Goal: Task Accomplishment & Management: Use online tool/utility

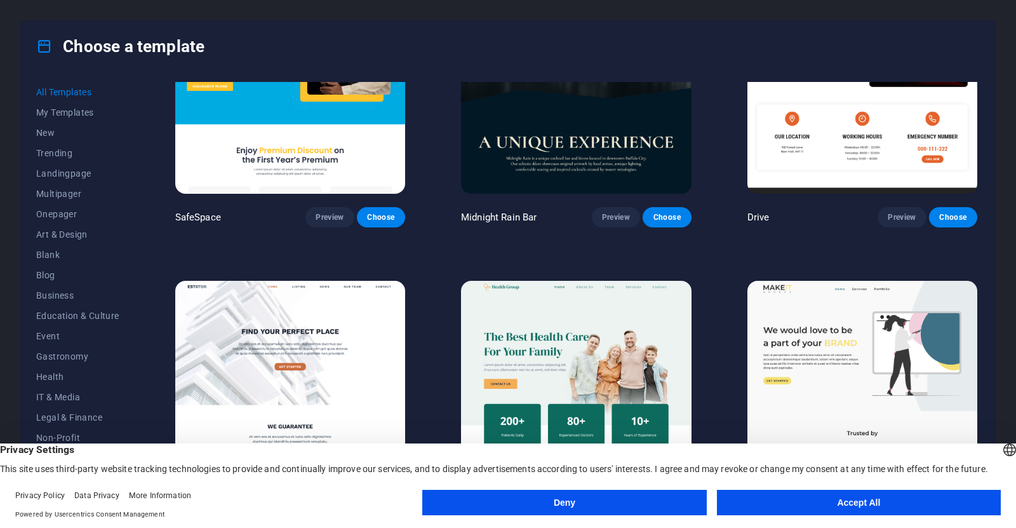
scroll to position [3259, 0]
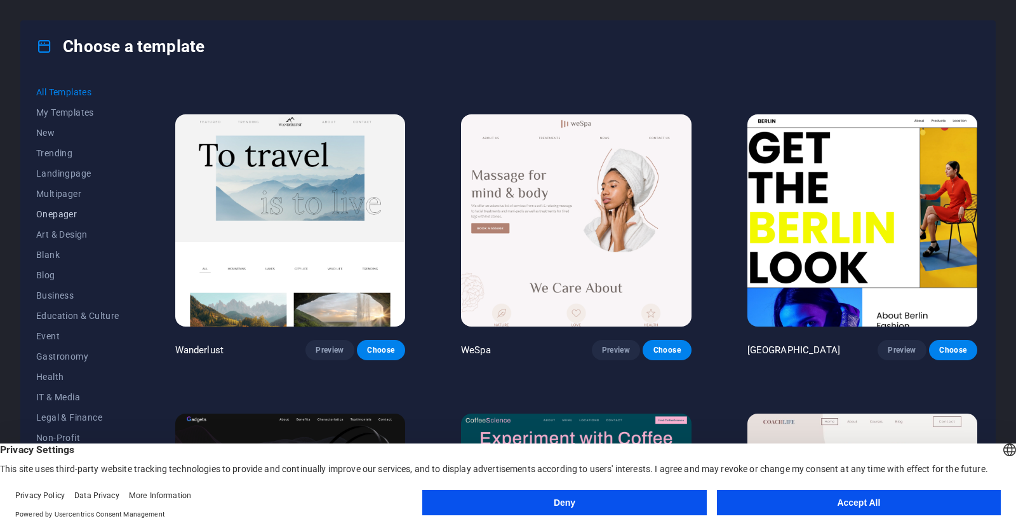
click at [63, 216] on span "Onepager" at bounding box center [77, 214] width 83 height 10
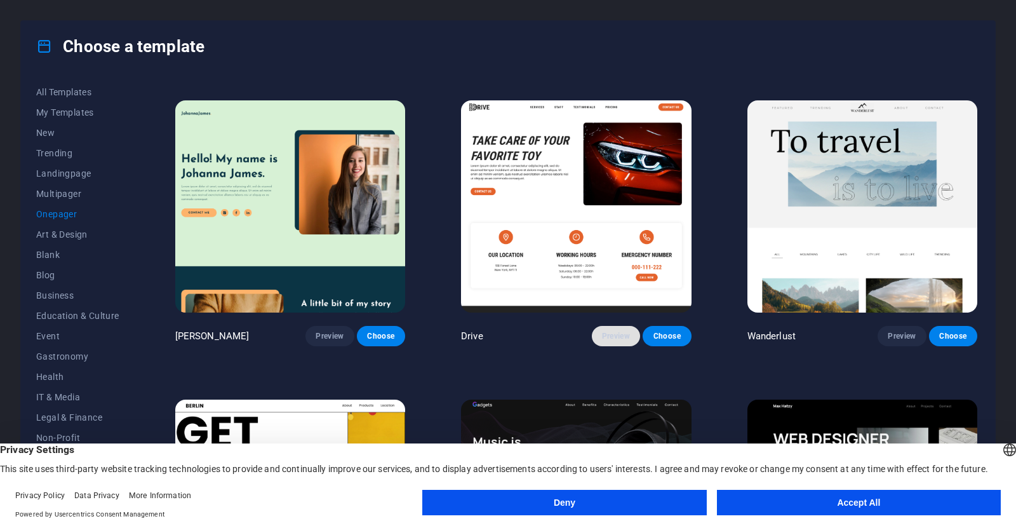
click at [612, 331] on span "Preview" at bounding box center [616, 336] width 28 height 10
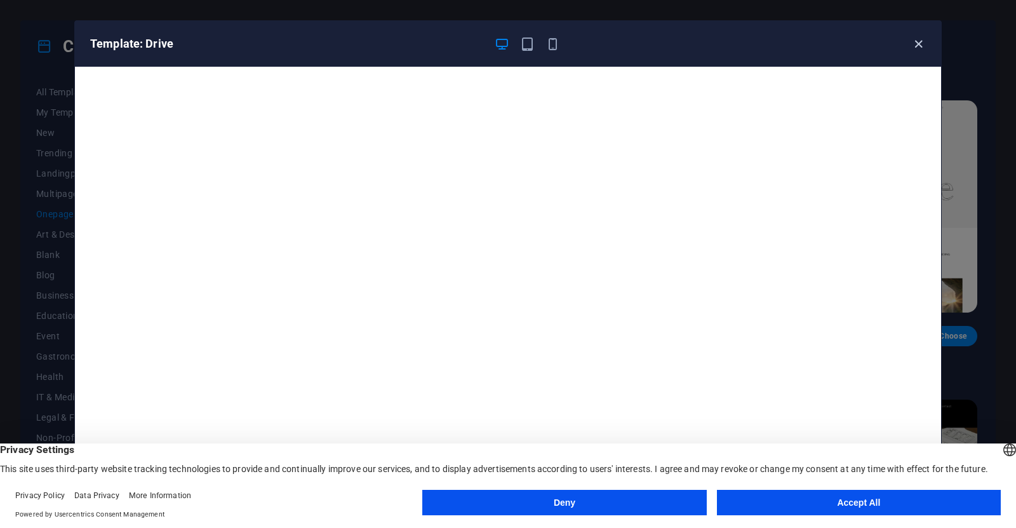
click at [920, 43] on icon "button" at bounding box center [918, 44] width 15 height 15
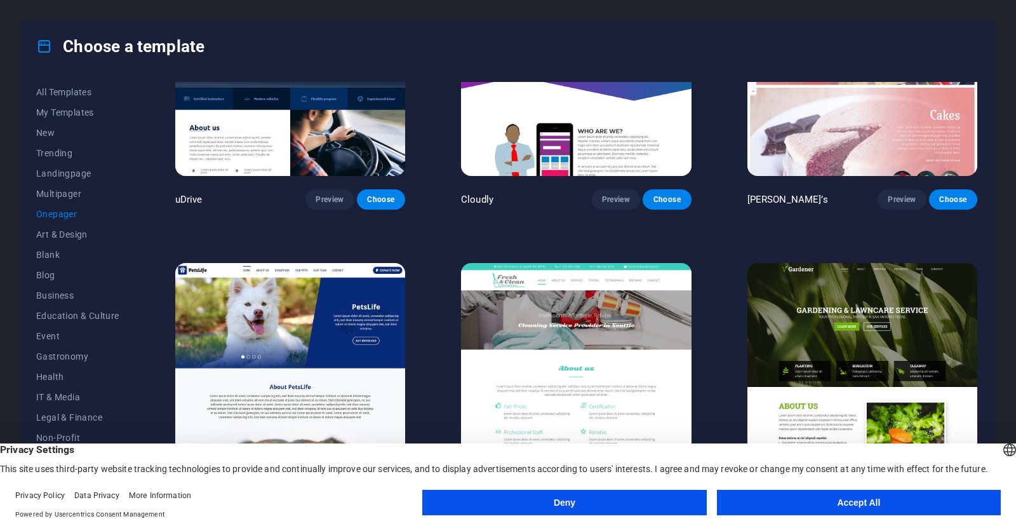
scroll to position [5071, 0]
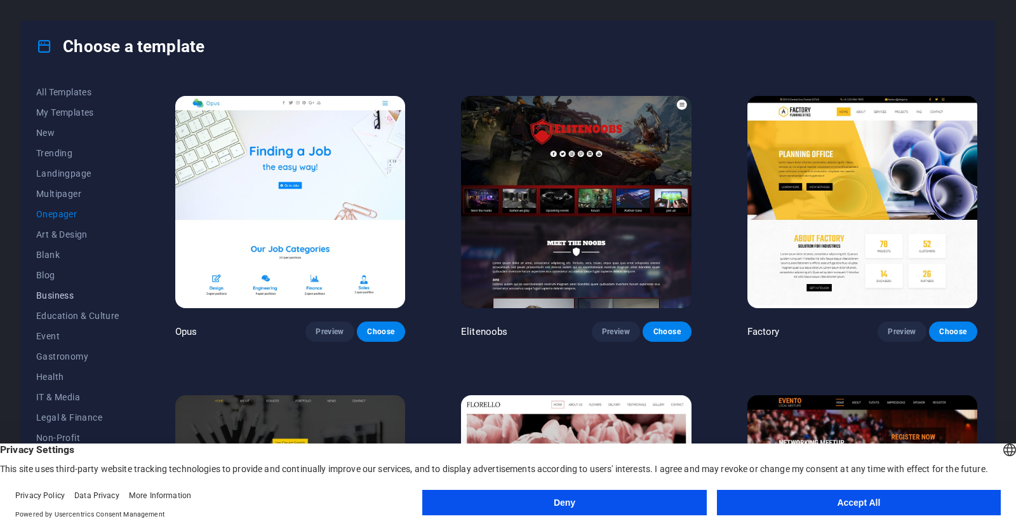
click at [63, 293] on span "Business" at bounding box center [77, 295] width 83 height 10
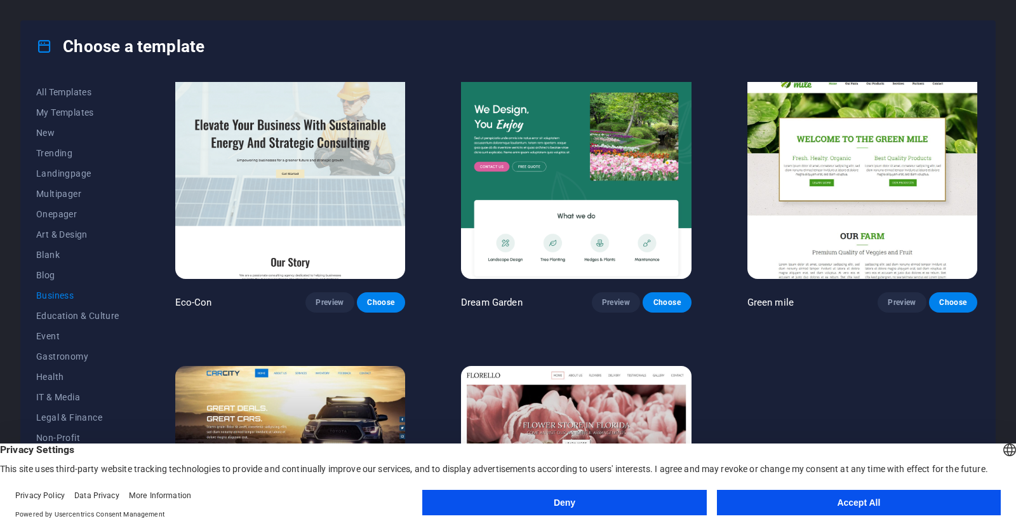
drag, startPoint x: 980, startPoint y: 200, endPoint x: 940, endPoint y: 240, distance: 56.1
click at [973, 233] on div "All Templates My Templates New Trending Landingpage Multipager Onepager Art & D…" at bounding box center [508, 289] width 974 height 435
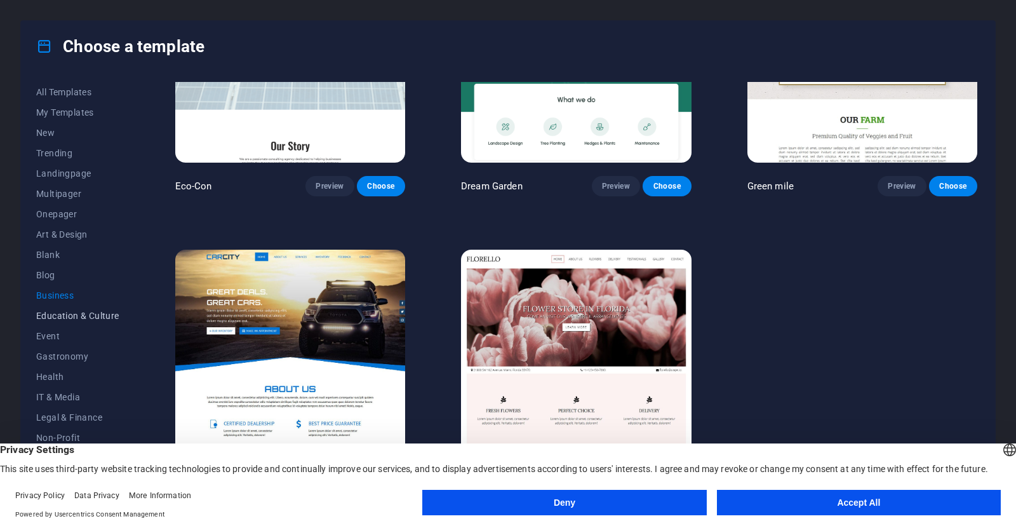
scroll to position [98, 0]
click at [54, 381] on span "Portfolio" at bounding box center [77, 380] width 83 height 10
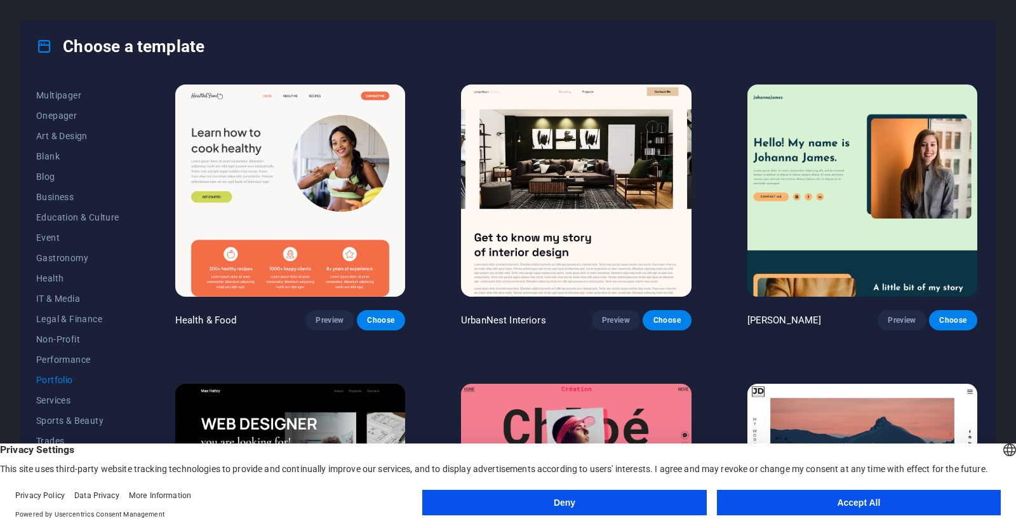
scroll to position [431, 0]
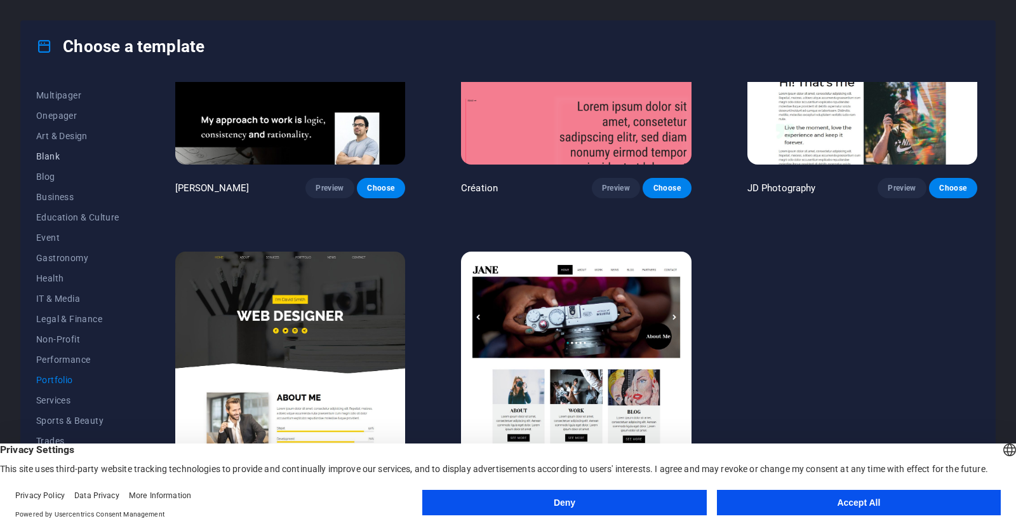
click at [52, 157] on span "Blank" at bounding box center [77, 156] width 83 height 10
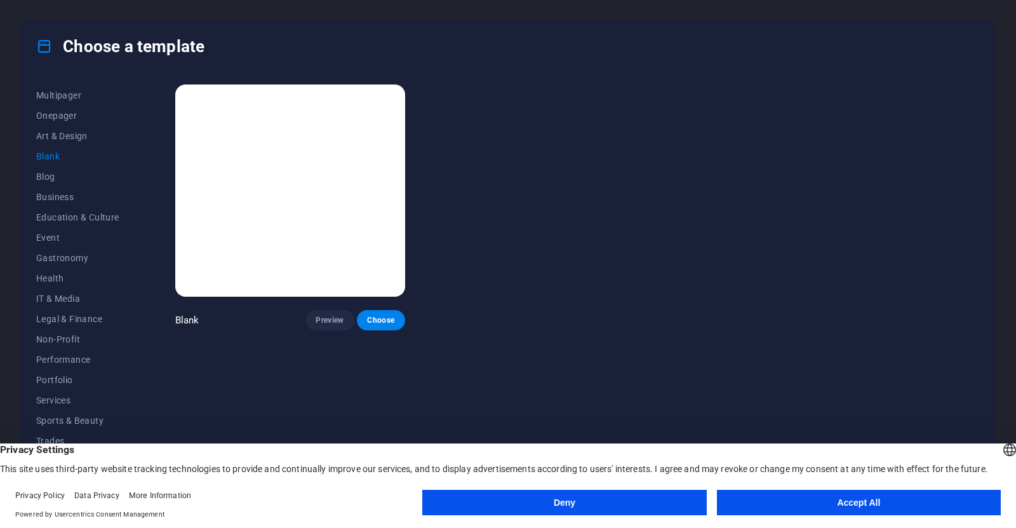
scroll to position [0, 0]
click at [244, 306] on div "Blank Preview Choose" at bounding box center [290, 206] width 235 height 248
click at [326, 322] on span "Preview" at bounding box center [330, 320] width 28 height 10
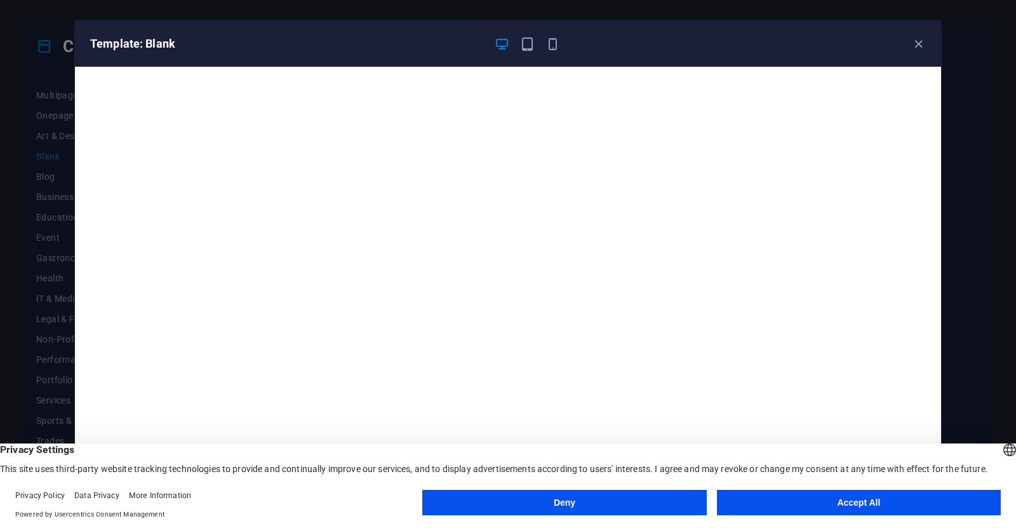
scroll to position [3, 0]
click at [523, 45] on icon "button" at bounding box center [527, 44] width 15 height 15
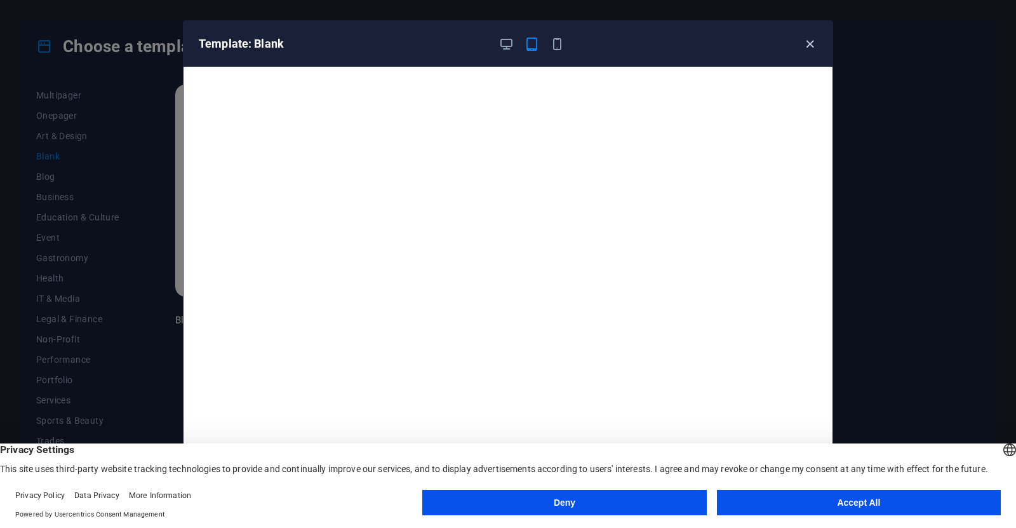
click at [816, 44] on span "button" at bounding box center [809, 44] width 15 height 15
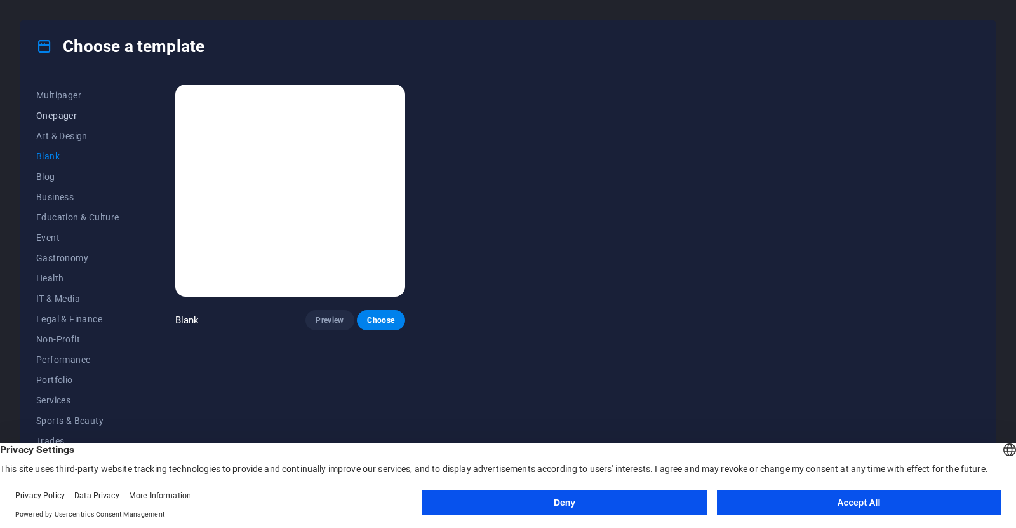
click at [64, 113] on span "Onepager" at bounding box center [77, 115] width 83 height 10
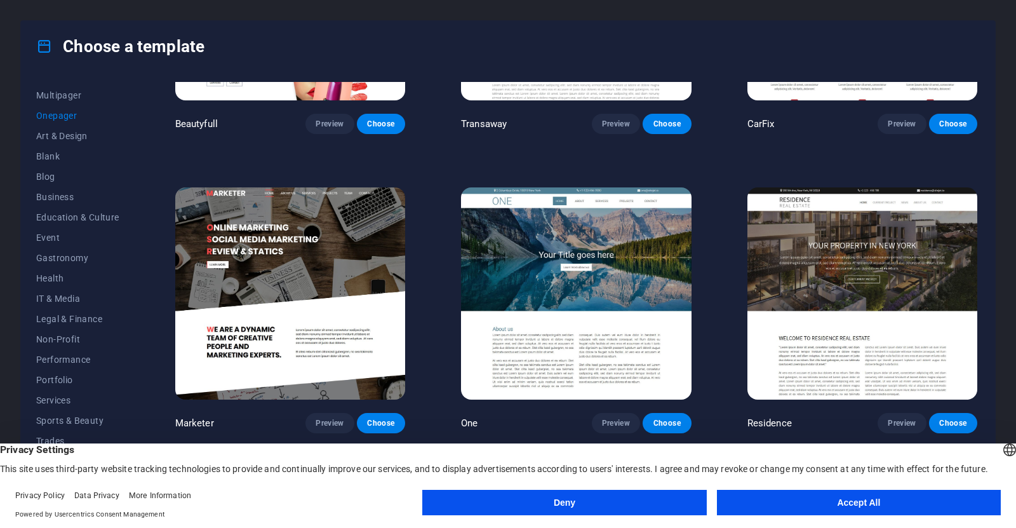
scroll to position [5828, 0]
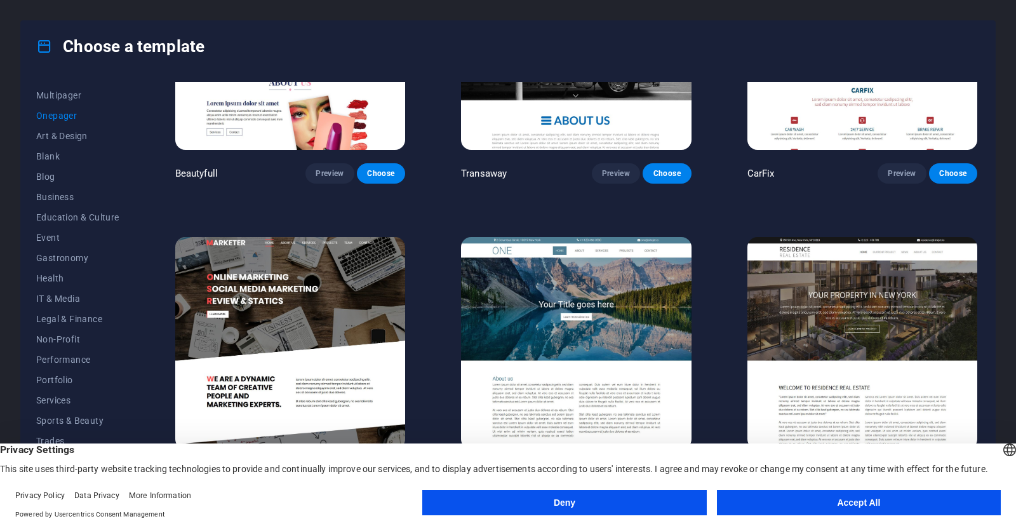
click at [636, 259] on img at bounding box center [576, 343] width 230 height 212
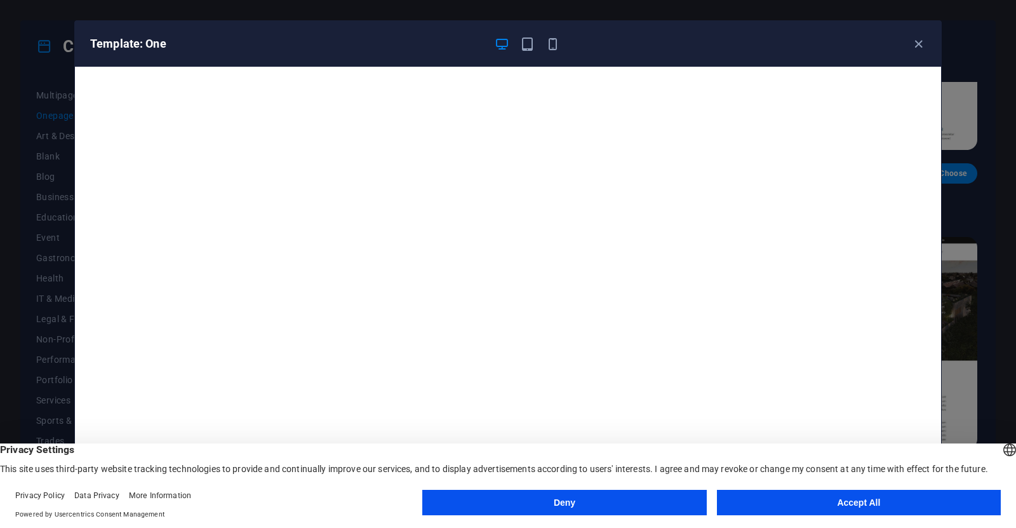
click at [817, 507] on button "Accept All" at bounding box center [859, 501] width 284 height 25
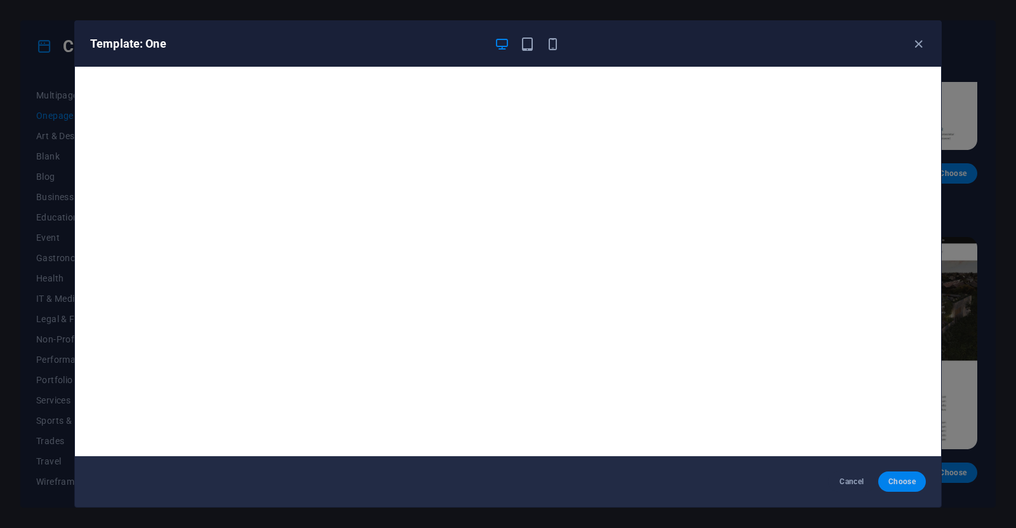
click at [909, 484] on span "Choose" at bounding box center [901, 481] width 27 height 10
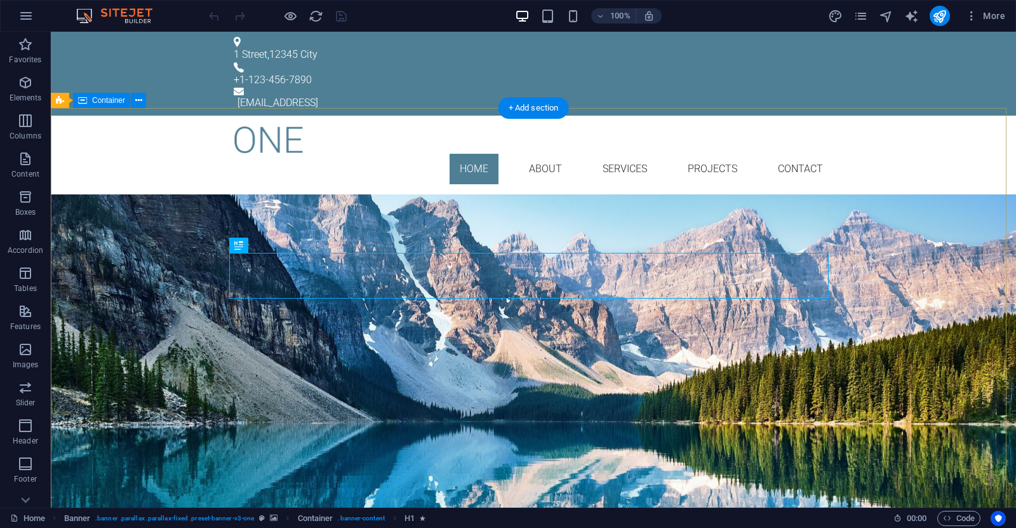
click at [176, 194] on div "Your Title goes here Lorem ipsum dolor sit amet, consetetur sadipscing elitr, s…" at bounding box center [533, 313] width 965 height 239
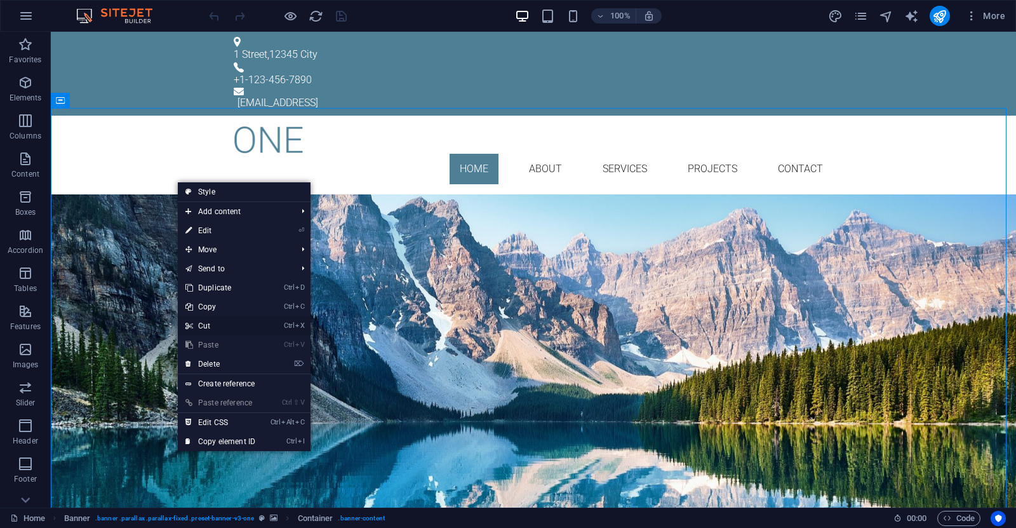
click at [211, 323] on link "Ctrl X Cut" at bounding box center [220, 325] width 85 height 19
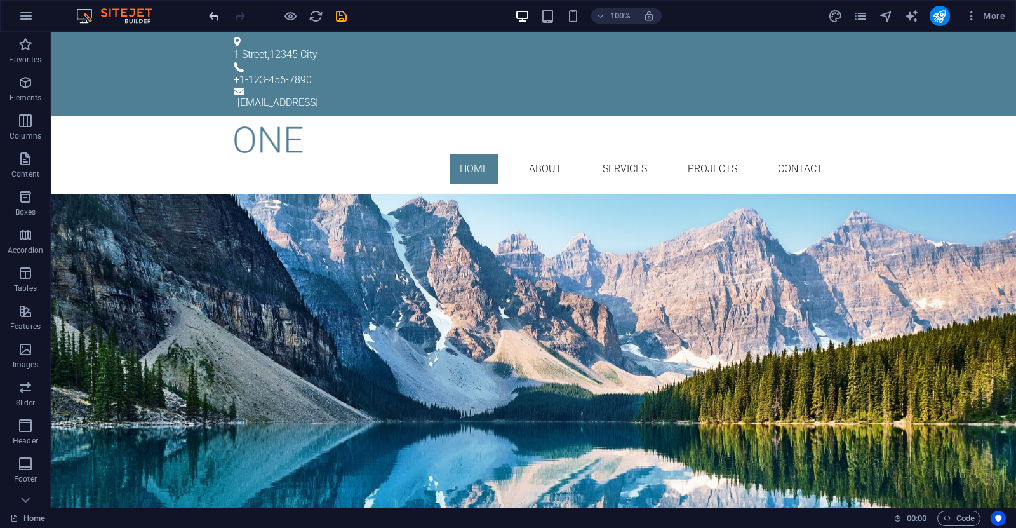
click at [215, 17] on icon "undo" at bounding box center [214, 16] width 15 height 15
click at [210, 194] on div "Your Title goes here Lorem ipsum dolor sit amet, consetetur sadipscing elitr, s…" at bounding box center [533, 313] width 965 height 239
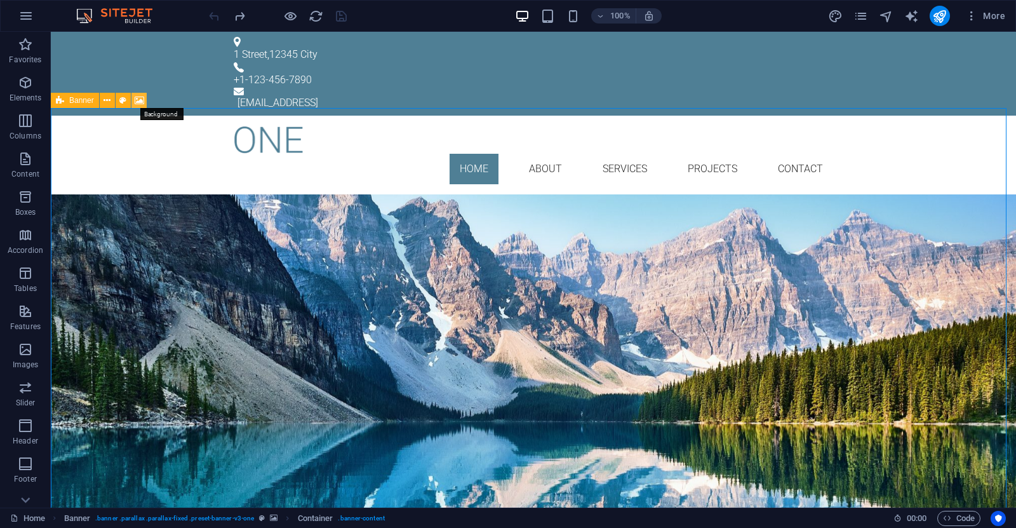
click at [135, 97] on icon at bounding box center [140, 100] width 10 height 13
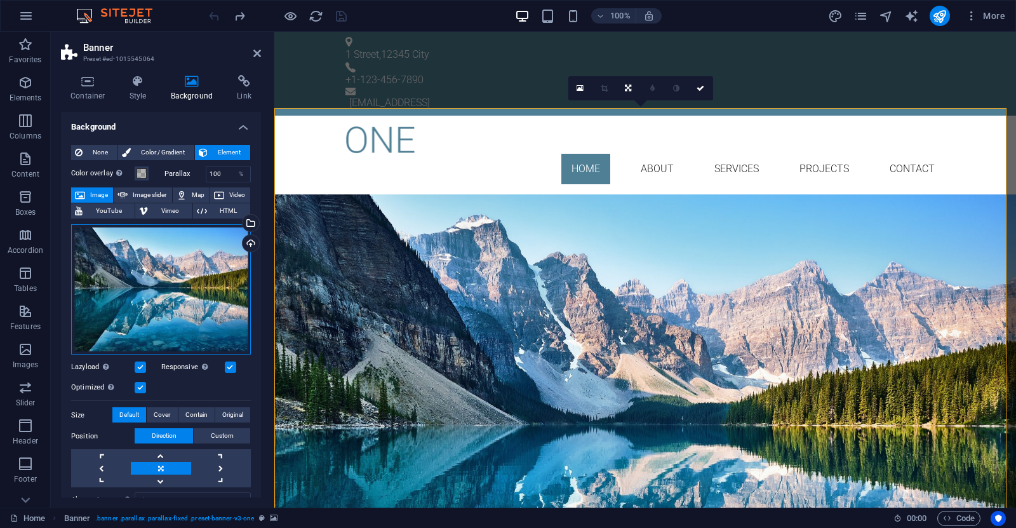
click at [187, 285] on div "Drag files here, click to choose files or select files from Files or our free s…" at bounding box center [161, 289] width 180 height 131
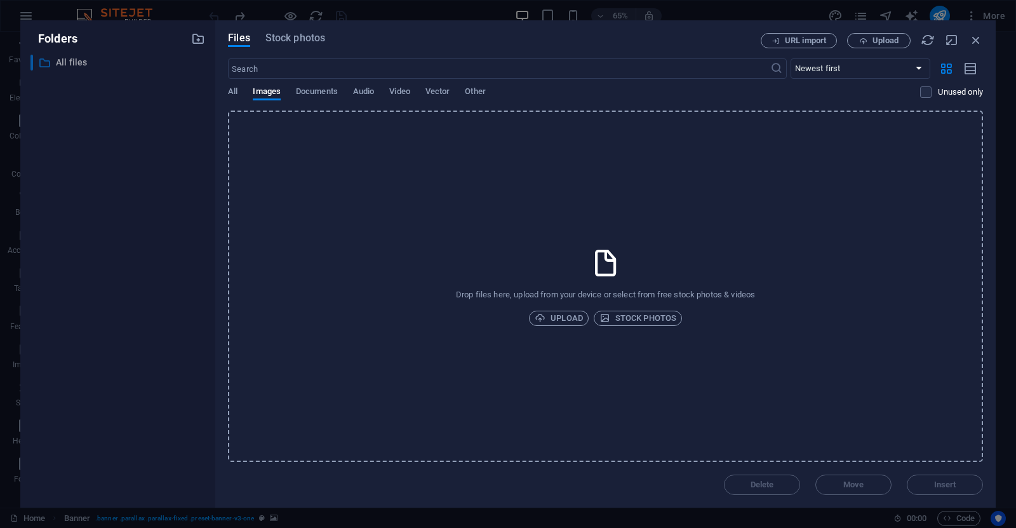
click at [60, 65] on p "All files" at bounding box center [119, 62] width 126 height 15
click at [572, 321] on span "Upload" at bounding box center [559, 317] width 48 height 15
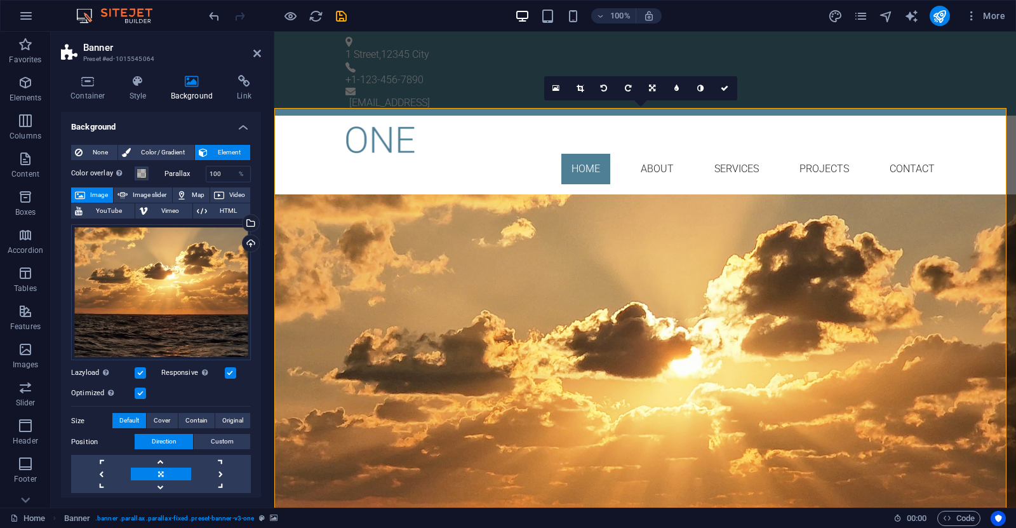
click at [97, 196] on span "Image" at bounding box center [99, 194] width 20 height 15
click at [142, 263] on div "Drag files here, click to choose files or select files from Files or our free s…" at bounding box center [161, 292] width 180 height 136
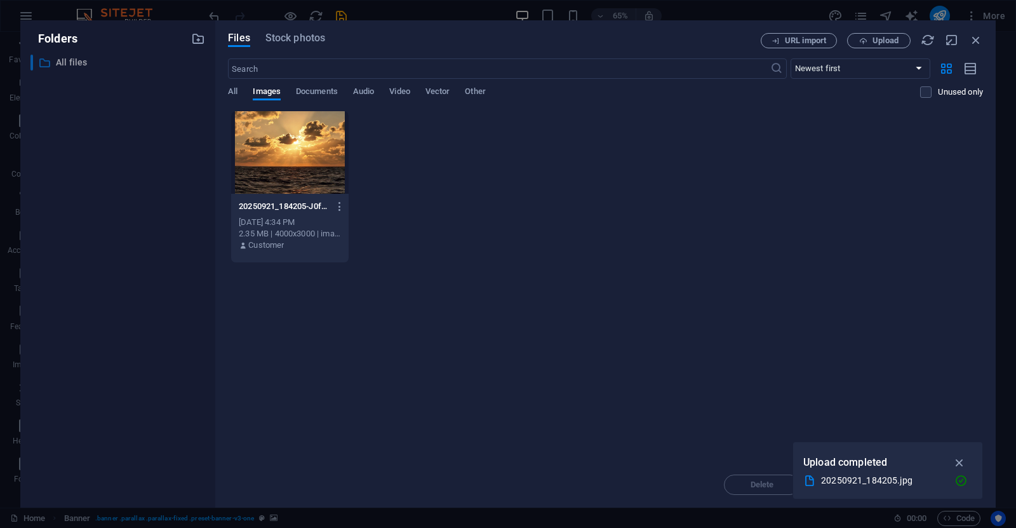
click at [83, 61] on p "All files" at bounding box center [119, 62] width 126 height 15
click at [233, 88] on span "All" at bounding box center [233, 93] width 10 height 18
click at [274, 90] on span "Images" at bounding box center [267, 93] width 28 height 18
click at [262, 94] on span "Images" at bounding box center [267, 93] width 28 height 18
click at [196, 37] on icon "button" at bounding box center [198, 39] width 14 height 14
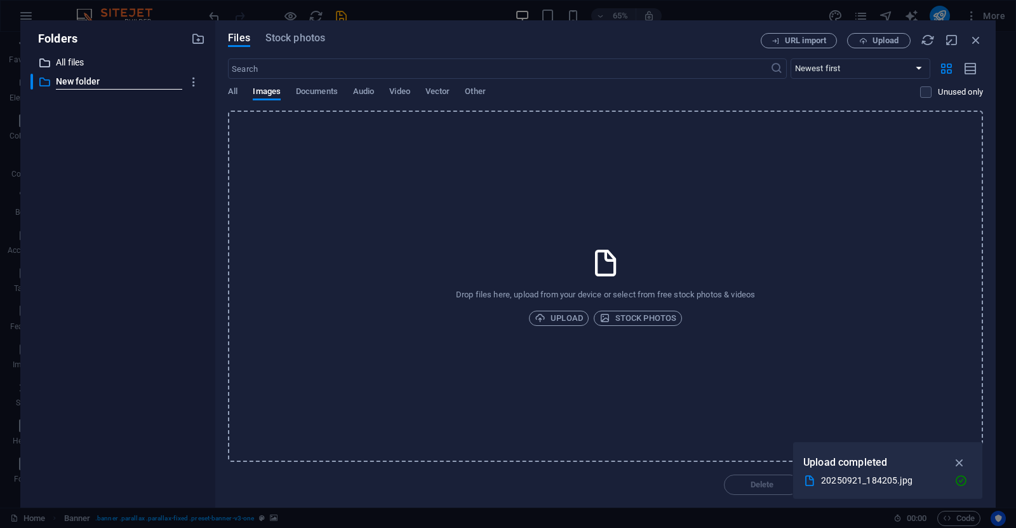
click at [69, 62] on p "All files" at bounding box center [119, 62] width 126 height 15
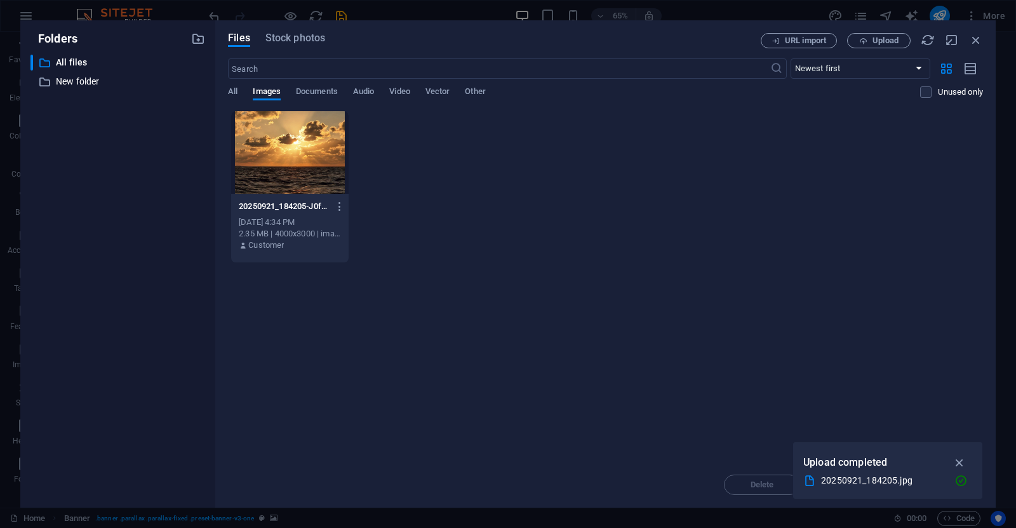
click at [283, 144] on div at bounding box center [289, 152] width 117 height 83
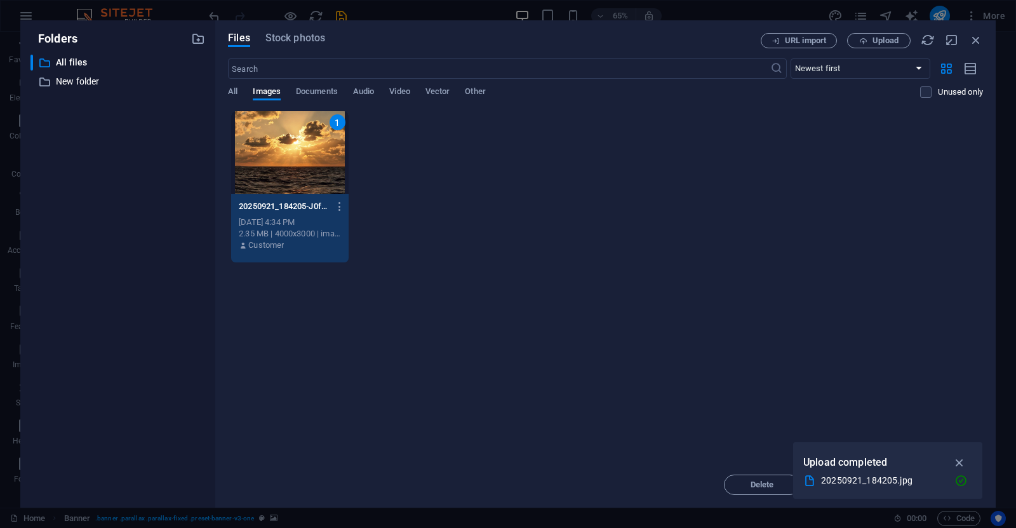
click at [418, 32] on div "Files Stock photos URL import Upload ​ Newest first Oldest first Name (A-Z) Nam…" at bounding box center [605, 263] width 780 height 487
click at [66, 10] on div "Folders ​ All files All files ​ New folder New folder Files Stock photos URL im…" at bounding box center [508, 264] width 1016 height 528
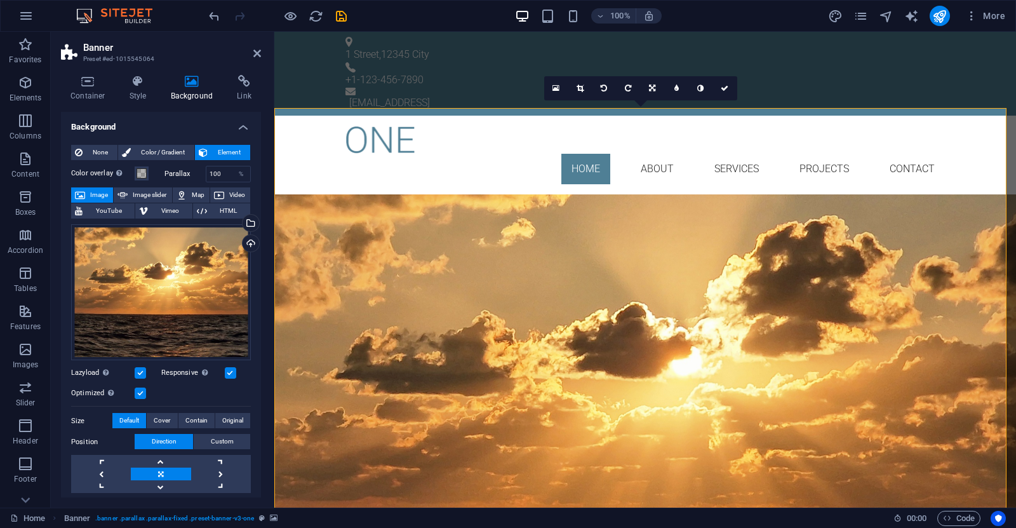
click at [93, 199] on span "Image" at bounding box center [99, 194] width 20 height 15
click at [556, 93] on link at bounding box center [556, 88] width 24 height 24
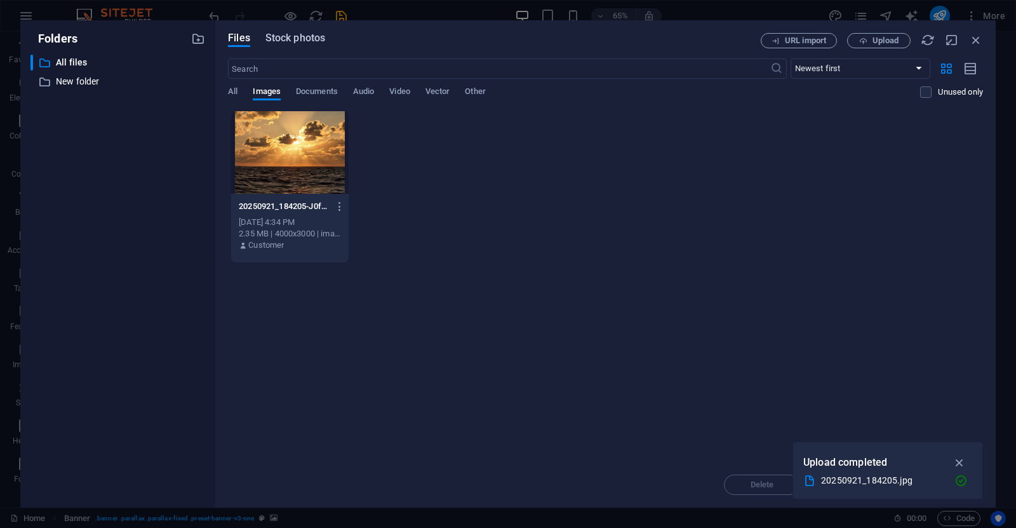
click at [297, 38] on span "Stock photos" at bounding box center [295, 37] width 60 height 15
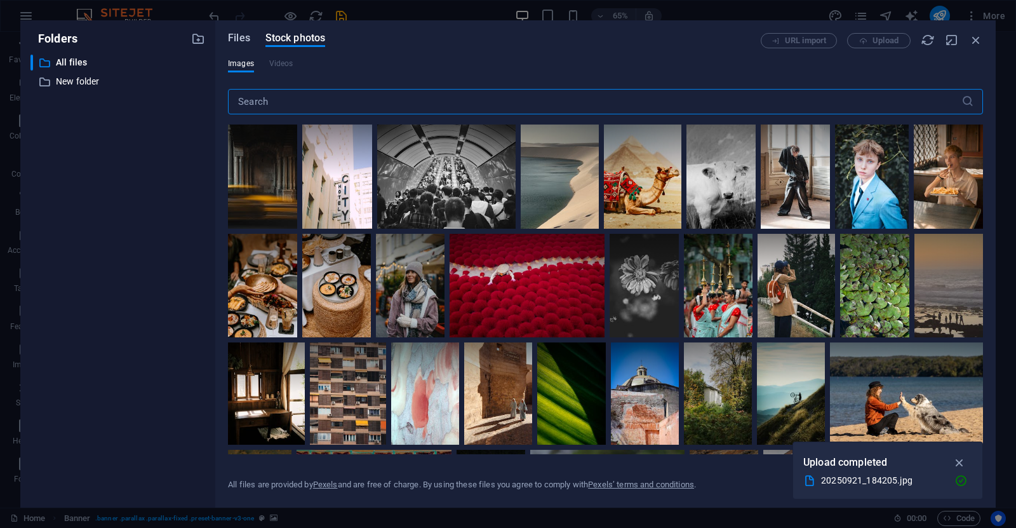
click at [242, 36] on span "Files" at bounding box center [239, 37] width 22 height 15
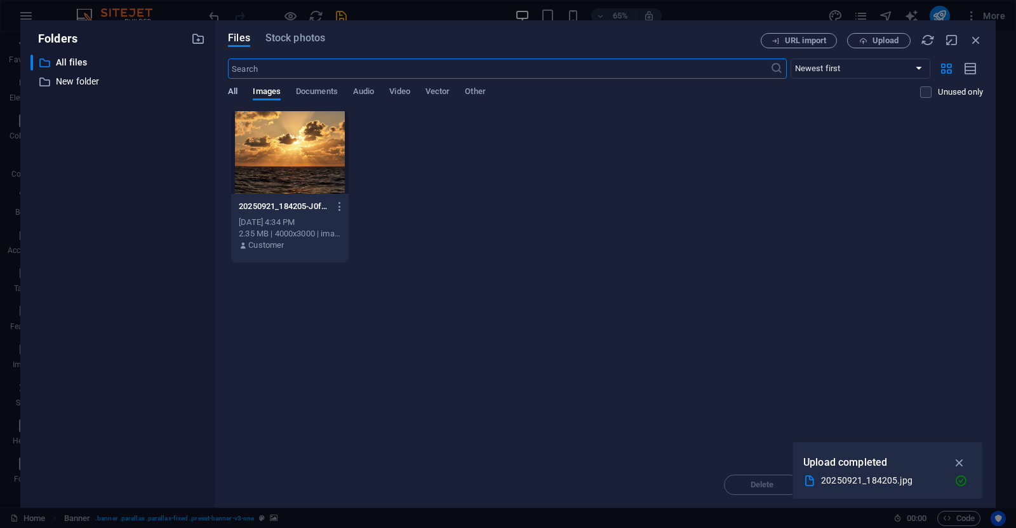
click at [229, 88] on span "All" at bounding box center [233, 93] width 10 height 18
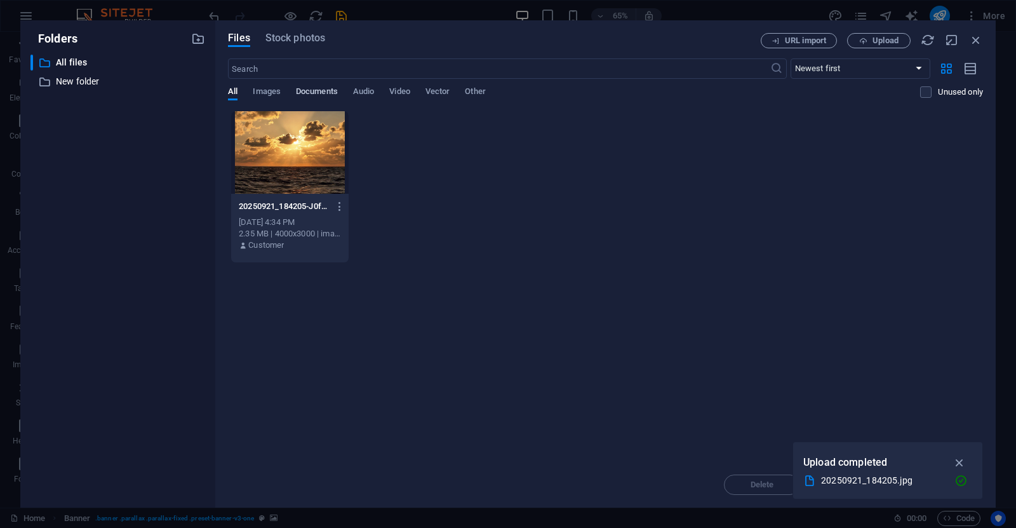
click at [326, 88] on span "Documents" at bounding box center [317, 93] width 42 height 18
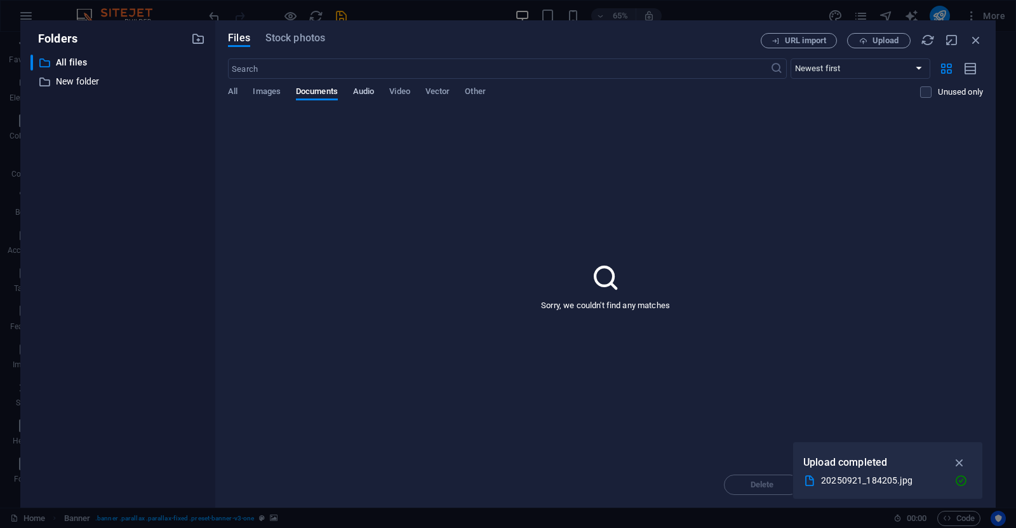
click at [369, 88] on span "Audio" at bounding box center [363, 93] width 21 height 18
click at [400, 89] on span "Video" at bounding box center [399, 93] width 20 height 18
click at [274, 89] on span "Images" at bounding box center [267, 93] width 28 height 18
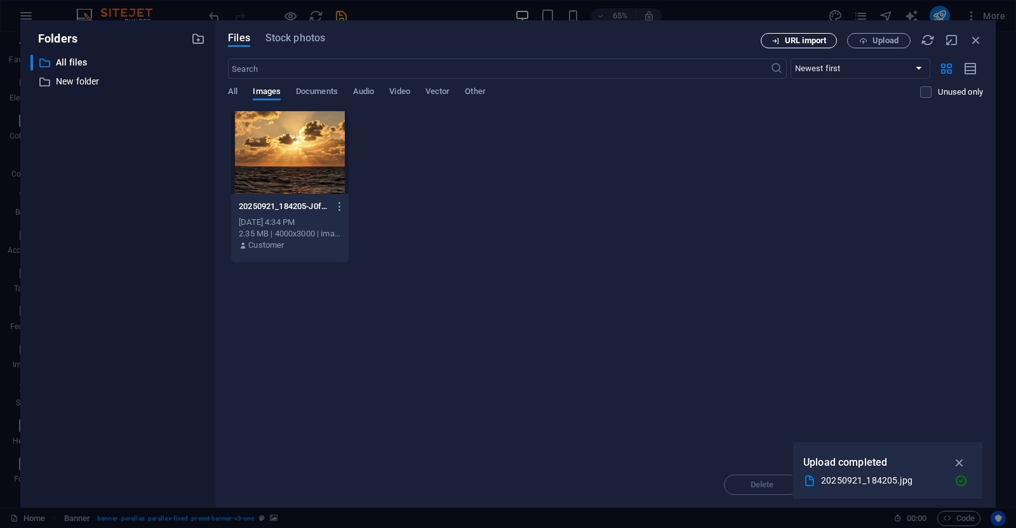
click at [812, 46] on button "URL import" at bounding box center [799, 40] width 76 height 15
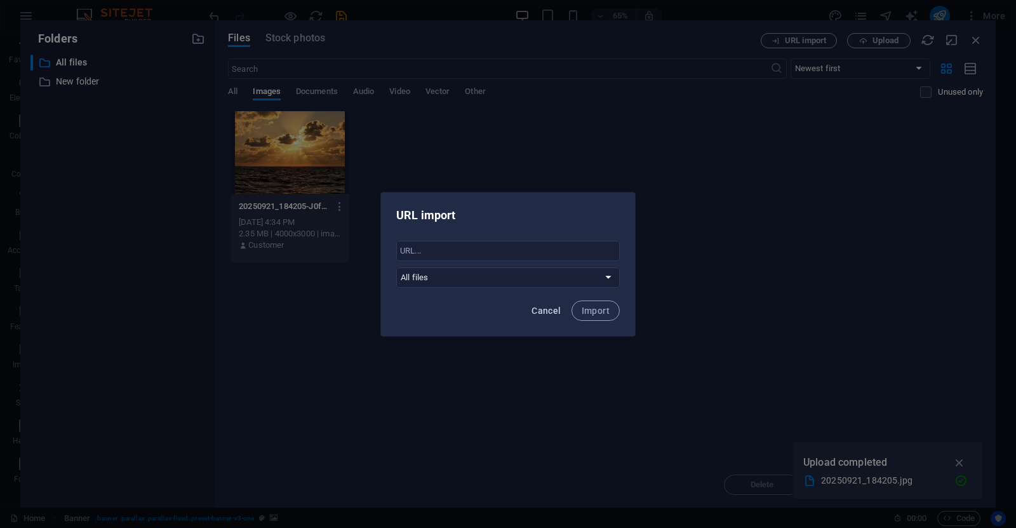
click at [554, 312] on span "Cancel" at bounding box center [545, 310] width 29 height 10
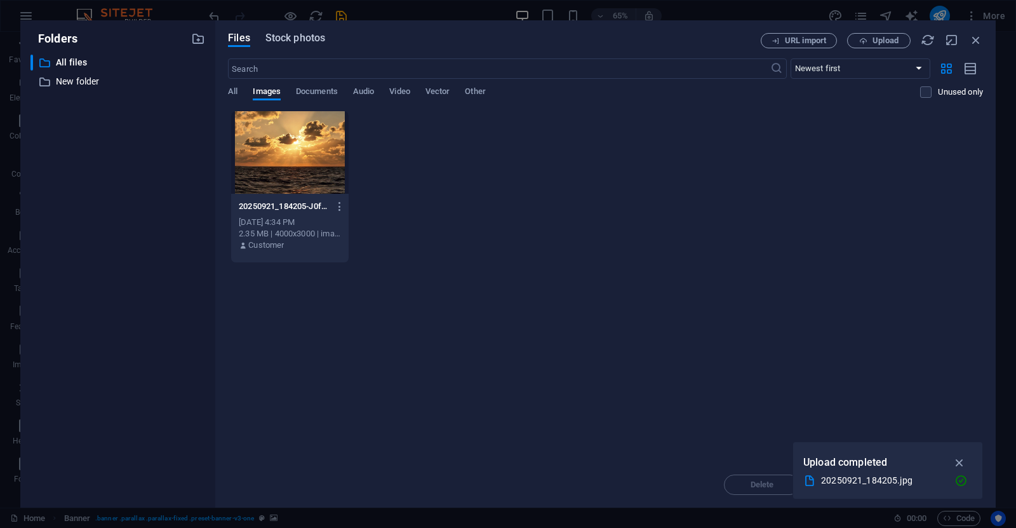
click at [282, 34] on span "Stock photos" at bounding box center [295, 37] width 60 height 15
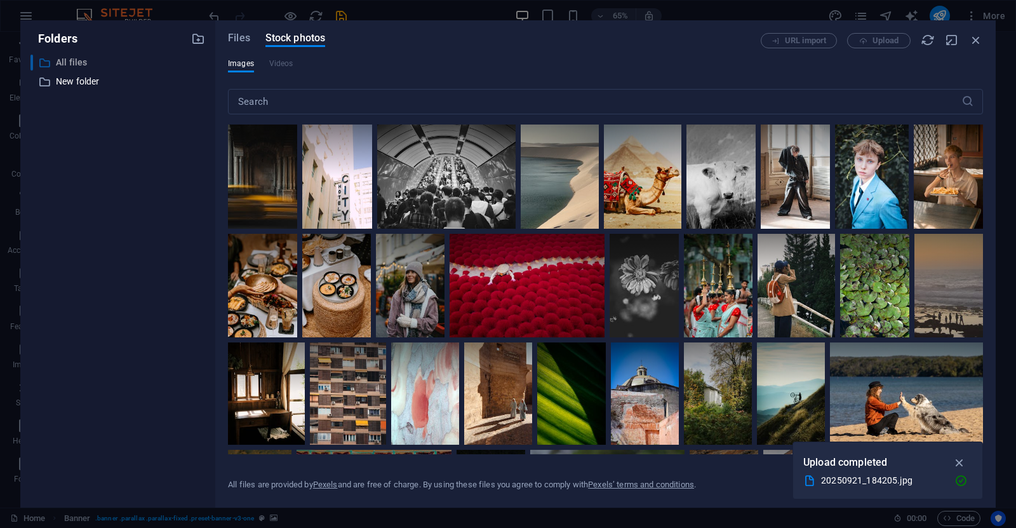
click at [64, 62] on p "All files" at bounding box center [119, 62] width 126 height 15
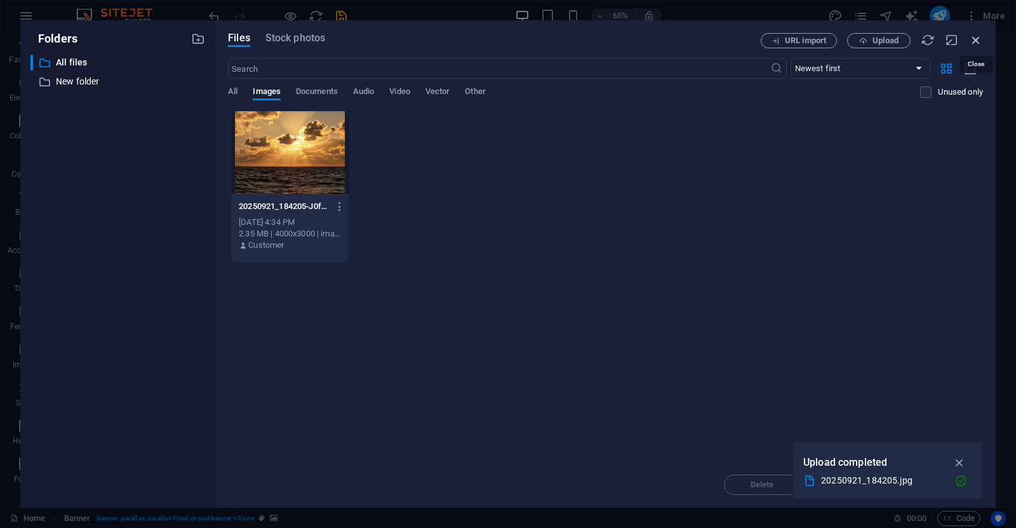
drag, startPoint x: 975, startPoint y: 37, endPoint x: 700, endPoint y: 5, distance: 276.7
click at [975, 37] on icon "button" at bounding box center [976, 40] width 14 height 14
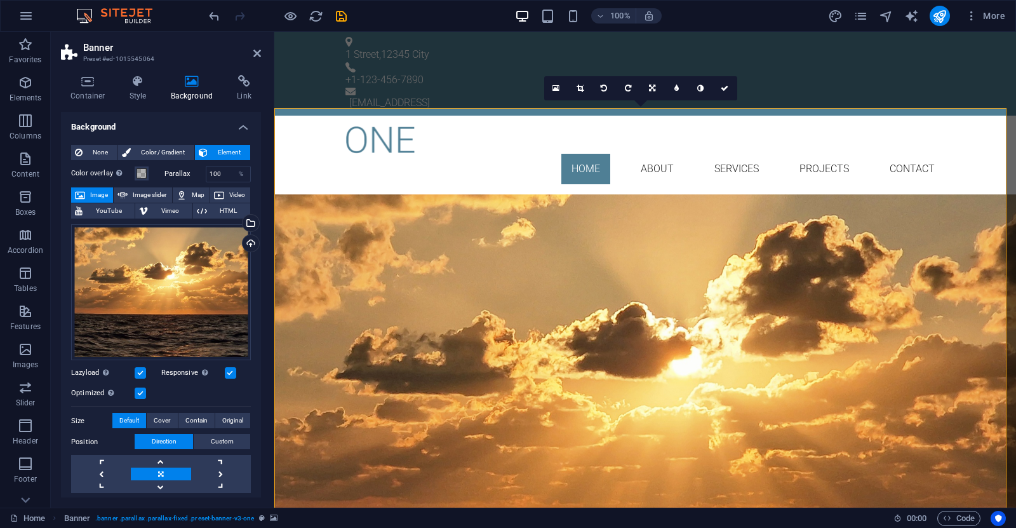
click at [196, 81] on icon at bounding box center [192, 81] width 62 height 13
drag, startPoint x: 25, startPoint y: 355, endPoint x: 44, endPoint y: 347, distance: 20.5
click at [25, 354] on icon "button" at bounding box center [25, 349] width 15 height 15
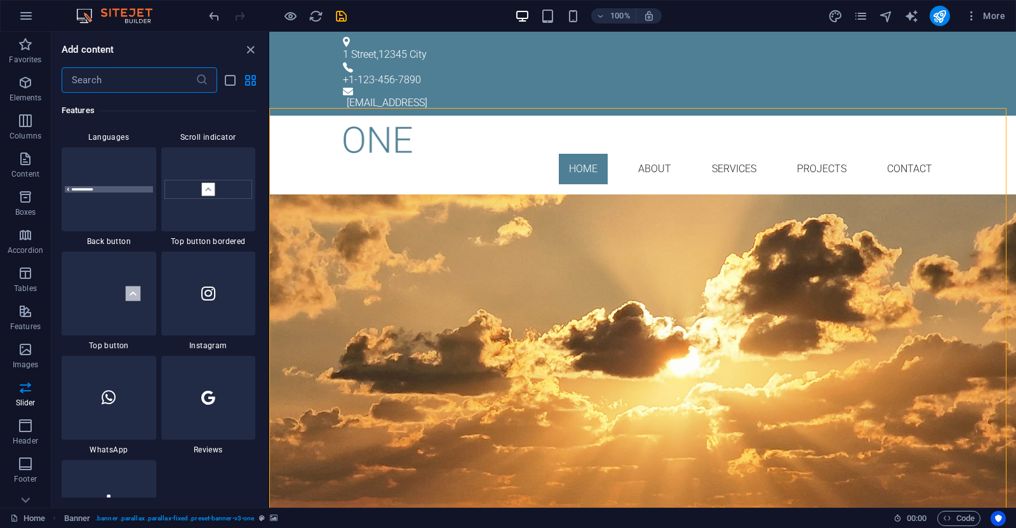
scroll to position [5041, 0]
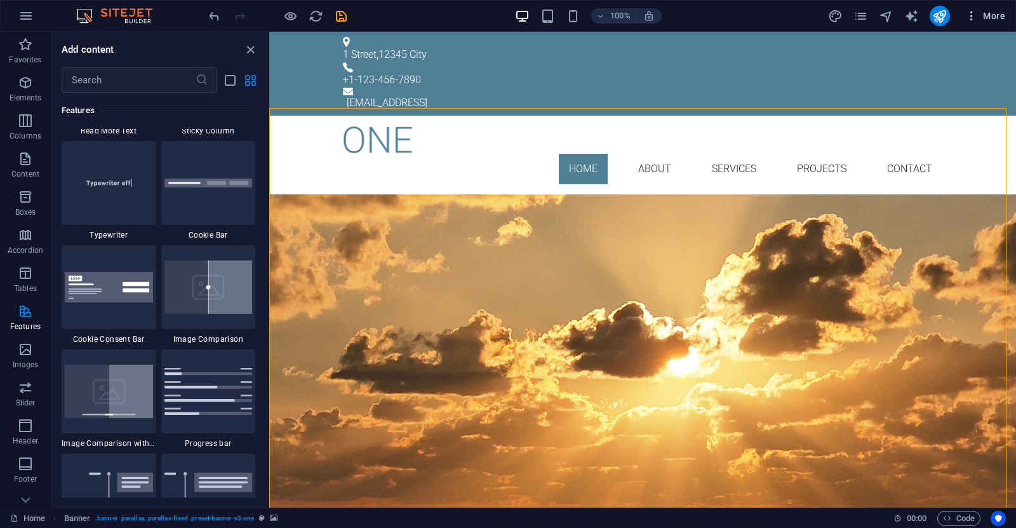
click at [983, 14] on span "More" at bounding box center [985, 16] width 40 height 13
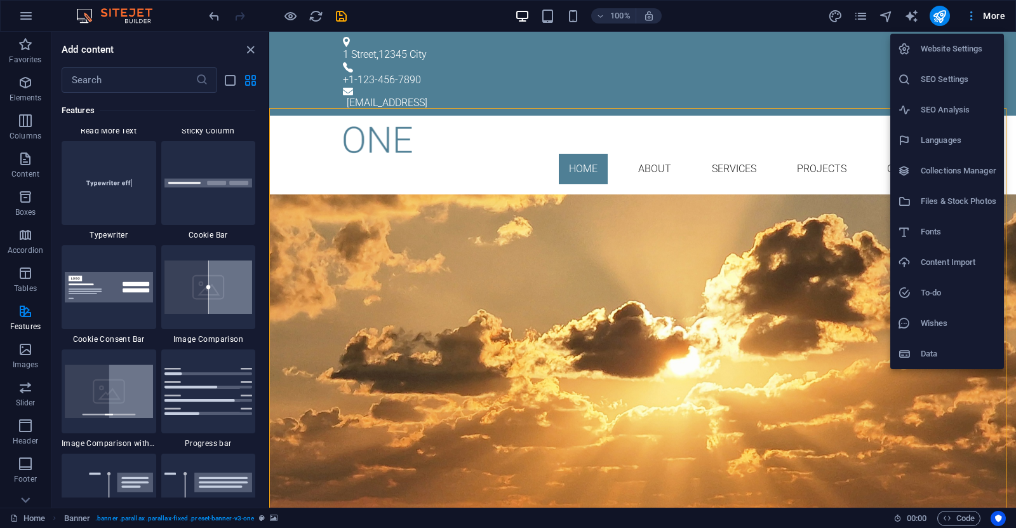
click at [983, 14] on div at bounding box center [508, 264] width 1016 height 528
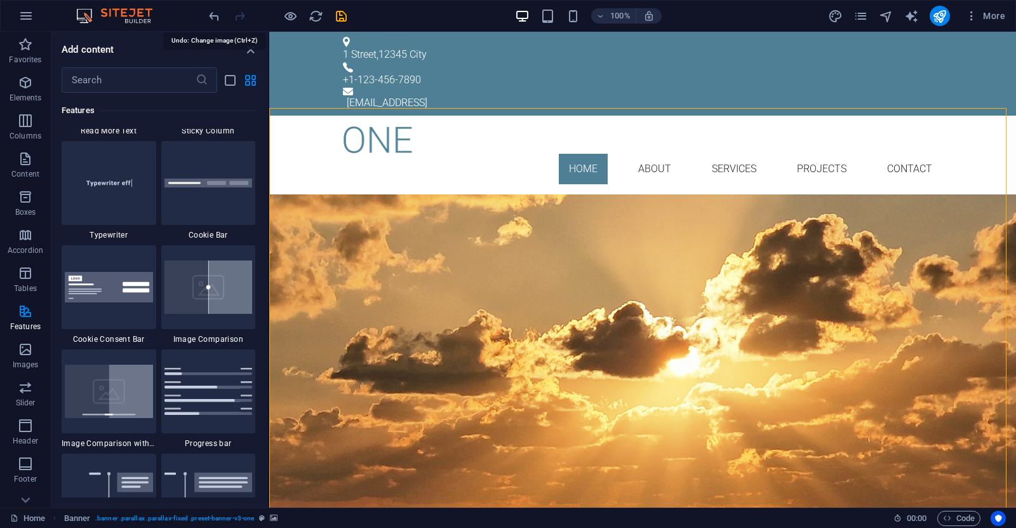
click at [216, 19] on icon "undo" at bounding box center [214, 16] width 15 height 15
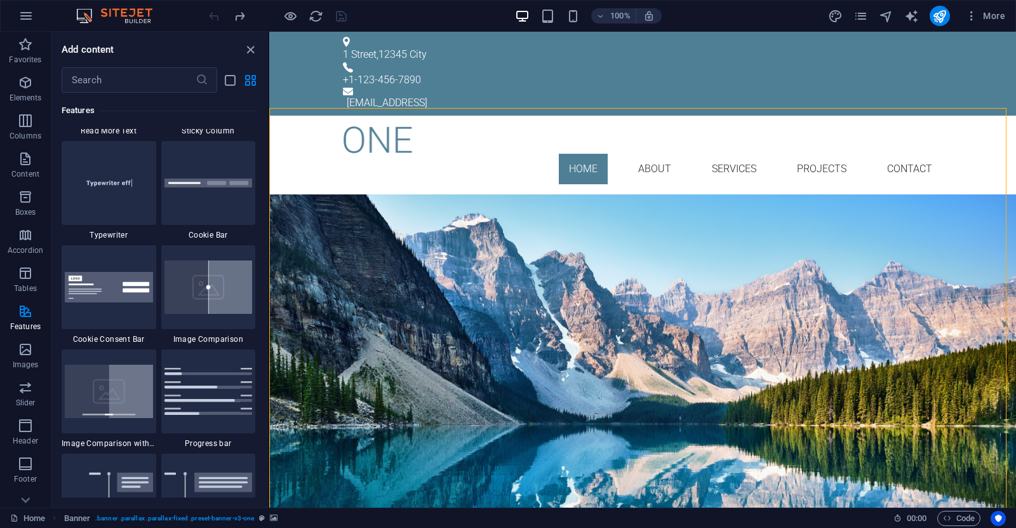
click at [209, 13] on div at bounding box center [277, 16] width 142 height 20
click at [281, 100] on icon at bounding box center [278, 100] width 8 height 15
click at [381, 194] on div "Your Title goes here Lorem ipsum dolor sit amet, consetetur sadipscing elitr, s…" at bounding box center [642, 313] width 747 height 239
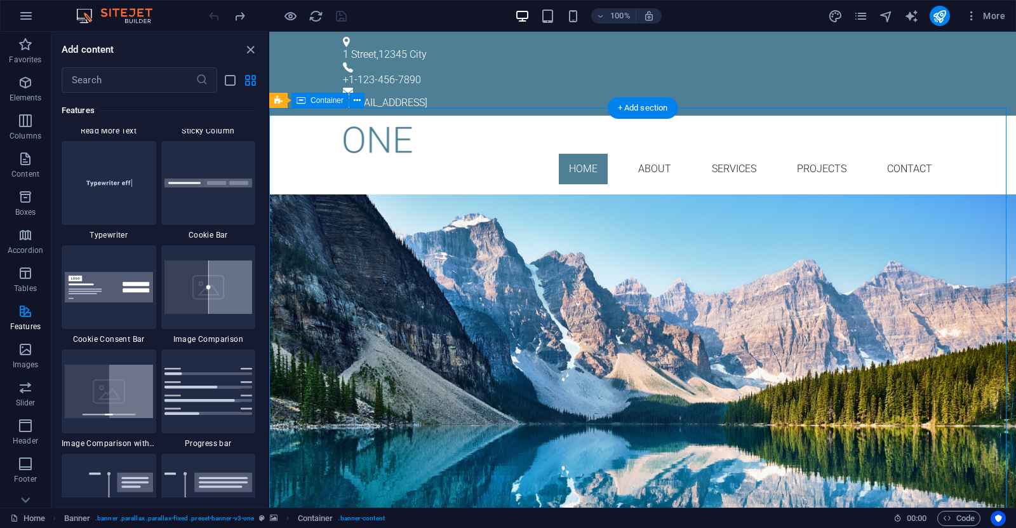
click at [363, 194] on div "Your Title goes here Lorem ipsum dolor sit amet, consetetur sadipscing elitr, s…" at bounding box center [642, 313] width 747 height 239
click at [357, 100] on icon at bounding box center [358, 100] width 10 height 13
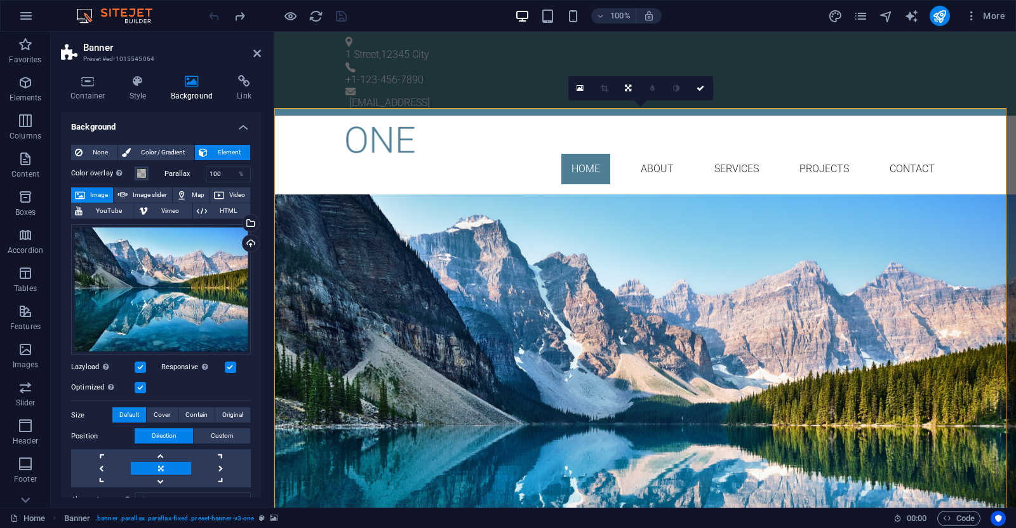
click at [97, 195] on span "Image" at bounding box center [99, 194] width 20 height 15
click at [248, 243] on div "Upload" at bounding box center [249, 244] width 19 height 19
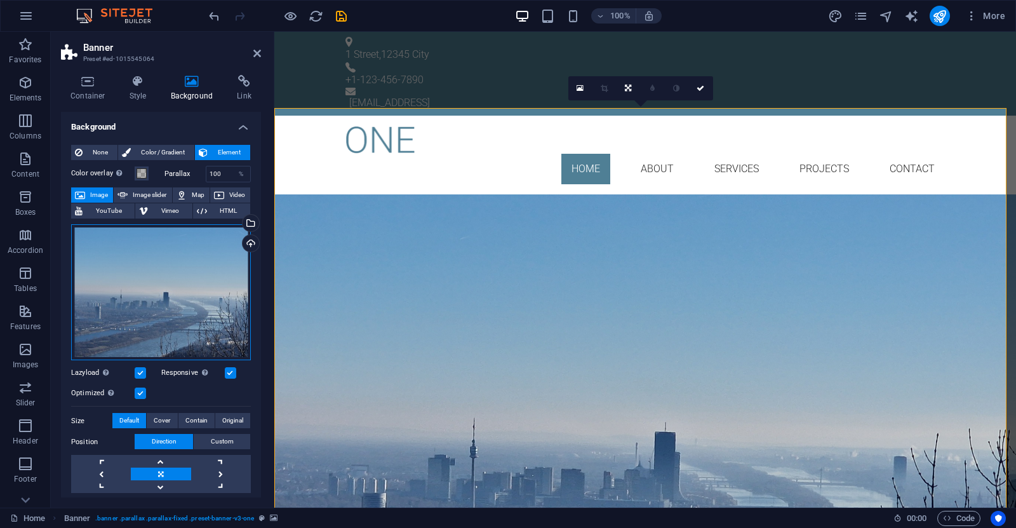
click at [177, 300] on div "Drag files here, click to choose files or select files from Files or our free s…" at bounding box center [161, 292] width 180 height 136
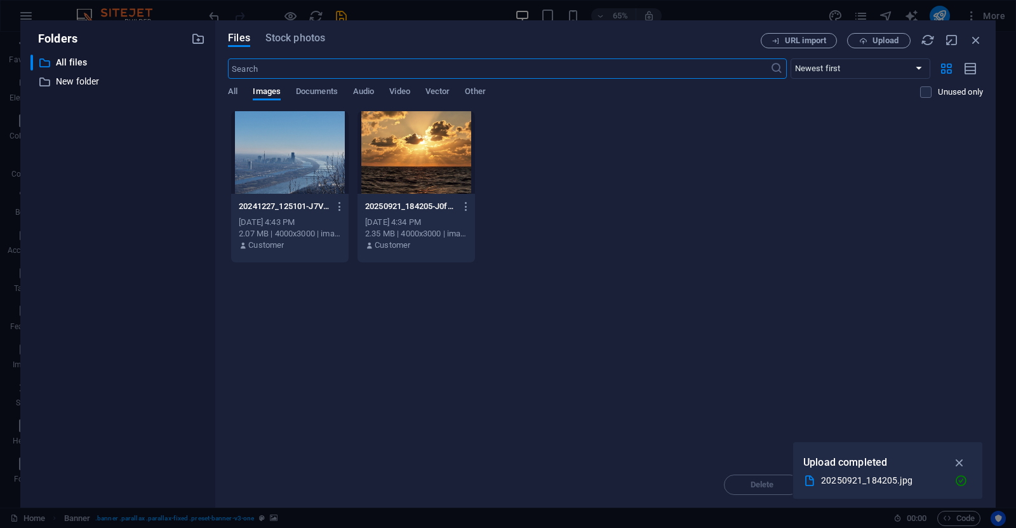
click at [312, 157] on div at bounding box center [289, 152] width 117 height 83
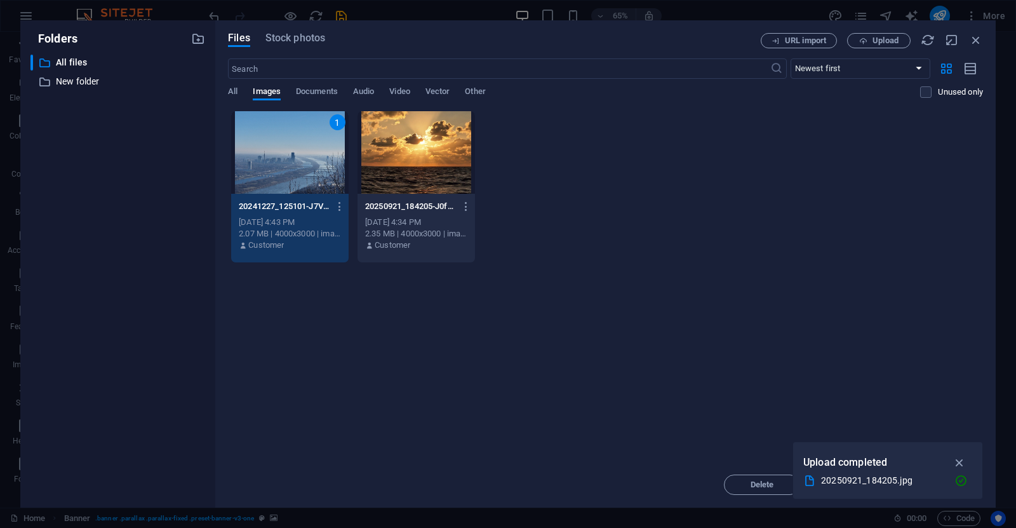
click at [799, 182] on div "1 20241227_125101-J7VNWZKqVOqW4m00ZQSxTg.jpg 20241227_125101-J7VNWZKqVOqW4m00ZQ…" at bounding box center [605, 186] width 755 height 152
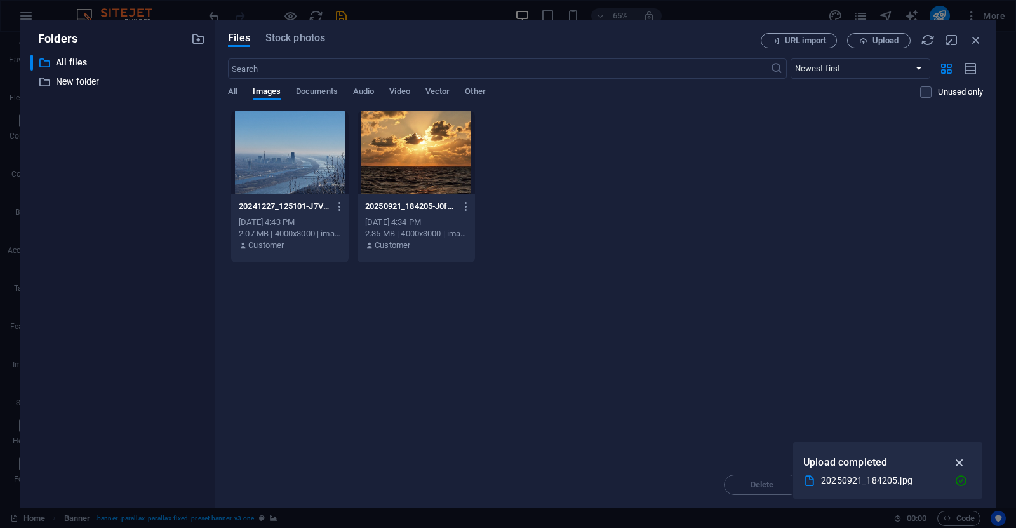
click at [960, 463] on icon "button" at bounding box center [959, 462] width 15 height 14
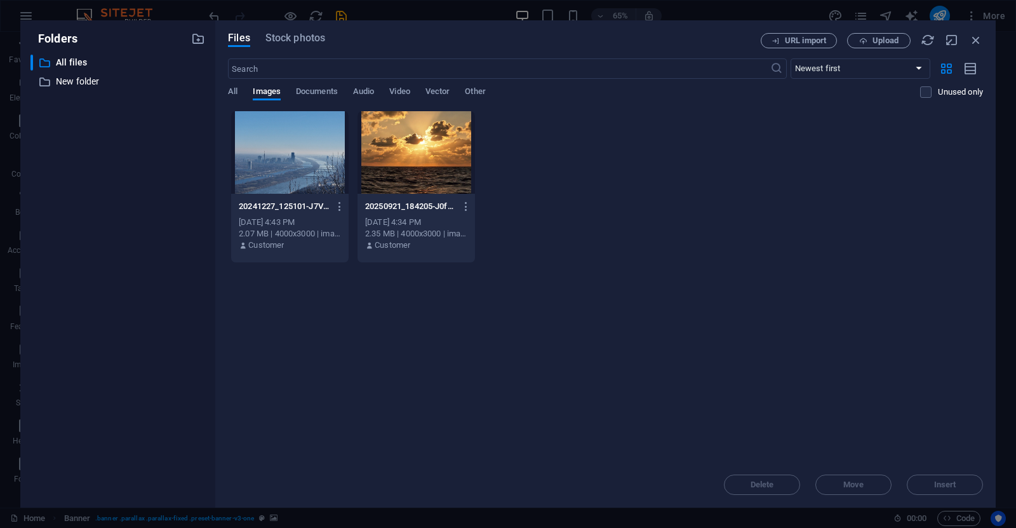
click at [547, 121] on div "20241227_125101-J7VNWZKqVOqW4m00ZQSxTg.jpg 20241227_125101-J7VNWZKqVOqW4m00ZQSx…" at bounding box center [605, 186] width 755 height 152
click at [978, 42] on icon "button" at bounding box center [976, 40] width 14 height 14
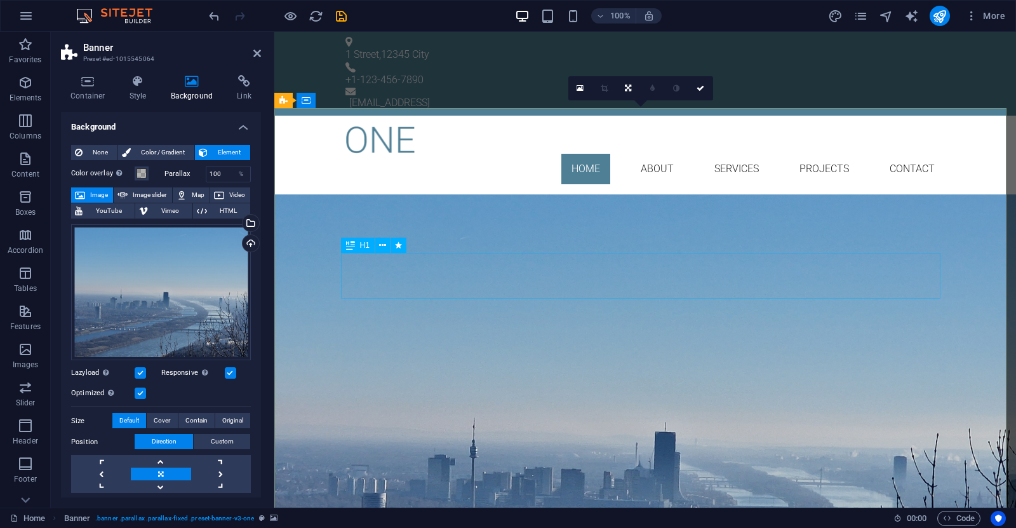
click at [526, 270] on div "Your Title goes here" at bounding box center [644, 268] width 599 height 46
click at [551, 270] on div "Your Title goes here" at bounding box center [644, 268] width 599 height 46
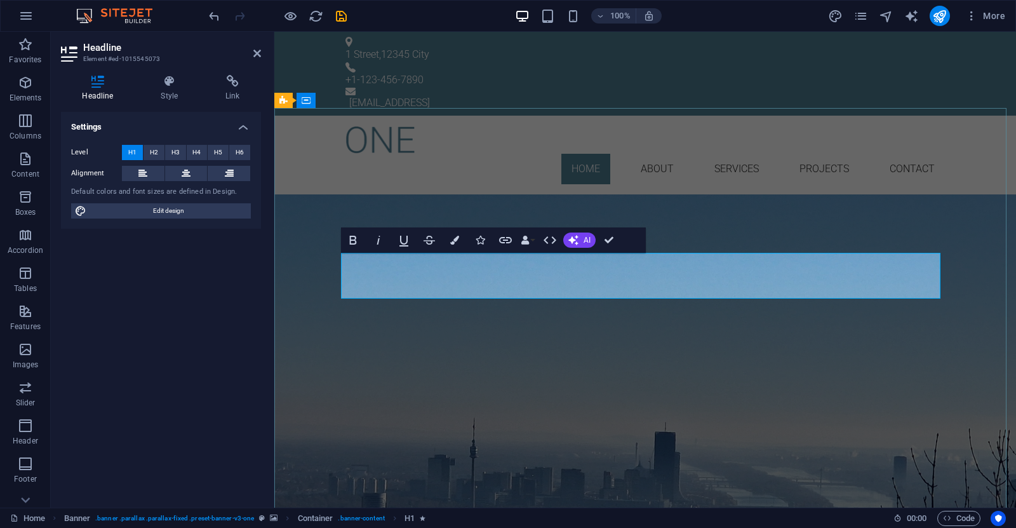
drag, startPoint x: 848, startPoint y: 269, endPoint x: 494, endPoint y: 280, distance: 354.4
click at [494, 280] on h1 "GREEN ENGINEERING" at bounding box center [644, 268] width 599 height 46
click at [453, 241] on icon "button" at bounding box center [454, 240] width 9 height 9
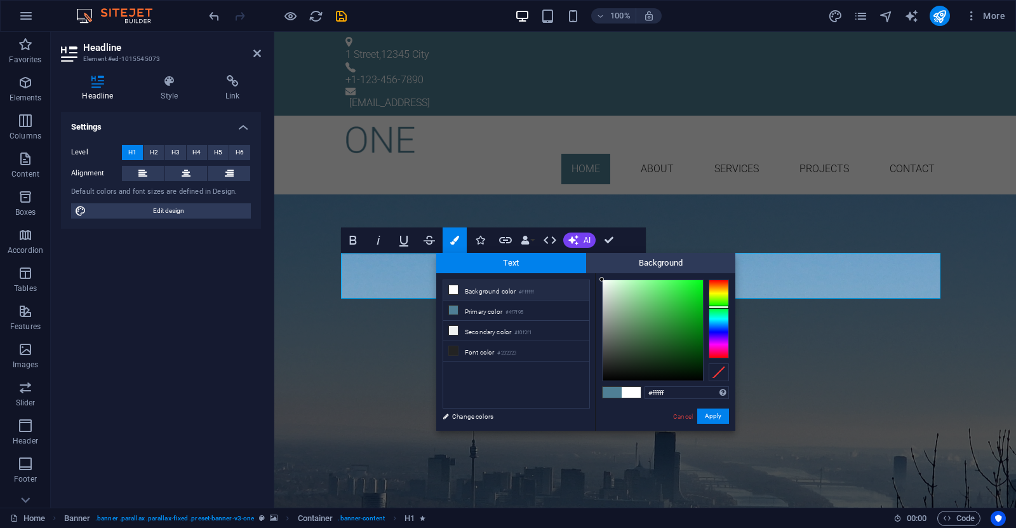
click at [717, 307] on div at bounding box center [719, 318] width 20 height 79
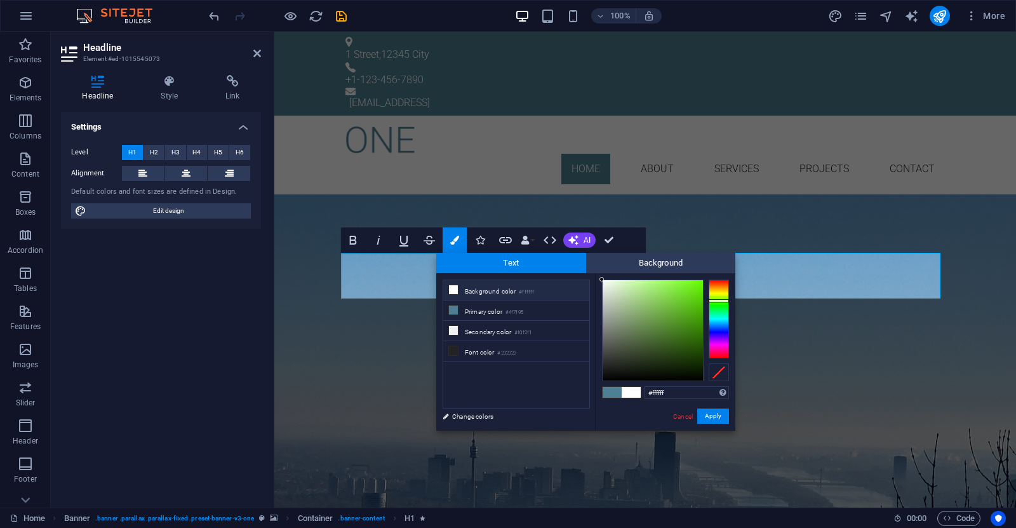
drag, startPoint x: 720, startPoint y: 305, endPoint x: 721, endPoint y: 299, distance: 6.5
click at [721, 299] on div at bounding box center [719, 300] width 20 height 3
click at [719, 306] on div at bounding box center [719, 318] width 20 height 79
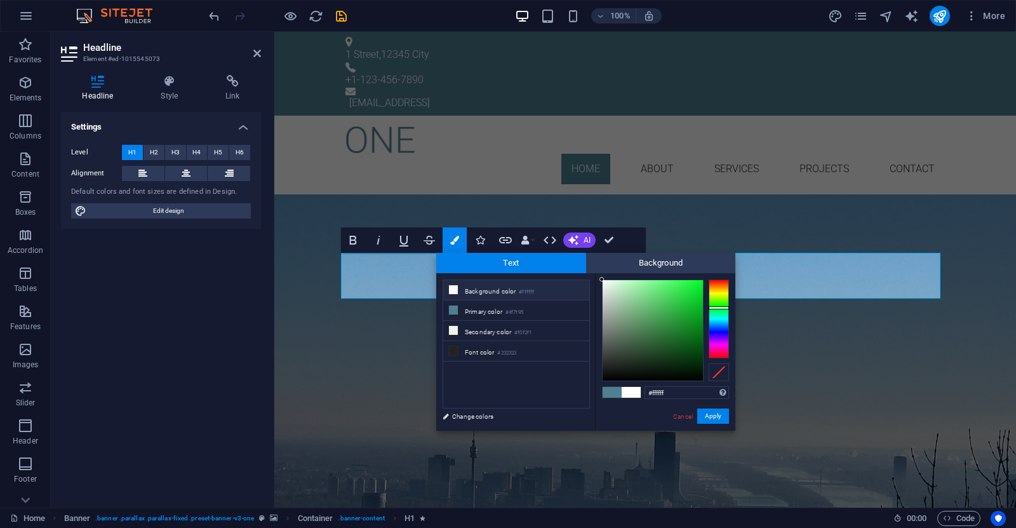
click at [718, 307] on div at bounding box center [719, 307] width 20 height 3
click at [718, 310] on div at bounding box center [719, 318] width 20 height 79
click at [718, 303] on div at bounding box center [719, 318] width 20 height 79
drag, startPoint x: 685, startPoint y: 391, endPoint x: 634, endPoint y: 395, distance: 51.6
click at [634, 395] on div "#ffffff Supported formats #0852ed rgb(8, 82, 237) rgba(8, 82, 237, 90%) hsv(221…" at bounding box center [665, 444] width 140 height 342
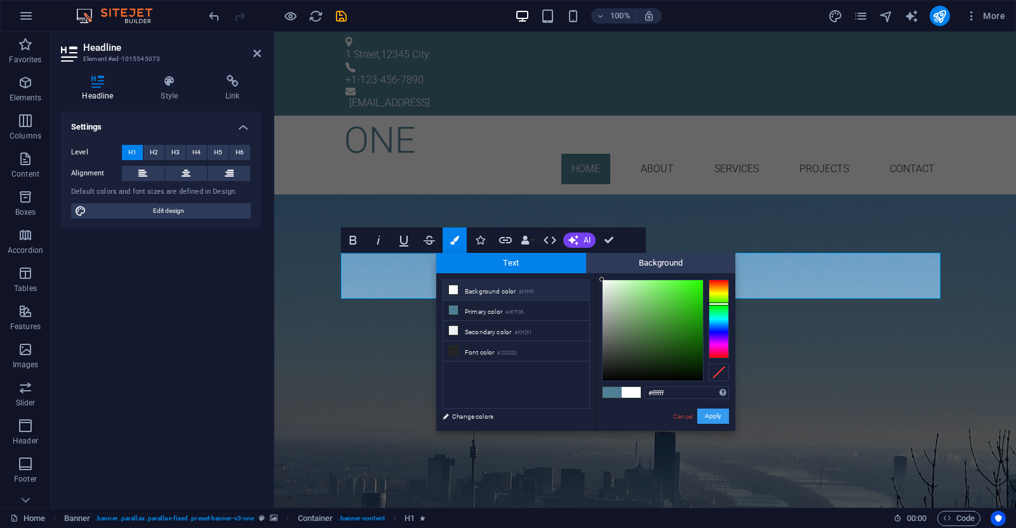
click at [714, 416] on button "Apply" at bounding box center [713, 415] width 32 height 15
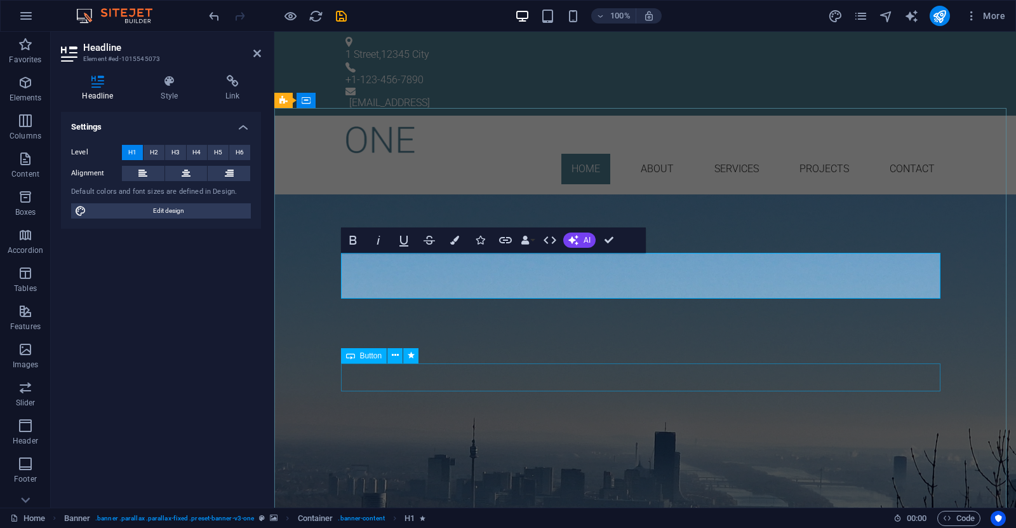
drag, startPoint x: 701, startPoint y: 365, endPoint x: 708, endPoint y: 364, distance: 7.1
click at [702, 365] on div "Learn more" at bounding box center [644, 370] width 599 height 28
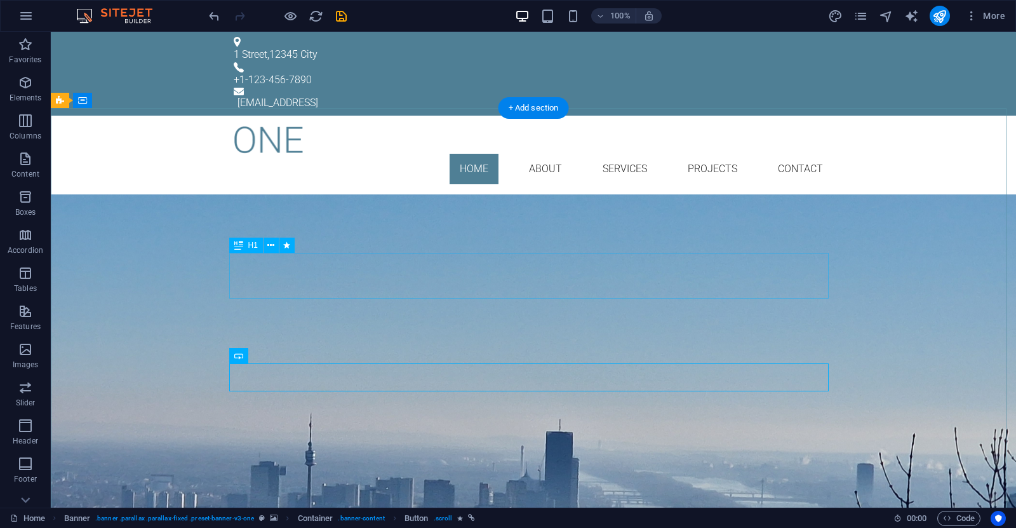
click at [531, 275] on div "GREEN ENGINEERING" at bounding box center [533, 268] width 599 height 46
click at [511, 277] on div "GREEN ENGINEERING" at bounding box center [533, 268] width 599 height 46
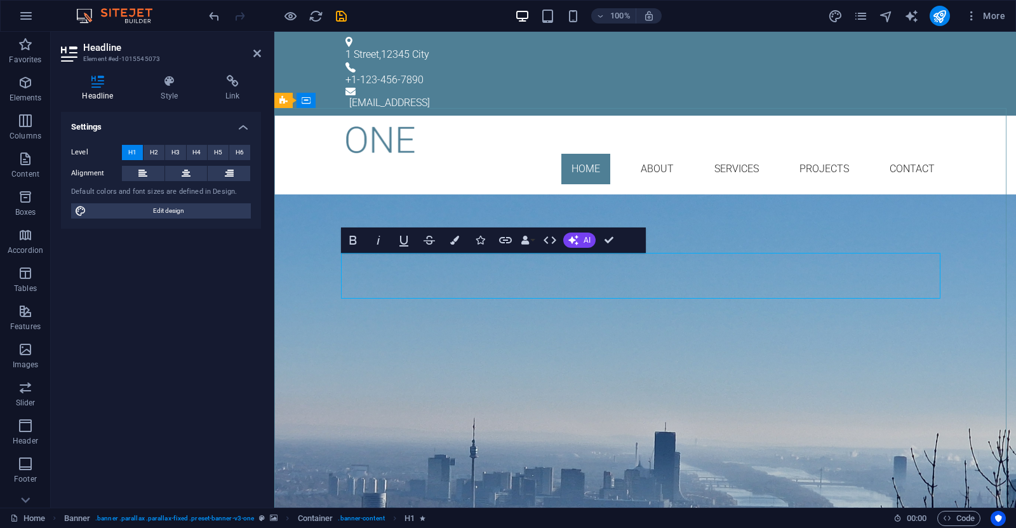
click at [496, 264] on span "GREEN ENGINEERING" at bounding box center [644, 268] width 297 height 36
drag, startPoint x: 498, startPoint y: 268, endPoint x: 795, endPoint y: 262, distance: 297.2
click at [795, 262] on h1 "GREEN ENGINEERING" at bounding box center [644, 268] width 599 height 46
click at [454, 238] on icon "button" at bounding box center [454, 240] width 9 height 9
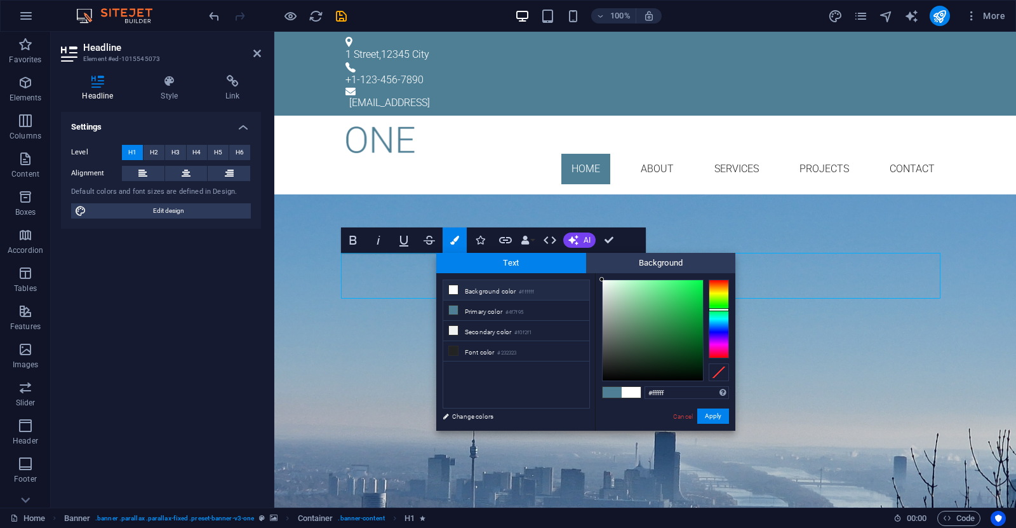
click at [716, 309] on div at bounding box center [719, 318] width 20 height 79
click at [717, 312] on div at bounding box center [719, 318] width 20 height 79
type input "#16e67c"
click at [693, 290] on div at bounding box center [652, 330] width 100 height 100
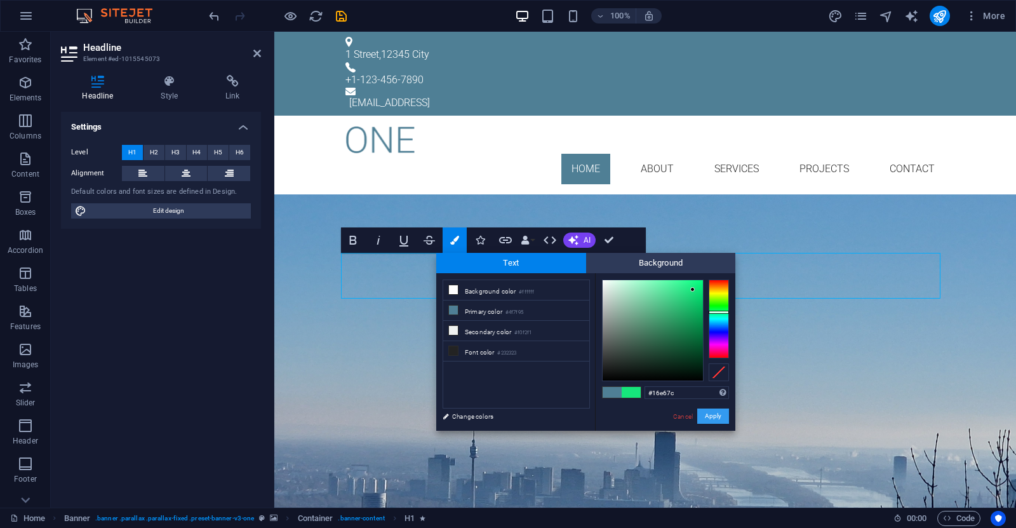
click at [714, 419] on button "Apply" at bounding box center [713, 415] width 32 height 15
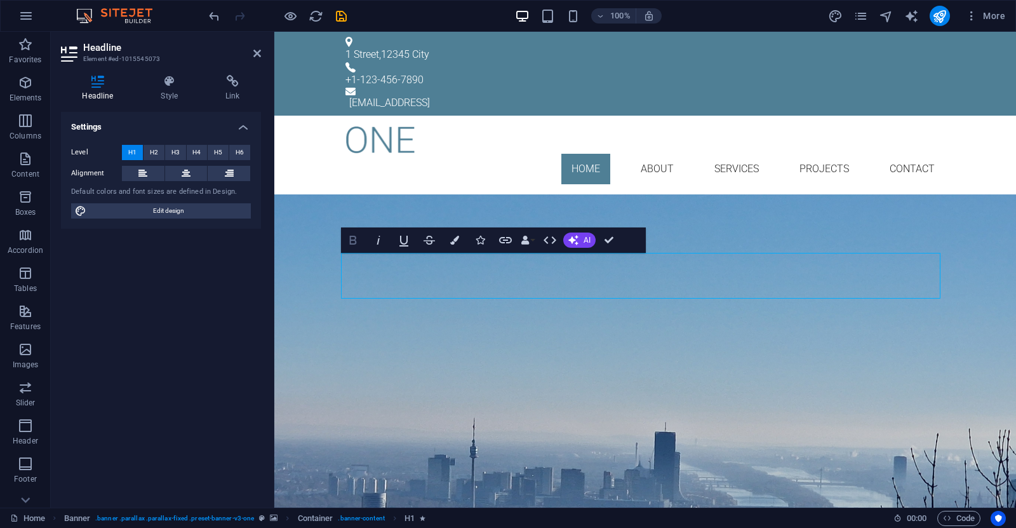
click at [347, 240] on icon "button" at bounding box center [352, 239] width 15 height 15
click at [357, 241] on icon "button" at bounding box center [352, 239] width 15 height 15
click at [790, 194] on div "GREEN ENGINEERING Lorem ipsum dolor sit amet, consetetur sadipscing elitr, sed …" at bounding box center [645, 313] width 742 height 239
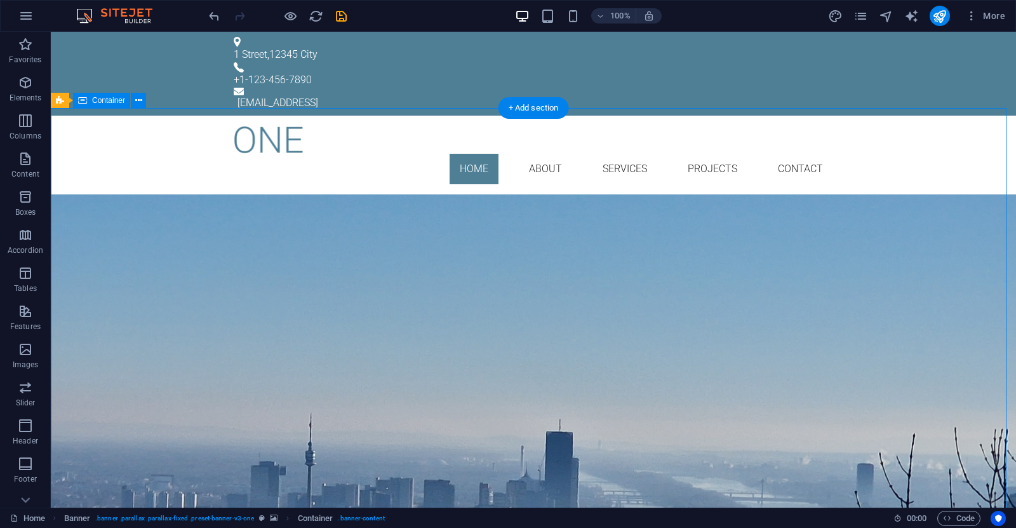
click at [783, 229] on div "GREEN ENGINEERING Lorem ipsum dolor sit amet, consetetur sadipscing elitr, sed …" at bounding box center [533, 313] width 965 height 239
click at [771, 194] on div "GREEN ENGINEERING Lorem ipsum dolor sit amet, consetetur sadipscing elitr, sed …" at bounding box center [533, 313] width 965 height 239
drag, startPoint x: 769, startPoint y: 192, endPoint x: 545, endPoint y: 192, distance: 224.1
click at [769, 194] on div "GREEN ENGINEERING Lorem ipsum dolor sit amet, consetetur sadipscing elitr, sed …" at bounding box center [533, 313] width 965 height 239
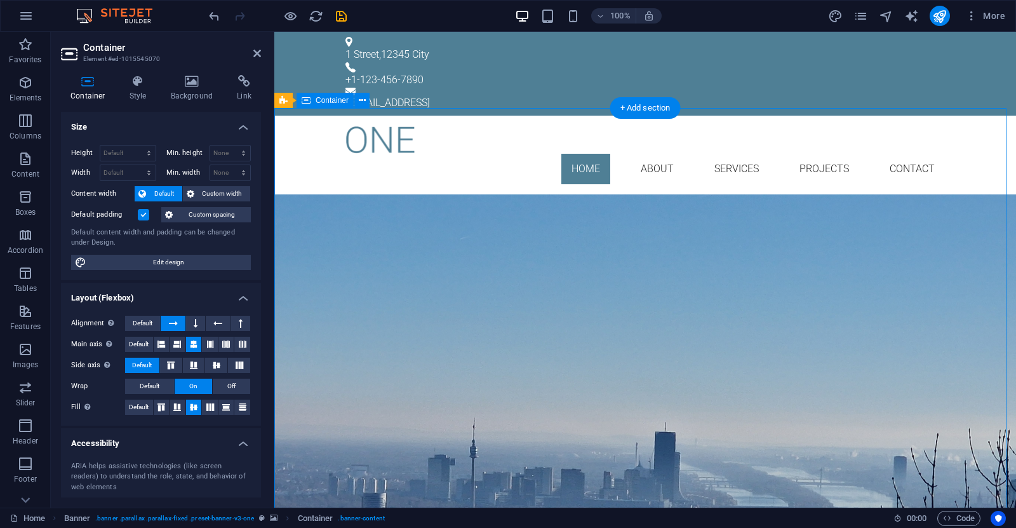
drag, startPoint x: 783, startPoint y: 181, endPoint x: 790, endPoint y: 194, distance: 14.5
click at [790, 194] on div "GREEN ENGINEERING Lorem ipsum dolor sit amet, consetetur sadipscing elitr, sed …" at bounding box center [645, 313] width 742 height 239
click at [794, 194] on div "GREEN ENGINEERING Lorem ipsum dolor sit amet, consetetur sadipscing elitr, sed …" at bounding box center [645, 313] width 742 height 239
click at [479, 194] on div "GREEN ENGINEERING Lorem ipsum dolor sit amet, consetetur sadipscing elitr, sed …" at bounding box center [645, 313] width 742 height 239
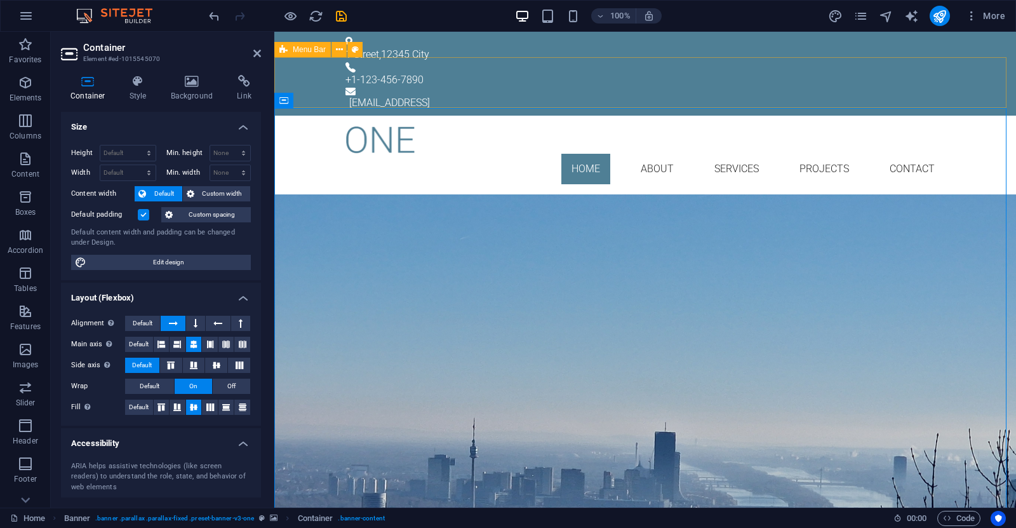
click at [286, 47] on icon at bounding box center [283, 49] width 8 height 15
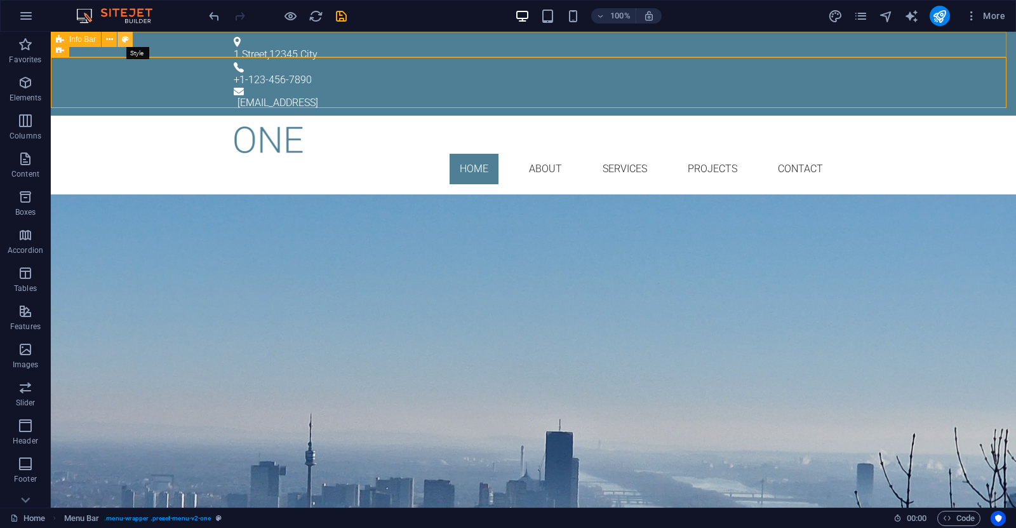
click at [130, 37] on button at bounding box center [124, 39] width 15 height 15
select select "rem"
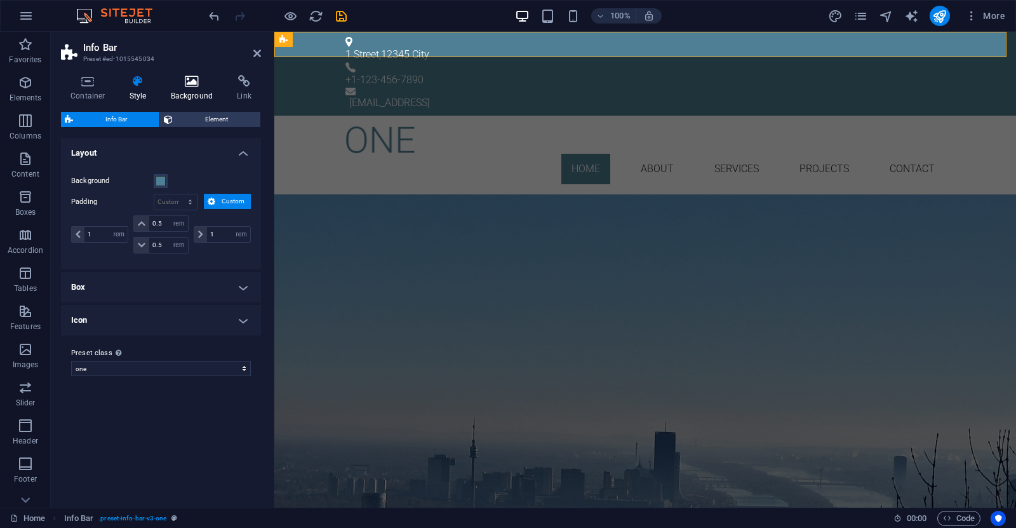
click at [192, 88] on h4 "Background" at bounding box center [194, 88] width 67 height 27
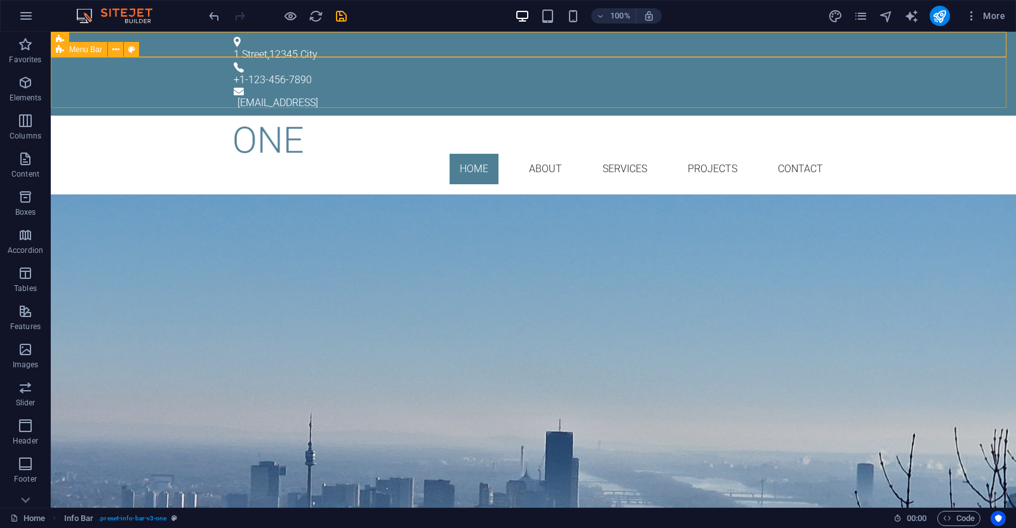
click at [59, 50] on icon at bounding box center [60, 49] width 8 height 15
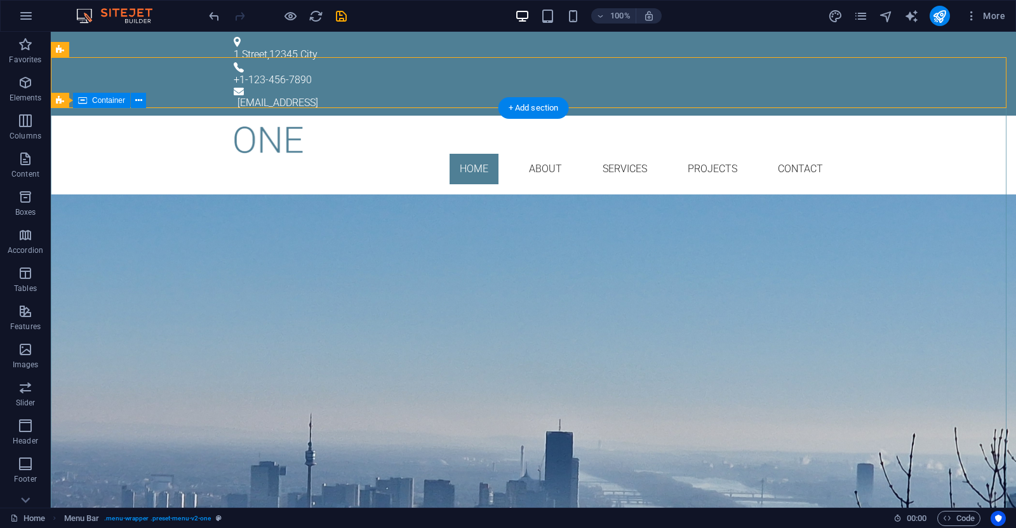
click at [314, 194] on div "GREEN ENGINEERING Lorem ipsum dolor sit amet, consetetur sadipscing elitr, sed …" at bounding box center [533, 313] width 965 height 239
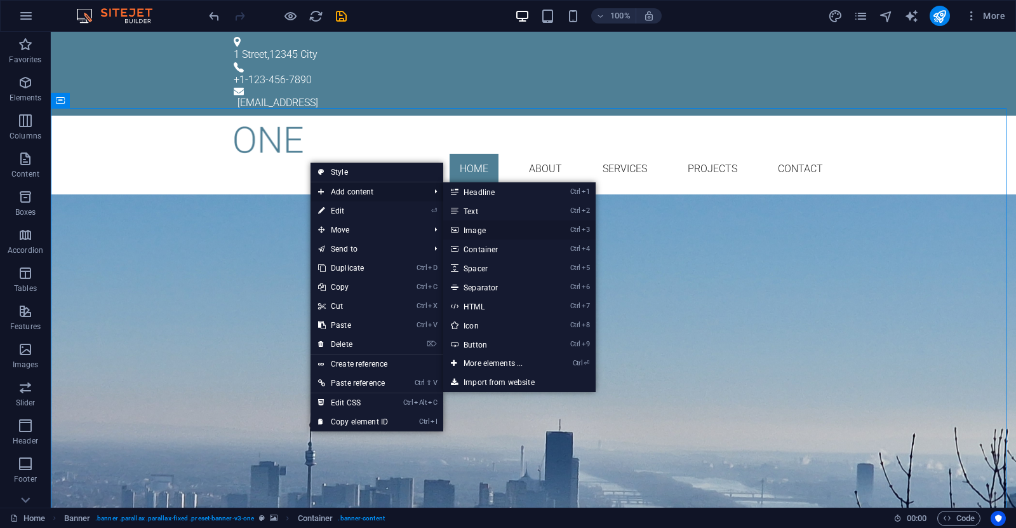
click at [492, 226] on link "Ctrl 3 Image" at bounding box center [495, 229] width 105 height 19
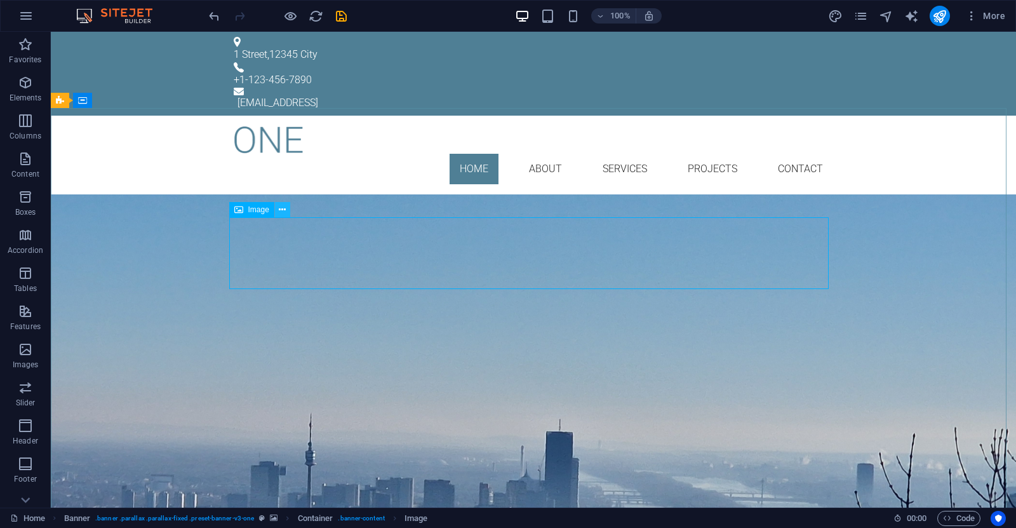
click at [283, 207] on icon at bounding box center [282, 209] width 7 height 13
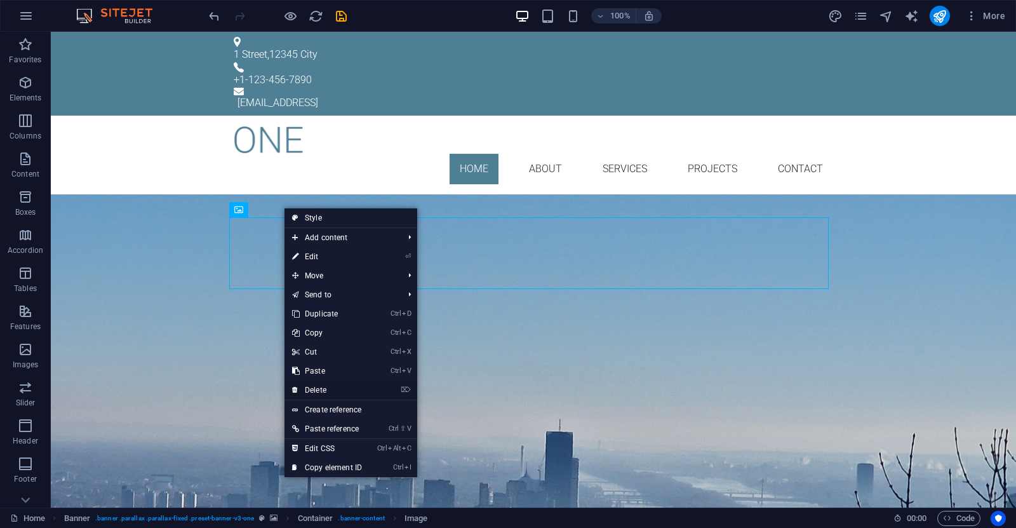
drag, startPoint x: 312, startPoint y: 389, endPoint x: 335, endPoint y: 301, distance: 90.7
click at [312, 389] on link "⌦ Delete" at bounding box center [326, 389] width 85 height 19
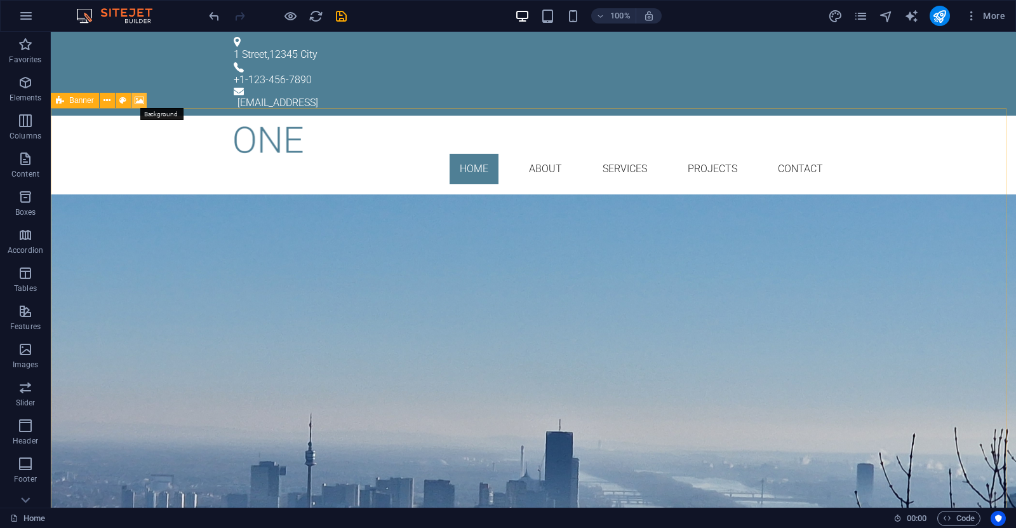
click at [137, 100] on icon at bounding box center [140, 100] width 10 height 13
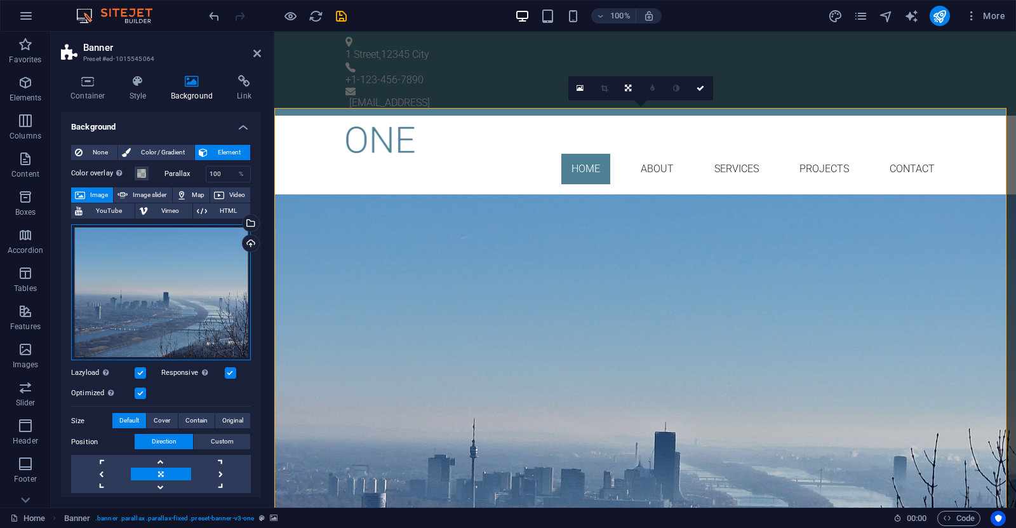
drag, startPoint x: 158, startPoint y: 275, endPoint x: 140, endPoint y: 281, distance: 19.3
click at [140, 281] on div "Drag files here, click to choose files or select files from Files or our free s…" at bounding box center [161, 292] width 180 height 136
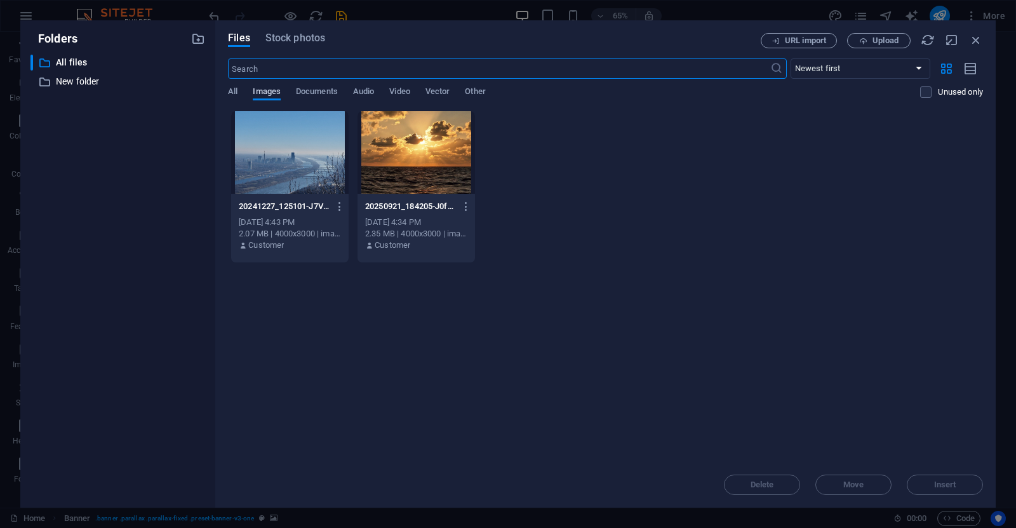
click at [262, 95] on span "Images" at bounding box center [267, 93] width 28 height 18
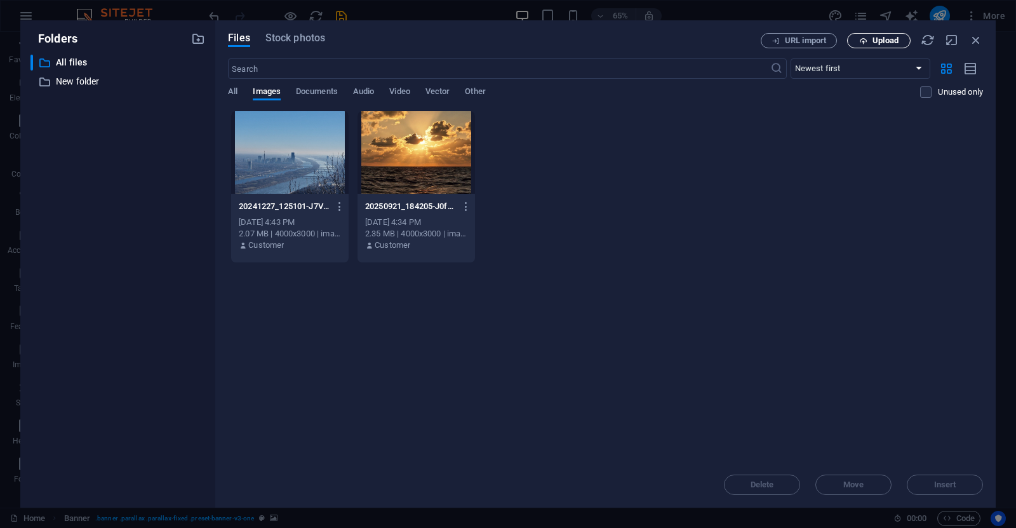
click at [886, 41] on span "Upload" at bounding box center [885, 41] width 26 height 8
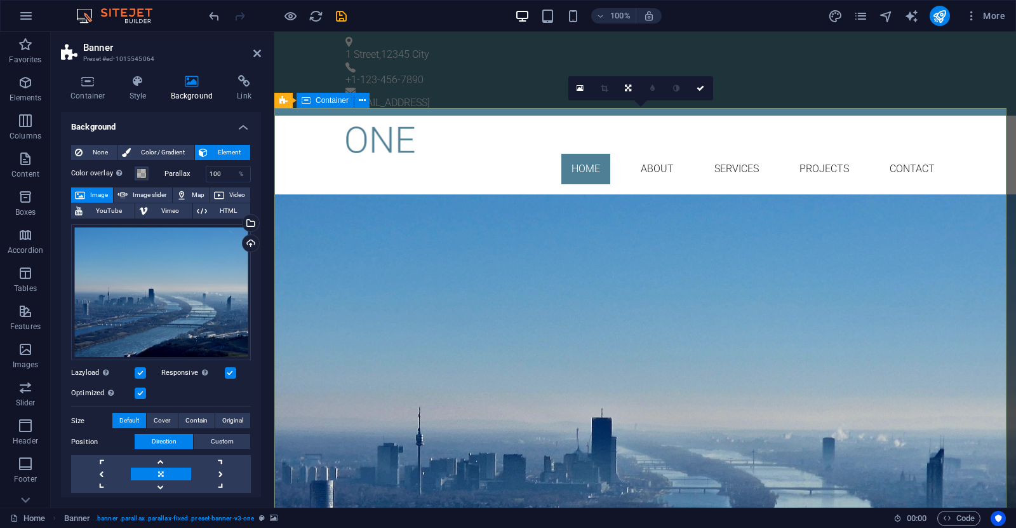
click at [496, 194] on div "GREEN ENGINEERING Lorem ipsum dolor sit amet, consetetur sadipscing elitr, sed …" at bounding box center [645, 313] width 742 height 239
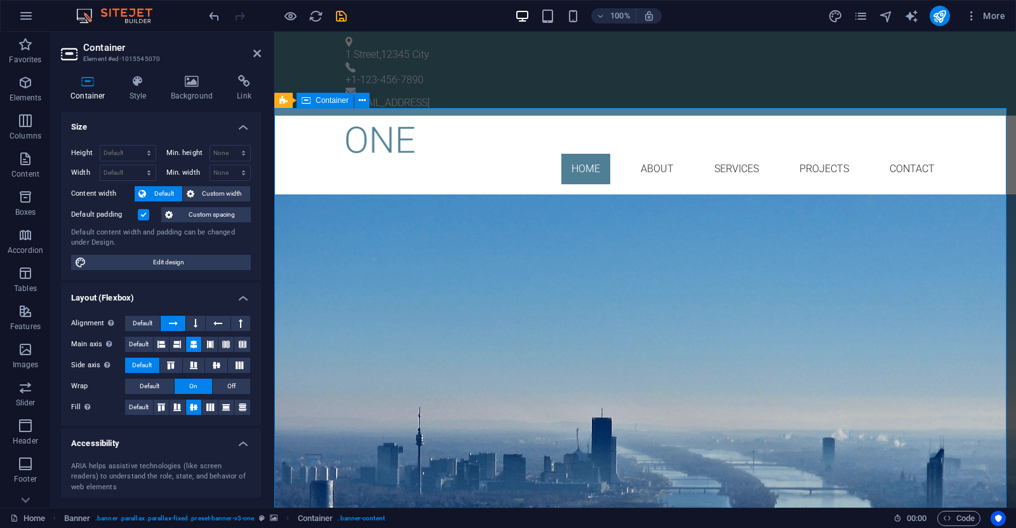
click at [497, 194] on div "GREEN ENGINEERING Lorem ipsum dolor sit amet, consetetur sadipscing elitr, sed …" at bounding box center [645, 313] width 742 height 239
click at [590, 340] on div "Lorem ipsum dolor sit amet, consetetur sadipscing elitr, sed diam nonumy eirmod…" at bounding box center [644, 318] width 599 height 55
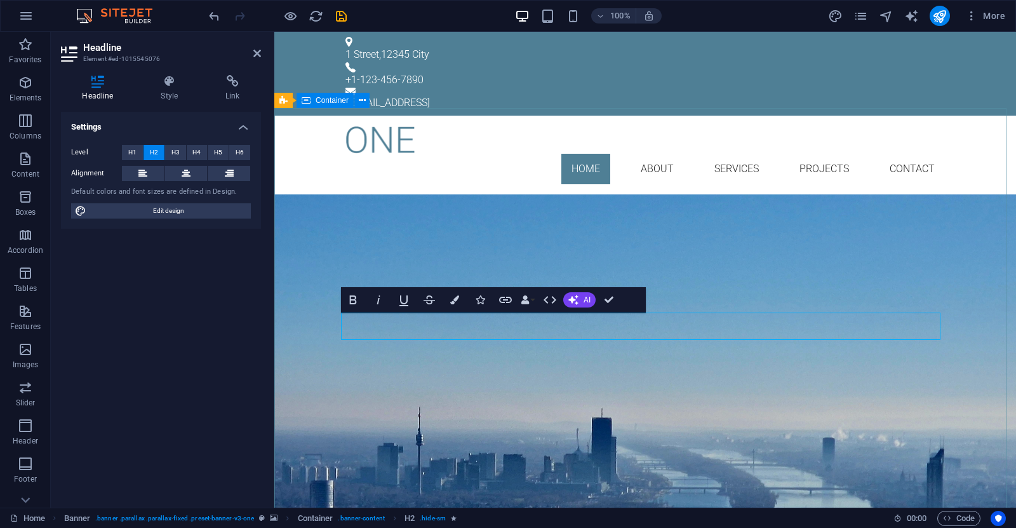
click at [874, 194] on div "GREEN ENGINEERING BUILDING MECHANICAL ENGINEERING Learn more" at bounding box center [645, 300] width 742 height 212
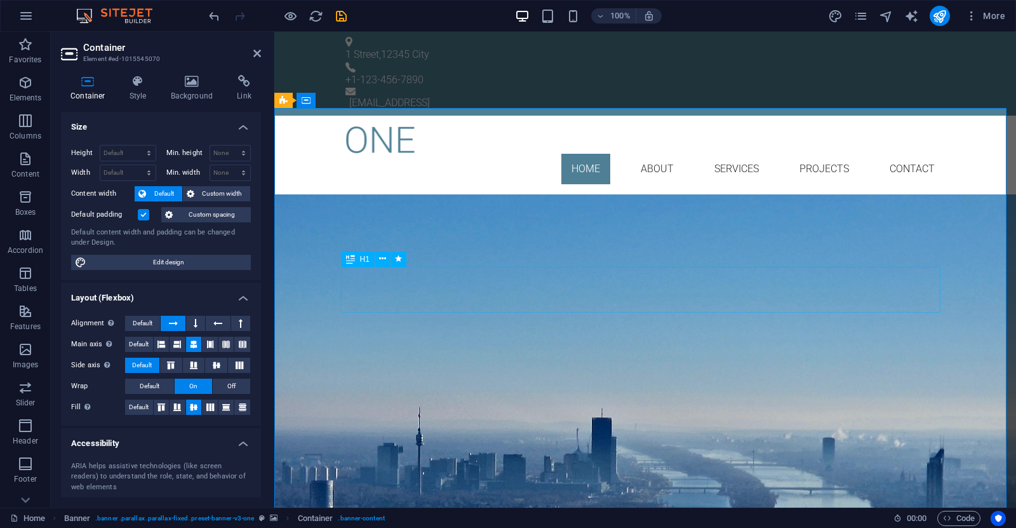
click at [631, 290] on div "GREEN ENGINEERING" at bounding box center [644, 268] width 599 height 46
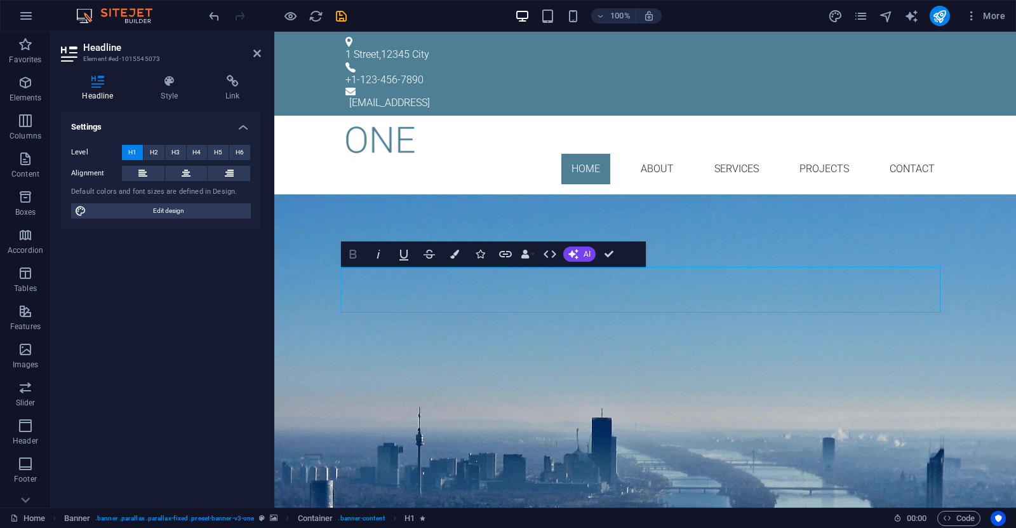
click at [352, 251] on icon "button" at bounding box center [352, 253] width 15 height 15
click at [491, 291] on h1 "GREEN ENGINEERING ​" at bounding box center [644, 268] width 599 height 46
drag, startPoint x: 496, startPoint y: 293, endPoint x: 781, endPoint y: 282, distance: 285.3
click at [781, 282] on span "GREEN ENGINEERING ​" at bounding box center [644, 268] width 297 height 36
click at [352, 252] on icon "button" at bounding box center [352, 253] width 15 height 15
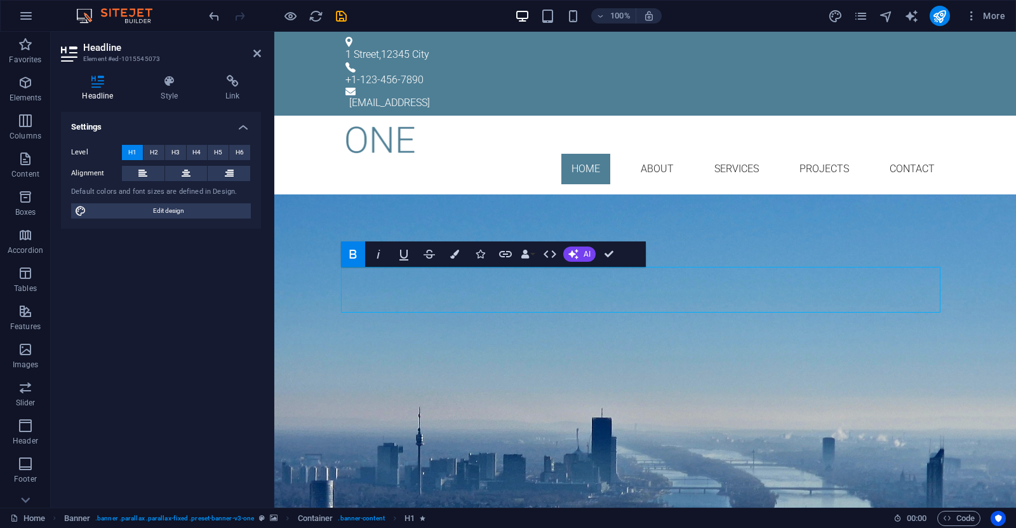
click at [355, 255] on icon "button" at bounding box center [352, 254] width 7 height 9
click at [350, 258] on icon "button" at bounding box center [352, 254] width 7 height 9
click at [752, 194] on div "GREEN ENGINEERING ​ BUILDING MECHANICAL ENGINEERING Learn more" at bounding box center [645, 300] width 742 height 212
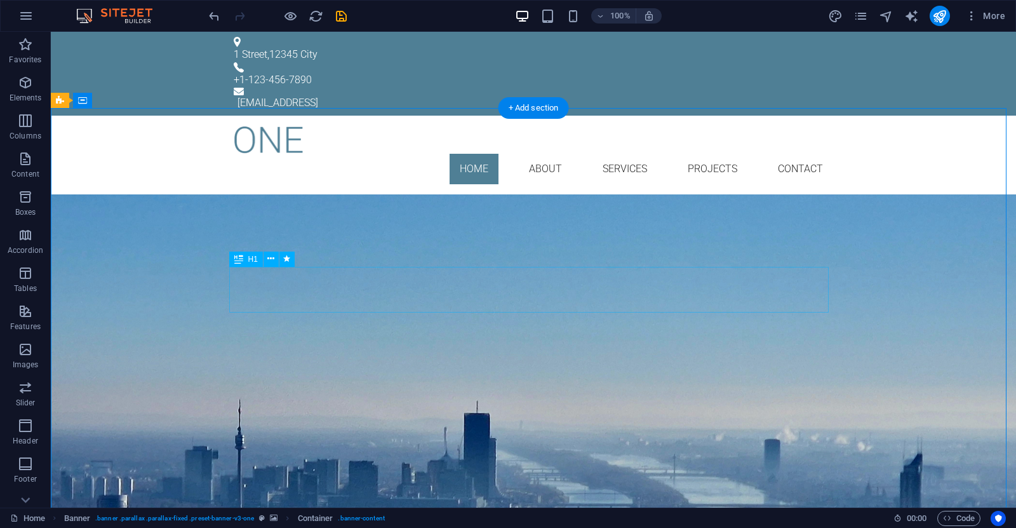
click at [535, 291] on div "GREEN ENGINEERING" at bounding box center [533, 268] width 599 height 46
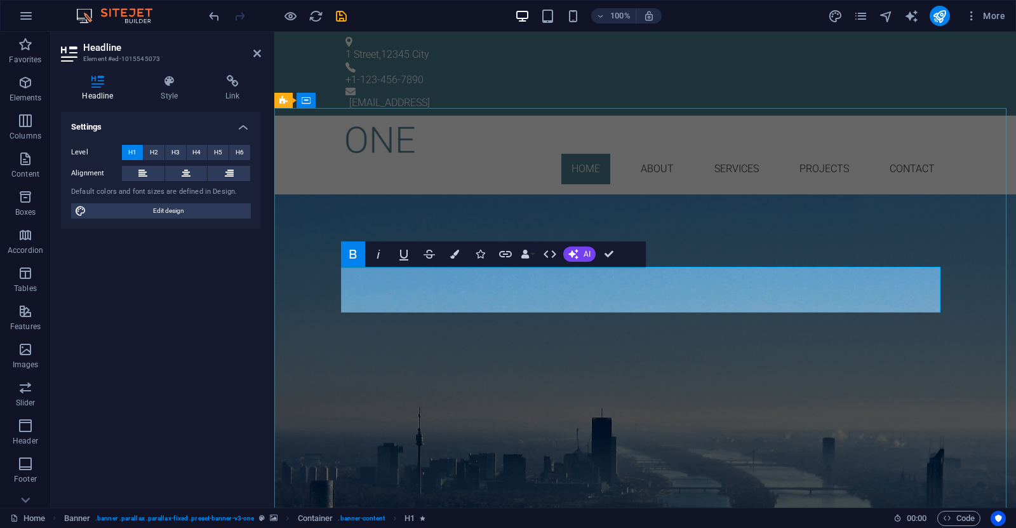
click at [496, 286] on strong "GREEN ENGINEERING" at bounding box center [644, 268] width 297 height 36
drag, startPoint x: 659, startPoint y: 290, endPoint x: 626, endPoint y: 291, distance: 33.0
click at [626, 286] on strong "GREEN ENGINEERING" at bounding box center [644, 268] width 297 height 36
drag, startPoint x: 780, startPoint y: 289, endPoint x: 495, endPoint y: 296, distance: 285.1
click at [496, 286] on strong "GREEN ENGINEERING" at bounding box center [644, 268] width 297 height 36
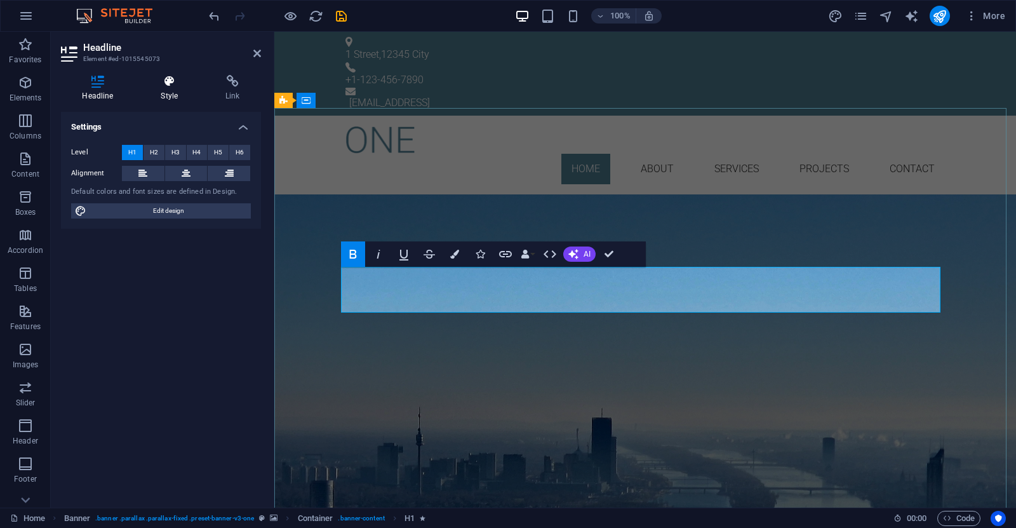
drag, startPoint x: 229, startPoint y: 263, endPoint x: 168, endPoint y: 88, distance: 186.3
click at [168, 88] on h4 "Style" at bounding box center [172, 88] width 65 height 27
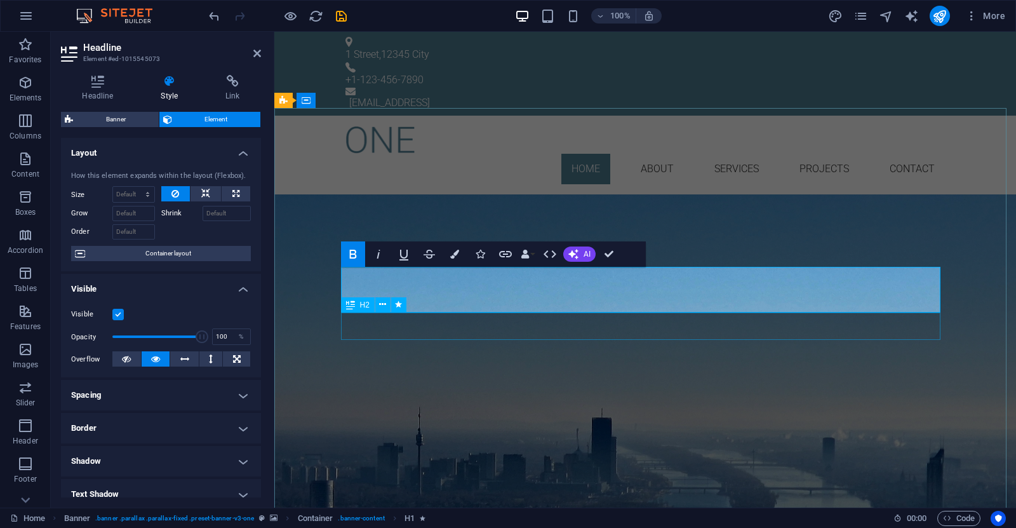
click at [566, 318] on div "BUILDING MECHANICAL ENGINEERING" at bounding box center [644, 304] width 599 height 27
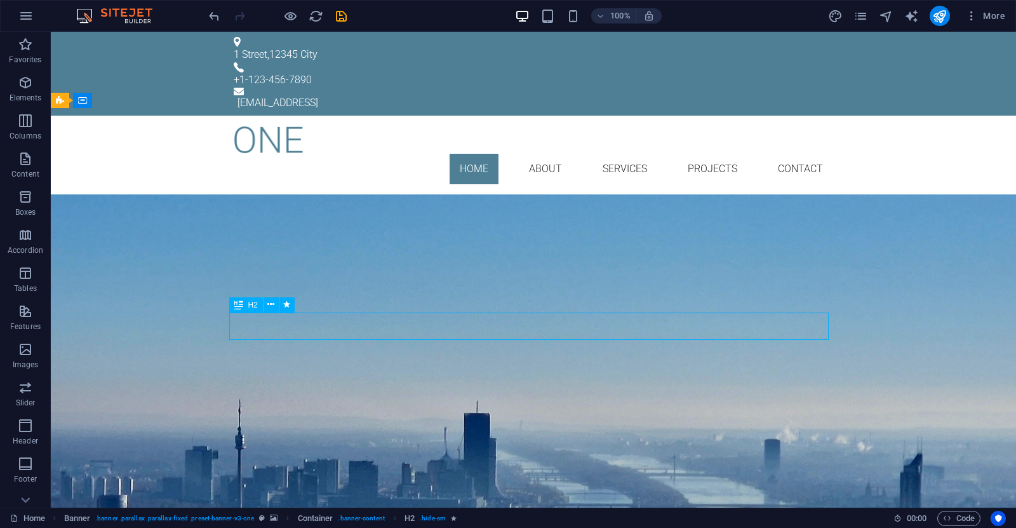
click at [505, 318] on div "BUILDING MECHANICAL ENGINEERING" at bounding box center [533, 304] width 599 height 27
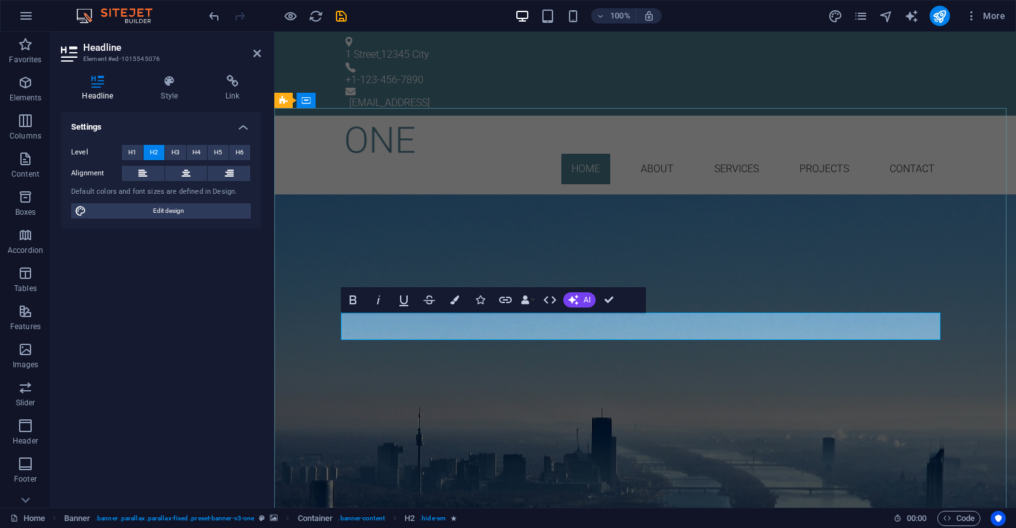
drag, startPoint x: 486, startPoint y: 323, endPoint x: 714, endPoint y: 319, distance: 227.3
click at [714, 315] on span "BUILDING MECHANICAL ENGINEERING" at bounding box center [645, 304] width 324 height 22
click at [483, 315] on span "BUILDING MECHANICAL ENGINEERING" at bounding box center [645, 304] width 324 height 22
drag, startPoint x: 481, startPoint y: 327, endPoint x: 797, endPoint y: 317, distance: 316.3
click at [797, 315] on span "BUILDING MECHANICAL ENGINEERING" at bounding box center [645, 304] width 324 height 22
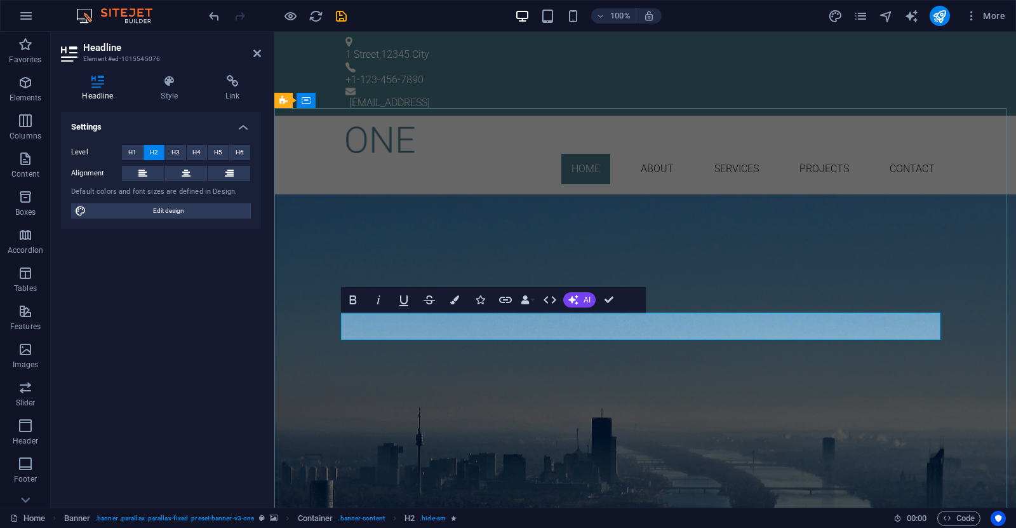
click at [797, 315] on span "BUILDING MECHANICAL ENGINEERING" at bounding box center [645, 304] width 324 height 22
drag, startPoint x: 801, startPoint y: 324, endPoint x: 481, endPoint y: 332, distance: 320.1
click at [478, 318] on h2 "BUILDING MECHANICAL ENGINEERING" at bounding box center [644, 304] width 599 height 27
click at [176, 154] on span "H3" at bounding box center [175, 152] width 8 height 15
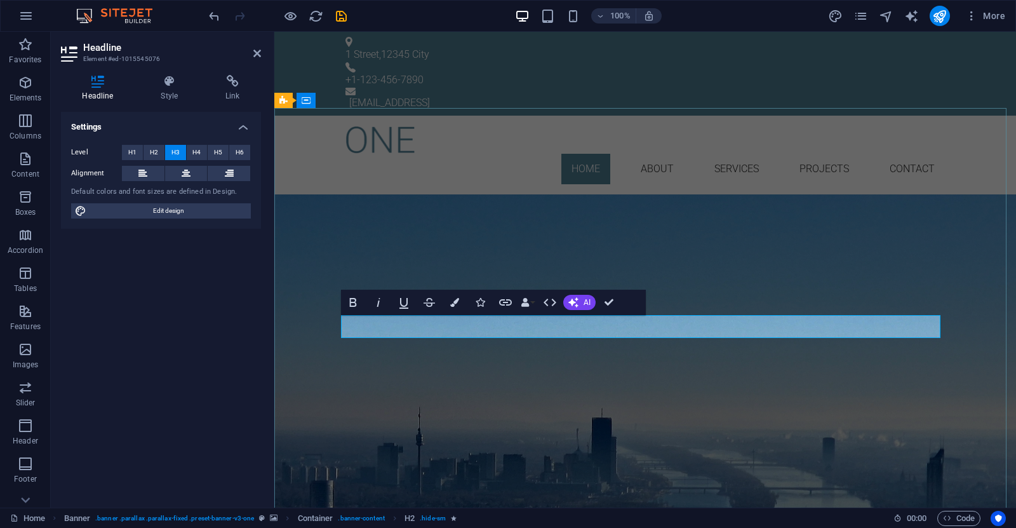
click at [575, 311] on span "BUILDING MECHANICAL ENGINEERING" at bounding box center [645, 302] width 270 height 18
click at [625, 200] on div "GREEN ENGINEERING BUILDING MECHANICAL ENGINEERING Learn more" at bounding box center [645, 298] width 742 height 208
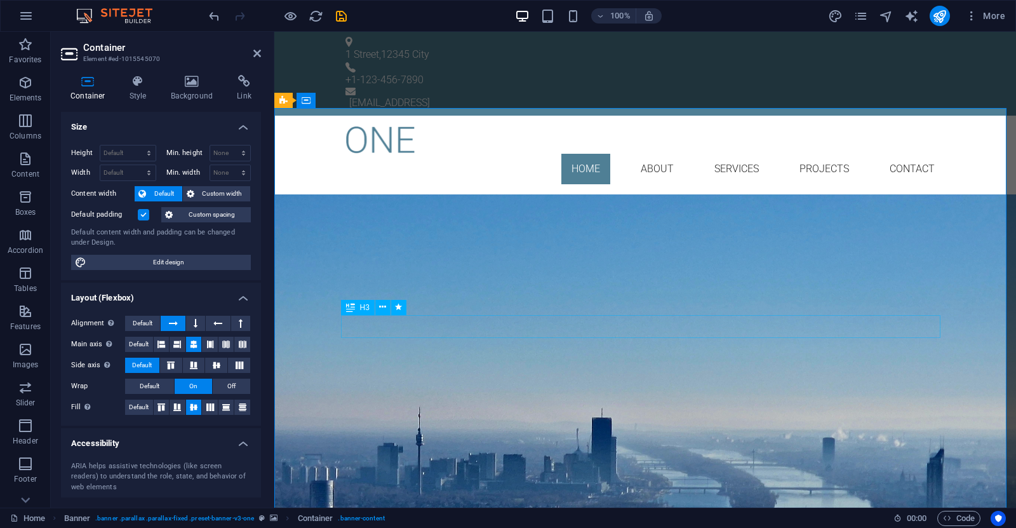
click at [622, 314] on div "BUILDING MECHANICAL ENGINEERING" at bounding box center [644, 302] width 599 height 23
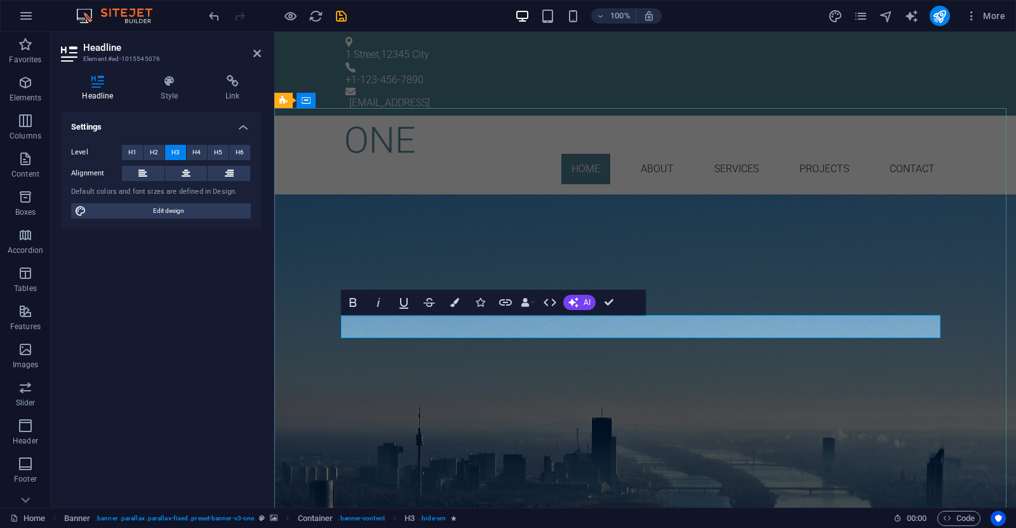
click at [576, 311] on span "BUILDING MECHANICAL ENGINEERING" at bounding box center [645, 302] width 270 height 18
drag, startPoint x: 579, startPoint y: 324, endPoint x: 626, endPoint y: 327, distance: 47.0
click at [626, 311] on span "BUILDING S ENGINEEERING" at bounding box center [645, 302] width 191 height 18
click at [623, 311] on span "BUILDING S ENGINEEERING" at bounding box center [645, 302] width 191 height 18
click at [774, 398] on div "GREEN ENGINEERING BUILDING SERVICES ENGINEEERING Learn more" at bounding box center [645, 298] width 742 height 208
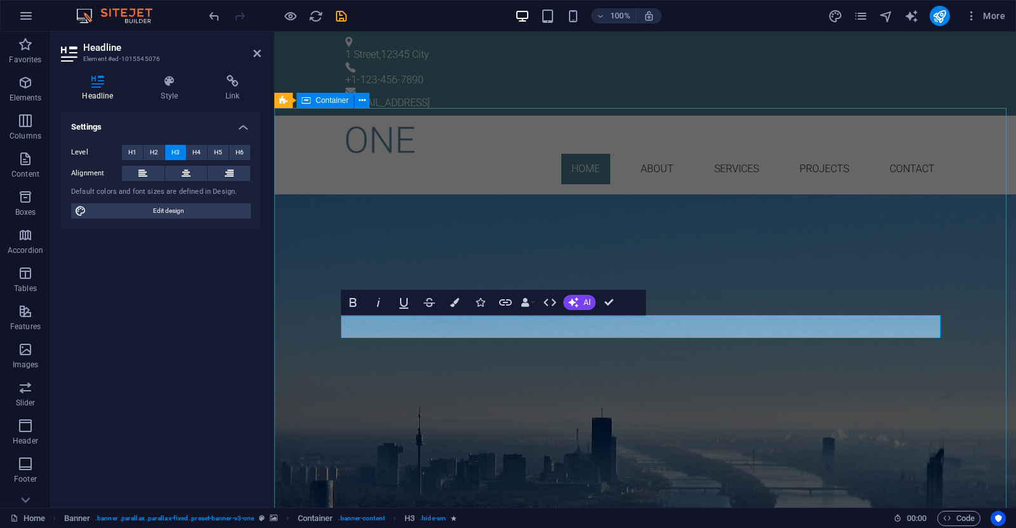
click at [774, 398] on div "GREEN ENGINEERING BUILDING SERVICES ENGINEEERING Learn more" at bounding box center [645, 298] width 742 height 208
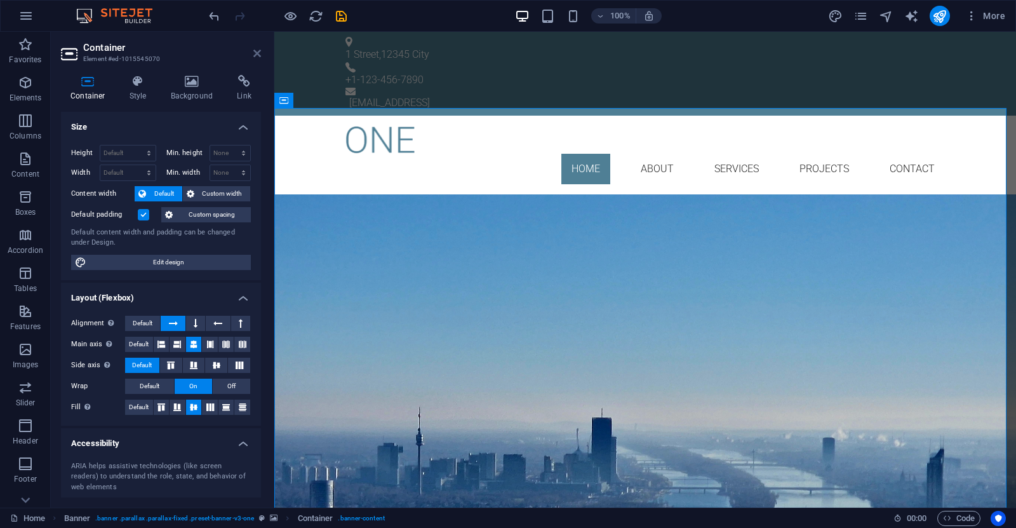
click at [255, 49] on icon at bounding box center [257, 53] width 8 height 10
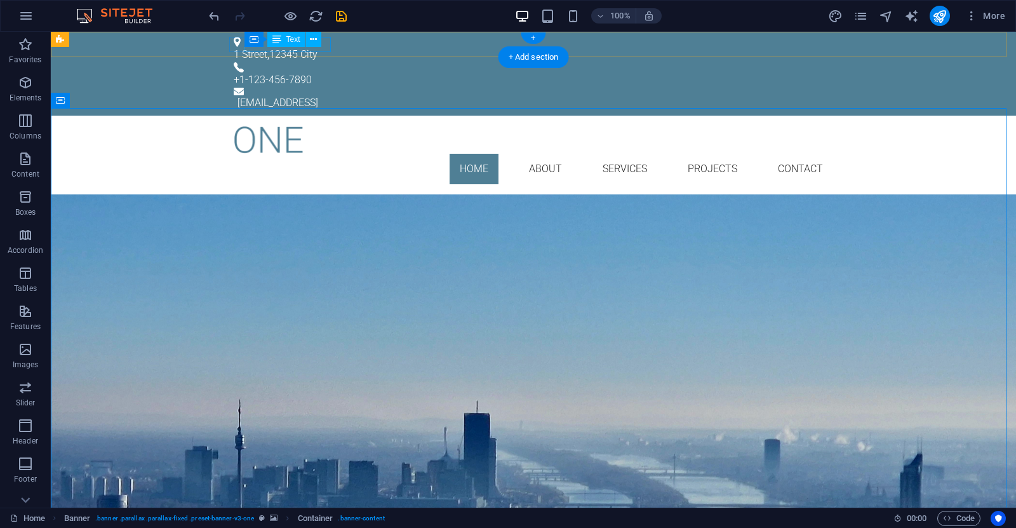
click at [274, 49] on div "1 Street , 12345 City" at bounding box center [528, 54] width 589 height 15
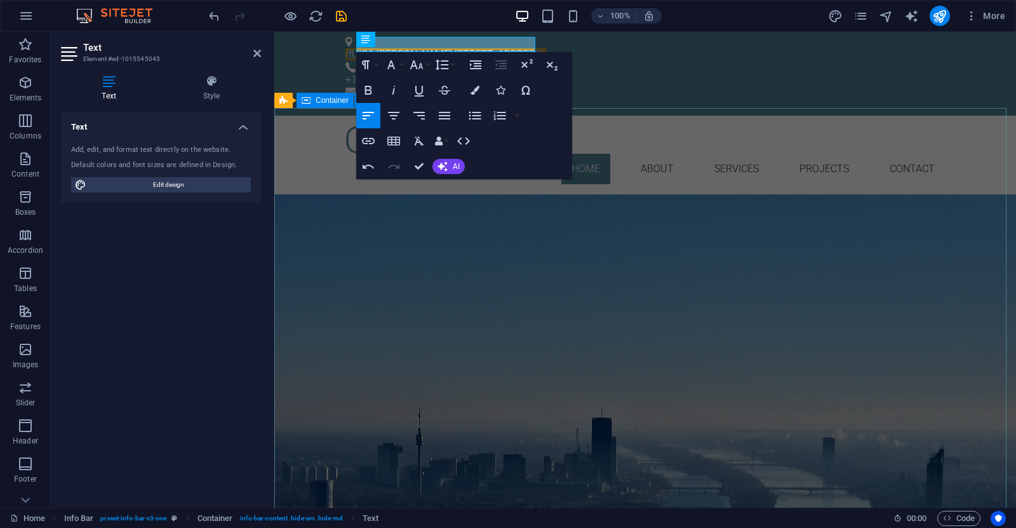
click at [718, 204] on div "GREEN ENGINEERING BUILDING SERVICES ENGINEEERING Learn more" at bounding box center [645, 298] width 742 height 208
click at [717, 204] on div "GREEN ENGINEERING BUILDING SERVICES ENGINEEERING Learn more" at bounding box center [645, 298] width 742 height 208
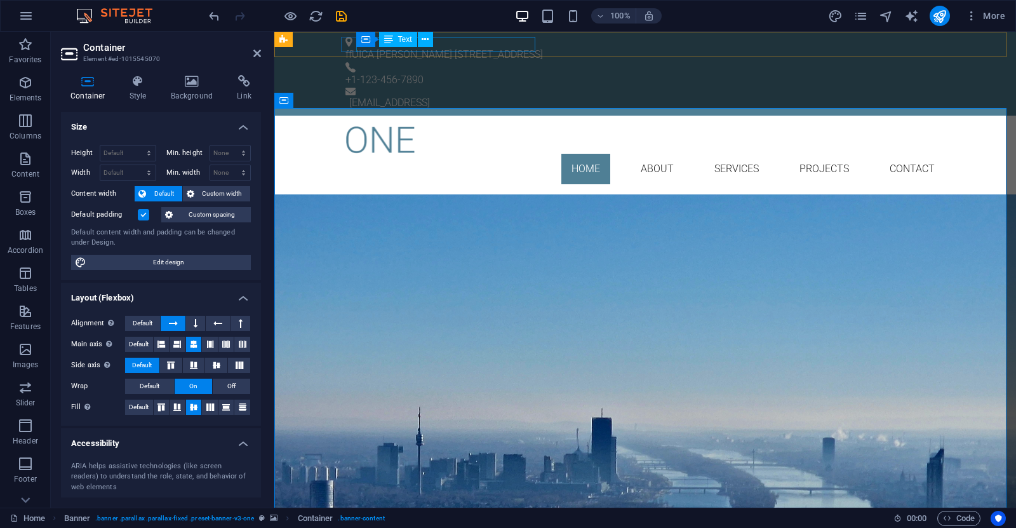
click at [503, 47] on div "ffUICA VASILE 14 STREET, BUCHAREST" at bounding box center [639, 54] width 589 height 15
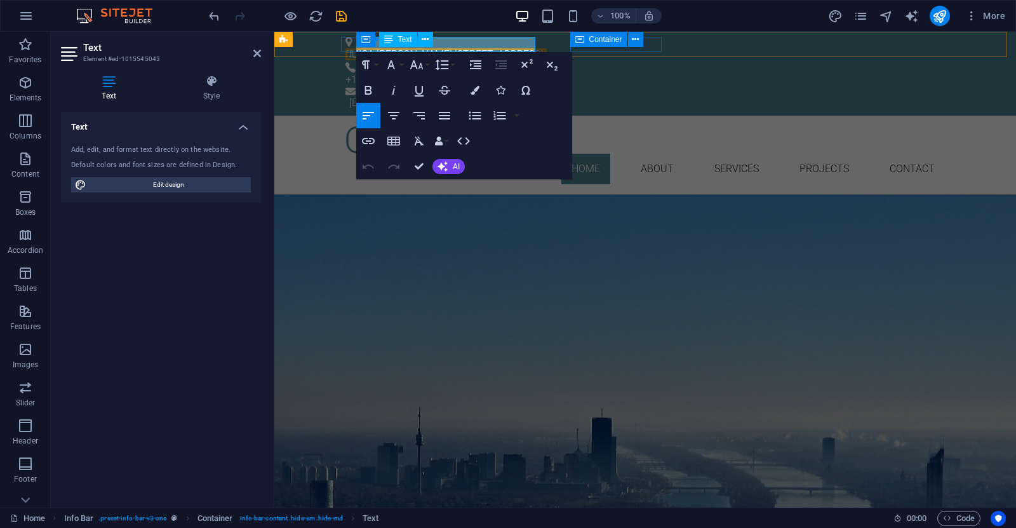
click at [464, 48] on span "ffUICA VASILE 14 STREET, BUCHAREST" at bounding box center [443, 54] width 197 height 12
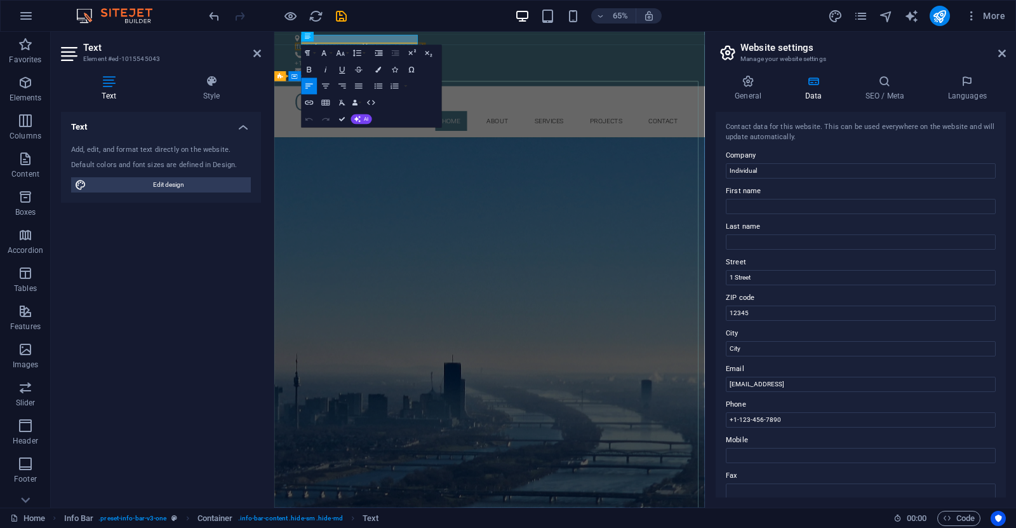
click at [771, 244] on div "GREEN ENGINEERING BUILDING SERVICES ENGINEEERING Learn more" at bounding box center [605, 298] width 662 height 208
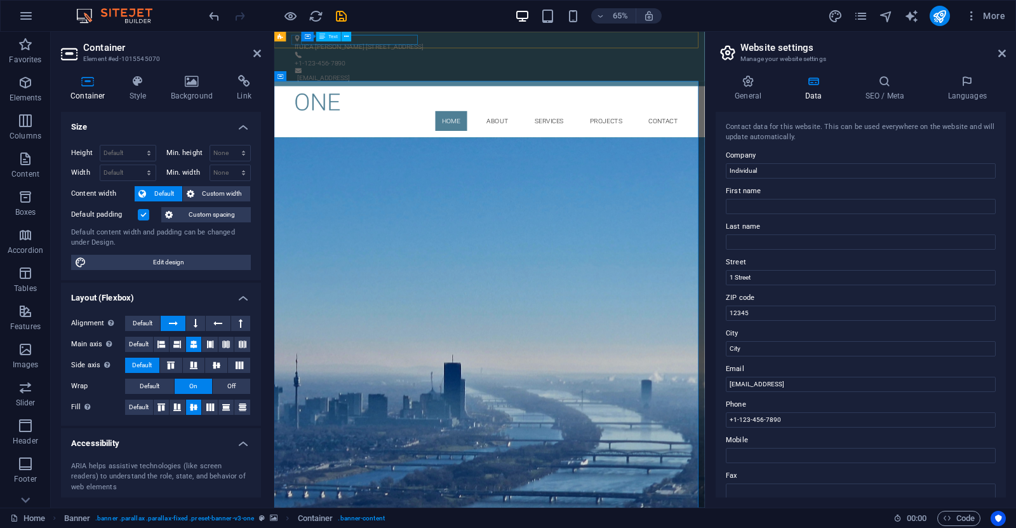
click at [424, 48] on div "ffUICA VASILE 14 STREET, BUCHAREST" at bounding box center [600, 54] width 589 height 15
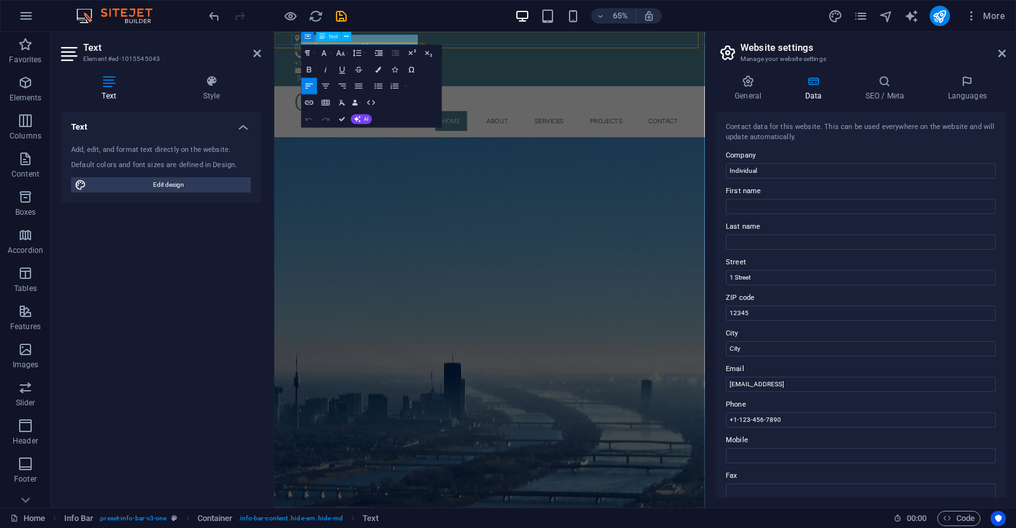
click at [411, 48] on span "ffUICA VASILE 14 STREET, BUCHAREST" at bounding box center [404, 54] width 197 height 12
click at [564, 279] on div "GREEN ENGINEERING BUILDING SERVICES ENGINEEERING Learn more" at bounding box center [605, 298] width 662 height 208
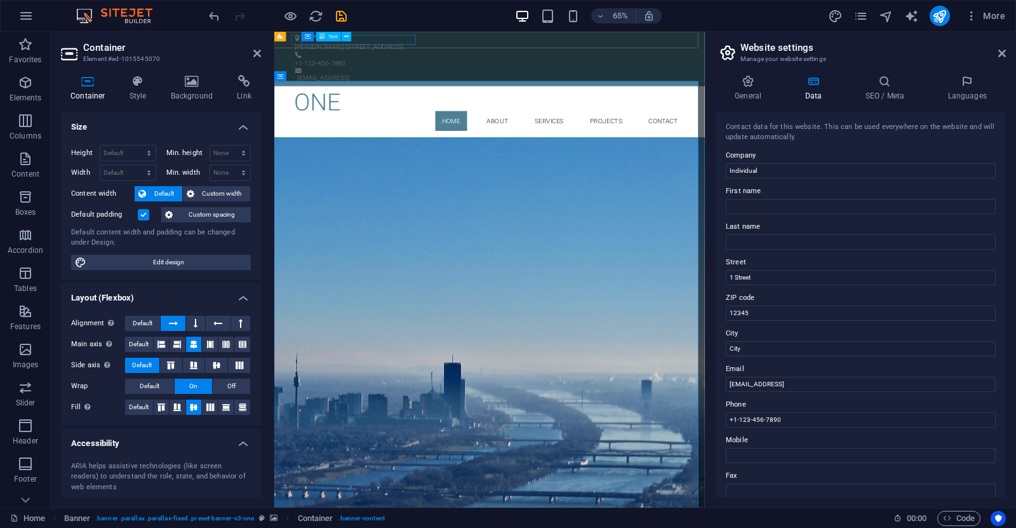
click at [409, 47] on div "fUICA VASILE 14 STREET, BUCHAREST" at bounding box center [600, 54] width 589 height 15
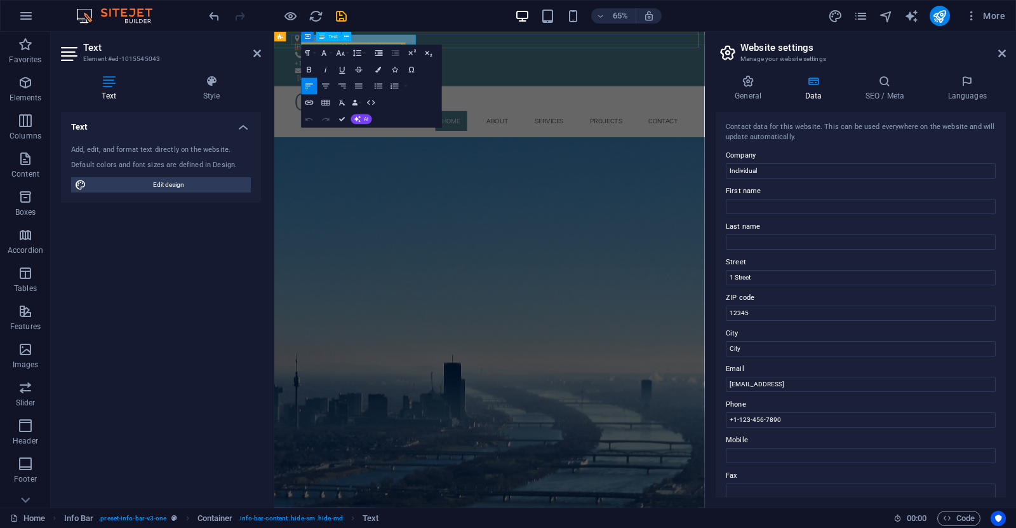
click at [472, 48] on span "fUICA VASILE 14 STREET, BUCHAREST" at bounding box center [389, 54] width 166 height 12
click at [691, 194] on div "GREEN ENGINEERING BUILDING SERVICES ENGINEEERING Learn more" at bounding box center [605, 298] width 662 height 208
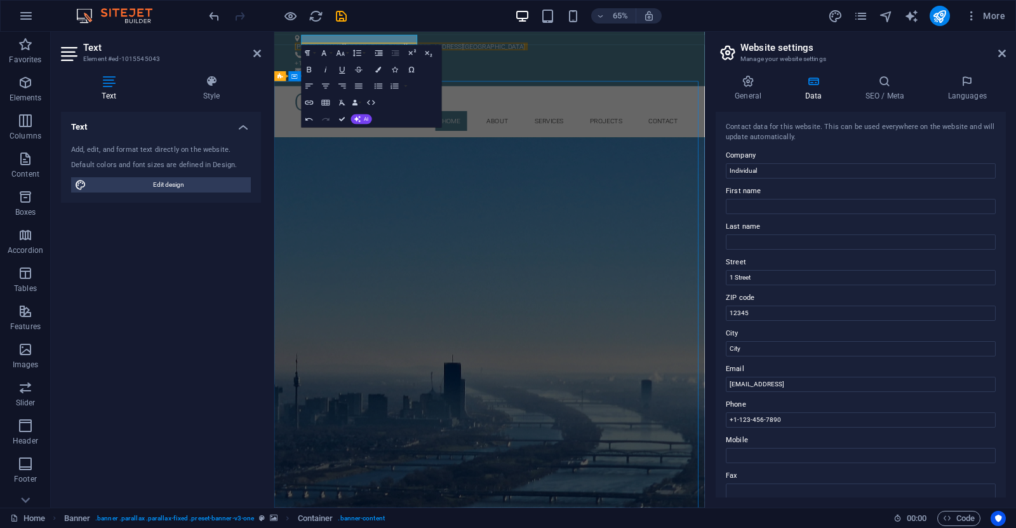
click at [691, 194] on div "GREEN ENGINEERING BUILDING SERVICES ENGINEEERING Learn more" at bounding box center [605, 298] width 662 height 208
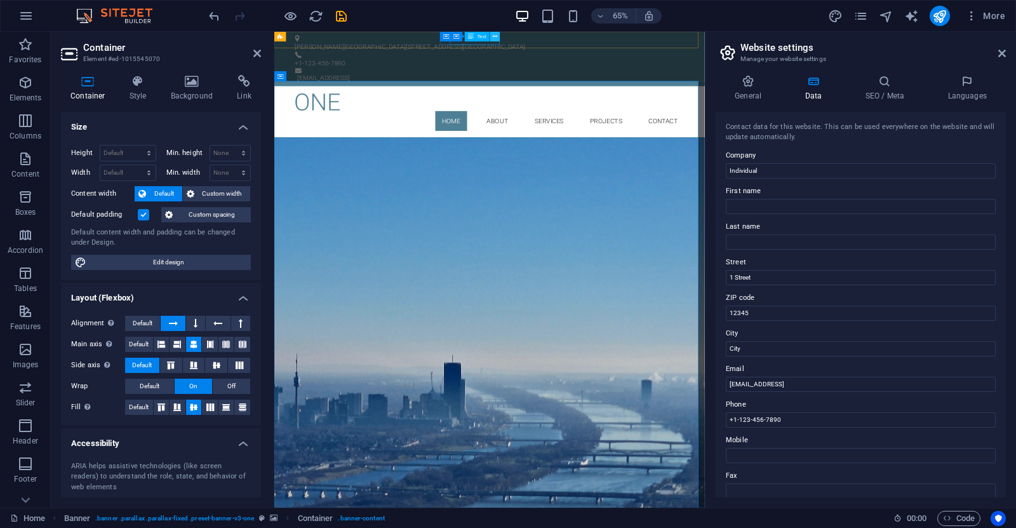
click at [500, 40] on button at bounding box center [495, 37] width 10 height 10
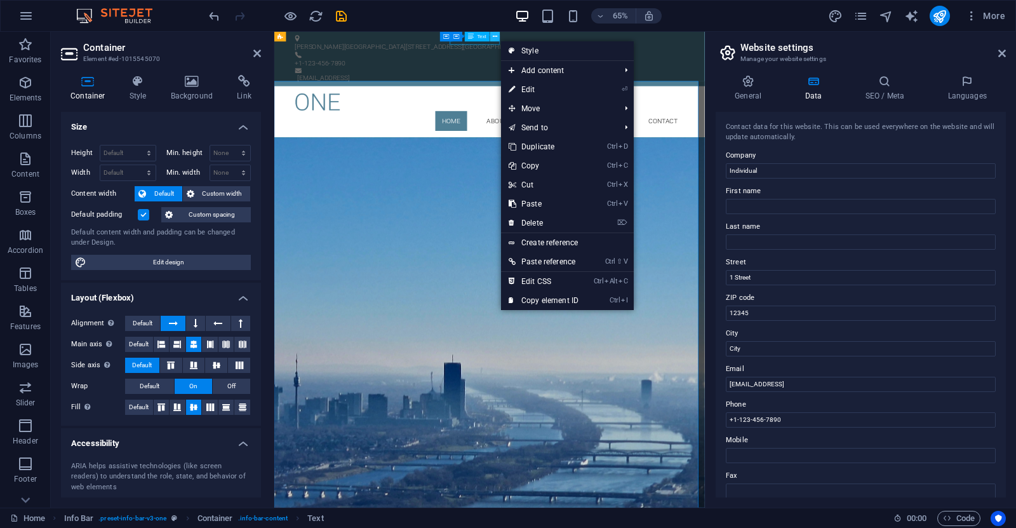
click at [500, 40] on button at bounding box center [495, 37] width 10 height 10
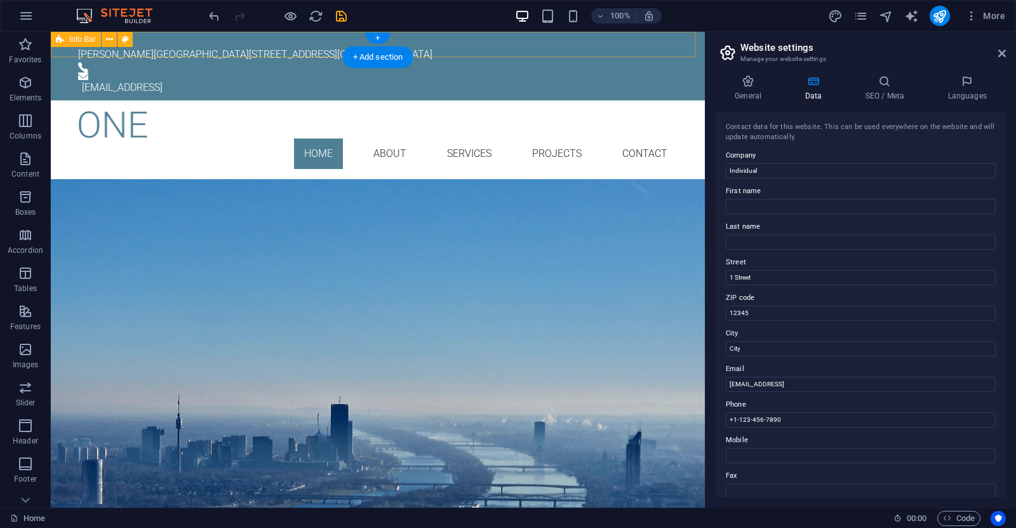
click at [360, 41] on div "FUICA VASILE 14 STREET, BUCHAREST 9f314462bbb27eb985ecde4f79a457@cpanel.local" at bounding box center [378, 66] width 654 height 69
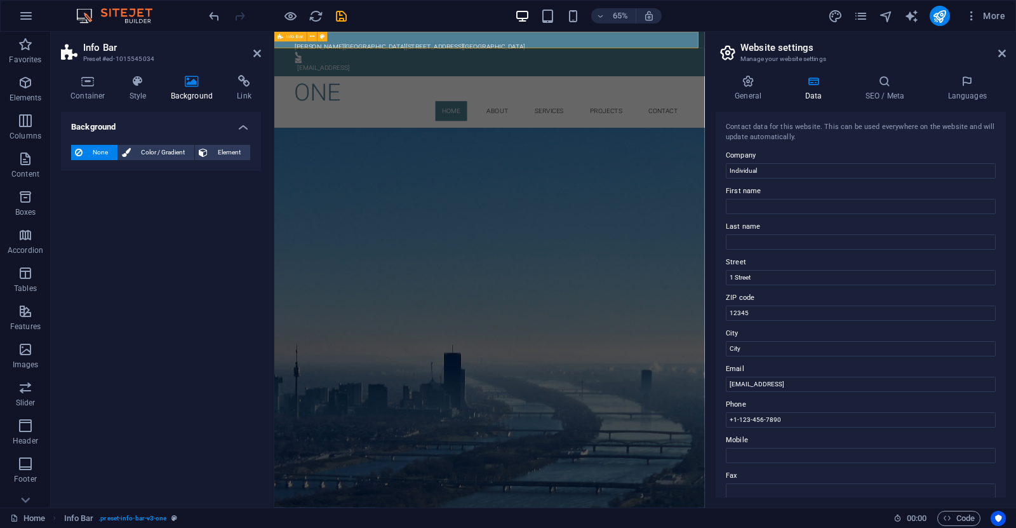
click at [588, 44] on div "FUICA VASILE 14 STREET, BUCHAREST 9f314462bbb27eb985ecde4f79a457@cpanel.local" at bounding box center [605, 66] width 662 height 69
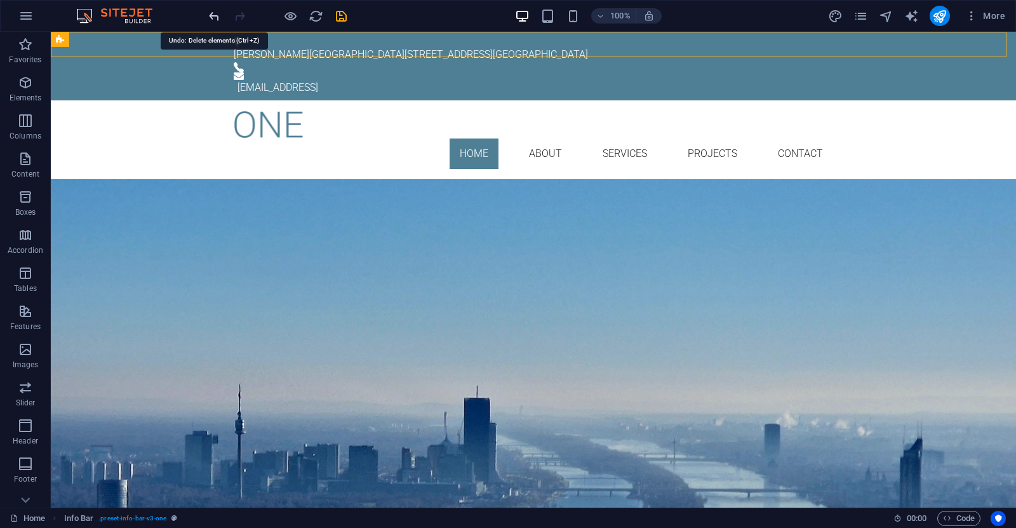
click at [212, 16] on icon "undo" at bounding box center [214, 16] width 15 height 15
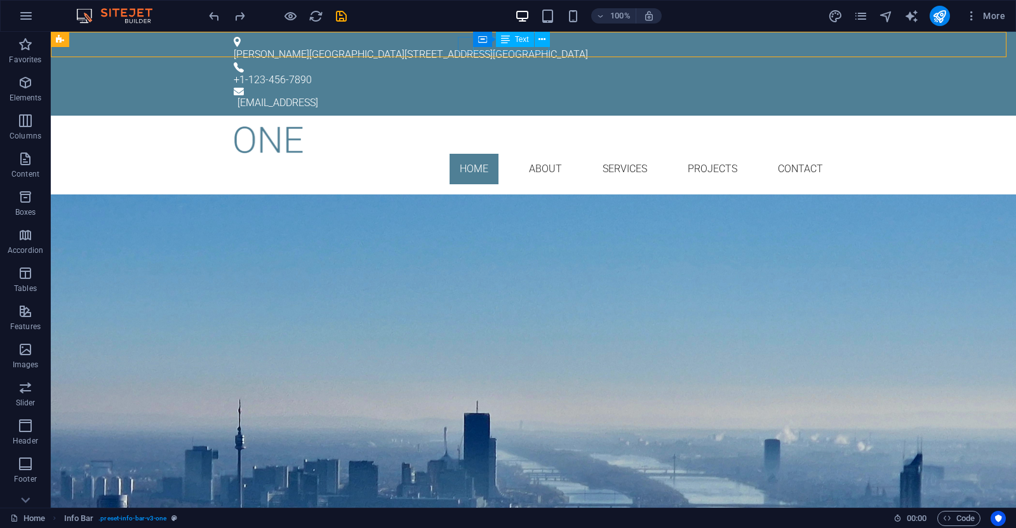
click at [543, 46] on button at bounding box center [542, 39] width 15 height 15
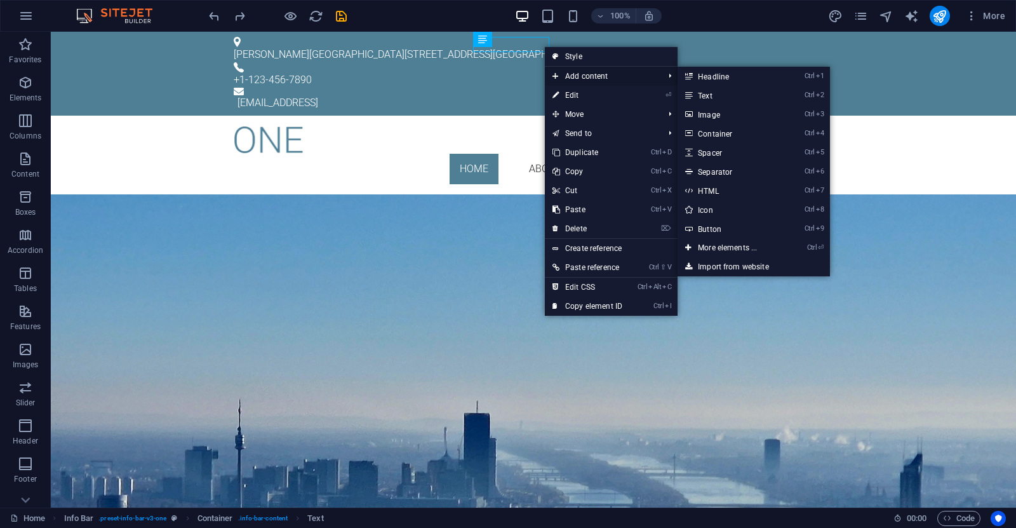
click at [587, 76] on span "Add content" at bounding box center [602, 76] width 114 height 19
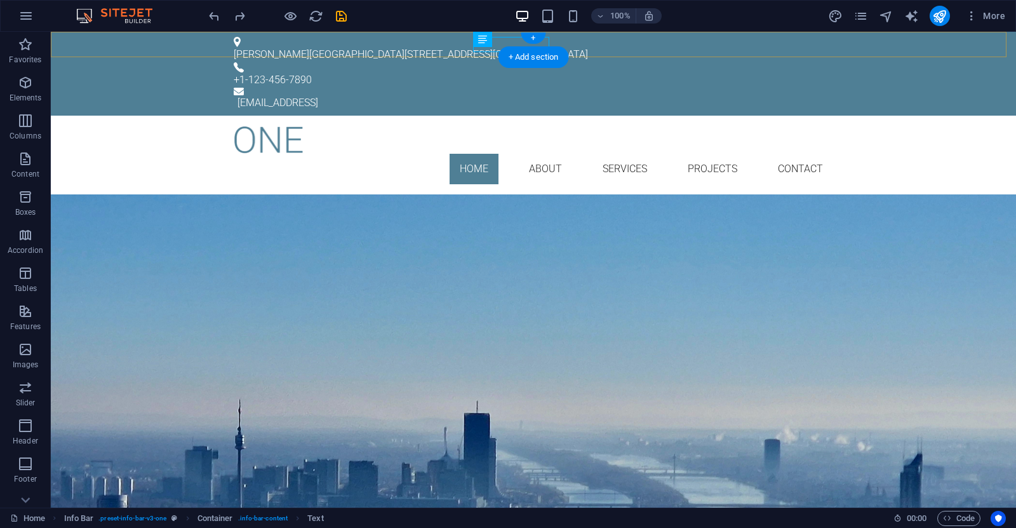
click at [520, 48] on div "+ Add section" at bounding box center [533, 57] width 70 height 22
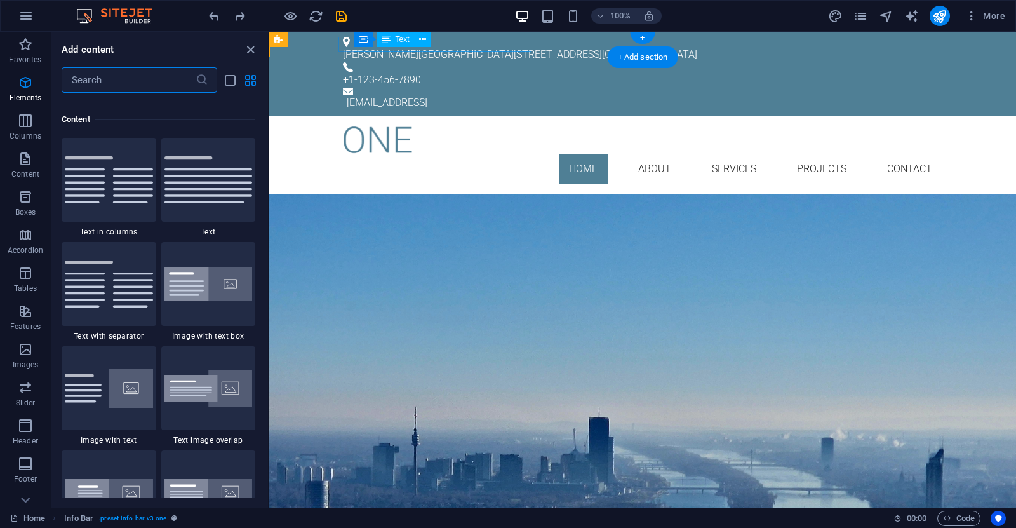
scroll to position [2221, 0]
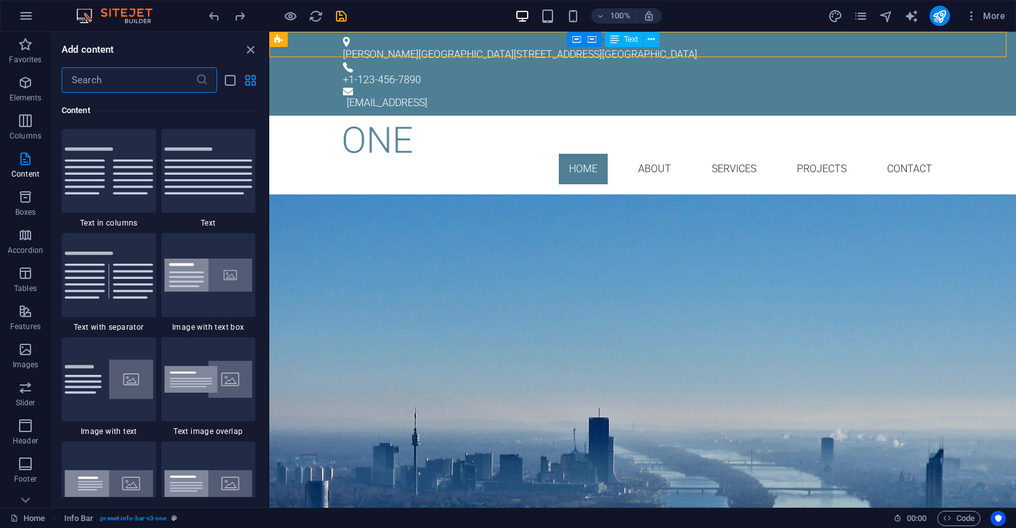
click at [650, 46] on icon at bounding box center [651, 39] width 7 height 13
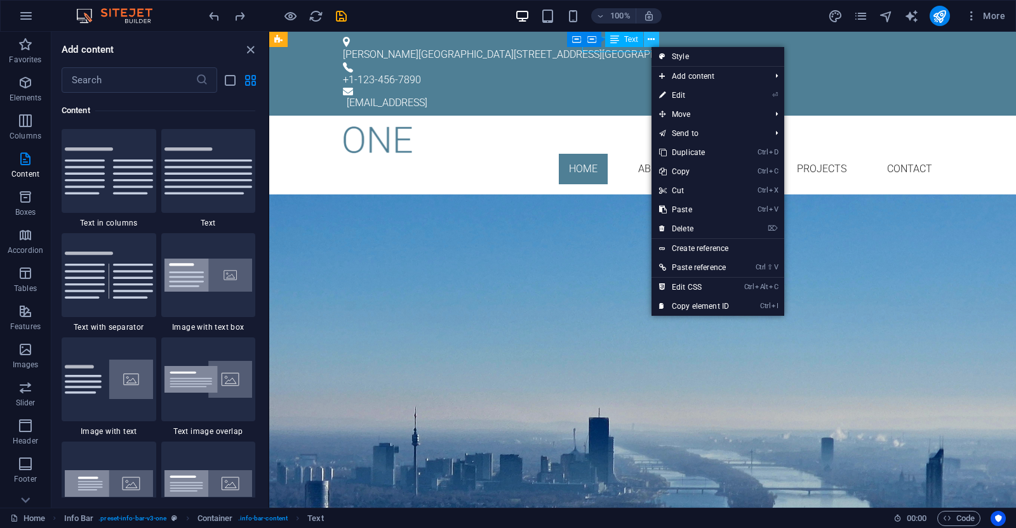
click at [645, 46] on button at bounding box center [651, 39] width 15 height 15
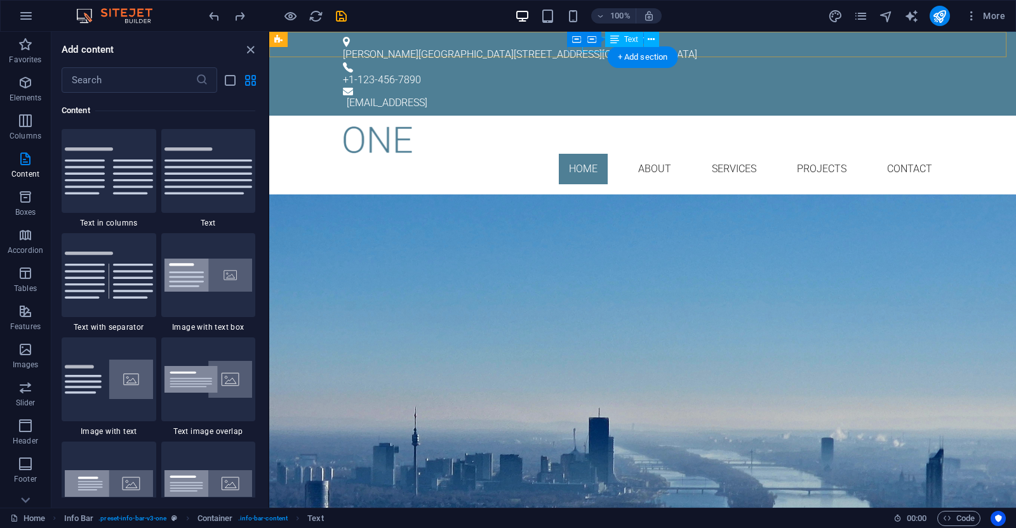
click at [606, 72] on div "+1-123-456-7890" at bounding box center [637, 79] width 589 height 15
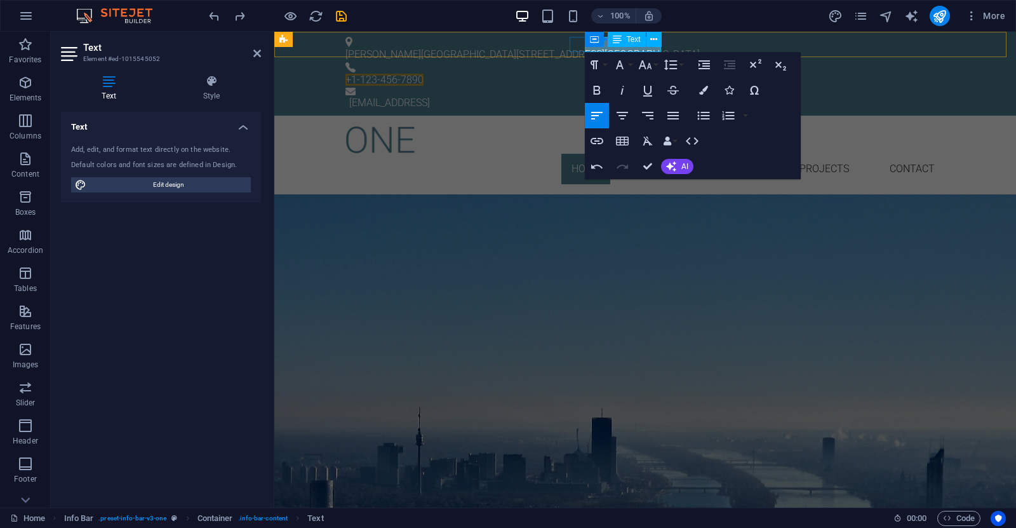
click at [423, 74] on span "+1-123-456-7890" at bounding box center [384, 80] width 78 height 12
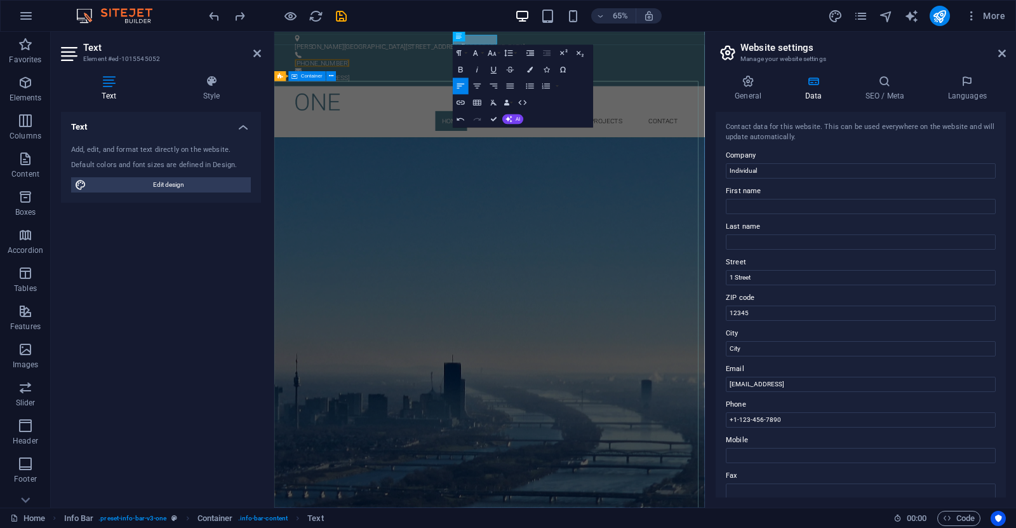
click at [782, 256] on div "GREEN ENGINEERING BUILDING SERVICES ENGINEEERING Learn more" at bounding box center [605, 298] width 662 height 208
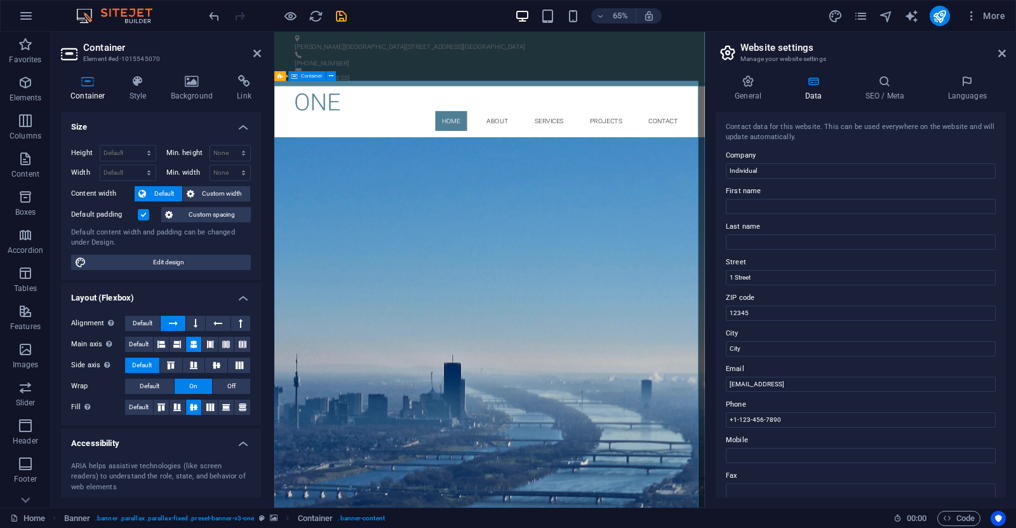
click at [647, 279] on div "GREEN ENGINEERING BUILDING SERVICES ENGINEEERING Learn more" at bounding box center [605, 298] width 662 height 208
click at [257, 57] on icon at bounding box center [257, 53] width 8 height 10
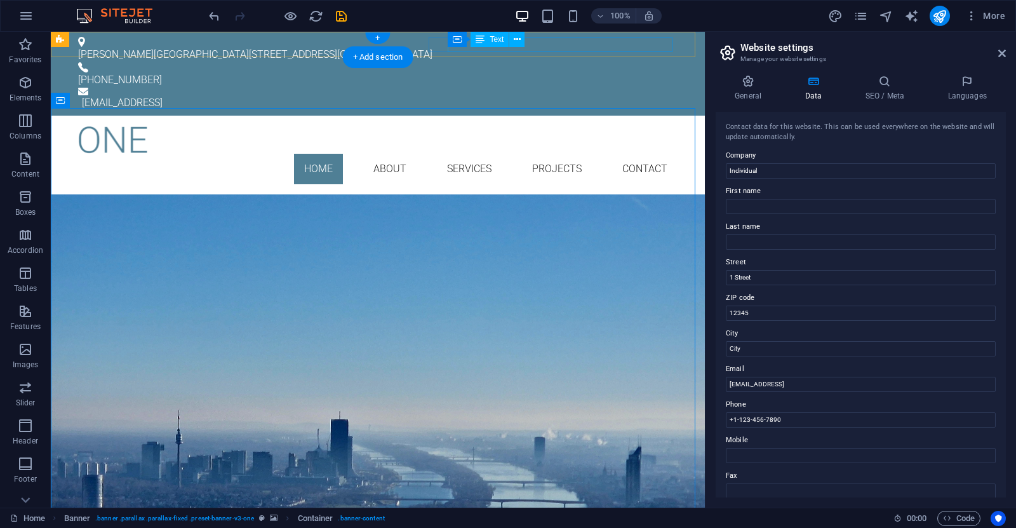
click at [568, 95] on div "9f314462bbb27eb985ecde4f79a457@cpanel.local" at bounding box center [380, 102] width 596 height 15
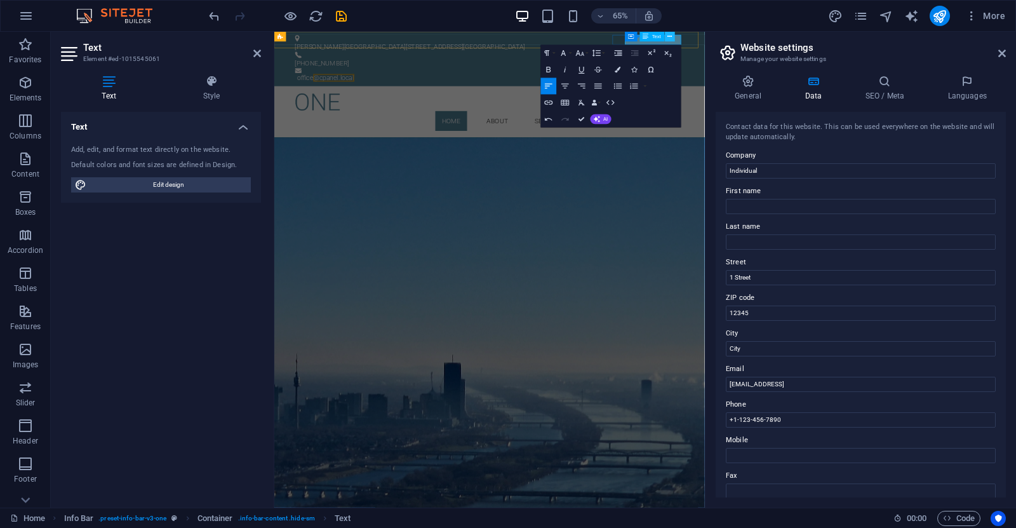
click at [667, 40] on button at bounding box center [670, 37] width 10 height 10
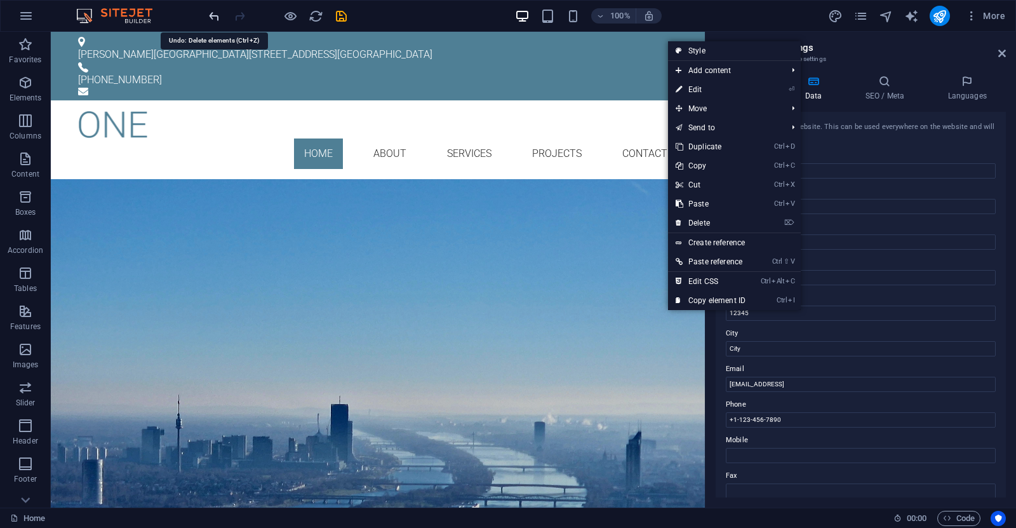
click at [213, 12] on icon "undo" at bounding box center [214, 16] width 15 height 15
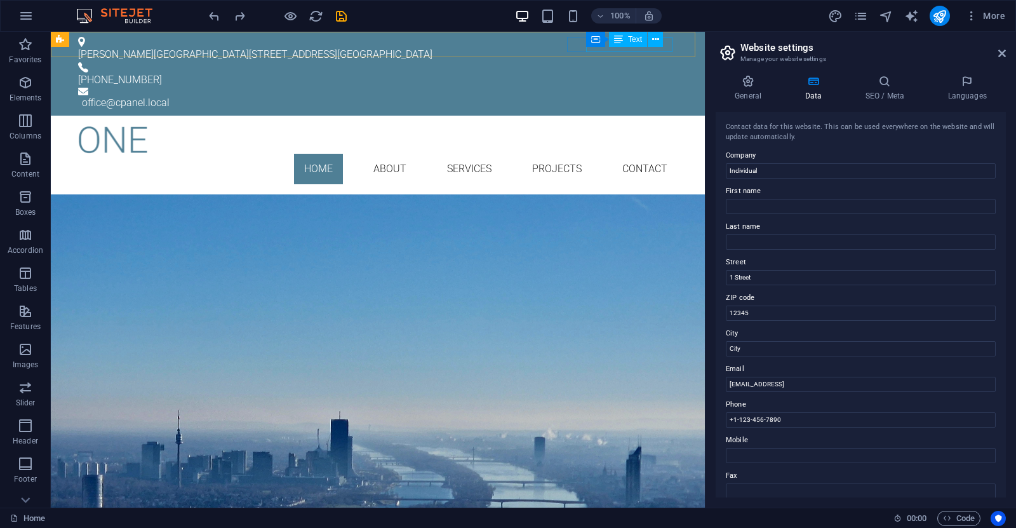
click at [664, 45] on div "Container Text" at bounding box center [628, 40] width 85 height 16
click at [669, 44] on div "Container Text" at bounding box center [628, 40] width 85 height 16
click at [655, 95] on div "office @cpanel.local" at bounding box center [380, 102] width 596 height 15
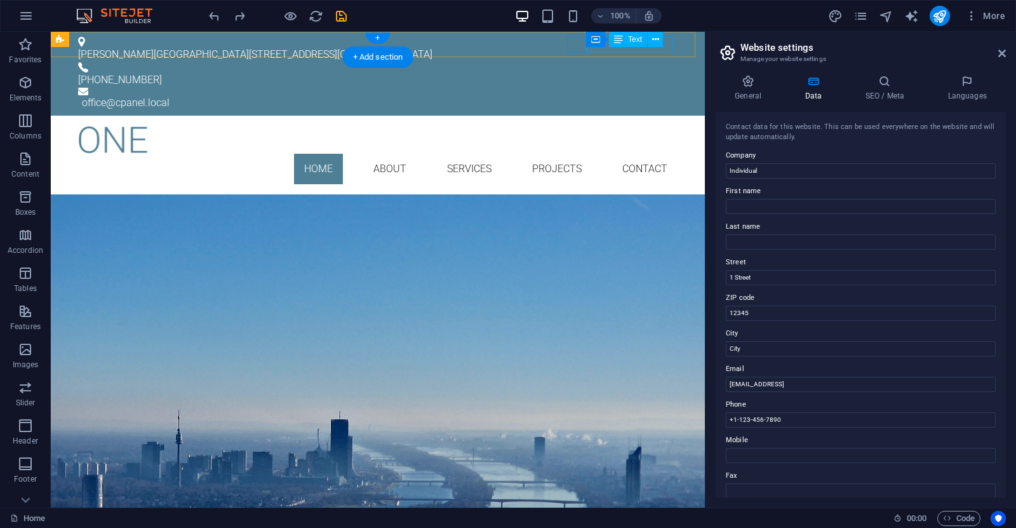
click at [655, 95] on div "office @cpanel.local" at bounding box center [380, 102] width 596 height 15
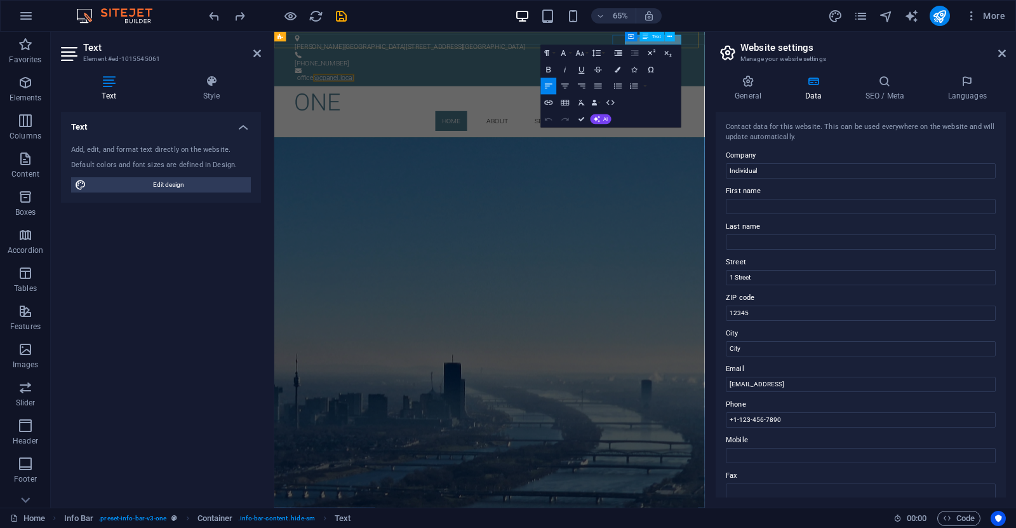
click at [397, 97] on link "@cpanel.local" at bounding box center [365, 103] width 63 height 12
click at [794, 315] on div "GREEN ENGINEERING BUILDING SERVICES ENGINEEERING Learn more" at bounding box center [605, 298] width 662 height 208
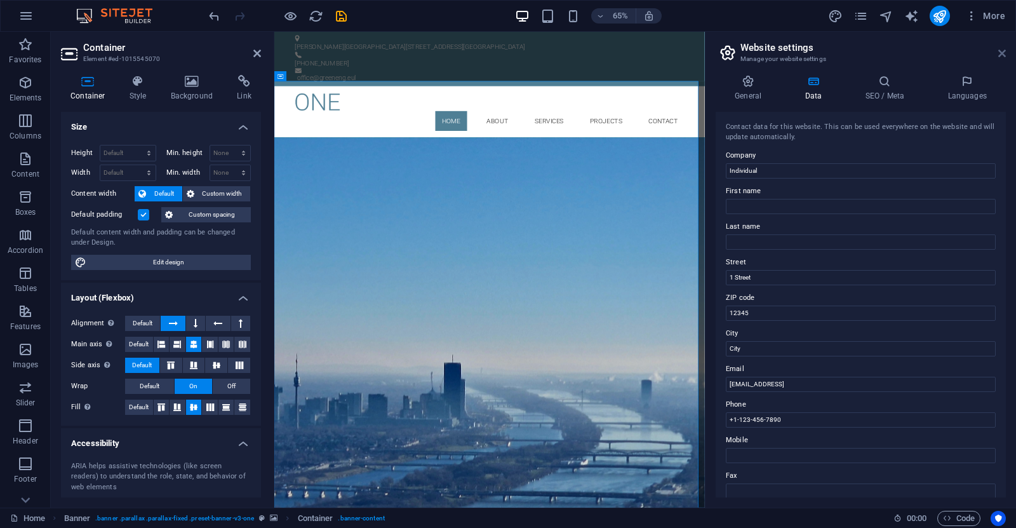
click at [1001, 51] on icon at bounding box center [1002, 53] width 8 height 10
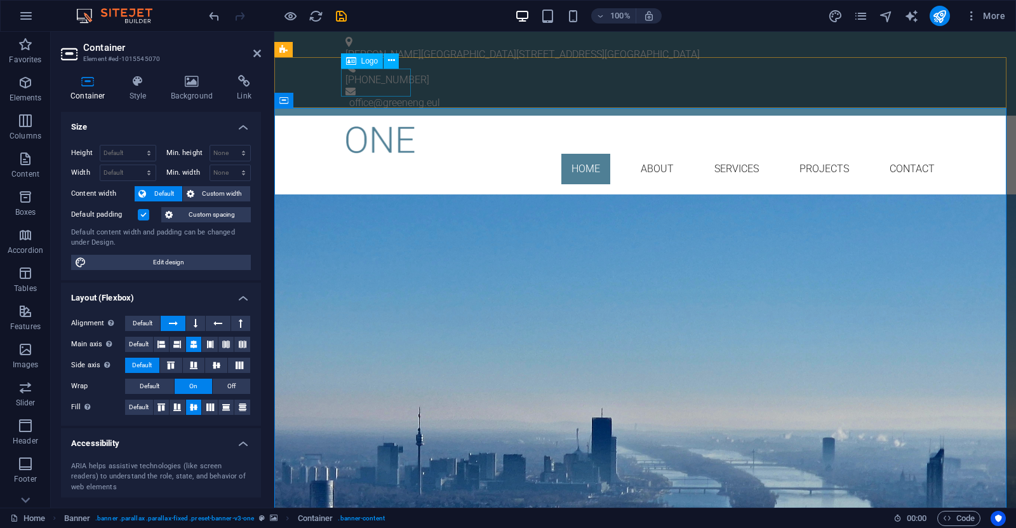
click at [395, 126] on div at bounding box center [644, 140] width 599 height 28
select select "px"
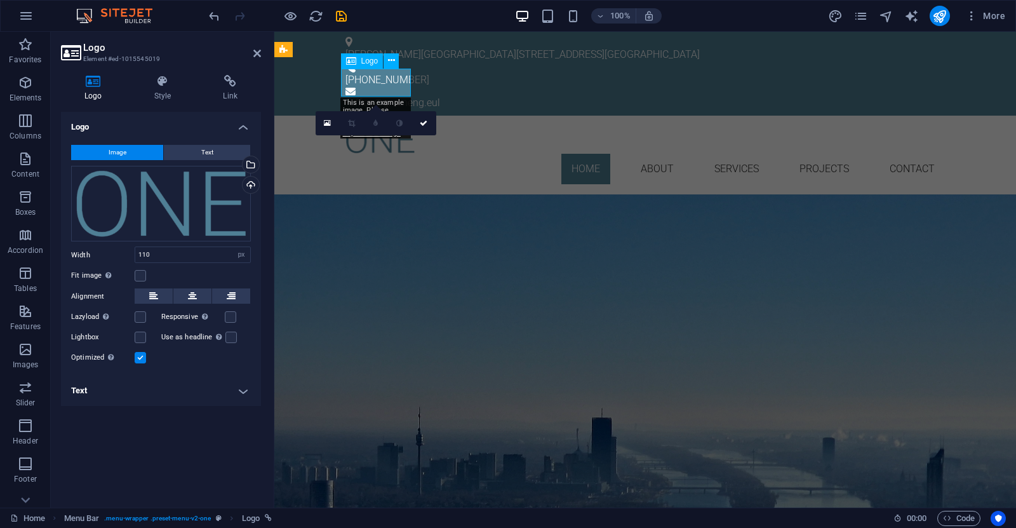
click at [383, 126] on div at bounding box center [644, 140] width 599 height 28
click at [392, 126] on div at bounding box center [644, 140] width 599 height 28
click at [202, 206] on div "Drag files here, click to choose files or select files from Files or our free s…" at bounding box center [161, 204] width 180 height 76
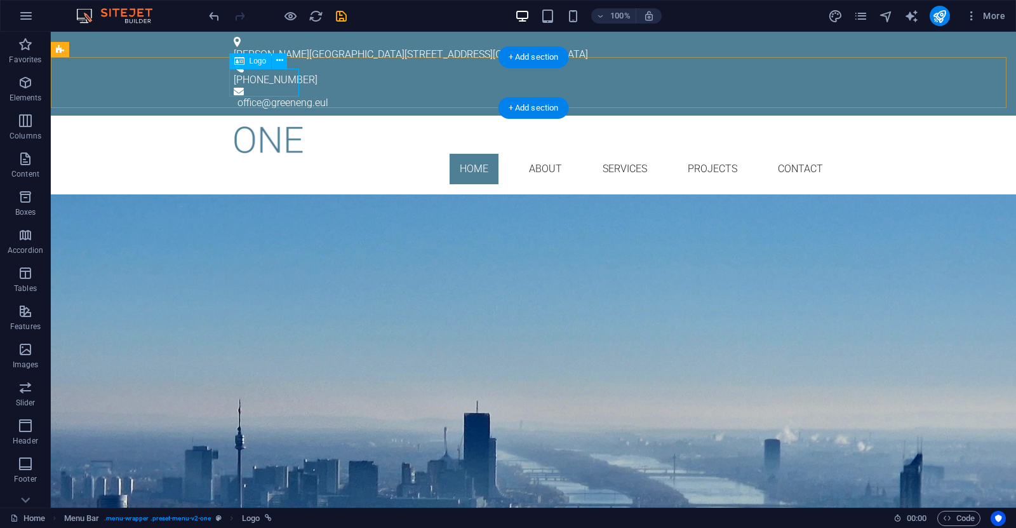
click at [282, 126] on div at bounding box center [533, 140] width 599 height 28
click at [602, 194] on div "GREEN ENGINEERING BUILDING SERVICES ENGINEEERING Learn more" at bounding box center [533, 298] width 965 height 208
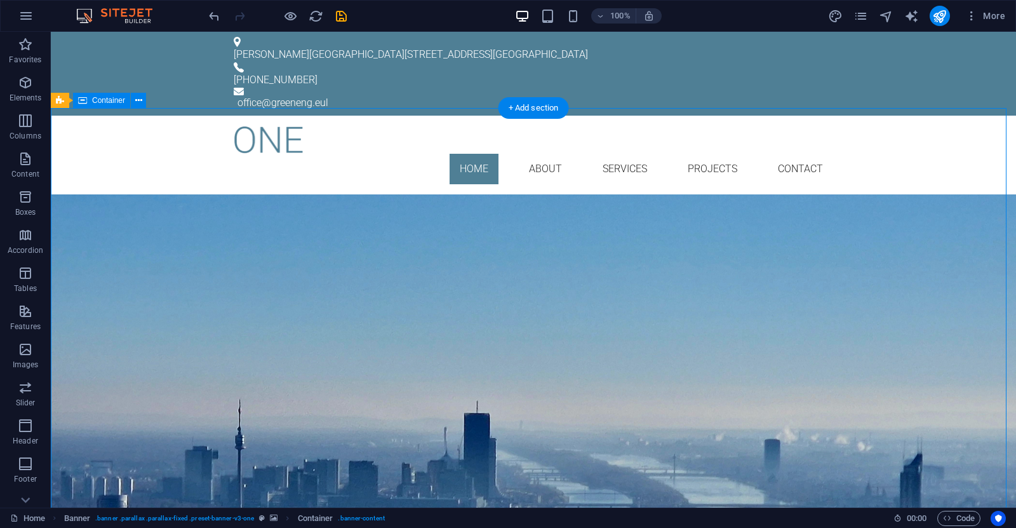
click at [602, 194] on div "GREEN ENGINEERING BUILDING SERVICES ENGINEEERING Learn more" at bounding box center [533, 298] width 965 height 208
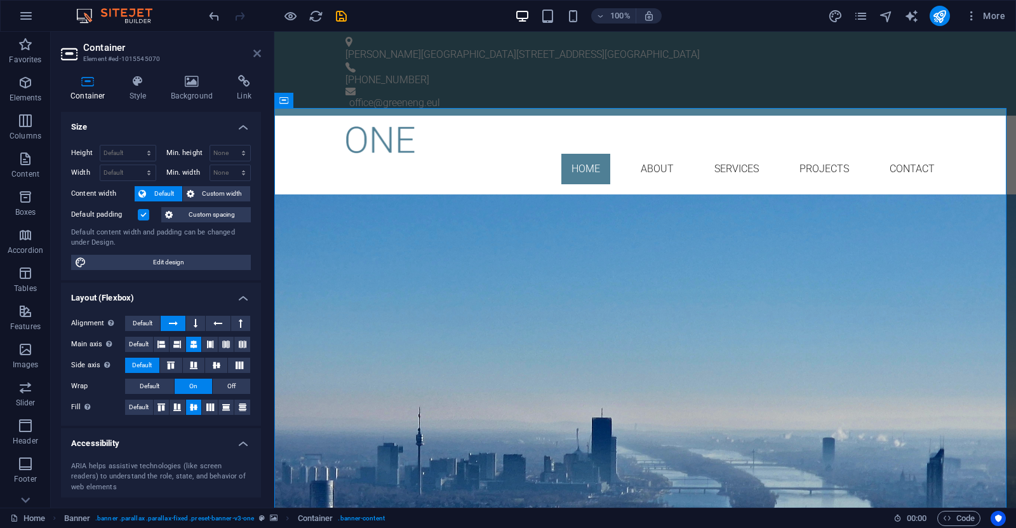
click at [253, 51] on icon at bounding box center [257, 53] width 8 height 10
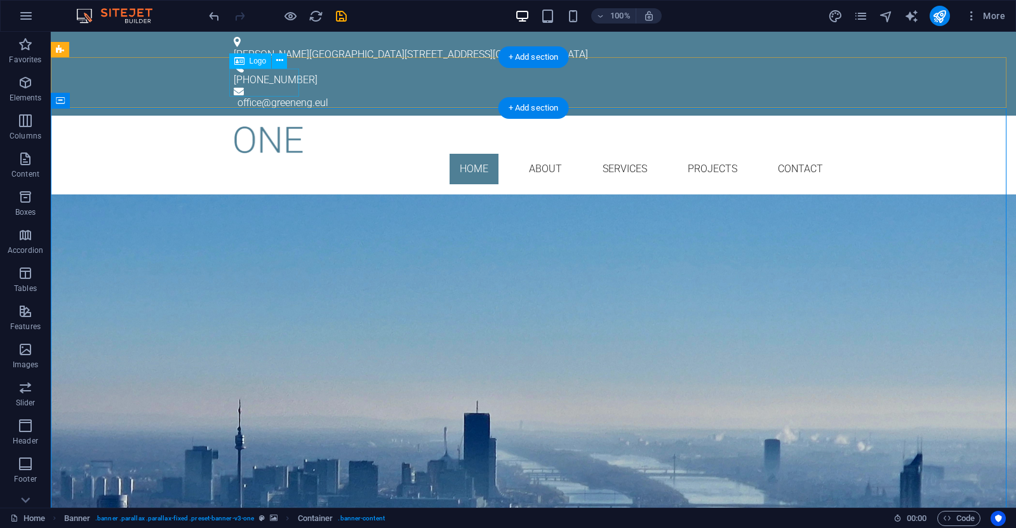
click at [278, 126] on div at bounding box center [533, 140] width 599 height 28
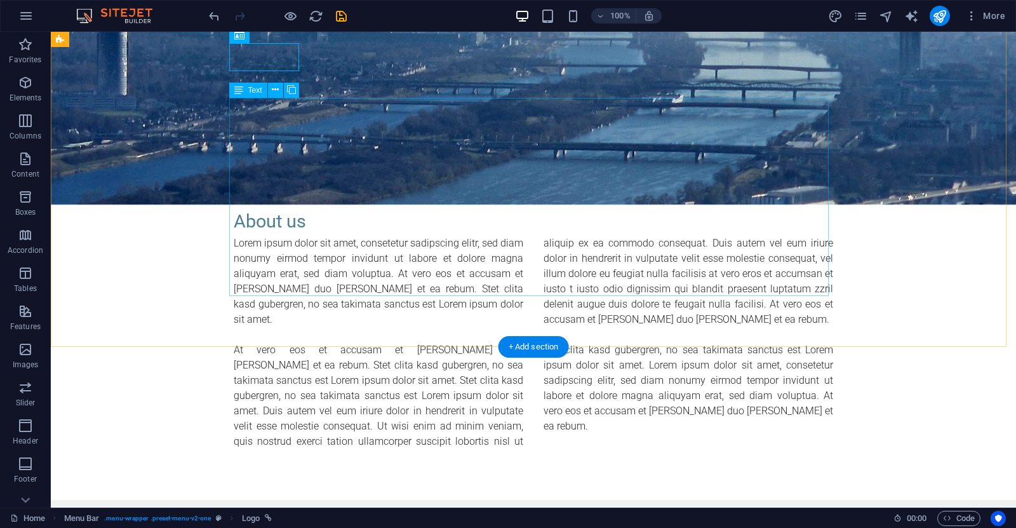
scroll to position [0, 0]
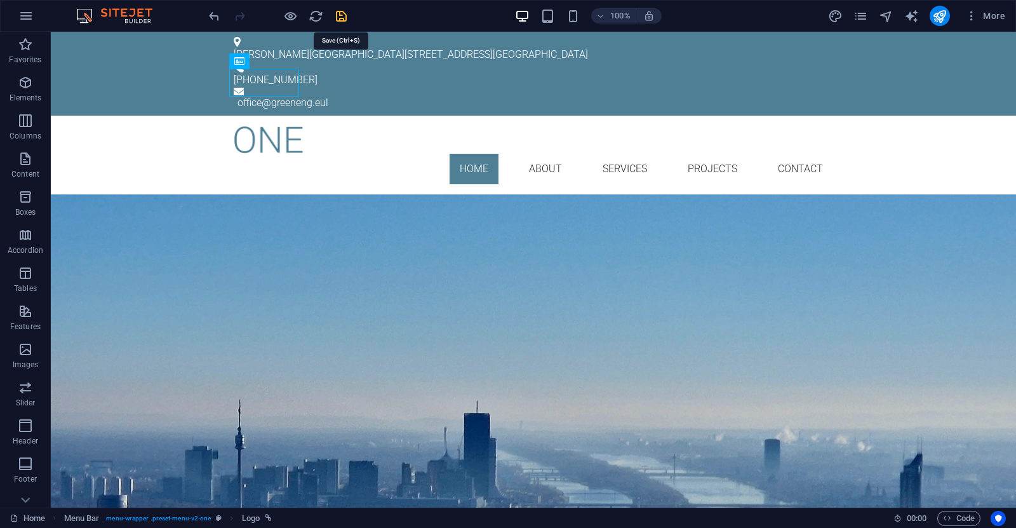
click at [341, 16] on icon "save" at bounding box center [341, 16] width 15 height 15
checkbox input "false"
click at [987, 22] on span "More" at bounding box center [985, 16] width 40 height 13
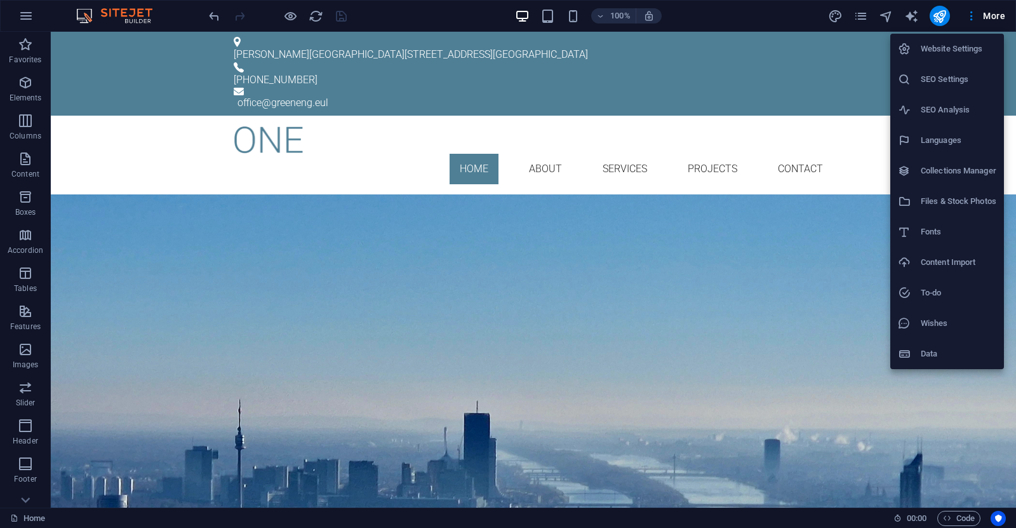
click at [260, 80] on div at bounding box center [508, 264] width 1016 height 528
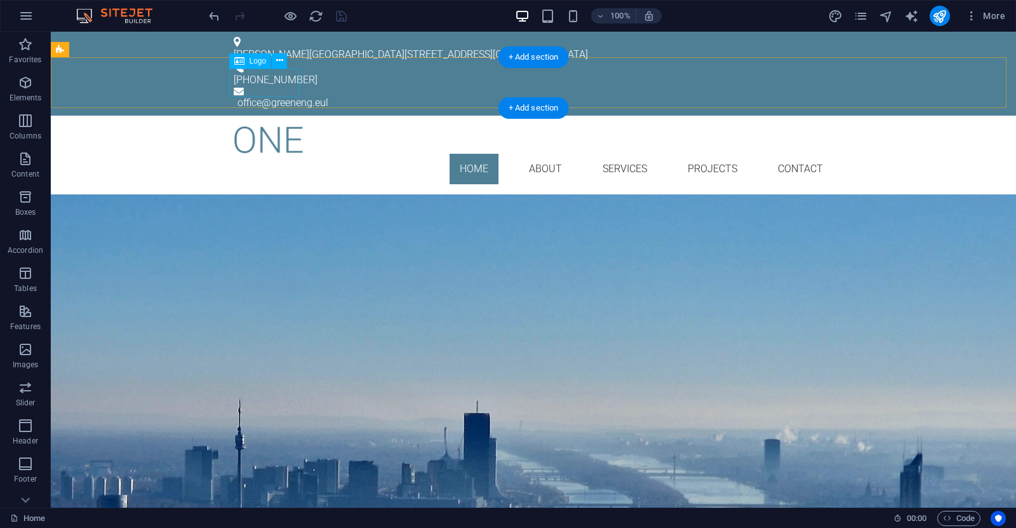
click at [269, 126] on div at bounding box center [533, 140] width 599 height 28
select select "px"
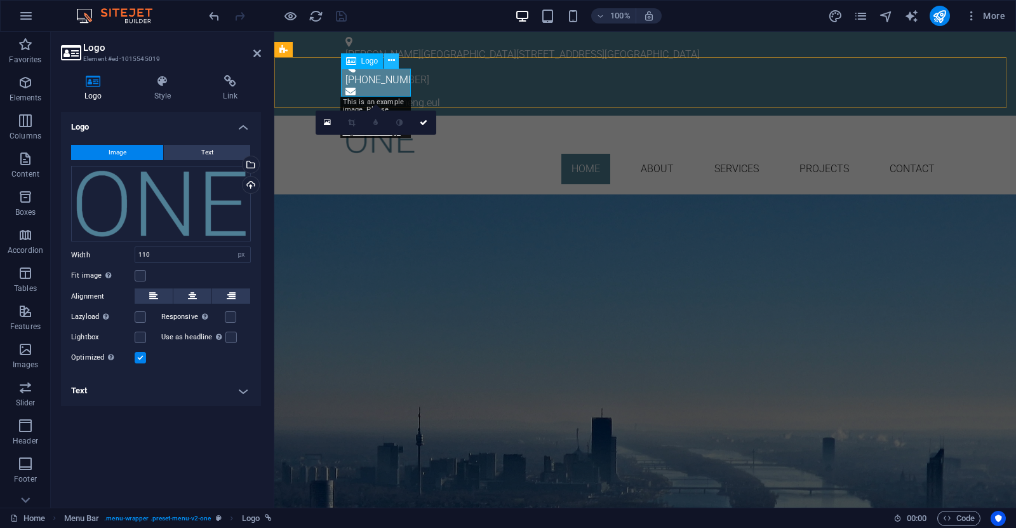
click at [392, 60] on icon at bounding box center [391, 60] width 7 height 13
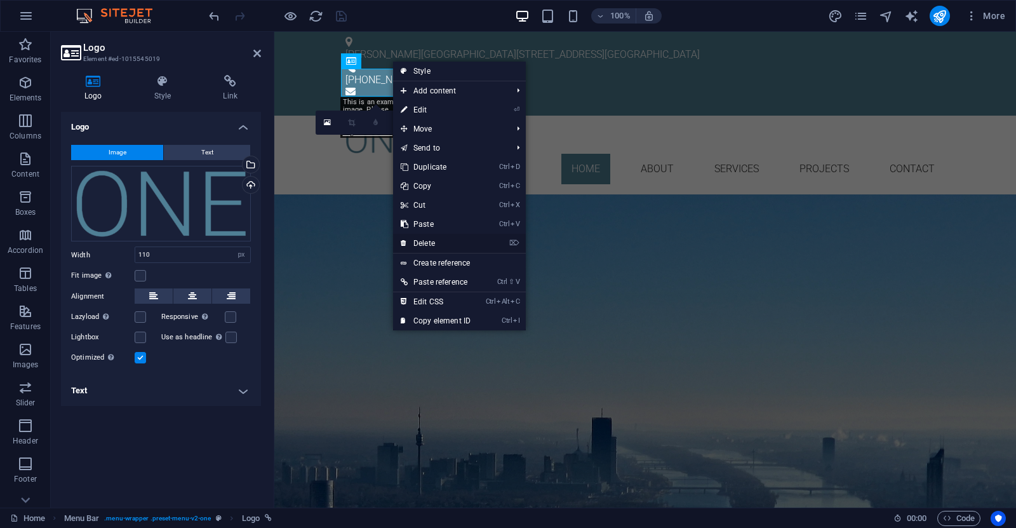
click at [424, 244] on link "⌦ Delete" at bounding box center [435, 243] width 85 height 19
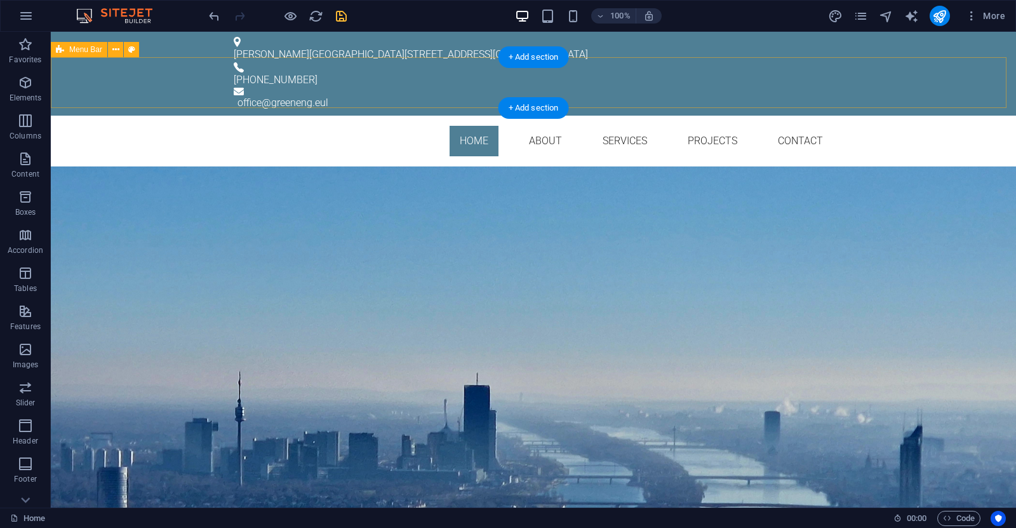
click at [147, 116] on div "Home About Services Projects Contact Menu" at bounding box center [533, 141] width 965 height 51
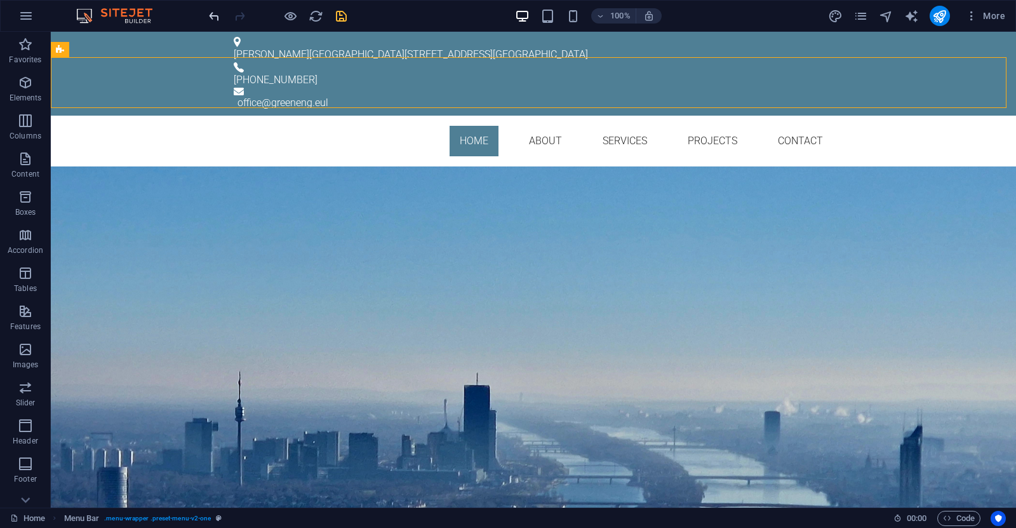
click at [210, 15] on icon "undo" at bounding box center [214, 16] width 15 height 15
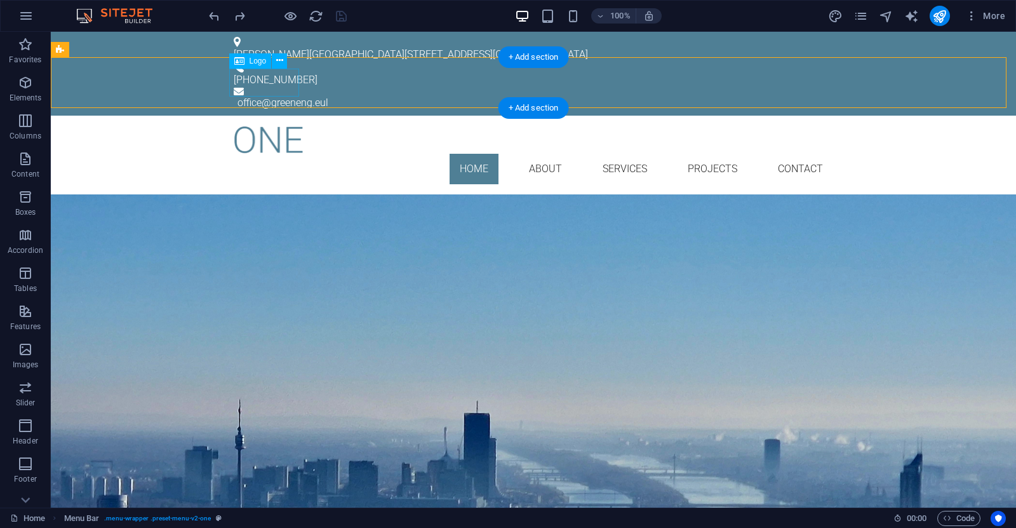
click at [270, 126] on div at bounding box center [533, 140] width 599 height 28
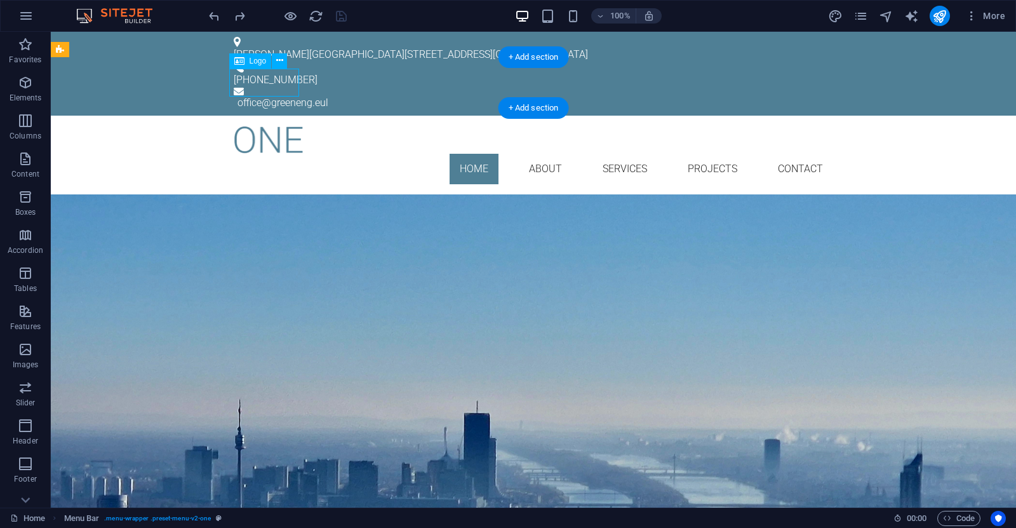
click at [270, 126] on div at bounding box center [533, 140] width 599 height 28
select select "px"
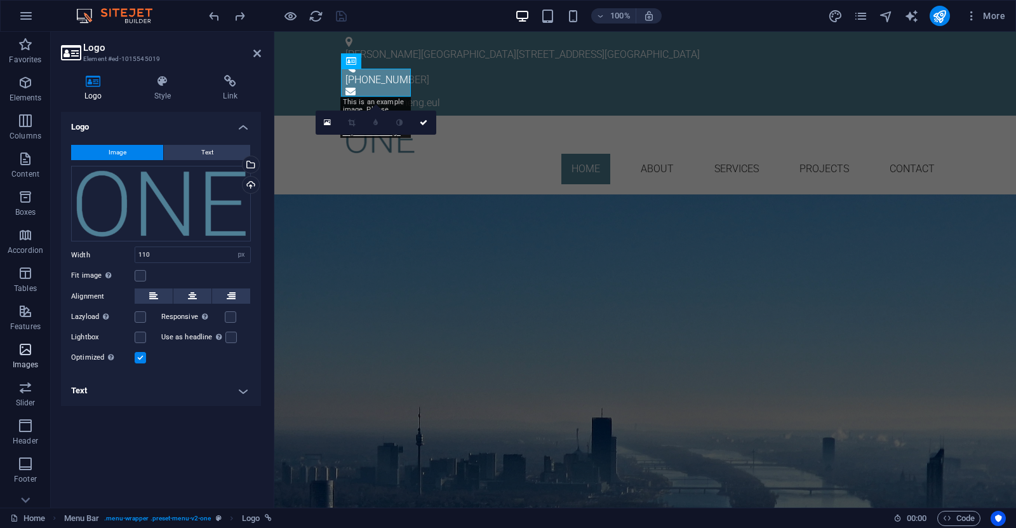
click at [16, 354] on span "Images" at bounding box center [25, 357] width 51 height 30
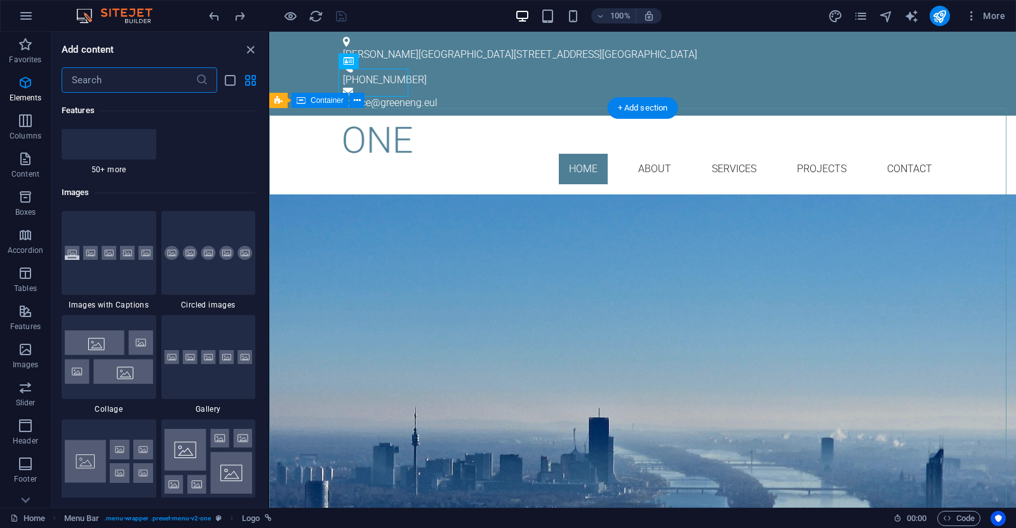
scroll to position [6438, 0]
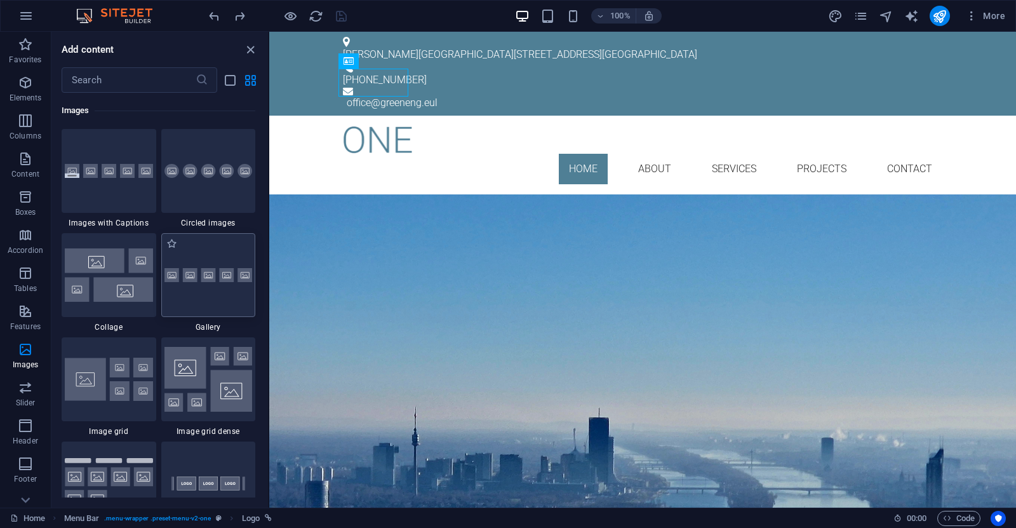
click at [202, 289] on div at bounding box center [208, 275] width 95 height 84
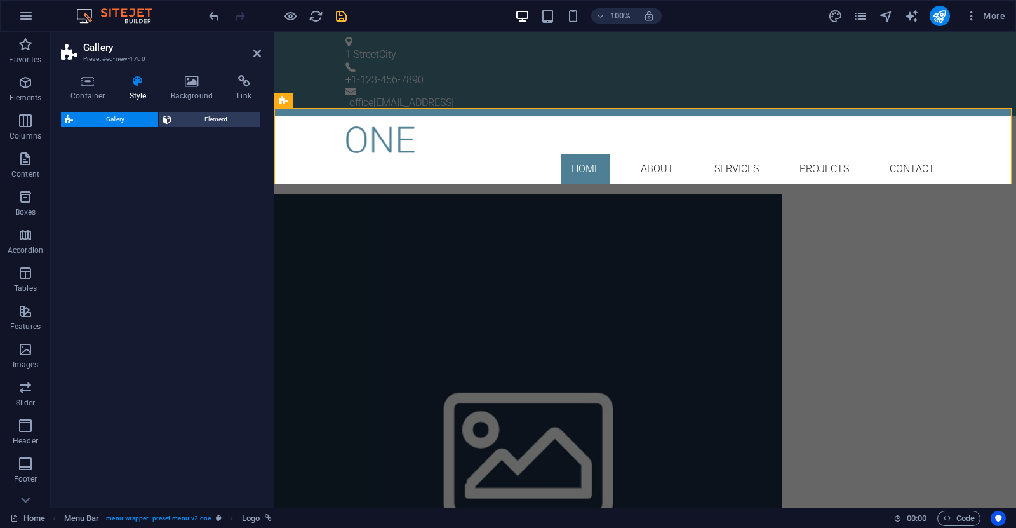
select select "rem"
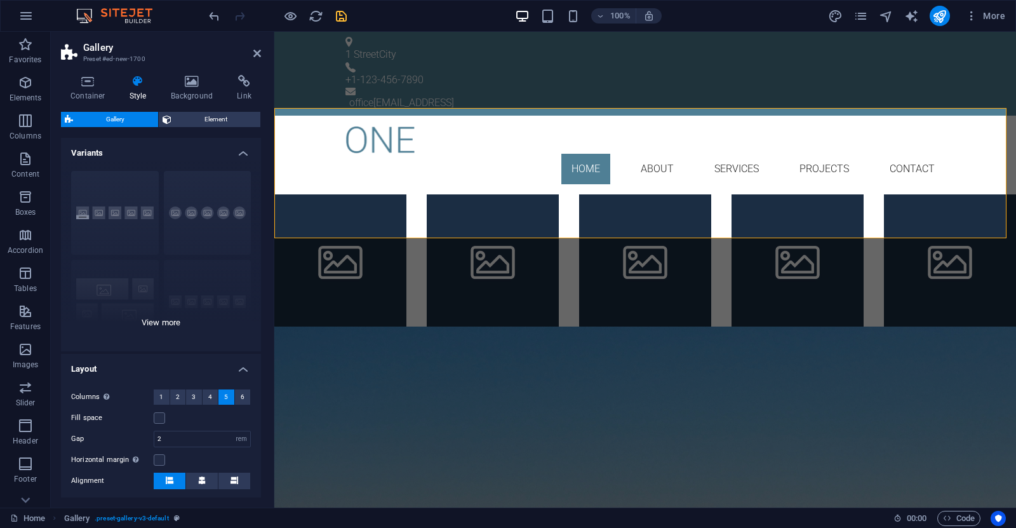
click at [114, 216] on div "Captions Circle Collage Default Grid Grid shifted" at bounding box center [161, 256] width 200 height 190
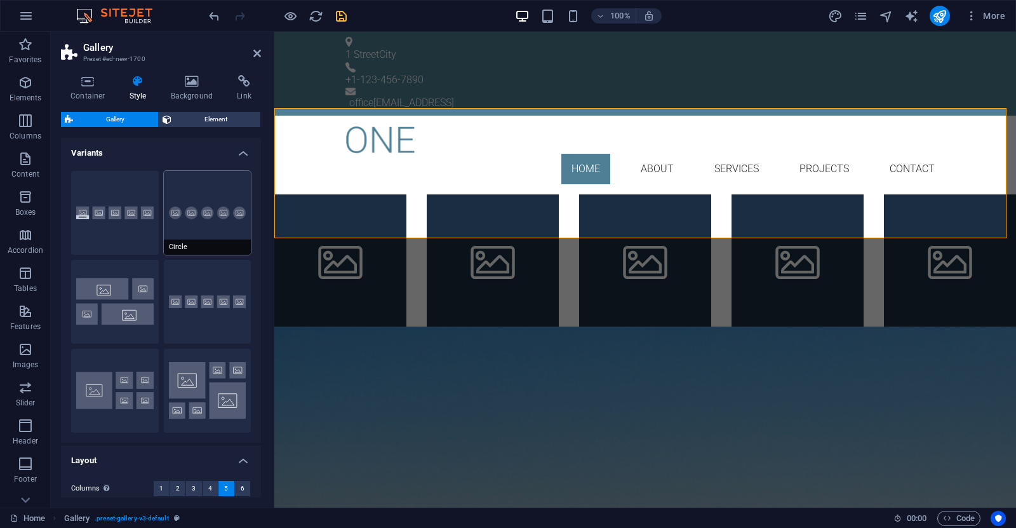
click at [183, 214] on button "Circle" at bounding box center [208, 213] width 88 height 84
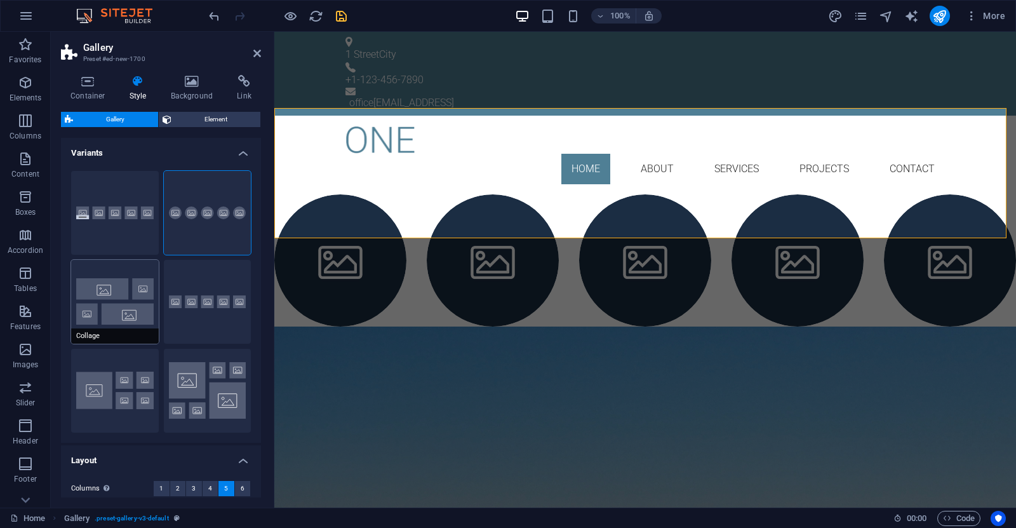
click at [109, 298] on button "Collage" at bounding box center [115, 302] width 88 height 84
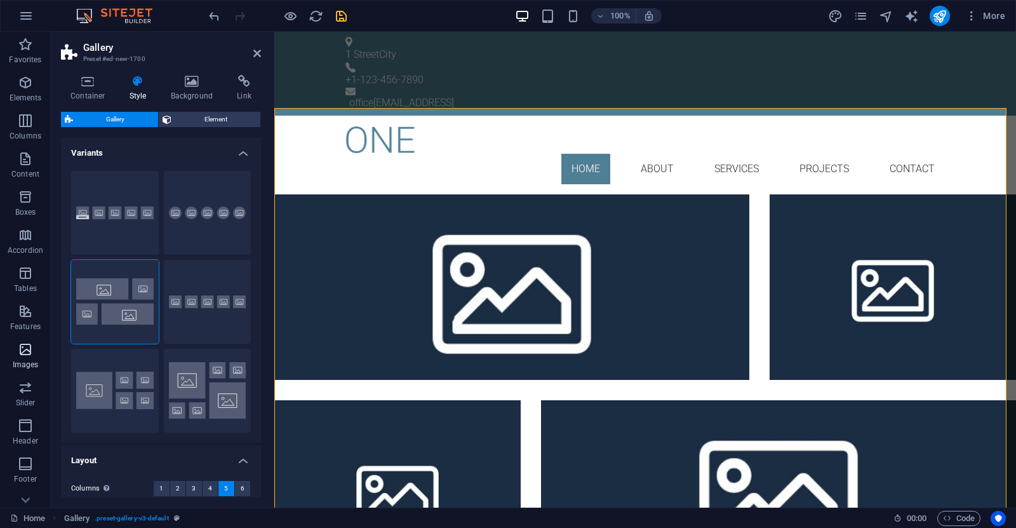
click at [32, 356] on icon "button" at bounding box center [25, 349] width 15 height 15
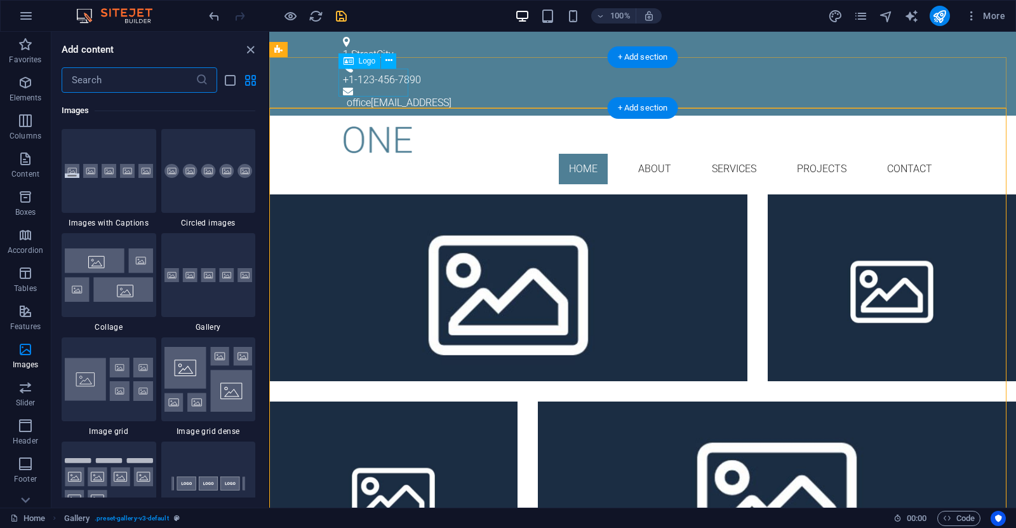
click at [371, 126] on div at bounding box center [642, 140] width 599 height 28
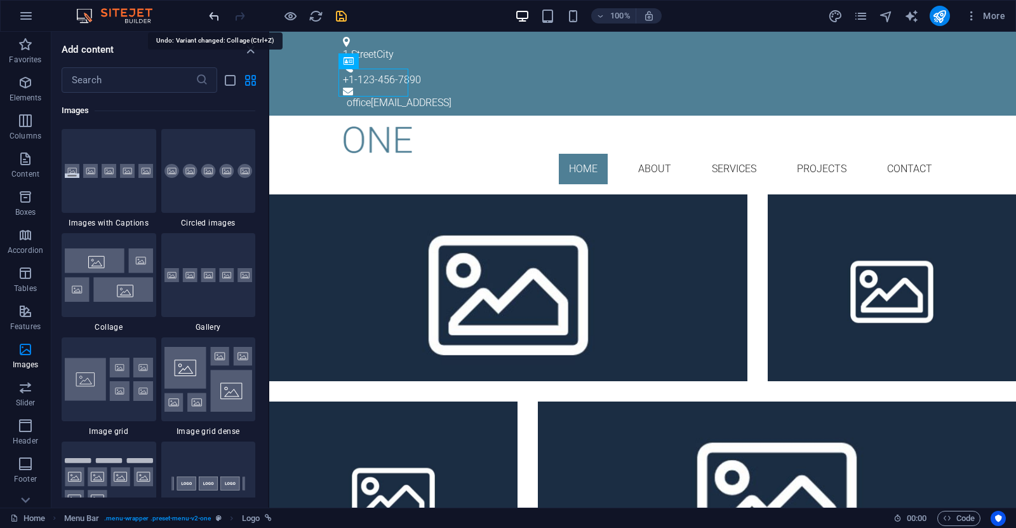
click at [215, 17] on icon "undo" at bounding box center [214, 16] width 15 height 15
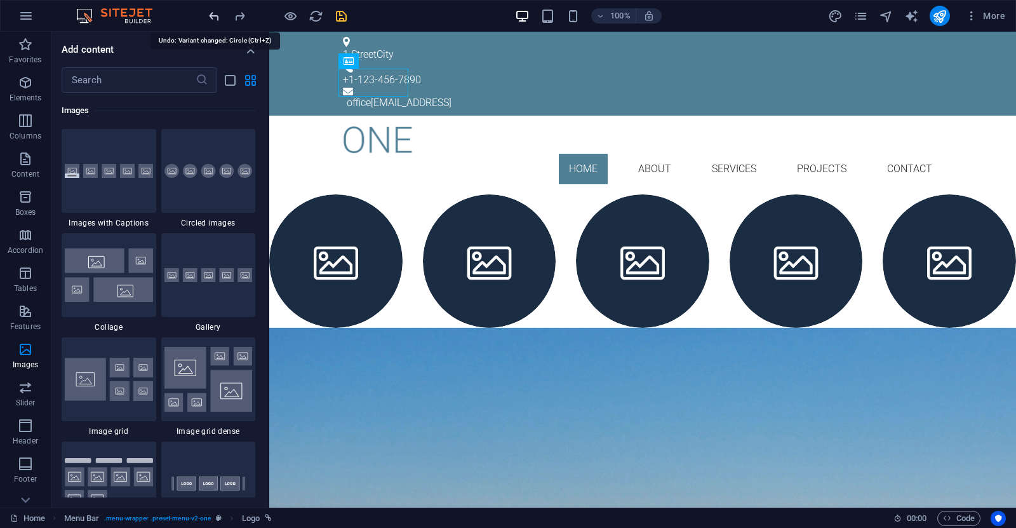
click at [214, 18] on icon "undo" at bounding box center [214, 16] width 15 height 15
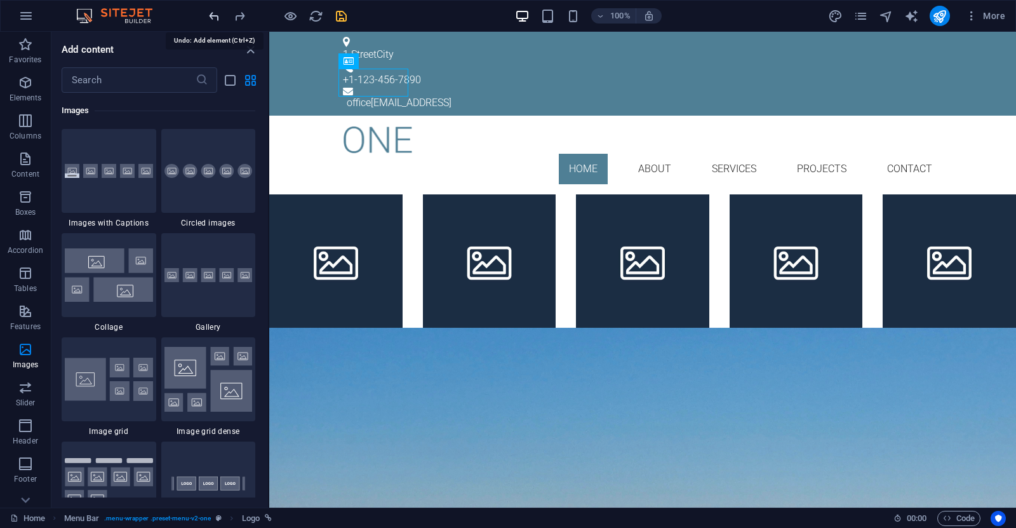
click at [214, 15] on icon "undo" at bounding box center [214, 16] width 15 height 15
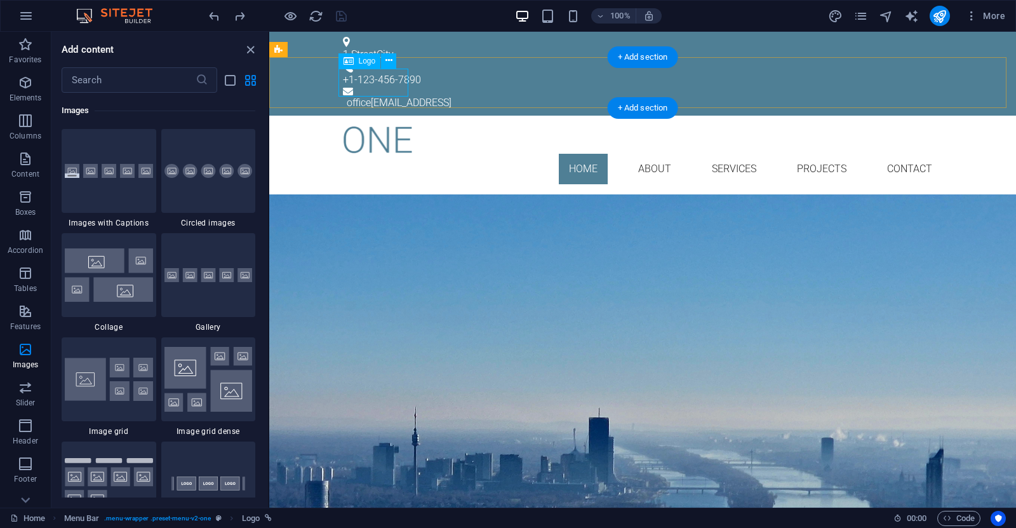
click at [381, 126] on div at bounding box center [642, 140] width 599 height 28
select select "px"
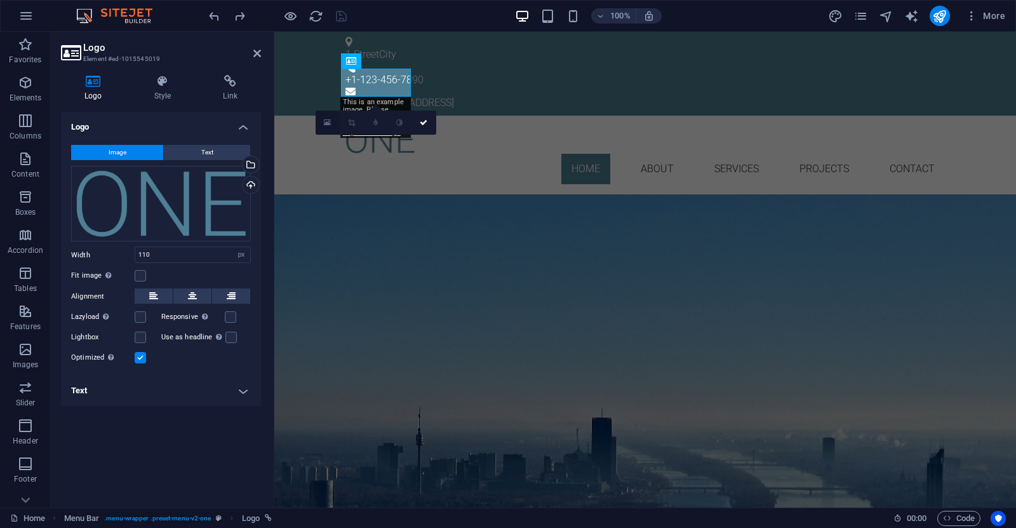
click at [328, 126] on icon at bounding box center [327, 122] width 7 height 9
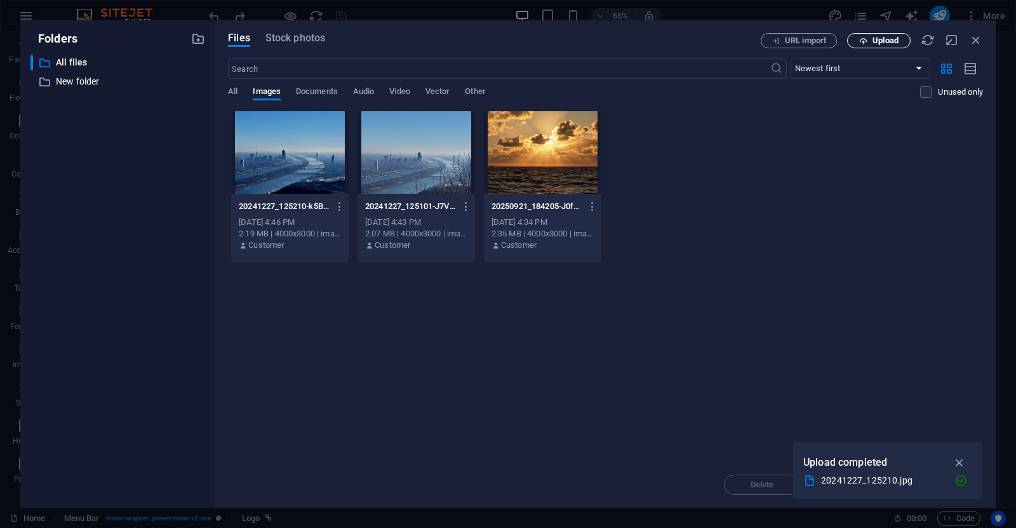
click at [877, 39] on span "Upload" at bounding box center [885, 41] width 26 height 8
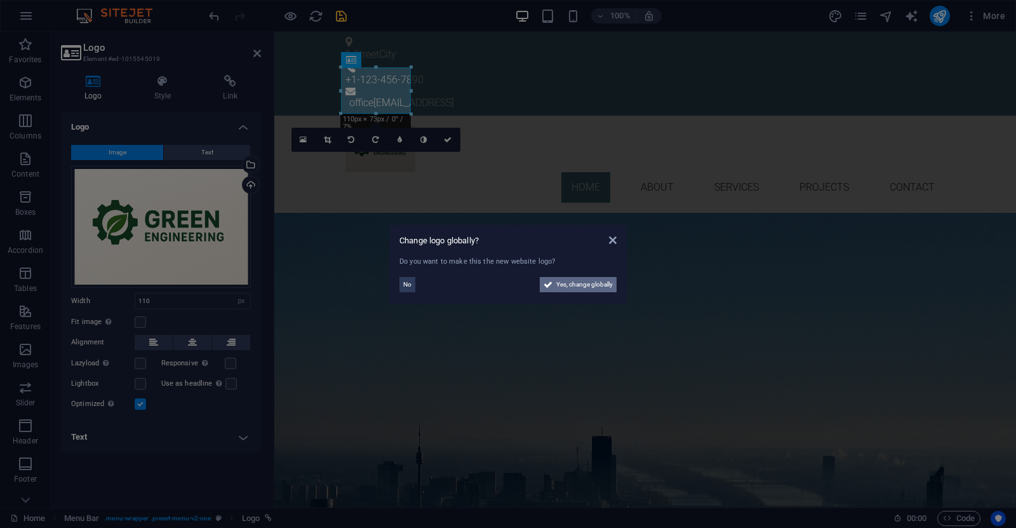
click at [558, 285] on span "Yes, change globally" at bounding box center [584, 284] width 57 height 15
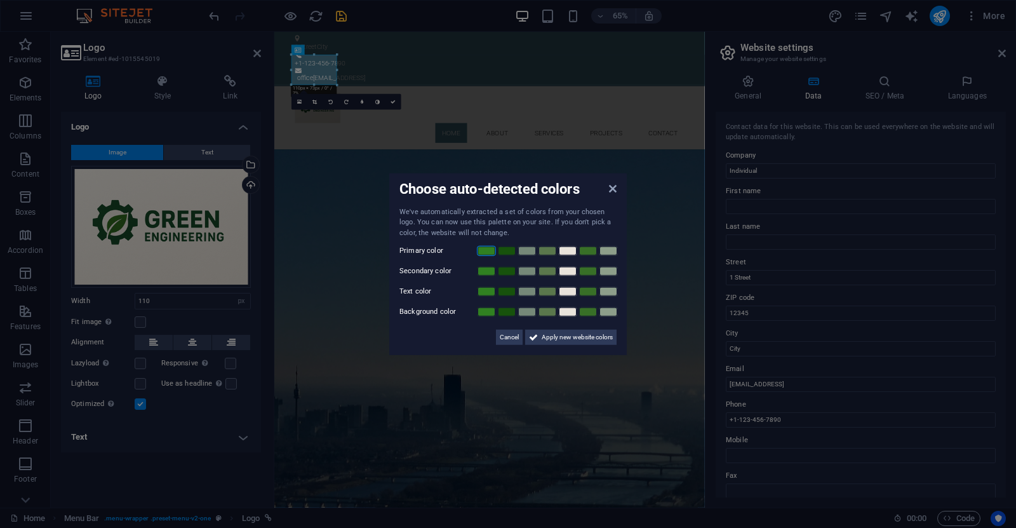
click at [486, 250] on link at bounding box center [486, 251] width 19 height 10
click at [481, 295] on link at bounding box center [486, 291] width 19 height 10
click at [611, 312] on link at bounding box center [608, 312] width 19 height 10
click at [572, 341] on span "Apply new website colors" at bounding box center [577, 336] width 71 height 15
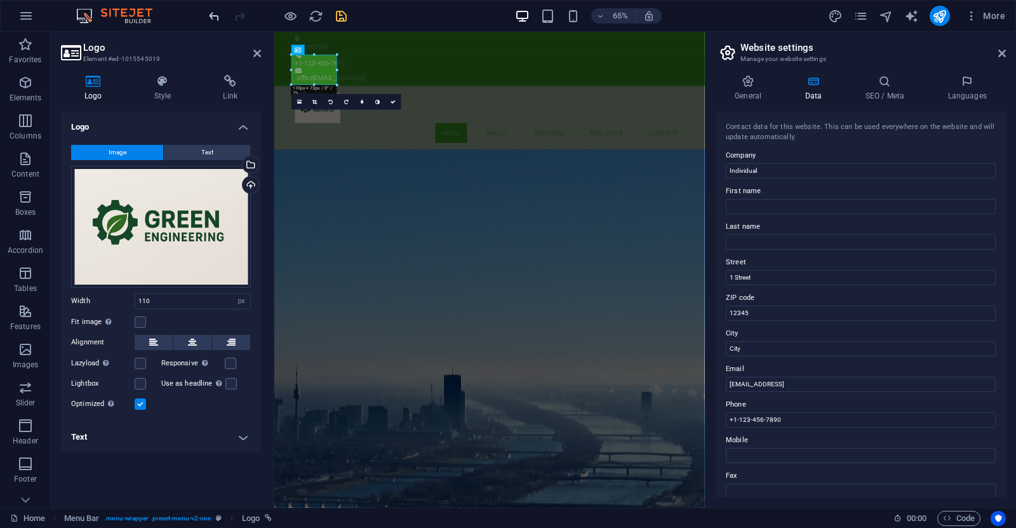
click at [210, 15] on icon "undo" at bounding box center [214, 16] width 15 height 15
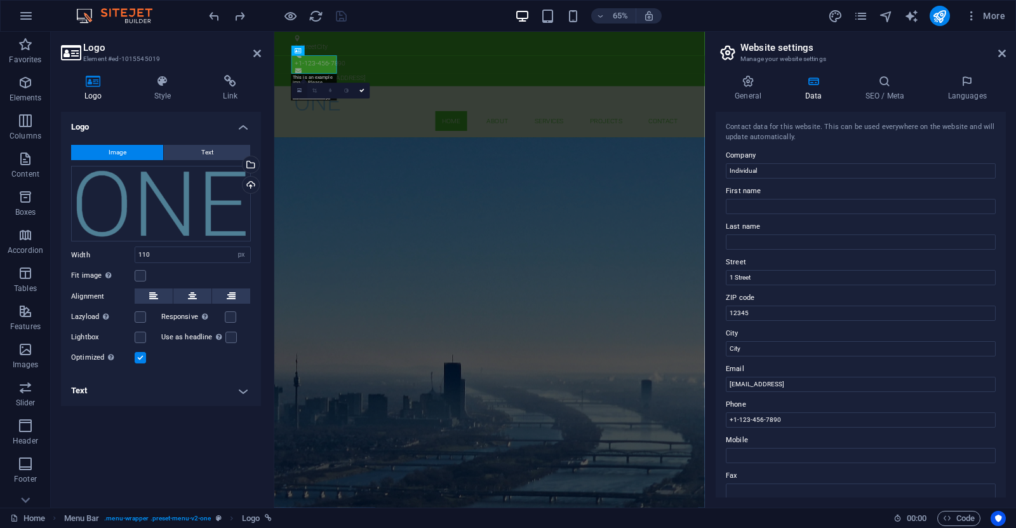
click at [300, 93] on icon at bounding box center [299, 91] width 4 height 6
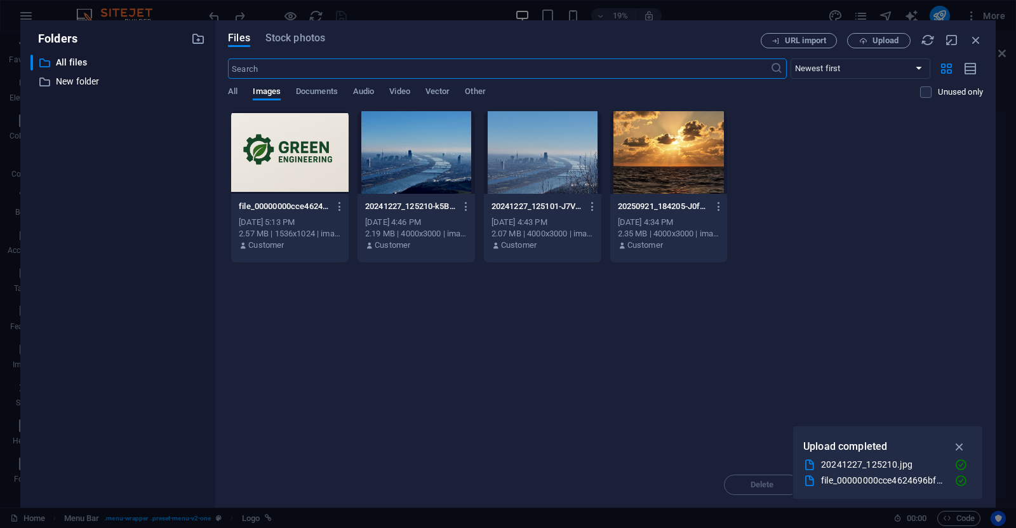
click at [309, 142] on div at bounding box center [289, 152] width 117 height 83
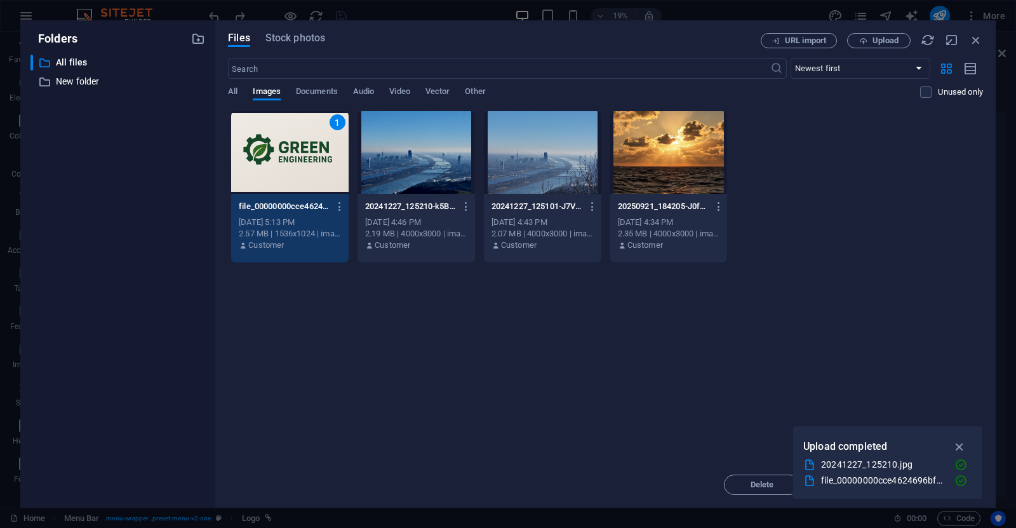
click at [313, 143] on div "1" at bounding box center [289, 152] width 117 height 83
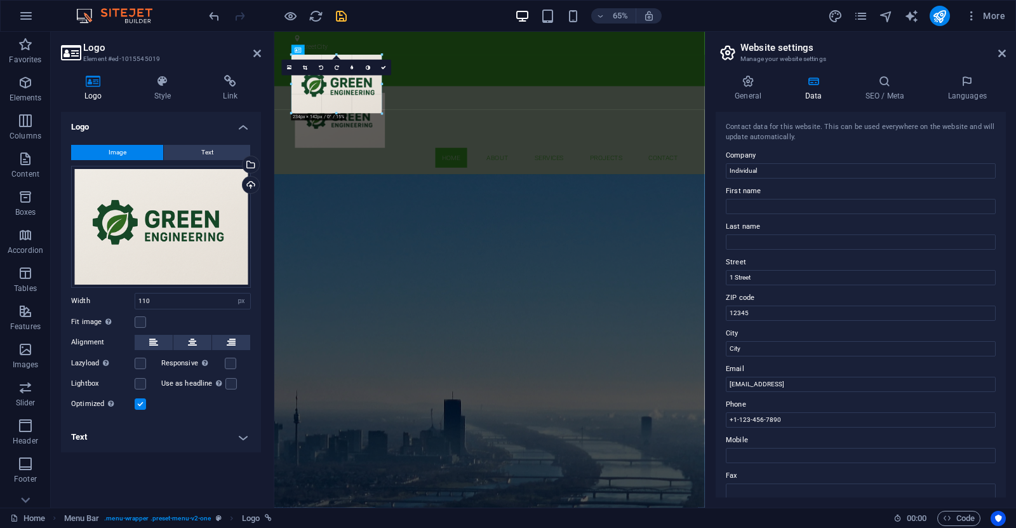
drag, startPoint x: 292, startPoint y: 84, endPoint x: 250, endPoint y: 138, distance: 68.8
type input "219"
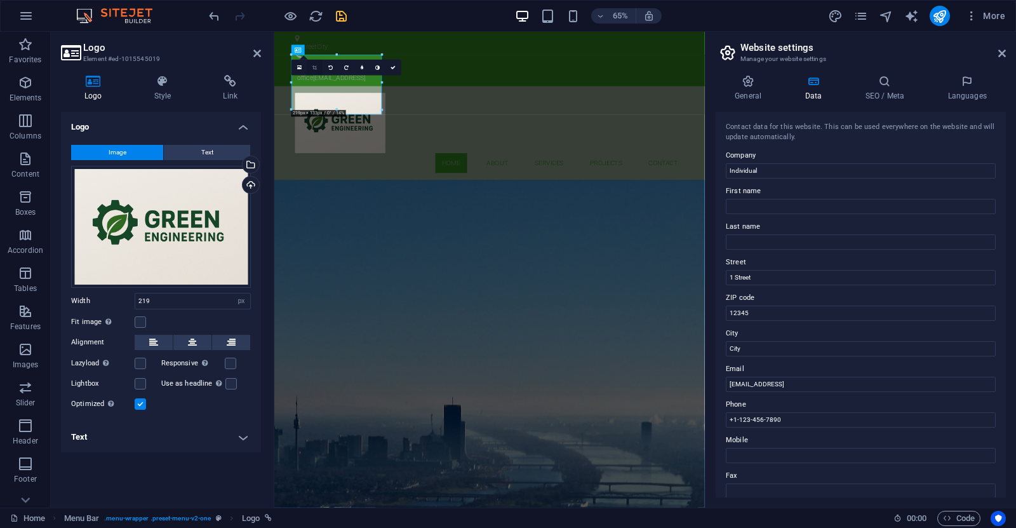
click at [314, 68] on icon at bounding box center [315, 67] width 4 height 5
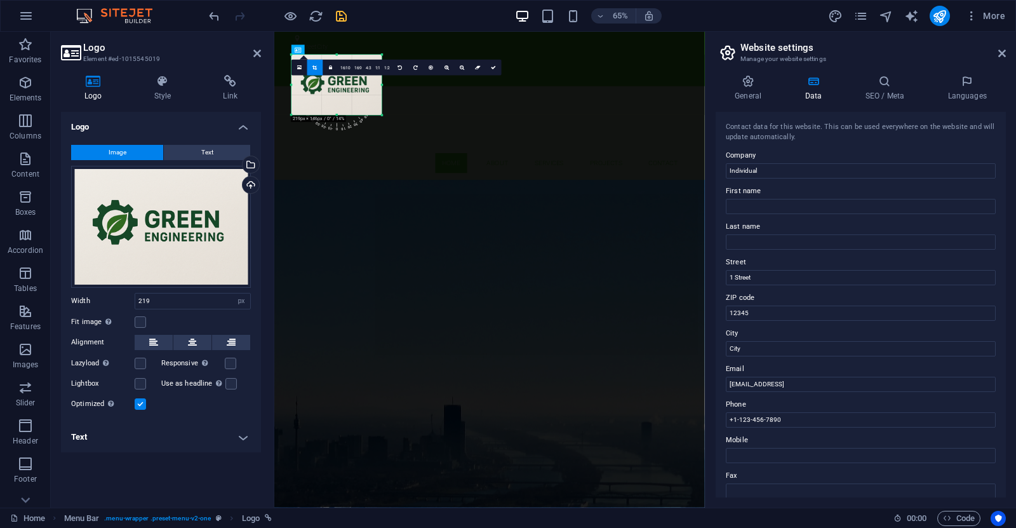
click at [293, 115] on div "180 170 160 150 140 130 120 110 100 90 80 70 60 50 40 30 20 10 0 -10 -20 -30 -4…" at bounding box center [336, 85] width 90 height 60
click at [291, 116] on div at bounding box center [292, 115] width 4 height 4
click at [312, 101] on div at bounding box center [336, 85] width 90 height 60
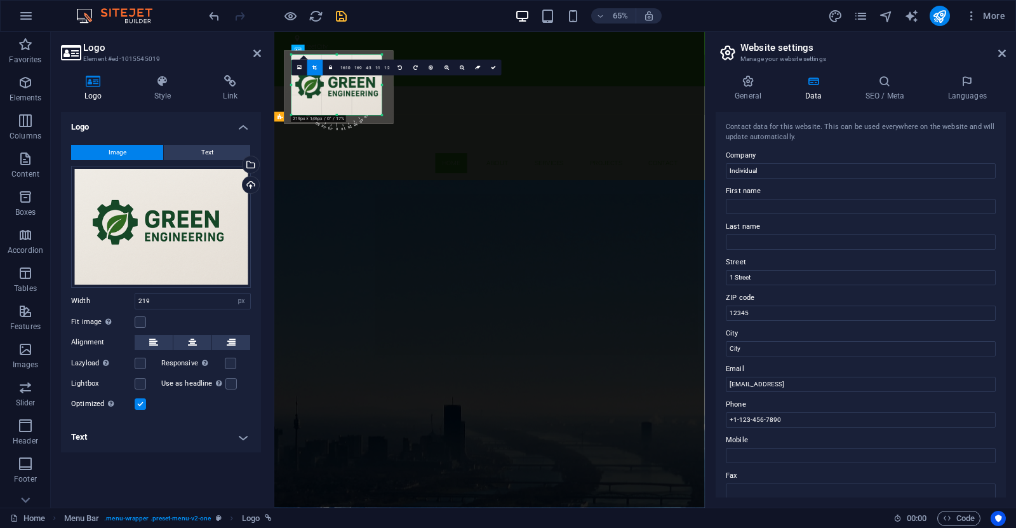
click at [488, 266] on div "GREEN ENGINEERING BUILDING SERVICES ENGINEEERING Learn more" at bounding box center [605, 363] width 662 height 208
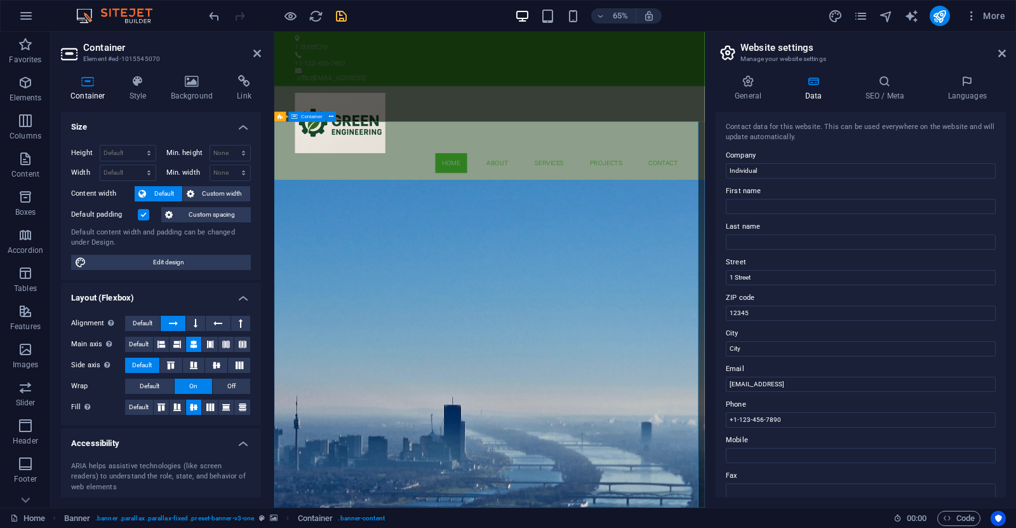
click at [718, 259] on div "GREEN ENGINEERING BUILDING SERVICES ENGINEEERING Learn more" at bounding box center [605, 363] width 662 height 208
click at [258, 52] on icon at bounding box center [257, 53] width 8 height 10
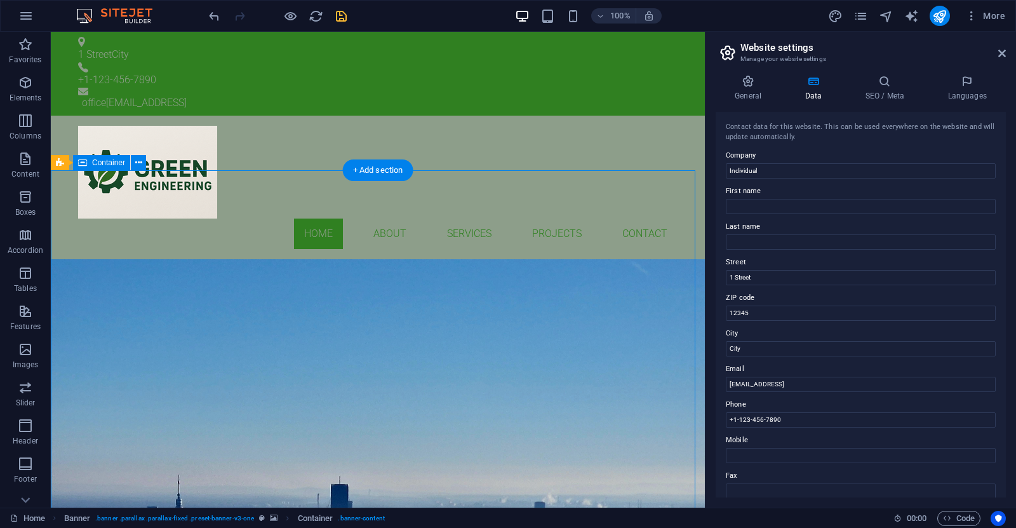
click at [305, 259] on div "GREEN ENGINEERING BUILDING SERVICES ENGINEEERING Learn more" at bounding box center [378, 363] width 654 height 208
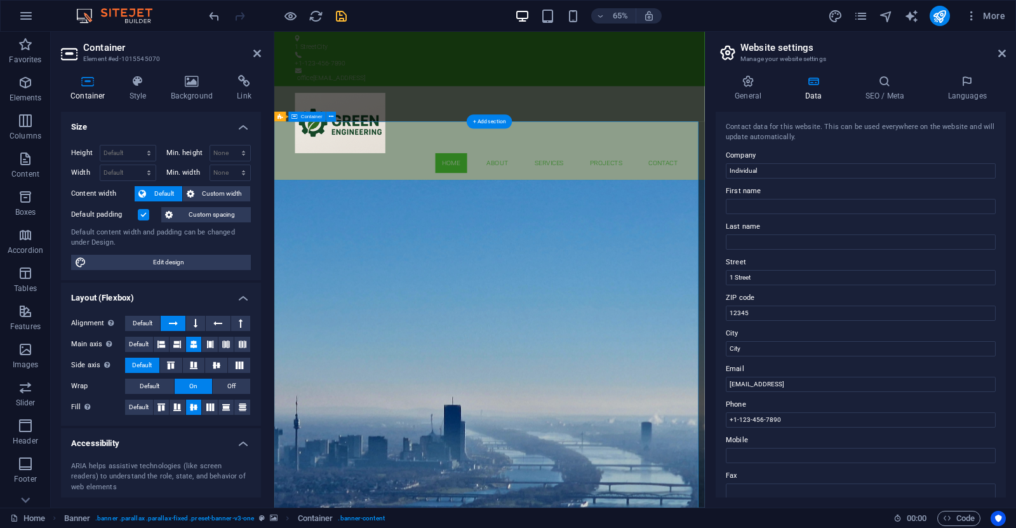
click at [631, 259] on div "GREEN ENGINEERING BUILDING SERVICES ENGINEEERING Learn more" at bounding box center [605, 363] width 662 height 208
click at [255, 53] on icon at bounding box center [257, 53] width 8 height 10
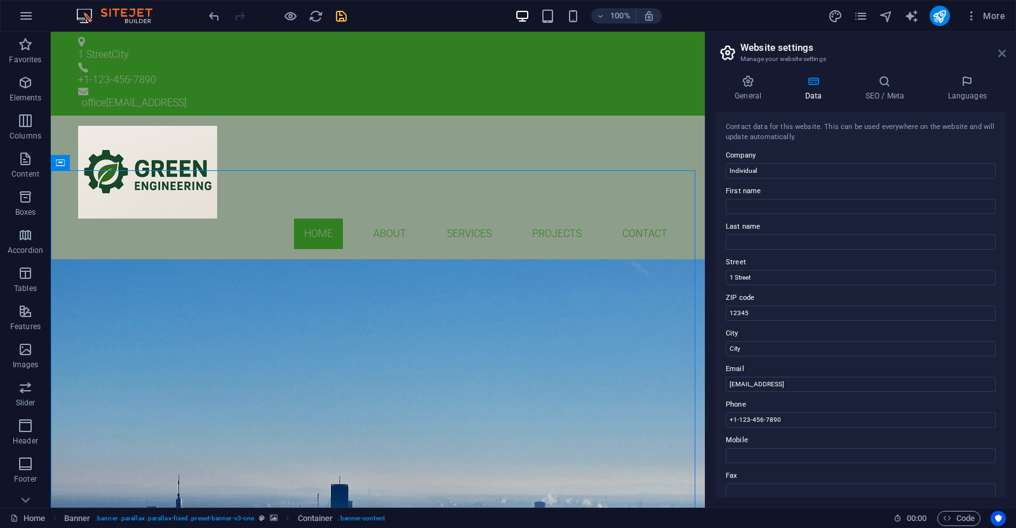
click at [1001, 53] on icon at bounding box center [1002, 53] width 8 height 10
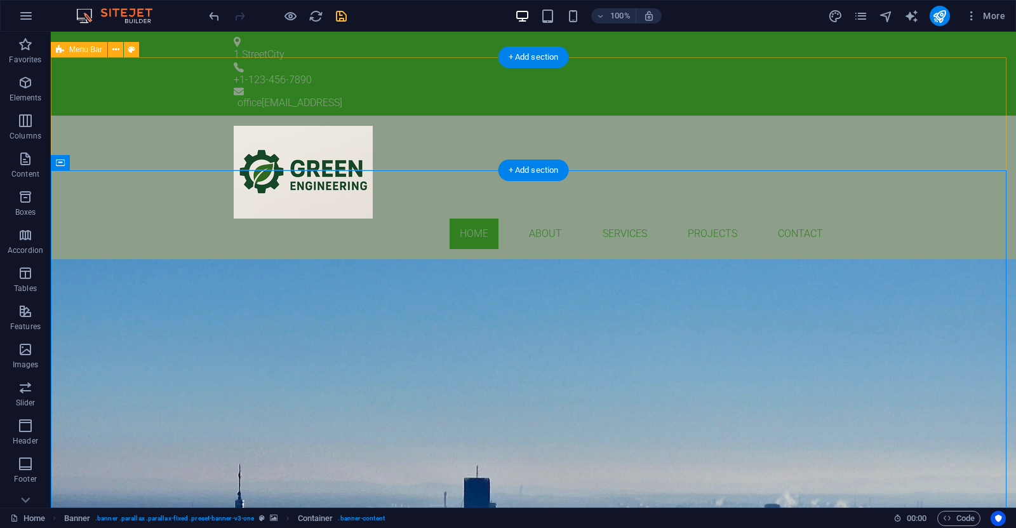
click at [180, 116] on div "Home About Services Projects Contact Menu" at bounding box center [533, 187] width 965 height 143
click at [168, 116] on div "Home About Services Projects Contact Menu" at bounding box center [533, 187] width 965 height 143
select select "header"
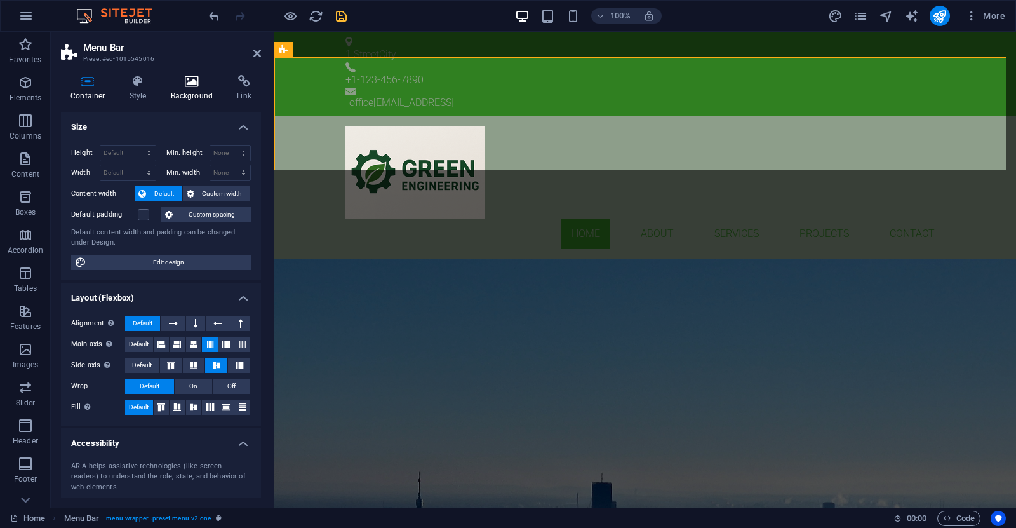
click at [181, 84] on icon at bounding box center [192, 81] width 62 height 13
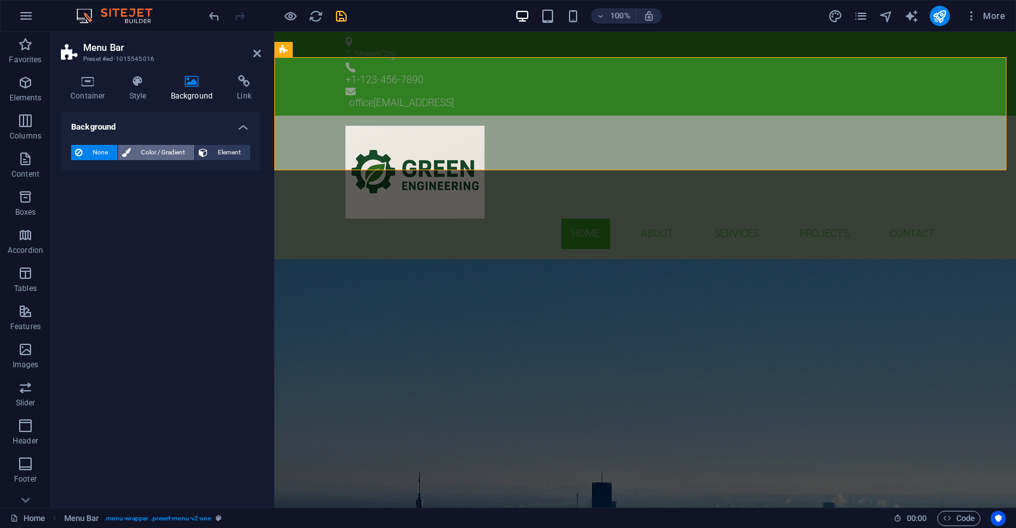
click at [143, 153] on span "Color / Gradient" at bounding box center [163, 152] width 56 height 15
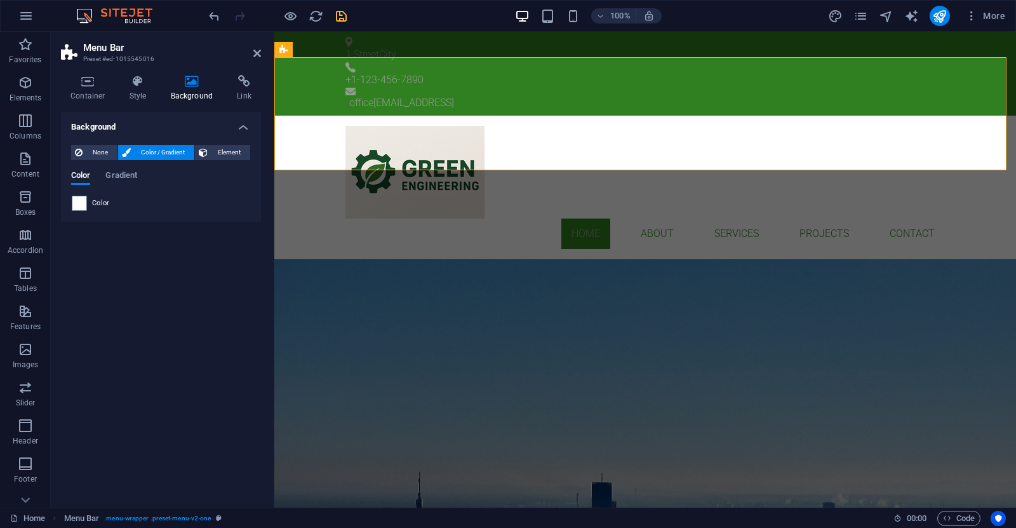
click at [87, 204] on div "Color" at bounding box center [161, 203] width 178 height 15
click at [124, 174] on span "Gradient" at bounding box center [121, 177] width 32 height 18
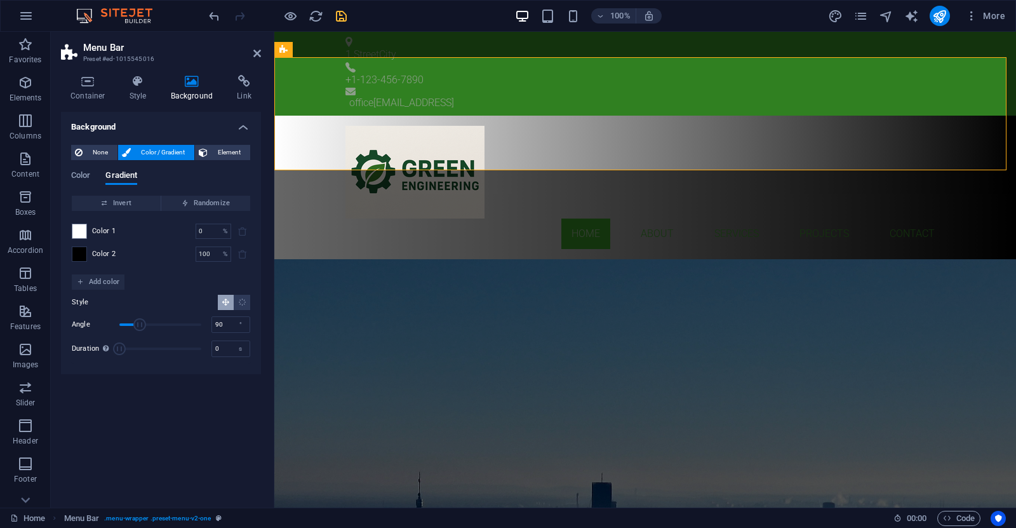
click at [84, 250] on span at bounding box center [79, 254] width 14 height 14
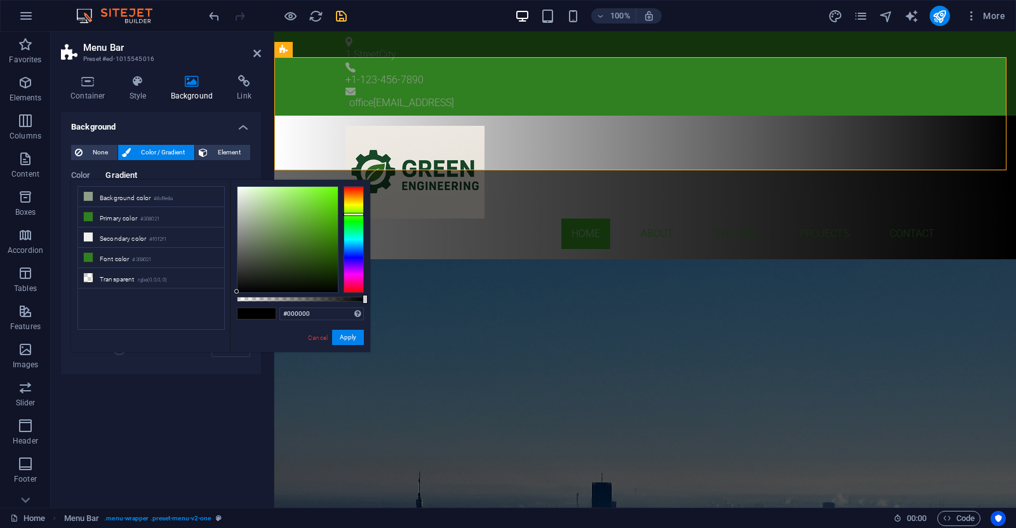
click at [354, 214] on div at bounding box center [353, 239] width 20 height 107
click at [331, 206] on div at bounding box center [287, 239] width 100 height 105
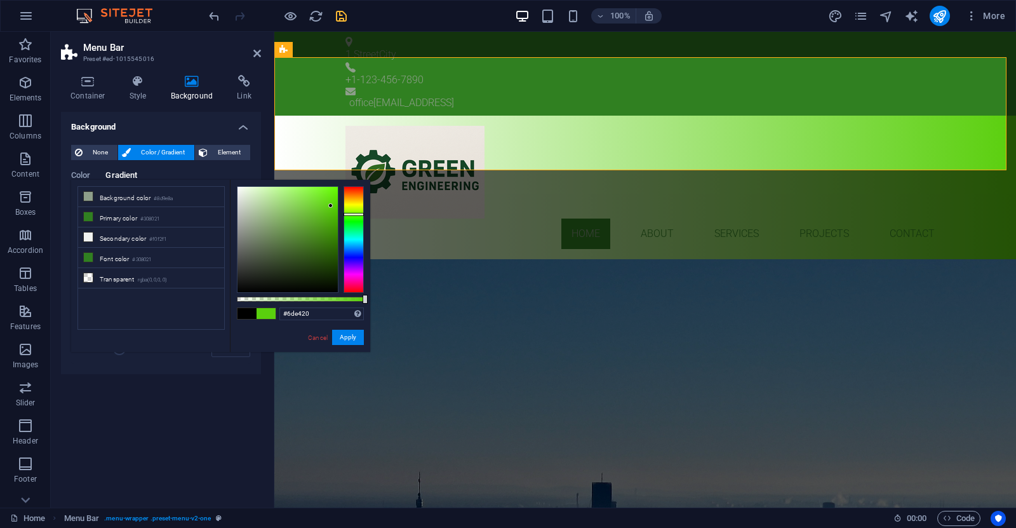
click at [323, 197] on div at bounding box center [287, 239] width 100 height 105
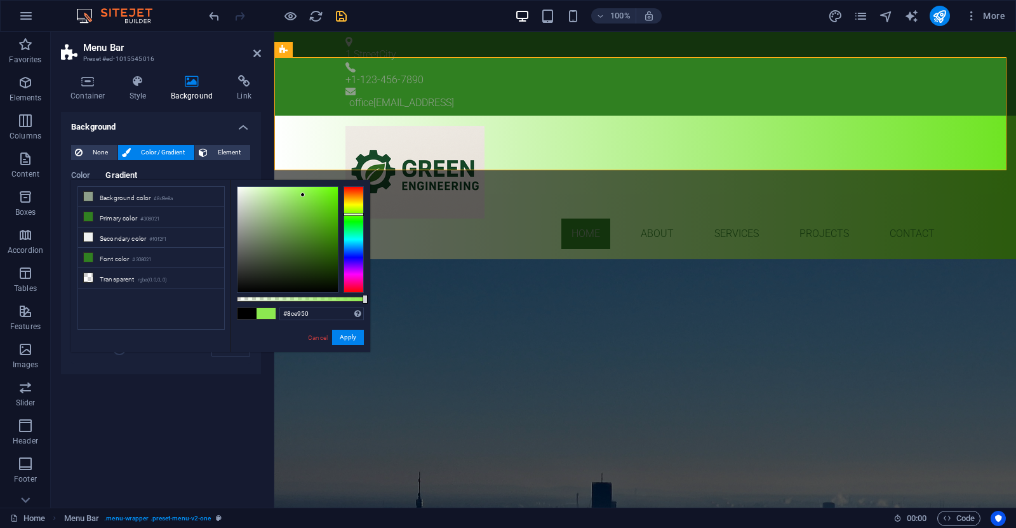
click at [303, 195] on div at bounding box center [287, 239] width 100 height 105
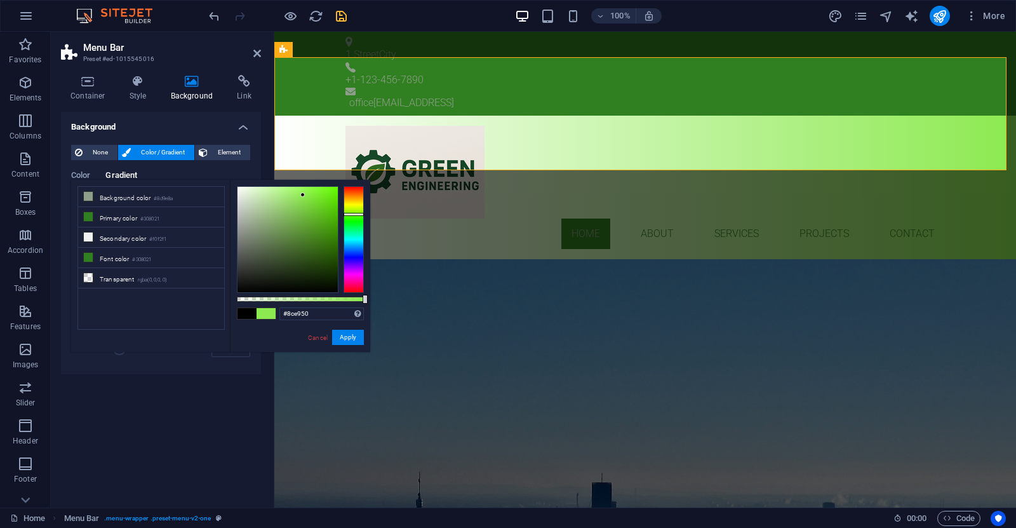
type input "#75ea28"
click at [320, 194] on div at bounding box center [287, 239] width 100 height 105
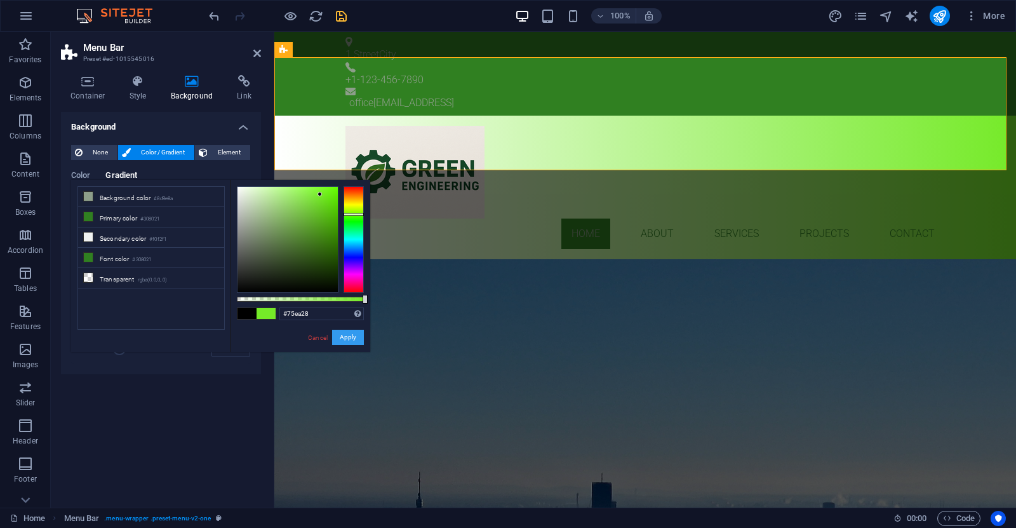
click at [343, 338] on button "Apply" at bounding box center [348, 336] width 32 height 15
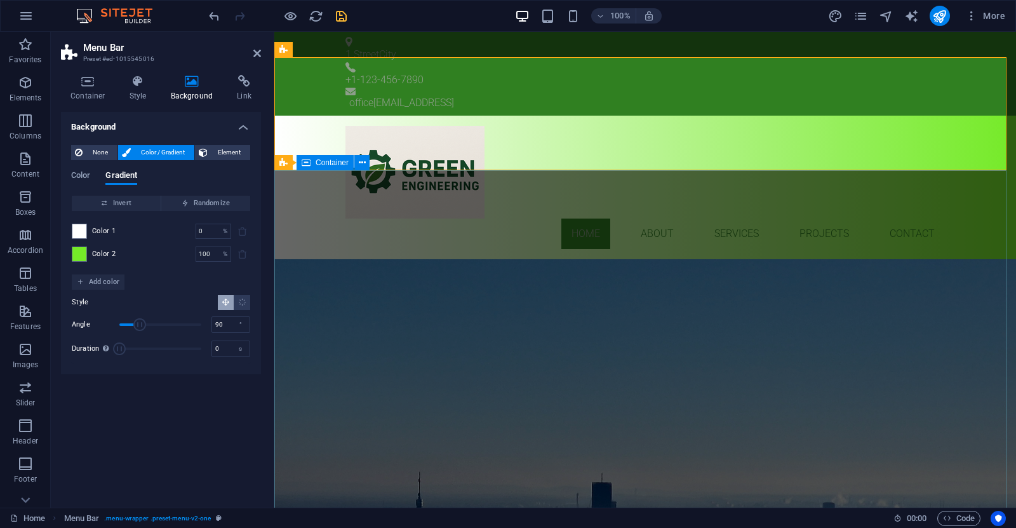
click at [473, 259] on div "GREEN ENGINEERING BUILDING SERVICES ENGINEEERING Learn more" at bounding box center [645, 363] width 742 height 208
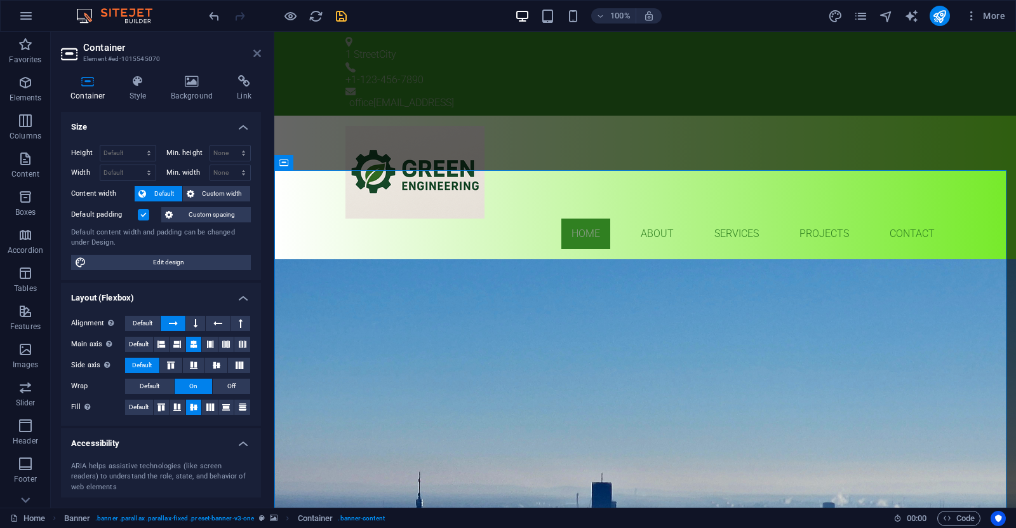
drag, startPoint x: 258, startPoint y: 51, endPoint x: 208, endPoint y: 20, distance: 58.7
click at [258, 51] on icon at bounding box center [257, 53] width 8 height 10
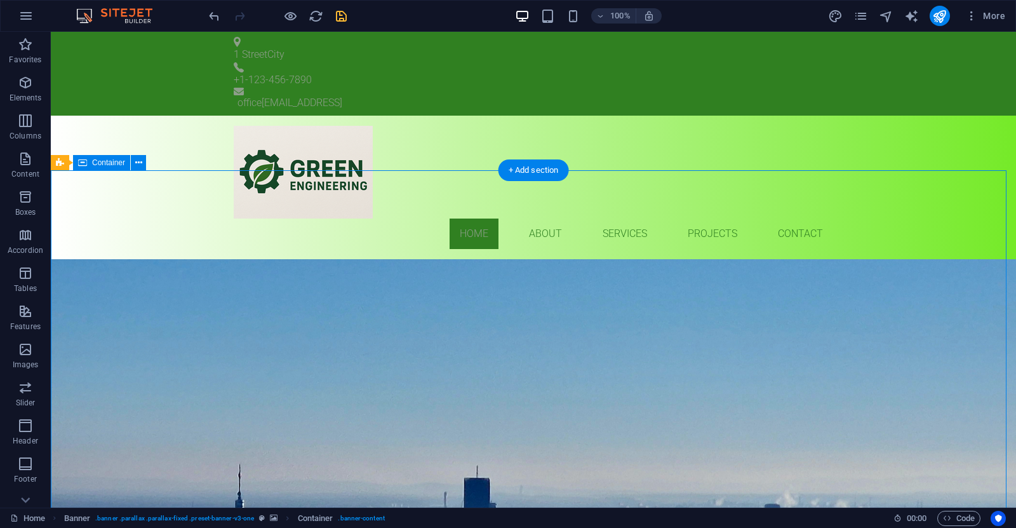
click at [670, 259] on div "GREEN ENGINEERING BUILDING SERVICES ENGINEEERING Learn more" at bounding box center [533, 363] width 965 height 208
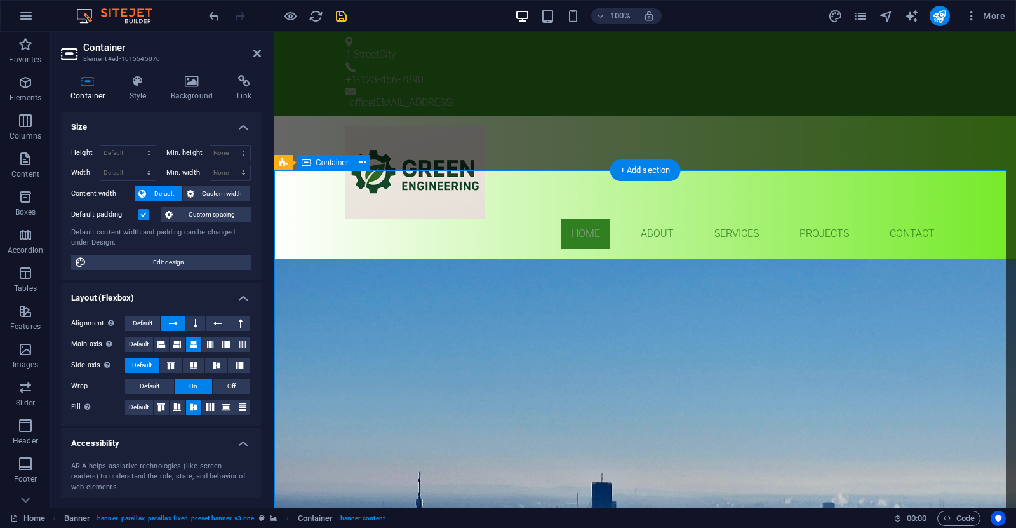
click at [676, 259] on div "GREEN ENGINEERING BUILDING SERVICES ENGINEEERING Learn more" at bounding box center [645, 363] width 742 height 208
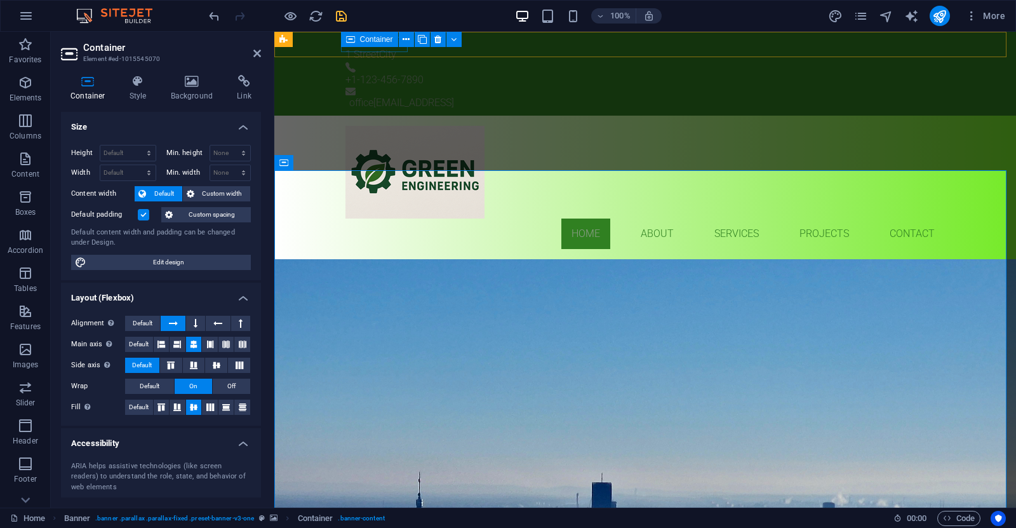
click at [468, 43] on div "Container" at bounding box center [405, 40] width 129 height 16
click at [476, 44] on div "1 Street City +1-123-456-7890 office 9f314462bbb27eb985ecde4f79a457@cpanel.local" at bounding box center [645, 74] width 742 height 84
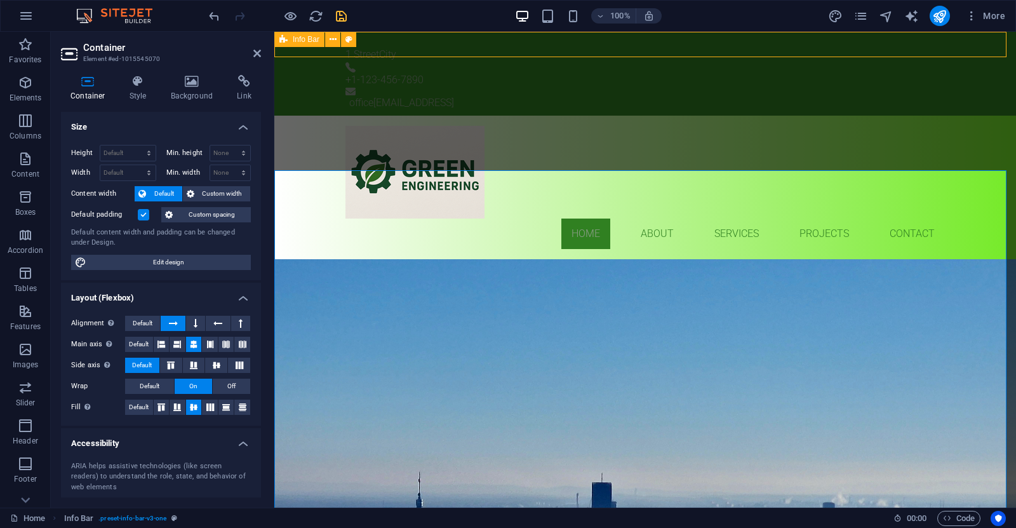
click at [476, 44] on div "1 Street City +1-123-456-7890 office 9f314462bbb27eb985ecde4f79a457@cpanel.local" at bounding box center [645, 74] width 742 height 84
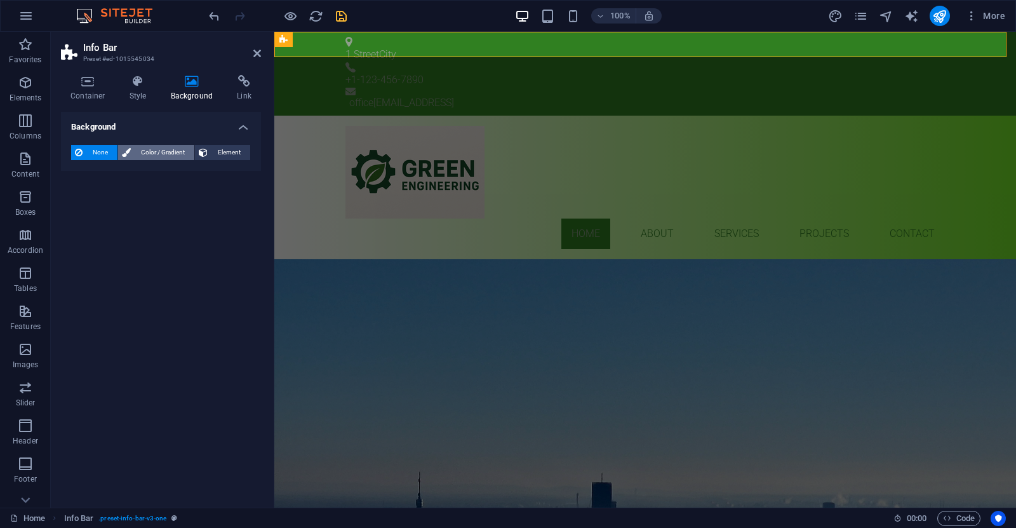
click at [161, 151] on span "Color / Gradient" at bounding box center [163, 152] width 56 height 15
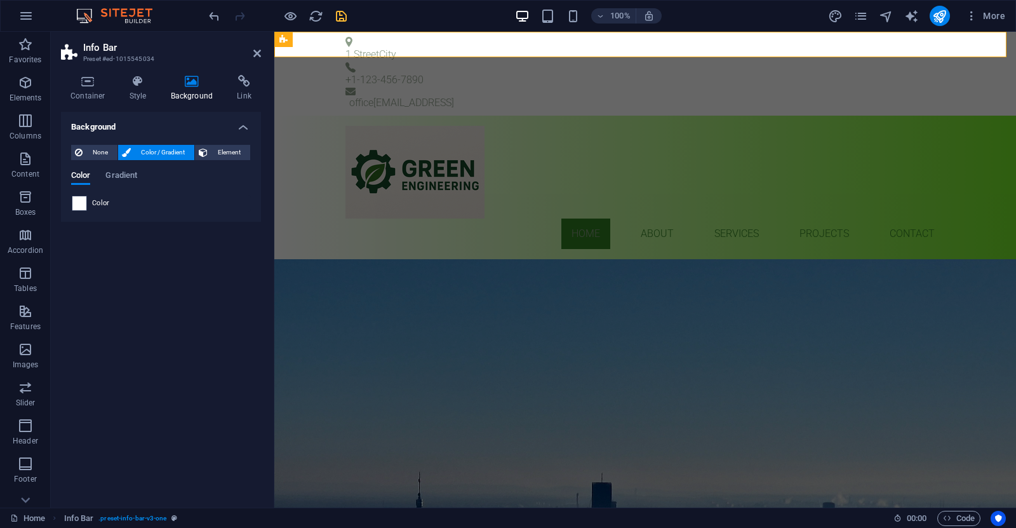
click at [81, 204] on span at bounding box center [79, 203] width 14 height 14
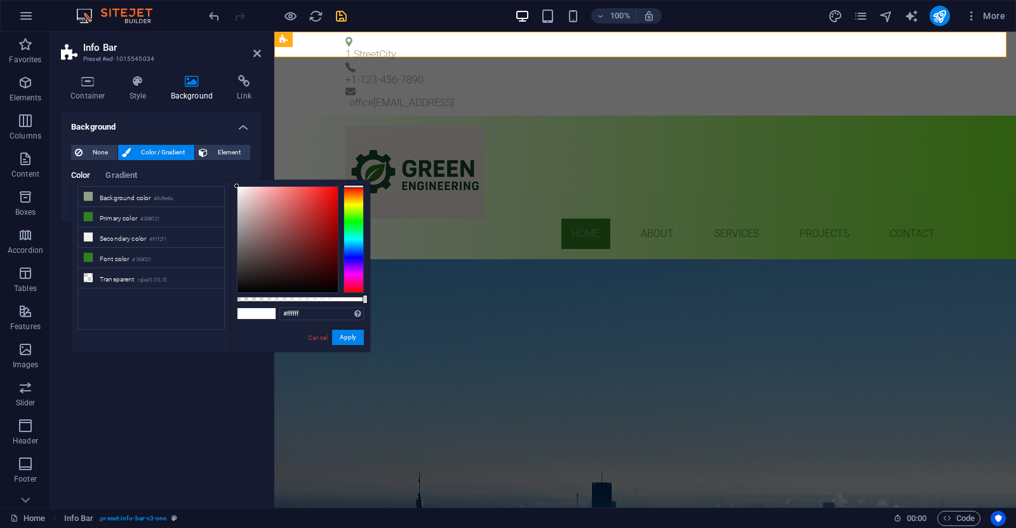
click at [352, 206] on div at bounding box center [353, 239] width 20 height 107
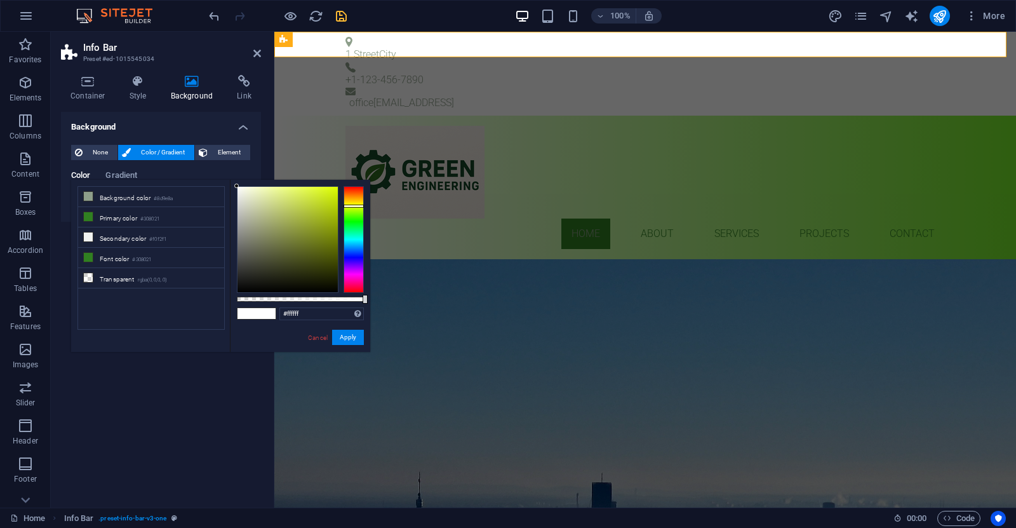
click at [352, 208] on div at bounding box center [353, 239] width 20 height 107
click at [350, 213] on div at bounding box center [353, 239] width 20 height 107
click at [351, 210] on div at bounding box center [353, 239] width 20 height 107
click at [351, 210] on div at bounding box center [353, 209] width 20 height 3
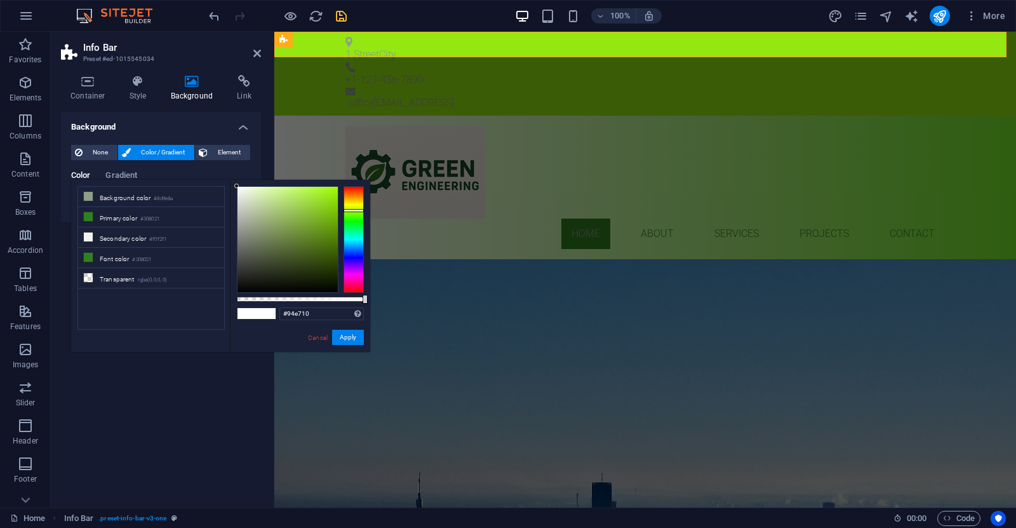
click at [330, 196] on div at bounding box center [287, 239] width 100 height 105
click at [346, 339] on button "Apply" at bounding box center [348, 336] width 32 height 15
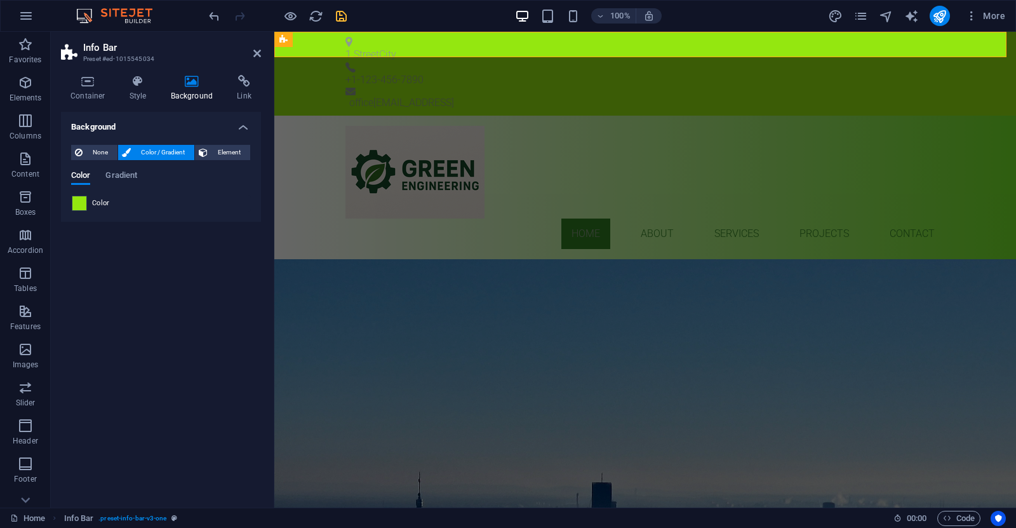
click at [82, 200] on span at bounding box center [79, 203] width 14 height 14
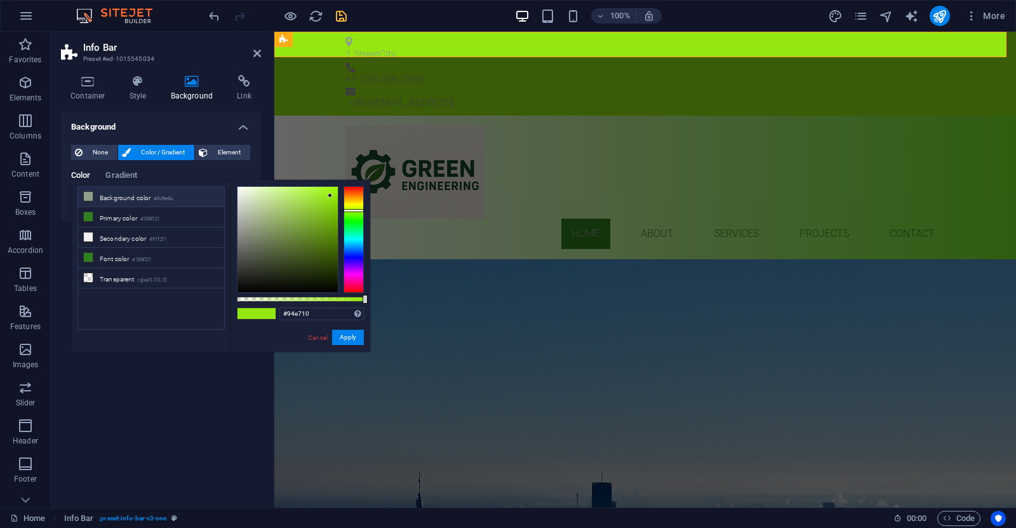
click at [103, 193] on li "Background color #8d9e8a" at bounding box center [151, 197] width 146 height 20
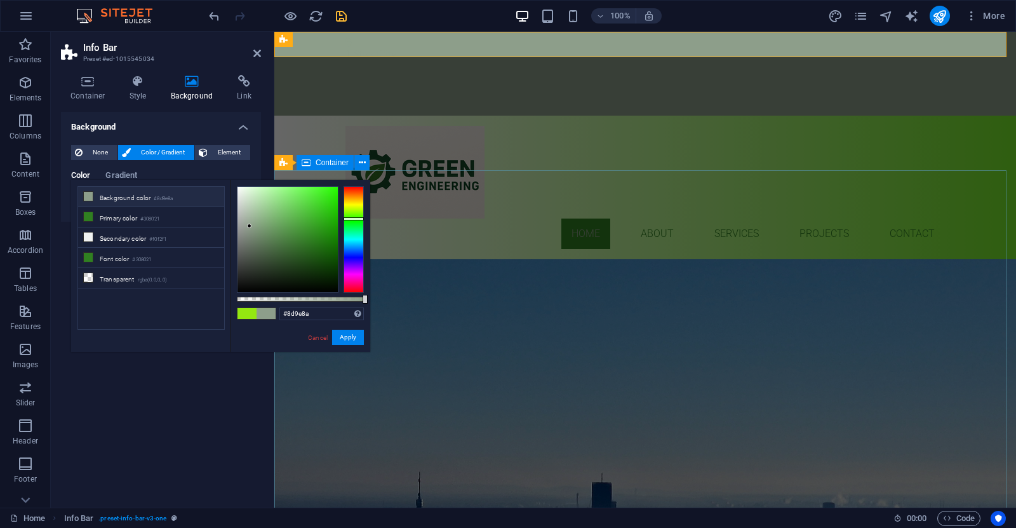
click at [505, 259] on div "GREEN ENGINEERING BUILDING SERVICES ENGINEEERING Learn more" at bounding box center [645, 363] width 742 height 208
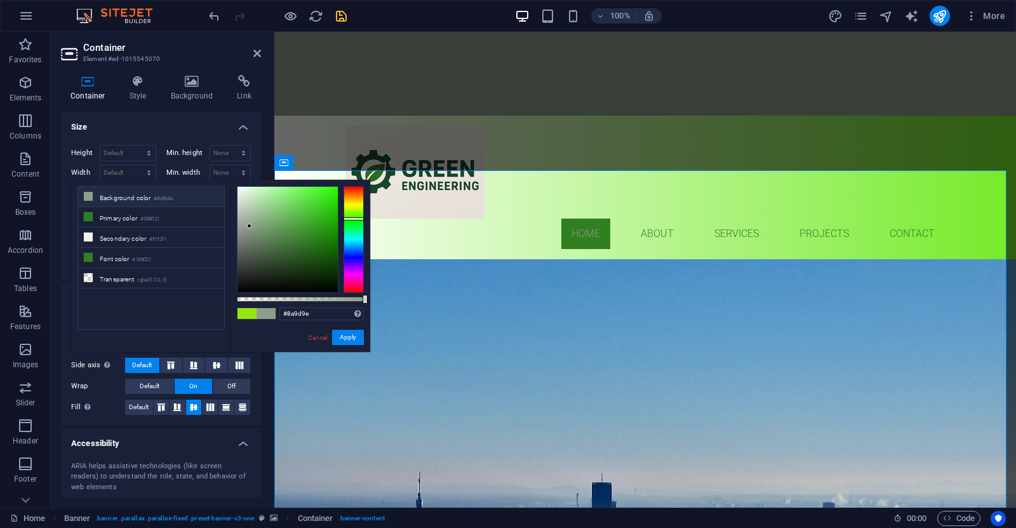
click at [352, 239] on div at bounding box center [353, 239] width 20 height 107
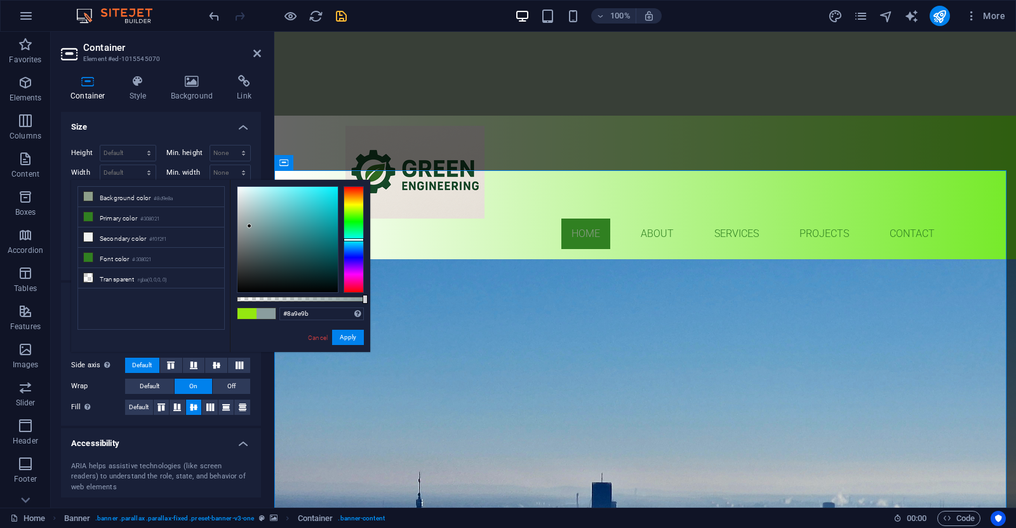
click at [354, 236] on div at bounding box center [353, 239] width 20 height 107
type input "#8a9b9e"
click at [352, 241] on div at bounding box center [353, 239] width 20 height 107
click at [344, 343] on button "Apply" at bounding box center [348, 336] width 32 height 15
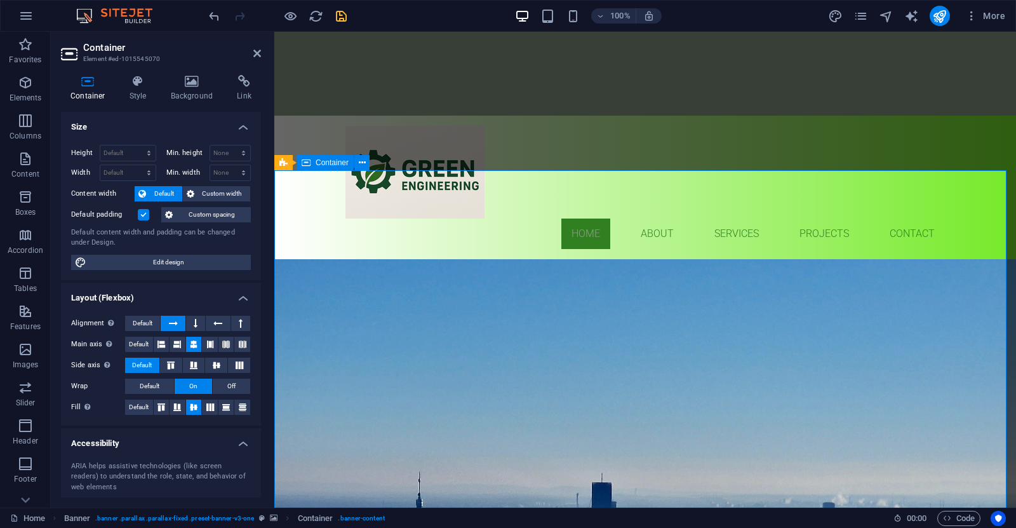
click at [452, 259] on div "GREEN ENGINEERING BUILDING SERVICES ENGINEEERING Learn more" at bounding box center [645, 363] width 742 height 208
click at [258, 49] on icon at bounding box center [257, 53] width 8 height 10
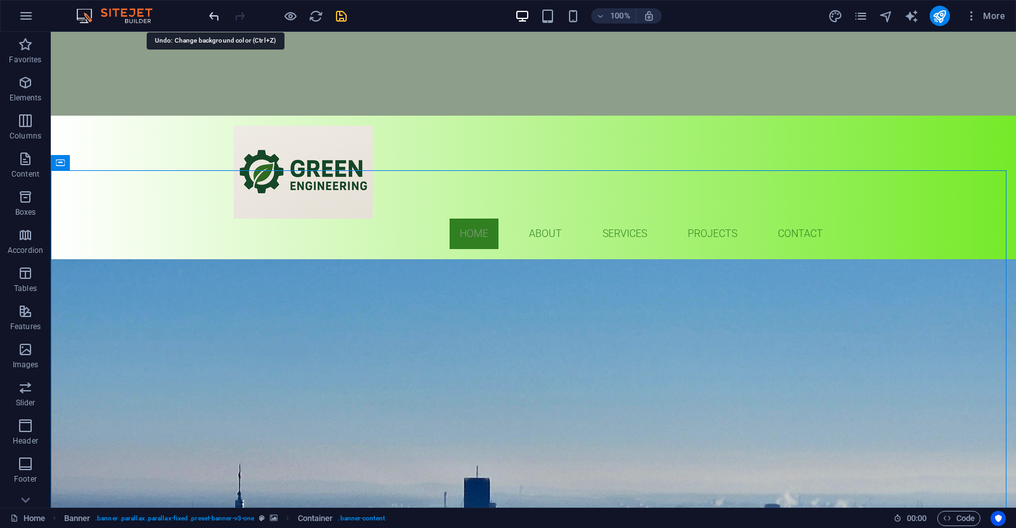
click at [210, 20] on icon "undo" at bounding box center [214, 16] width 15 height 15
click at [212, 13] on icon "undo" at bounding box center [214, 16] width 15 height 15
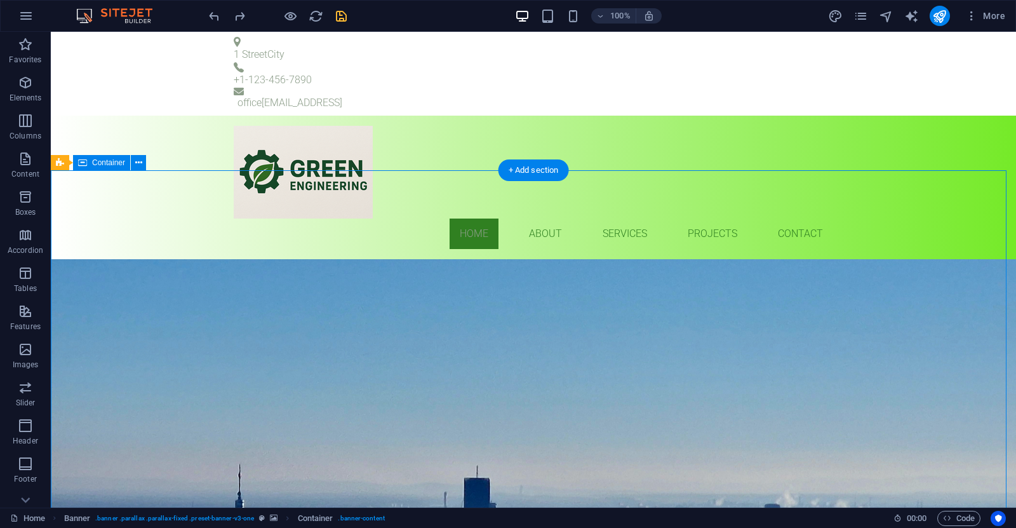
click at [634, 259] on div "GREEN ENGINEERING BUILDING SERVICES ENGINEEERING Learn more" at bounding box center [533, 363] width 965 height 208
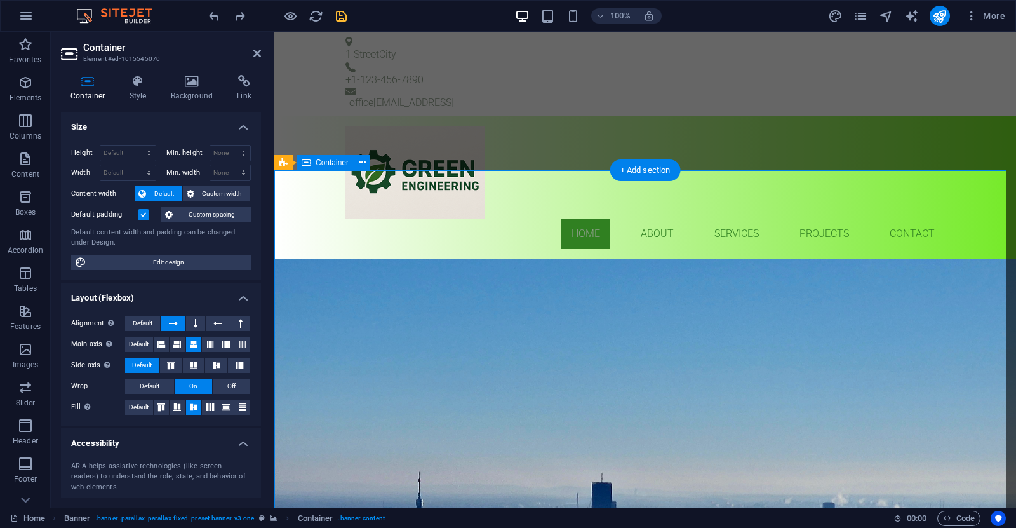
click at [634, 259] on div "GREEN ENGINEERING BUILDING SERVICES ENGINEEERING Learn more" at bounding box center [645, 363] width 742 height 208
click at [256, 54] on icon at bounding box center [257, 53] width 8 height 10
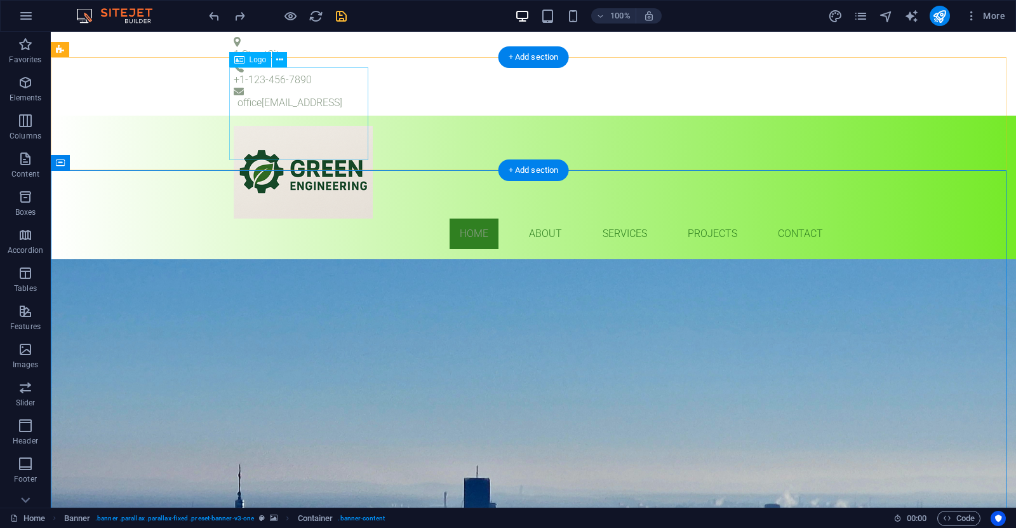
click at [316, 126] on div at bounding box center [533, 172] width 599 height 93
select select "px"
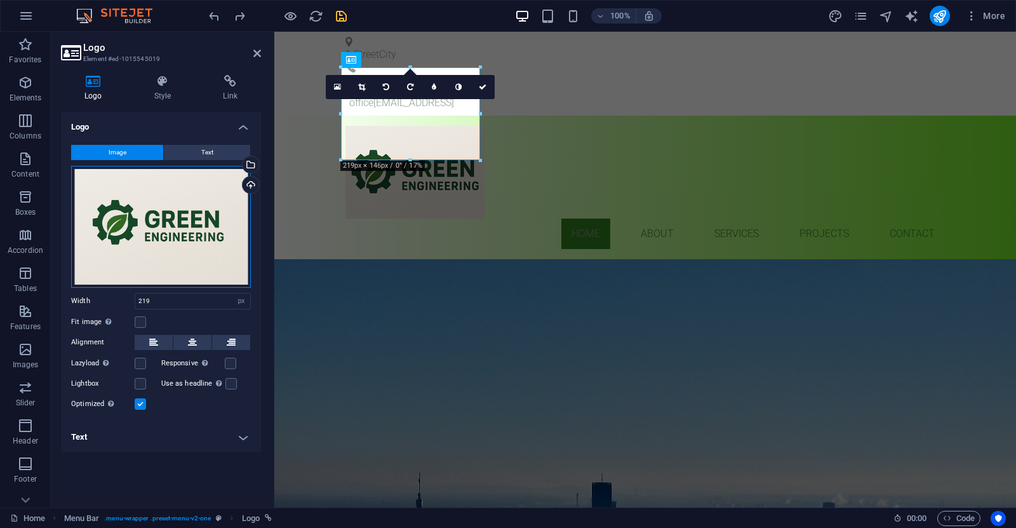
click at [183, 182] on div "Drag files here, click to choose files or select files from Files or our free s…" at bounding box center [161, 227] width 180 height 122
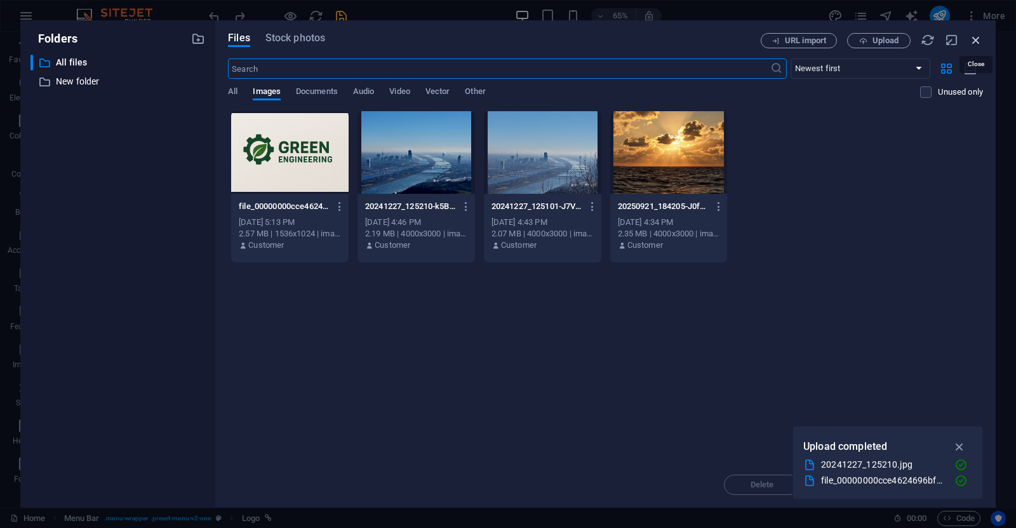
click at [978, 40] on icon "button" at bounding box center [976, 40] width 14 height 14
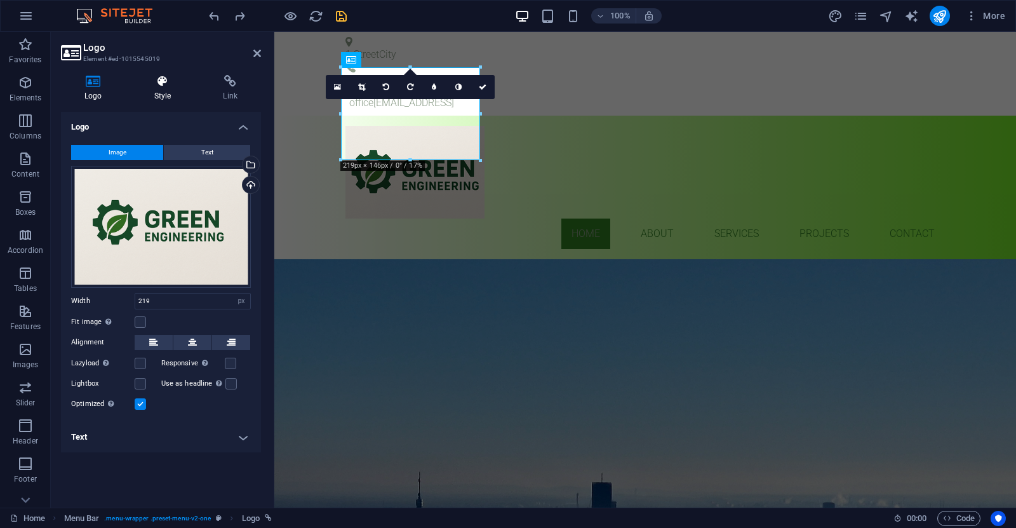
click at [163, 84] on icon at bounding box center [163, 81] width 64 height 13
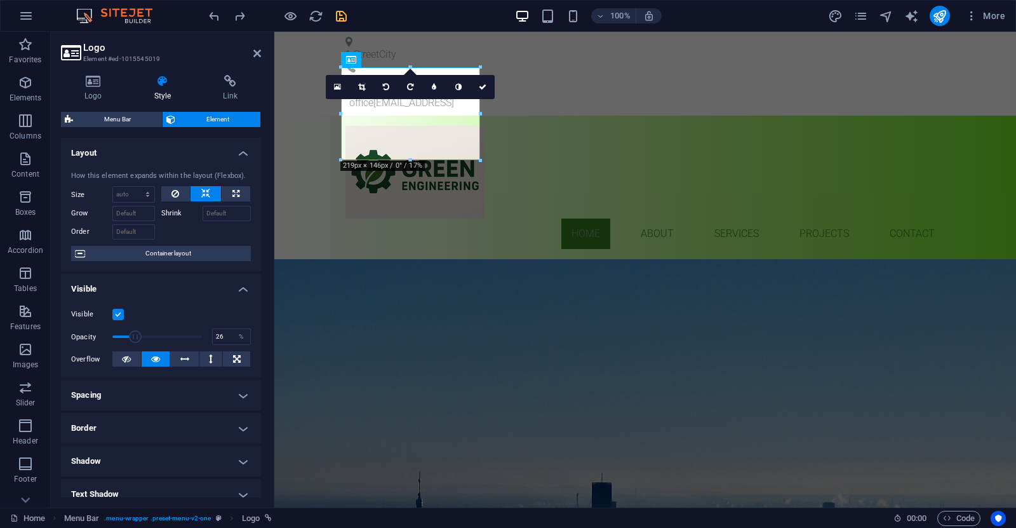
drag, startPoint x: 194, startPoint y: 337, endPoint x: 135, endPoint y: 336, distance: 59.7
click at [135, 336] on span at bounding box center [135, 336] width 13 height 13
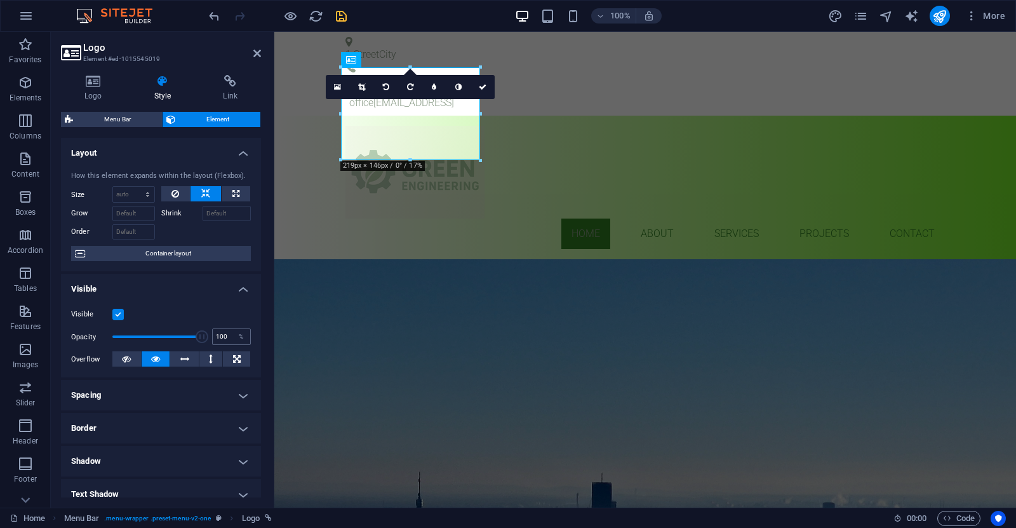
drag, startPoint x: 135, startPoint y: 336, endPoint x: 213, endPoint y: 340, distance: 78.8
click at [213, 340] on div "Opacity 100 %" at bounding box center [161, 336] width 180 height 19
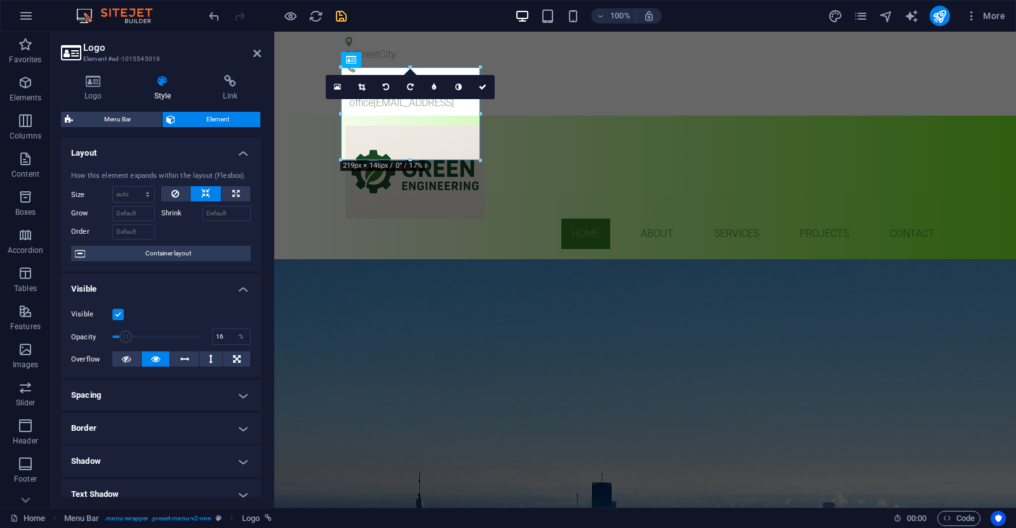
drag, startPoint x: 196, startPoint y: 340, endPoint x: 126, endPoint y: 336, distance: 69.9
click at [126, 336] on span at bounding box center [125, 336] width 13 height 13
drag, startPoint x: 127, startPoint y: 335, endPoint x: 205, endPoint y: 335, distance: 78.1
click at [205, 335] on span at bounding box center [202, 336] width 13 height 13
drag, startPoint x: 192, startPoint y: 336, endPoint x: 112, endPoint y: 338, distance: 79.4
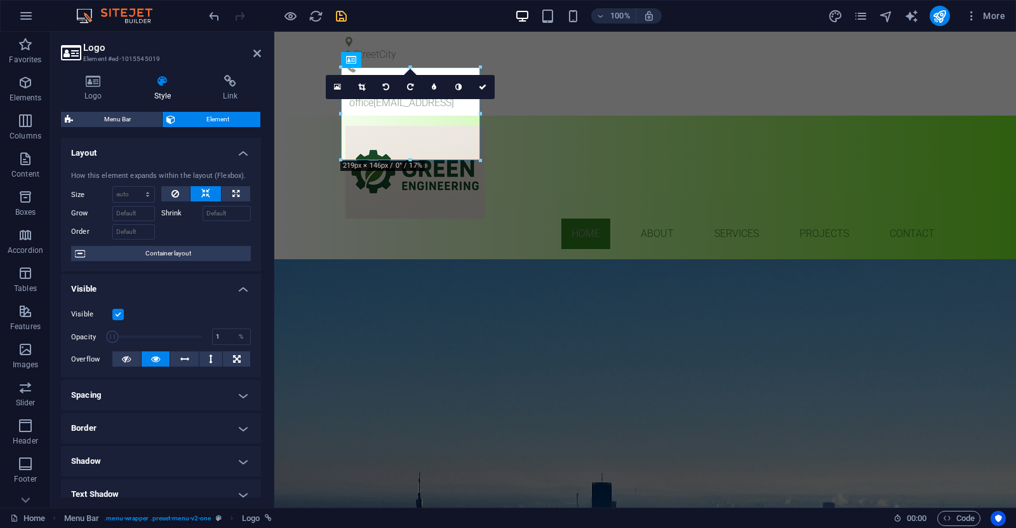
click at [112, 338] on span at bounding box center [112, 336] width 13 height 13
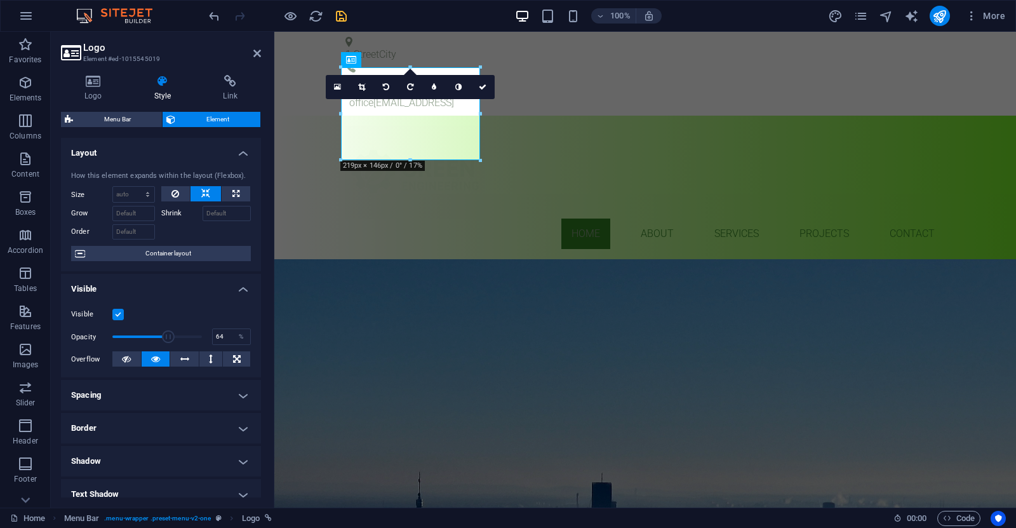
type input "65"
drag, startPoint x: 114, startPoint y: 338, endPoint x: 169, endPoint y: 339, distance: 54.6
click at [169, 338] on span at bounding box center [170, 336] width 13 height 13
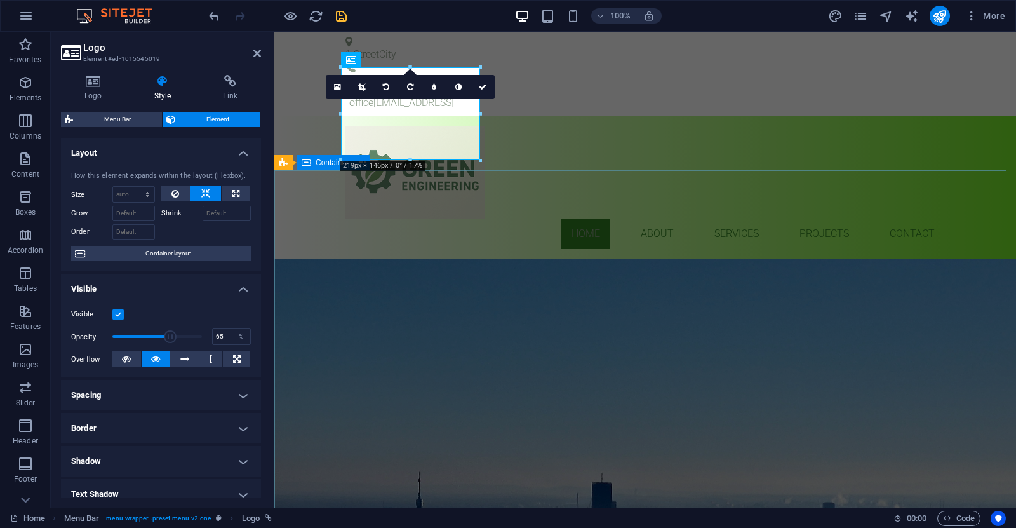
click at [452, 259] on div "GREEN ENGINEERING BUILDING SERVICES ENGINEEERING Learn more" at bounding box center [645, 363] width 742 height 208
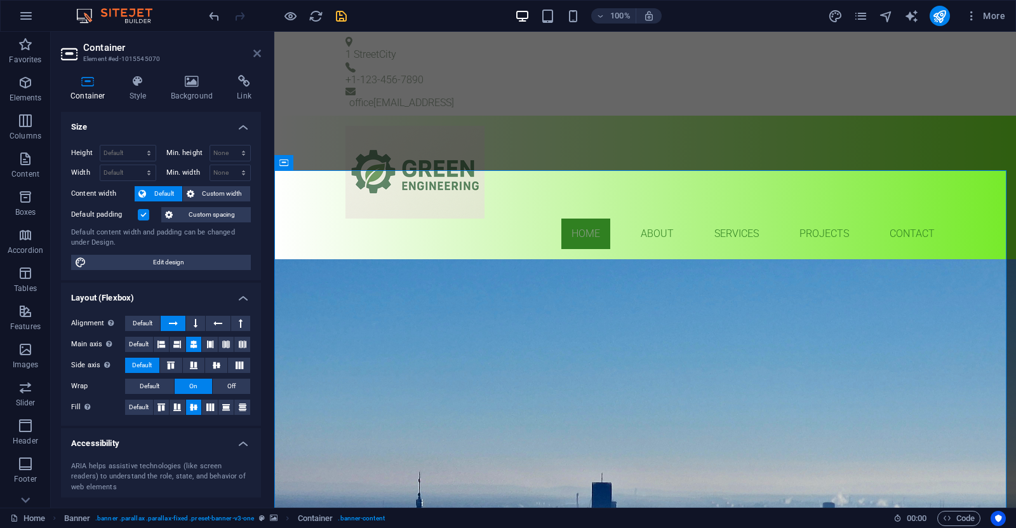
click at [255, 55] on icon at bounding box center [257, 53] width 8 height 10
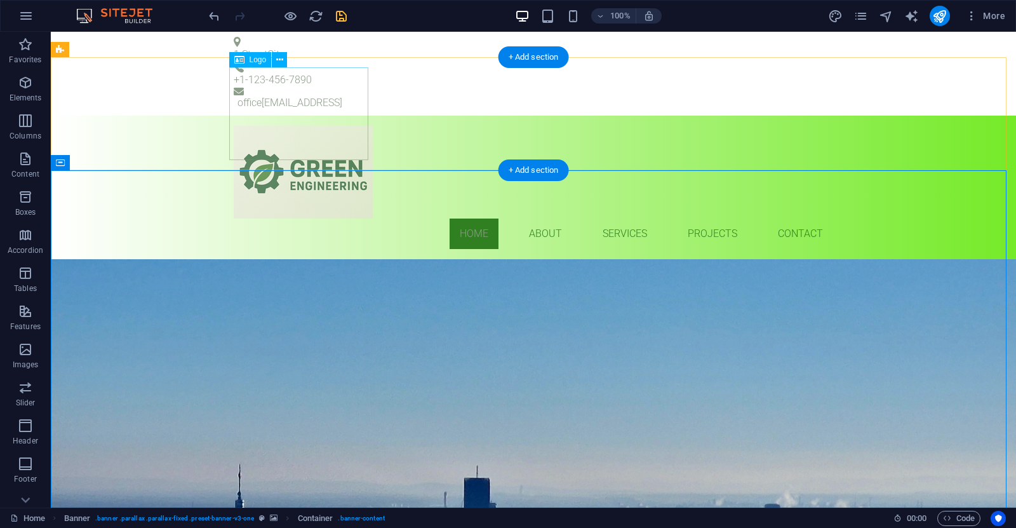
click at [309, 126] on div at bounding box center [533, 172] width 599 height 93
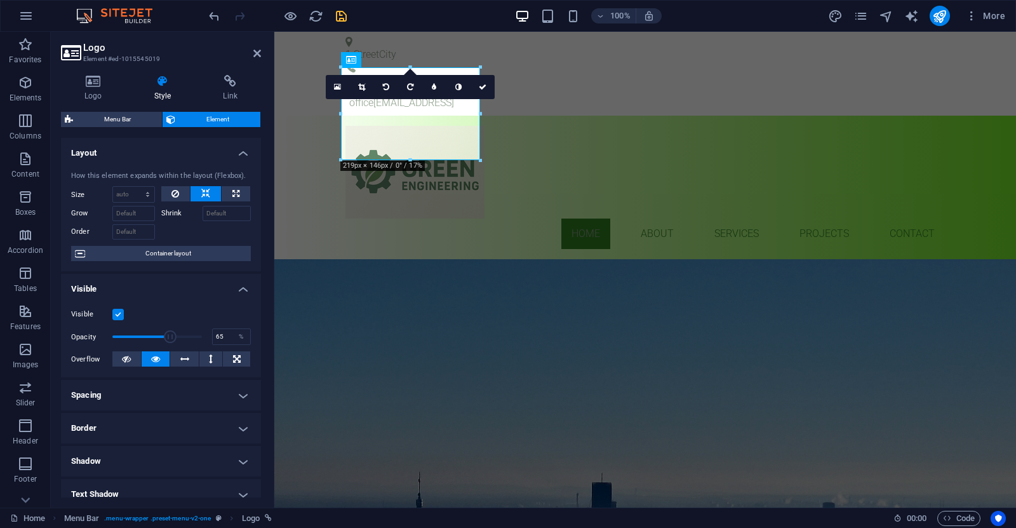
click at [117, 318] on label at bounding box center [117, 314] width 11 height 11
click at [0, 0] on input "Visible" at bounding box center [0, 0] width 0 height 0
click at [119, 316] on label at bounding box center [117, 314] width 11 height 11
click at [0, 0] on input "Visible" at bounding box center [0, 0] width 0 height 0
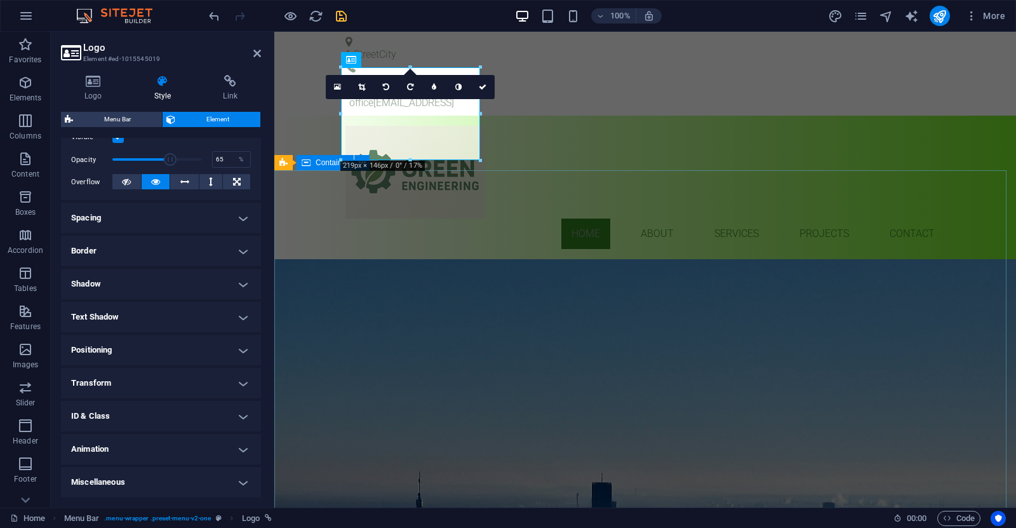
click at [592, 259] on div "GREEN ENGINEERING BUILDING SERVICES ENGINEEERING Learn more" at bounding box center [645, 363] width 742 height 208
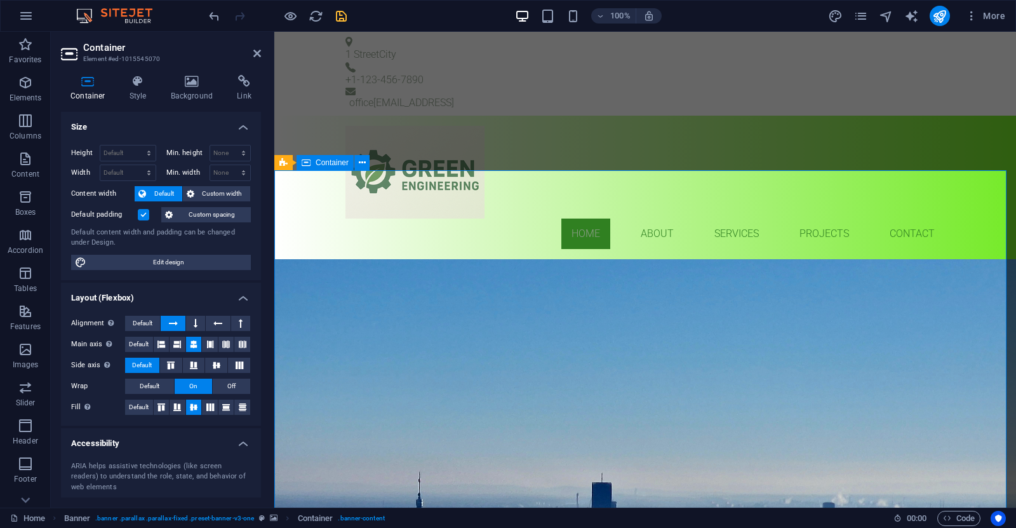
click at [531, 259] on div "GREEN ENGINEERING BUILDING SERVICES ENGINEEERING Learn more" at bounding box center [645, 363] width 742 height 208
click at [256, 51] on icon at bounding box center [257, 53] width 8 height 10
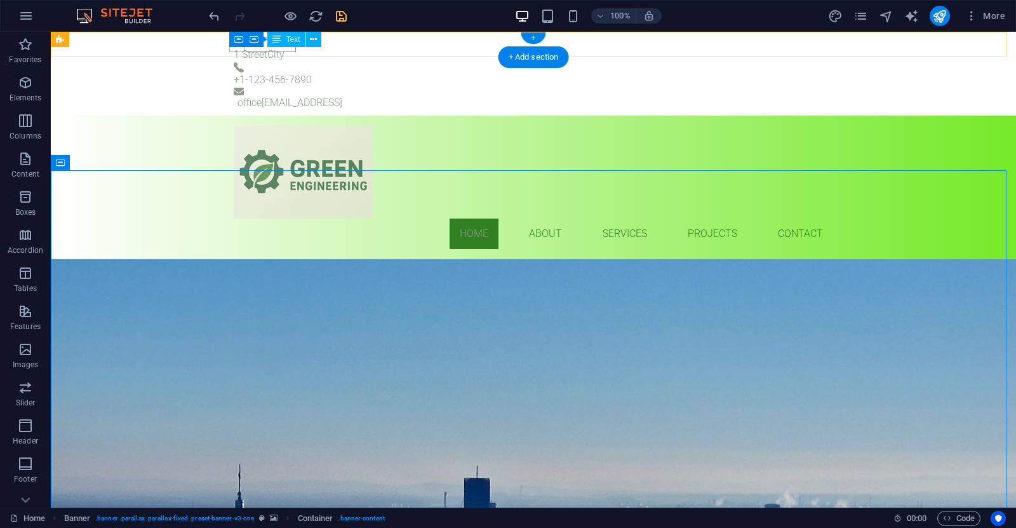
click at [279, 48] on div "1 Street City" at bounding box center [528, 54] width 589 height 15
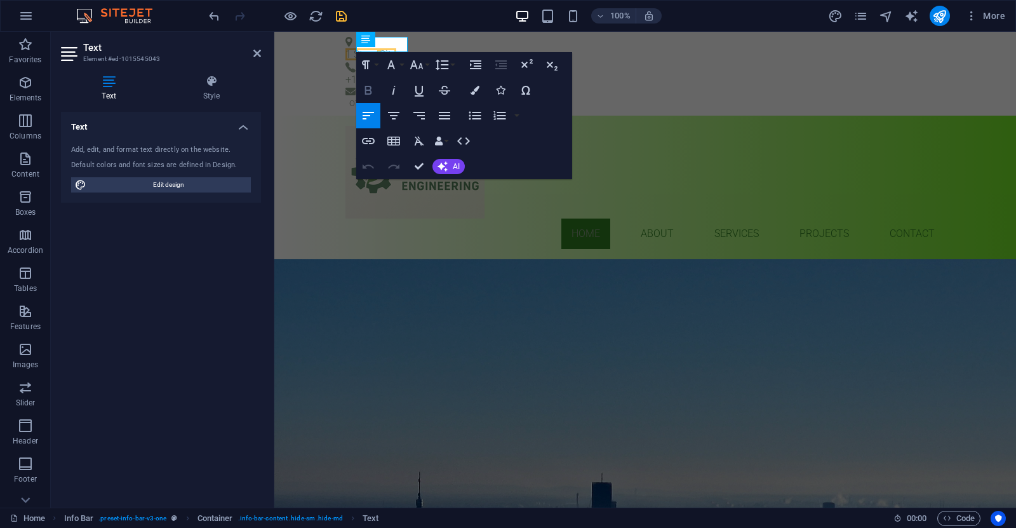
click at [371, 88] on icon "button" at bounding box center [368, 90] width 15 height 15
click at [429, 259] on div "GREEN ENGINEERING BUILDING SERVICES ENGINEEERING Learn more" at bounding box center [645, 363] width 742 height 208
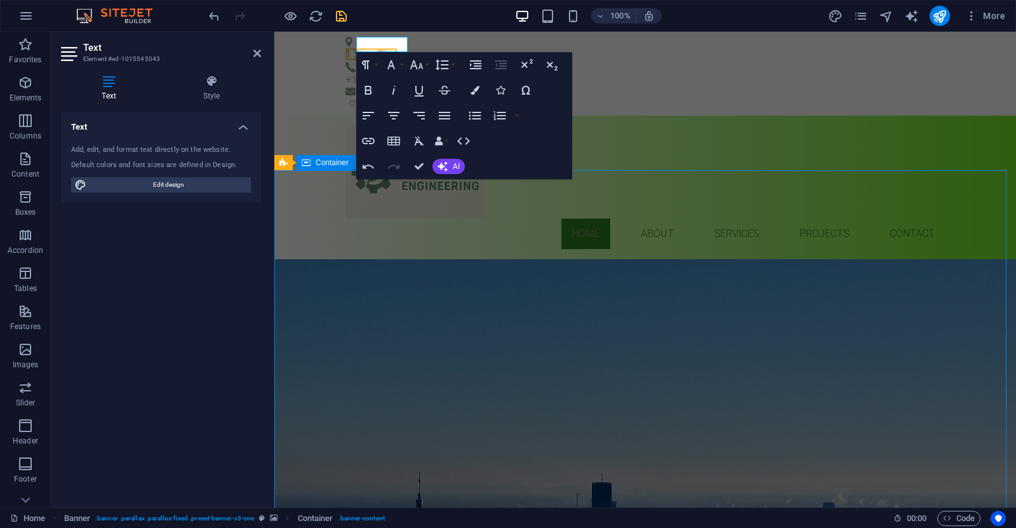
click at [429, 259] on div "GREEN ENGINEERING BUILDING SERVICES ENGINEEERING Learn more" at bounding box center [645, 363] width 742 height 208
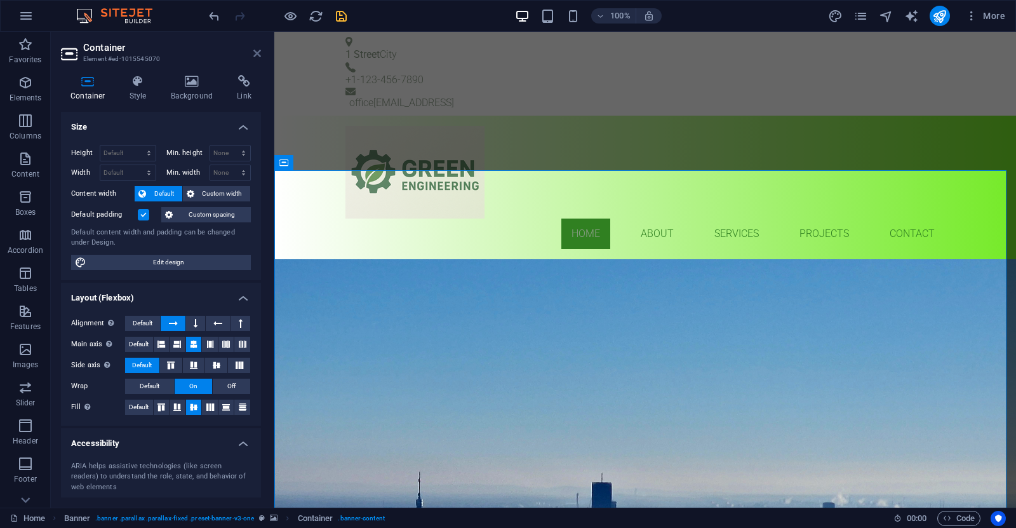
click at [255, 52] on icon at bounding box center [257, 53] width 8 height 10
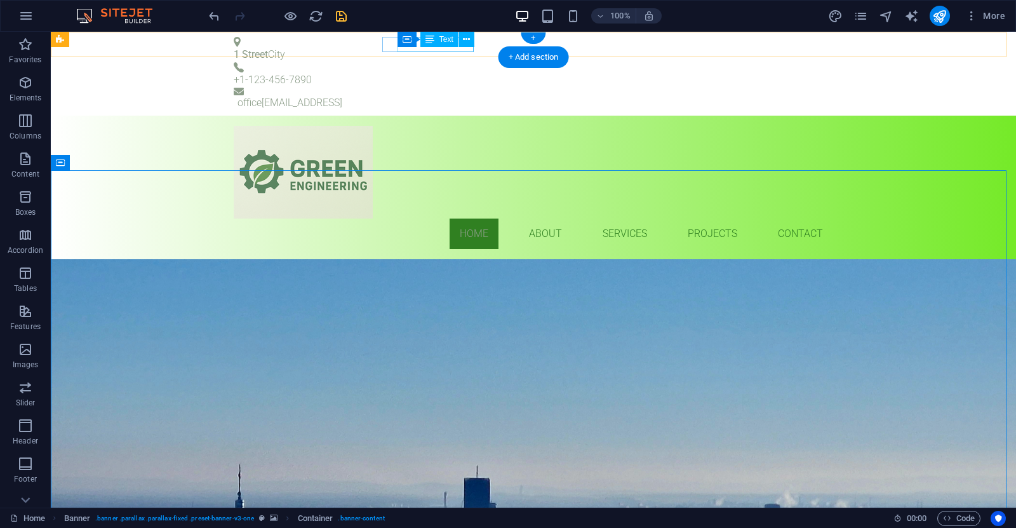
click at [440, 72] on div "+1-123-456-7890" at bounding box center [528, 79] width 589 height 15
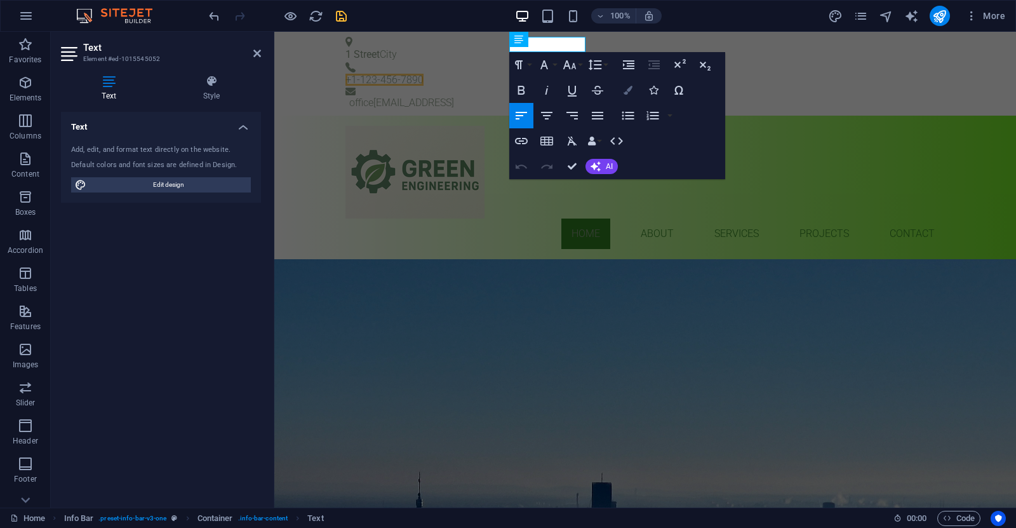
click at [630, 92] on icon "button" at bounding box center [627, 90] width 9 height 9
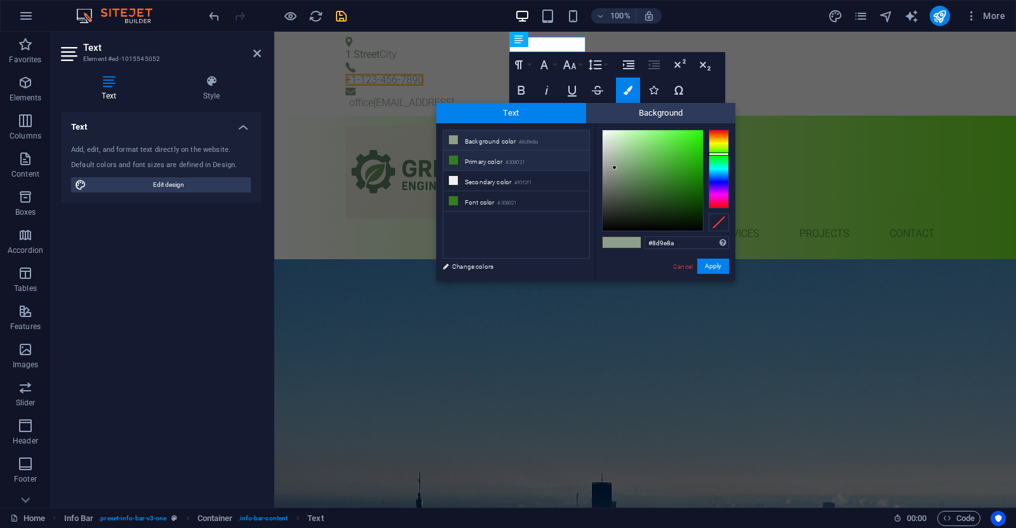
click at [479, 160] on li "Primary color #308021" at bounding box center [516, 160] width 146 height 20
click at [611, 226] on div at bounding box center [652, 180] width 100 height 100
click at [625, 227] on div at bounding box center [652, 180] width 100 height 100
type input "#060606"
click at [606, 227] on div at bounding box center [652, 180] width 100 height 100
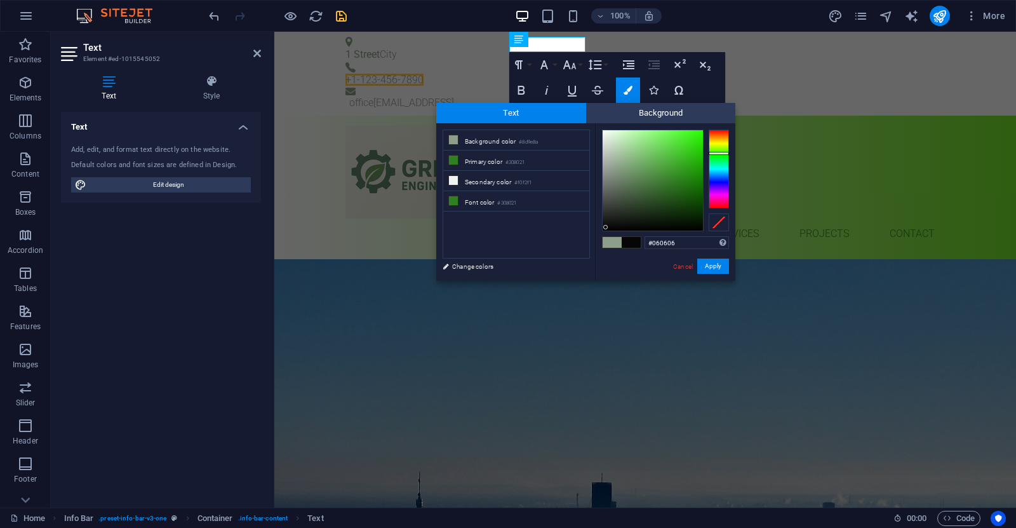
click at [722, 274] on div "Cancel Apply" at bounding box center [700, 266] width 57 height 16
click at [716, 270] on button "Apply" at bounding box center [713, 265] width 32 height 15
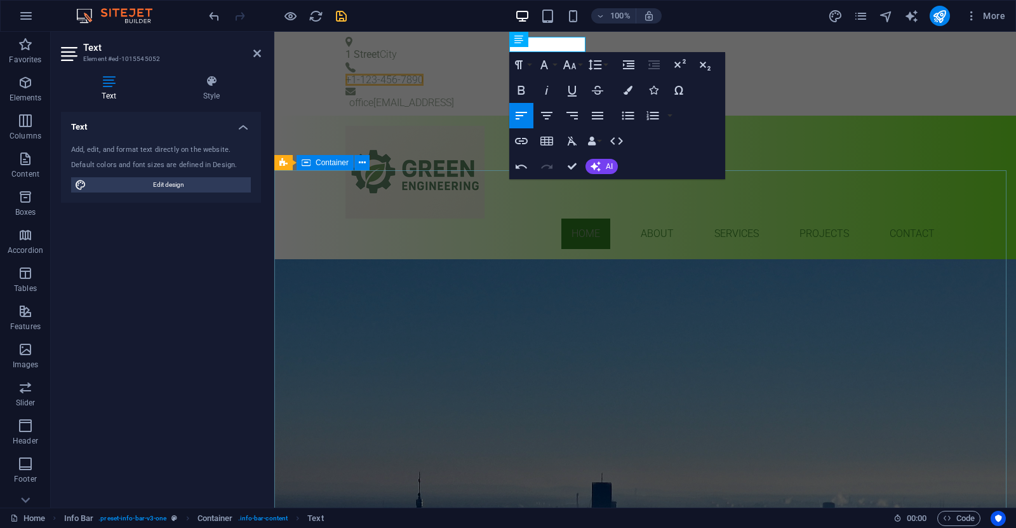
click at [532, 259] on div "GREEN ENGINEERING BUILDING SERVICES ENGINEEERING Learn more" at bounding box center [645, 363] width 742 height 208
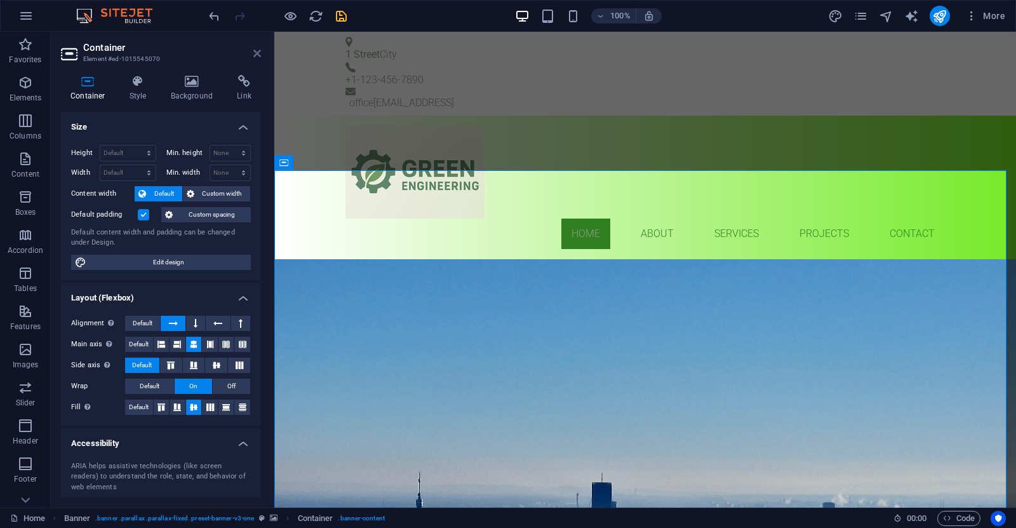
click at [254, 57] on icon at bounding box center [257, 53] width 8 height 10
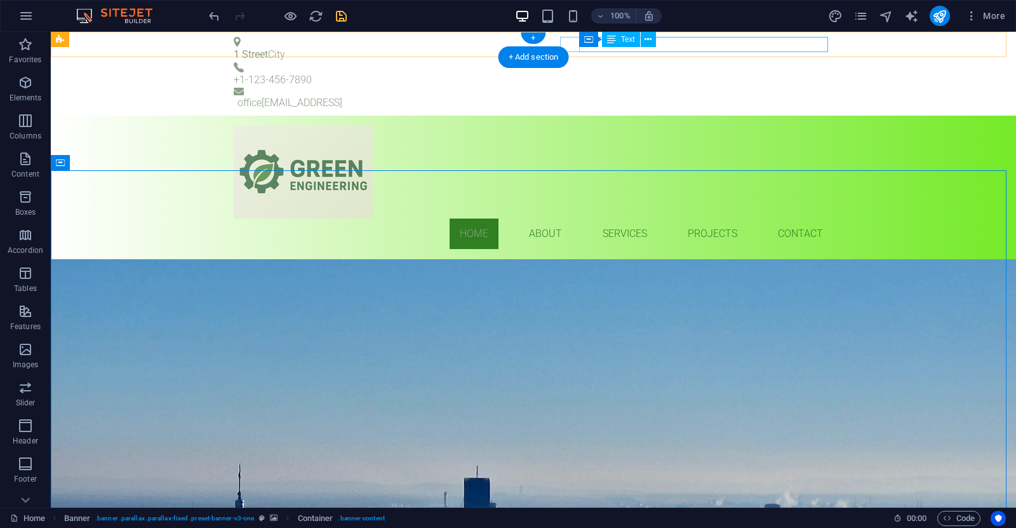
click at [689, 95] on div "office 9f314462bbb27eb985ecde4f79a457@cpanel.local" at bounding box center [535, 102] width 596 height 15
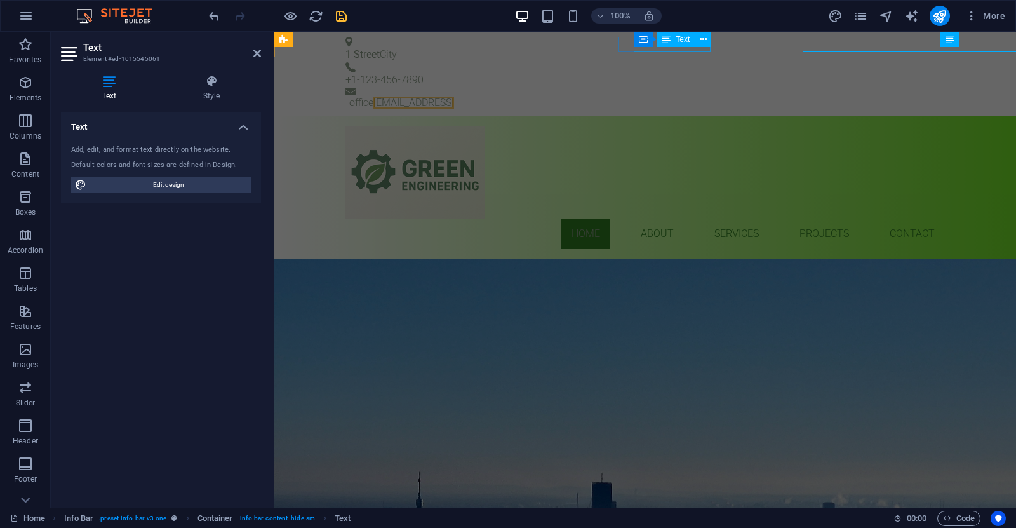
click at [689, 88] on div "office 9f314462bbb27eb985ecde4f79a457@cpanel.local" at bounding box center [644, 99] width 599 height 23
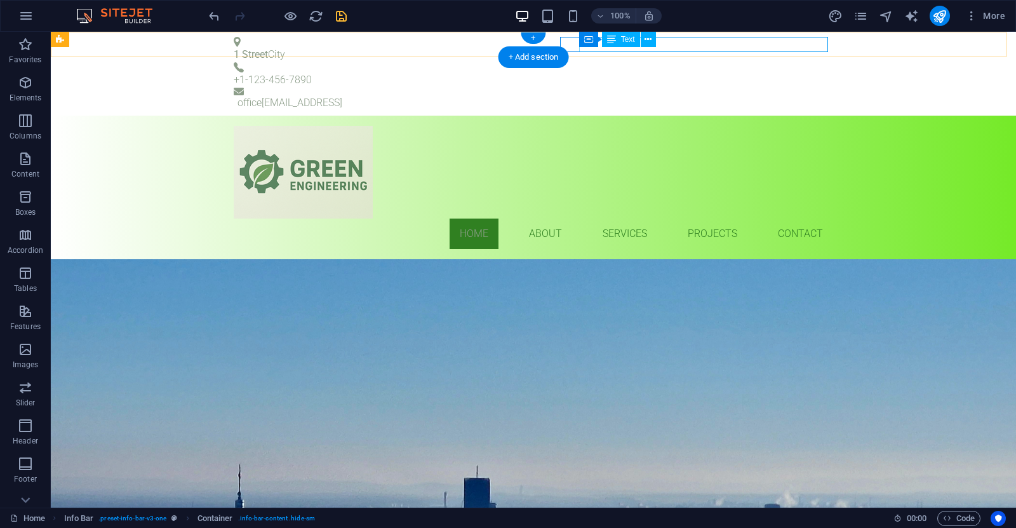
click at [764, 95] on div "office 9f314462bbb27eb985ecde4f79a457@cpanel.local" at bounding box center [535, 102] width 596 height 15
click at [741, 95] on div "office 9f314462bbb27eb985ecde4f79a457@cpanel.local" at bounding box center [535, 102] width 596 height 15
drag, startPoint x: 741, startPoint y: 44, endPoint x: 792, endPoint y: 76, distance: 60.2
click at [741, 95] on div "office 9f314462bbb27eb985ecde4f79a457@cpanel.local" at bounding box center [535, 102] width 596 height 15
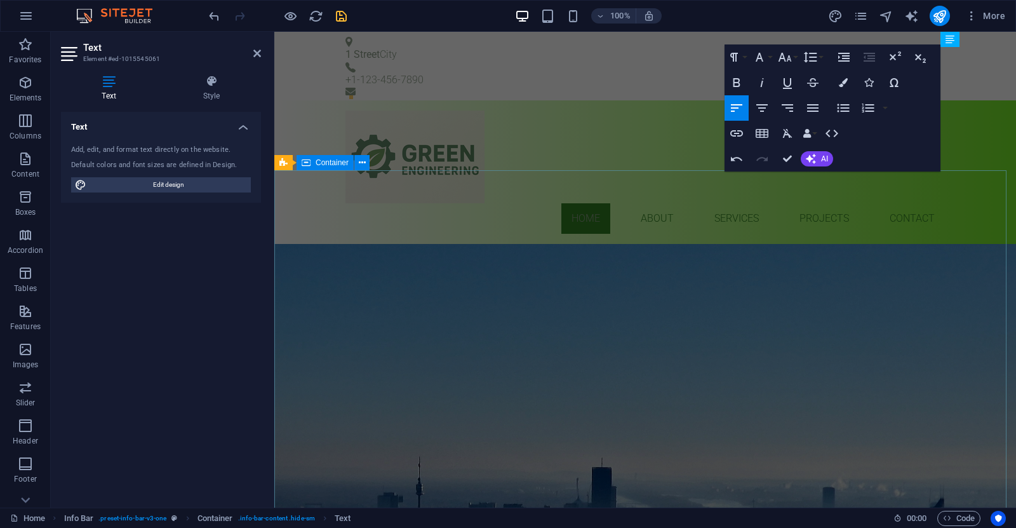
click at [832, 244] on div "GREEN ENGINEERING BUILDING SERVICES ENGINEEERING Learn more" at bounding box center [645, 348] width 742 height 208
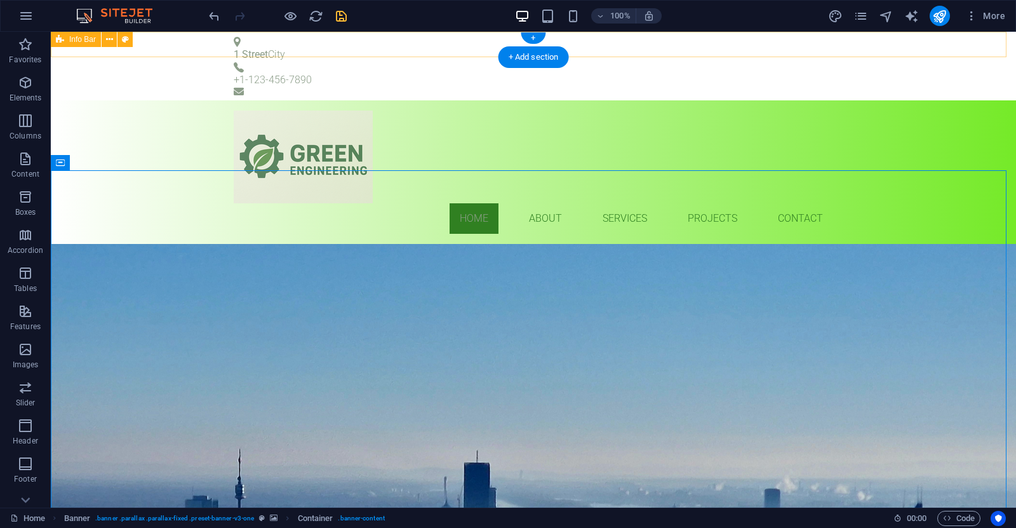
click at [862, 49] on div "1 Street City +1-123-456-7890" at bounding box center [533, 66] width 965 height 69
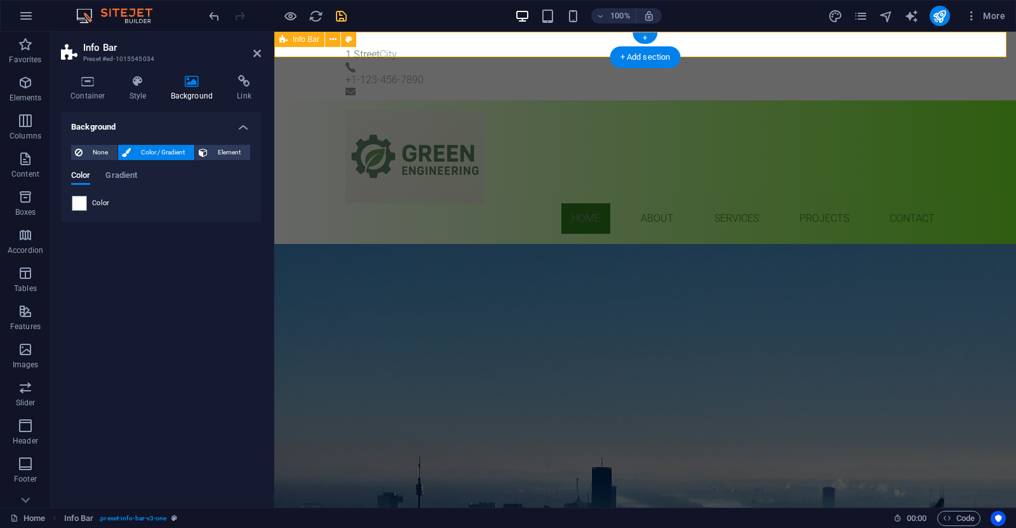
click at [942, 46] on div "1 Street City +1-123-456-7890" at bounding box center [645, 66] width 742 height 69
click at [210, 12] on icon "undo" at bounding box center [214, 16] width 15 height 15
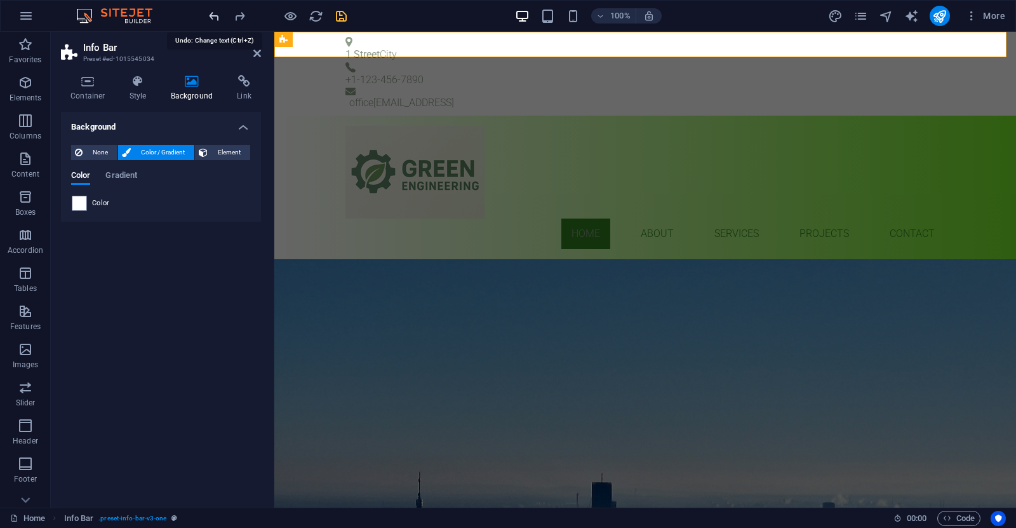
click at [213, 15] on icon "undo" at bounding box center [214, 16] width 15 height 15
click at [547, 259] on div "GREEN ENGINEERING BUILDING SERVICES ENGINEEERING Learn more" at bounding box center [645, 363] width 742 height 208
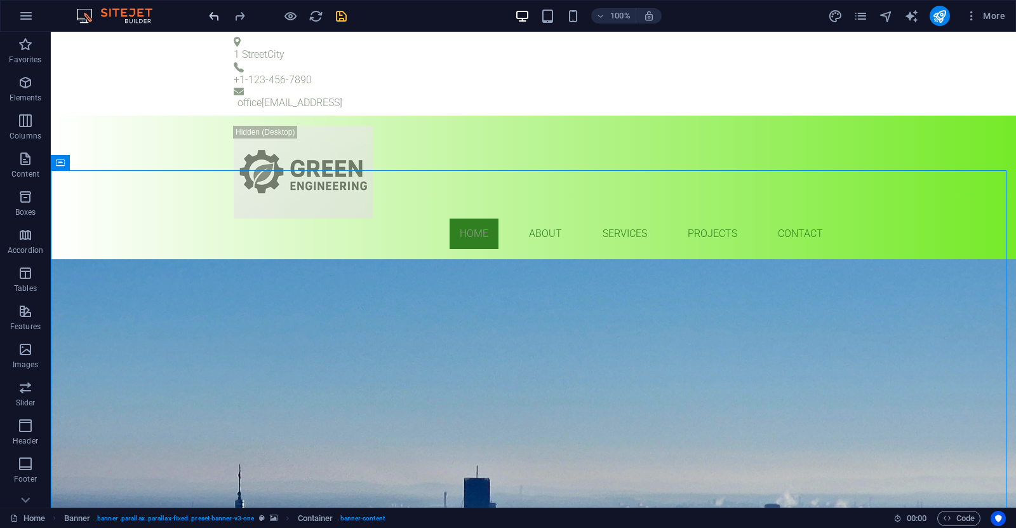
click at [210, 16] on icon "undo" at bounding box center [214, 16] width 15 height 15
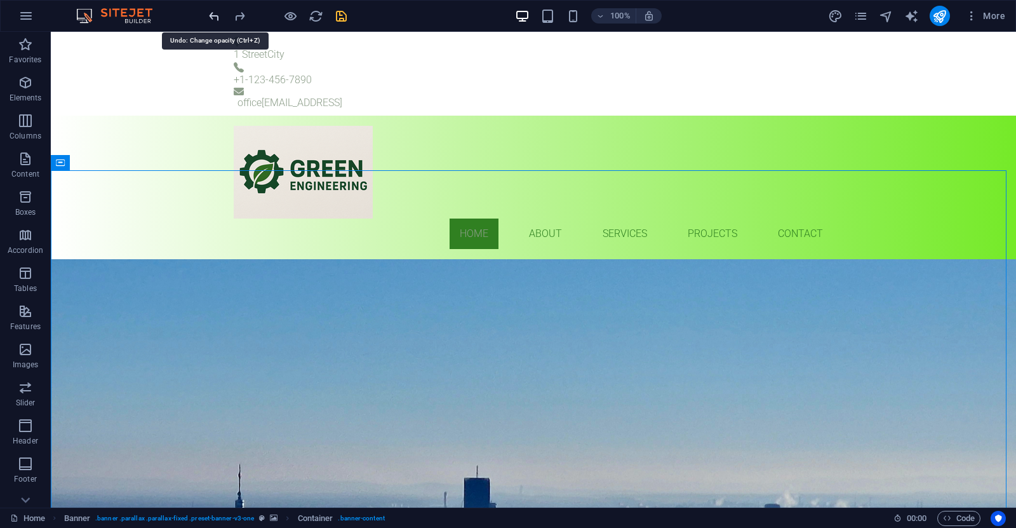
click at [210, 16] on icon "undo" at bounding box center [214, 16] width 15 height 15
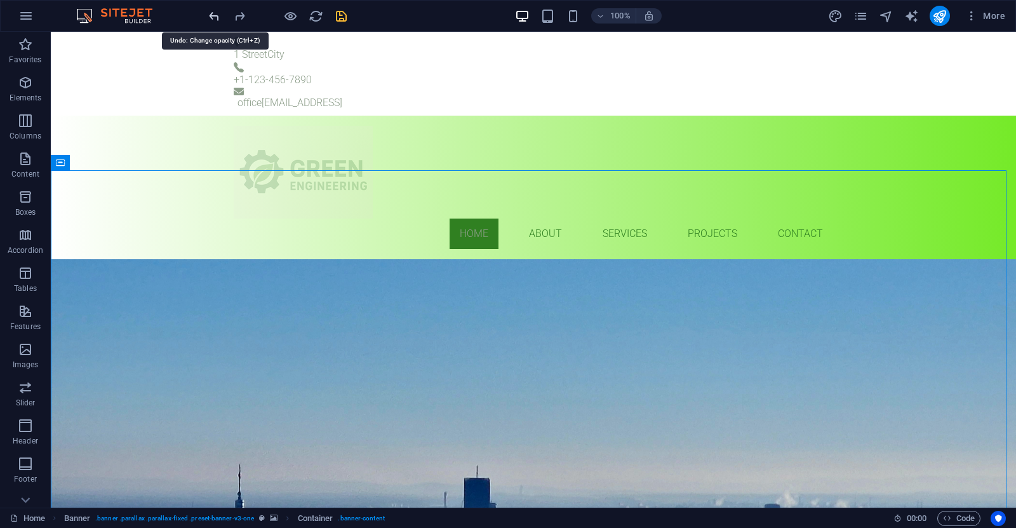
click at [210, 16] on icon "undo" at bounding box center [214, 16] width 15 height 15
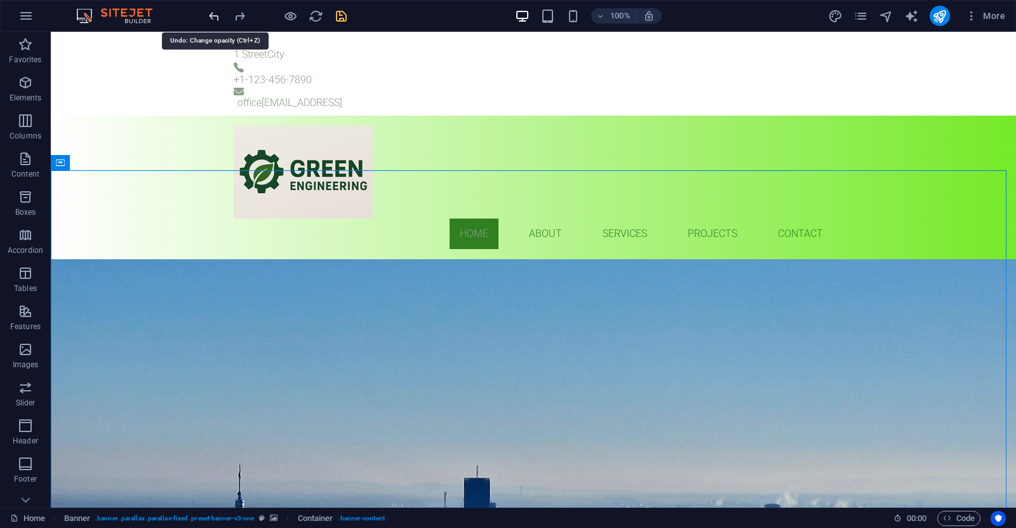
click at [210, 16] on icon "undo" at bounding box center [214, 16] width 15 height 15
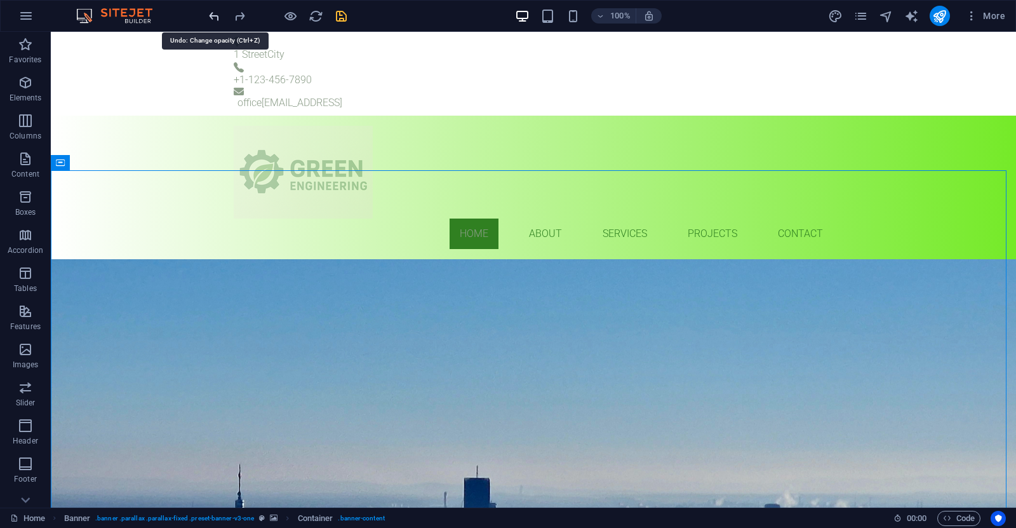
click at [210, 16] on icon "undo" at bounding box center [214, 16] width 15 height 15
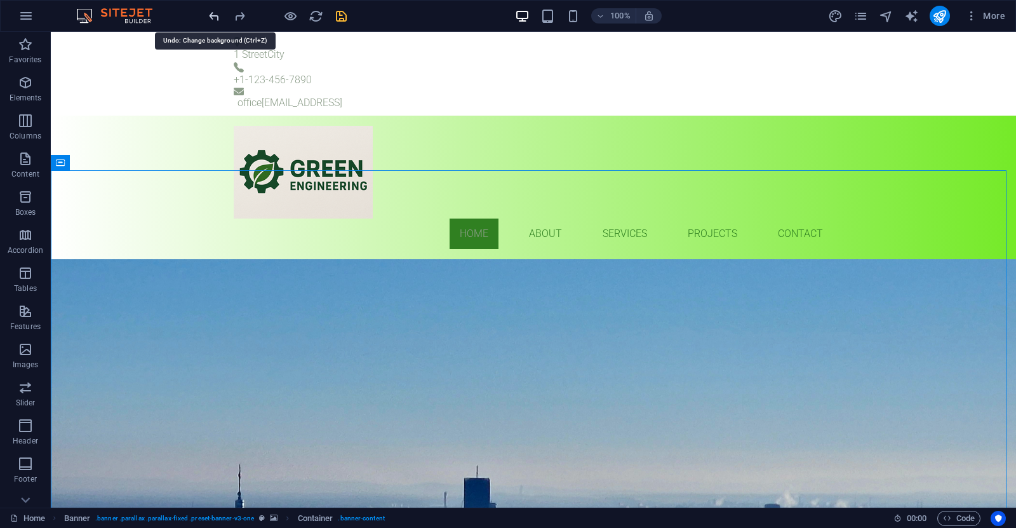
click at [210, 16] on icon "undo" at bounding box center [214, 16] width 15 height 15
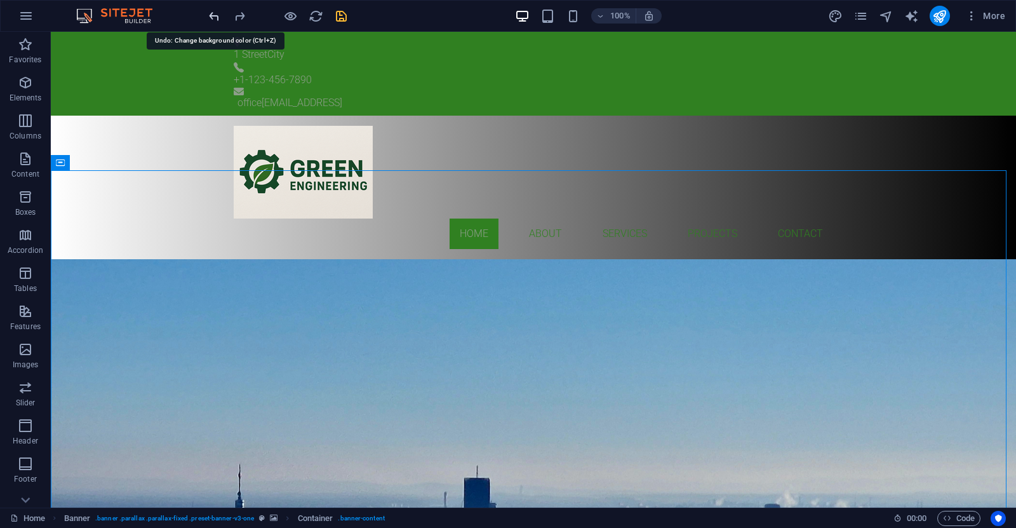
click at [210, 16] on icon "undo" at bounding box center [214, 16] width 15 height 15
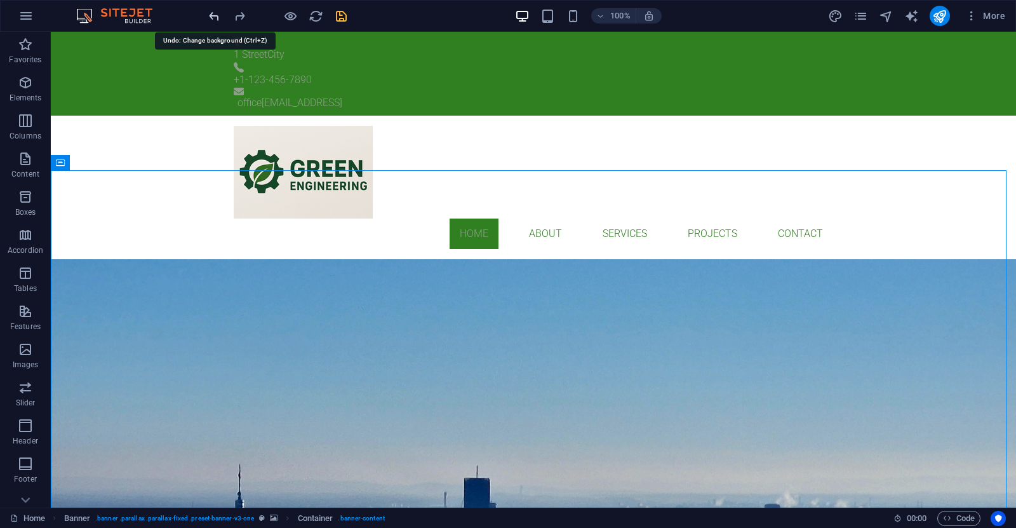
click at [210, 16] on icon "undo" at bounding box center [214, 16] width 15 height 15
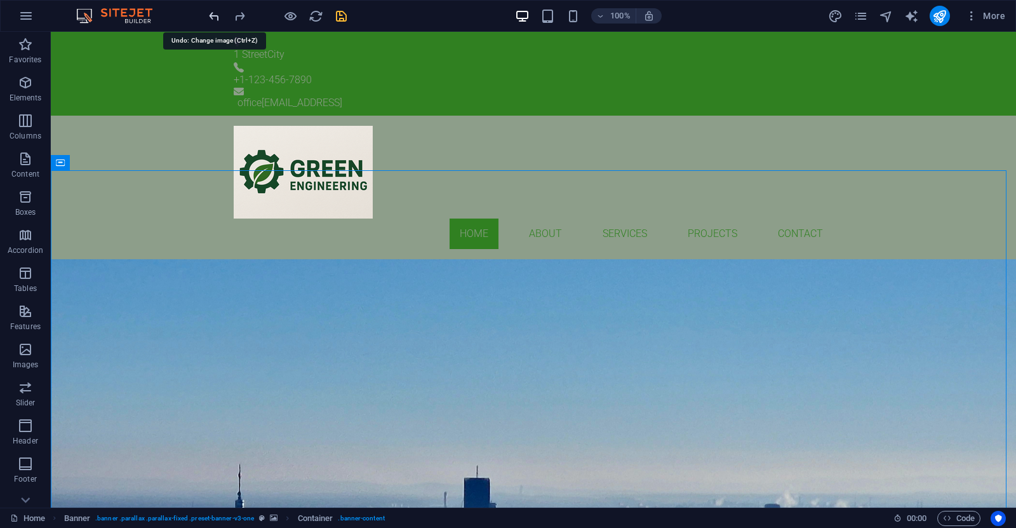
click at [210, 16] on icon "undo" at bounding box center [214, 16] width 15 height 15
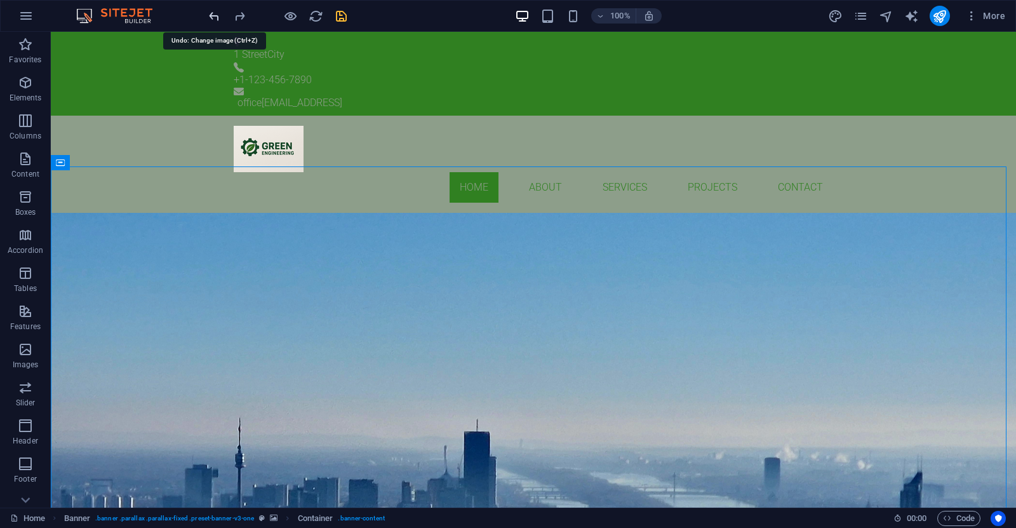
click at [210, 16] on icon "undo" at bounding box center [214, 16] width 15 height 15
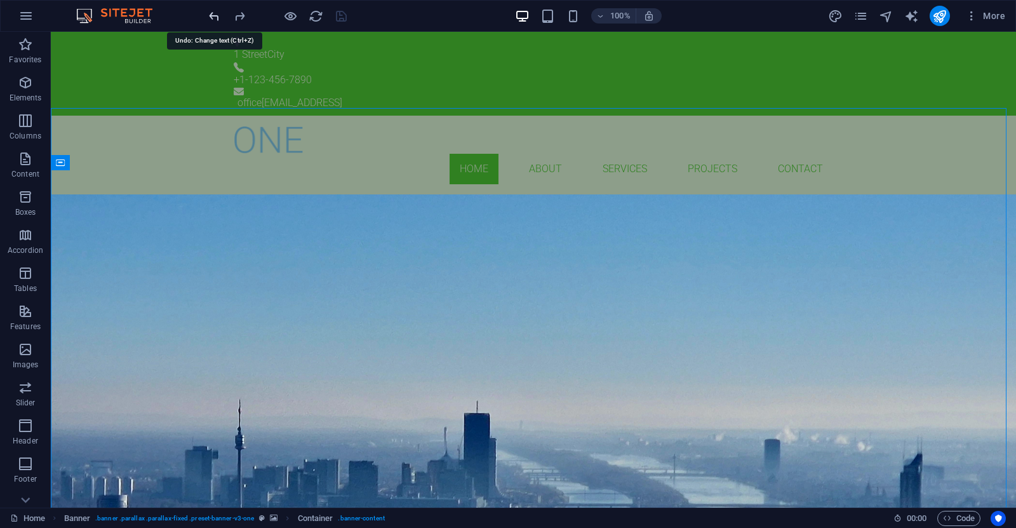
click at [210, 16] on icon "undo" at bounding box center [214, 16] width 15 height 15
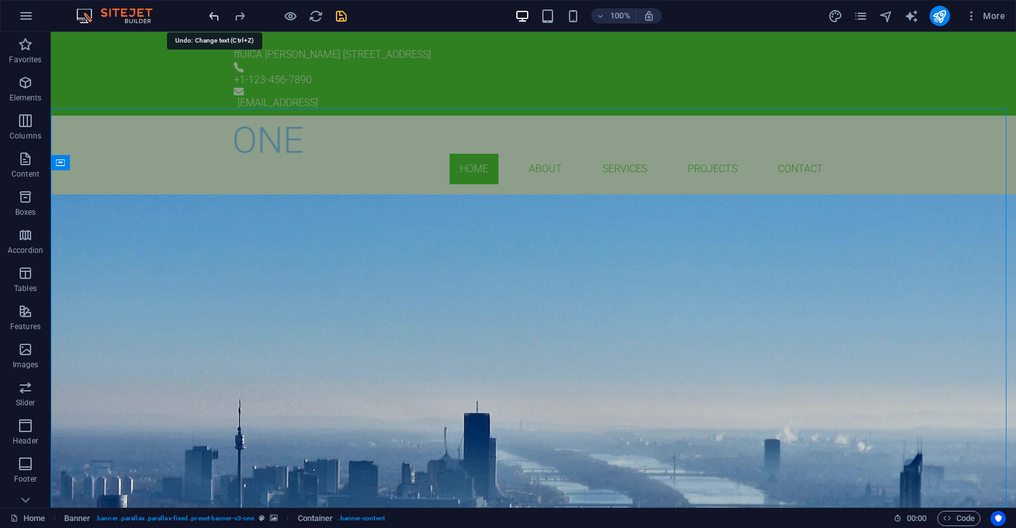
click at [210, 16] on icon "undo" at bounding box center [214, 16] width 15 height 15
click at [240, 16] on icon "redo" at bounding box center [239, 16] width 15 height 15
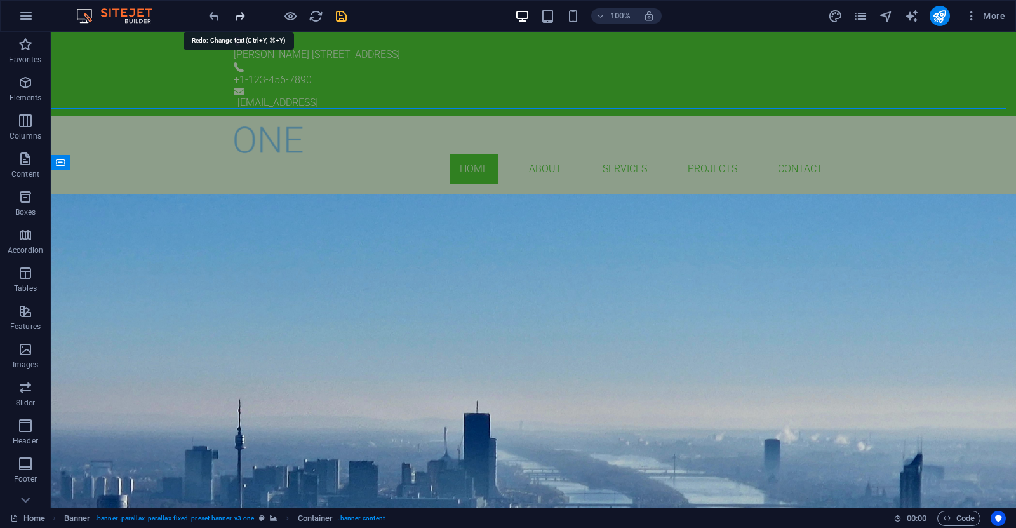
click at [240, 16] on icon "redo" at bounding box center [239, 16] width 15 height 15
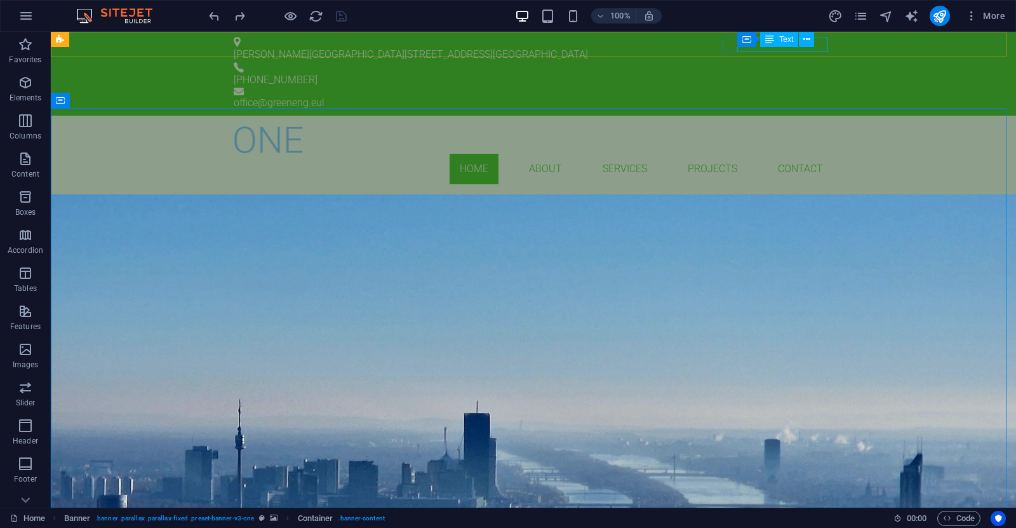
click at [818, 47] on div "Container Text" at bounding box center [779, 40] width 85 height 16
click at [825, 95] on div "office @greeneng.eul" at bounding box center [533, 102] width 599 height 15
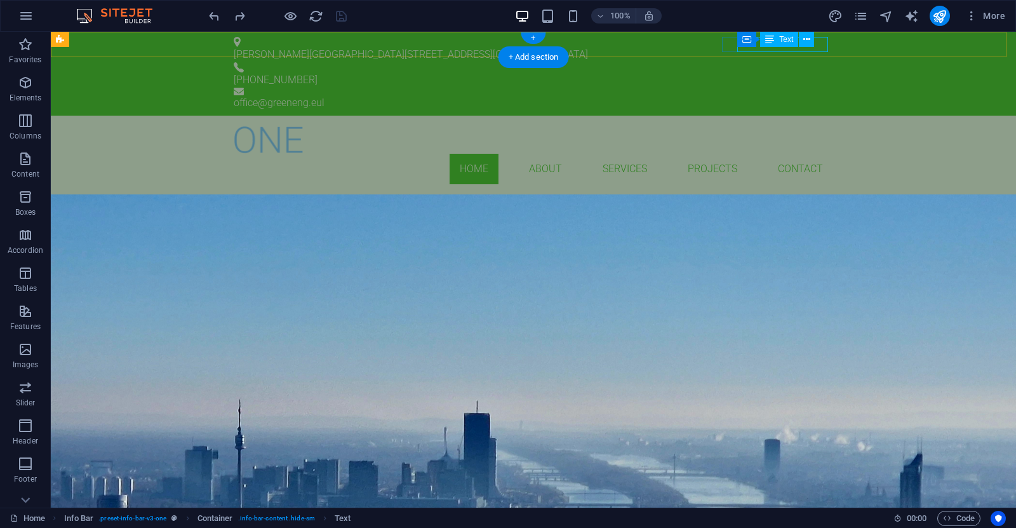
click at [825, 95] on div "office @greeneng.eul" at bounding box center [533, 102] width 599 height 15
click at [822, 46] on div "Container Text" at bounding box center [779, 40] width 85 height 16
click at [779, 41] on span "Text" at bounding box center [786, 40] width 14 height 8
click at [771, 40] on icon at bounding box center [769, 39] width 9 height 15
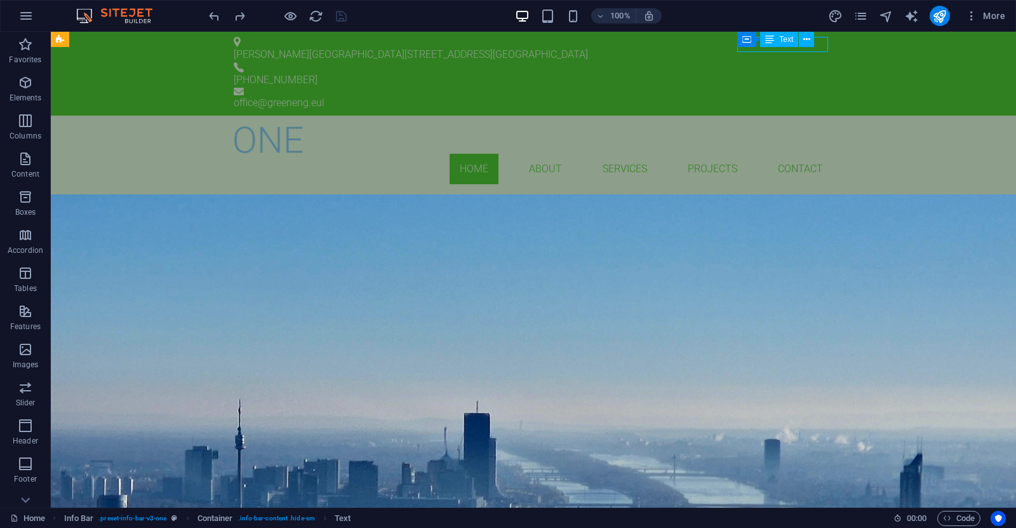
click at [771, 40] on icon at bounding box center [769, 39] width 9 height 15
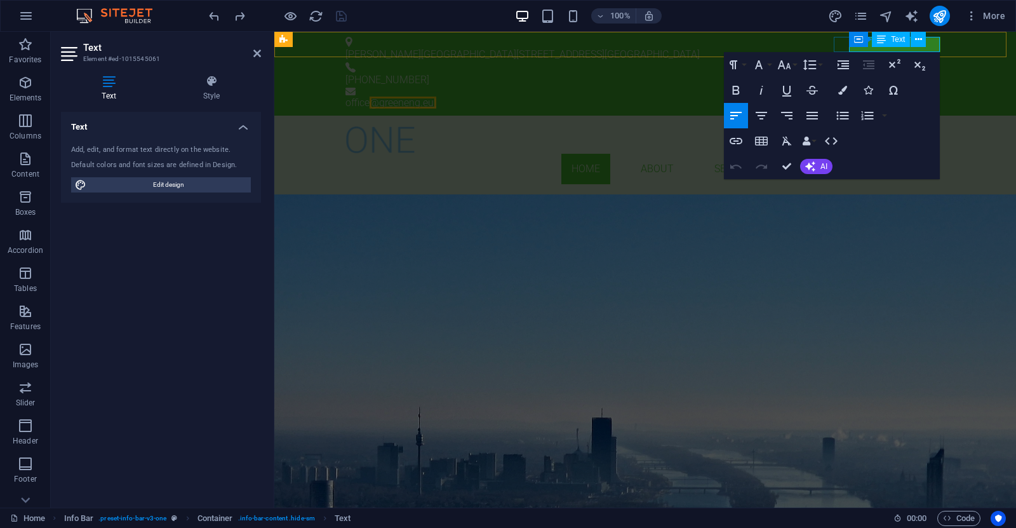
click at [436, 97] on link "@greeneng.eul" at bounding box center [402, 103] width 67 height 12
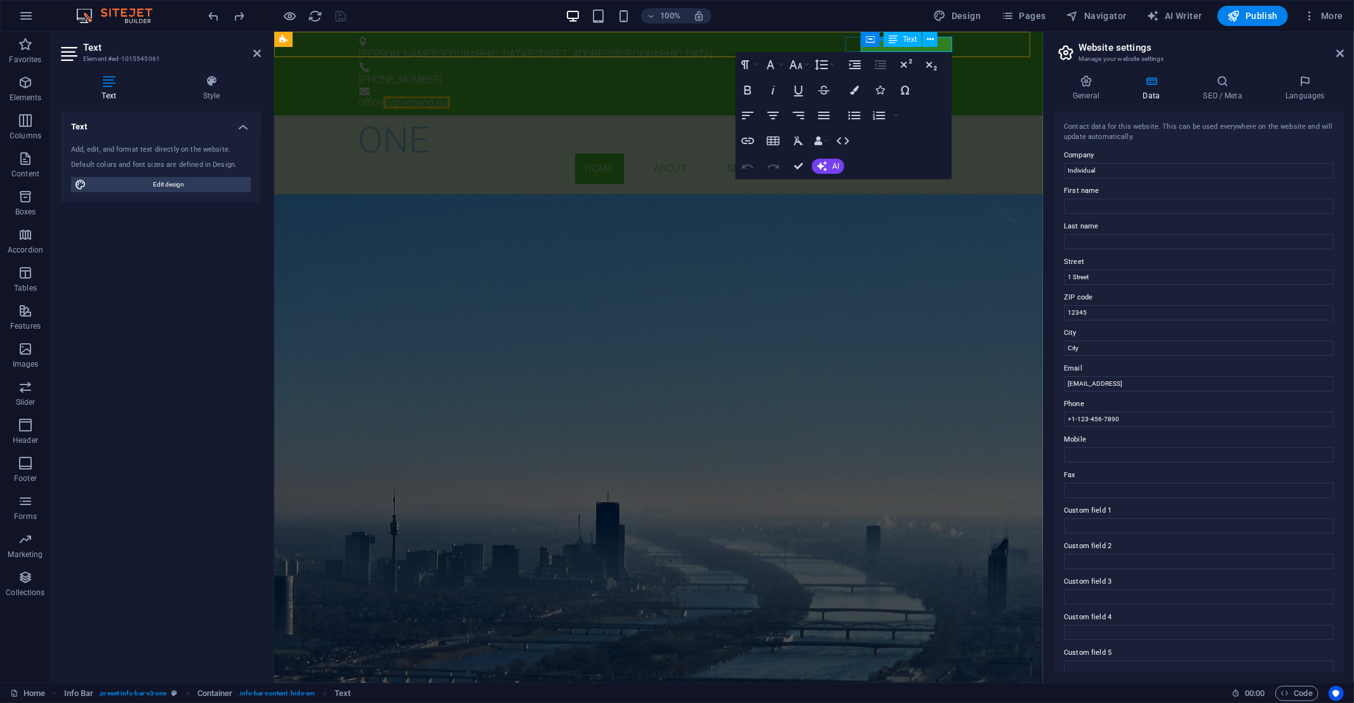
click at [945, 44] on div "Container Text" at bounding box center [903, 40] width 85 height 16
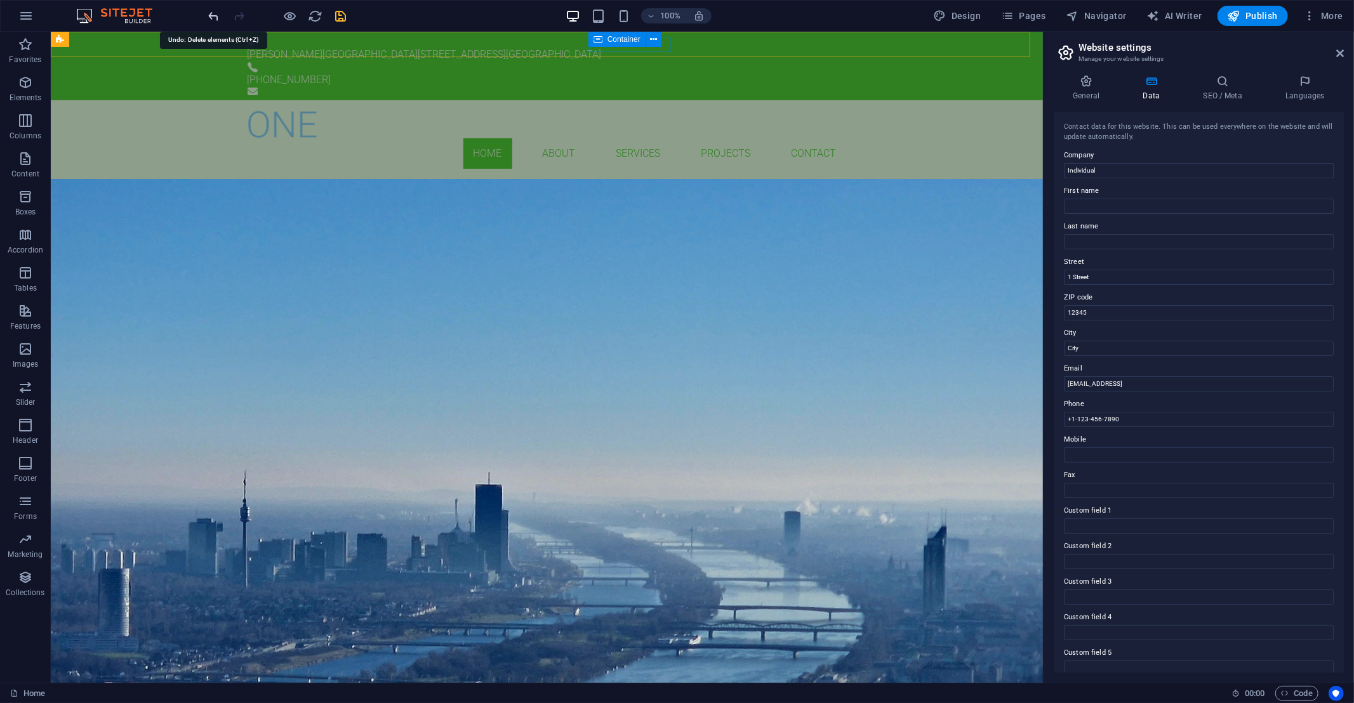
click at [208, 15] on icon "undo" at bounding box center [214, 16] width 15 height 15
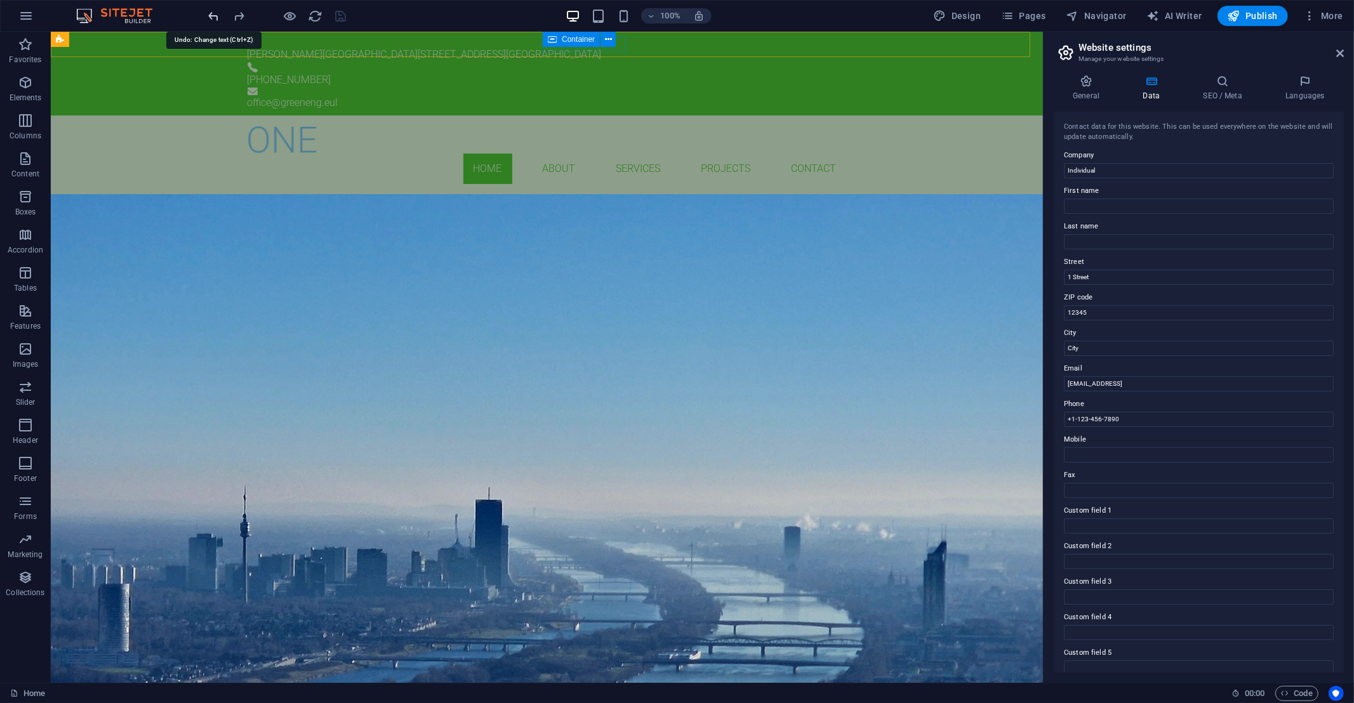
click at [211, 15] on icon "undo" at bounding box center [214, 16] width 15 height 15
click at [212, 17] on icon "undo" at bounding box center [214, 16] width 15 height 15
click at [241, 12] on icon "redo" at bounding box center [239, 16] width 15 height 15
click at [832, 95] on div "office @greeneng.eul" at bounding box center [546, 102] width 599 height 15
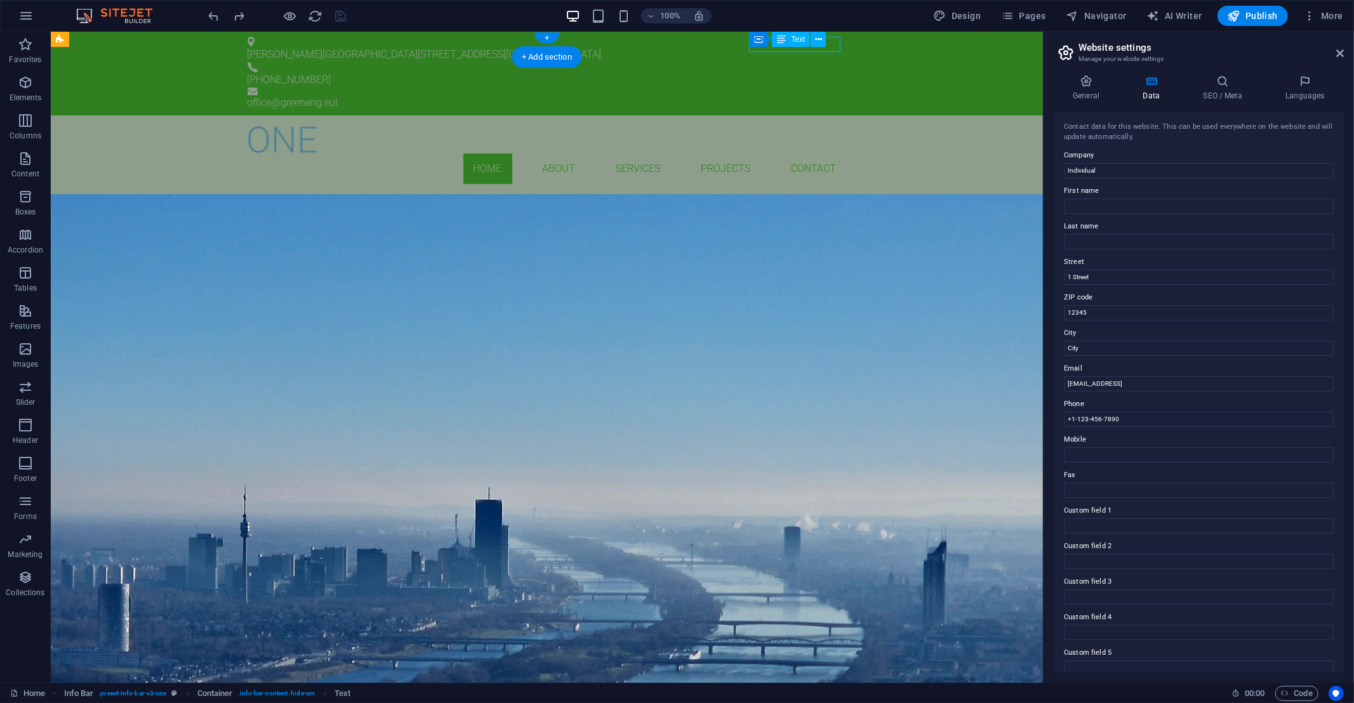
click at [832, 95] on div "office @greeneng.eul" at bounding box center [546, 102] width 599 height 15
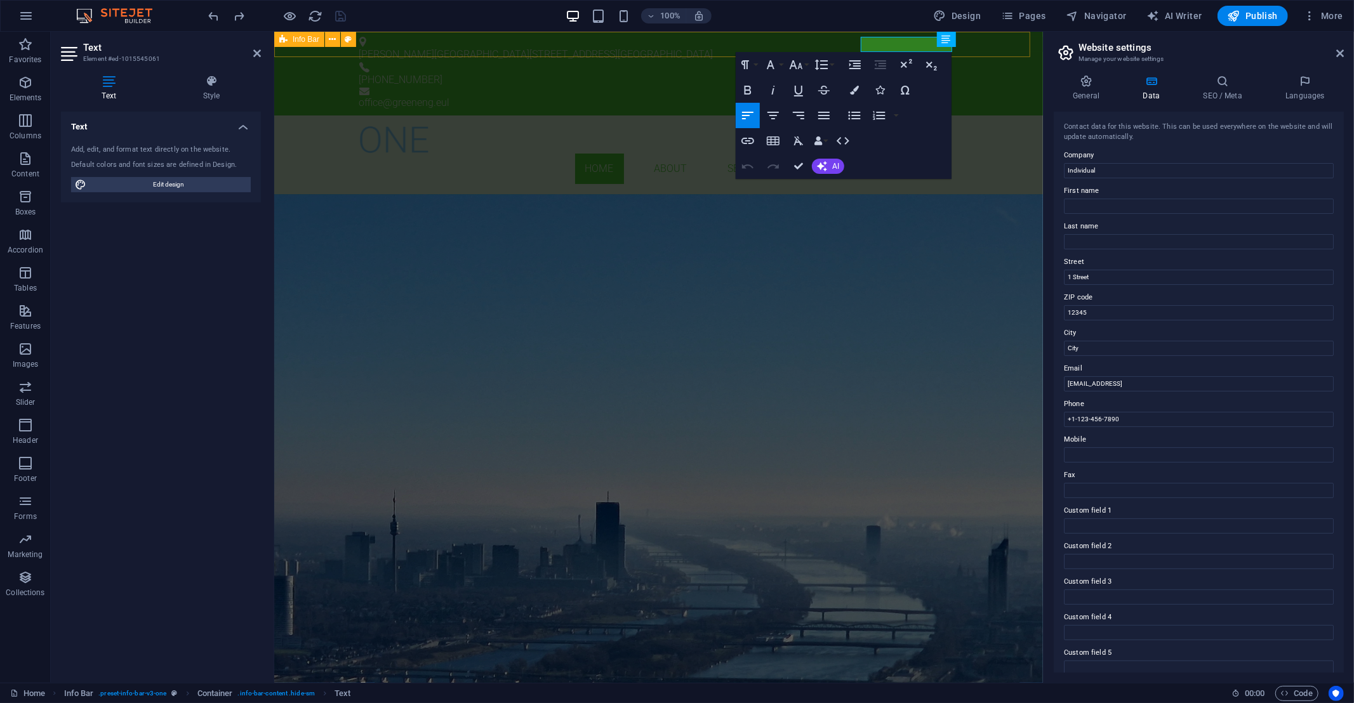
click at [832, 49] on div "FUICA VASILE 14 STREET, BUCHAREST +40721531432 office @greeneng.eul" at bounding box center [658, 74] width 769 height 84
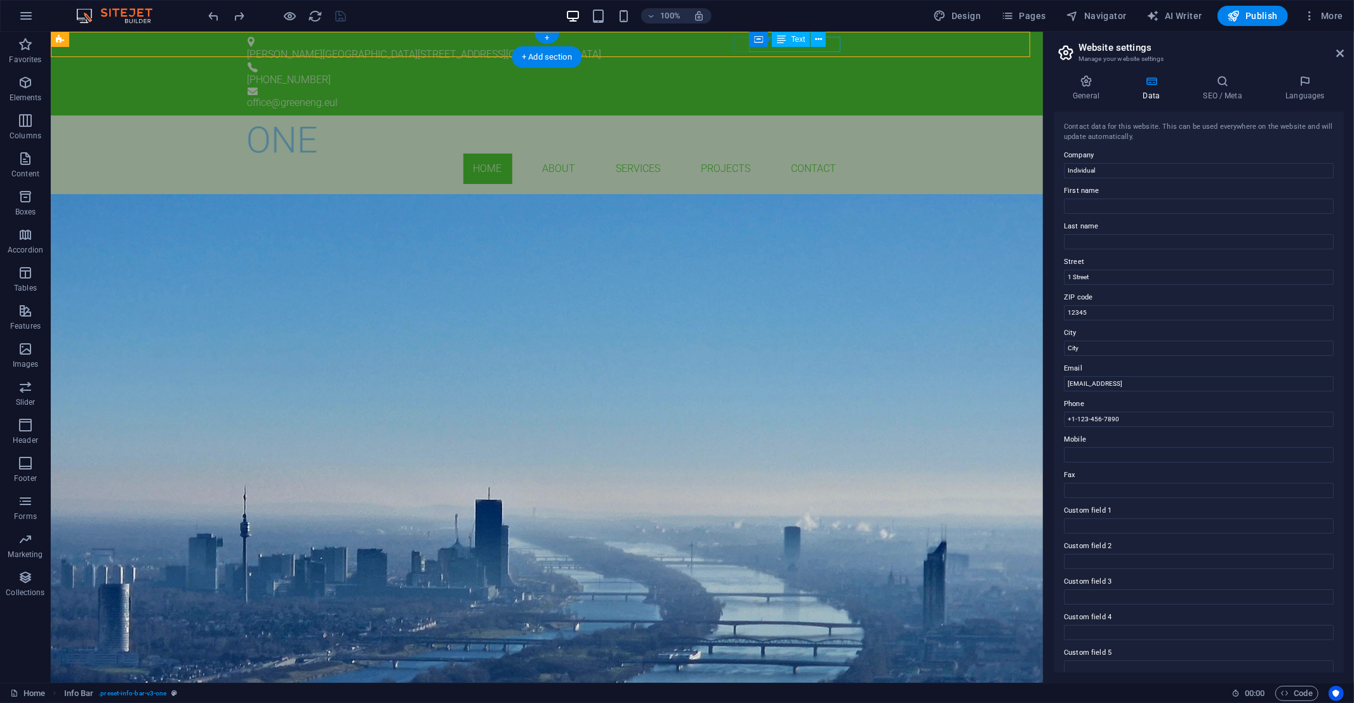
click at [837, 95] on div "office @greeneng.eul" at bounding box center [546, 102] width 599 height 15
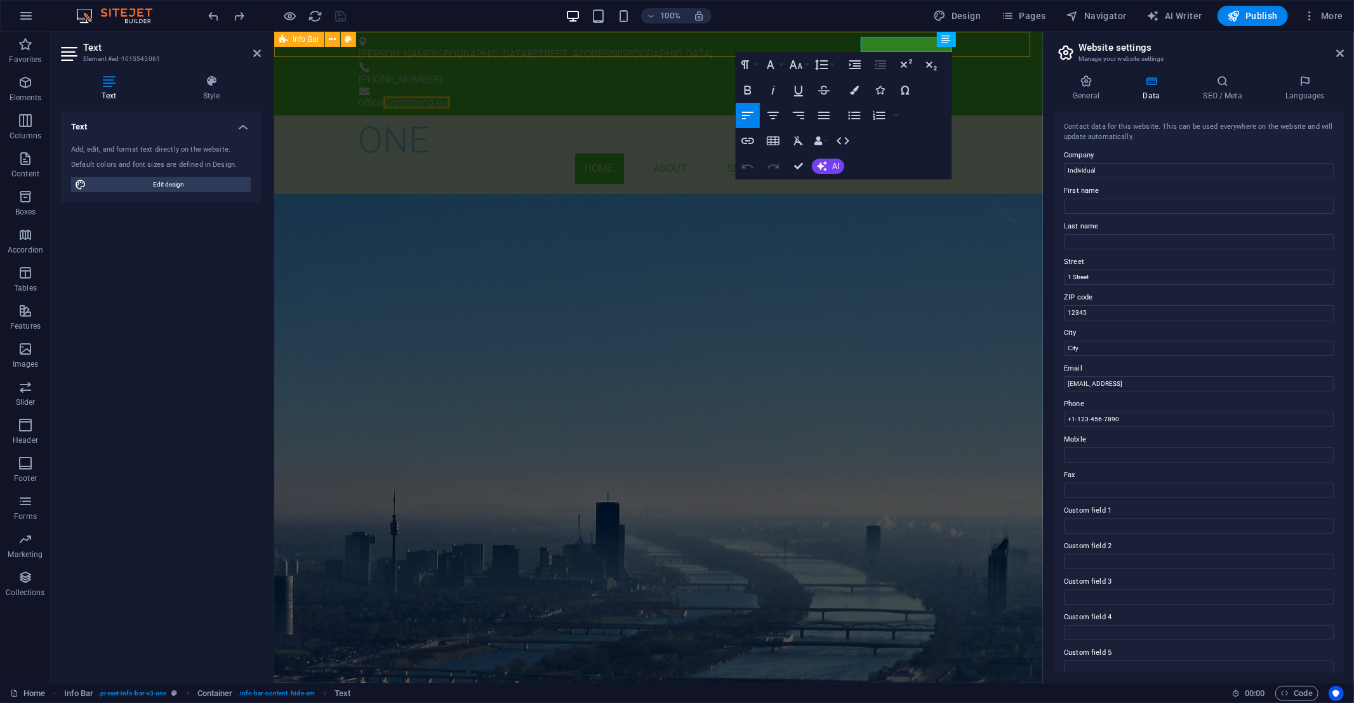
click at [837, 44] on div "FUICA VASILE 14 STREET, BUCHAREST +40721531432 office @greeneng.eul" at bounding box center [658, 74] width 769 height 84
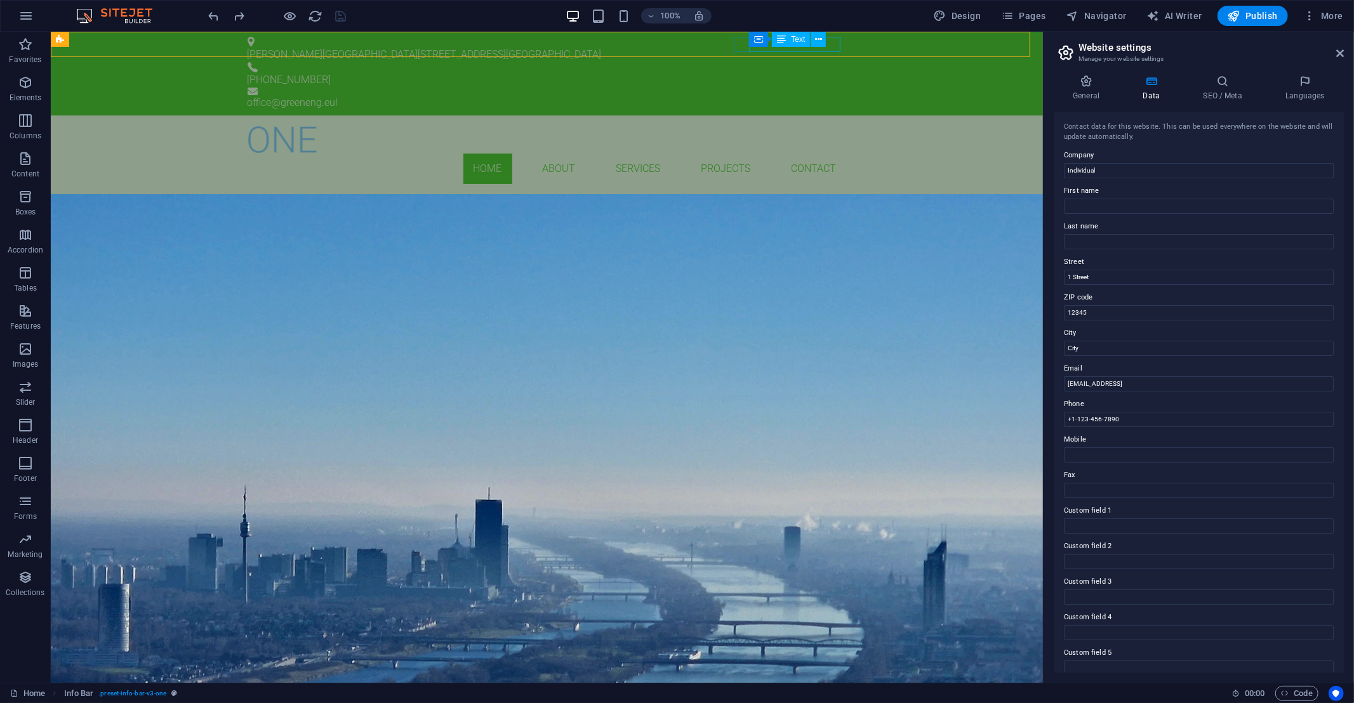
click at [790, 46] on div "Text" at bounding box center [791, 39] width 38 height 15
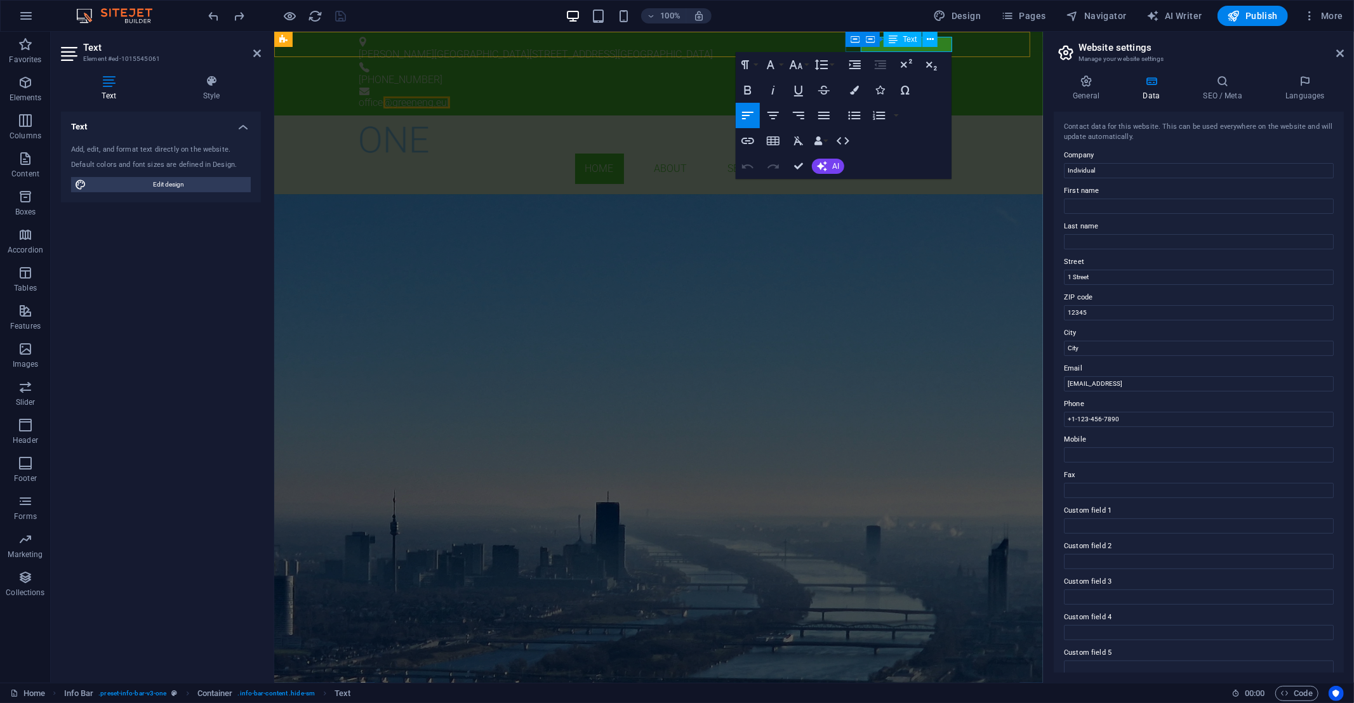
click at [449, 97] on link "@greeneng.eul" at bounding box center [416, 103] width 67 height 12
click at [967, 212] on div "GREEN ENGINEERING BUILDING SERVICES ENGINEEERING Learn more" at bounding box center [658, 298] width 769 height 208
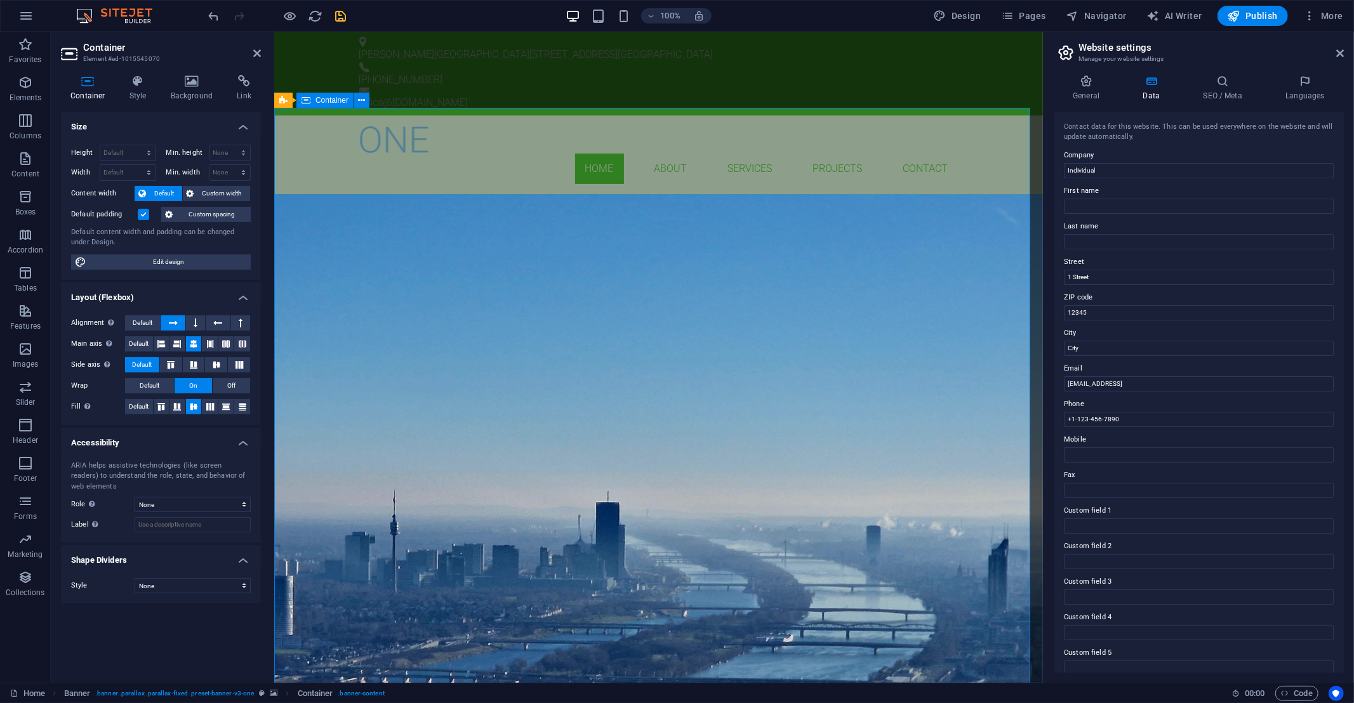
click at [670, 194] on div "GREEN ENGINEERING BUILDING SERVICES ENGINEEERING Learn more" at bounding box center [658, 298] width 769 height 208
click at [253, 46] on h2 "Container" at bounding box center [172, 47] width 178 height 11
click at [257, 55] on icon at bounding box center [257, 53] width 8 height 10
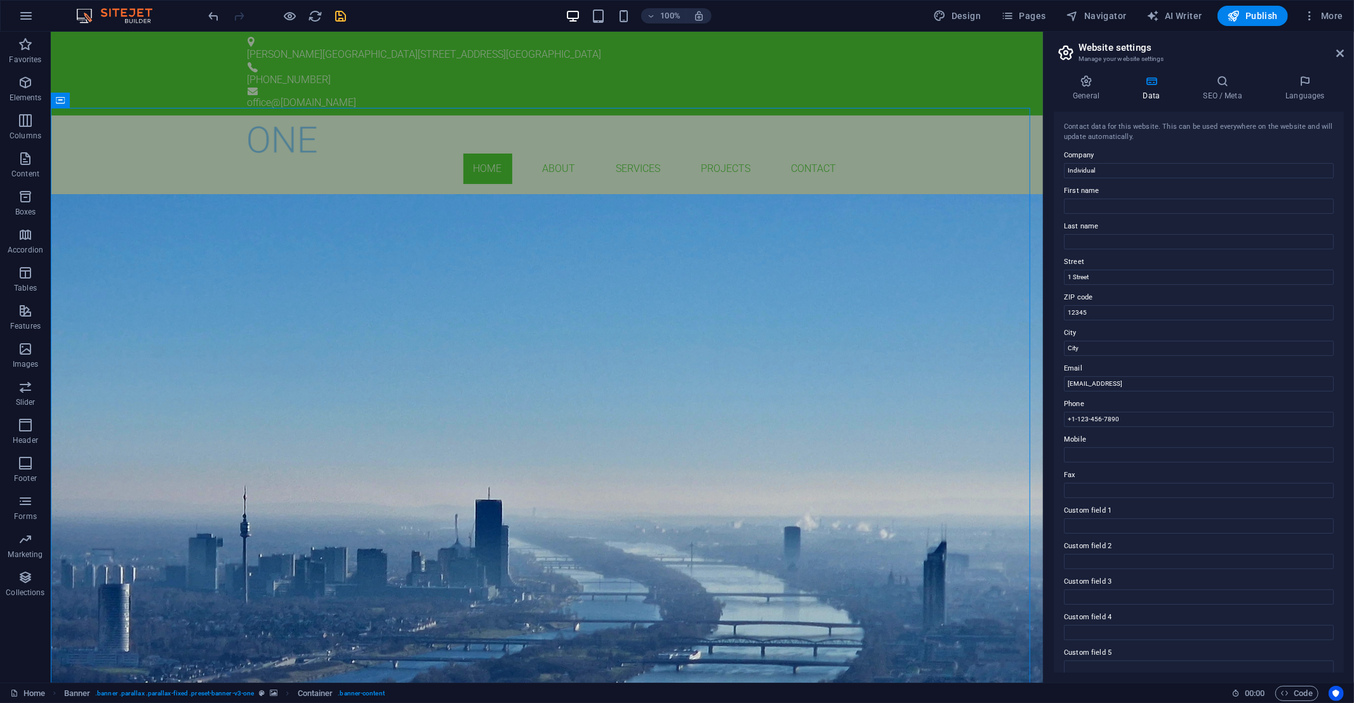
click at [340, 17] on icon "save" at bounding box center [341, 16] width 15 height 15
checkbox input "false"
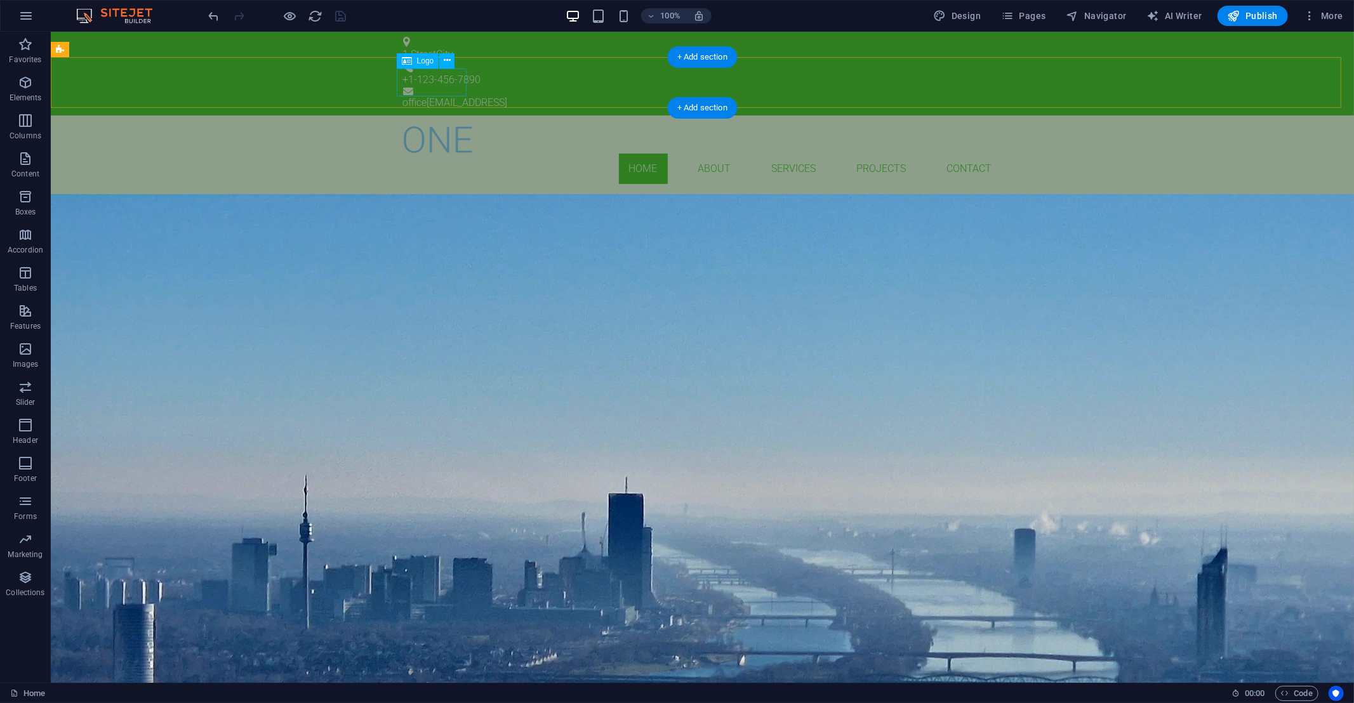
click at [439, 126] on div at bounding box center [702, 140] width 599 height 28
click at [446, 60] on icon at bounding box center [447, 60] width 7 height 13
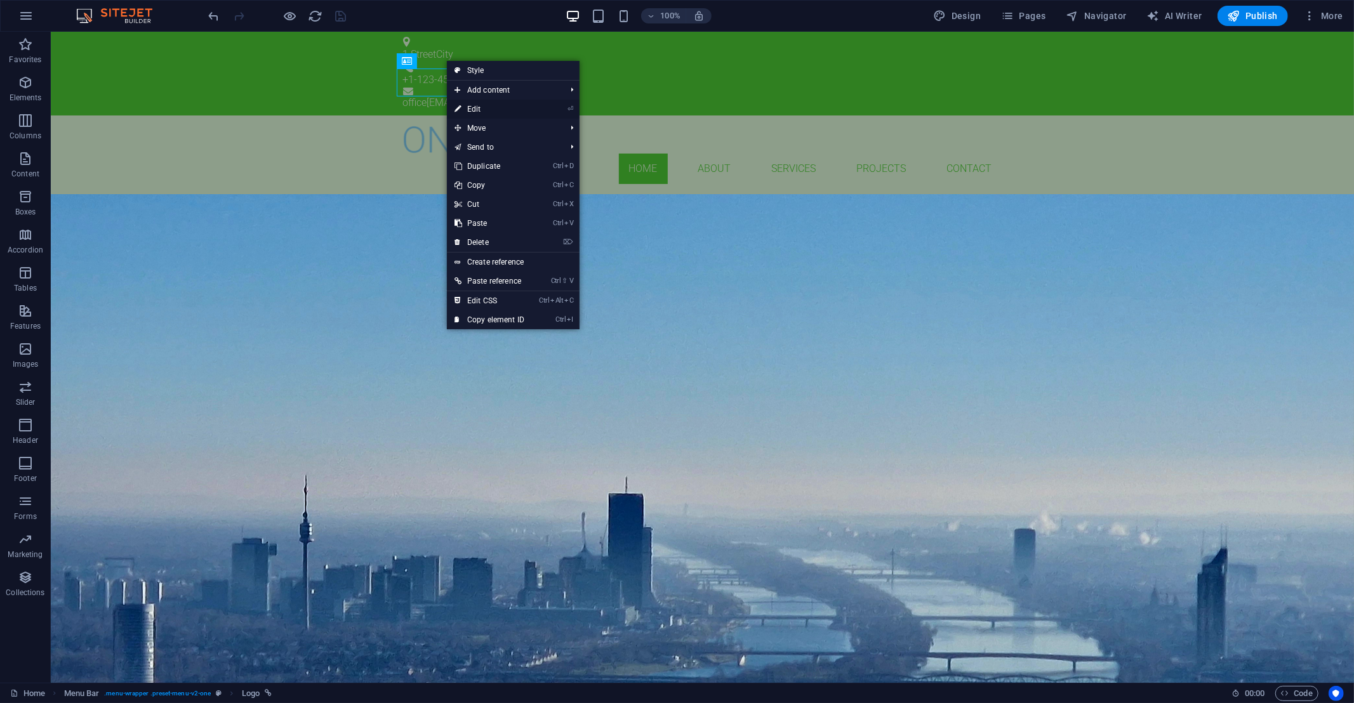
click at [468, 105] on link "⏎ Edit" at bounding box center [489, 109] width 85 height 19
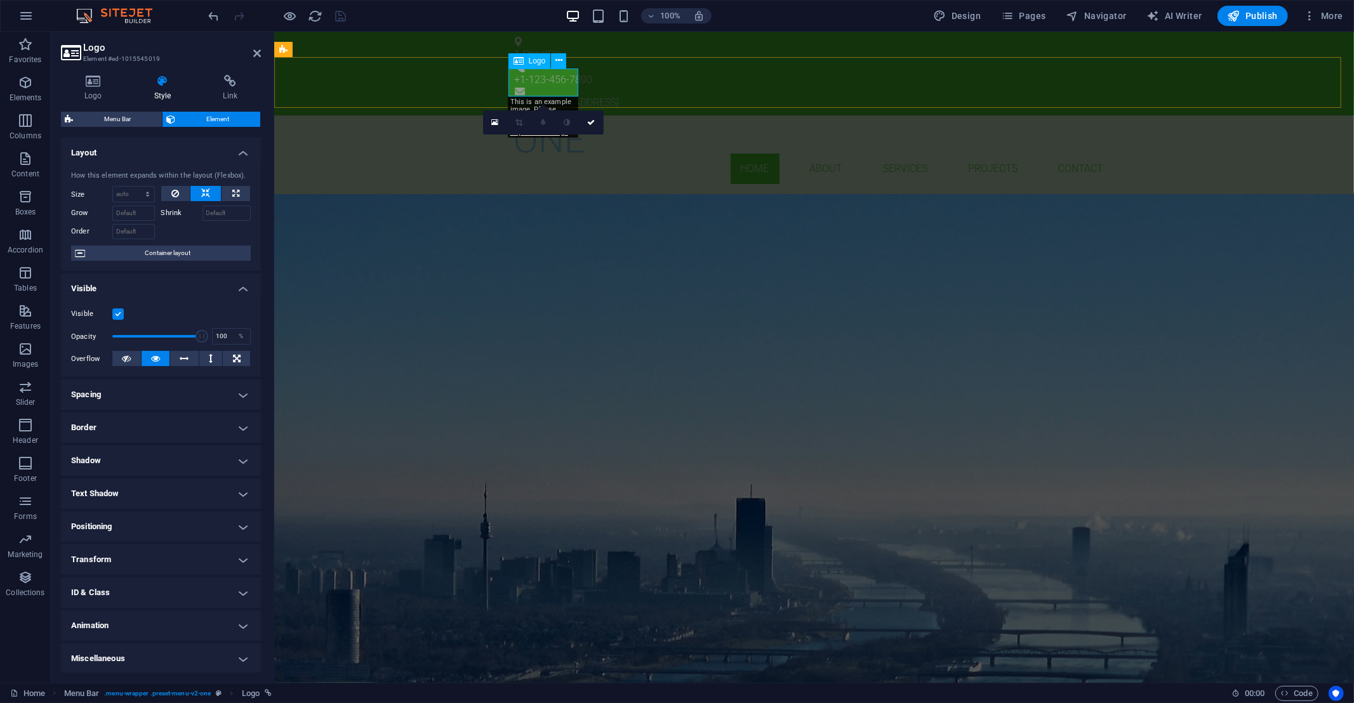
click at [543, 126] on div at bounding box center [813, 140] width 599 height 28
click at [93, 80] on icon at bounding box center [93, 81] width 65 height 13
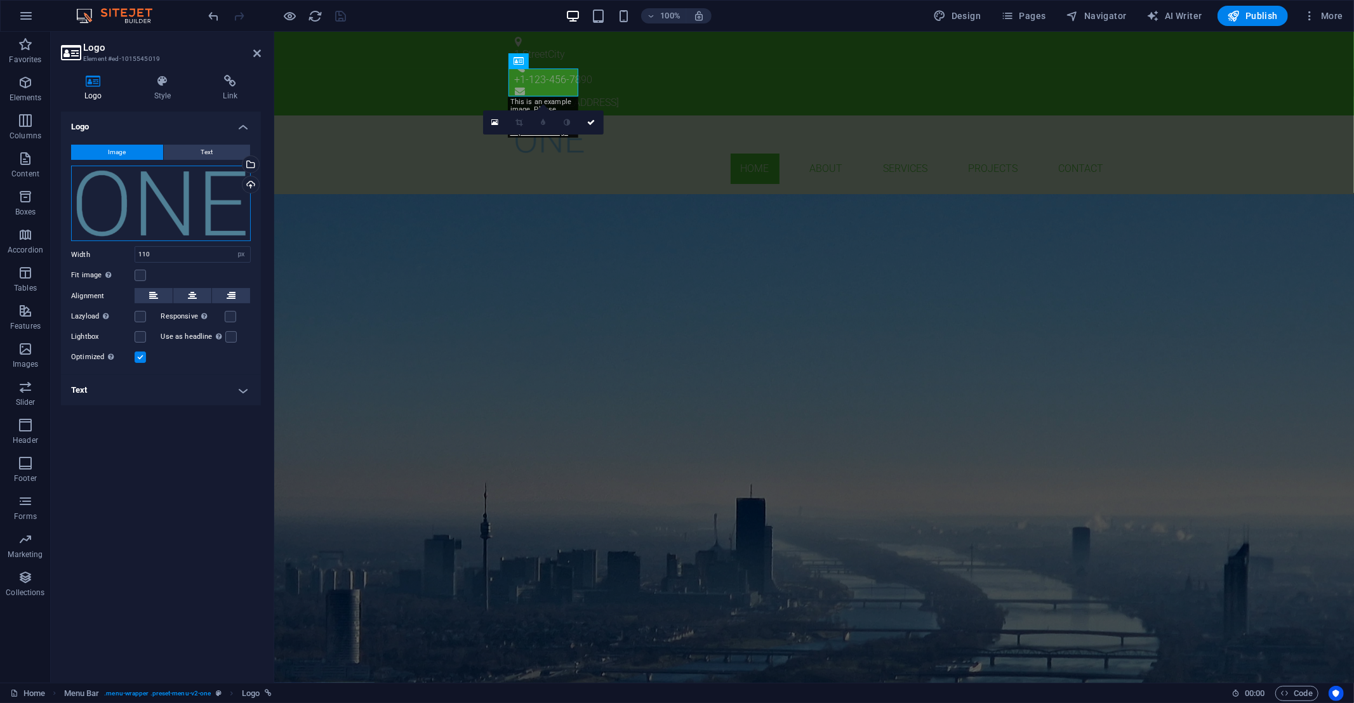
click at [211, 211] on div "Drag files here, click to choose files or select files from Files or our free s…" at bounding box center [161, 204] width 180 height 76
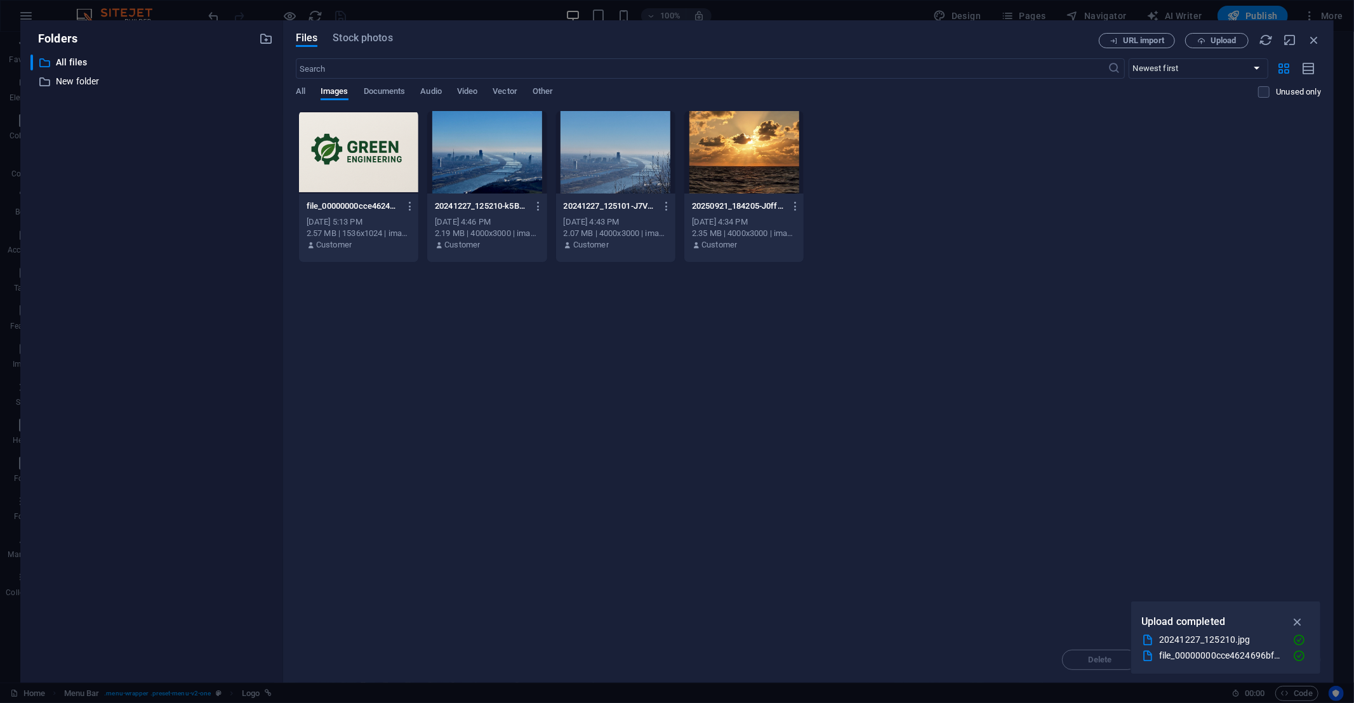
click at [361, 161] on div at bounding box center [358, 152] width 119 height 83
click at [371, 164] on div "1" at bounding box center [358, 152] width 119 height 83
click at [371, 164] on div at bounding box center [358, 152] width 119 height 83
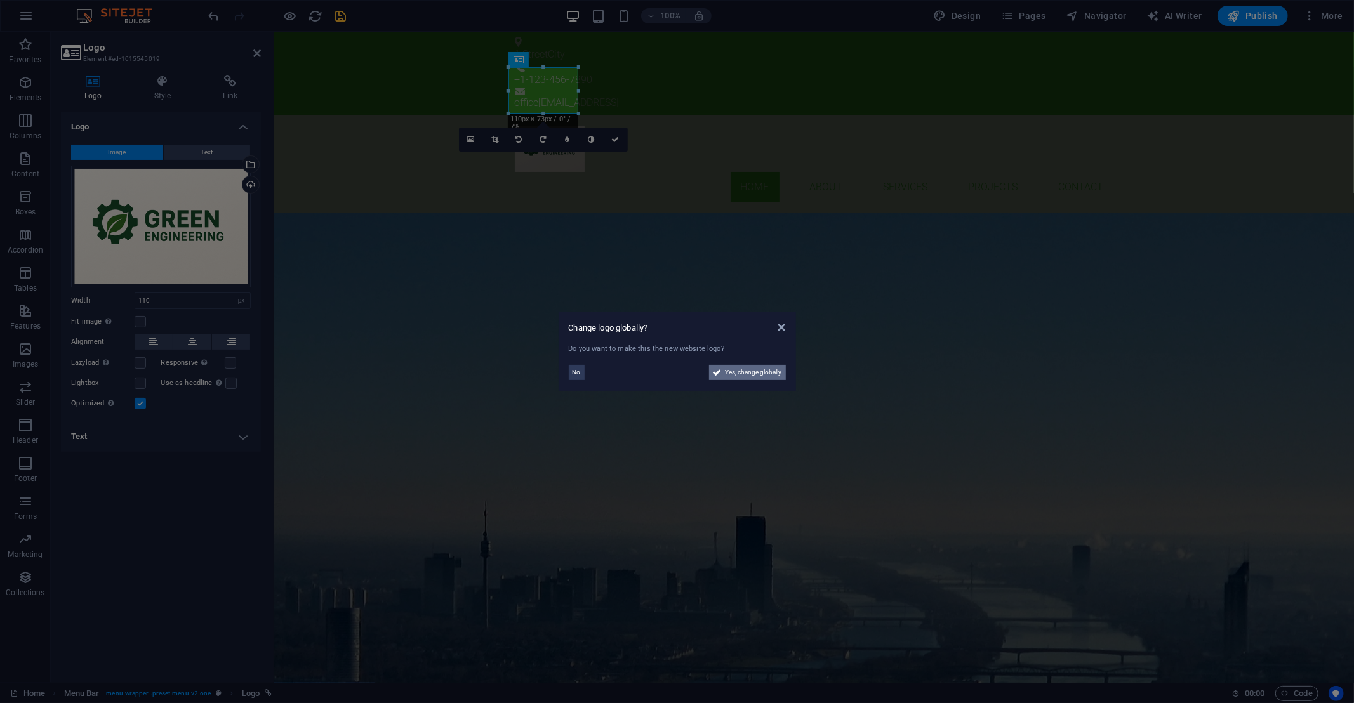
click at [740, 376] on span "Yes, change globally" at bounding box center [754, 372] width 57 height 15
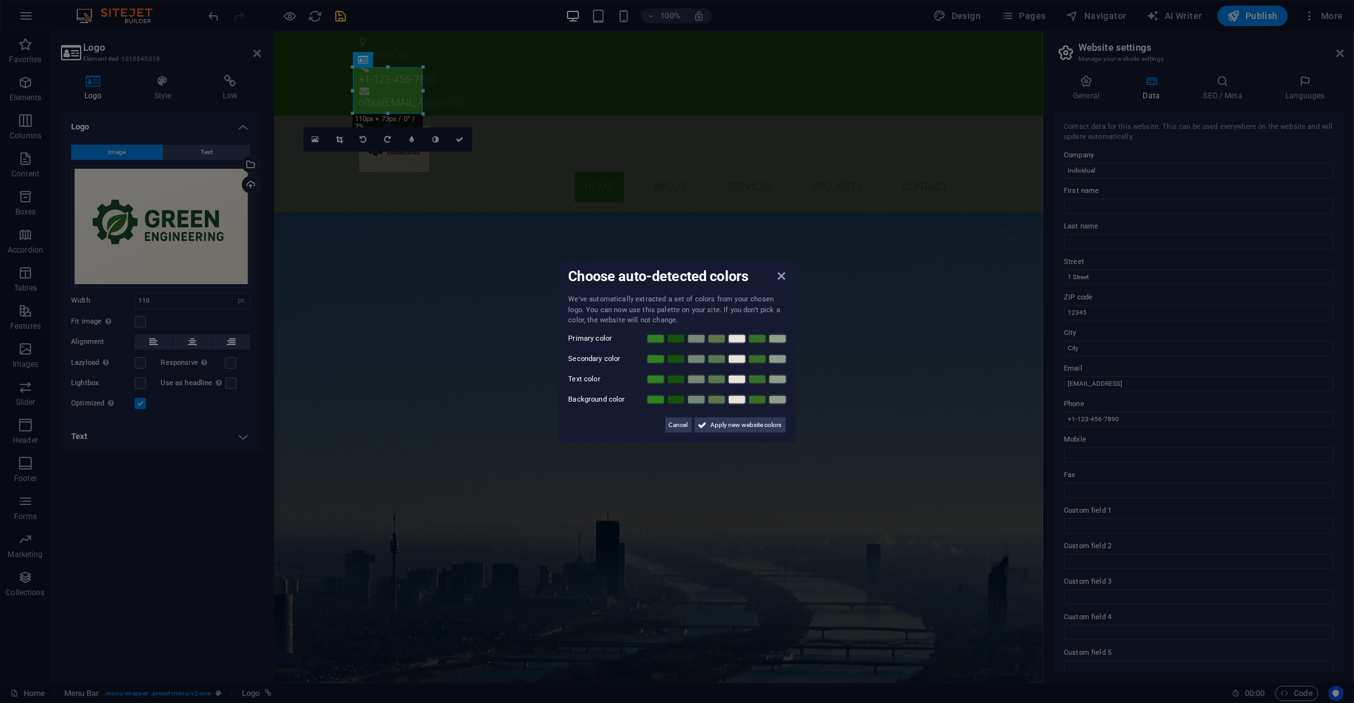
click at [338, 141] on aside "Choose auto-detected colors We've automatically extracted a set of colors from …" at bounding box center [677, 351] width 1354 height 703
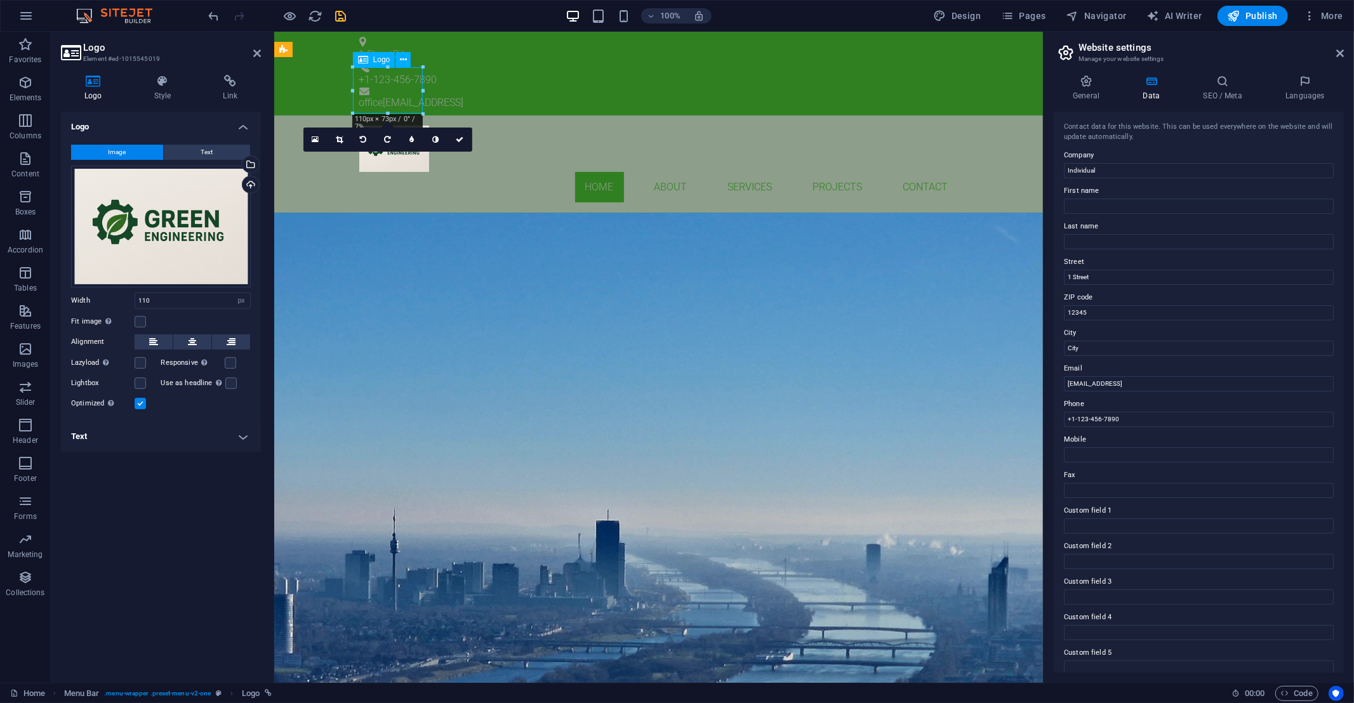
click at [382, 126] on div at bounding box center [658, 149] width 599 height 46
click at [397, 126] on div at bounding box center [658, 149] width 599 height 46
click at [340, 143] on icon at bounding box center [339, 140] width 7 height 8
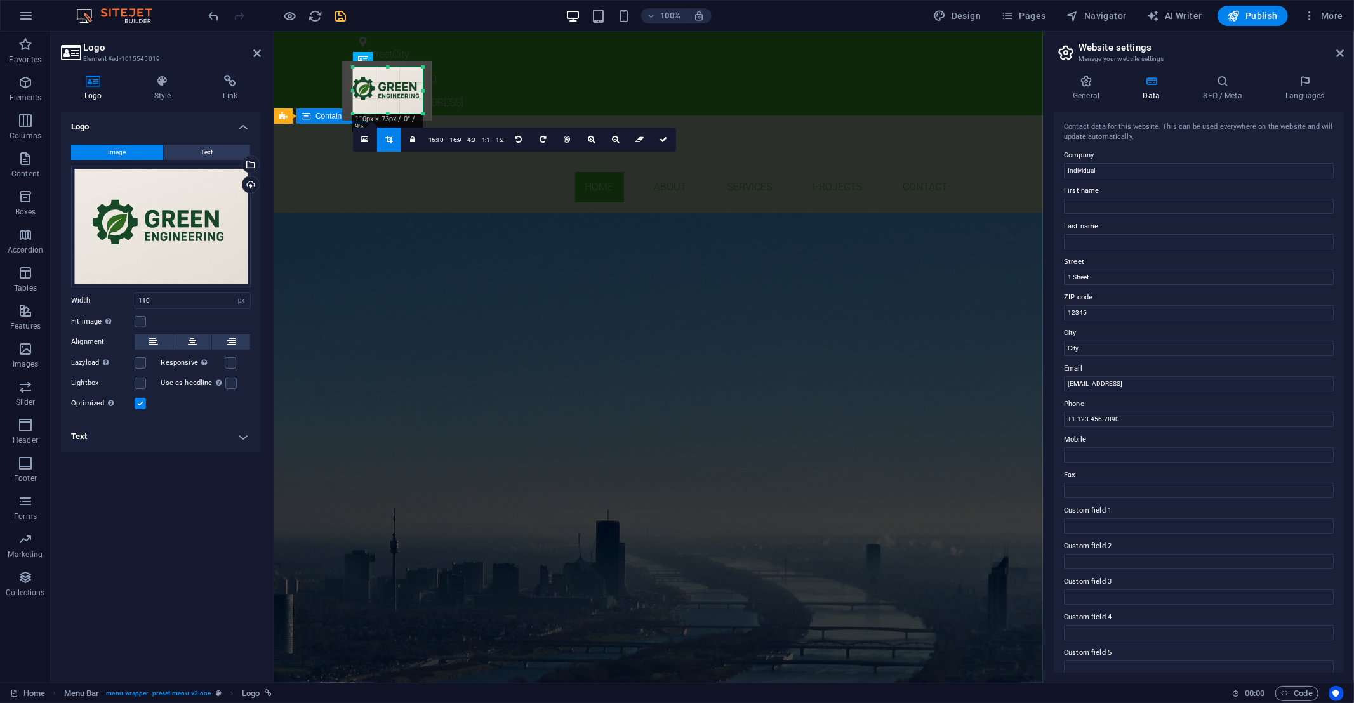
click at [484, 257] on div "GREEN ENGINEERING BUILDING SERVICES ENGINEEERING Learn more" at bounding box center [658, 317] width 769 height 208
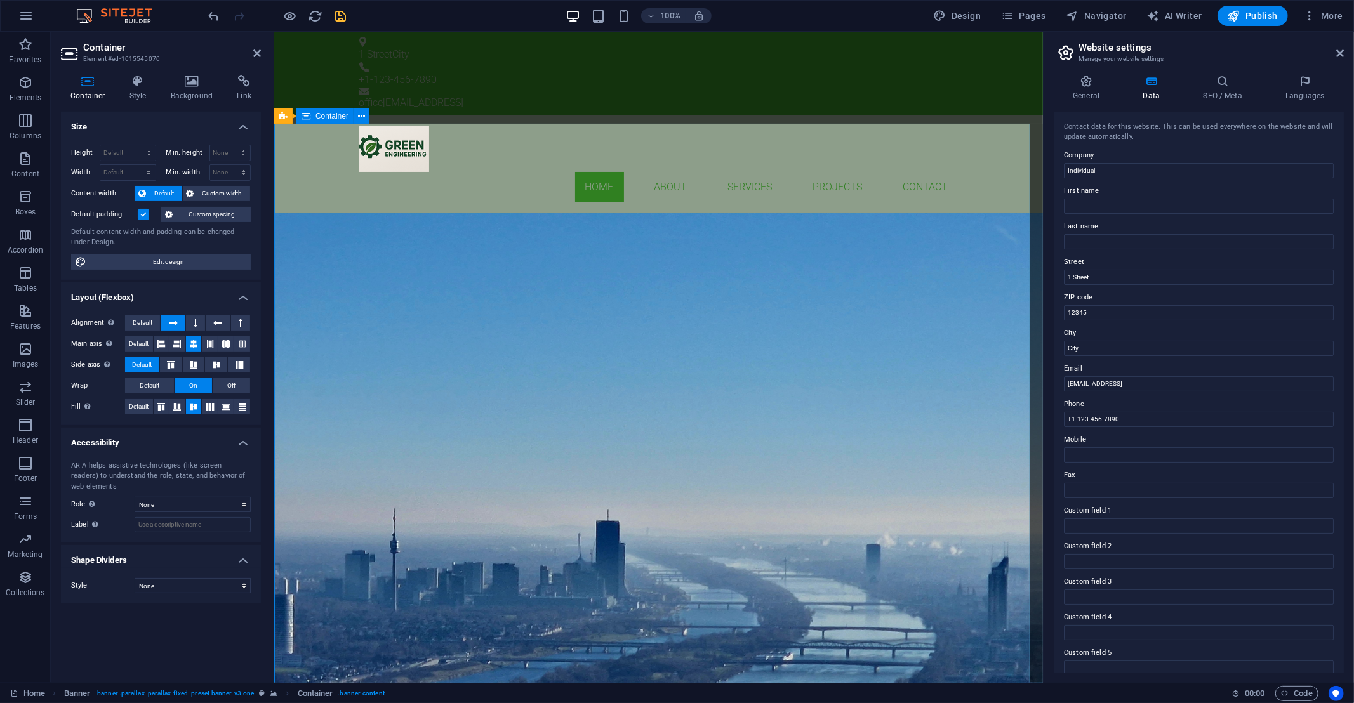
click at [594, 213] on div "GREEN ENGINEERING BUILDING SERVICES ENGINEEERING Learn more" at bounding box center [658, 317] width 769 height 208
drag, startPoint x: 257, startPoint y: 55, endPoint x: 206, endPoint y: 24, distance: 59.6
click at [257, 55] on icon at bounding box center [257, 53] width 8 height 10
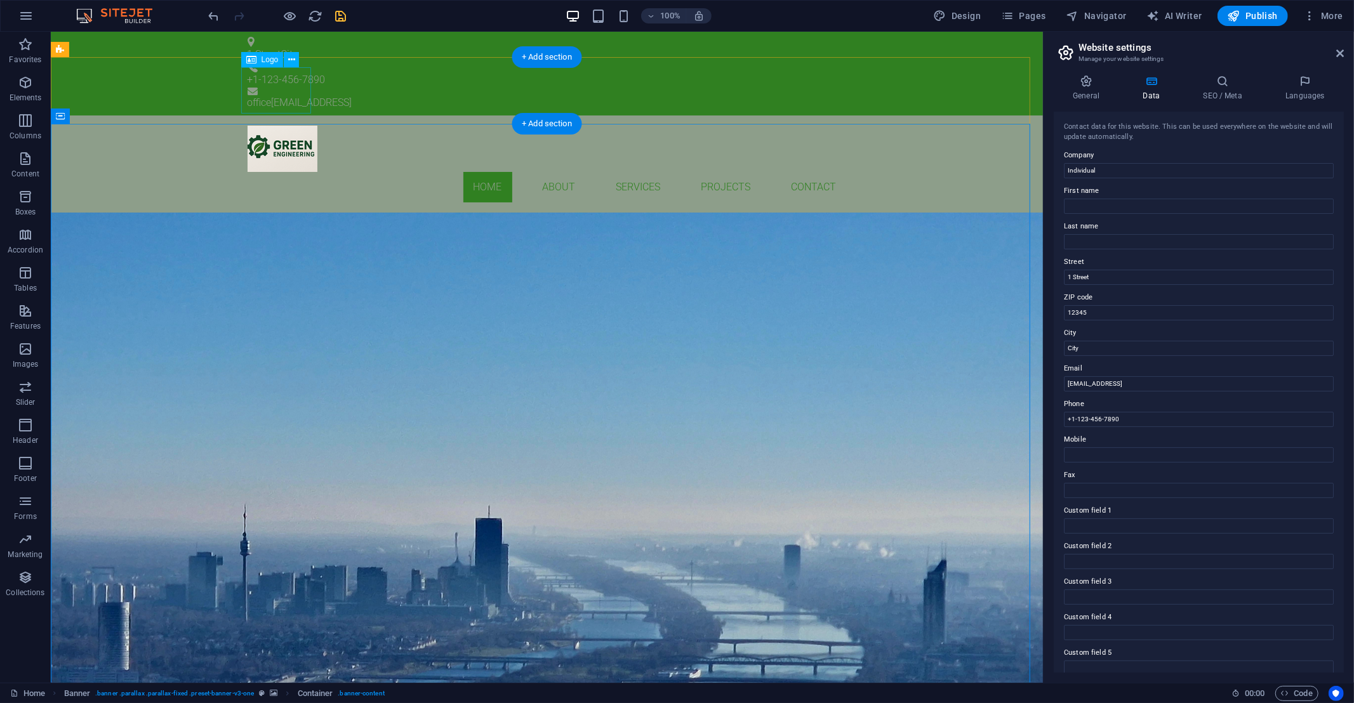
click at [299, 126] on div at bounding box center [546, 149] width 599 height 46
select select "px"
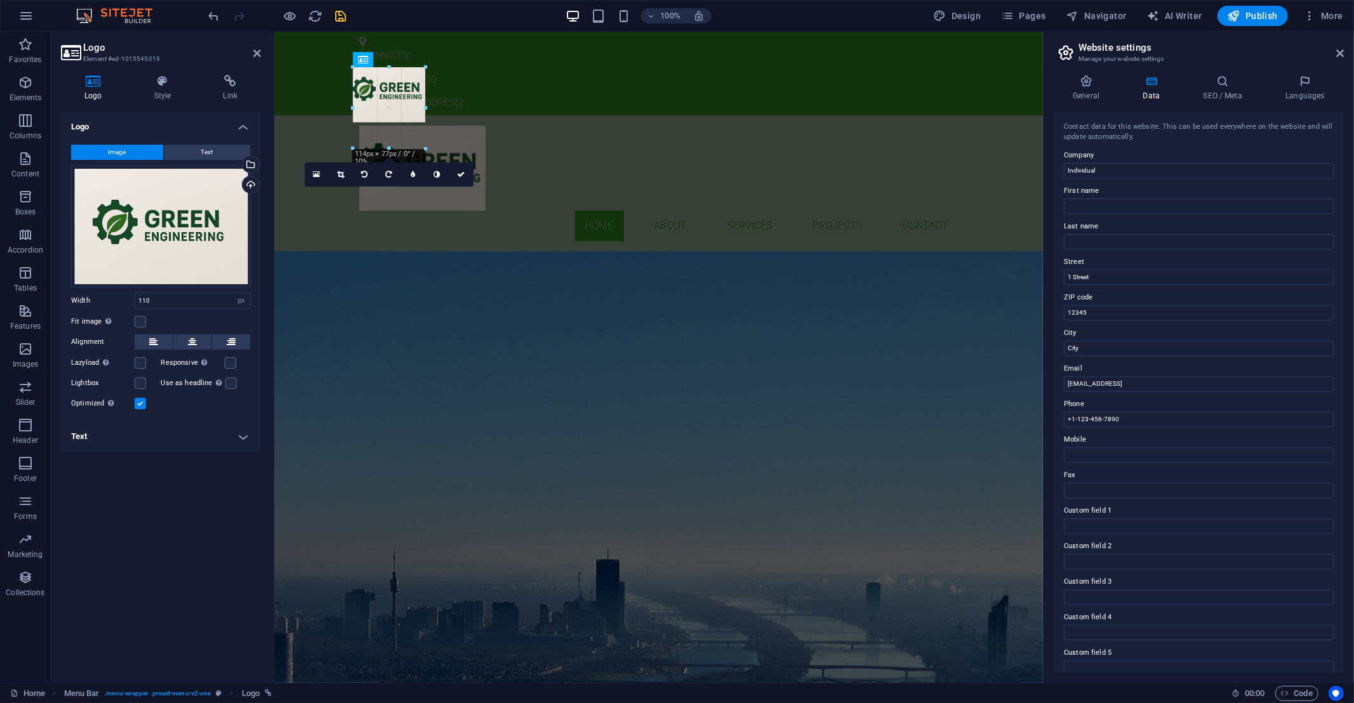
drag, startPoint x: 422, startPoint y: 94, endPoint x: 478, endPoint y: 93, distance: 56.5
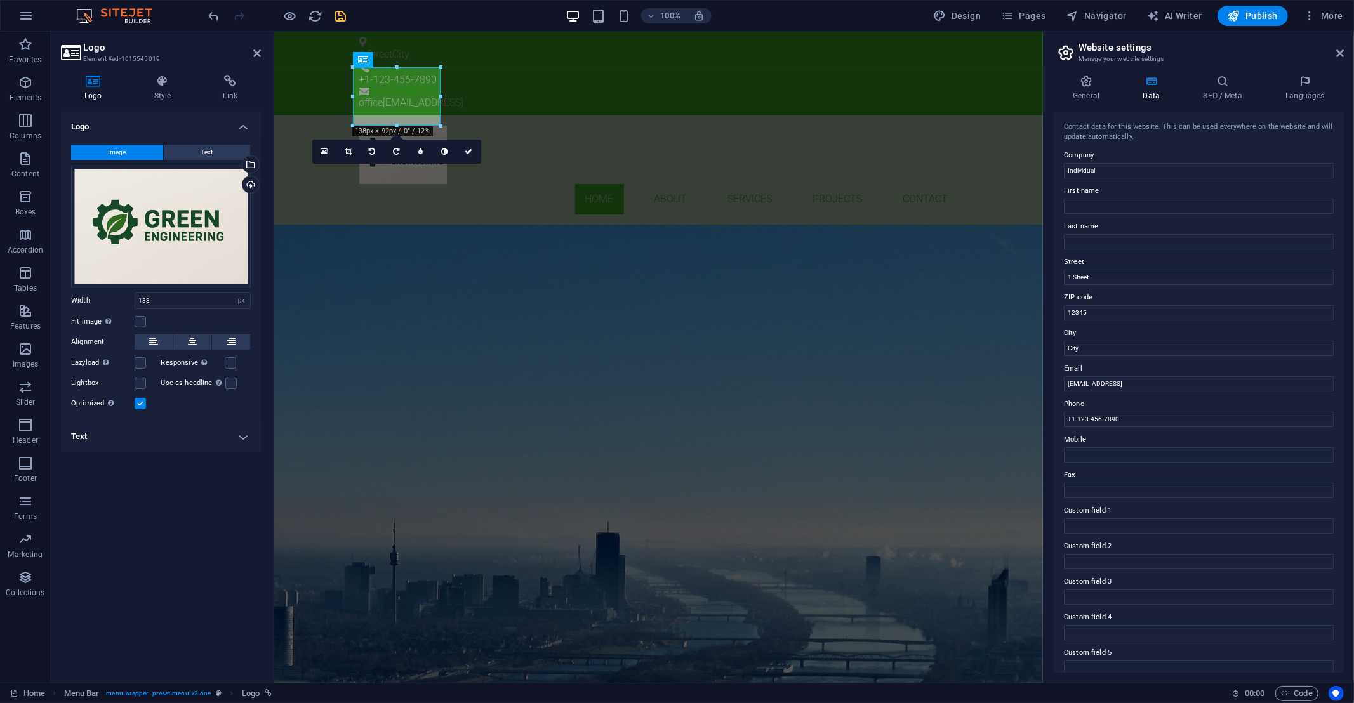
click at [205, 13] on div "100% Design Pages Navigator AI Writer Publish More" at bounding box center [677, 16] width 1353 height 30
click at [212, 19] on icon "undo" at bounding box center [214, 16] width 15 height 15
type input "110"
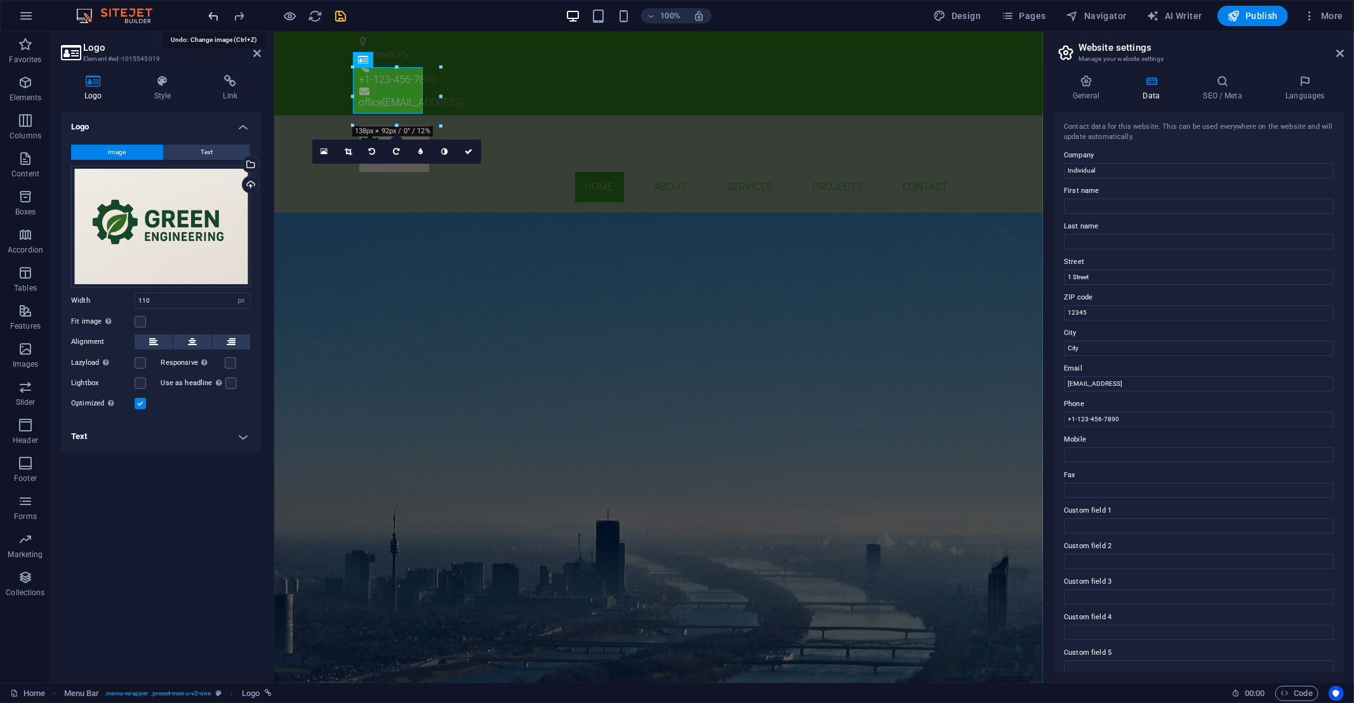
click at [212, 16] on icon "undo" at bounding box center [214, 16] width 15 height 15
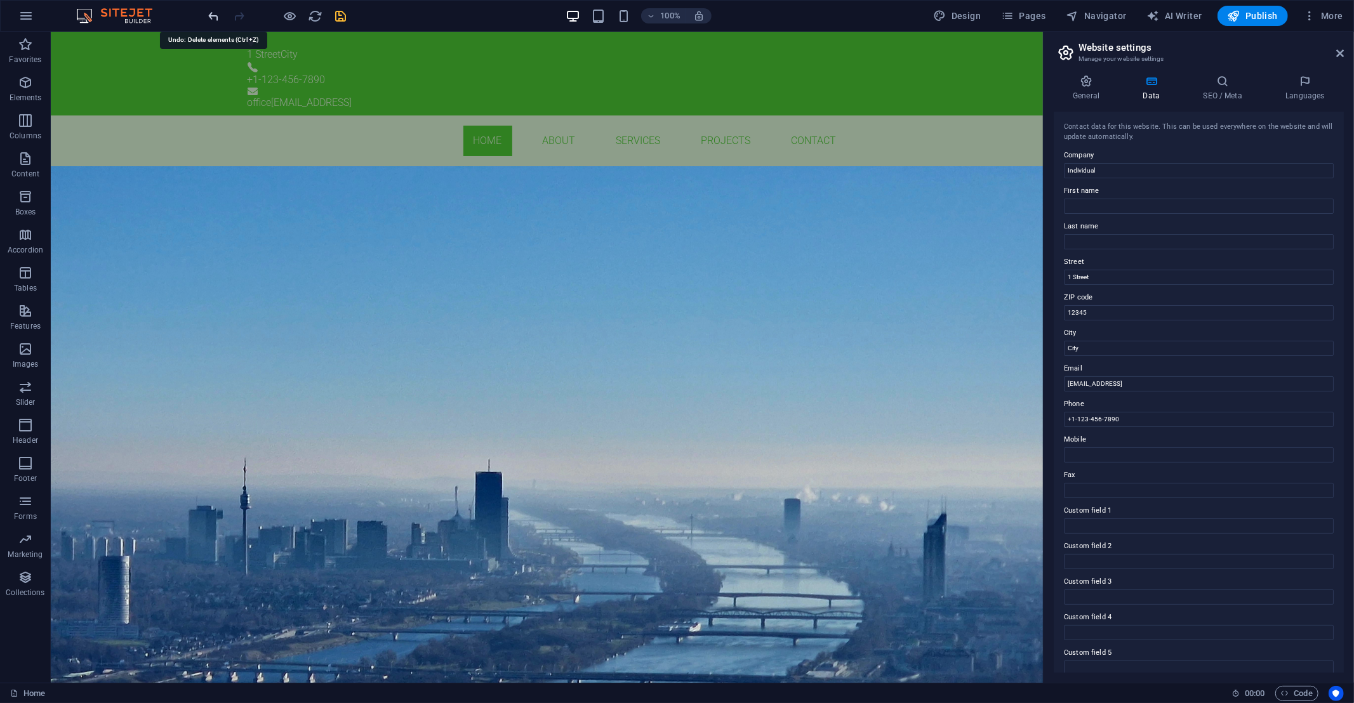
click at [213, 16] on icon "undo" at bounding box center [214, 16] width 15 height 15
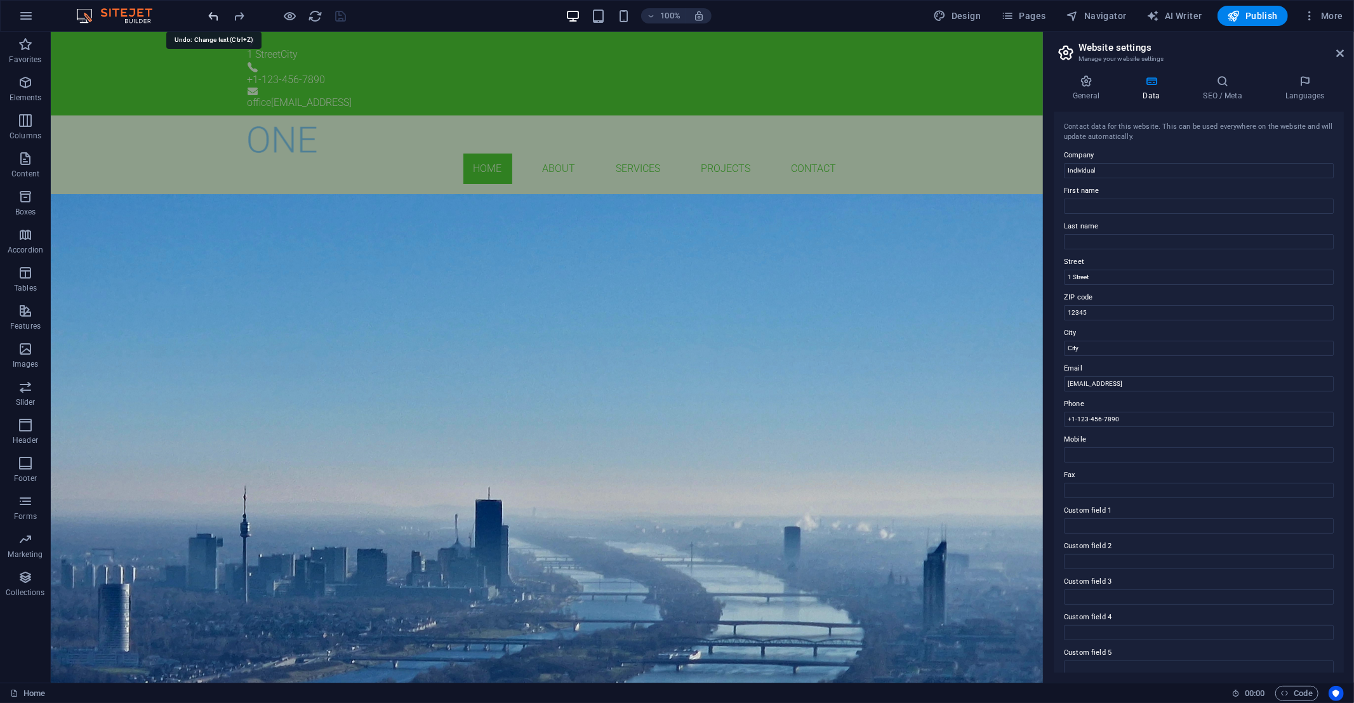
click at [215, 17] on icon "undo" at bounding box center [214, 16] width 15 height 15
click at [213, 15] on icon "undo" at bounding box center [214, 16] width 15 height 15
click at [210, 13] on icon "undo" at bounding box center [214, 16] width 15 height 15
click at [211, 15] on icon "undo" at bounding box center [214, 16] width 15 height 15
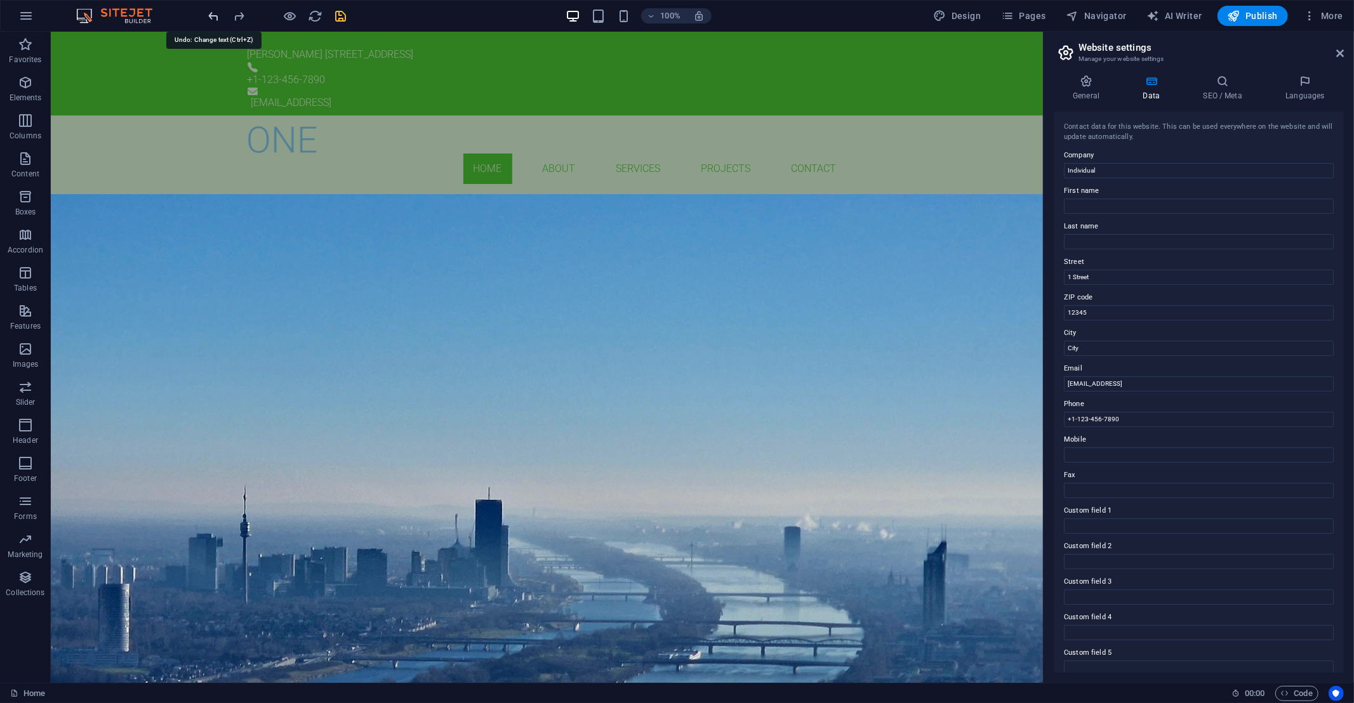
click at [213, 15] on icon "undo" at bounding box center [214, 16] width 15 height 15
click at [239, 15] on icon "redo" at bounding box center [239, 16] width 15 height 15
click at [240, 15] on icon "redo" at bounding box center [239, 16] width 15 height 15
click at [241, 15] on icon "redo" at bounding box center [239, 16] width 15 height 15
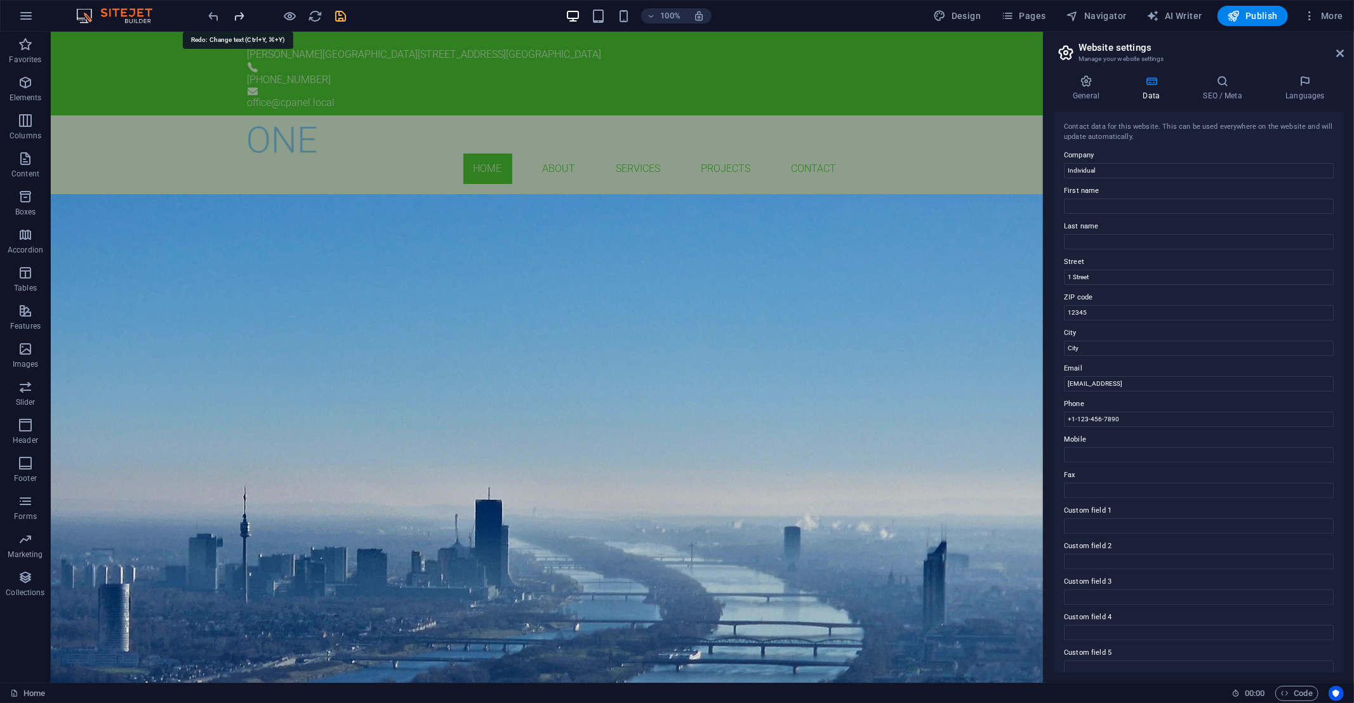
click at [241, 15] on icon "redo" at bounding box center [239, 16] width 15 height 15
click at [839, 95] on div "office @greeneng.eul" at bounding box center [546, 102] width 599 height 15
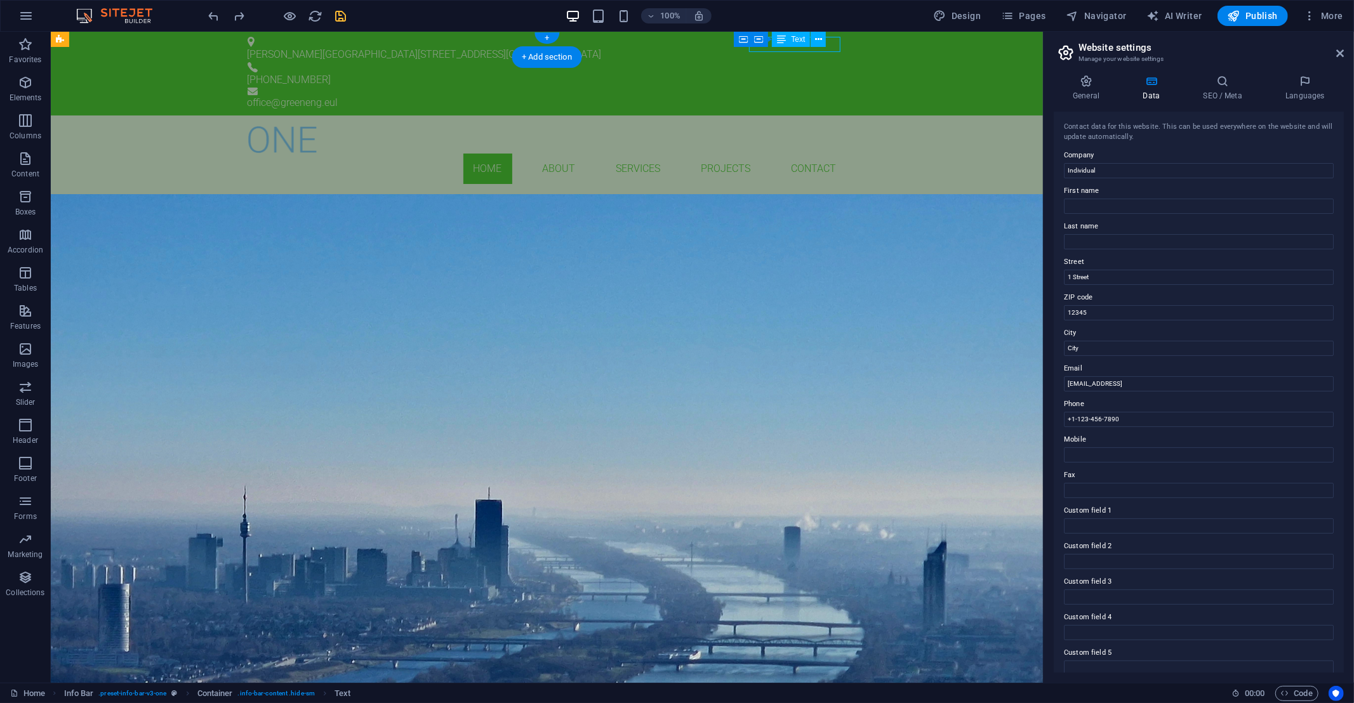
click at [839, 95] on div "office @greeneng.eul" at bounding box center [546, 102] width 599 height 15
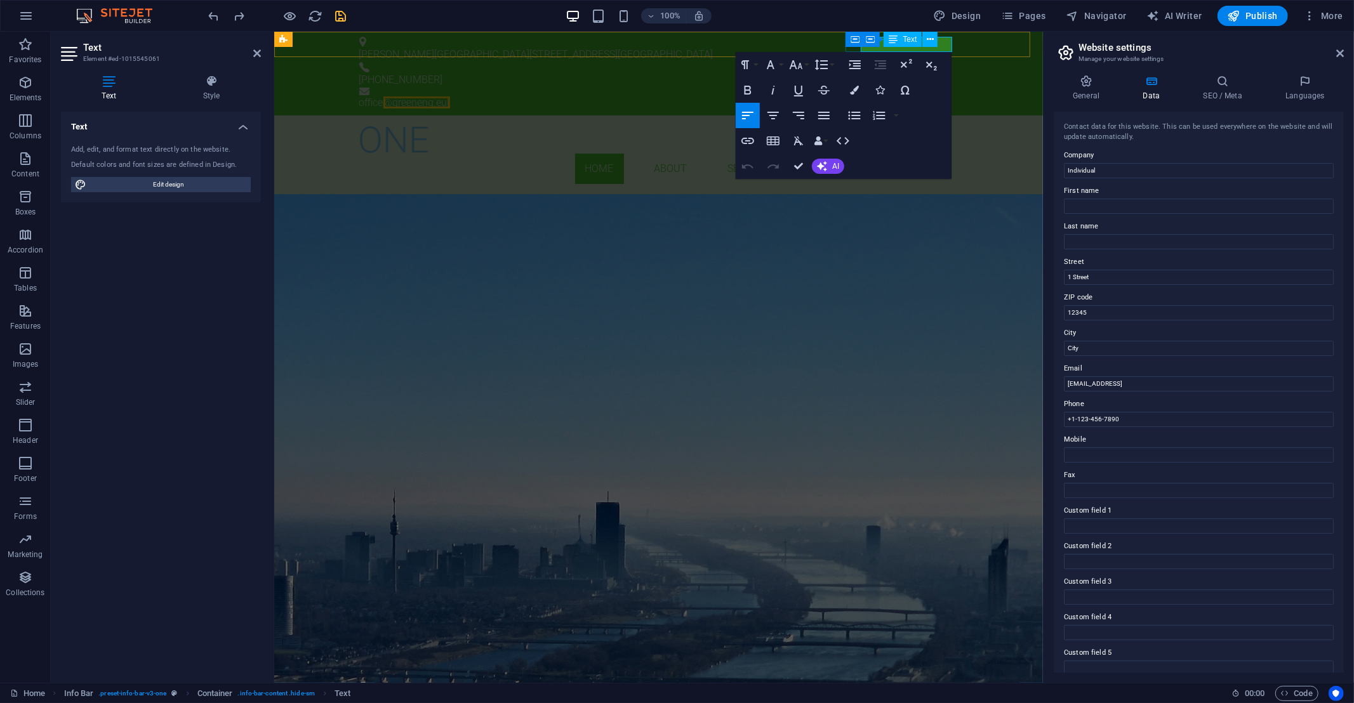
click at [449, 97] on link "@greeneng.eul" at bounding box center [416, 103] width 67 height 12
click at [713, 249] on div "GREEN ENGINEERING BUILDING SERVICES ENGINEEERING Learn more" at bounding box center [658, 298] width 769 height 208
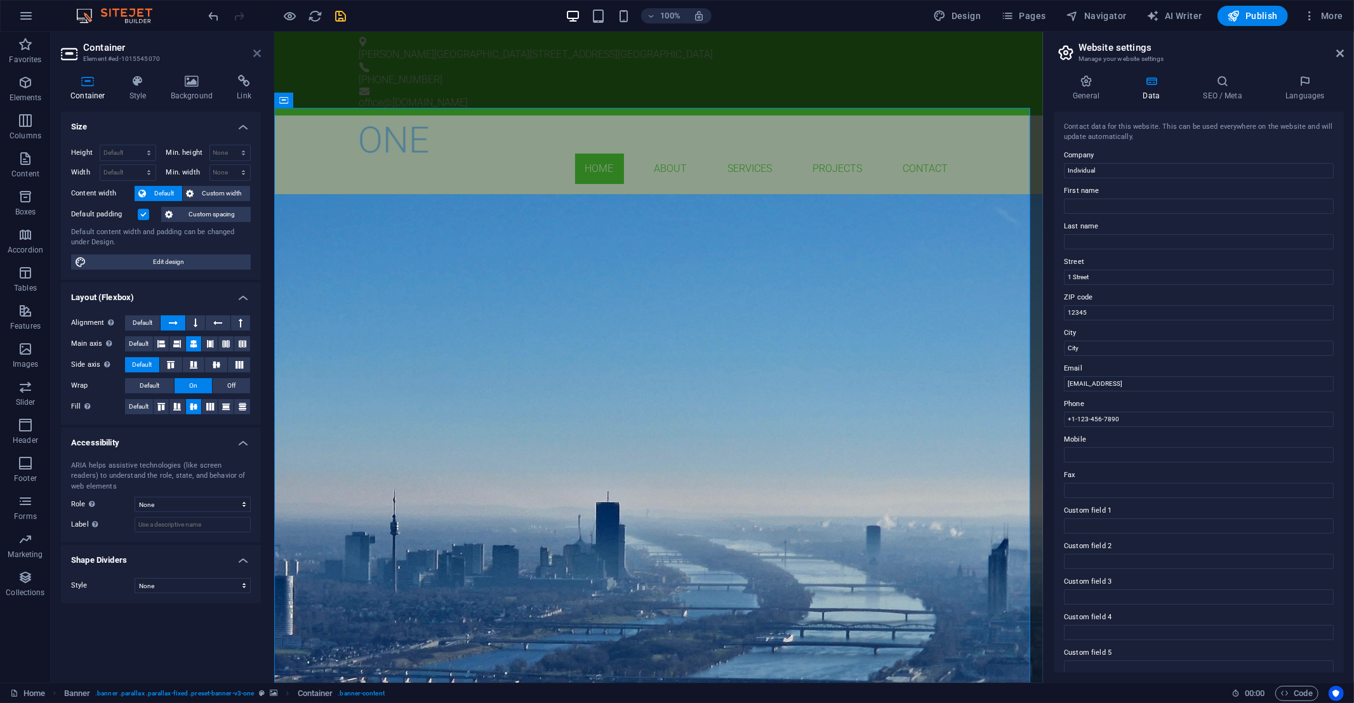
click at [260, 53] on icon at bounding box center [257, 53] width 8 height 10
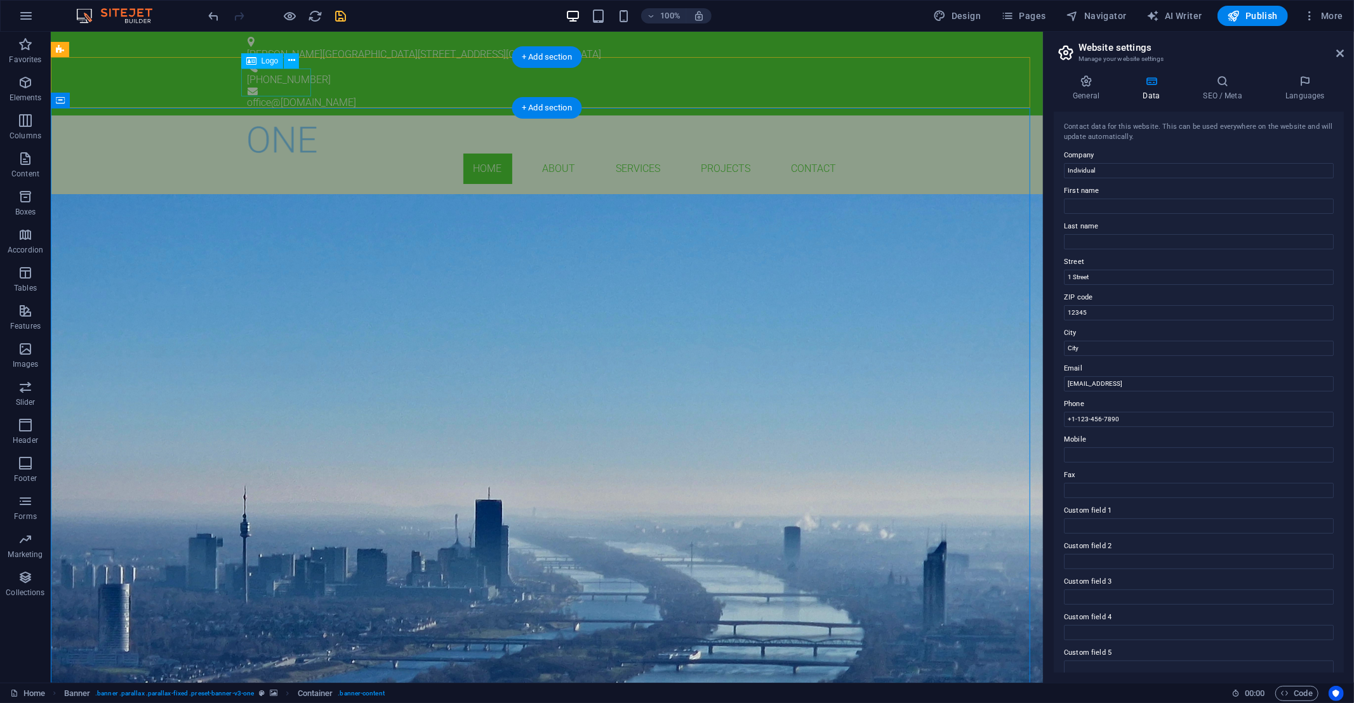
click at [279, 126] on div at bounding box center [546, 140] width 599 height 28
click at [280, 126] on div at bounding box center [546, 140] width 599 height 28
click at [290, 58] on icon at bounding box center [291, 60] width 7 height 13
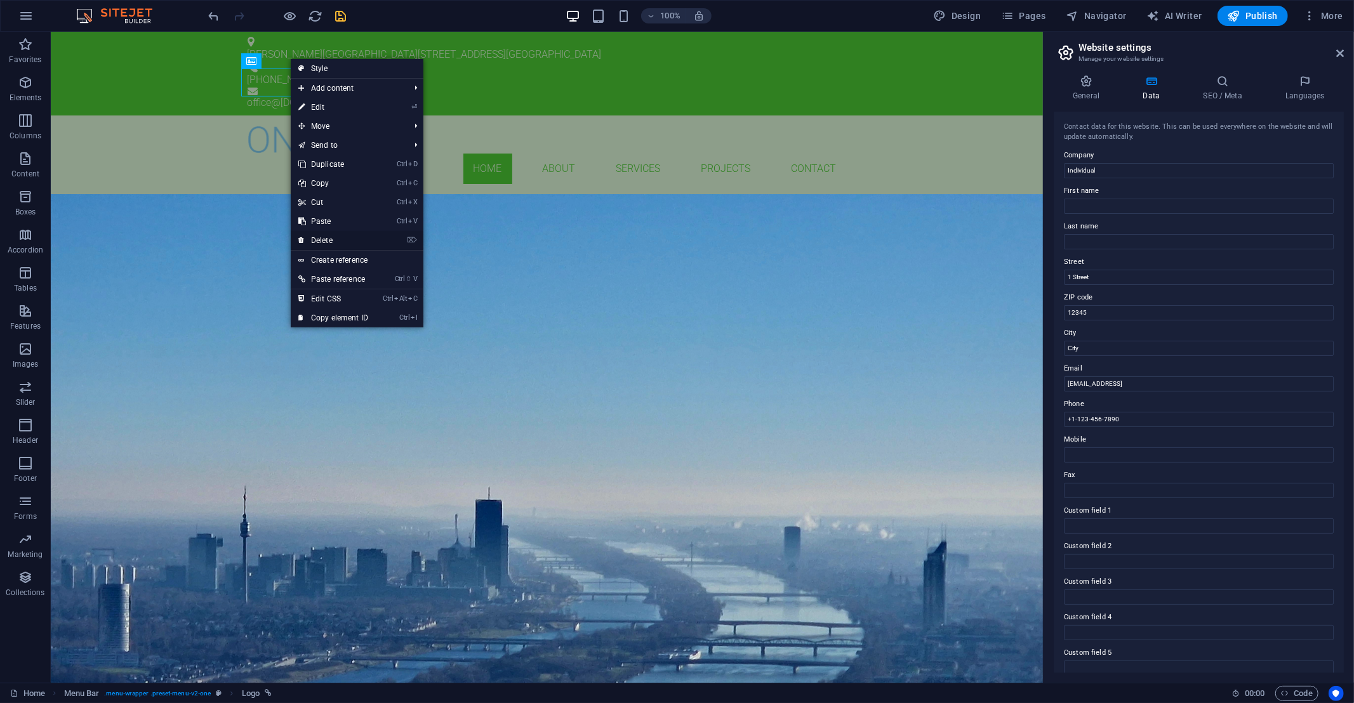
click at [319, 239] on link "⌦ Delete" at bounding box center [333, 240] width 85 height 19
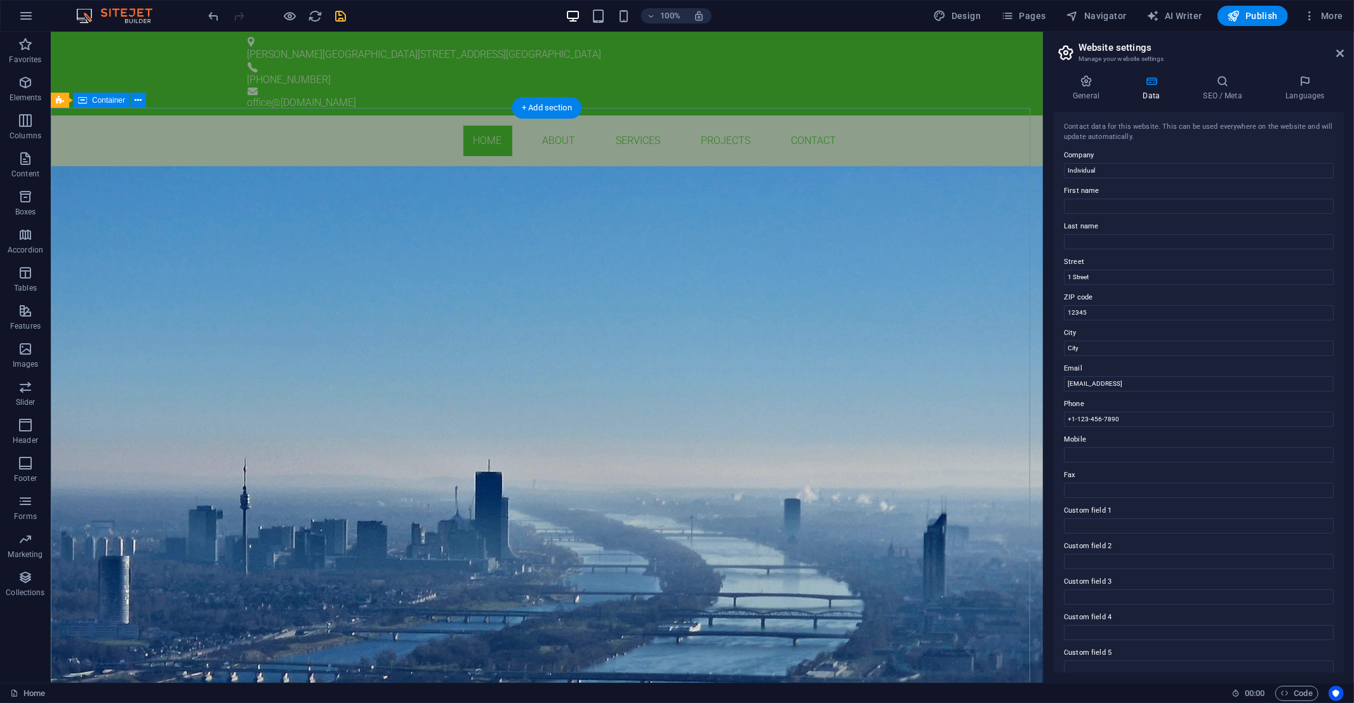
click at [284, 208] on div "GREEN ENGINEERING BUILDING SERVICES ENGINEEERING Learn more" at bounding box center [546, 270] width 992 height 208
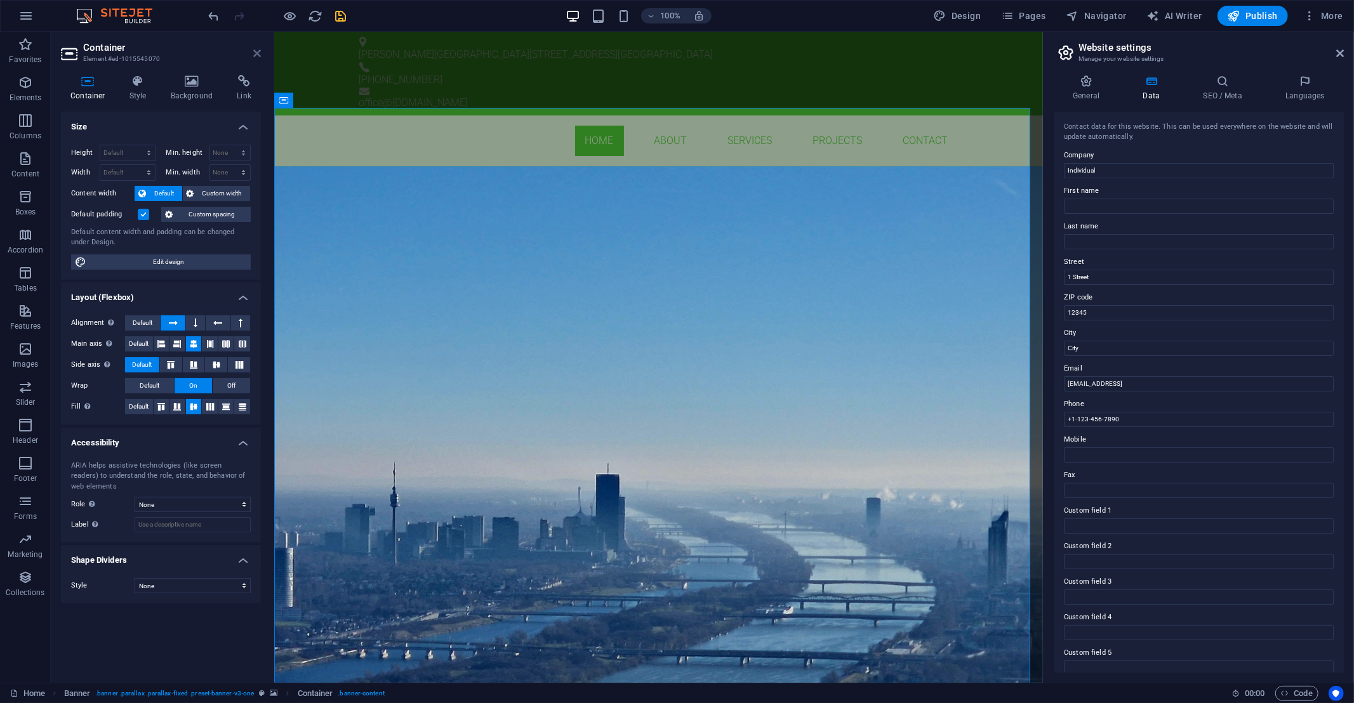
click at [254, 56] on icon at bounding box center [257, 53] width 8 height 10
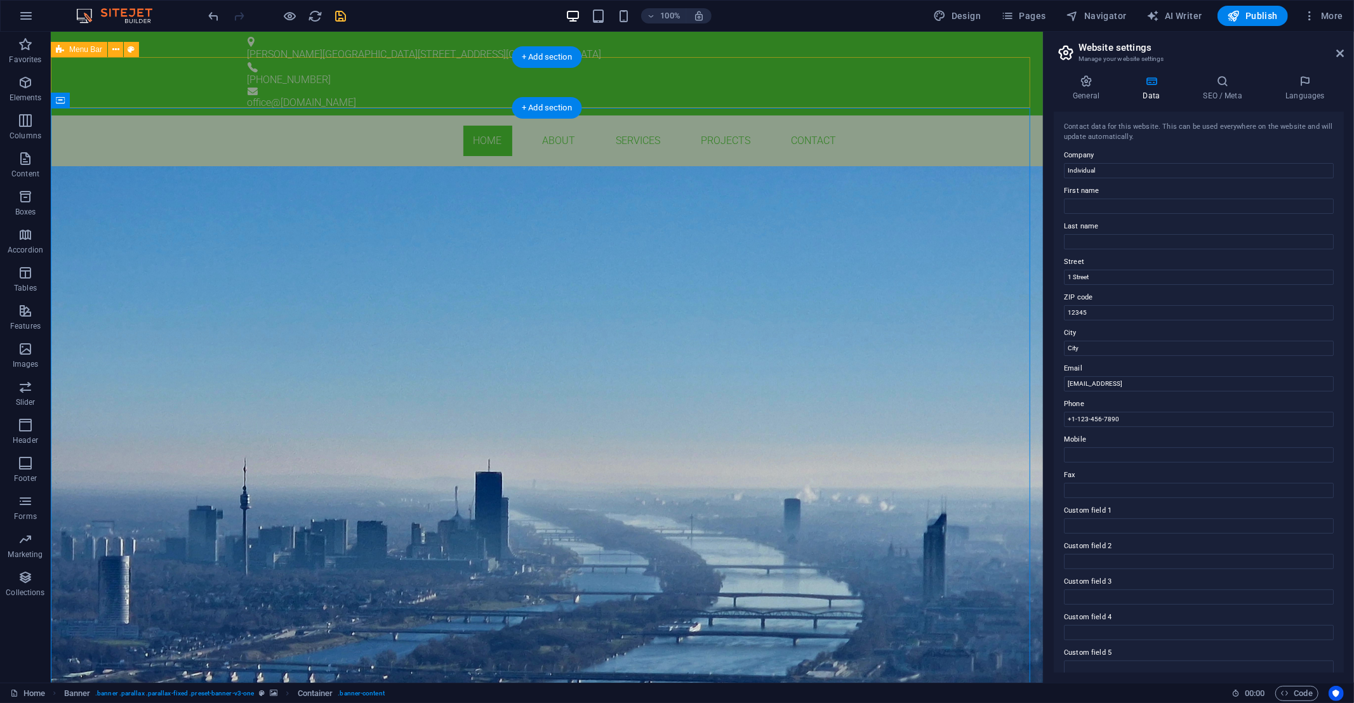
click at [175, 116] on div "Home About Services Projects Contact Menu" at bounding box center [546, 141] width 992 height 51
click at [168, 116] on div "Home About Services Projects Contact Menu" at bounding box center [546, 141] width 992 height 51
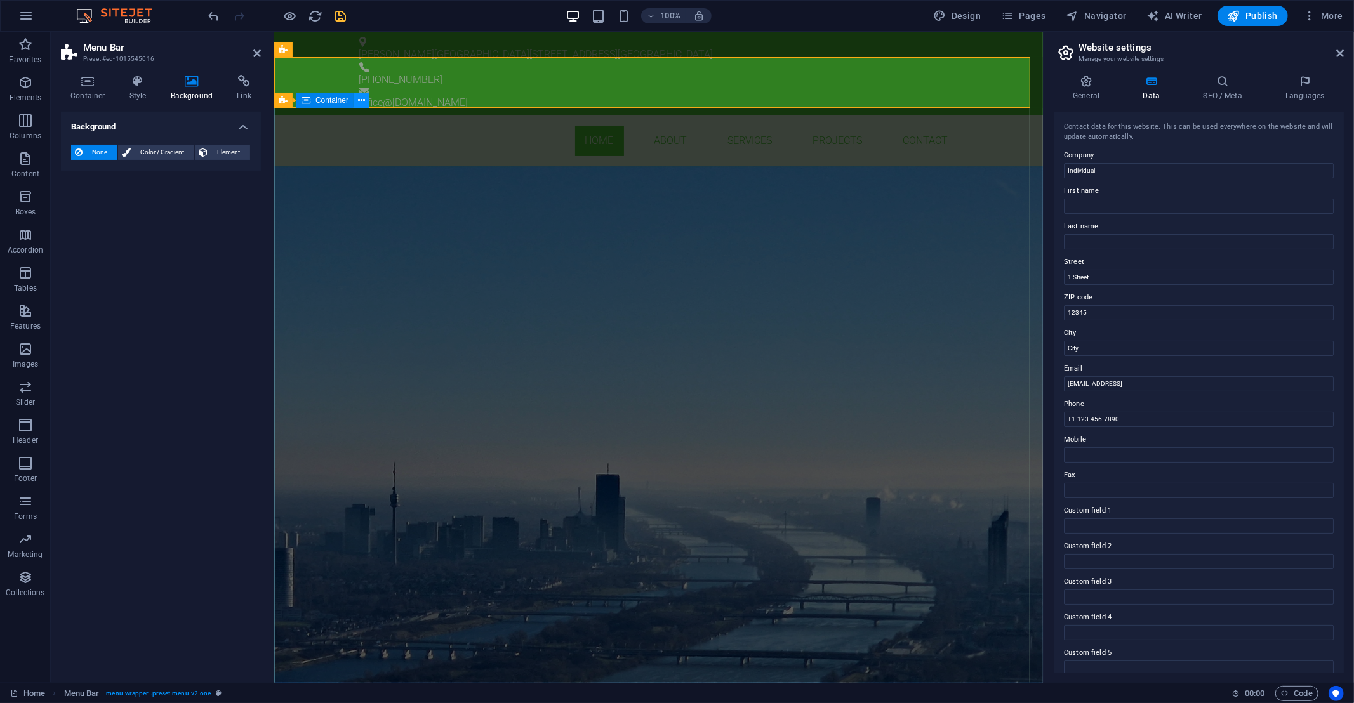
click at [363, 102] on icon at bounding box center [362, 100] width 7 height 13
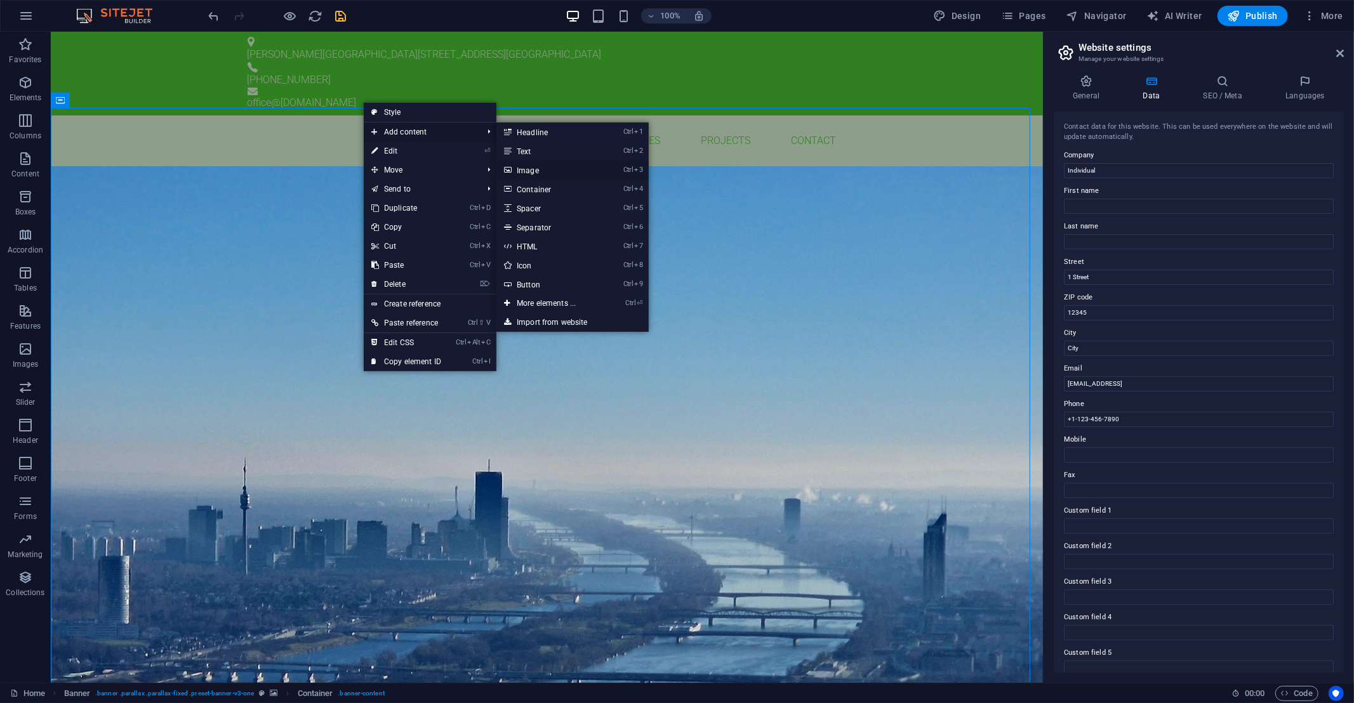
click at [523, 174] on link "Ctrl 3 Image" at bounding box center [548, 170] width 105 height 19
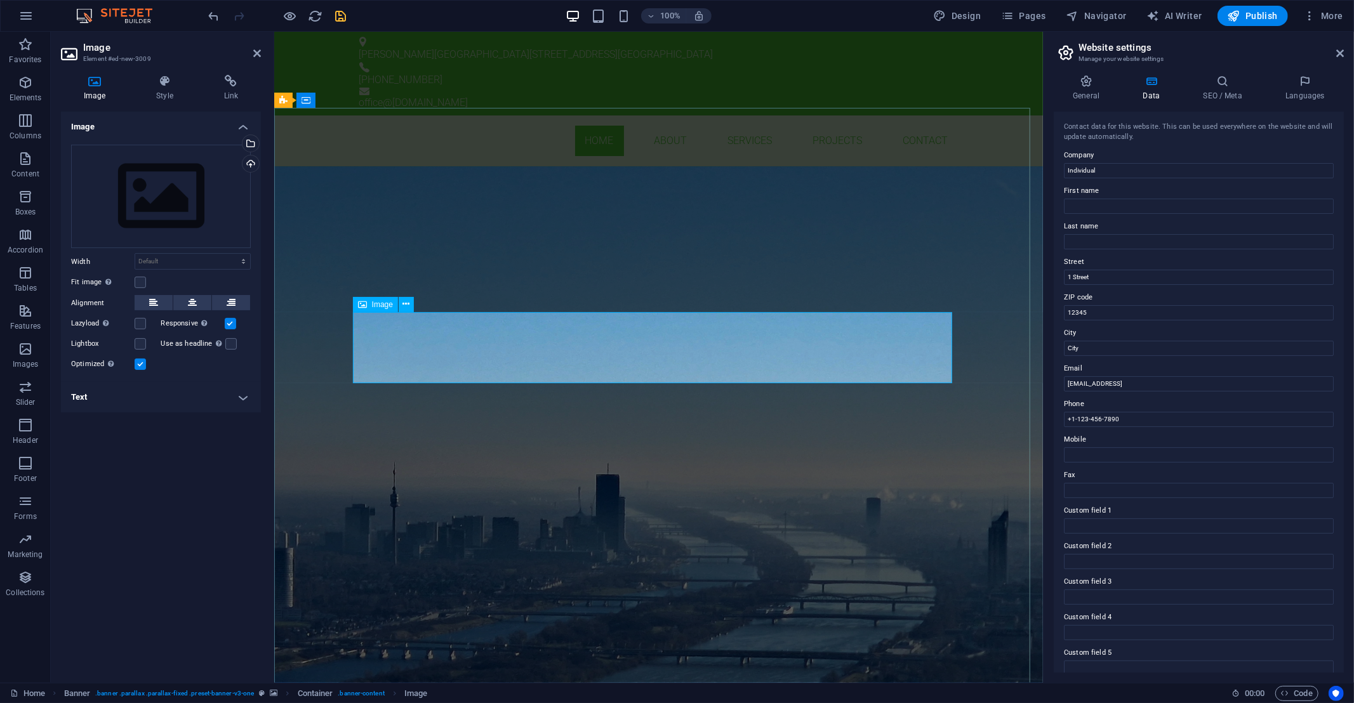
click at [388, 289] on figure at bounding box center [658, 253] width 599 height 72
click at [406, 305] on icon at bounding box center [406, 304] width 7 height 13
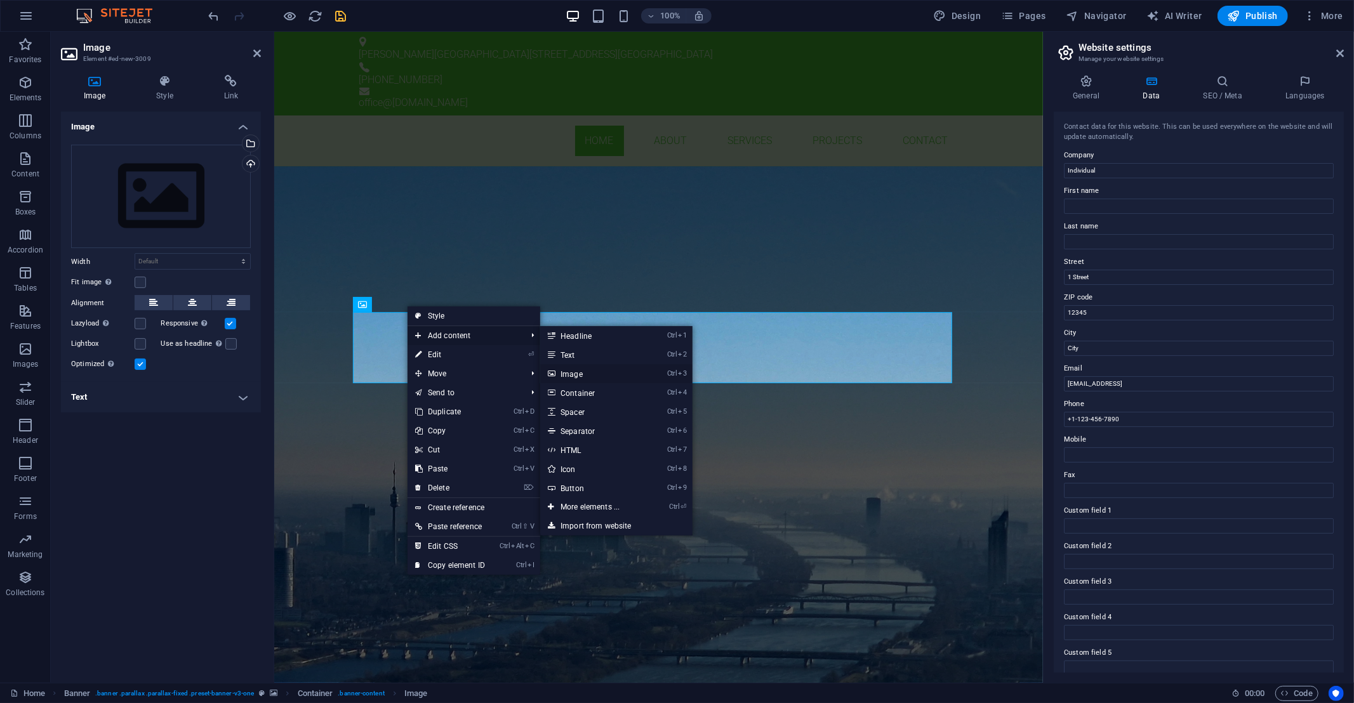
click at [582, 375] on link "Ctrl 3 Image" at bounding box center [592, 373] width 105 height 19
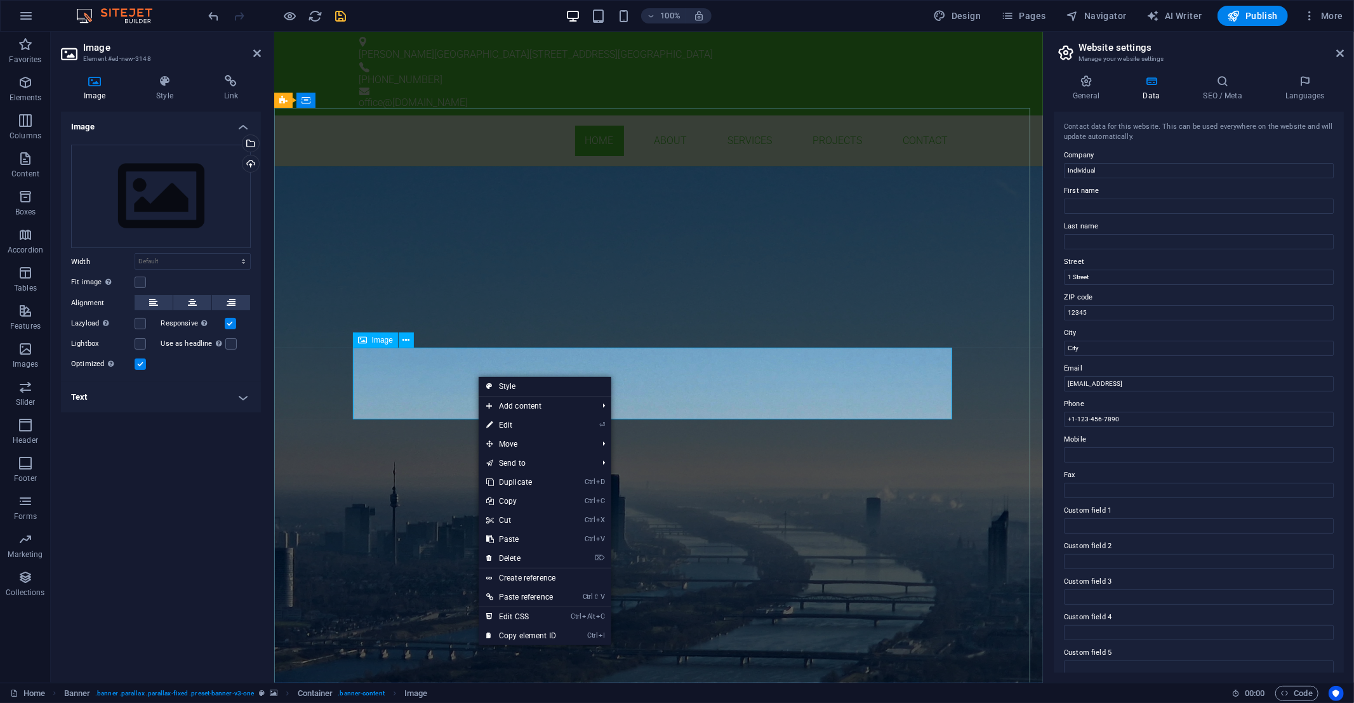
click at [415, 361] on figure at bounding box center [658, 325] width 599 height 72
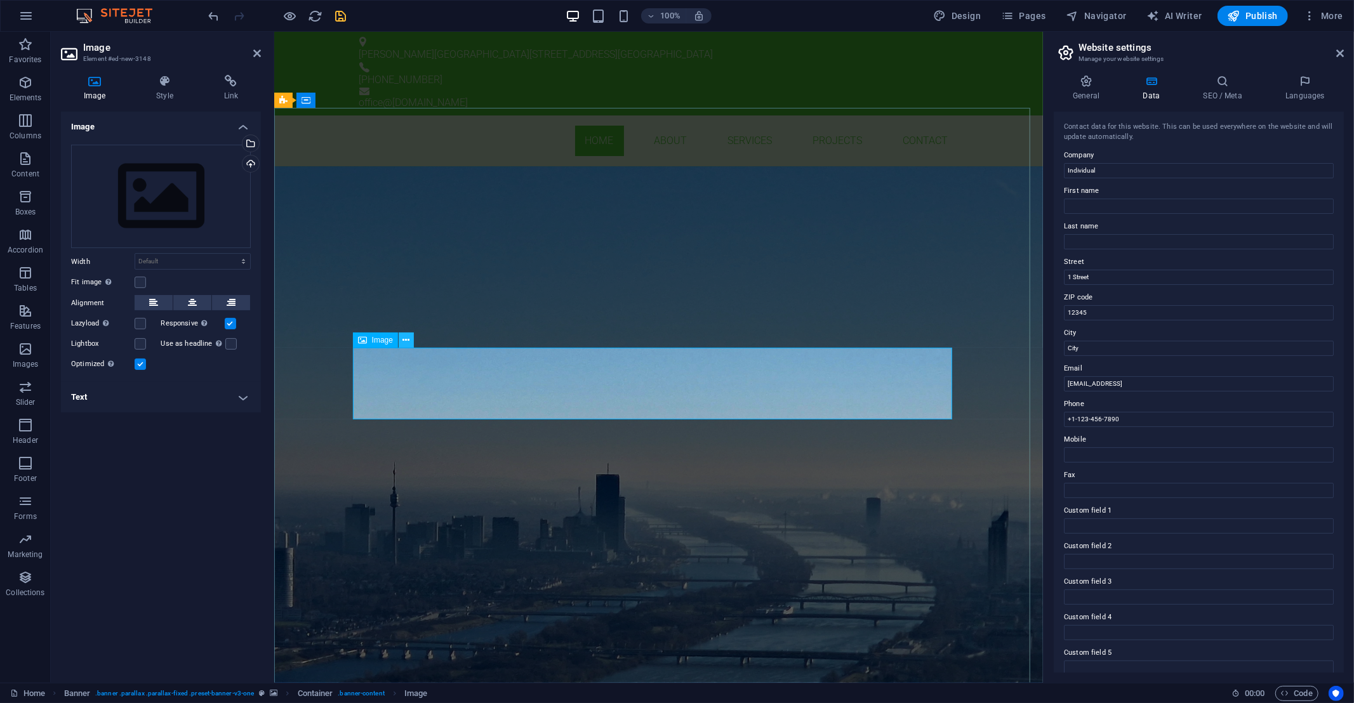
click at [406, 342] on icon at bounding box center [406, 340] width 7 height 13
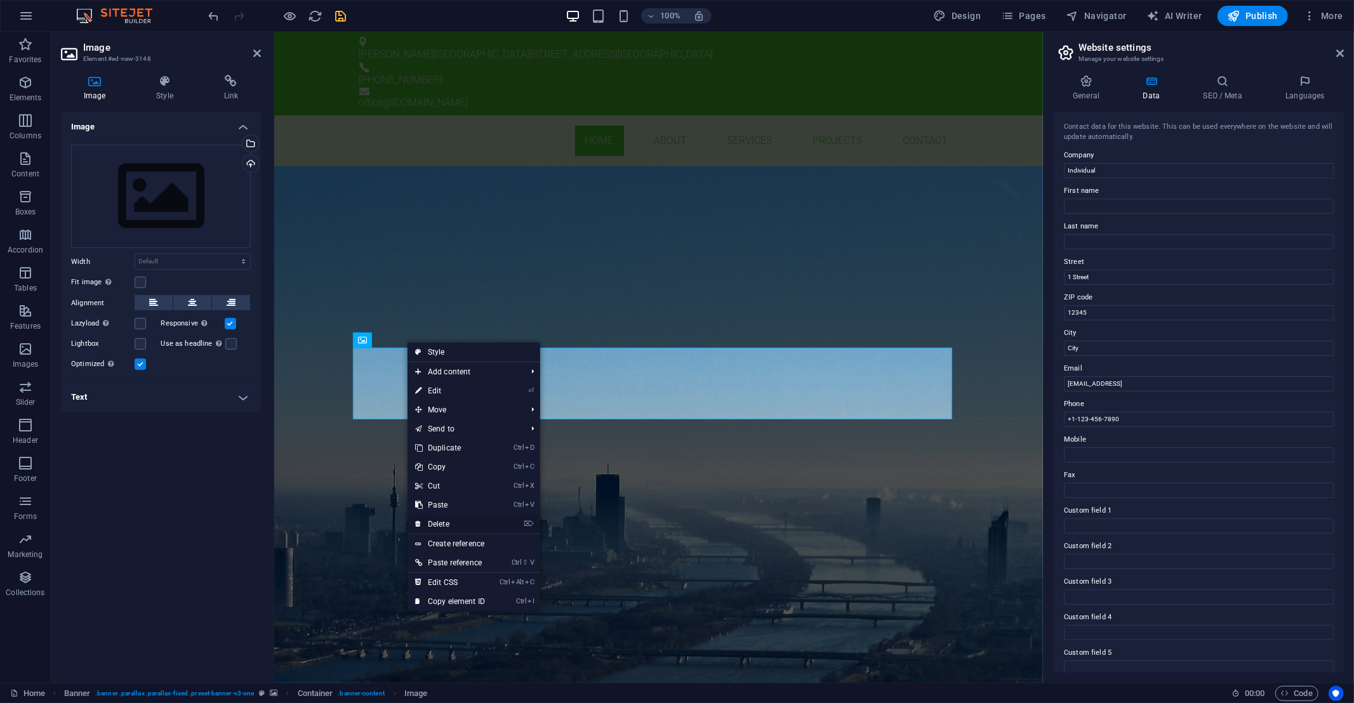
click at [441, 526] on link "⌦ Delete" at bounding box center [450, 524] width 85 height 19
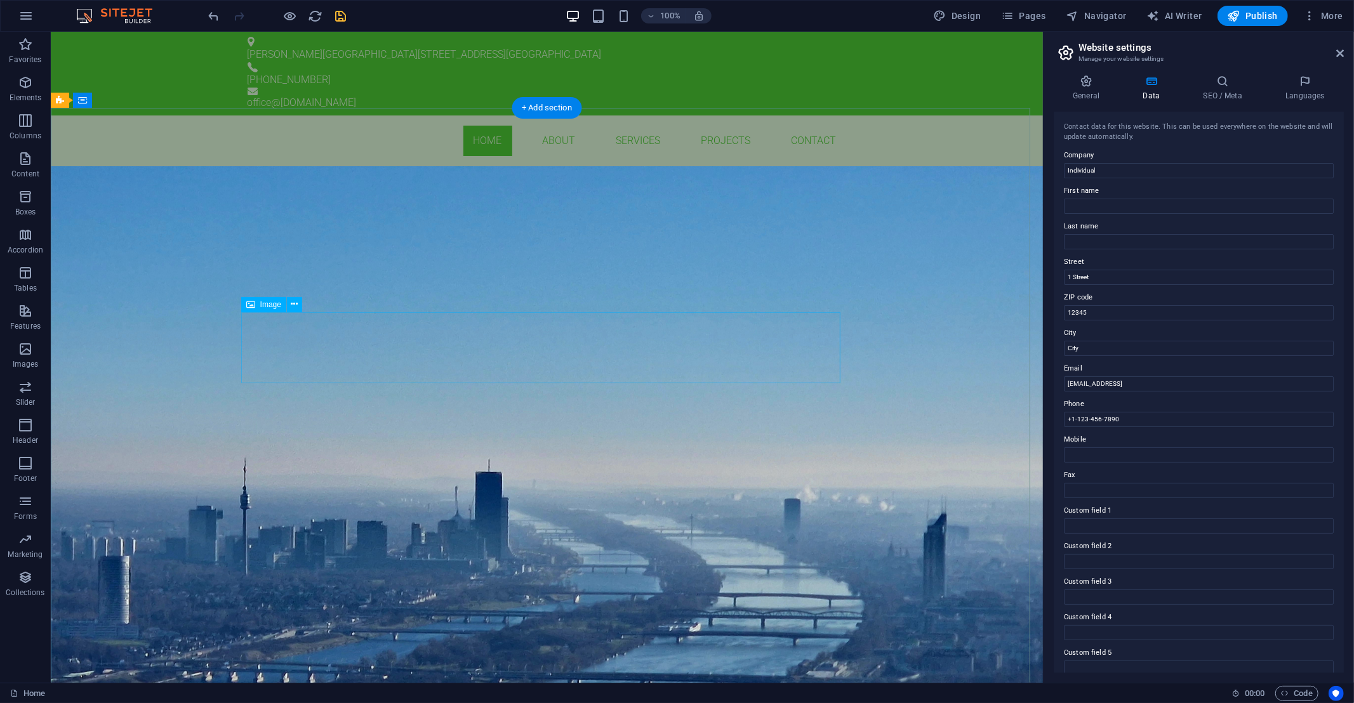
click at [310, 289] on figure at bounding box center [546, 253] width 599 height 72
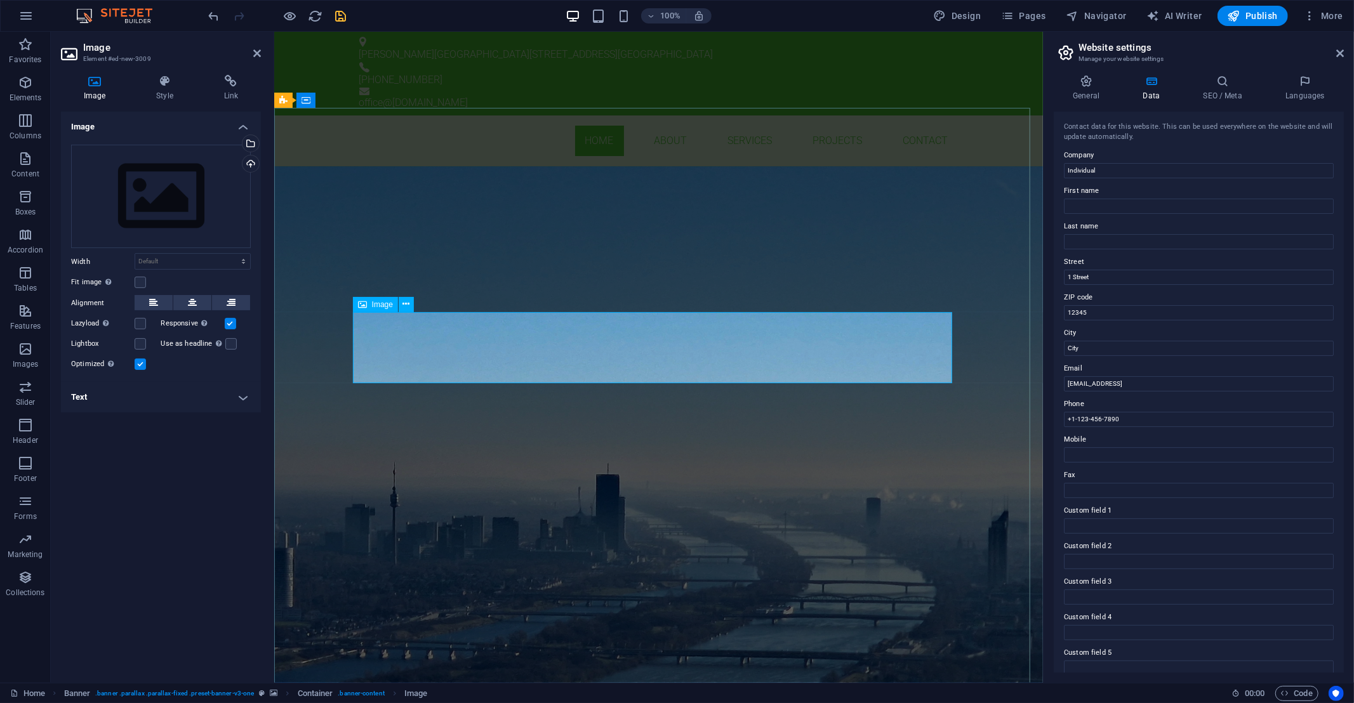
click at [420, 289] on figure at bounding box center [658, 253] width 599 height 72
click at [91, 90] on h4 "Image" at bounding box center [97, 88] width 72 height 27
click at [170, 211] on div "Drag files here, click to choose files or select files from Files or our free s…" at bounding box center [161, 197] width 180 height 104
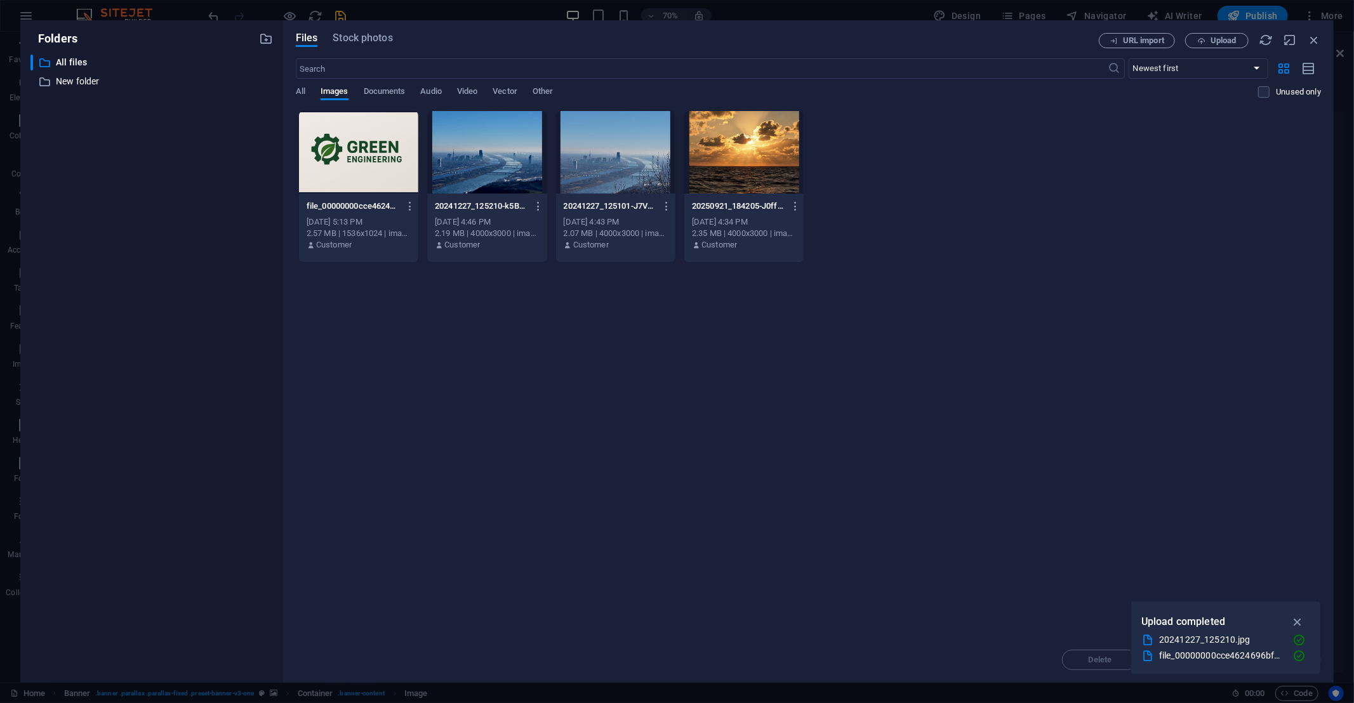
click at [349, 176] on div at bounding box center [358, 152] width 119 height 83
click at [371, 154] on div "1" at bounding box center [358, 152] width 119 height 83
click at [371, 154] on div at bounding box center [358, 152] width 119 height 83
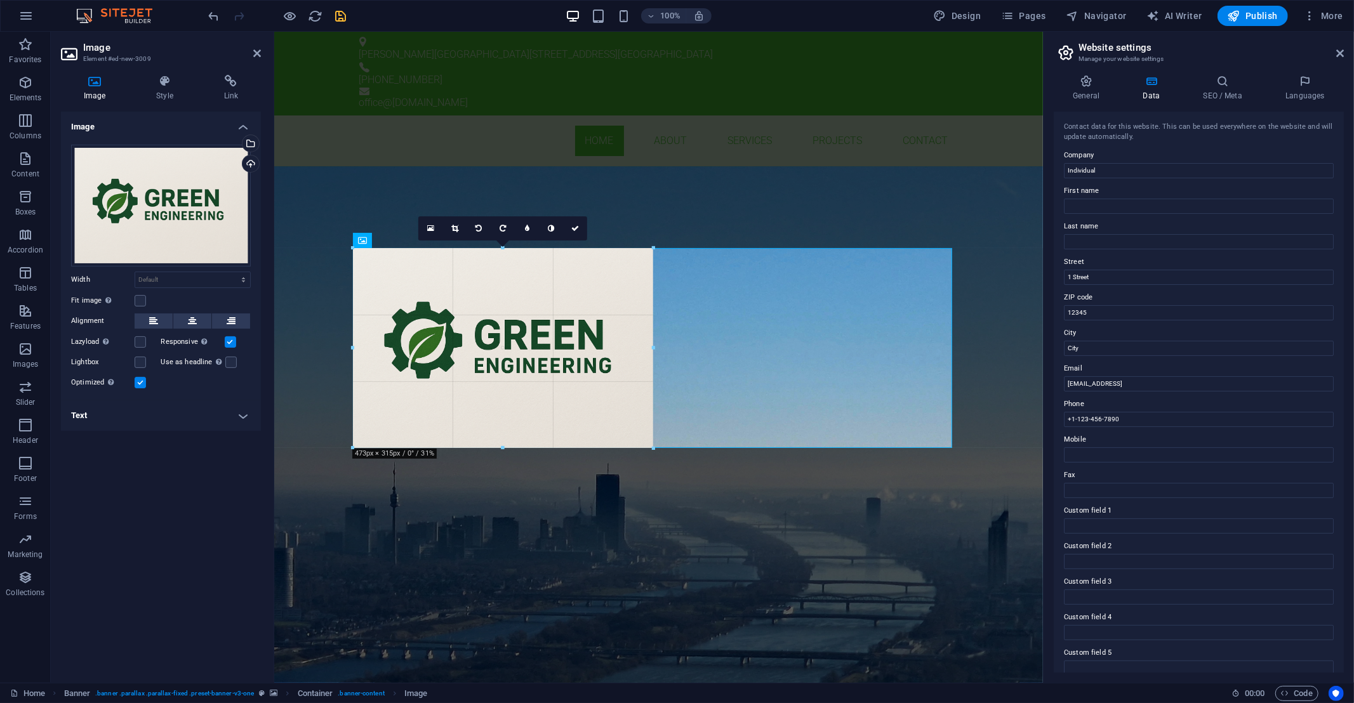
drag, startPoint x: 952, startPoint y: 160, endPoint x: 458, endPoint y: 359, distance: 533.2
type input "473"
select select "px"
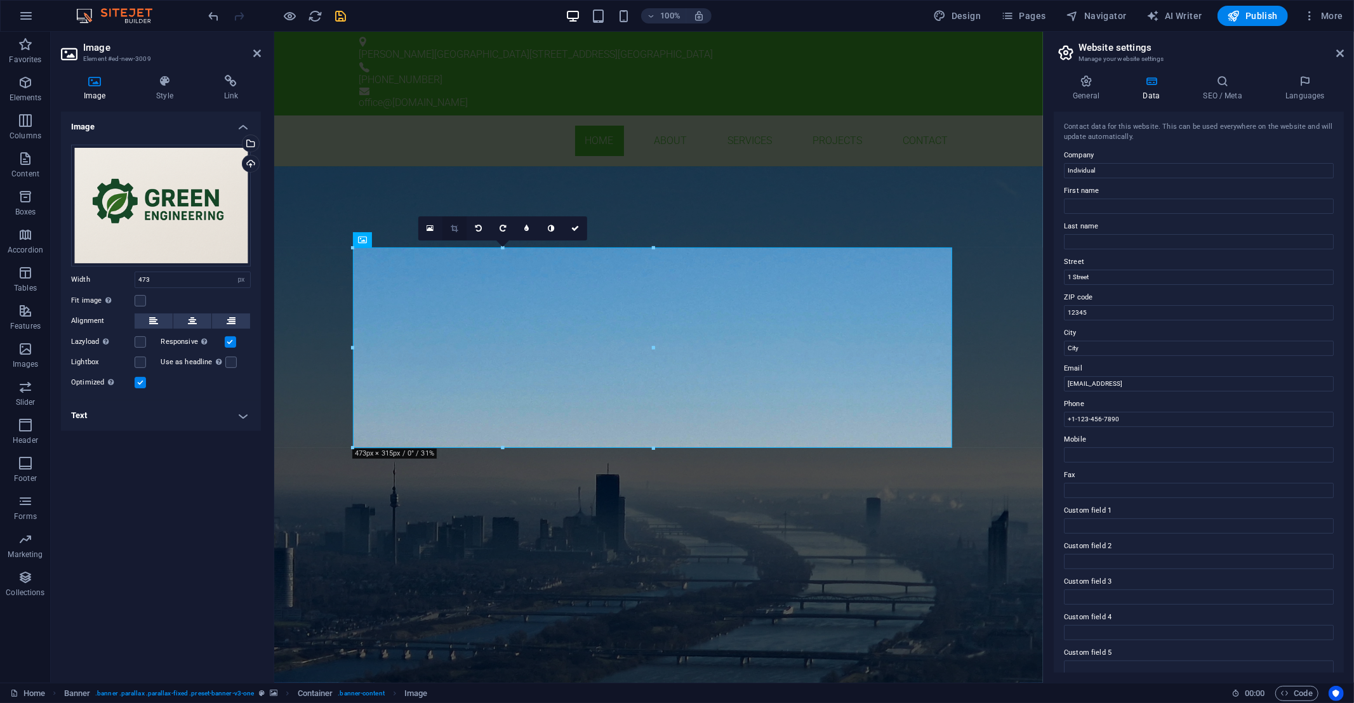
click at [454, 223] on link at bounding box center [455, 228] width 24 height 24
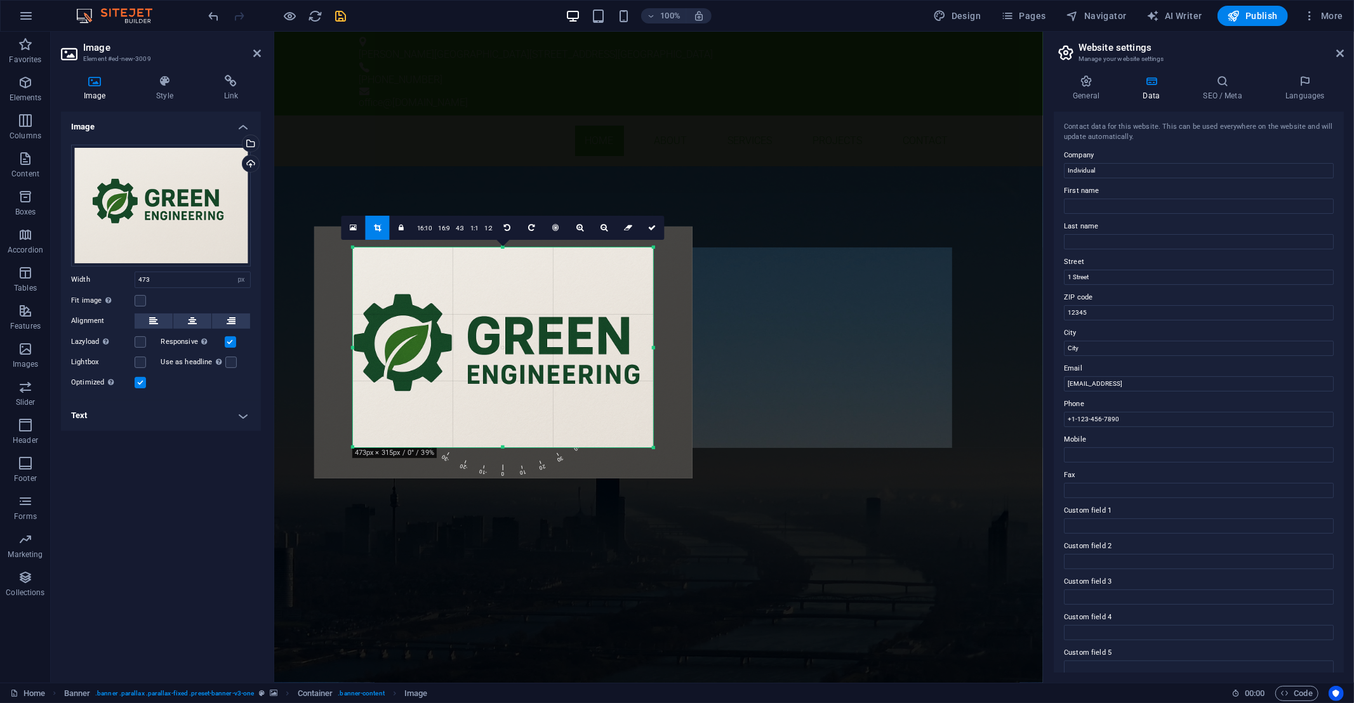
click at [518, 342] on div at bounding box center [503, 353] width 378 height 252
click at [615, 166] on div "GREEN ENGINEERING BUILDING SERVICES ENGINEEERING Learn more" at bounding box center [658, 370] width 769 height 408
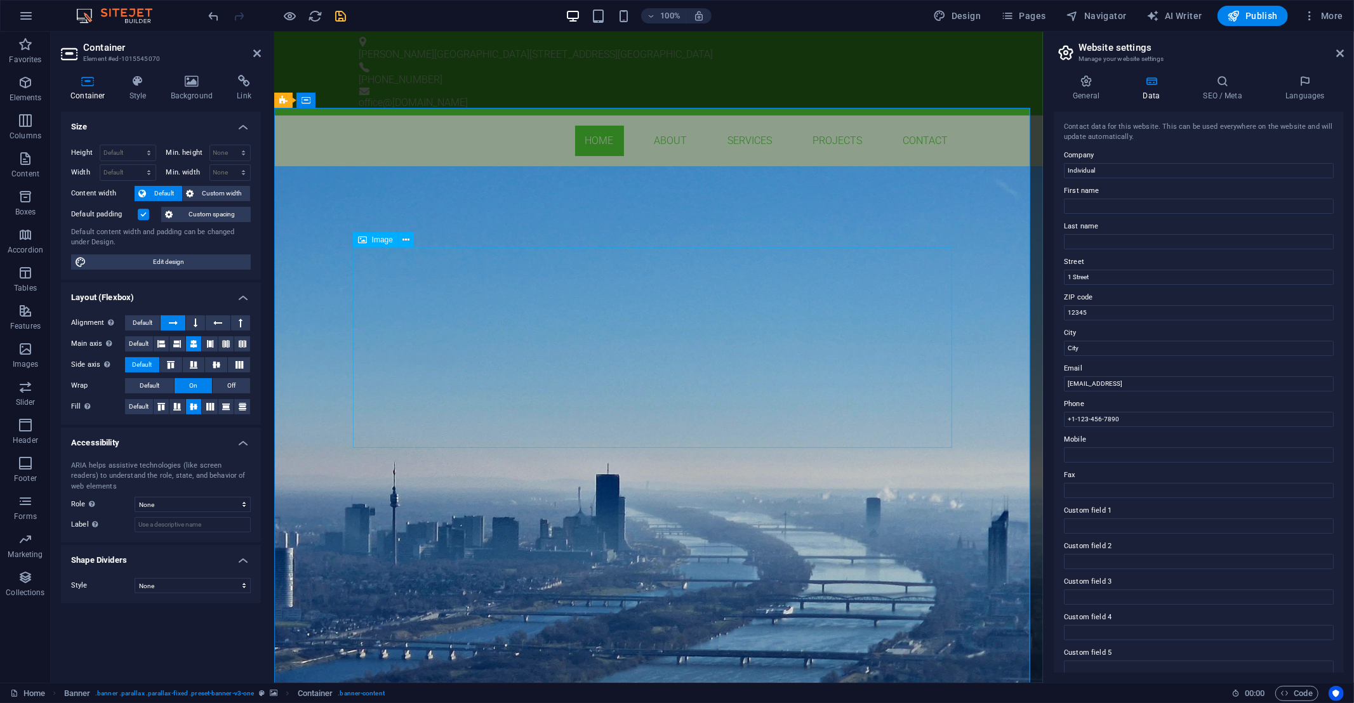
click at [479, 406] on figure at bounding box center [658, 317] width 599 height 201
click at [467, 408] on figure at bounding box center [658, 317] width 599 height 201
click at [468, 407] on figure at bounding box center [658, 317] width 599 height 201
select select "px"
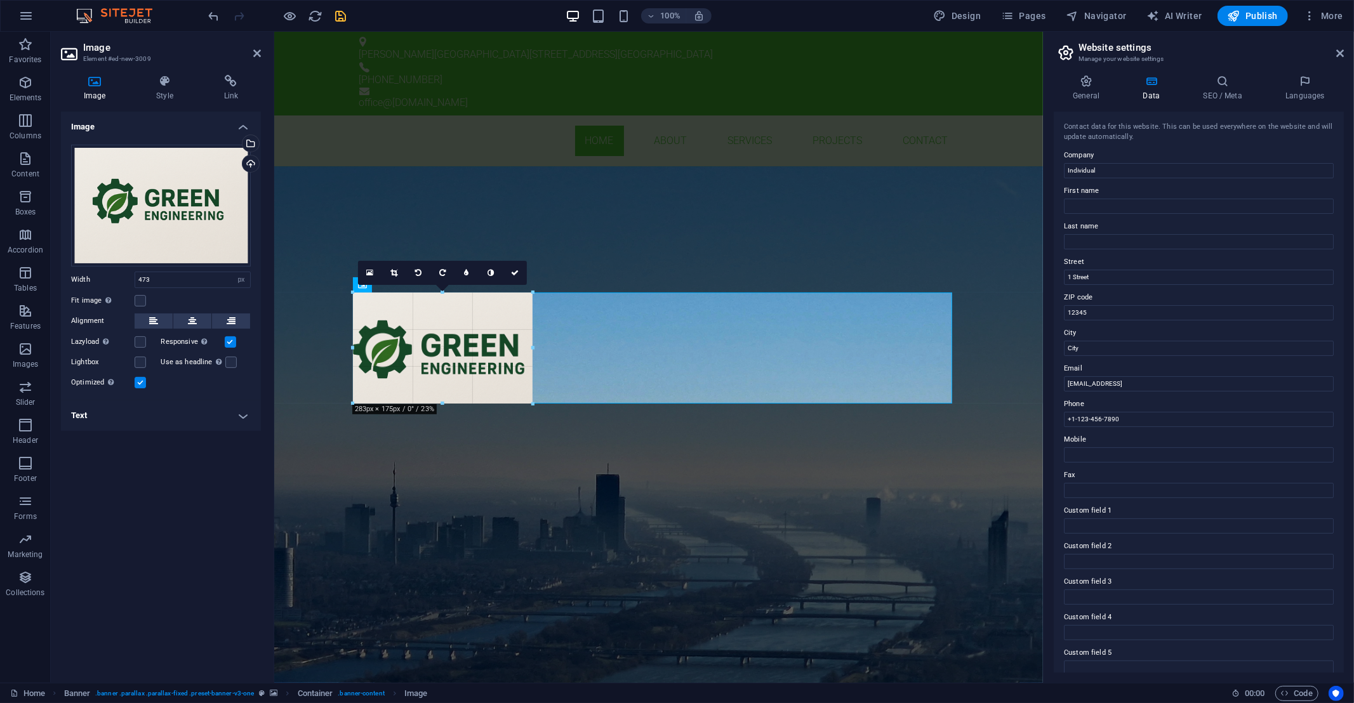
drag, startPoint x: 351, startPoint y: 449, endPoint x: 472, endPoint y: 293, distance: 197.7
type input "283"
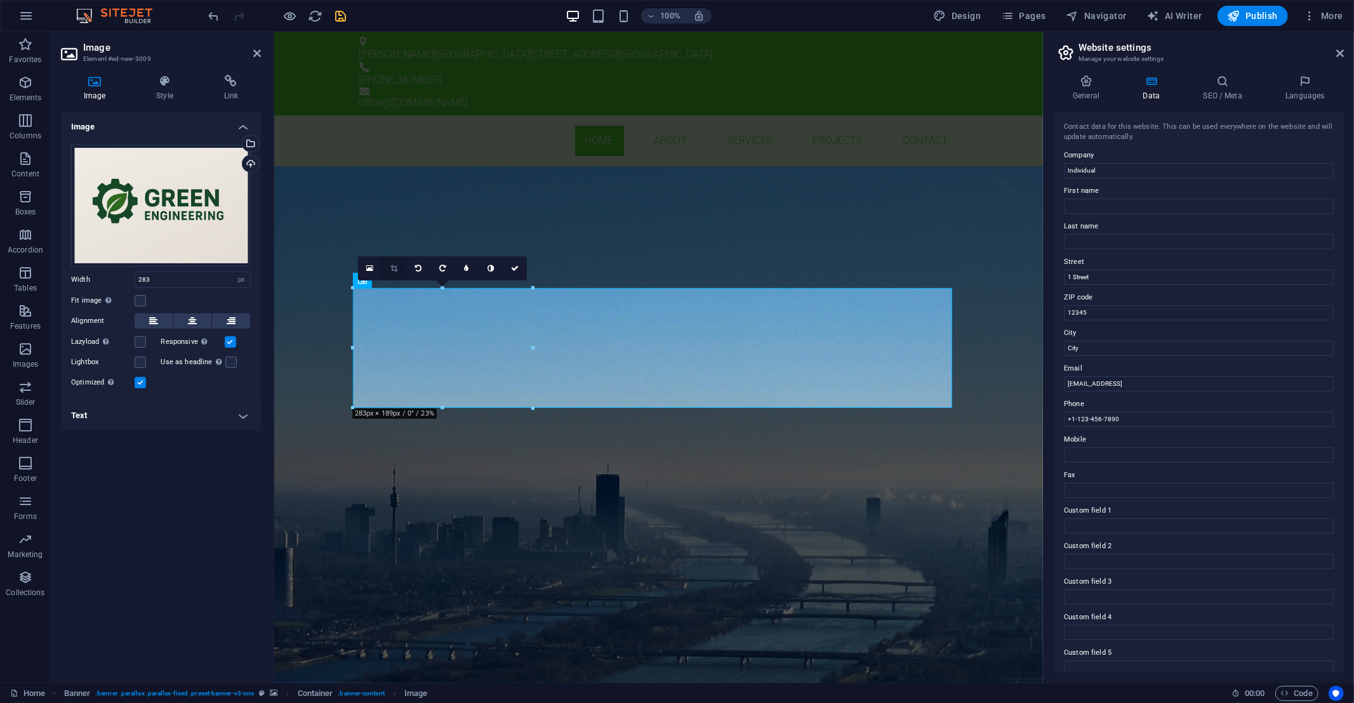
click at [392, 267] on icon at bounding box center [394, 269] width 7 height 8
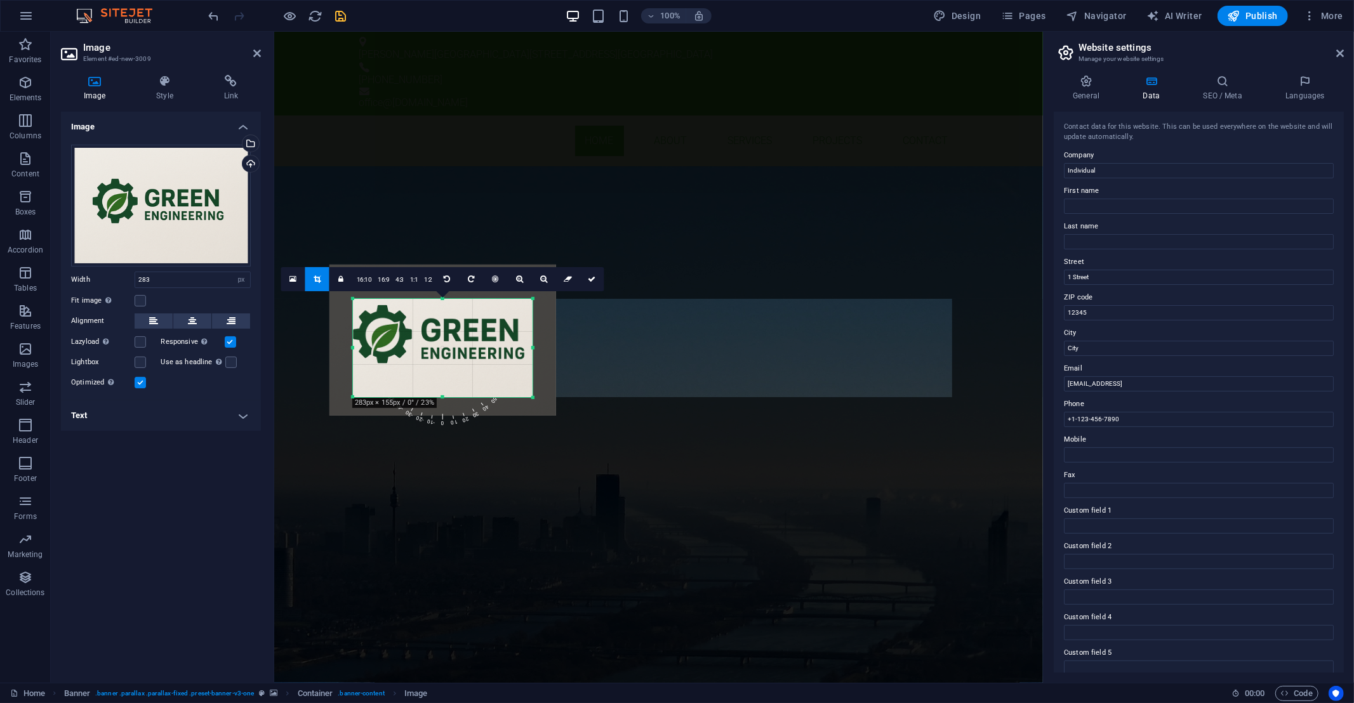
drag, startPoint x: 443, startPoint y: 287, endPoint x: 435, endPoint y: 309, distance: 22.9
click at [435, 309] on div "180 170 160 150 140 130 120 110 100 90 80 70 60 50 40 30 20 10 0 -10 -20 -30 -4…" at bounding box center [443, 348] width 180 height 98
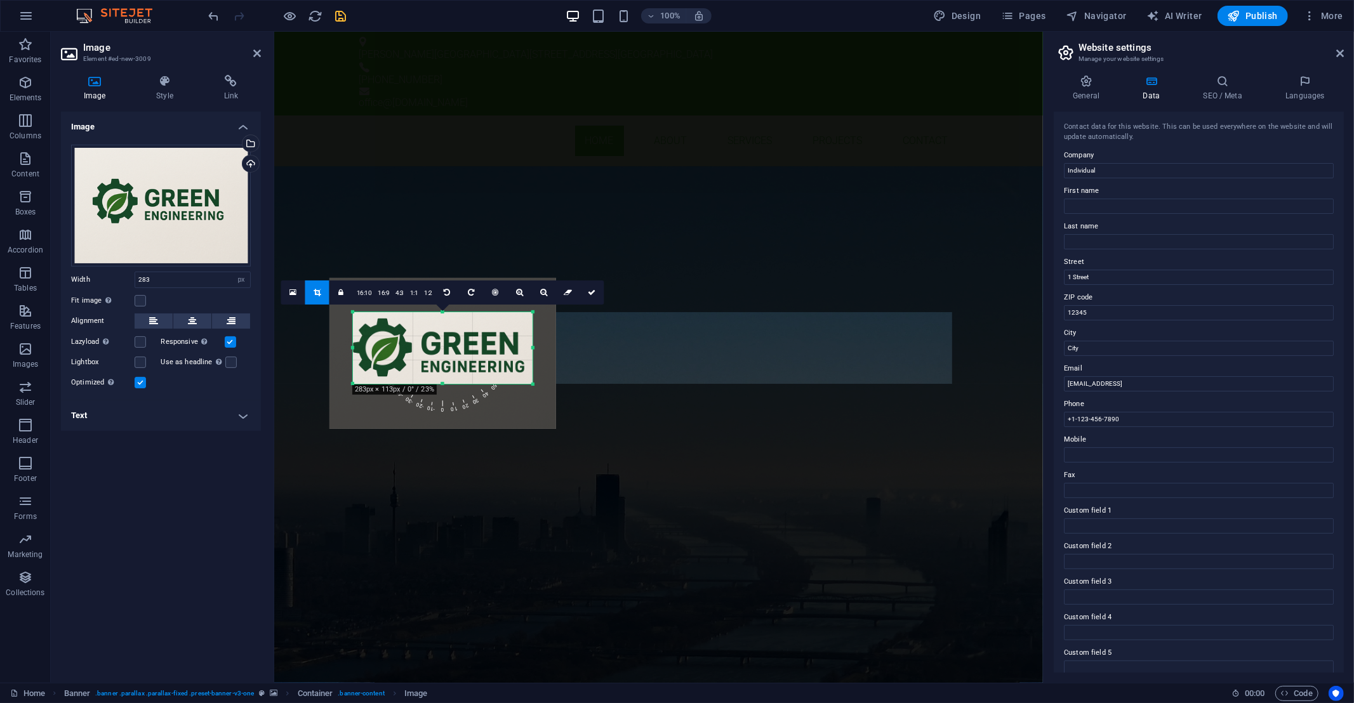
drag, startPoint x: 440, startPoint y: 396, endPoint x: 442, endPoint y: 369, distance: 26.7
click at [442, 369] on div "180 170 160 150 140 130 120 110 100 90 80 70 60 50 40 30 20 10 0 -10 -20 -30 -4…" at bounding box center [443, 348] width 180 height 72
click at [587, 204] on div "GREEN ENGINEERING BUILDING SERVICES ENGINEEERING Learn more" at bounding box center [658, 305] width 769 height 279
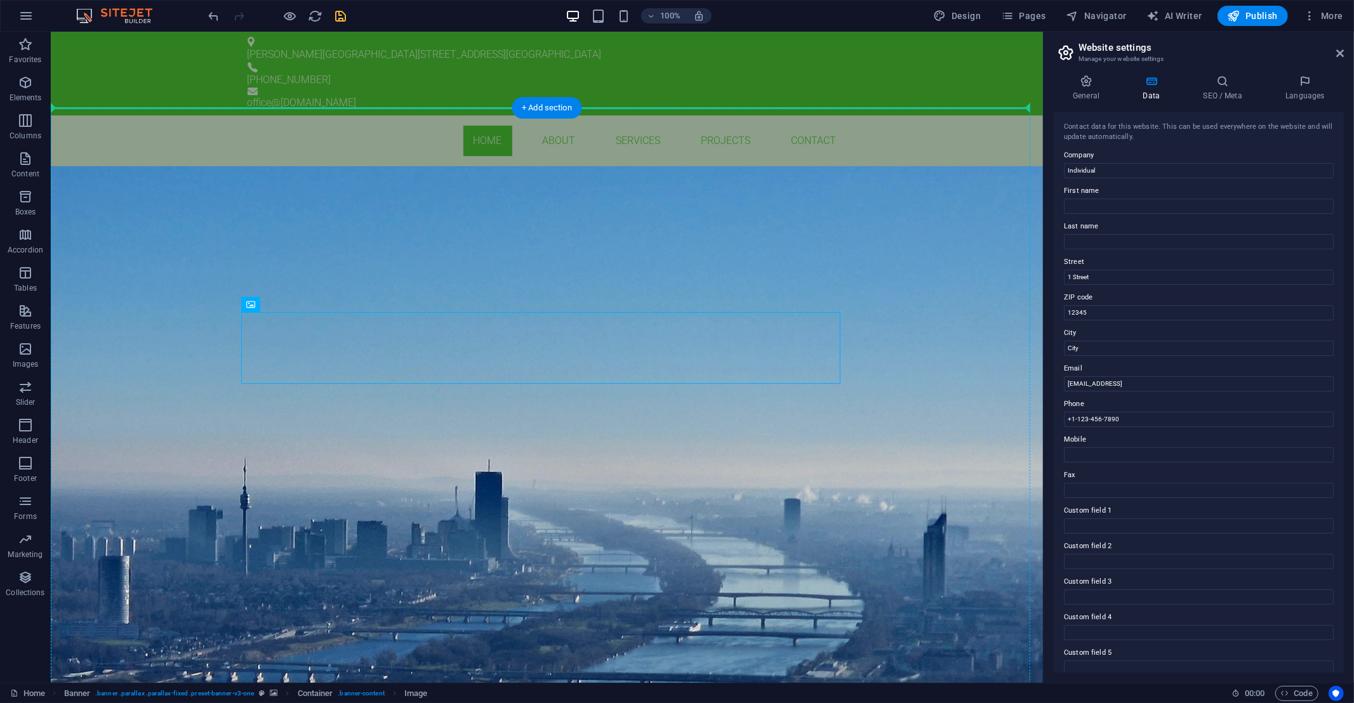
drag, startPoint x: 220, startPoint y: 338, endPoint x: 443, endPoint y: 283, distance: 229.0
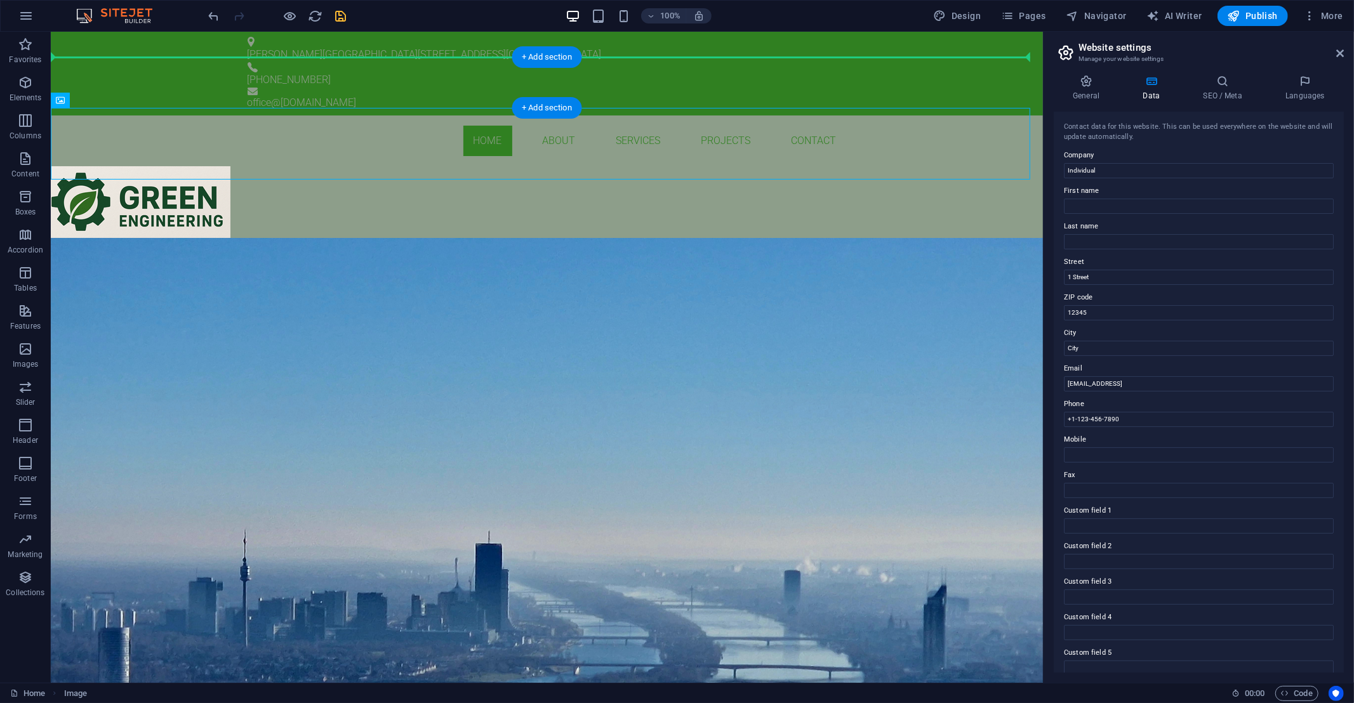
drag, startPoint x: 165, startPoint y: 145, endPoint x: 164, endPoint y: 72, distance: 72.4
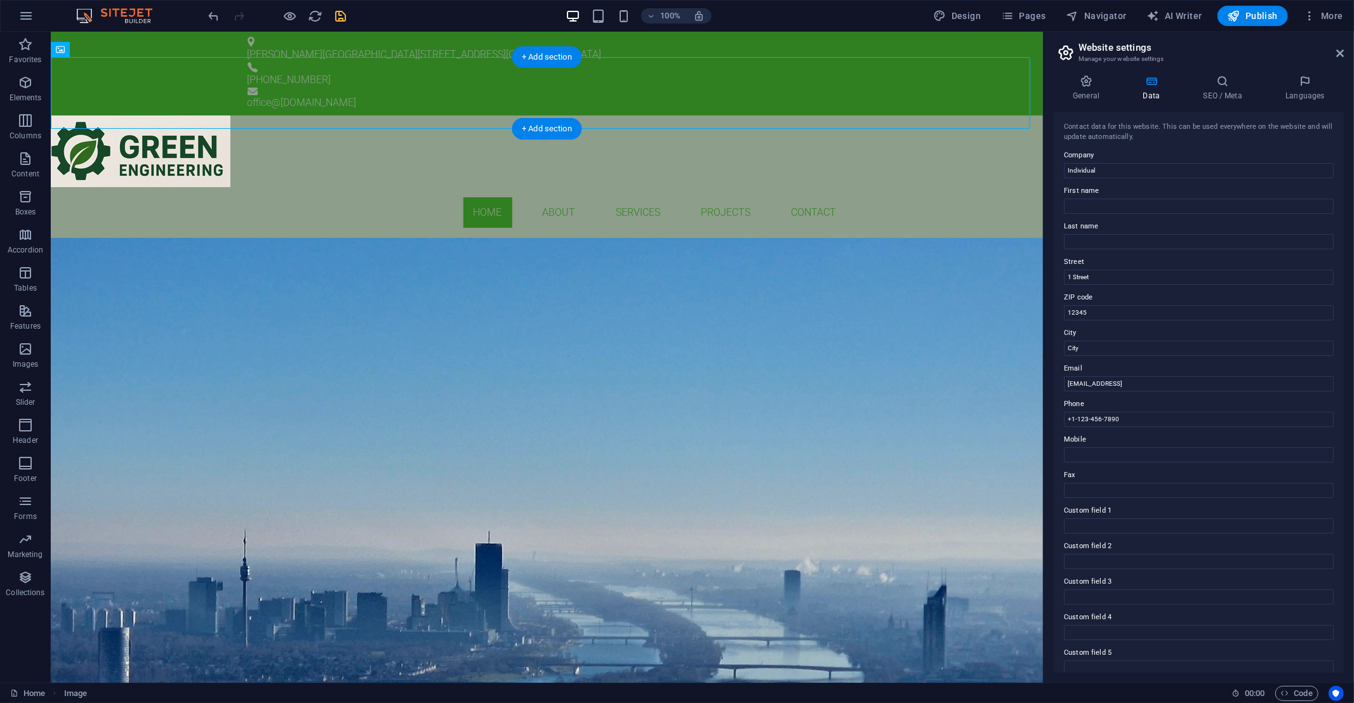
drag, startPoint x: 178, startPoint y: 90, endPoint x: 204, endPoint y: 85, distance: 25.9
click at [204, 116] on figure at bounding box center [546, 152] width 992 height 72
click at [140, 116] on figure at bounding box center [546, 152] width 992 height 72
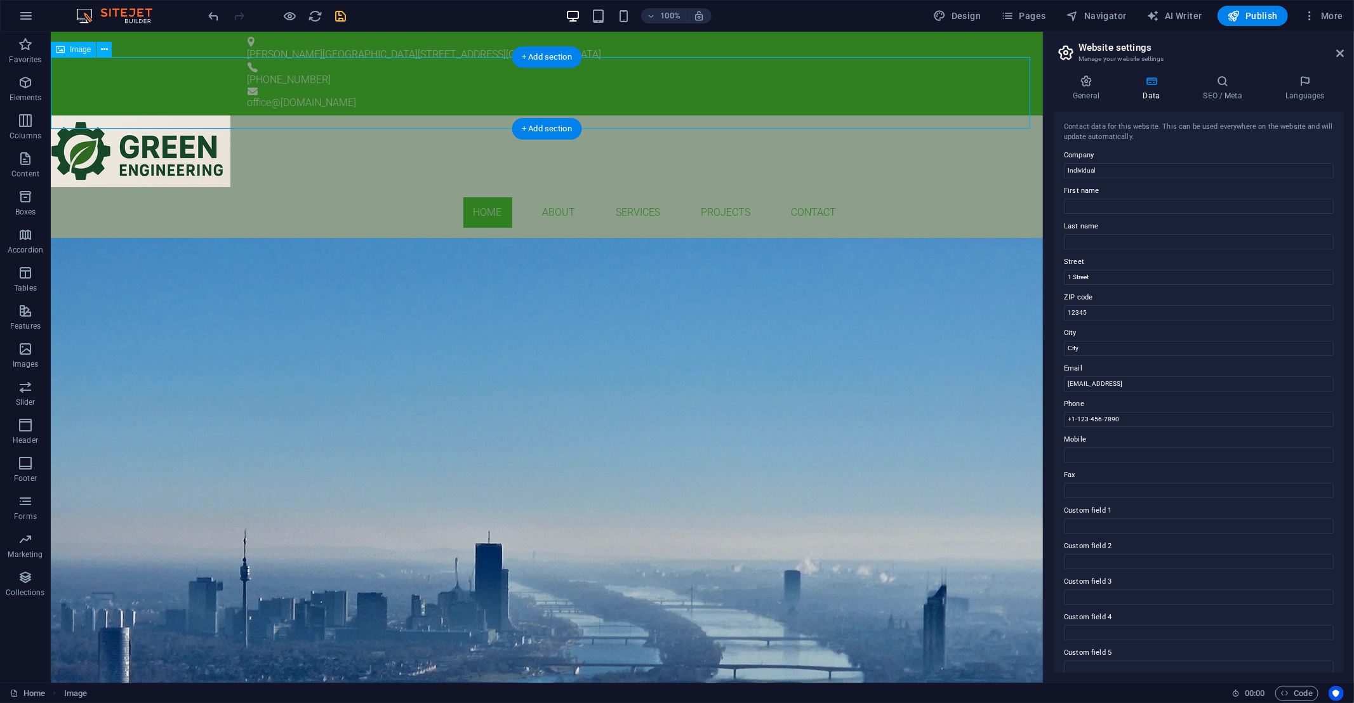
select select "px"
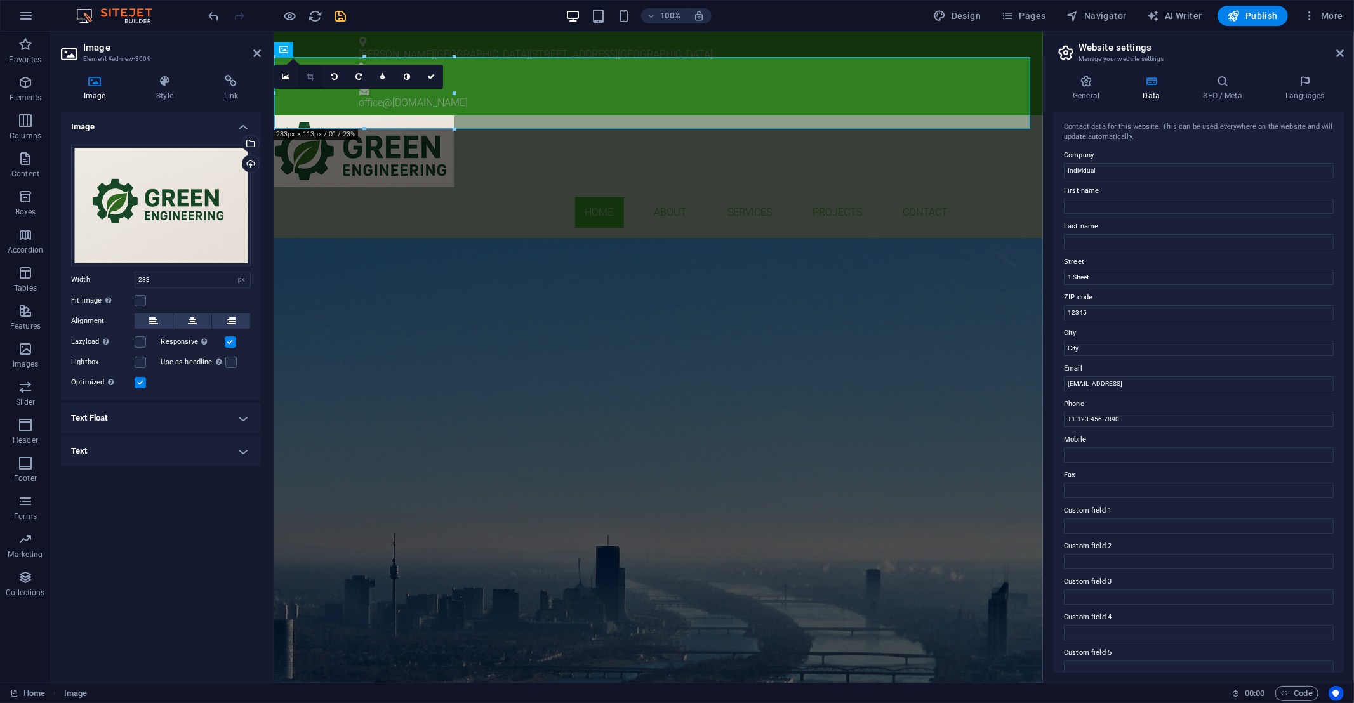
click at [309, 79] on icon at bounding box center [310, 77] width 7 height 8
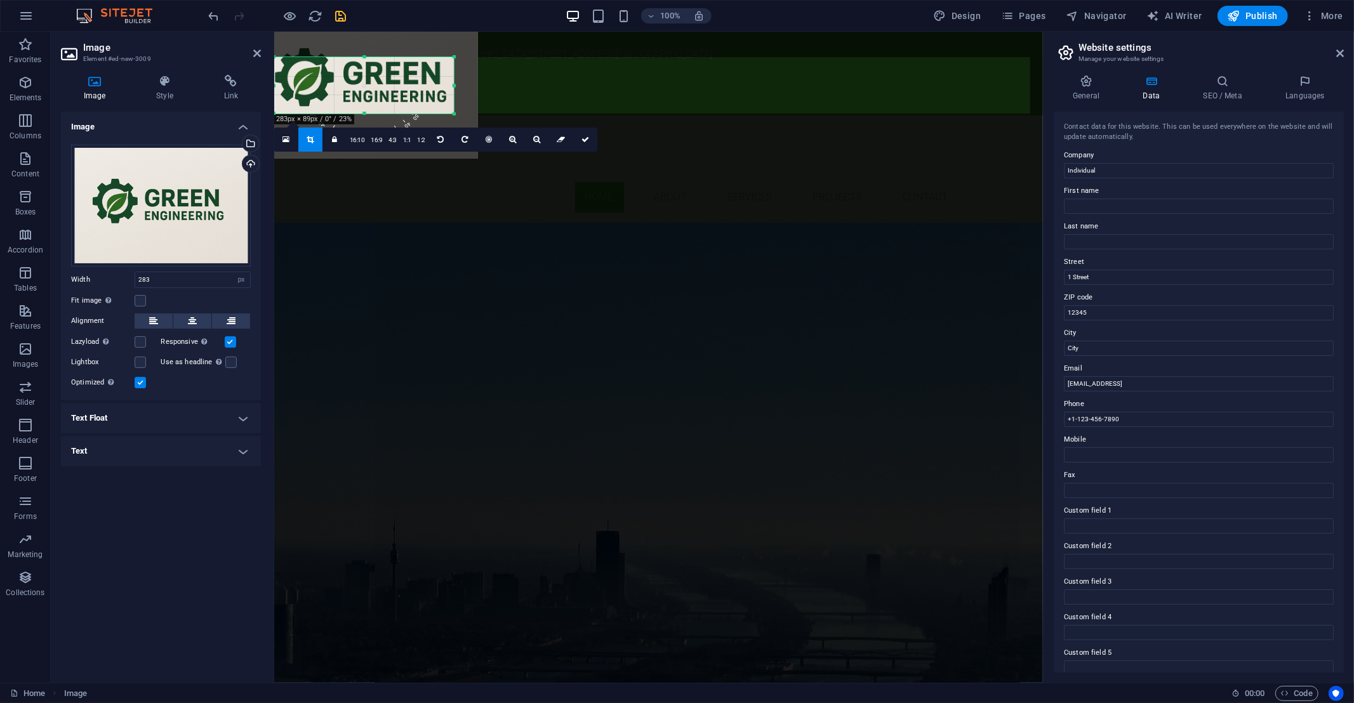
drag, startPoint x: 366, startPoint y: 56, endPoint x: 360, endPoint y: 71, distance: 16.3
click at [360, 71] on div "180 170 160 150 140 130 120 110 100 90 80 70 60 50 40 30 20 10 0 -10 -20 -30 -4…" at bounding box center [364, 85] width 180 height 57
drag, startPoint x: 371, startPoint y: 70, endPoint x: 372, endPoint y: 77, distance: 7.7
click at [372, 77] on div at bounding box center [366, 90] width 227 height 151
click at [445, 249] on div "GREEN ENGINEERING BUILDING SERVICES ENGINEEERING Learn more" at bounding box center [658, 327] width 769 height 208
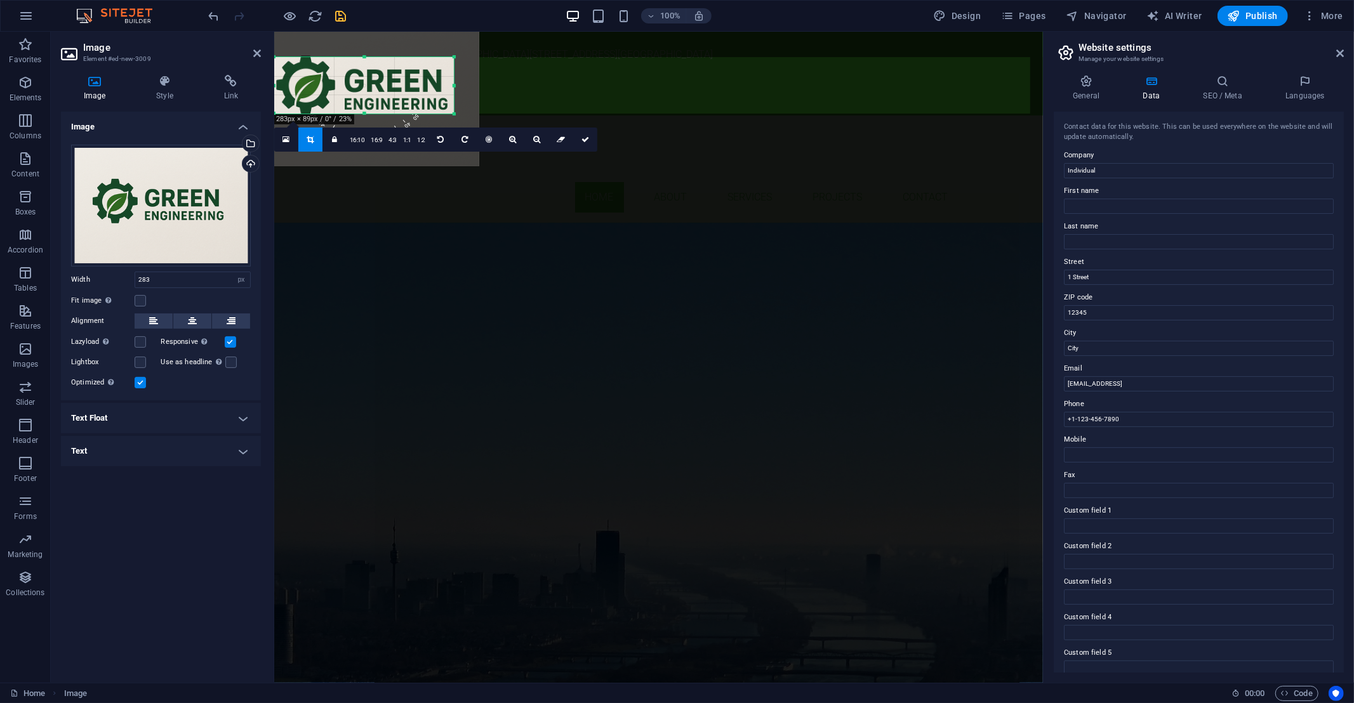
click at [445, 248] on div "GREEN ENGINEERING BUILDING SERVICES ENGINEEERING Learn more" at bounding box center [658, 327] width 769 height 208
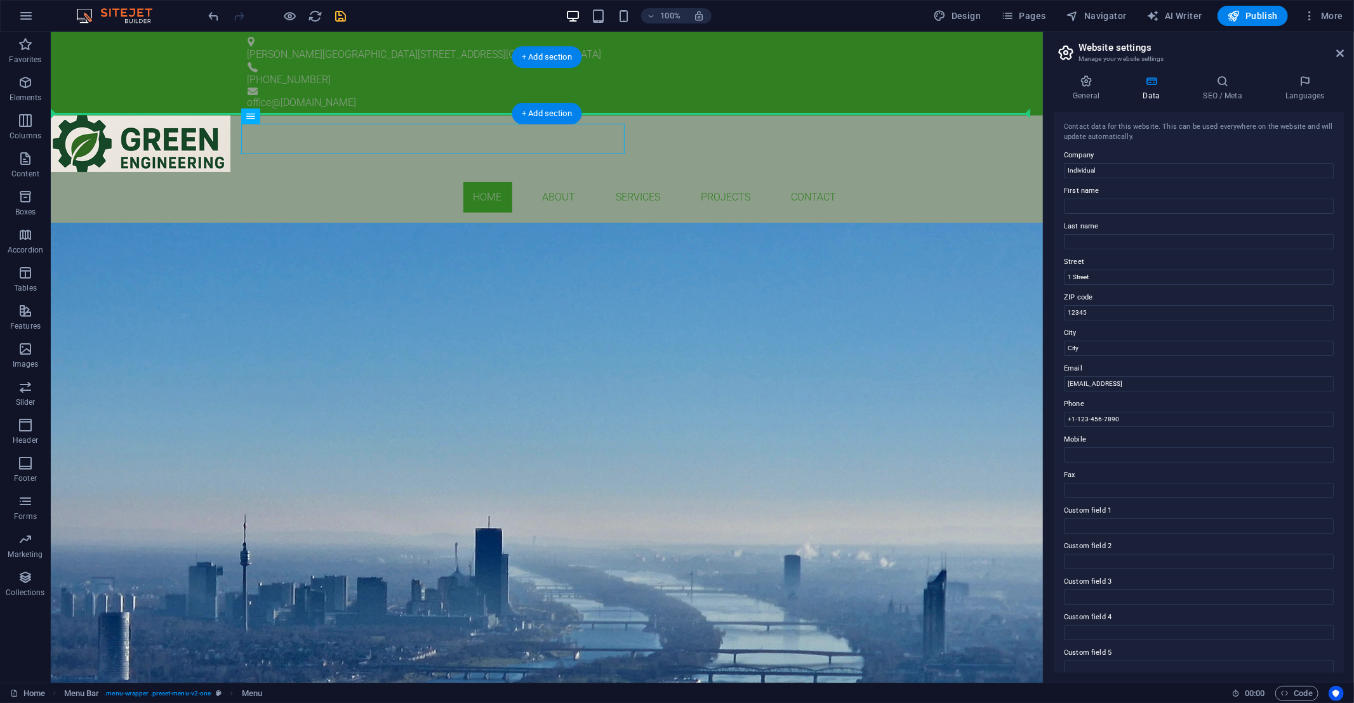
drag, startPoint x: 241, startPoint y: 136, endPoint x: 543, endPoint y: 93, distance: 305.2
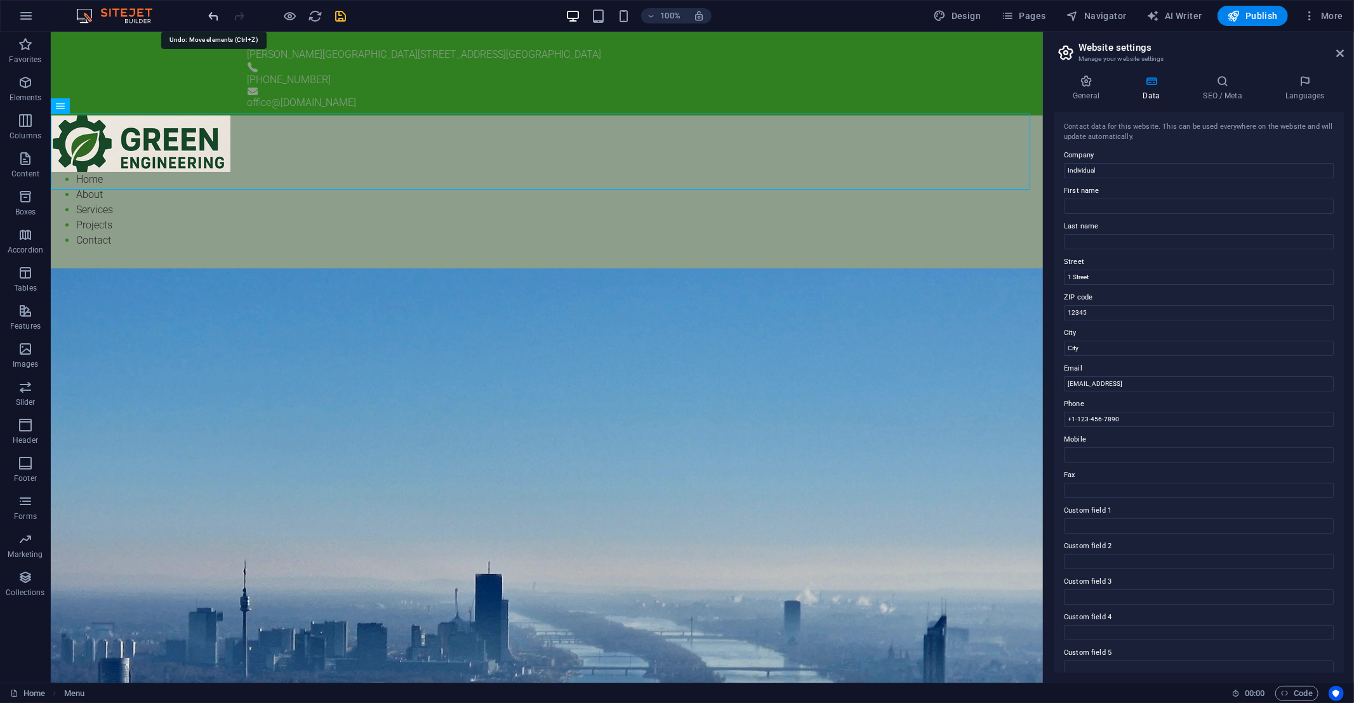
click at [208, 12] on icon "undo" at bounding box center [214, 16] width 15 height 15
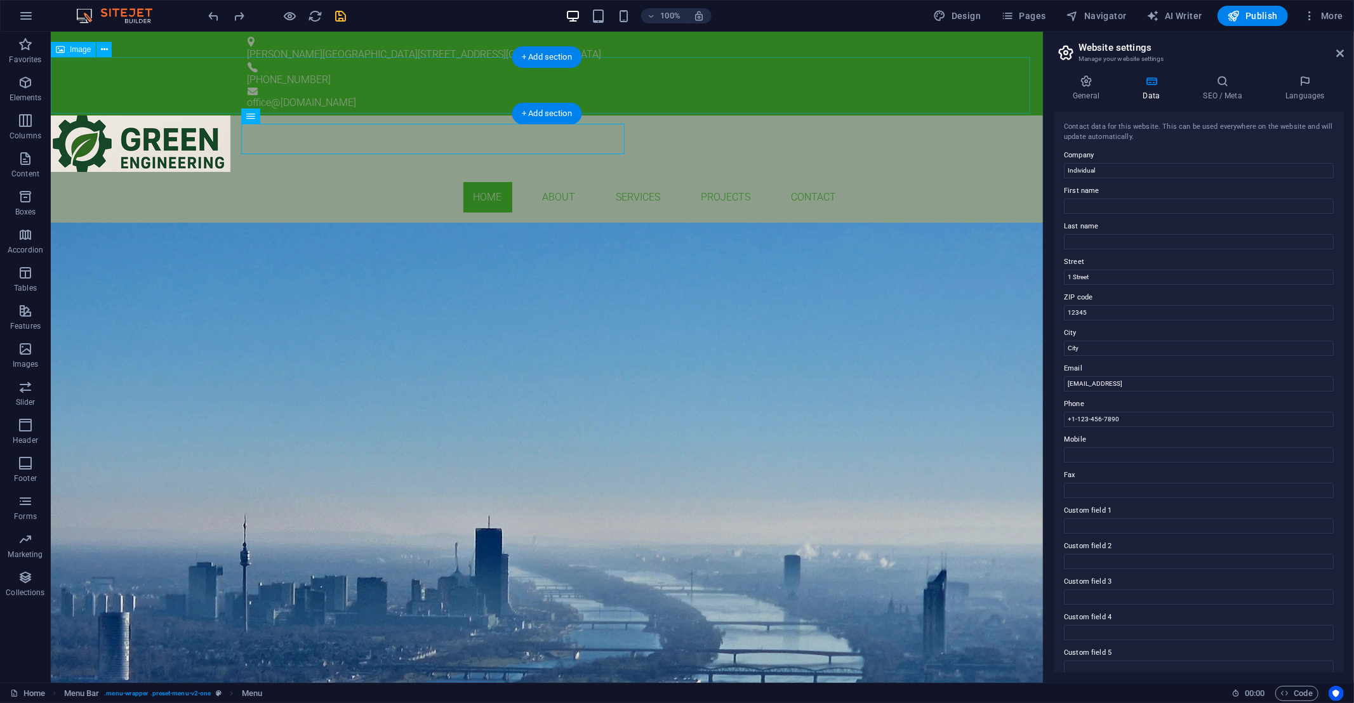
click at [126, 116] on figure at bounding box center [546, 144] width 992 height 57
select select "px"
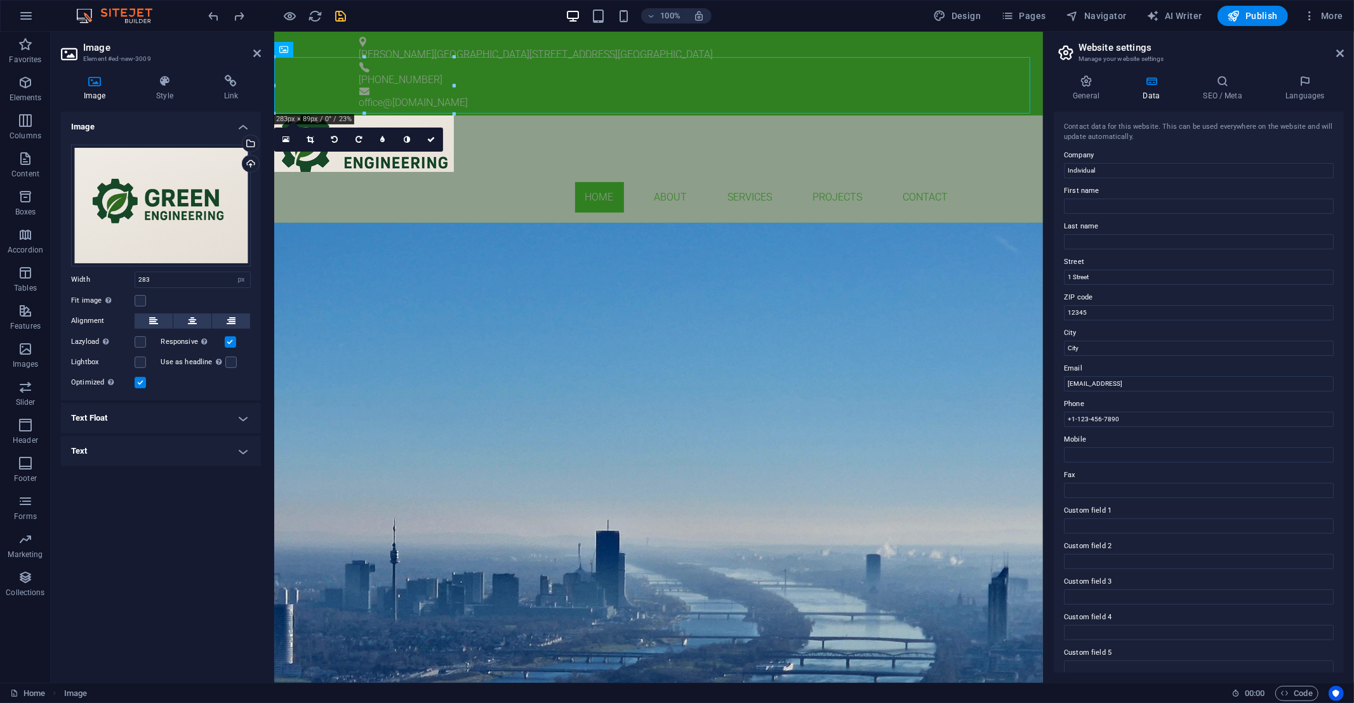
drag, startPoint x: 347, startPoint y: 76, endPoint x: 655, endPoint y: 84, distance: 308.6
click at [655, 116] on figure at bounding box center [658, 144] width 769 height 57
click at [398, 116] on figure at bounding box center [658, 144] width 769 height 57
drag, startPoint x: 378, startPoint y: 80, endPoint x: 544, endPoint y: 79, distance: 165.7
click at [544, 116] on figure at bounding box center [658, 144] width 769 height 57
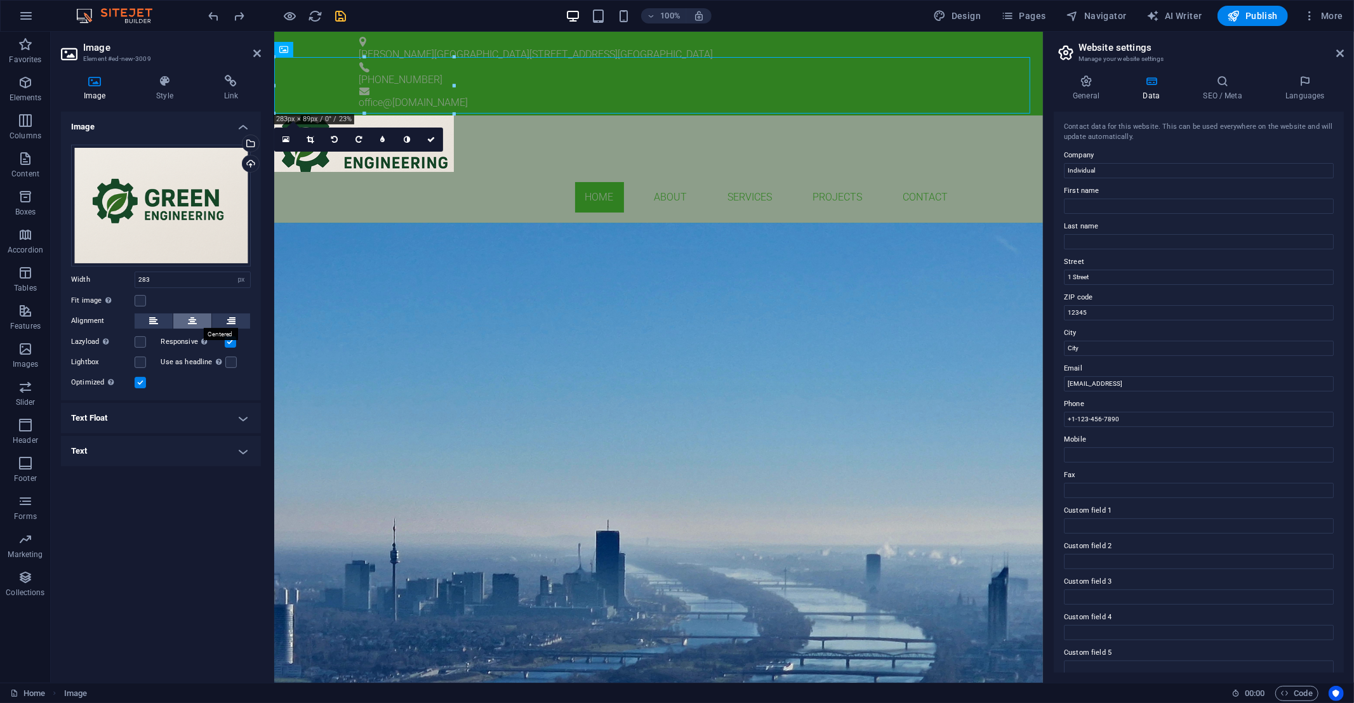
click at [196, 323] on icon at bounding box center [192, 321] width 9 height 15
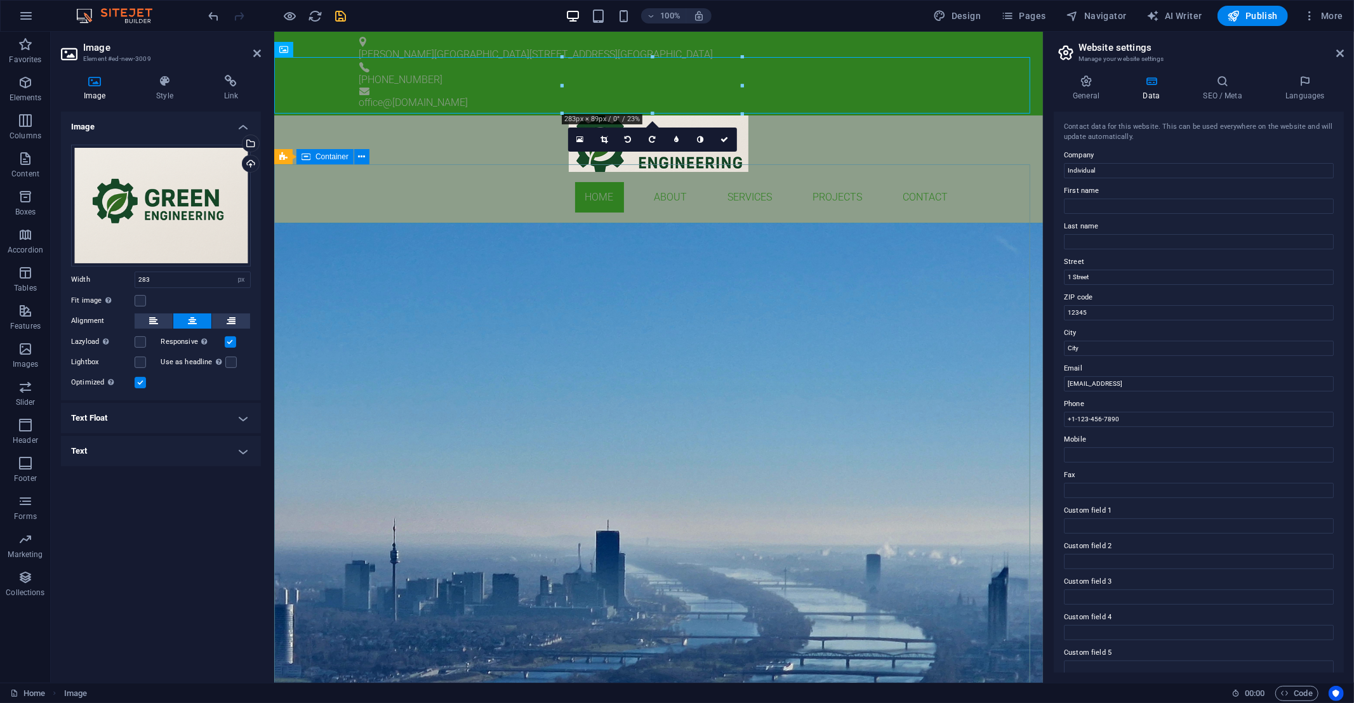
click at [615, 303] on div "GREEN ENGINEERING BUILDING SERVICES ENGINEEERING Learn more" at bounding box center [658, 327] width 769 height 208
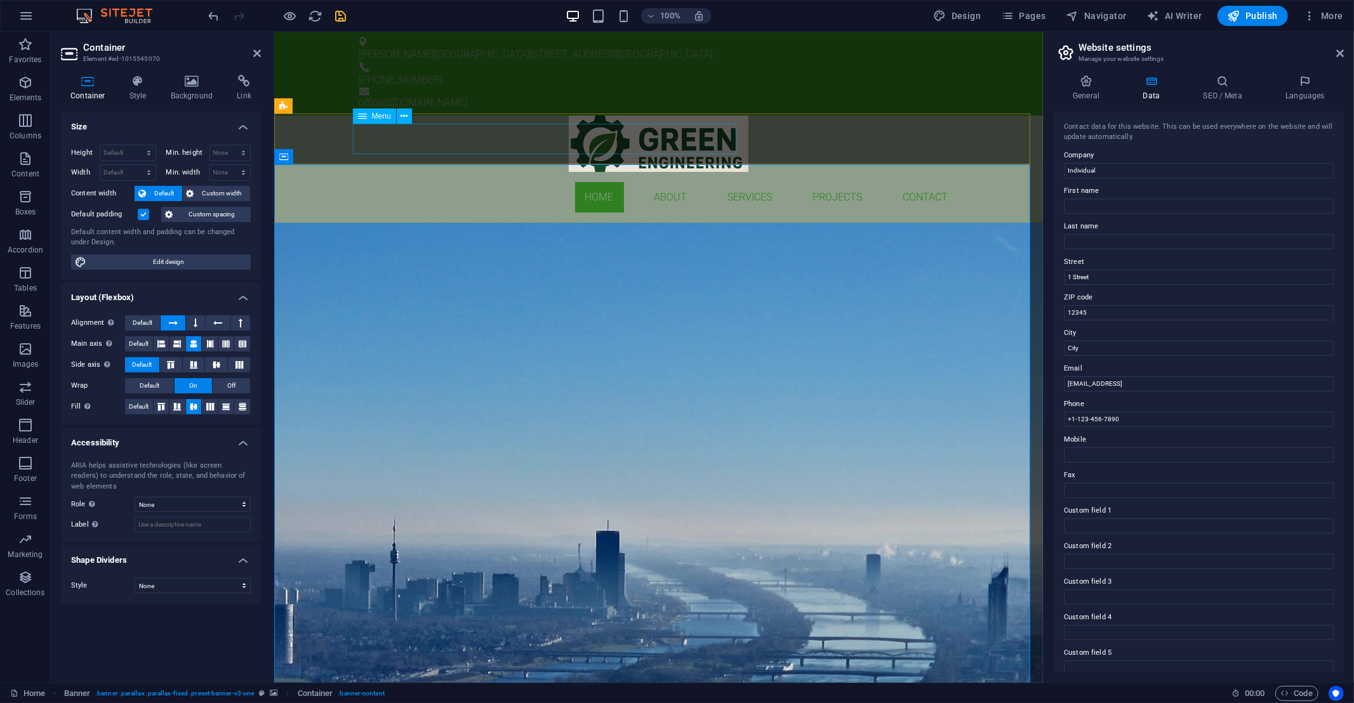
click at [406, 182] on nav "Home About Services Projects Contact" at bounding box center [658, 197] width 599 height 30
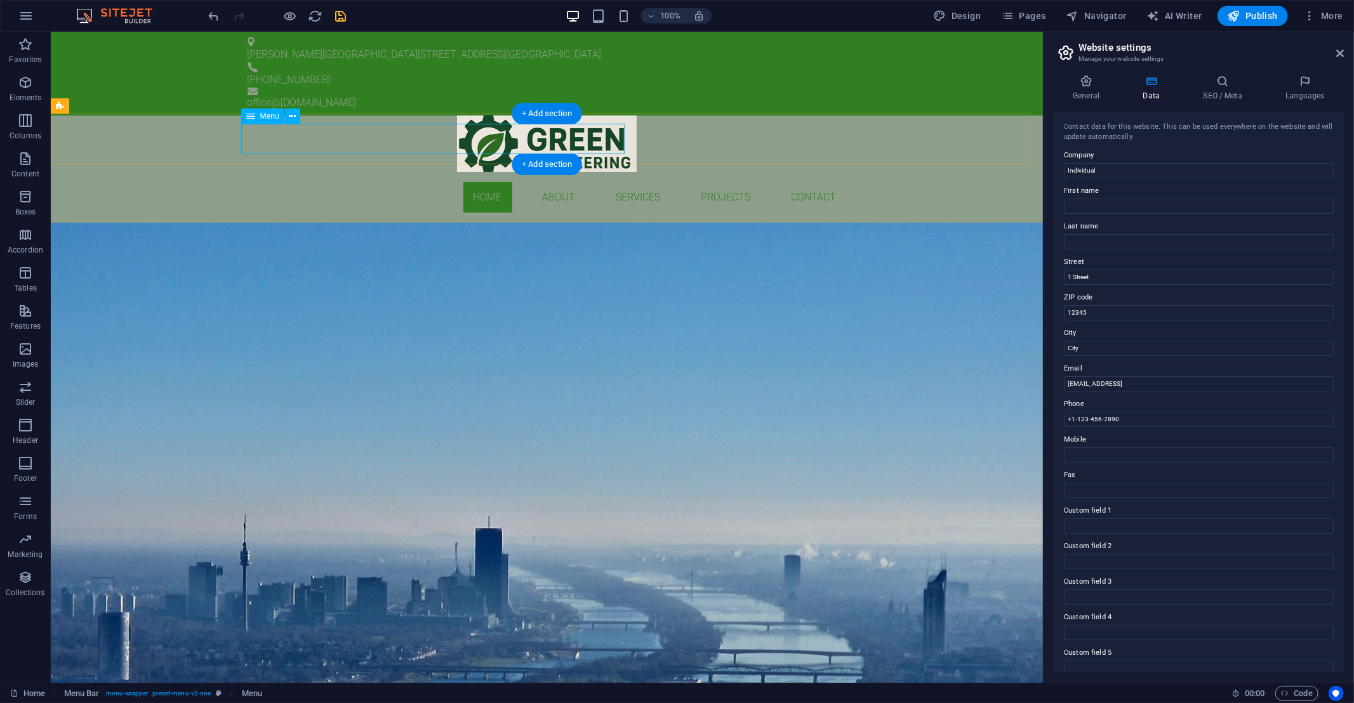
drag, startPoint x: 423, startPoint y: 147, endPoint x: 468, endPoint y: 142, distance: 44.7
drag, startPoint x: 338, startPoint y: 136, endPoint x: 388, endPoint y: 136, distance: 50.2
click at [439, 182] on nav "Home About Services Projects Contact" at bounding box center [546, 197] width 599 height 30
click at [290, 116] on icon at bounding box center [292, 116] width 7 height 13
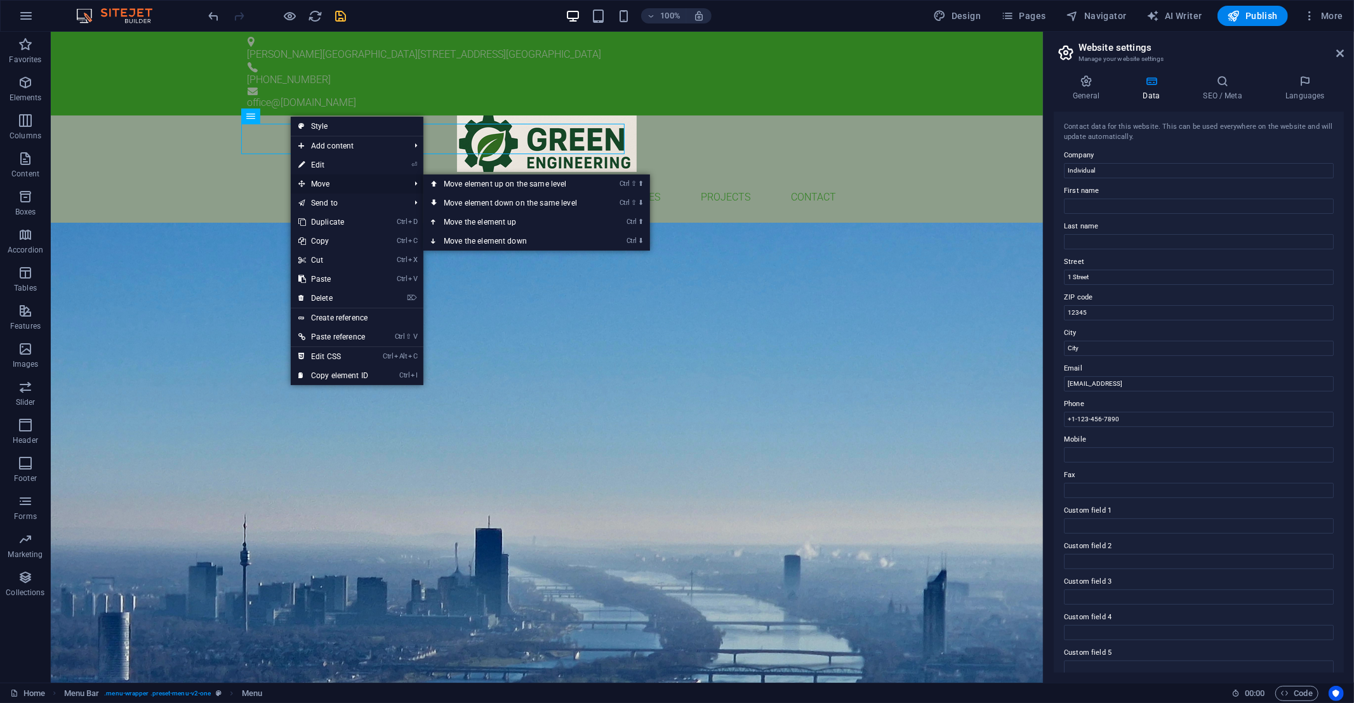
click at [314, 183] on span "Move" at bounding box center [348, 184] width 114 height 19
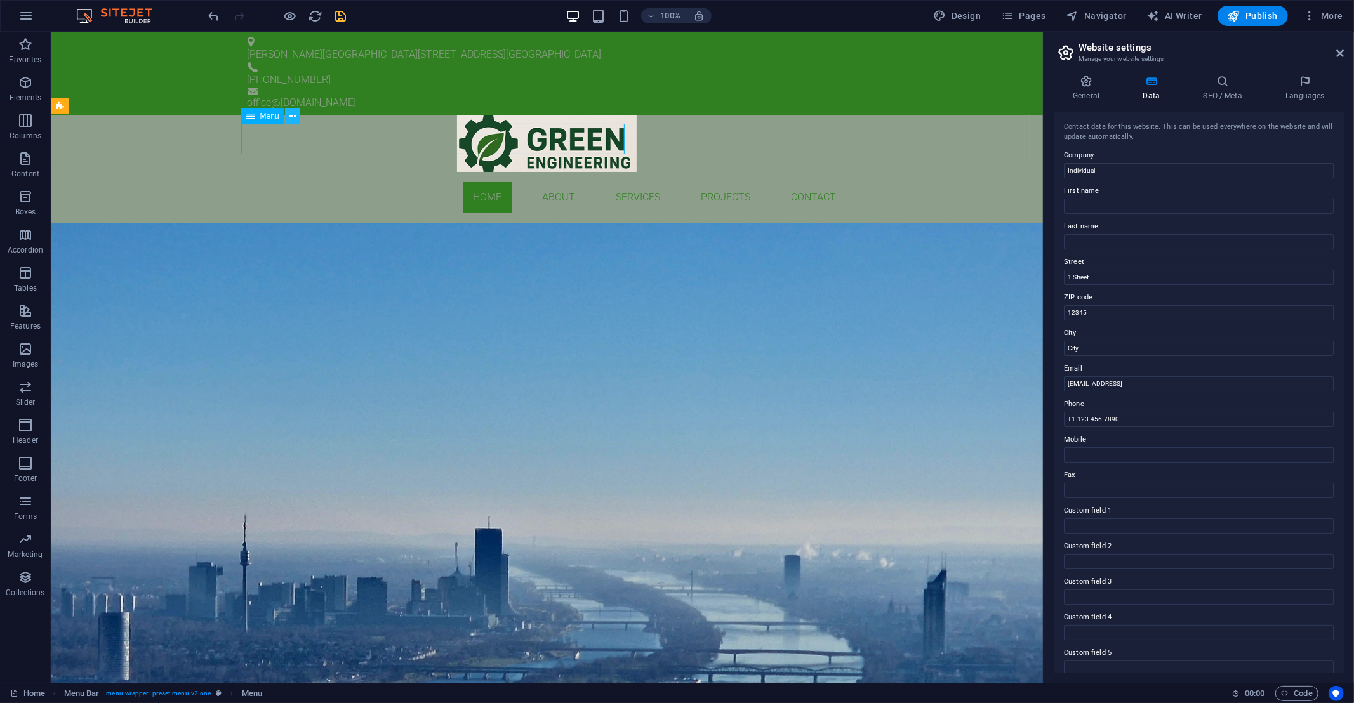
click at [295, 116] on icon at bounding box center [292, 116] width 7 height 13
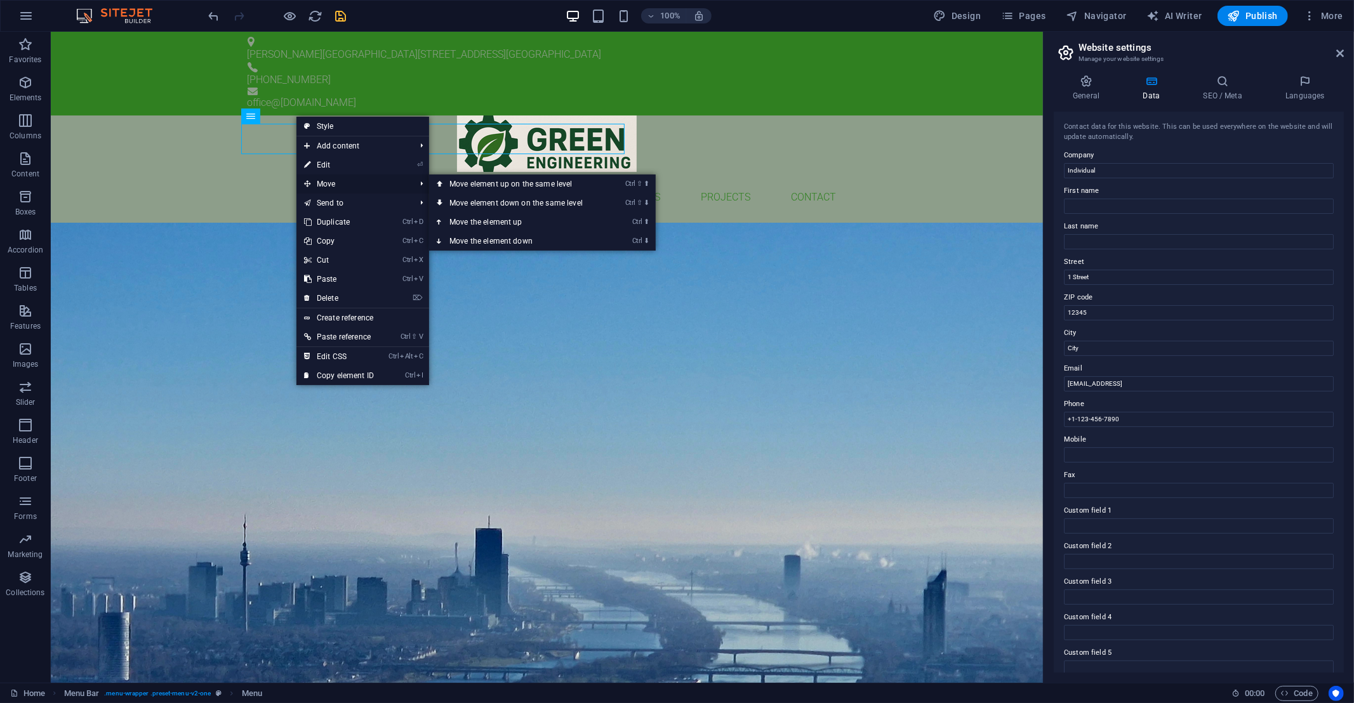
click at [320, 182] on span "Move" at bounding box center [353, 184] width 114 height 19
click at [509, 184] on link "Ctrl ⇧ ⬆ Move element up on the same level" at bounding box center [518, 184] width 179 height 19
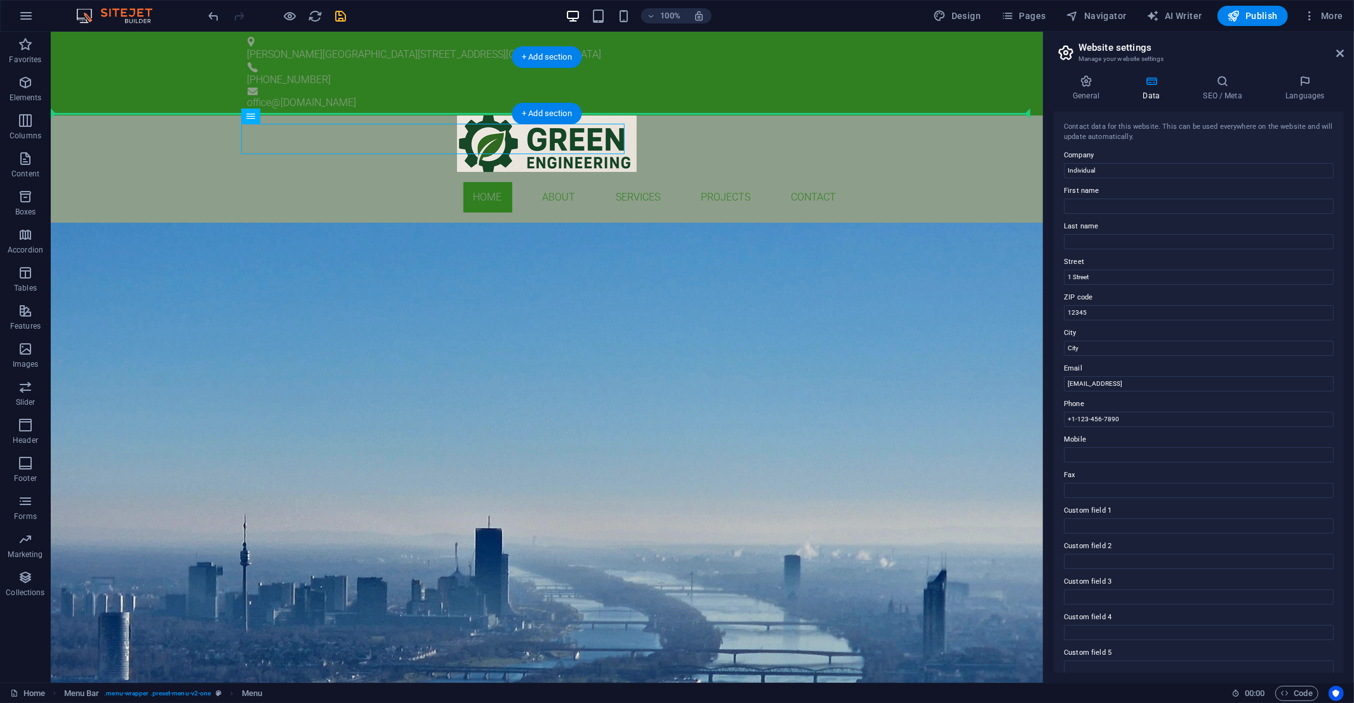
drag, startPoint x: 369, startPoint y: 143, endPoint x: 753, endPoint y: 97, distance: 386.9
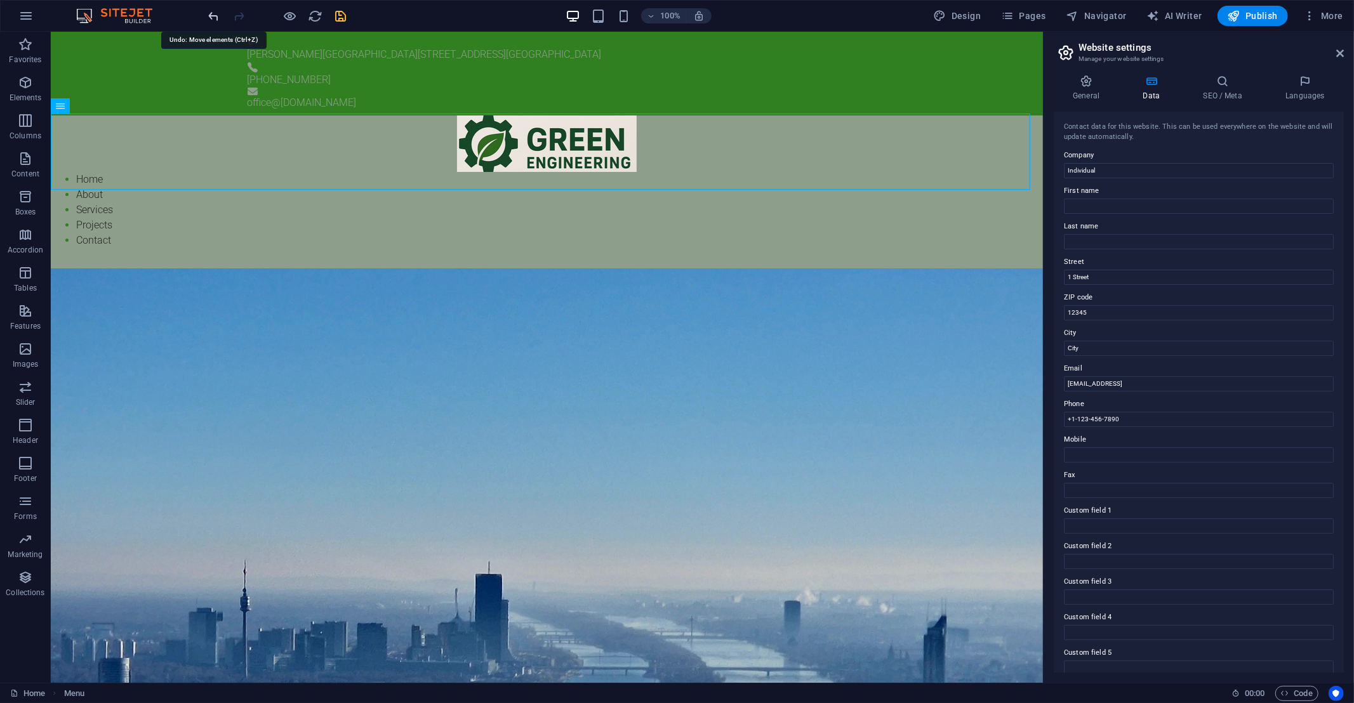
click at [208, 15] on icon "undo" at bounding box center [214, 16] width 15 height 15
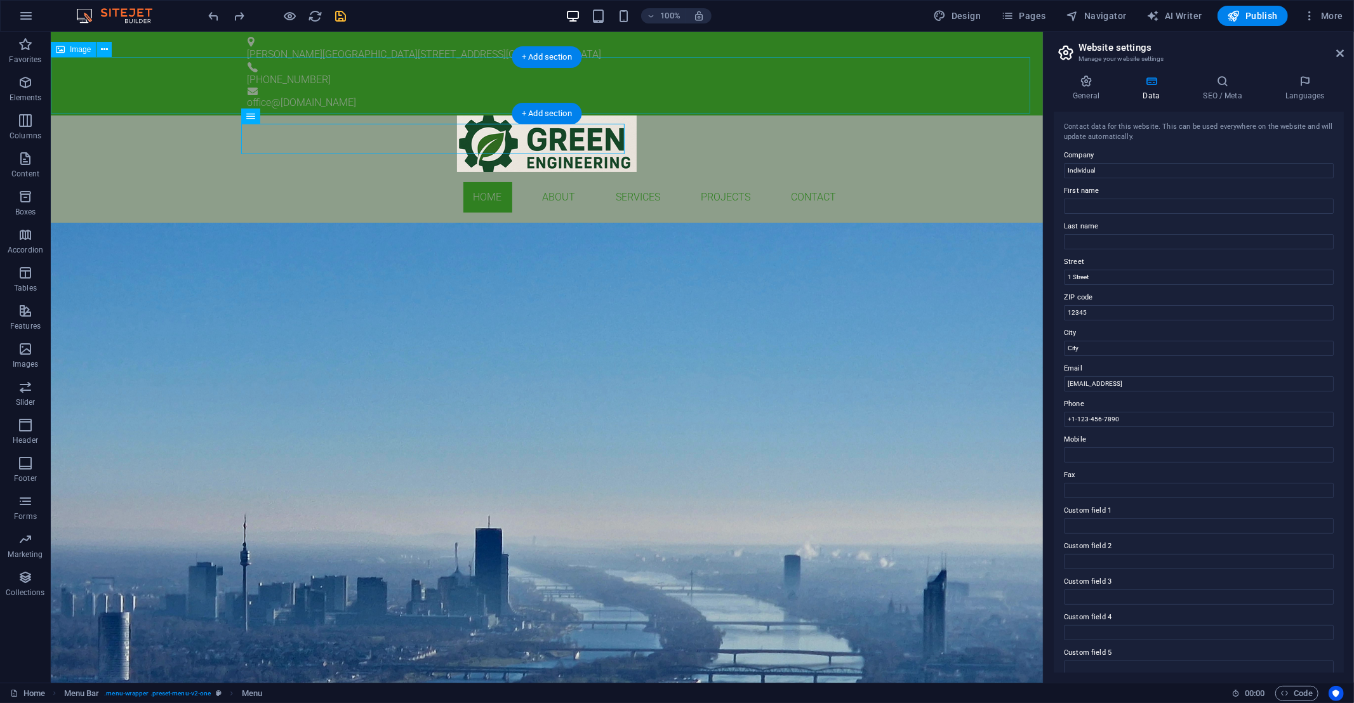
click at [495, 116] on figure at bounding box center [546, 144] width 992 height 57
click at [271, 116] on figure at bounding box center [546, 144] width 992 height 57
select select "px"
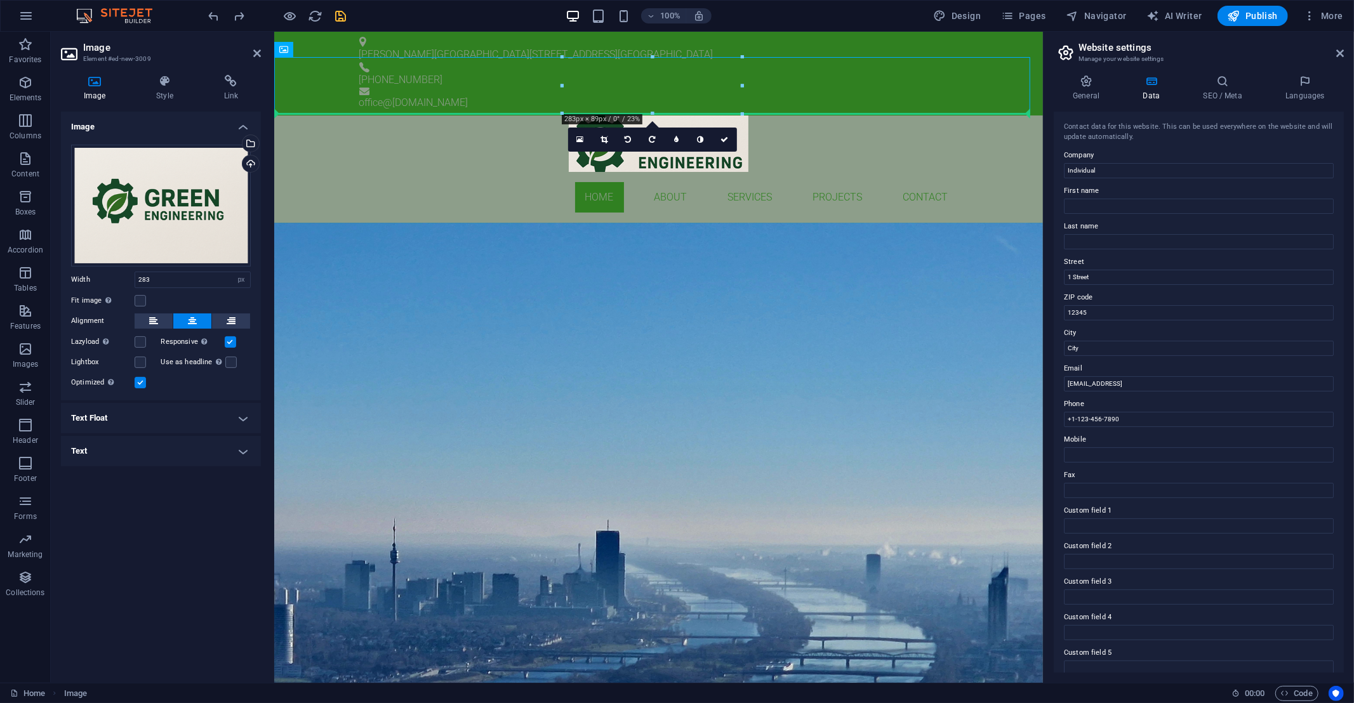
drag, startPoint x: 604, startPoint y: 77, endPoint x: 328, endPoint y: 132, distance: 281.5
drag, startPoint x: 655, startPoint y: 81, endPoint x: 361, endPoint y: 130, distance: 297.9
click at [156, 327] on icon at bounding box center [153, 321] width 9 height 15
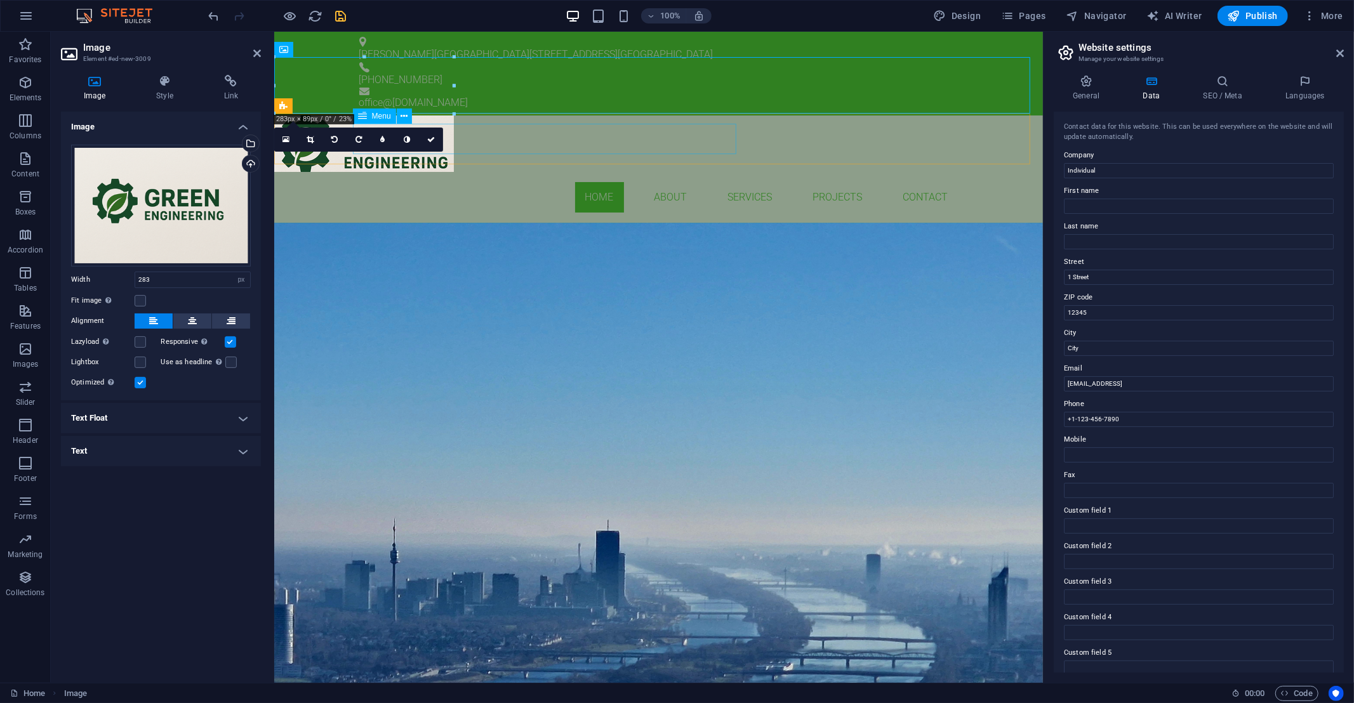
click at [541, 182] on nav "Home About Services Projects Contact" at bounding box center [658, 197] width 599 height 30
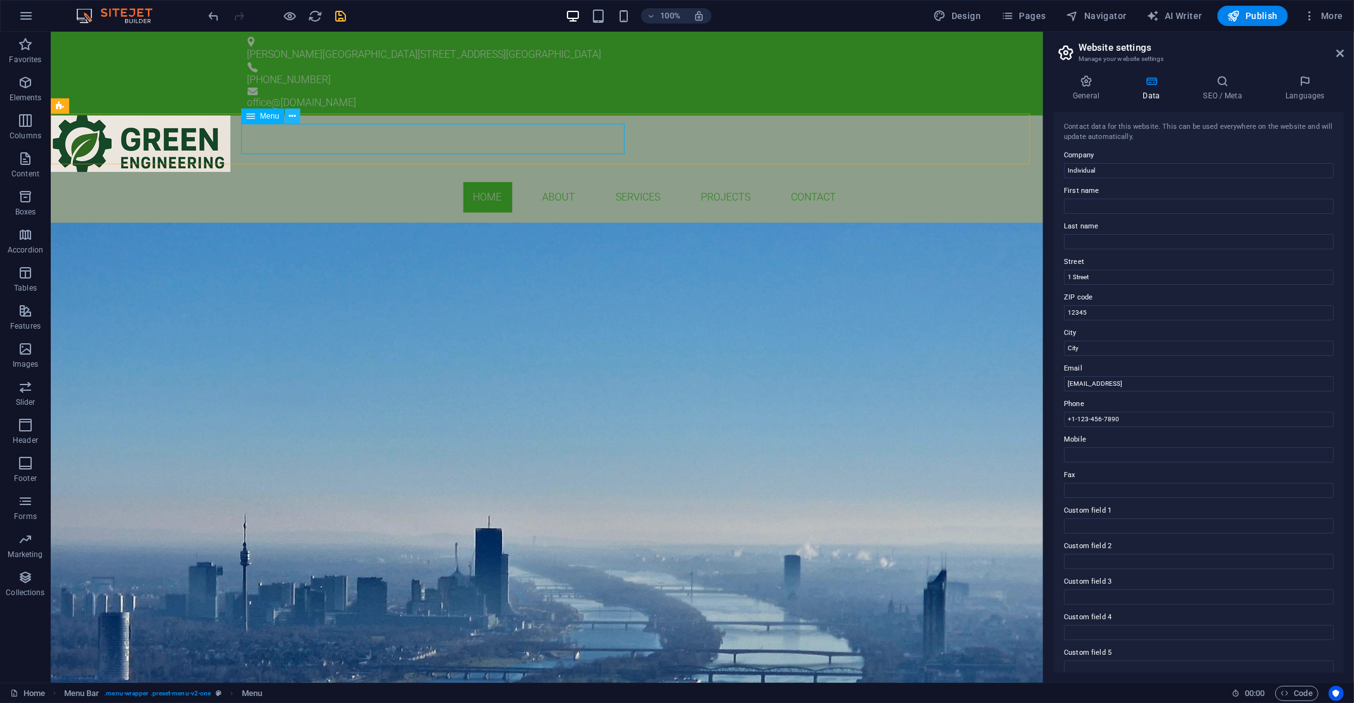
click at [294, 112] on icon at bounding box center [292, 116] width 7 height 13
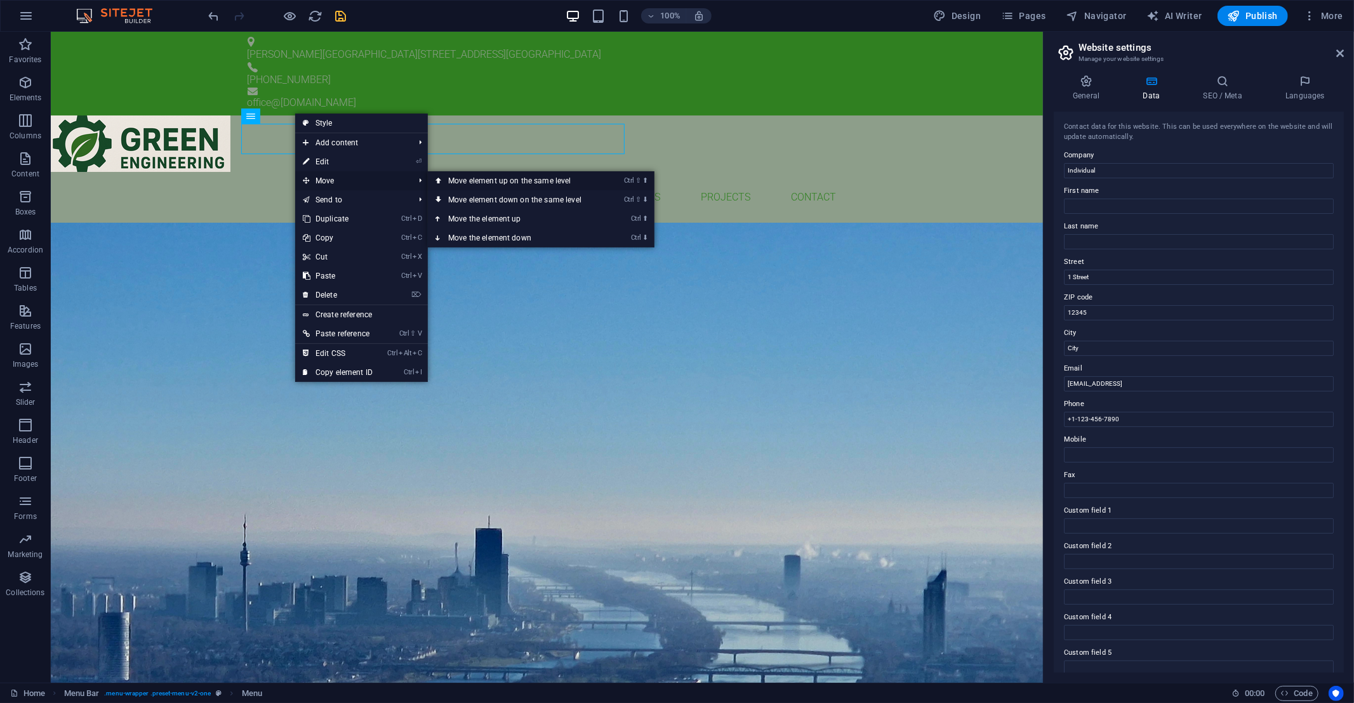
click at [510, 182] on link "Ctrl ⇧ ⬆ Move element up on the same level" at bounding box center [517, 180] width 179 height 19
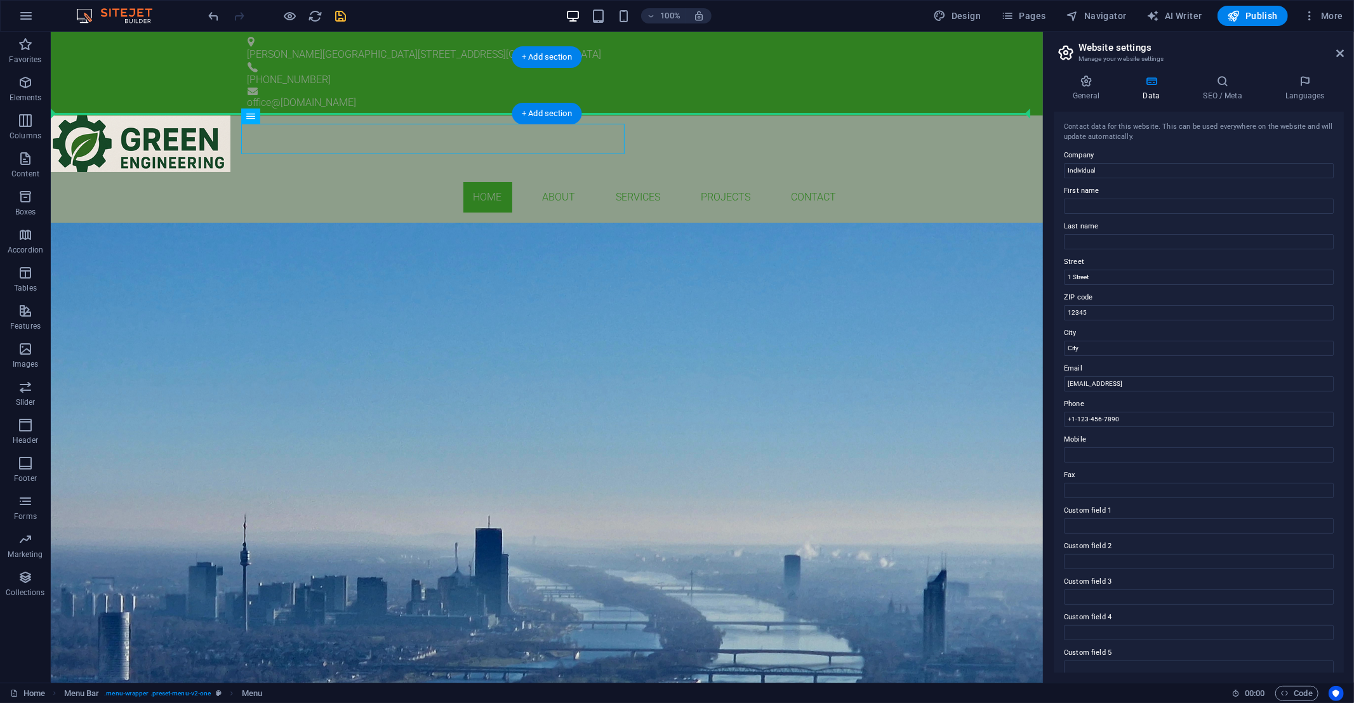
drag, startPoint x: 304, startPoint y: 150, endPoint x: 329, endPoint y: 96, distance: 59.6
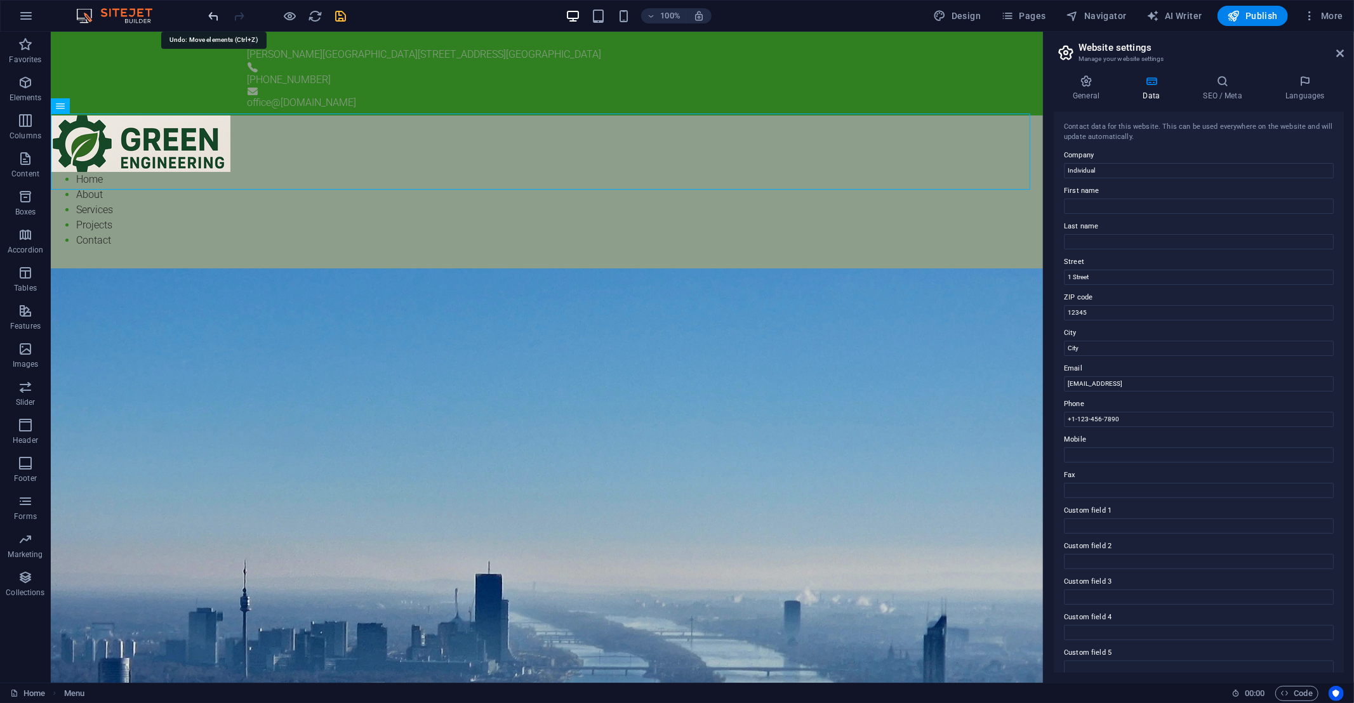
click at [216, 18] on icon "undo" at bounding box center [214, 16] width 15 height 15
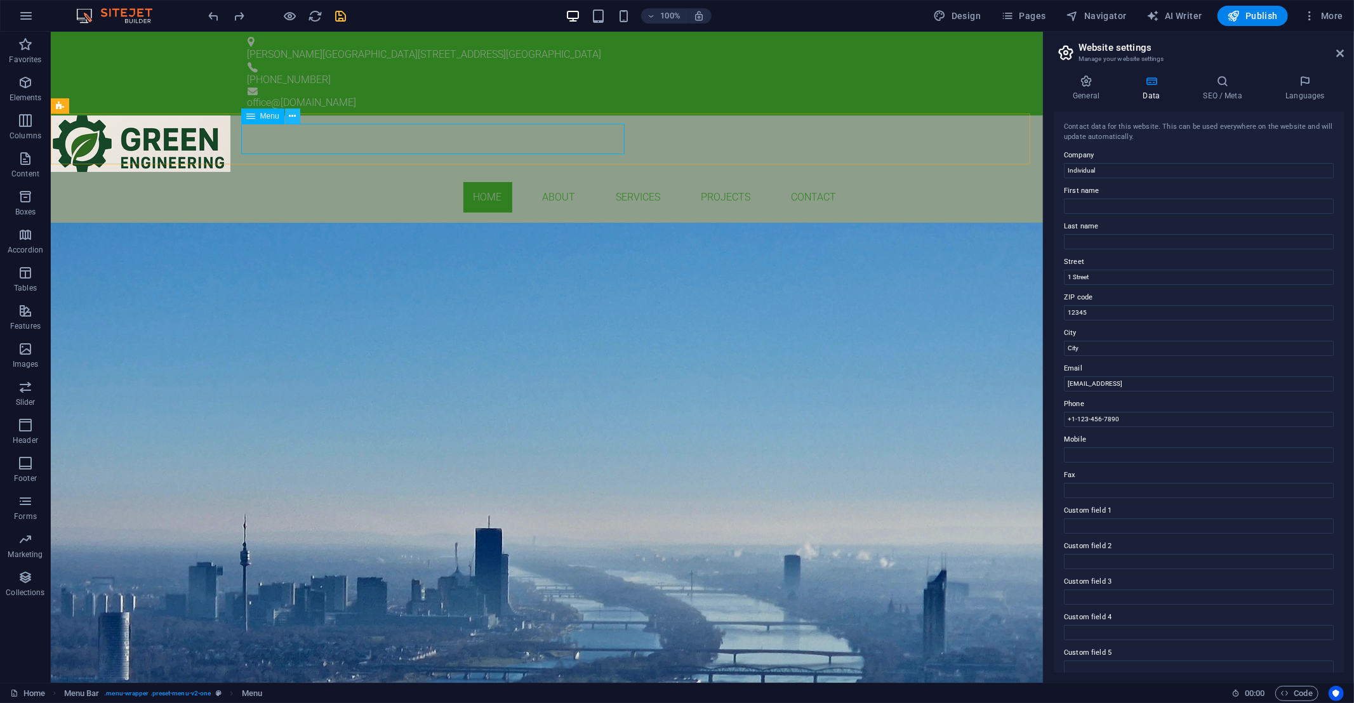
click at [292, 117] on icon at bounding box center [292, 116] width 7 height 13
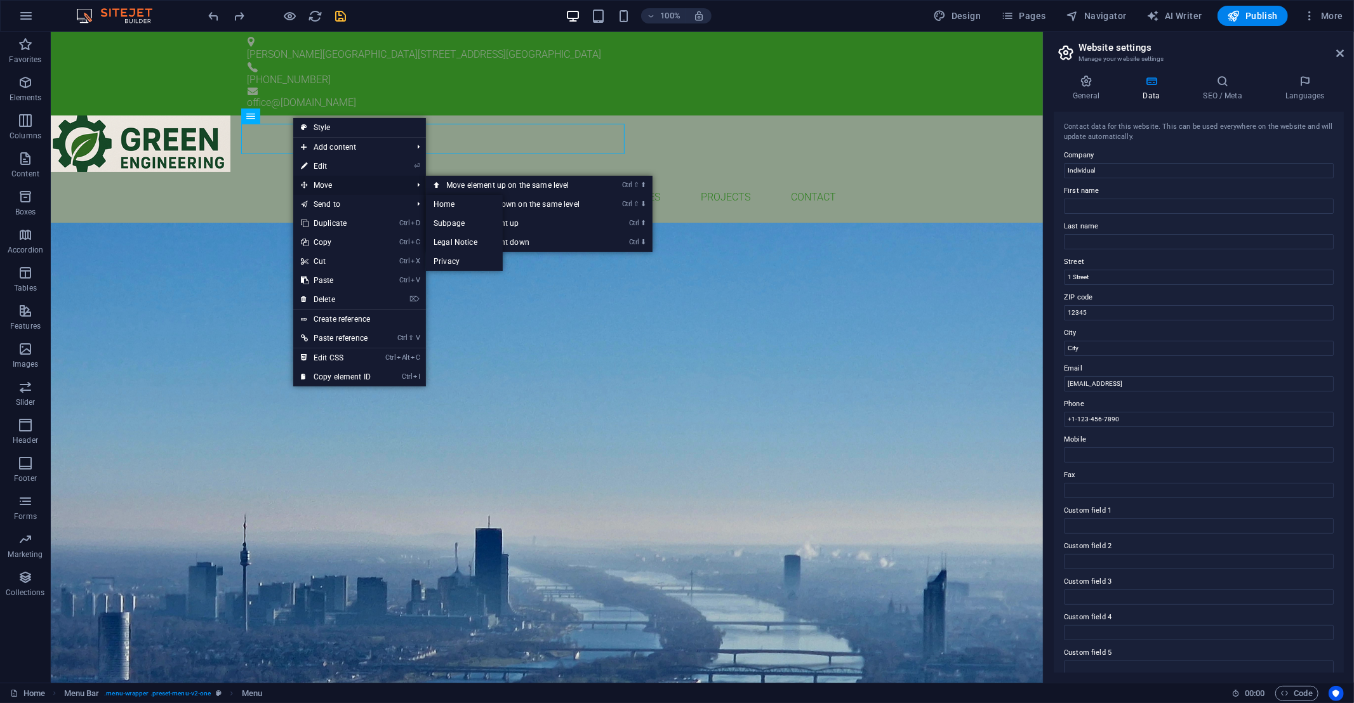
click at [335, 187] on span "Move" at bounding box center [350, 185] width 114 height 19
click at [456, 223] on link "Ctrl ⬆ Move the element up" at bounding box center [515, 223] width 179 height 19
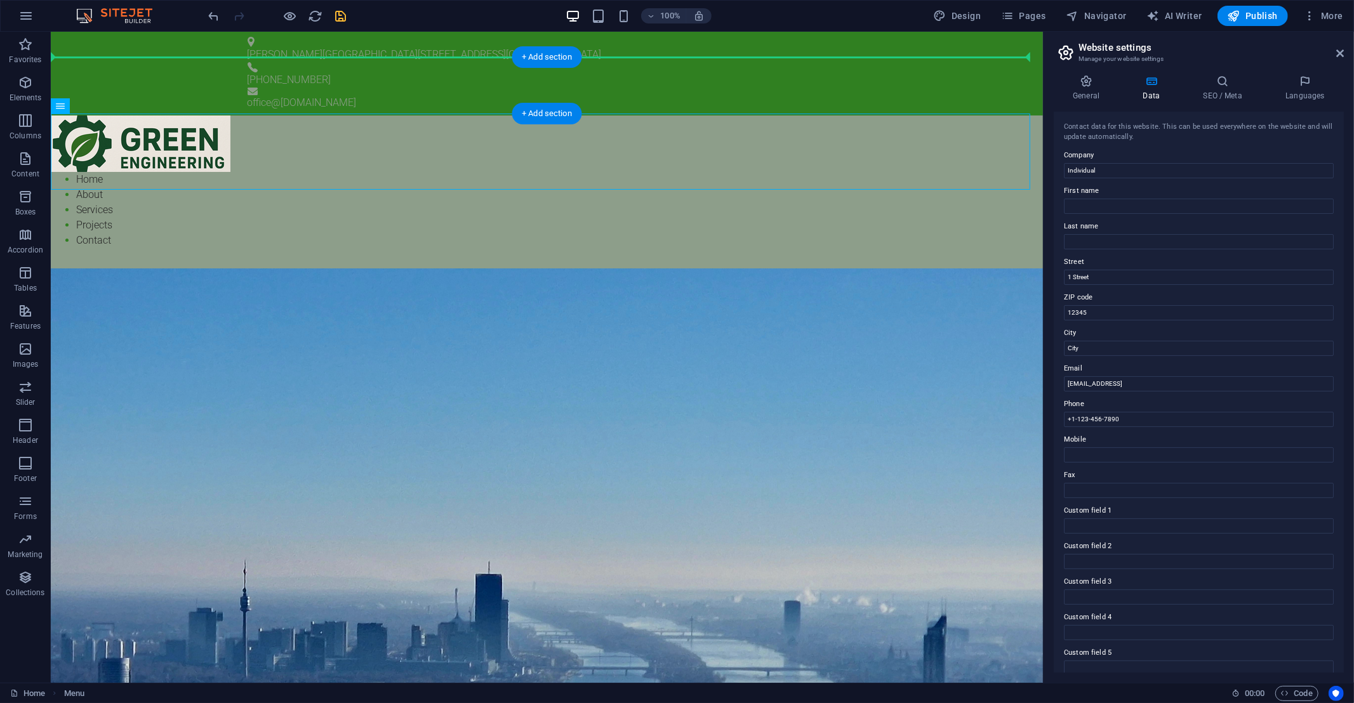
drag, startPoint x: 121, startPoint y: 141, endPoint x: 355, endPoint y: 84, distance: 240.5
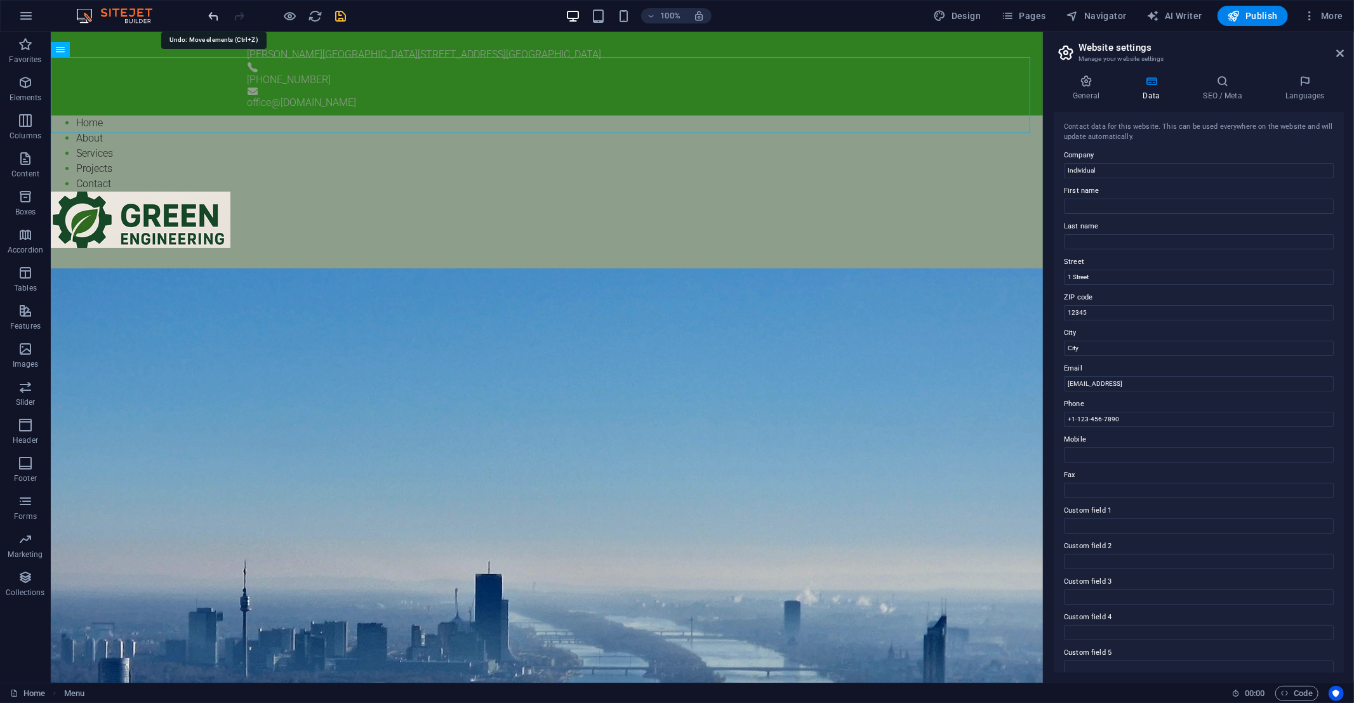
click at [213, 15] on icon "undo" at bounding box center [214, 16] width 15 height 15
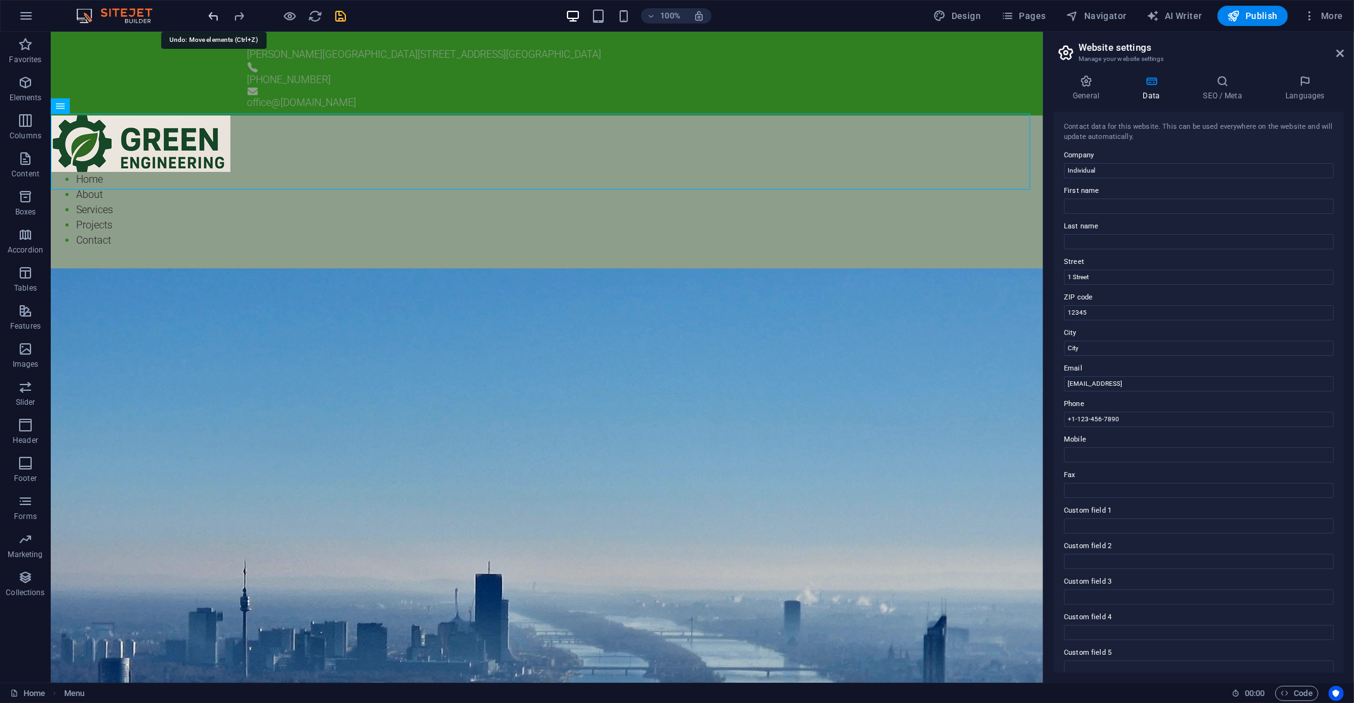
click at [213, 15] on icon "undo" at bounding box center [214, 16] width 15 height 15
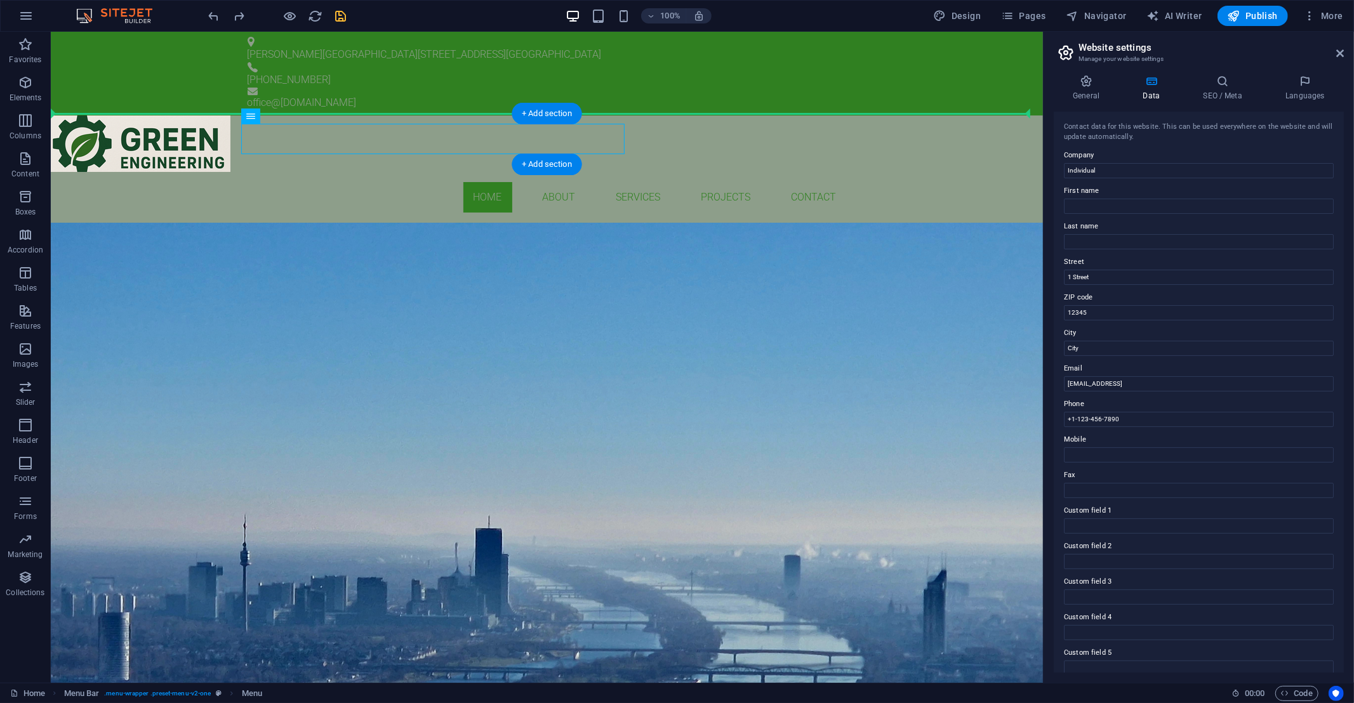
drag, startPoint x: 298, startPoint y: 151, endPoint x: 237, endPoint y: 130, distance: 65.0
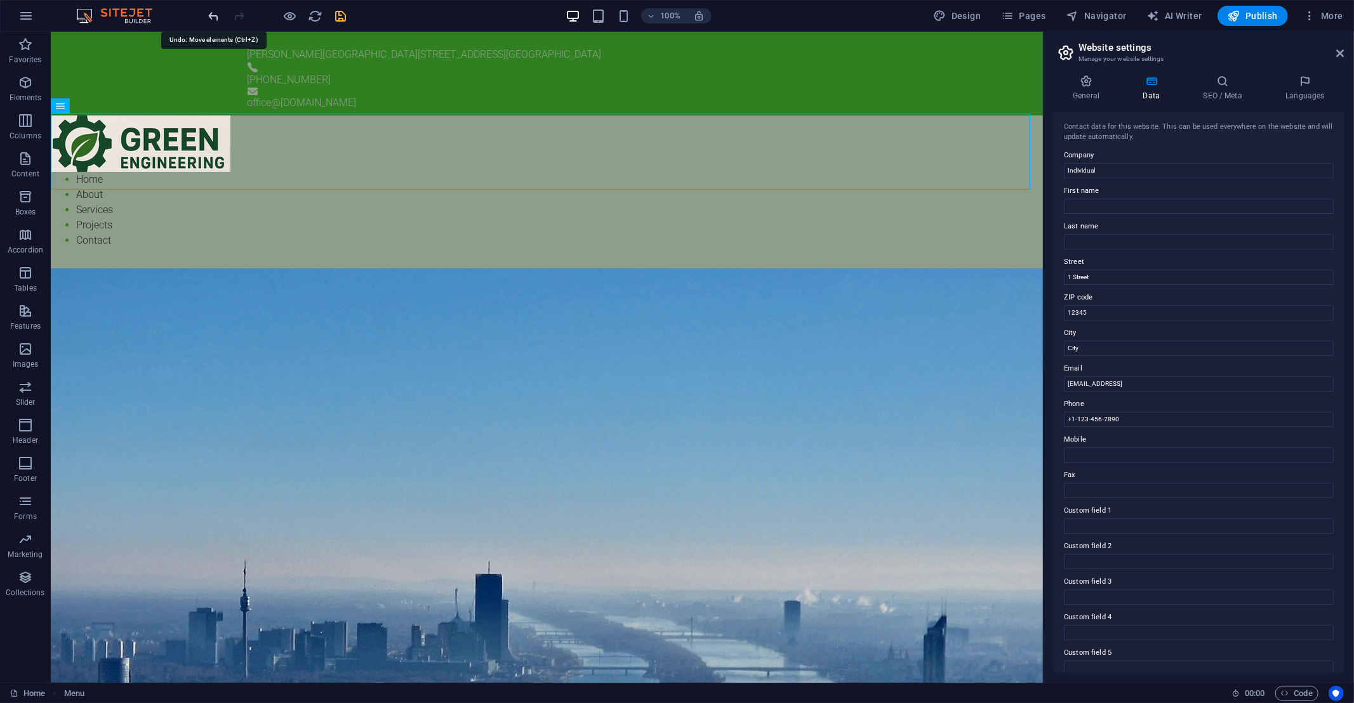
click at [211, 17] on icon "undo" at bounding box center [214, 16] width 15 height 15
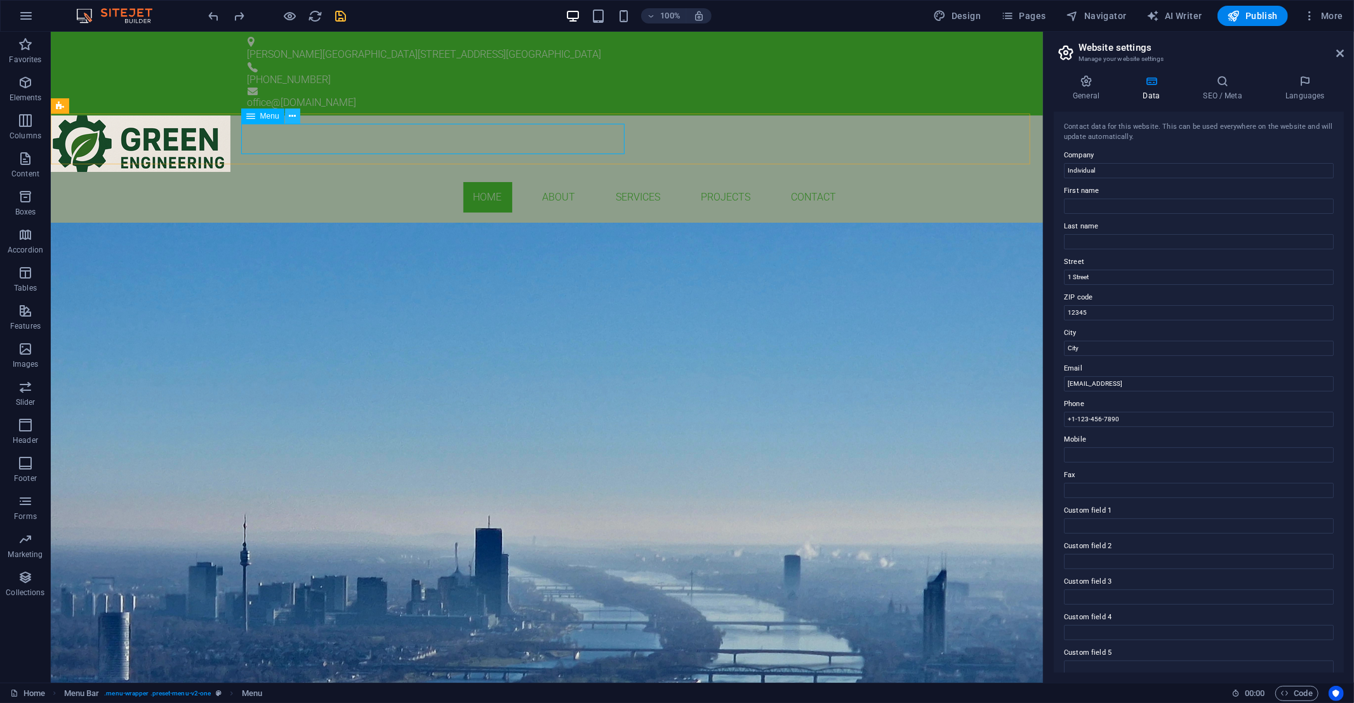
click at [295, 117] on icon at bounding box center [292, 116] width 7 height 13
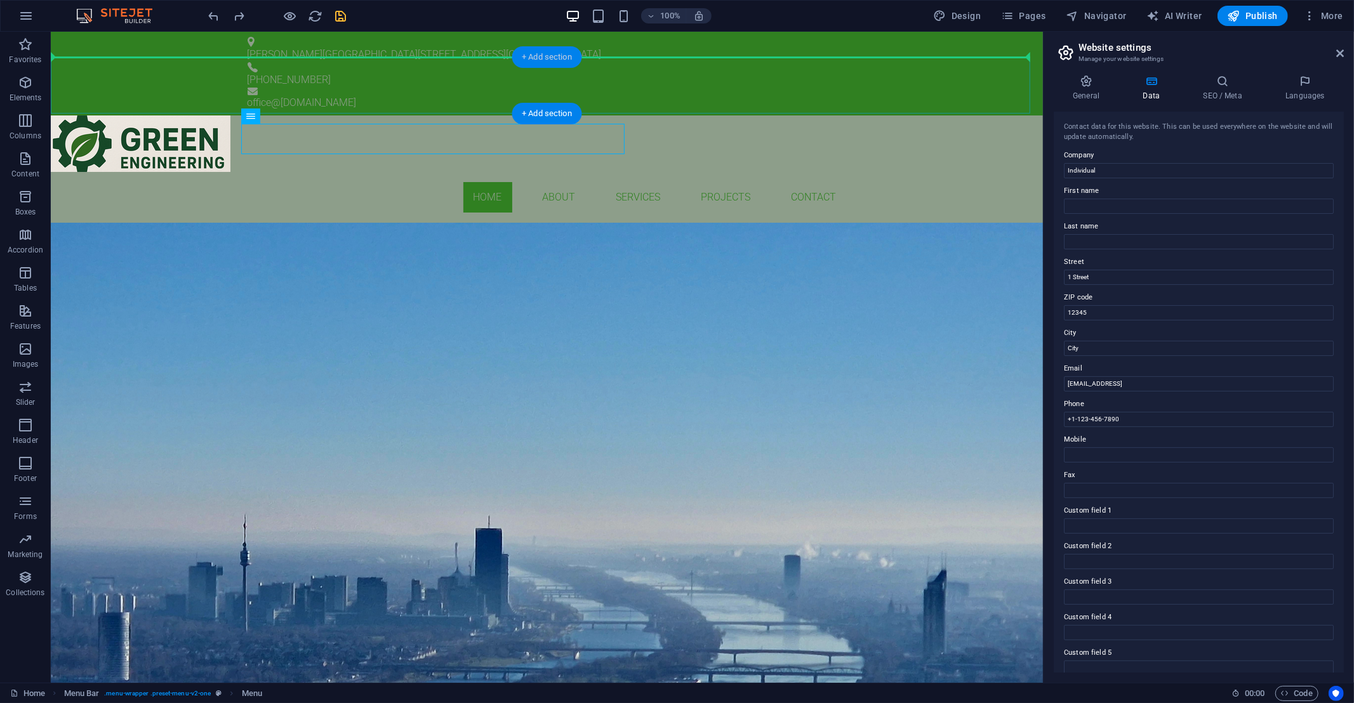
drag, startPoint x: 244, startPoint y: 115, endPoint x: 540, endPoint y: 57, distance: 300.8
click at [540, 57] on div "H1 Banner Banner Container H3 Placeholder Menu Bar Logo Container Text Info Bar…" at bounding box center [547, 357] width 992 height 651
click at [535, 57] on div "+ Add section" at bounding box center [547, 57] width 70 height 22
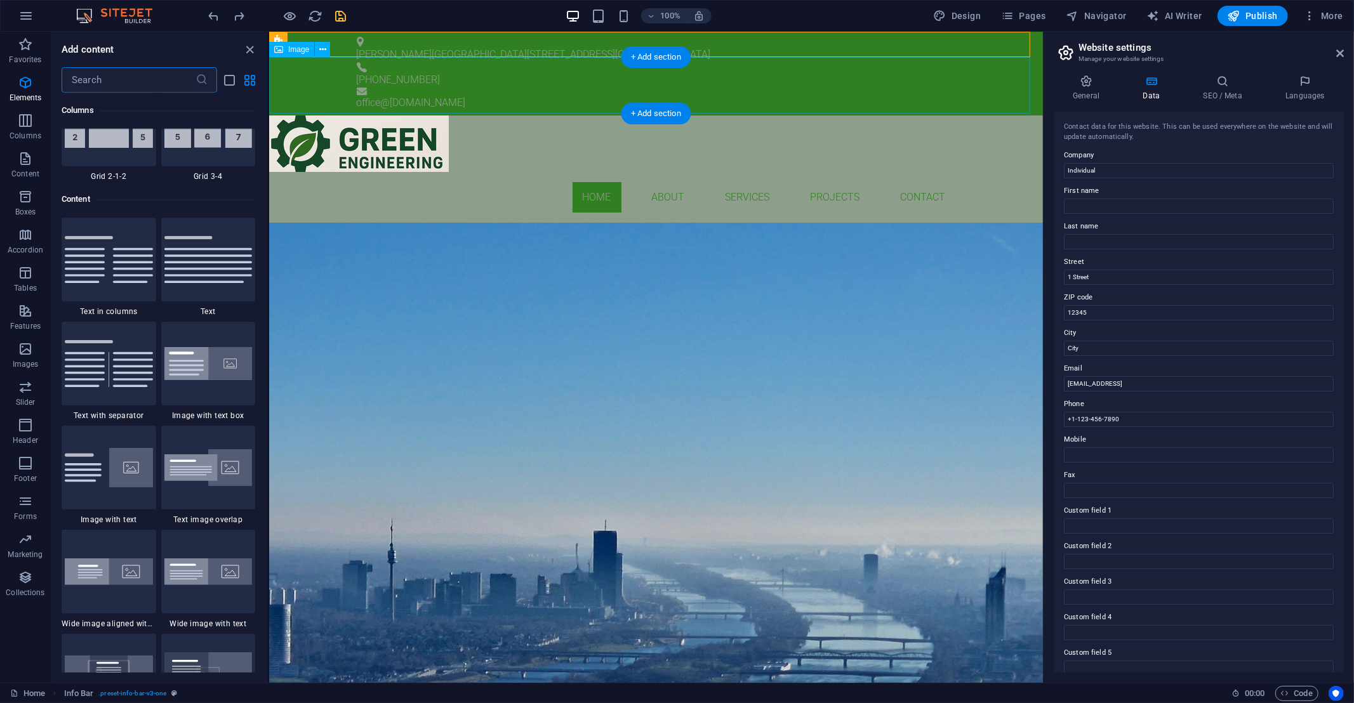
scroll to position [2221, 0]
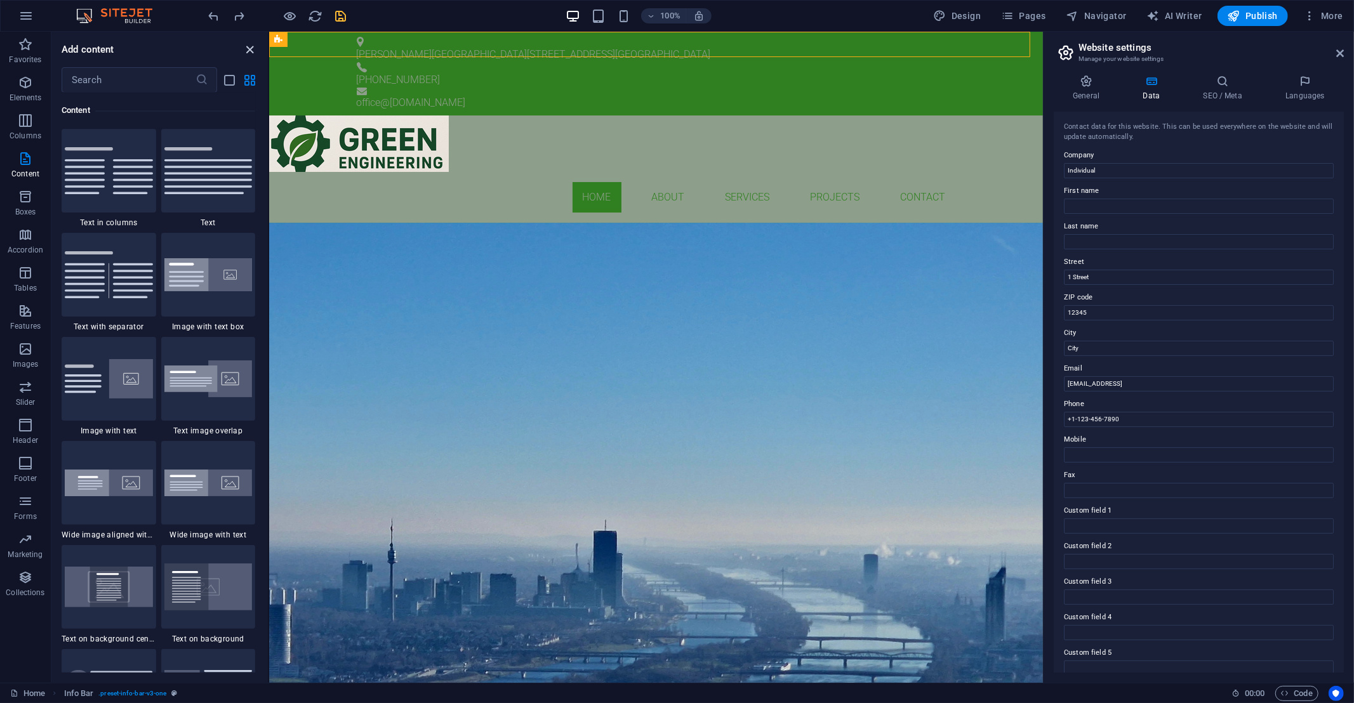
click at [247, 55] on icon "close panel" at bounding box center [250, 50] width 15 height 15
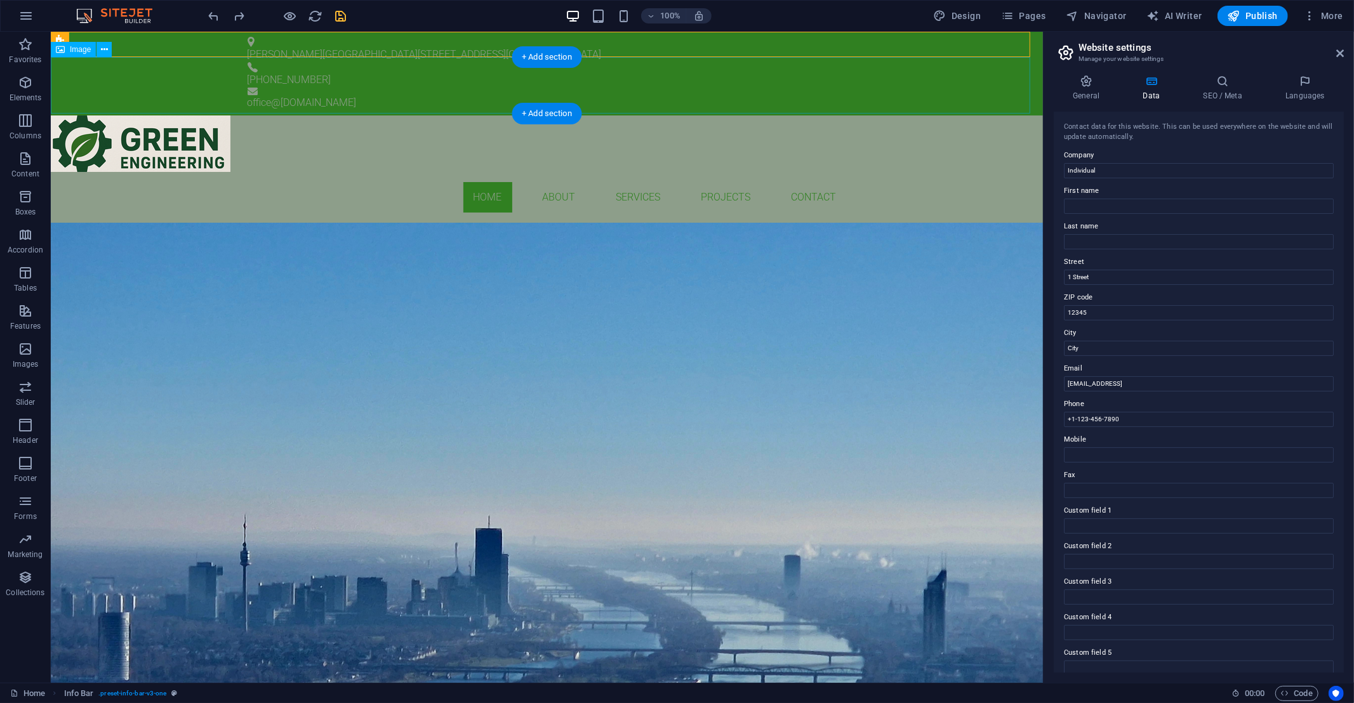
click at [206, 116] on figure at bounding box center [546, 144] width 992 height 57
drag, startPoint x: 204, startPoint y: 83, endPoint x: 209, endPoint y: 103, distance: 20.3
click at [209, 116] on figure at bounding box center [546, 144] width 992 height 57
click at [187, 116] on figure at bounding box center [546, 144] width 992 height 57
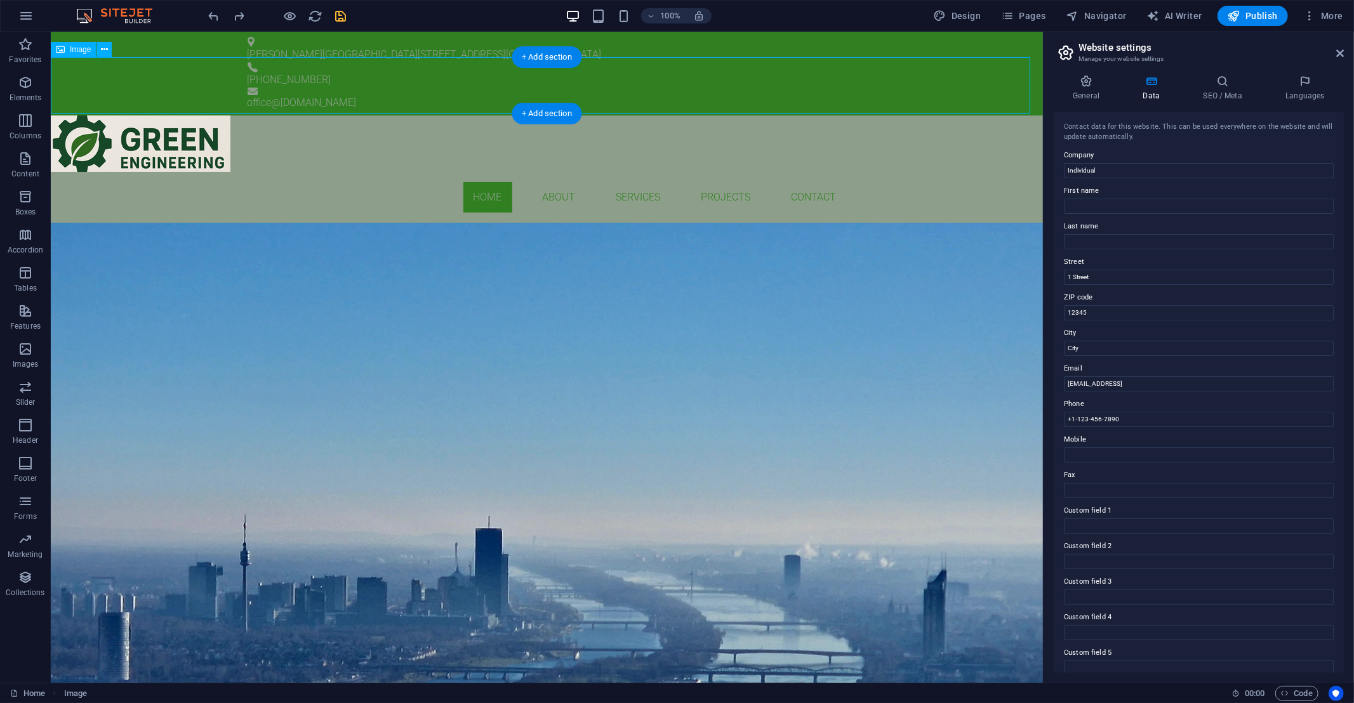
select select "px"
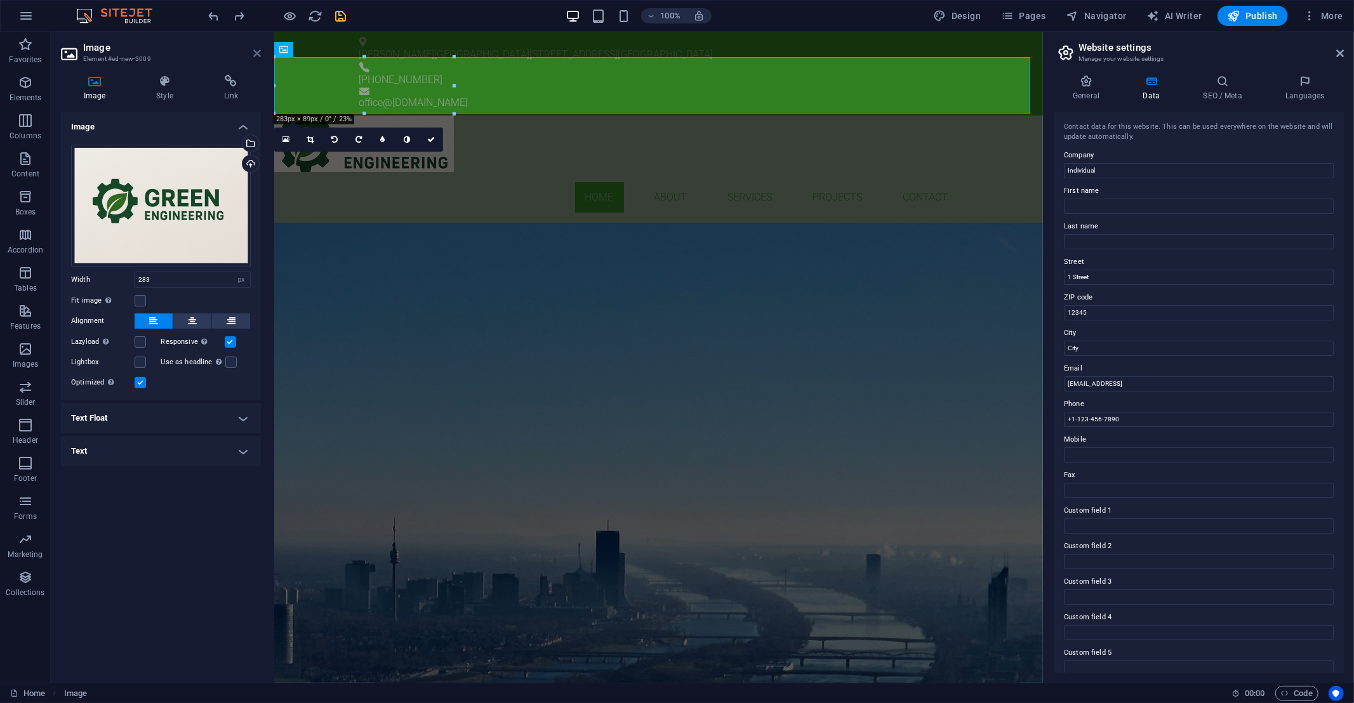
click at [258, 53] on icon at bounding box center [257, 53] width 8 height 10
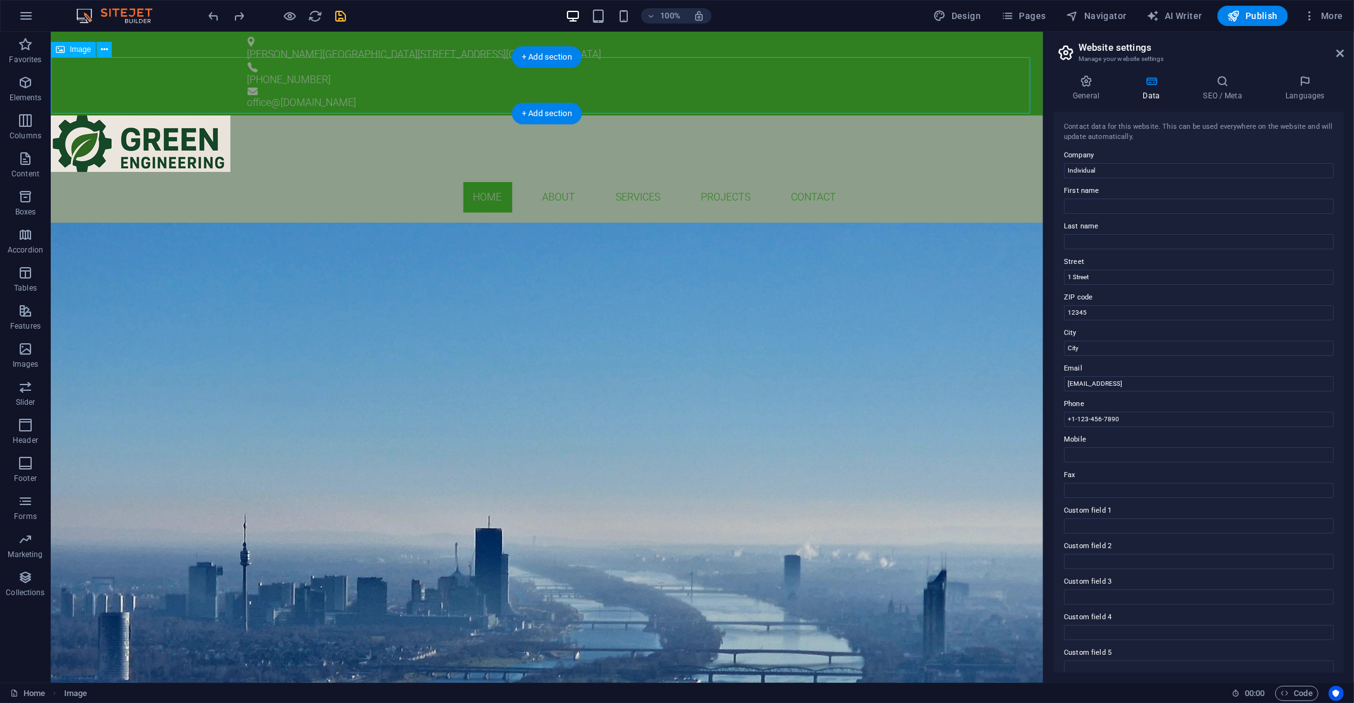
click at [188, 116] on figure at bounding box center [546, 144] width 992 height 57
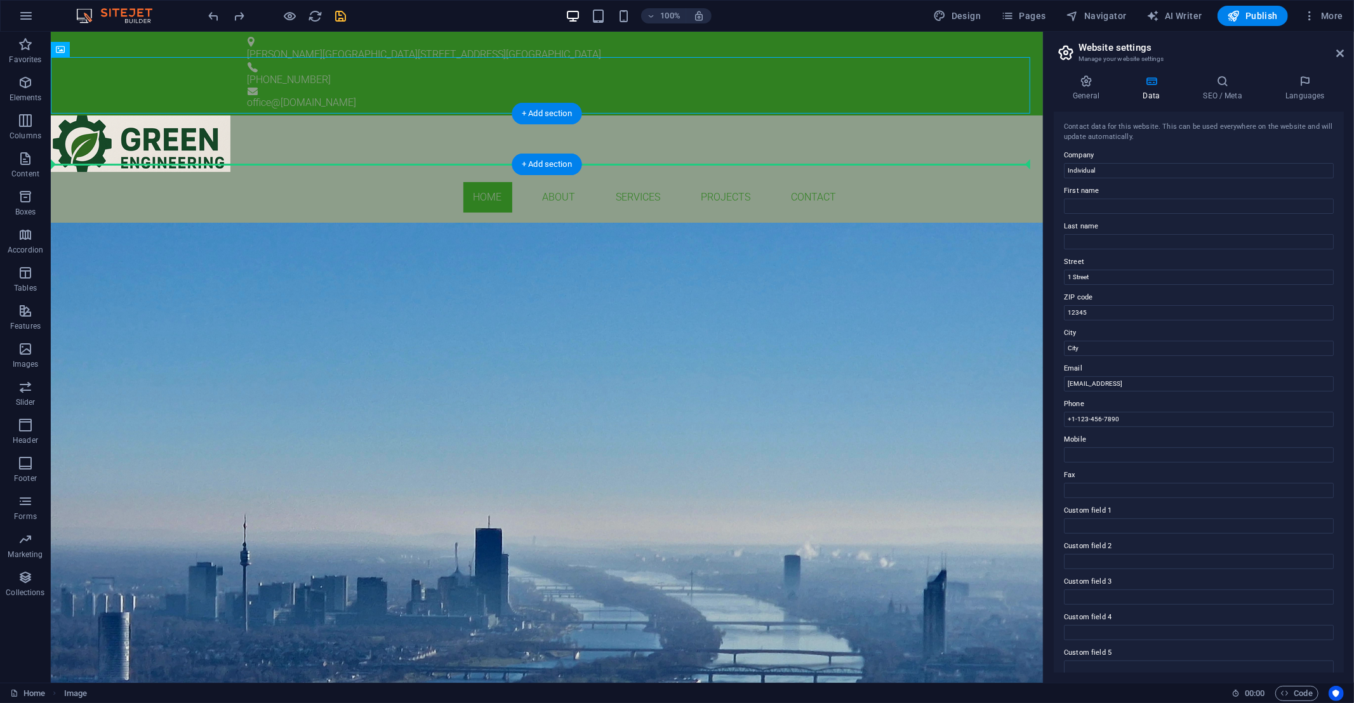
drag, startPoint x: 196, startPoint y: 80, endPoint x: 200, endPoint y: 155, distance: 75.0
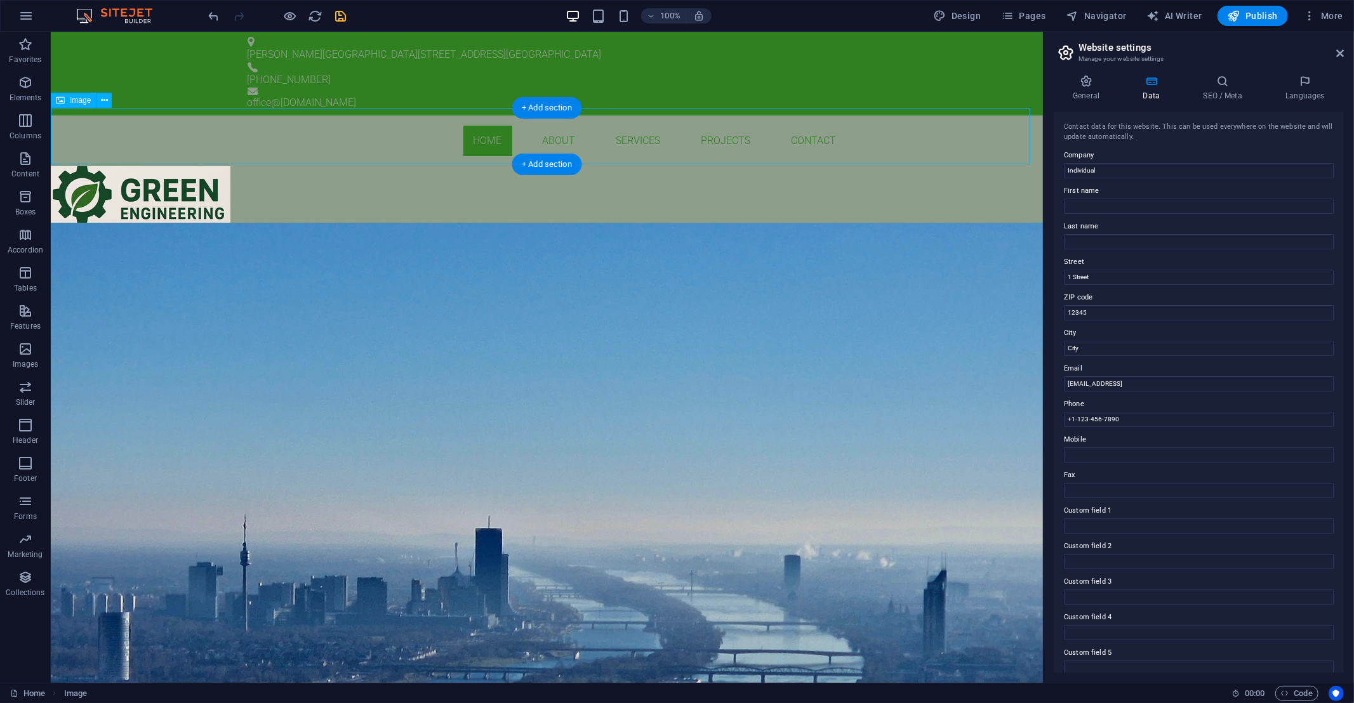
click at [192, 166] on figure at bounding box center [546, 194] width 992 height 57
select select "px"
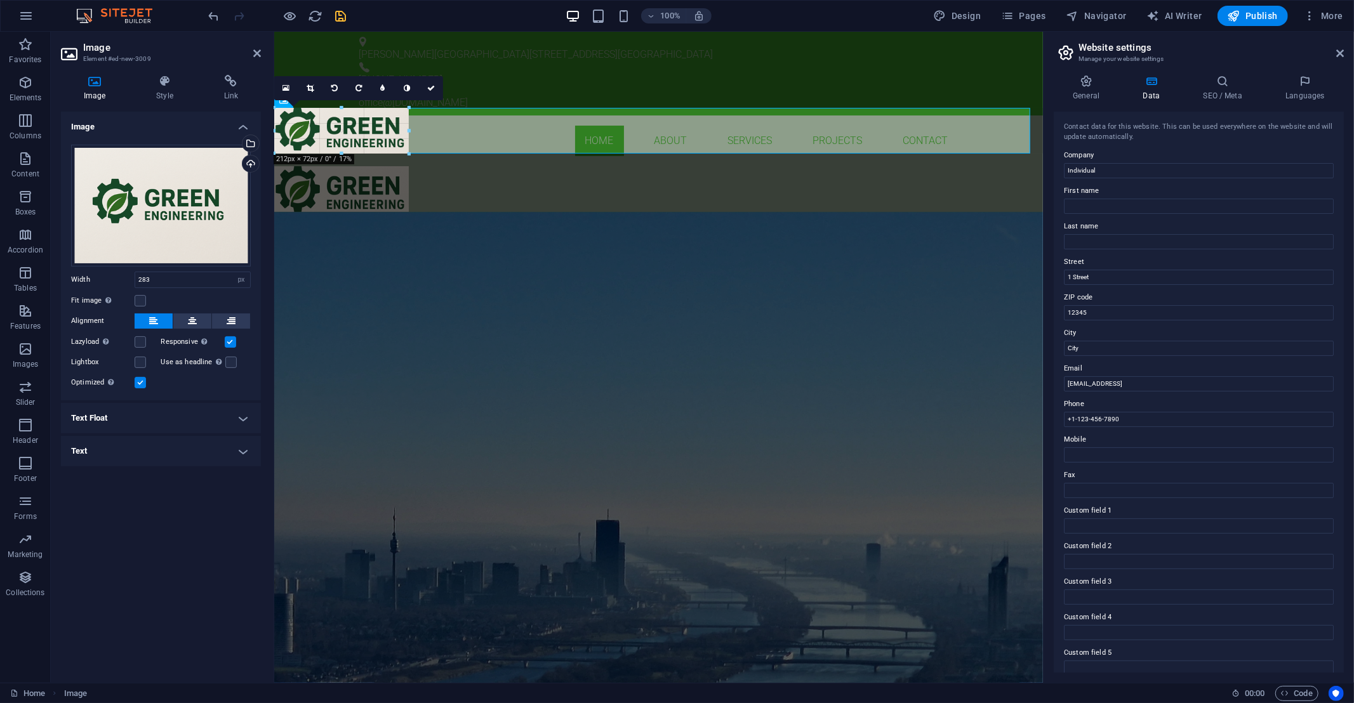
drag, startPoint x: 453, startPoint y: 164, endPoint x: 408, endPoint y: 149, distance: 47.0
type input "212"
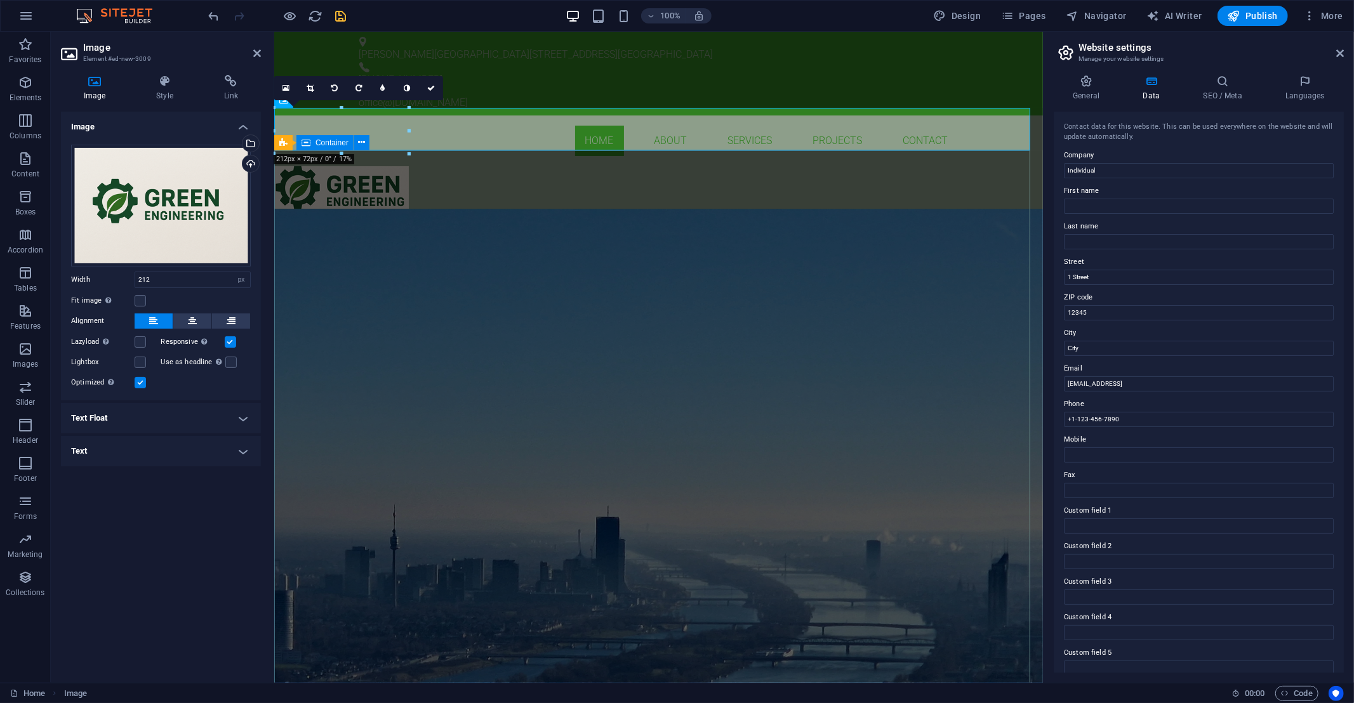
click at [461, 209] on div "GREEN ENGINEERING BUILDING SERVICES ENGINEEERING Learn more" at bounding box center [658, 313] width 769 height 208
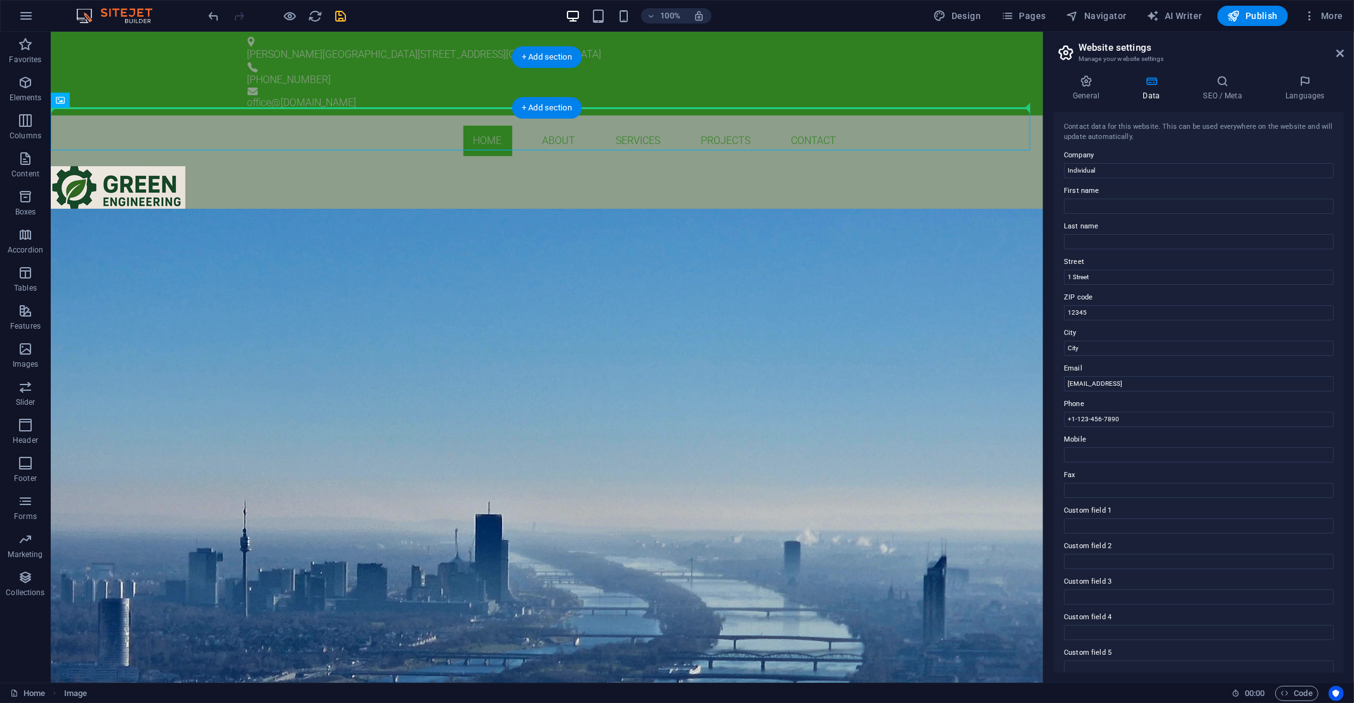
drag, startPoint x: 166, startPoint y: 128, endPoint x: 183, endPoint y: 83, distance: 48.2
drag, startPoint x: 130, startPoint y: 128, endPoint x: 144, endPoint y: 89, distance: 41.2
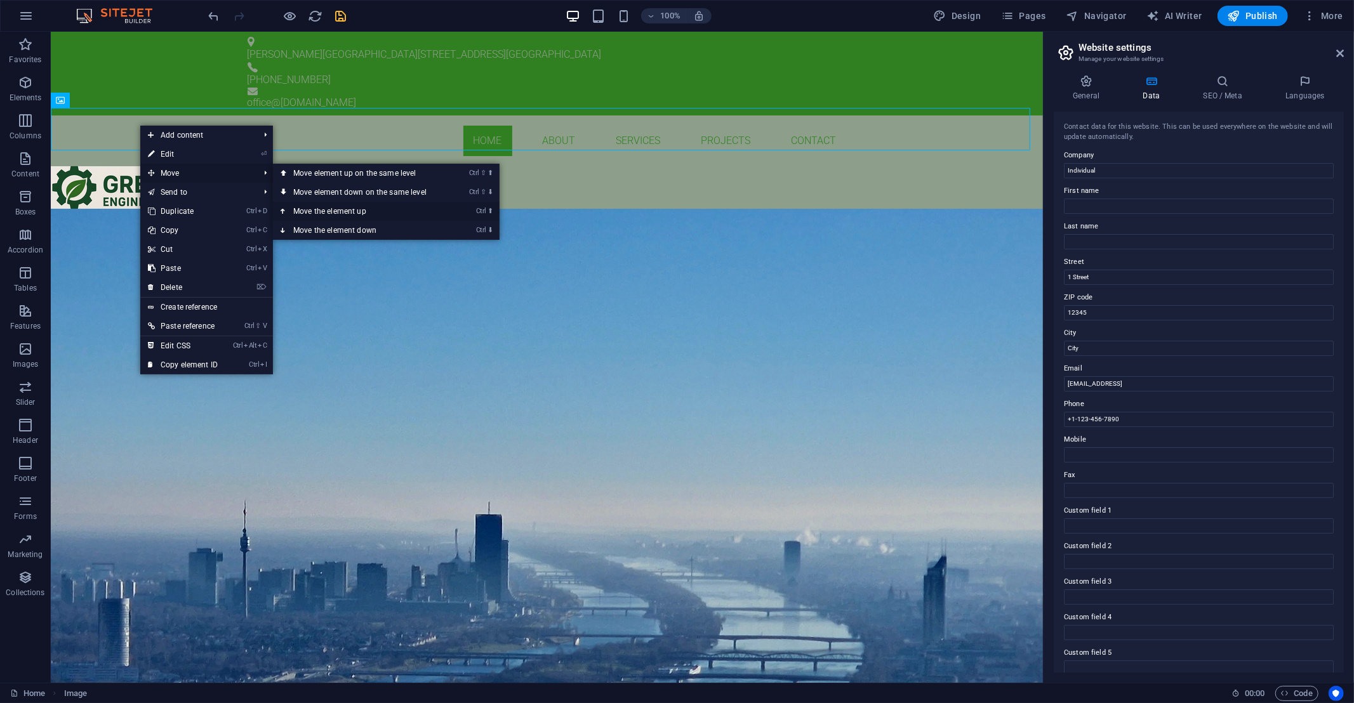
click at [324, 210] on link "Ctrl ⬆ Move the element up" at bounding box center [362, 211] width 179 height 19
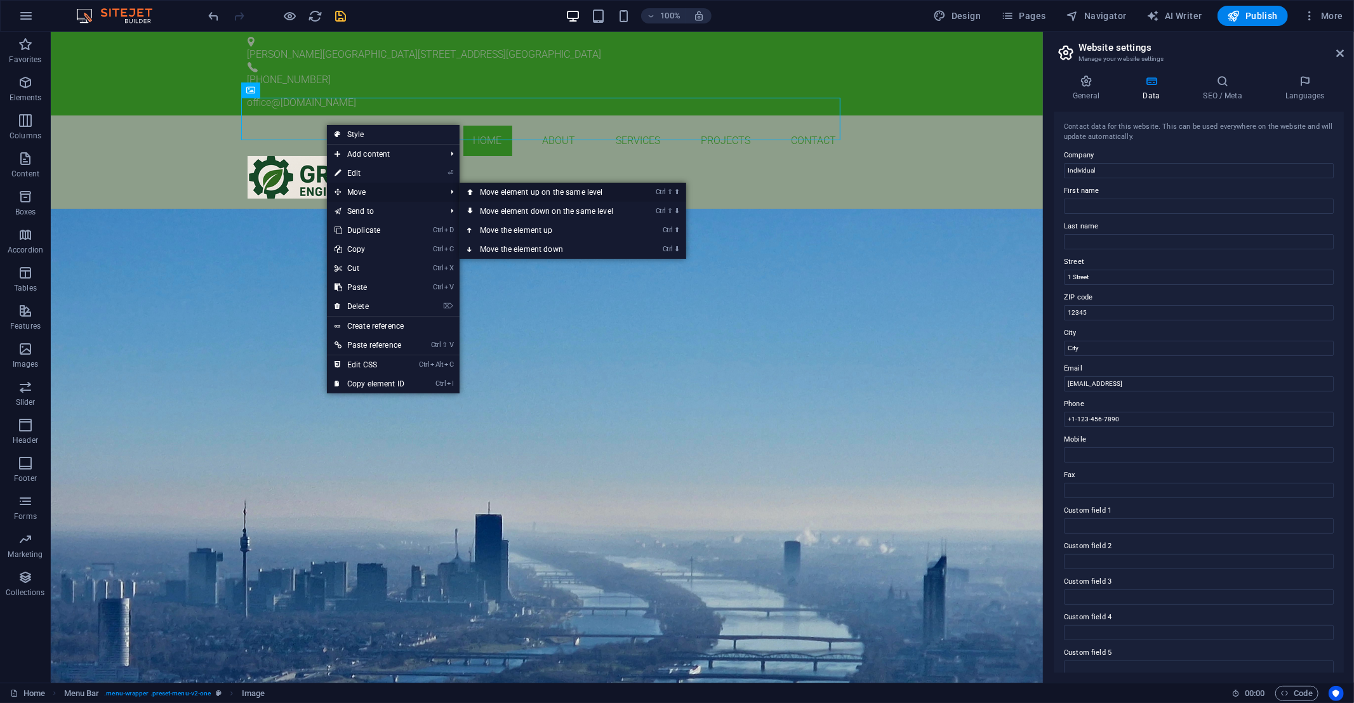
click at [546, 192] on link "Ctrl ⇧ ⬆ Move element up on the same level" at bounding box center [549, 192] width 179 height 19
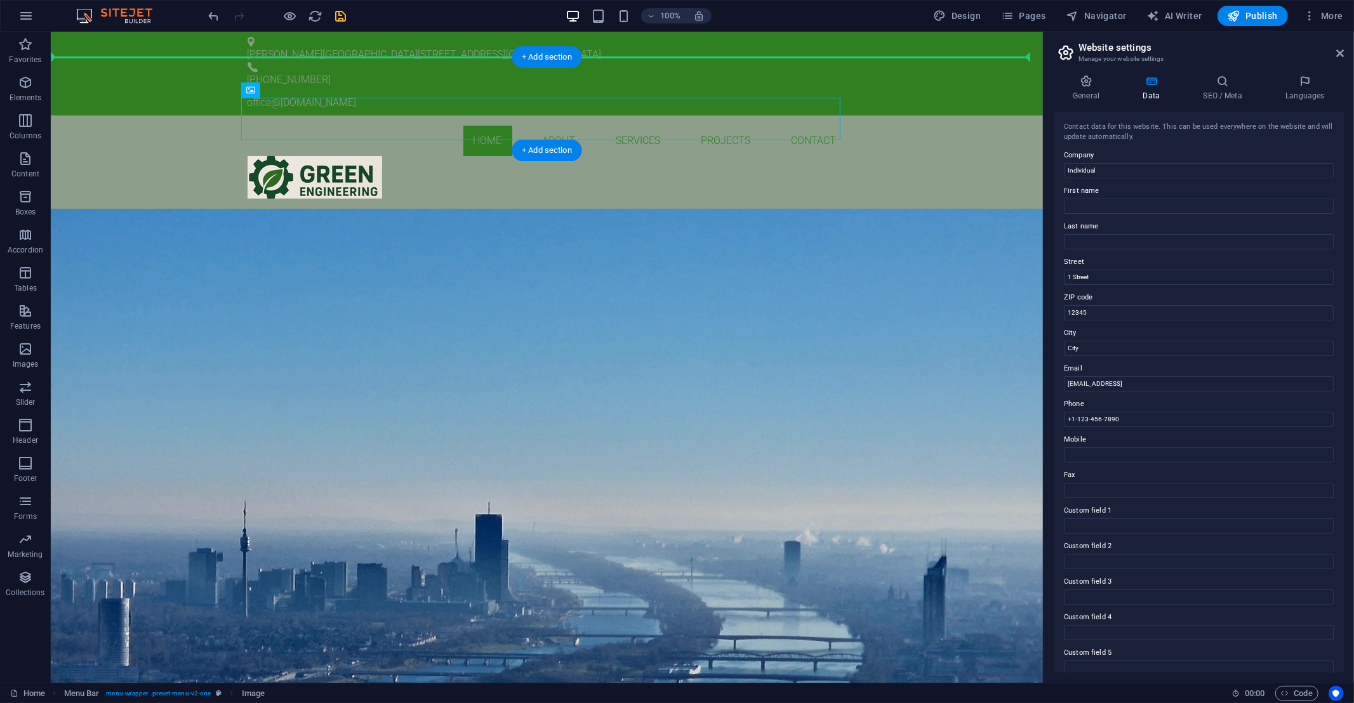
drag, startPoint x: 316, startPoint y: 118, endPoint x: 186, endPoint y: 84, distance: 134.4
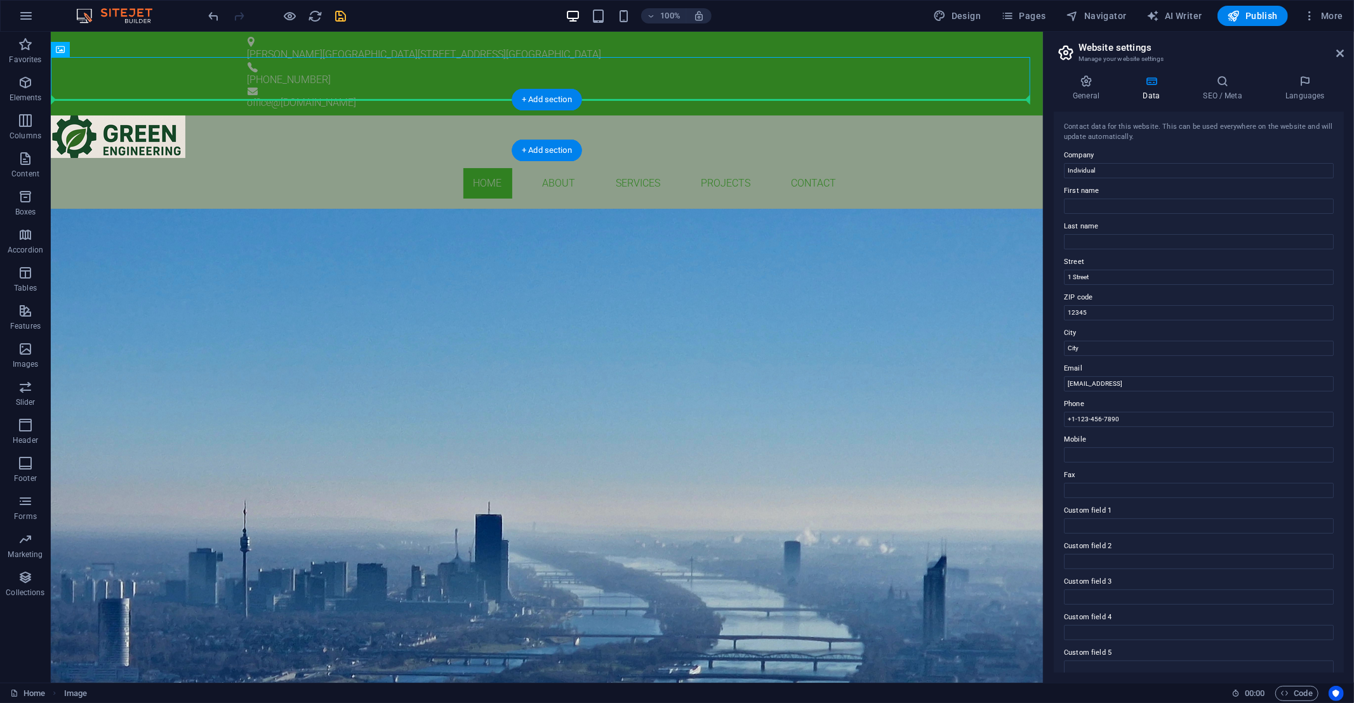
drag, startPoint x: 112, startPoint y: 84, endPoint x: 65, endPoint y: 116, distance: 56.3
click at [460, 256] on div "GREEN ENGINEERING BUILDING SERVICES ENGINEEERING Learn more" at bounding box center [546, 313] width 992 height 208
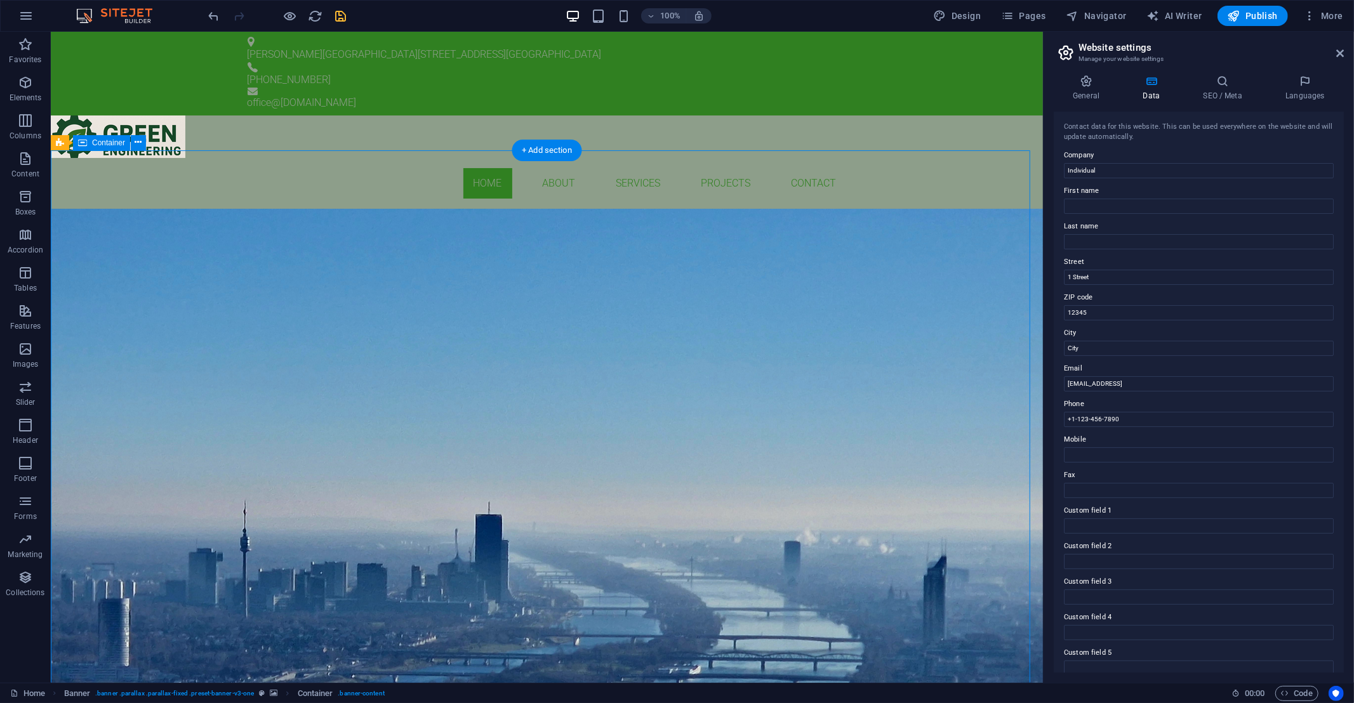
click at [460, 256] on div "GREEN ENGINEERING BUILDING SERVICES ENGINEEERING Learn more" at bounding box center [546, 313] width 992 height 208
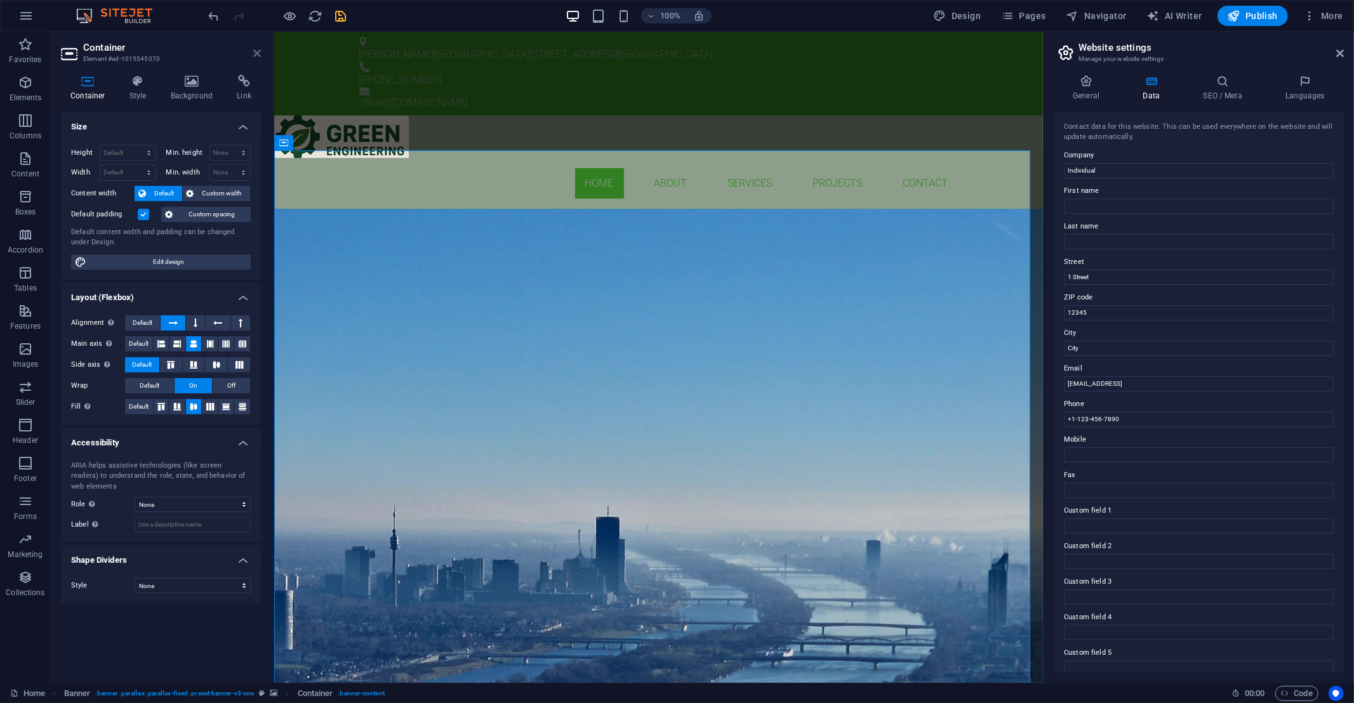
drag, startPoint x: 255, startPoint y: 50, endPoint x: 295, endPoint y: 103, distance: 66.7
click at [255, 50] on icon at bounding box center [257, 53] width 8 height 10
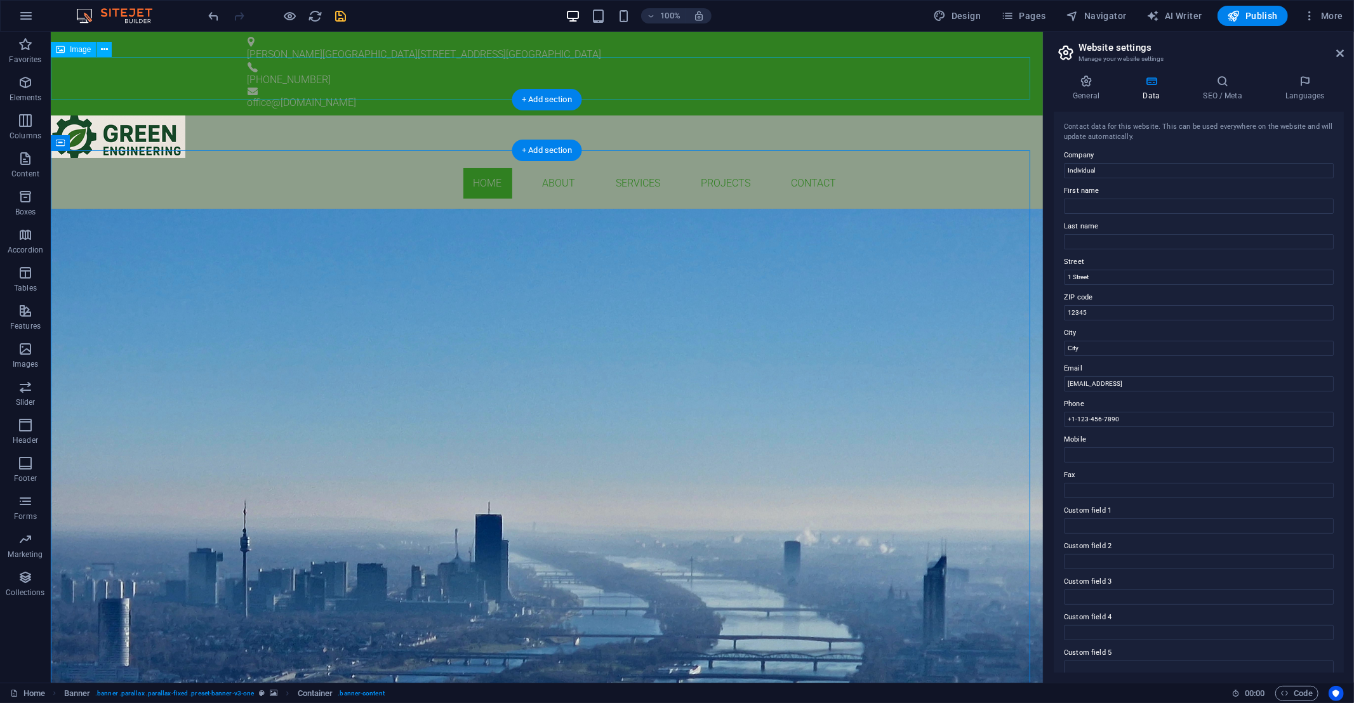
click at [144, 116] on figure at bounding box center [546, 137] width 992 height 43
click at [142, 116] on figure at bounding box center [546, 137] width 992 height 43
select select "px"
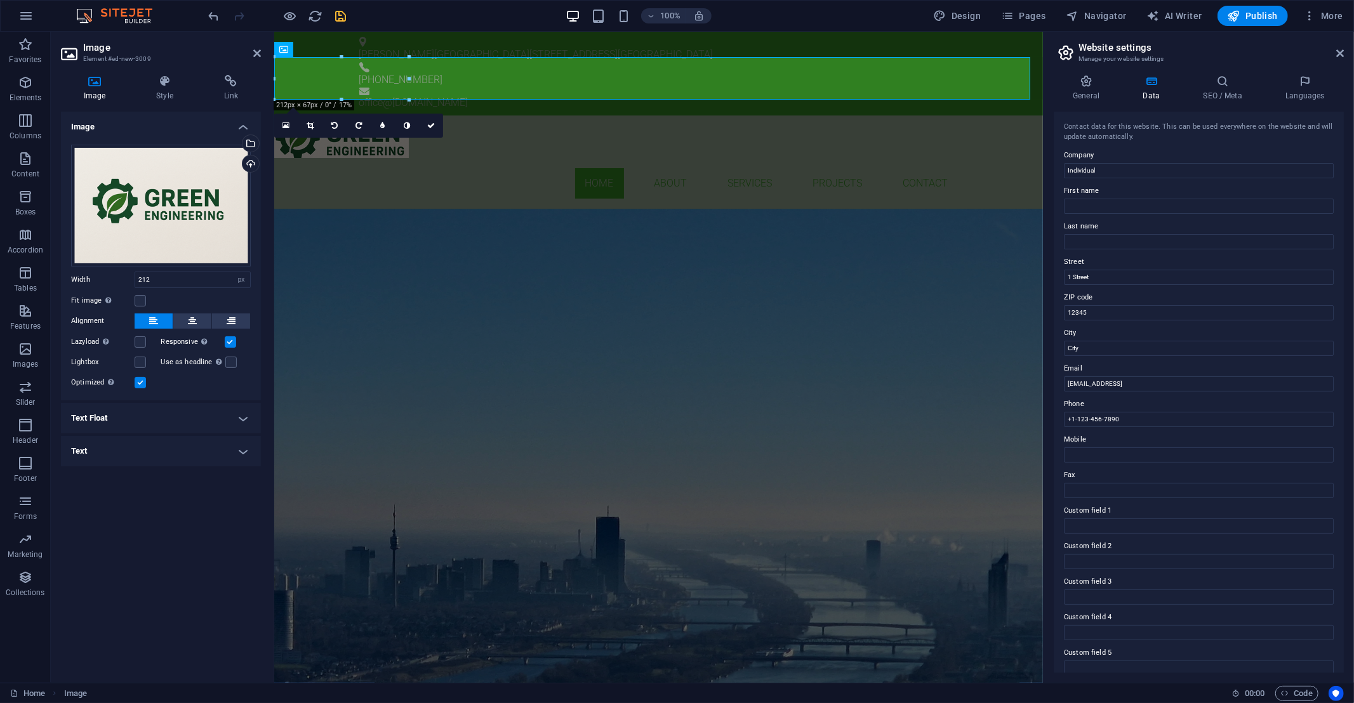
click at [232, 419] on h4 "Text Float" at bounding box center [161, 418] width 200 height 30
click at [147, 441] on span "Image left" at bounding box center [162, 443] width 39 height 15
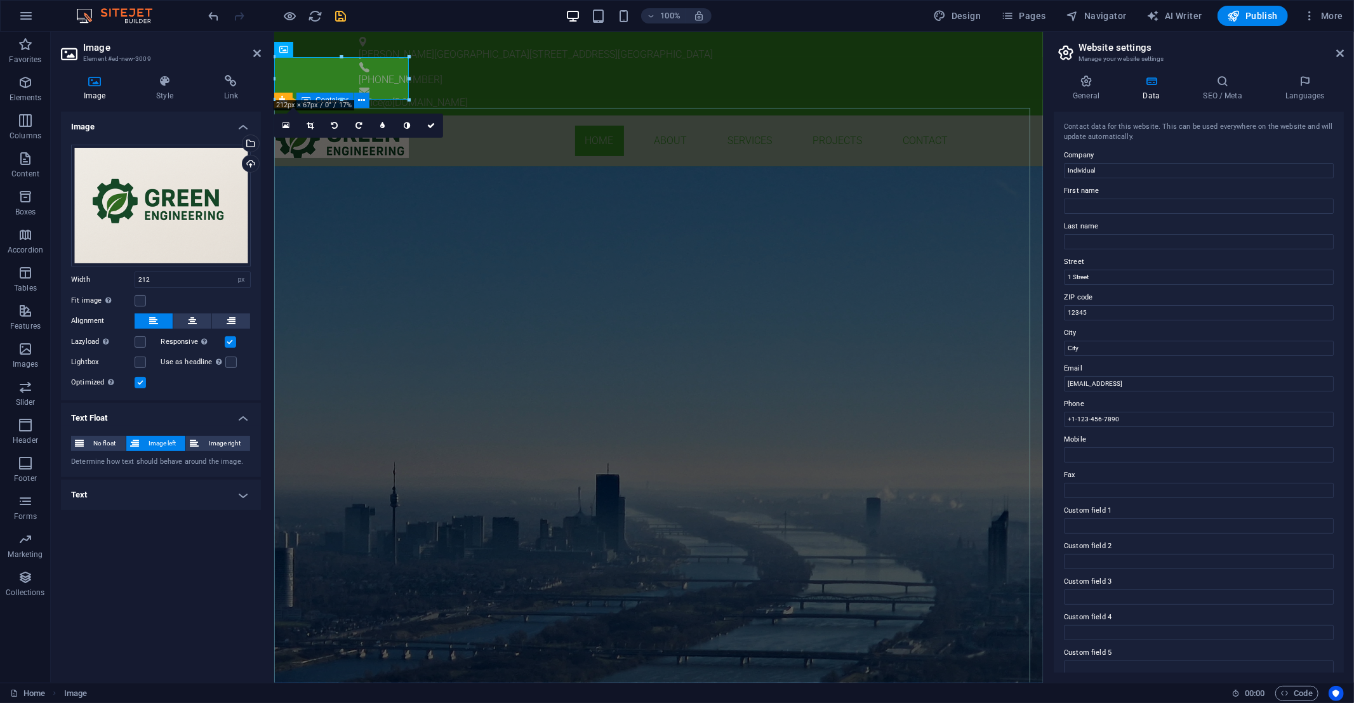
click at [618, 234] on div "GREEN ENGINEERING BUILDING SERVICES ENGINEEERING Learn more" at bounding box center [658, 270] width 769 height 208
click at [617, 234] on div "GREEN ENGINEERING BUILDING SERVICES ENGINEEERING Learn more" at bounding box center [658, 270] width 769 height 208
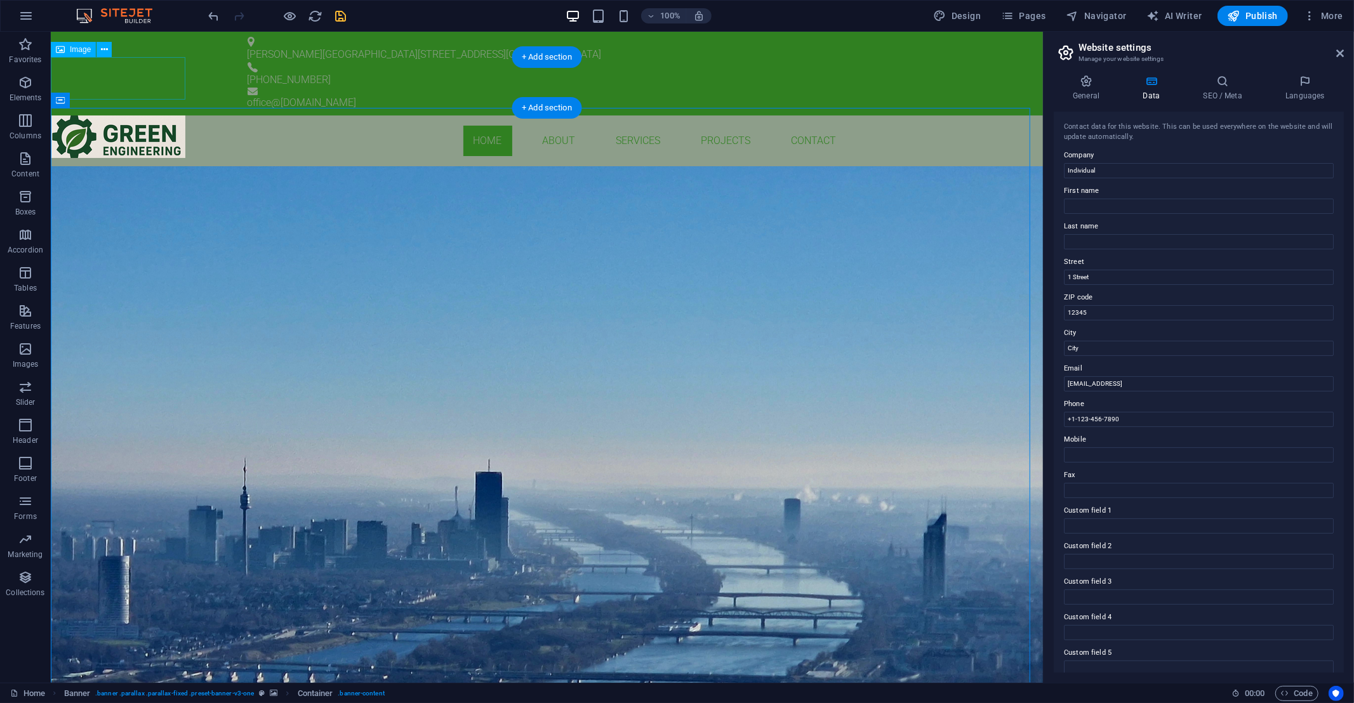
click at [152, 116] on figure at bounding box center [117, 137] width 135 height 43
select select "px"
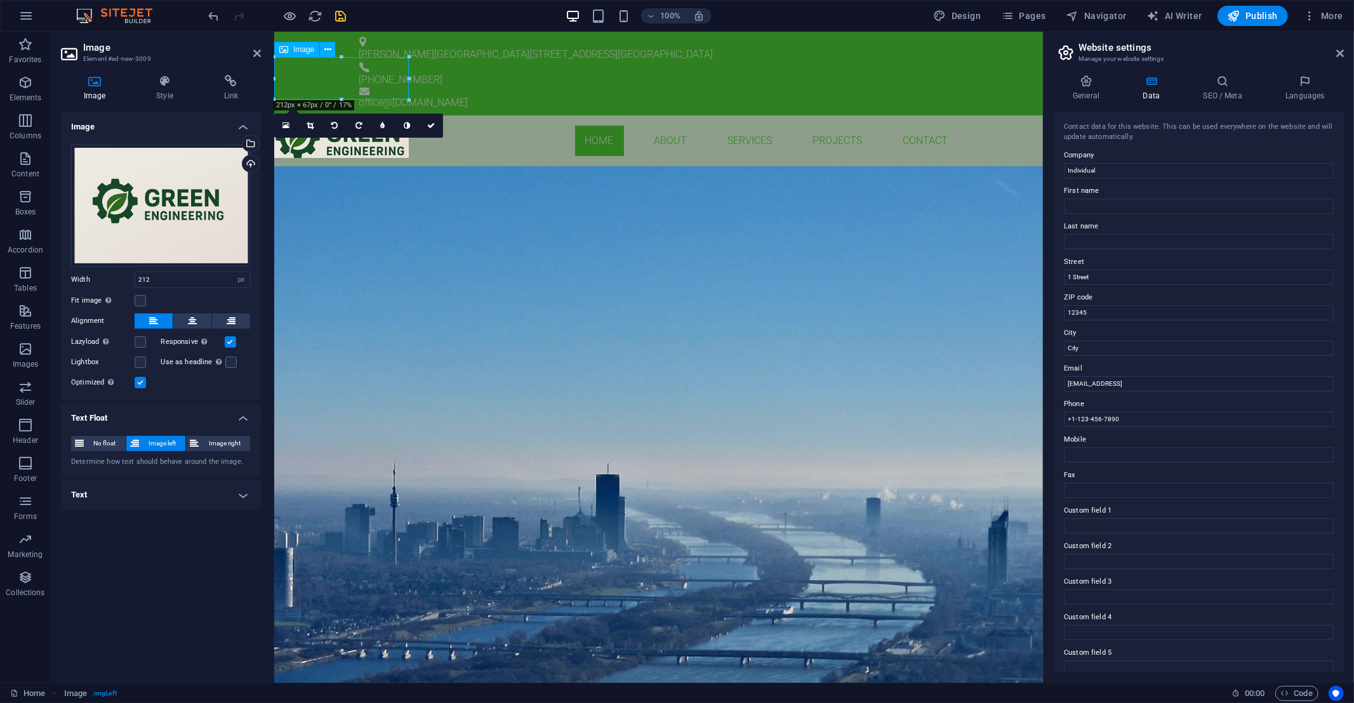
drag, startPoint x: 350, startPoint y: 76, endPoint x: 359, endPoint y: 86, distance: 14.0
click at [359, 116] on figure at bounding box center [341, 137] width 135 height 43
click at [524, 273] on div "GREEN ENGINEERING BUILDING SERVICES ENGINEEERING Learn more" at bounding box center [658, 270] width 769 height 208
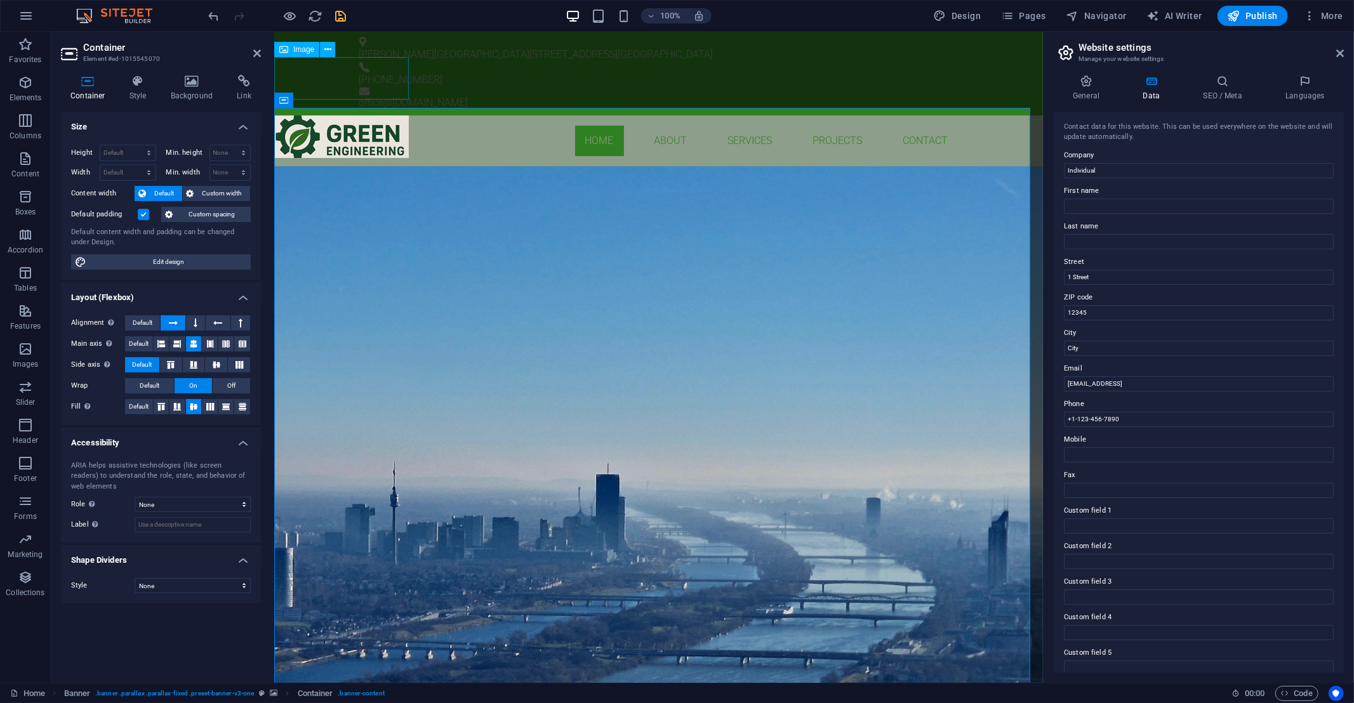
click at [356, 116] on figure at bounding box center [341, 137] width 135 height 43
select select "px"
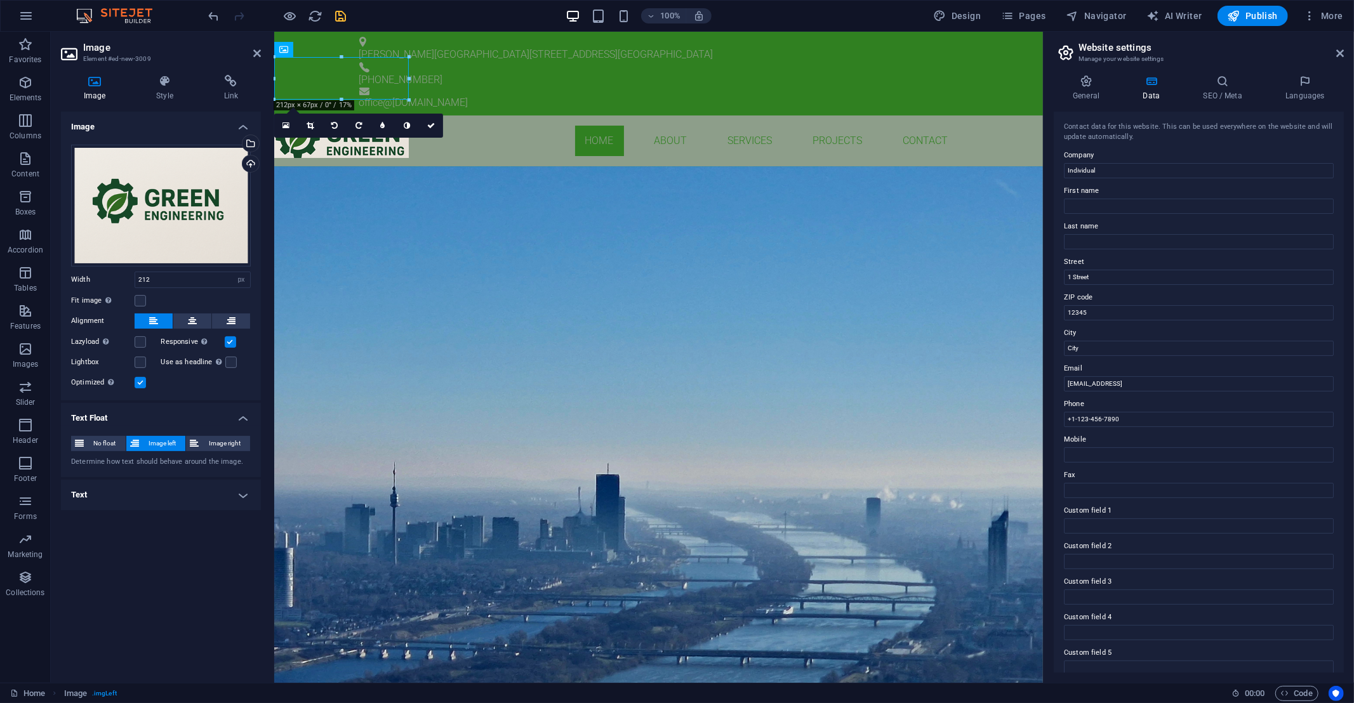
drag, startPoint x: 284, startPoint y: 48, endPoint x: 288, endPoint y: 57, distance: 9.7
click at [288, 57] on div "H1 Banner Banner Container H3 Placeholder Menu Bar Logo Container Text Info Bar…" at bounding box center [658, 357] width 769 height 651
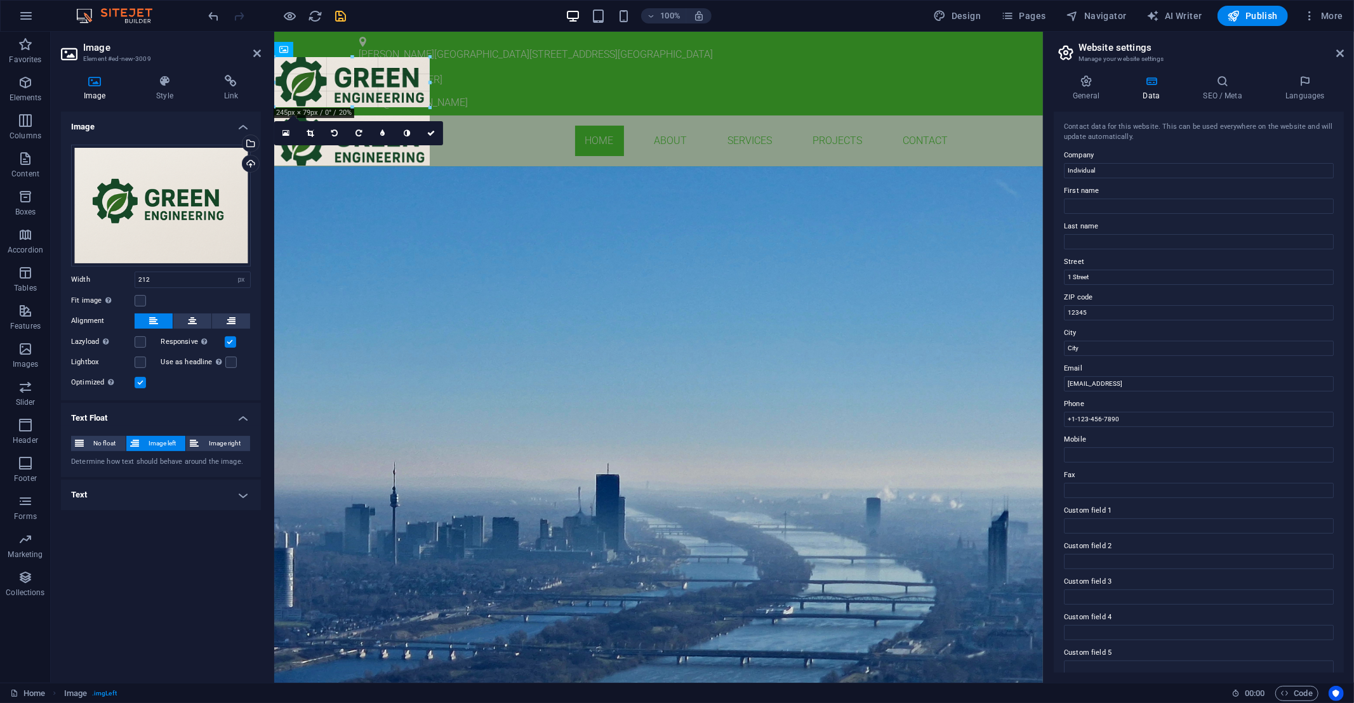
drag, startPoint x: 408, startPoint y: 98, endPoint x: 154, endPoint y: 65, distance: 255.5
type input "248"
click at [514, 166] on div "GREEN ENGINEERING BUILDING SERVICES ENGINEEERING Learn more" at bounding box center [658, 270] width 769 height 208
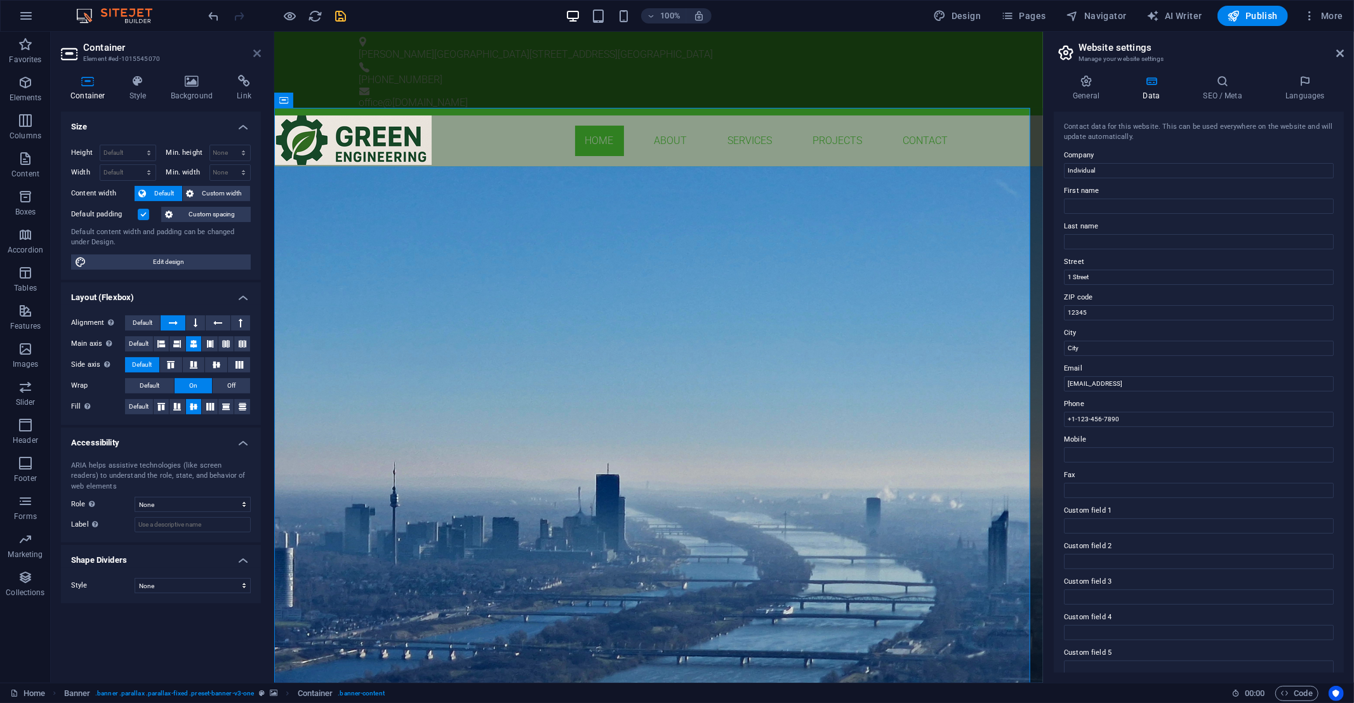
click at [256, 55] on icon at bounding box center [257, 53] width 8 height 10
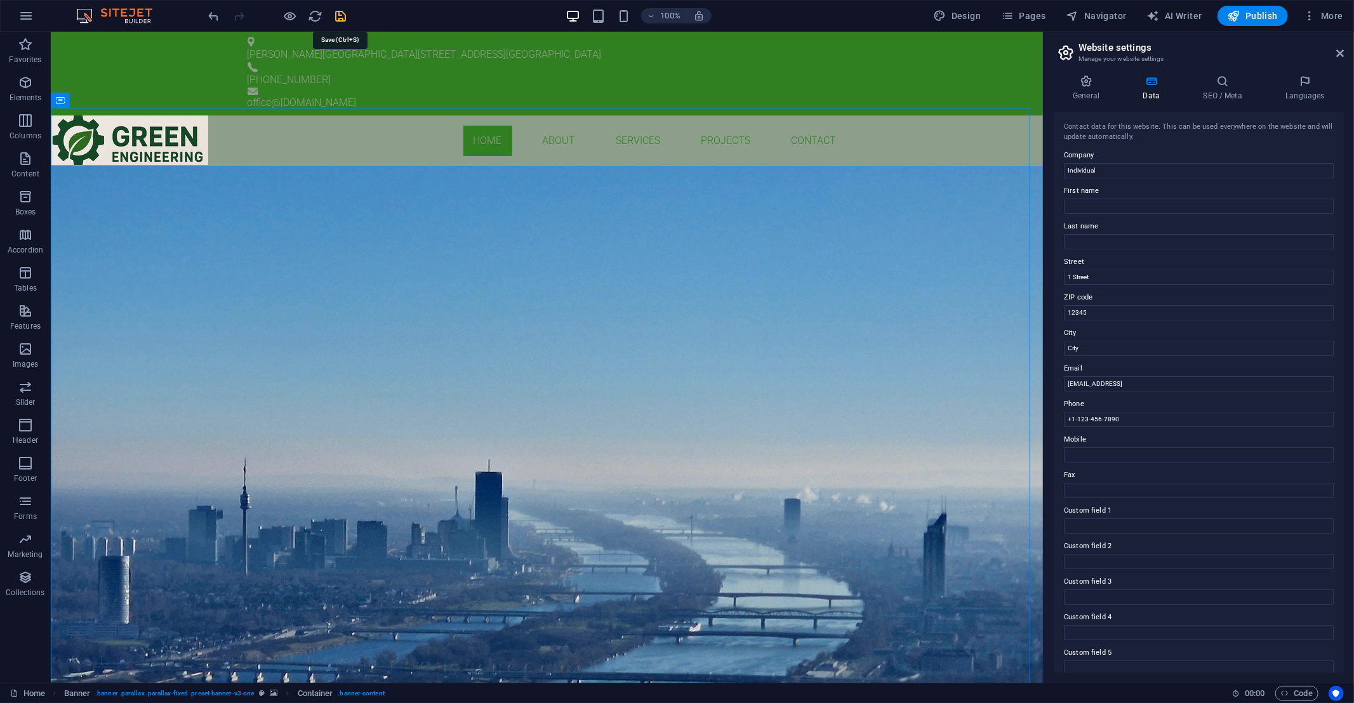
click at [338, 17] on icon "save" at bounding box center [341, 16] width 15 height 15
checkbox input "false"
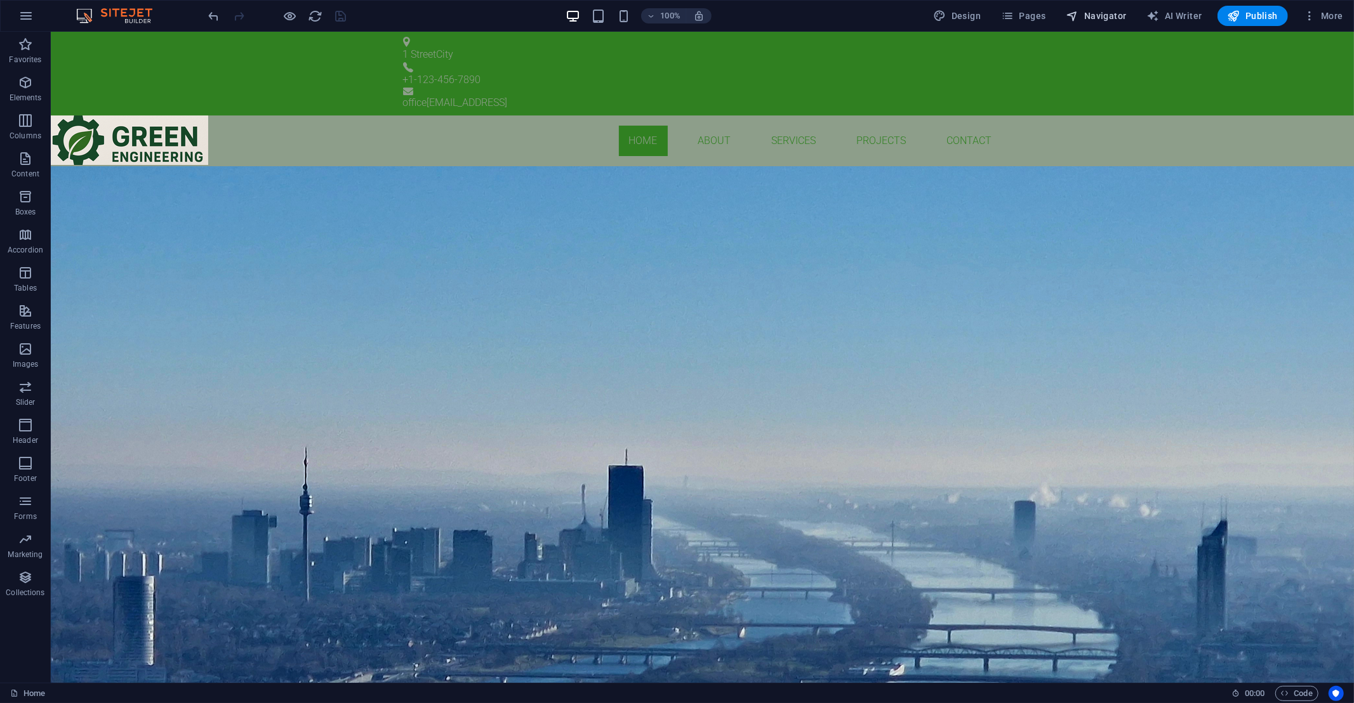
click at [1015, 18] on span "Navigator" at bounding box center [1097, 16] width 60 height 13
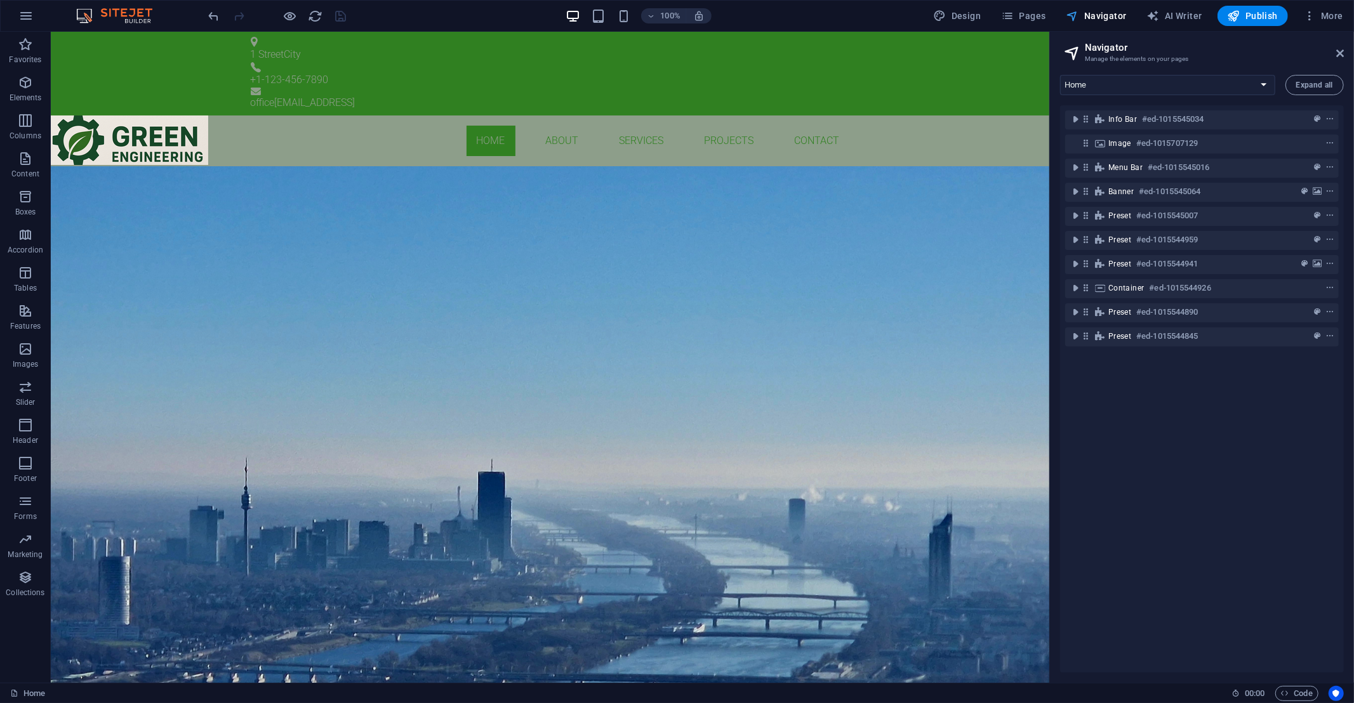
click at [1015, 15] on span "Navigator" at bounding box center [1097, 16] width 60 height 13
click at [1015, 10] on span "More" at bounding box center [1323, 16] width 40 height 13
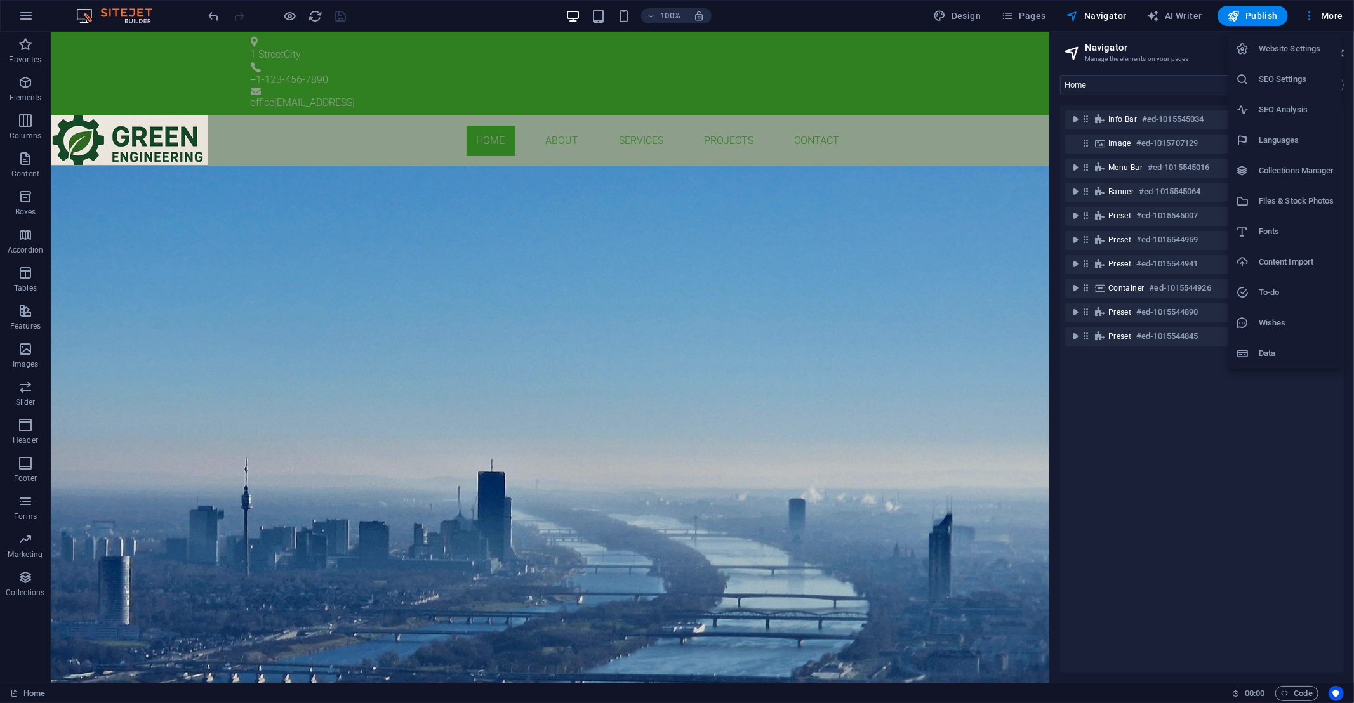
click at [1015, 14] on div at bounding box center [677, 351] width 1354 height 703
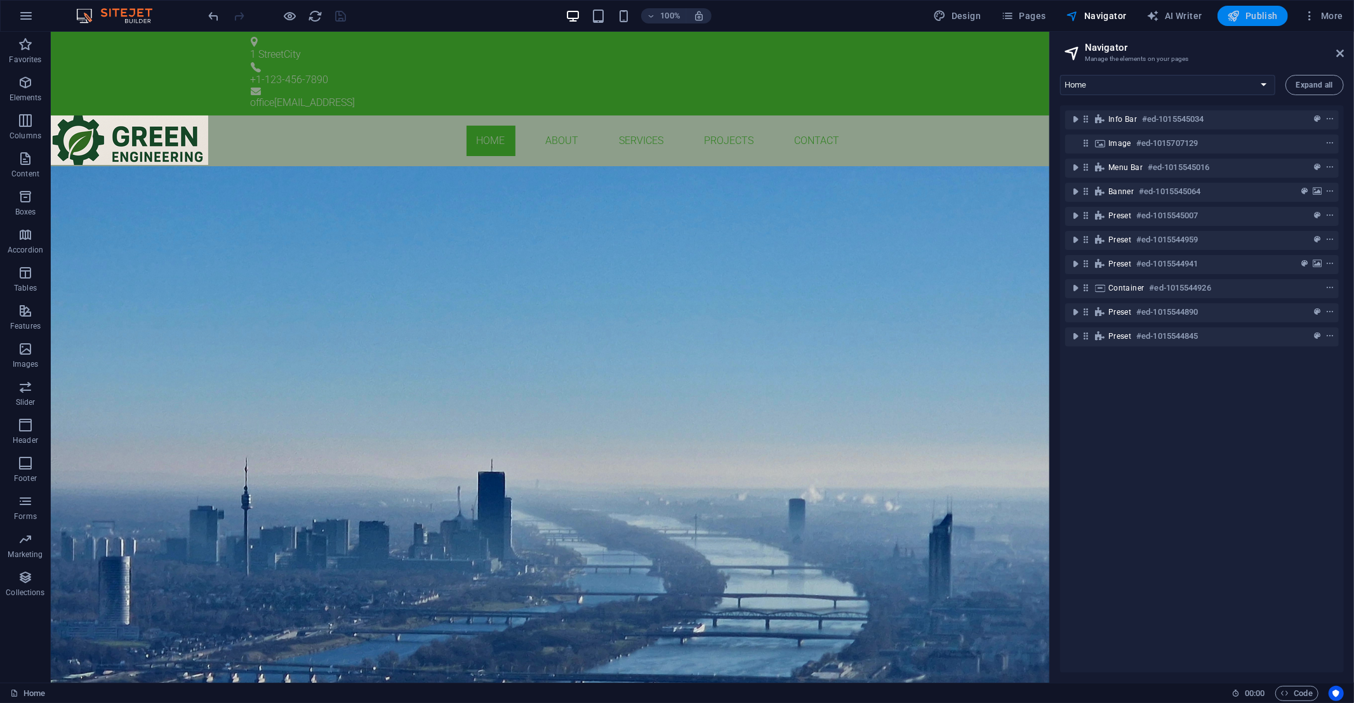
click at [1015, 11] on span "Publish" at bounding box center [1253, 16] width 50 height 13
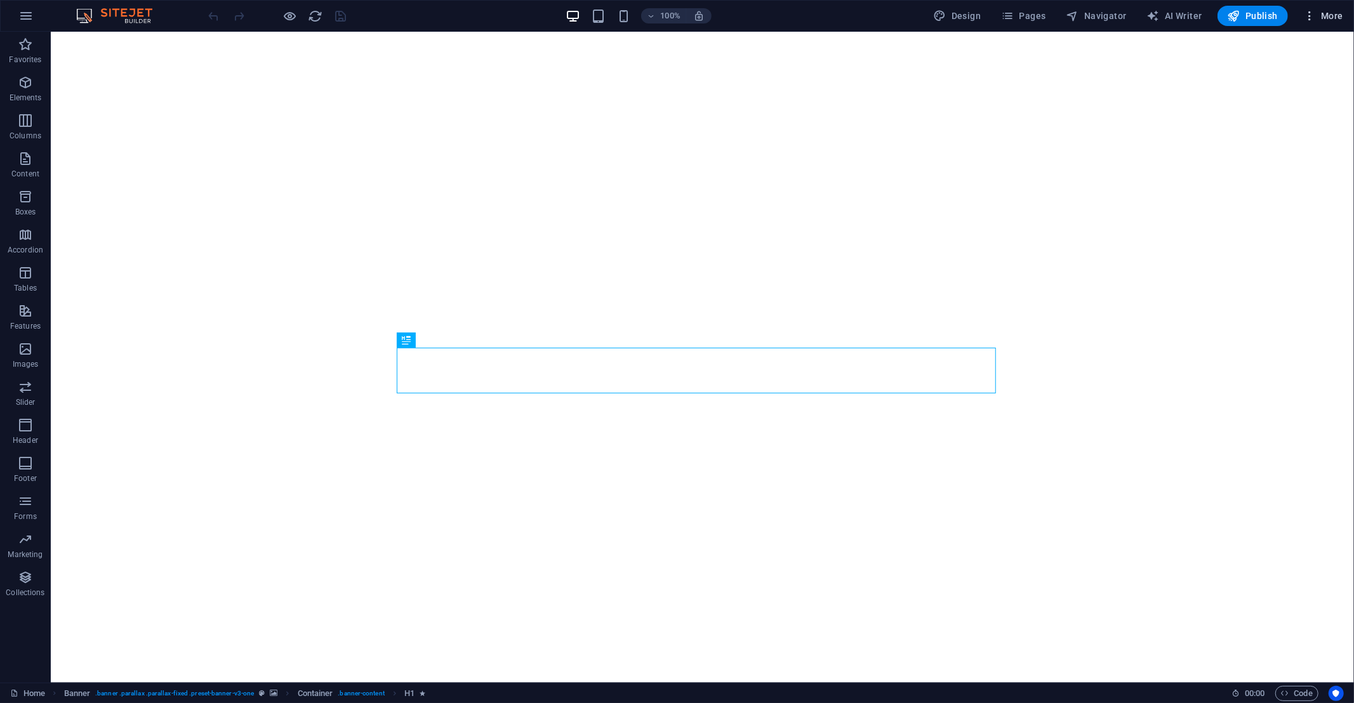
click at [1317, 13] on span "More" at bounding box center [1323, 16] width 40 height 13
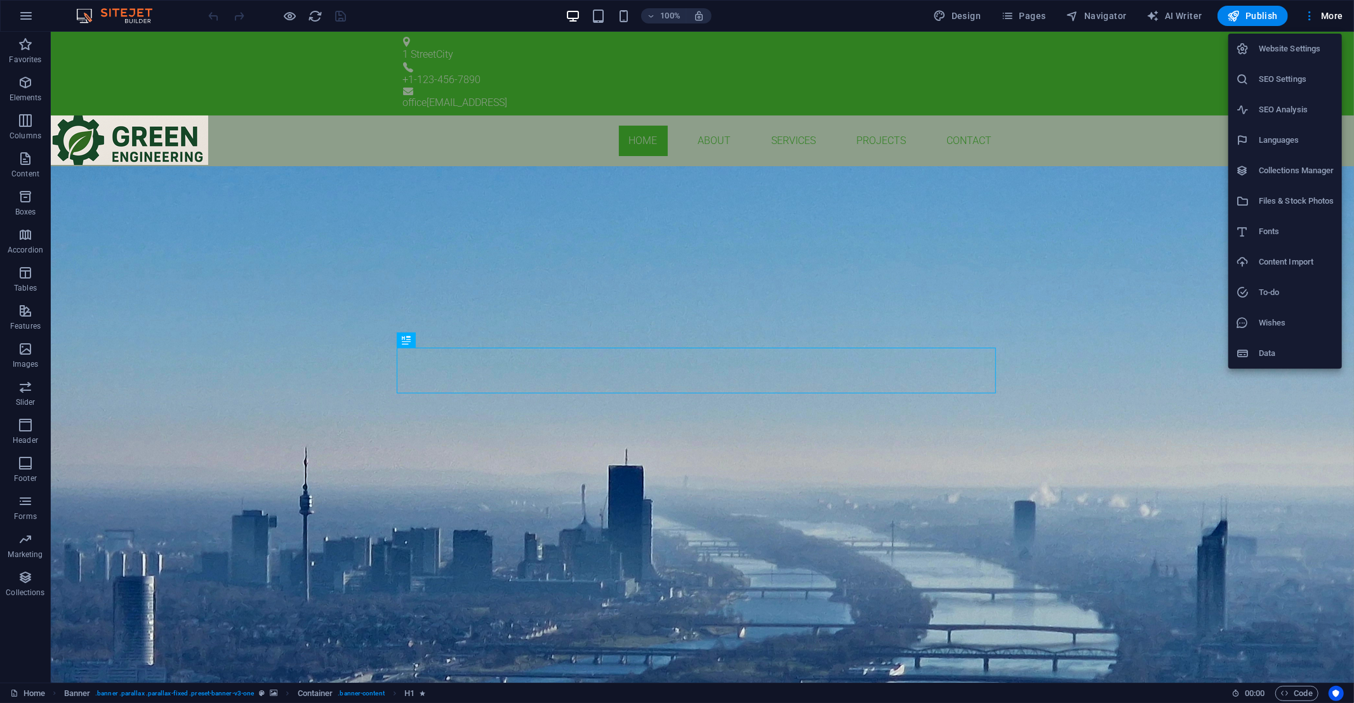
click at [1272, 50] on h6 "Website Settings" at bounding box center [1297, 48] width 76 height 15
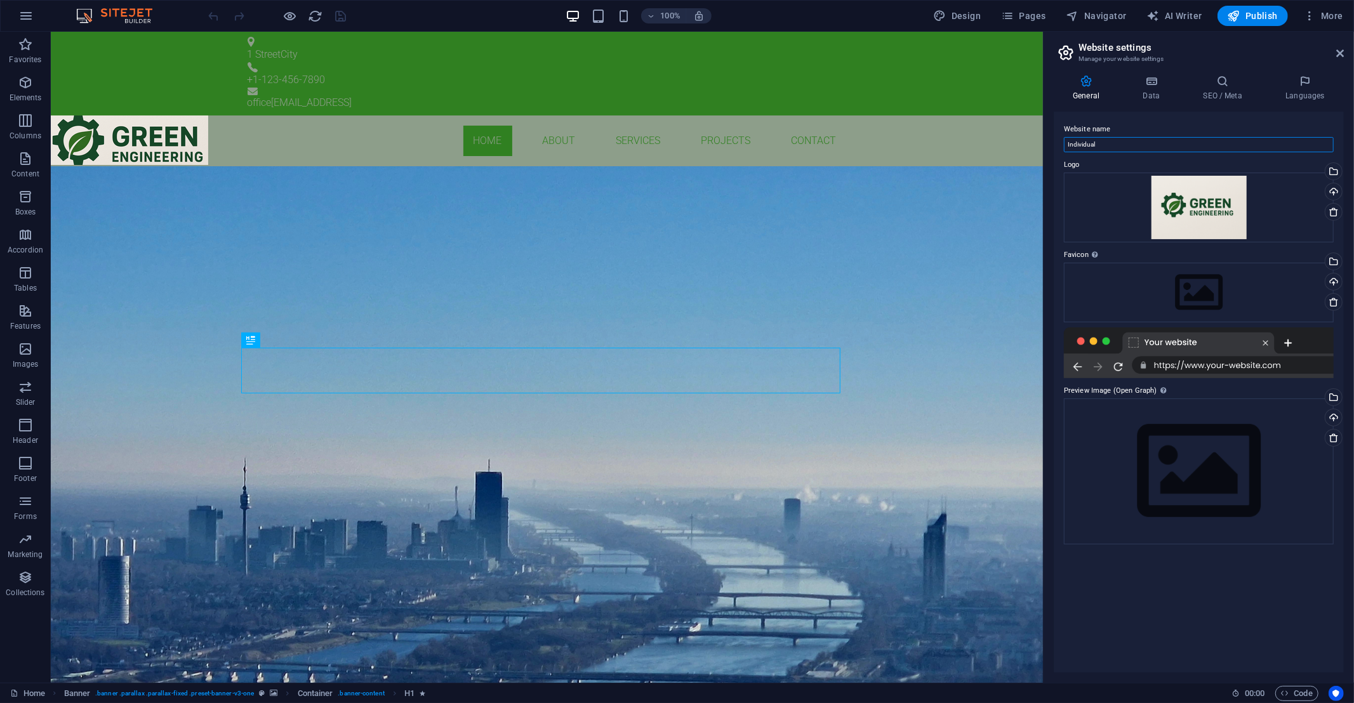
click at [1107, 147] on input "Individual" at bounding box center [1199, 144] width 270 height 15
drag, startPoint x: 1152, startPoint y: 173, endPoint x: 1020, endPoint y: 141, distance: 135.3
click at [1126, 143] on input "Individual" at bounding box center [1199, 144] width 270 height 15
drag, startPoint x: 1119, startPoint y: 142, endPoint x: 1058, endPoint y: 143, distance: 61.0
click at [1058, 143] on div "Website name Individual Logo Drag files here, click to choose files or select f…" at bounding box center [1199, 392] width 290 height 561
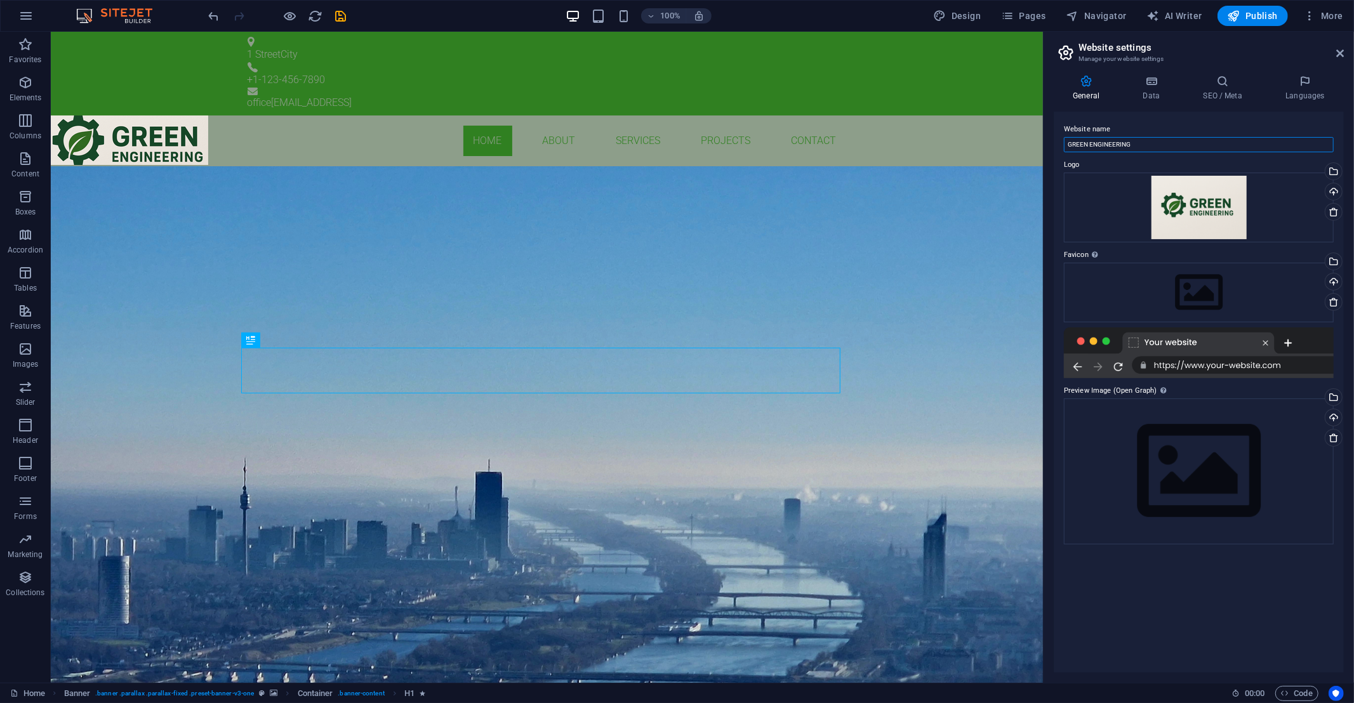
type input "GREEN ENGINEERING"
click at [1206, 366] on div at bounding box center [1199, 353] width 270 height 51
click at [1210, 362] on div at bounding box center [1199, 353] width 270 height 51
click at [1213, 365] on div at bounding box center [1199, 353] width 270 height 51
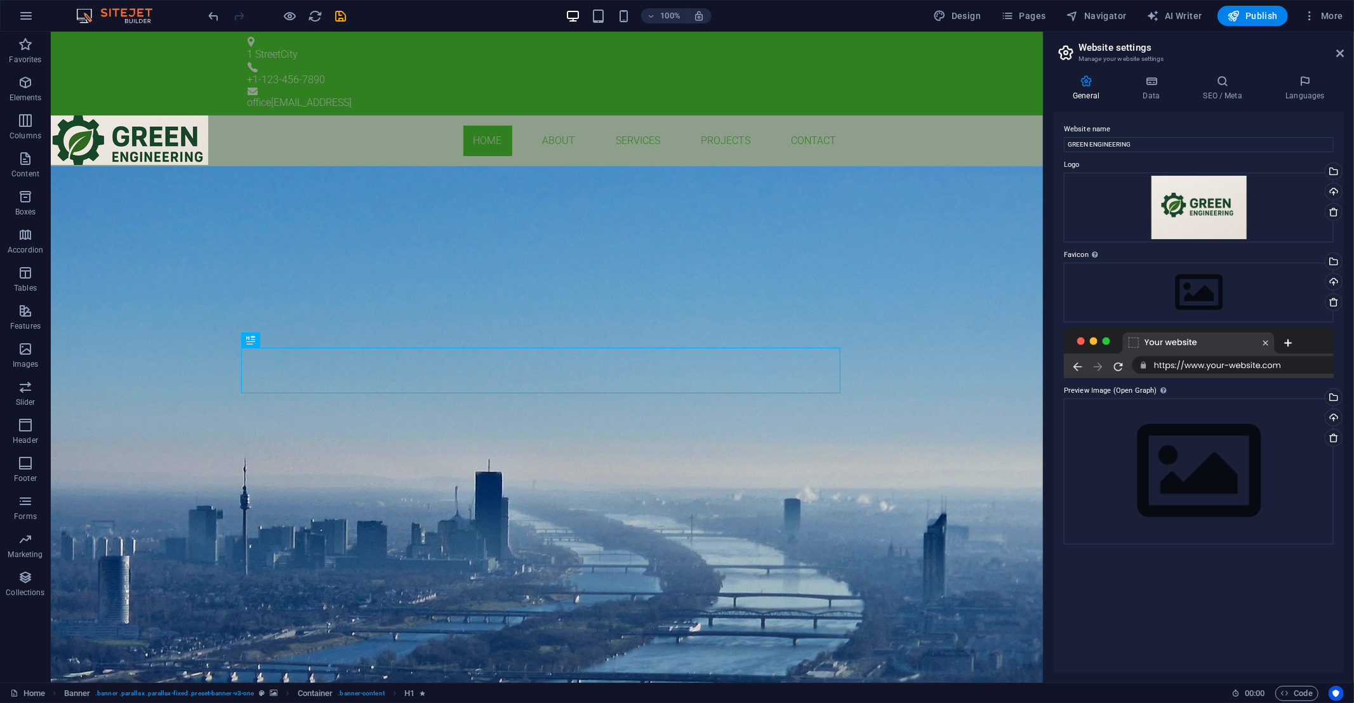
click at [1213, 365] on div at bounding box center [1199, 353] width 270 height 51
click at [1242, 365] on div at bounding box center [1199, 353] width 270 height 51
click at [1241, 369] on div at bounding box center [1199, 353] width 270 height 51
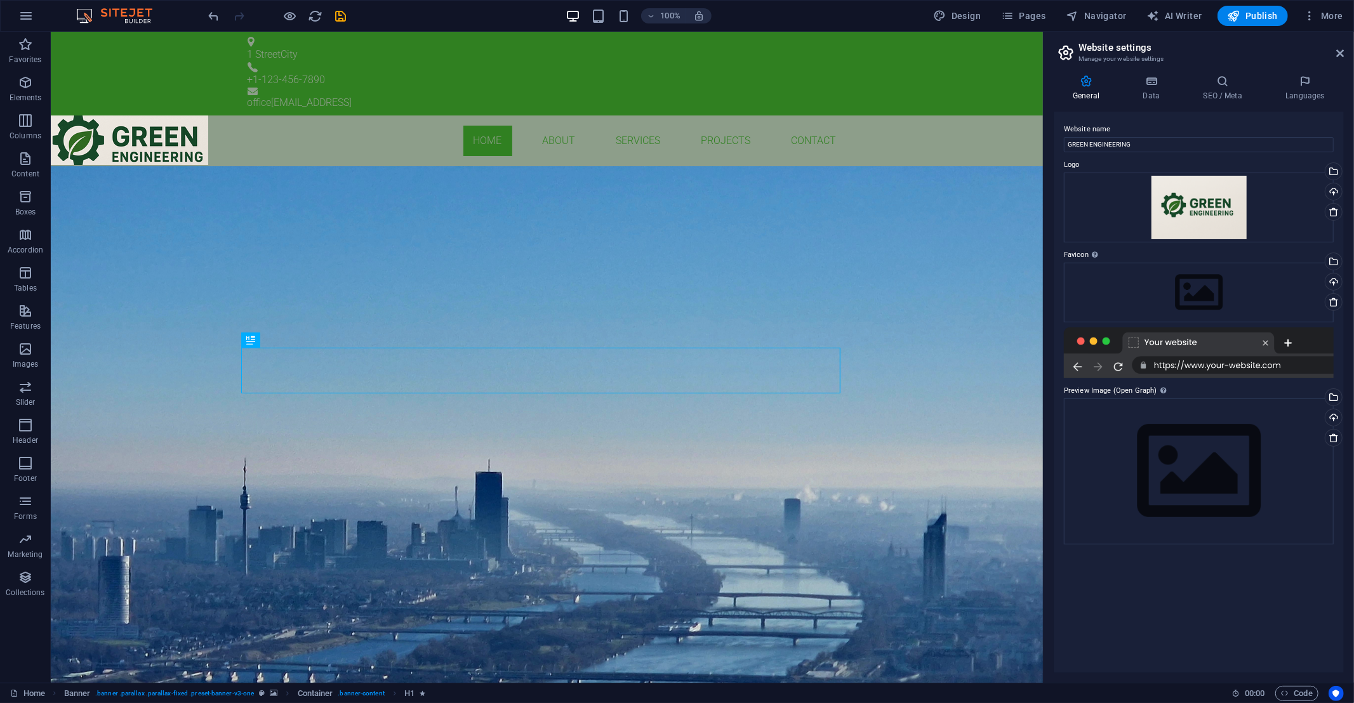
click at [1294, 365] on div at bounding box center [1199, 353] width 270 height 51
click at [1144, 85] on icon at bounding box center [1151, 81] width 55 height 13
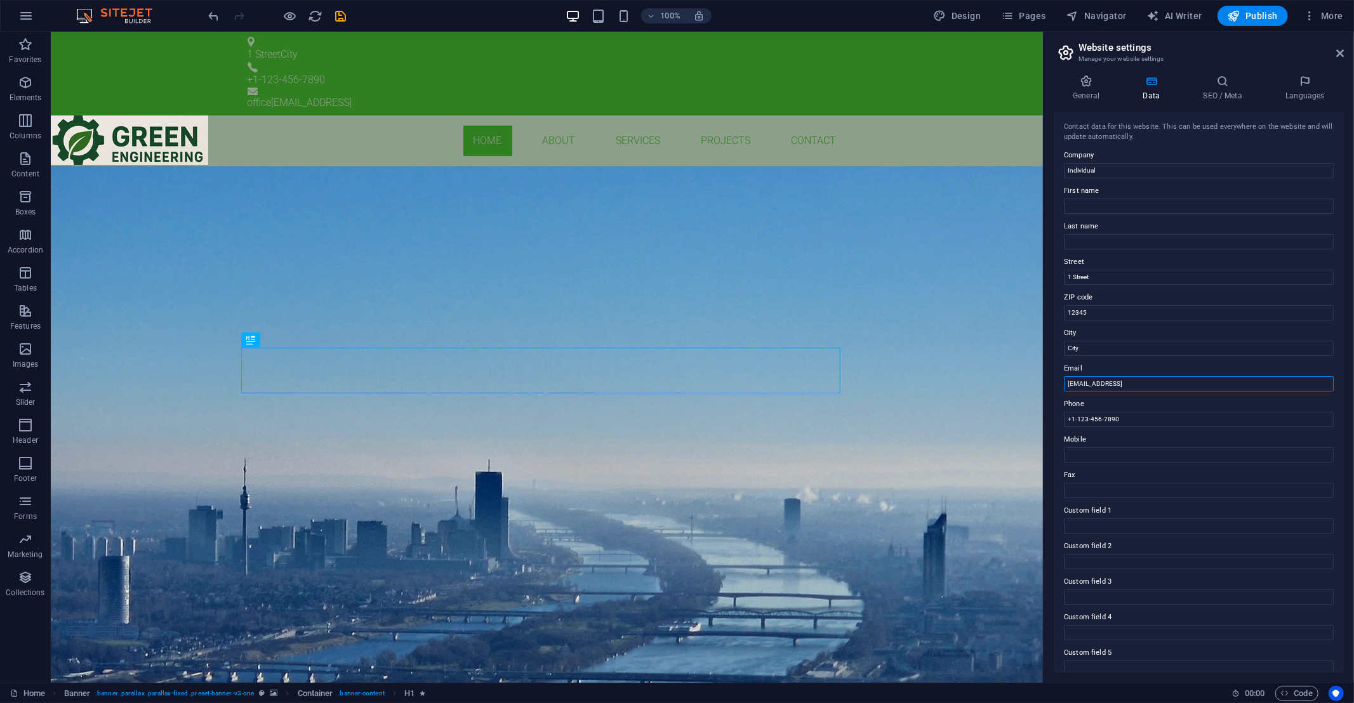
click at [1194, 389] on input "[EMAIL_ADDRESS]" at bounding box center [1199, 383] width 270 height 15
drag, startPoint x: 1281, startPoint y: 416, endPoint x: 1041, endPoint y: 385, distance: 242.0
type input "office@greeneng.eu"
click at [1131, 415] on input "+1-123-456-7890" at bounding box center [1199, 419] width 270 height 15
drag, startPoint x: 1183, startPoint y: 449, endPoint x: 1037, endPoint y: 420, distance: 148.9
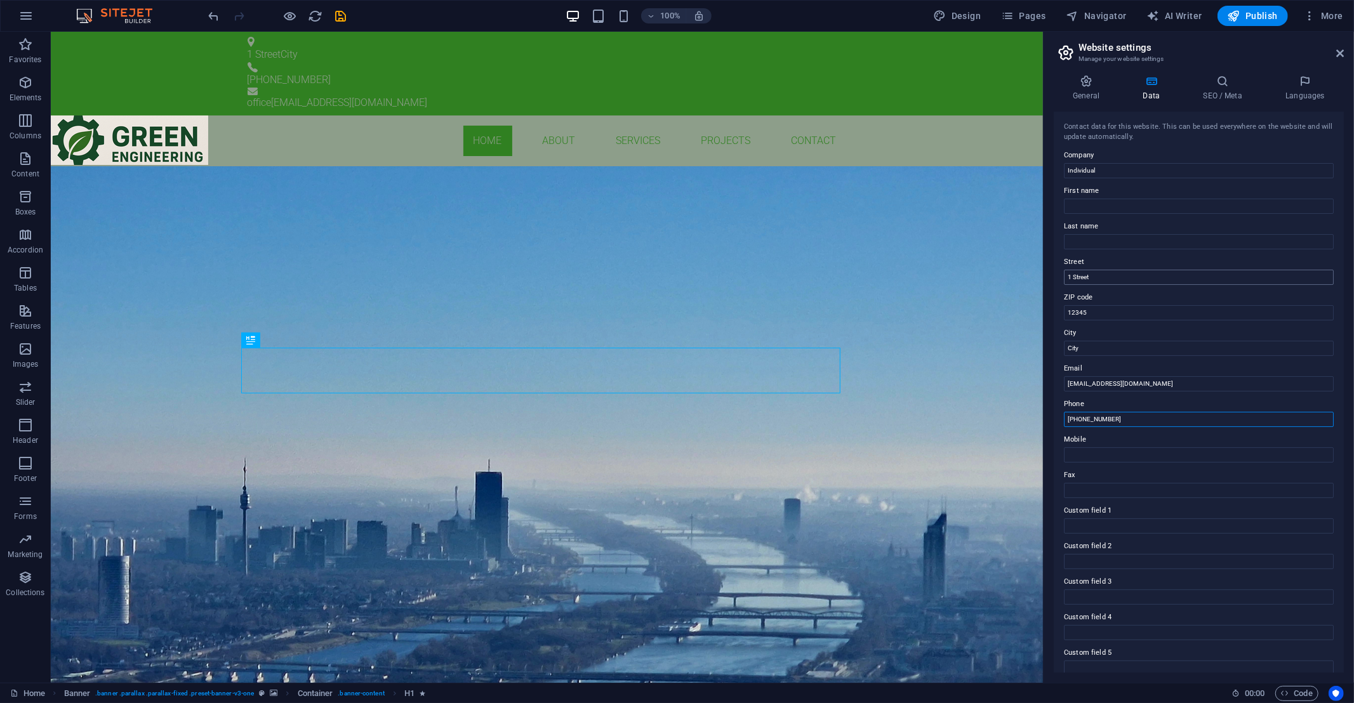
type input "[PHONE_NUMBER]"
click at [1106, 279] on input "1 Street" at bounding box center [1199, 277] width 270 height 15
click at [1096, 173] on input "Individual" at bounding box center [1199, 170] width 270 height 15
drag, startPoint x: 1168, startPoint y: 200, endPoint x: 996, endPoint y: 176, distance: 173.7
type input "GREEN ENGINEERING SRL"
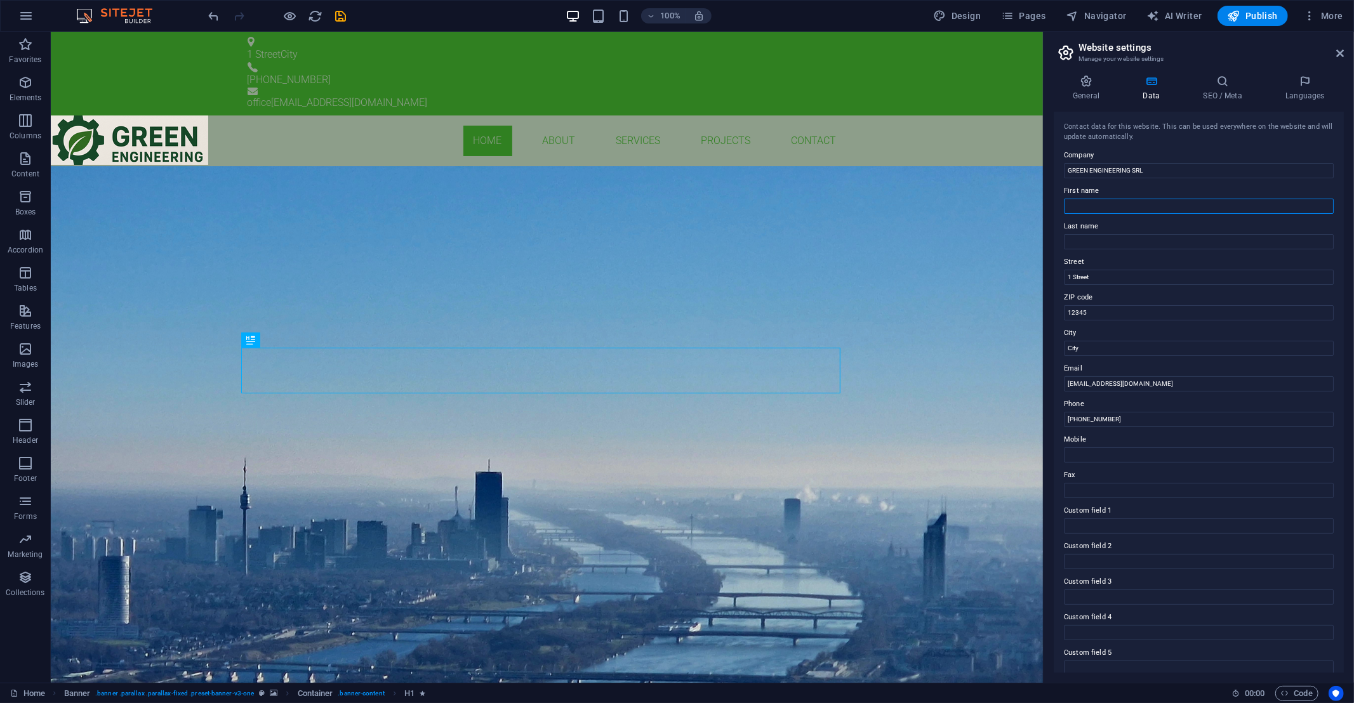
click at [1089, 201] on input "First name" at bounding box center [1199, 206] width 270 height 15
type input "Vlad"
click at [1103, 243] on input "Last name" at bounding box center [1199, 241] width 270 height 15
type input "Balan"
click at [1094, 272] on input "1 Street" at bounding box center [1199, 277] width 270 height 15
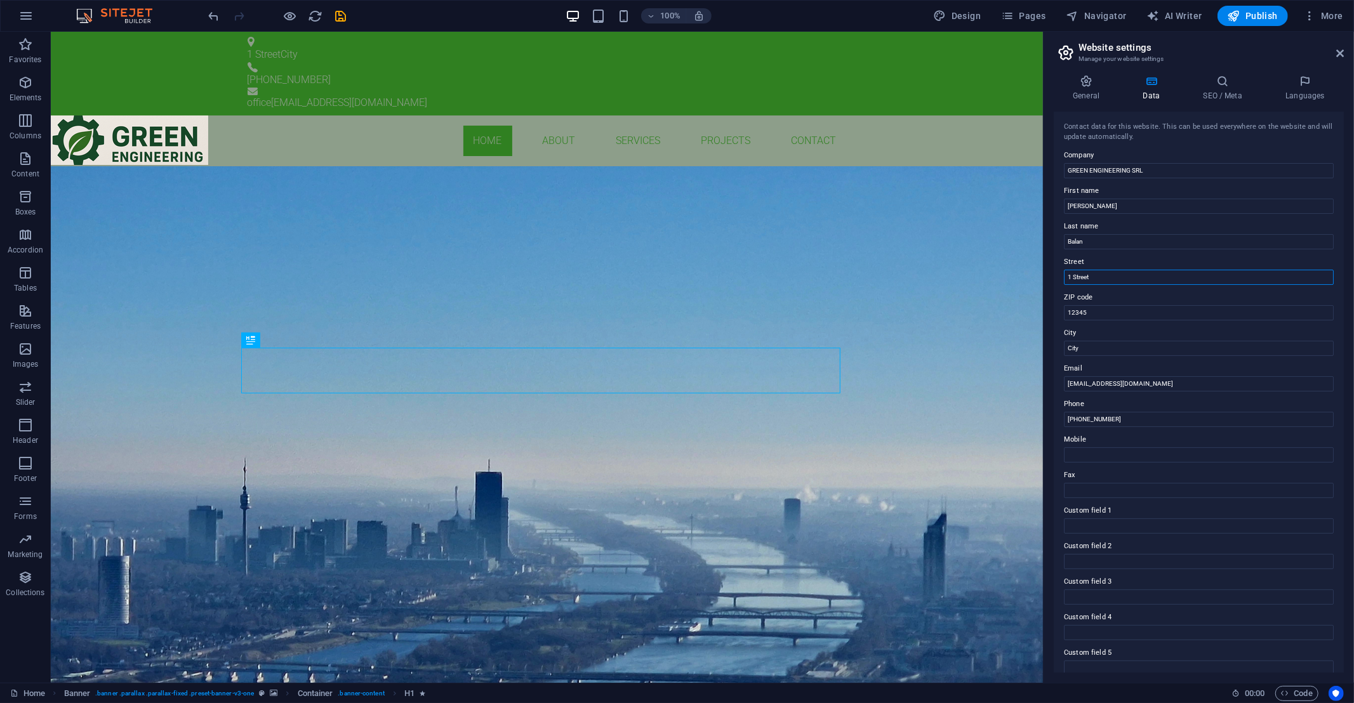
drag, startPoint x: 1100, startPoint y: 306, endPoint x: 1019, endPoint y: 279, distance: 85.7
click at [1112, 277] on input "Fuica Vasile 14 1st district BUCHAREST" at bounding box center [1199, 277] width 270 height 15
click at [1145, 277] on input "Fuica Vasile 14 ,1st district BUCHAREST" at bounding box center [1199, 277] width 270 height 15
type input "[PERSON_NAME][STREET_ADDRESS]"
click at [889, 197] on div "GREEN ENGINEERING BUILDING SERVICES ENGINEEERING Learn more" at bounding box center [546, 270] width 992 height 208
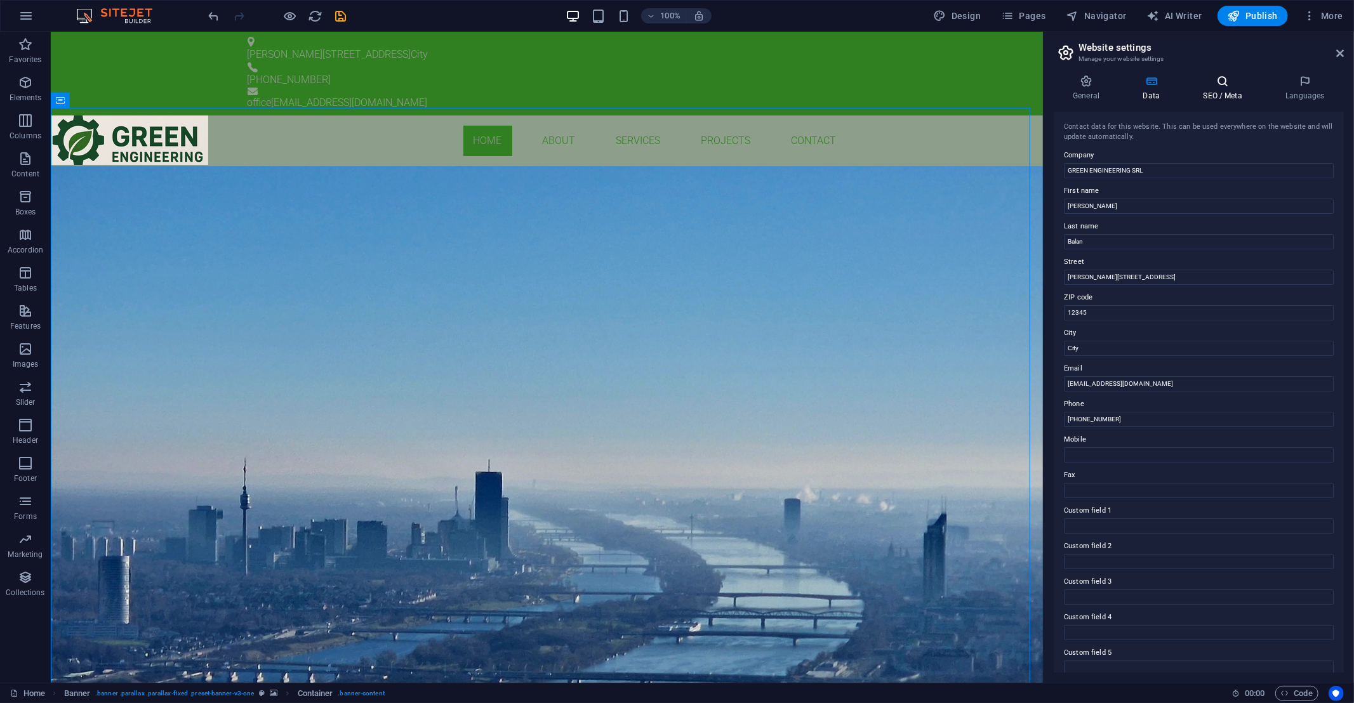
click at [1225, 90] on h4 "SEO / Meta" at bounding box center [1225, 88] width 83 height 27
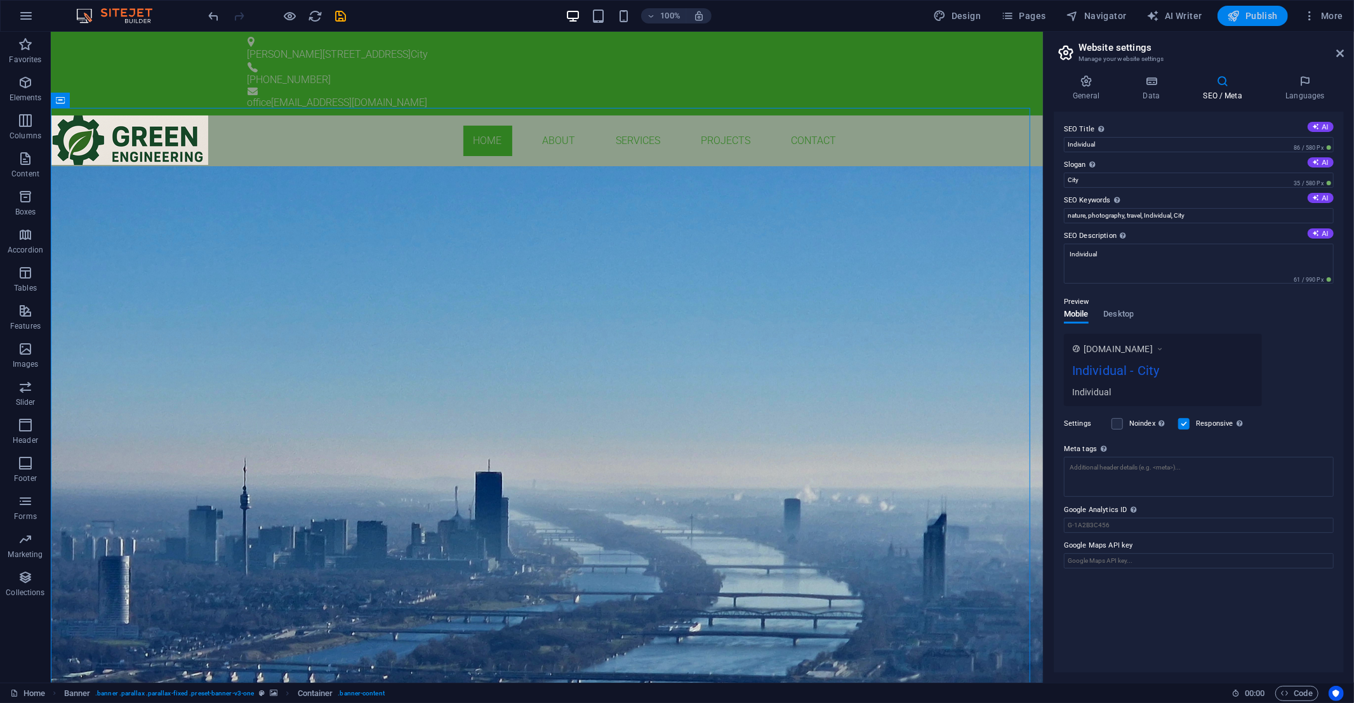
click at [1257, 13] on span "Publish" at bounding box center [1253, 16] width 50 height 13
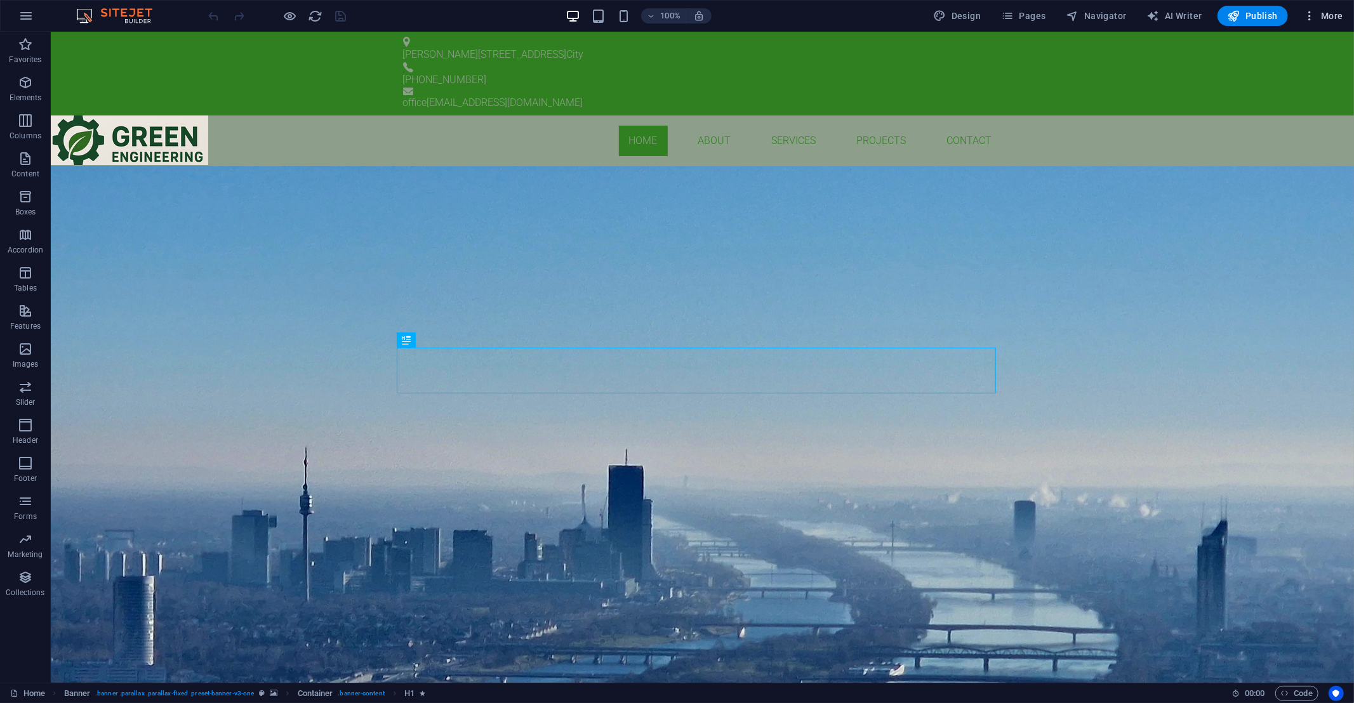
click at [1324, 11] on span "More" at bounding box center [1323, 16] width 40 height 13
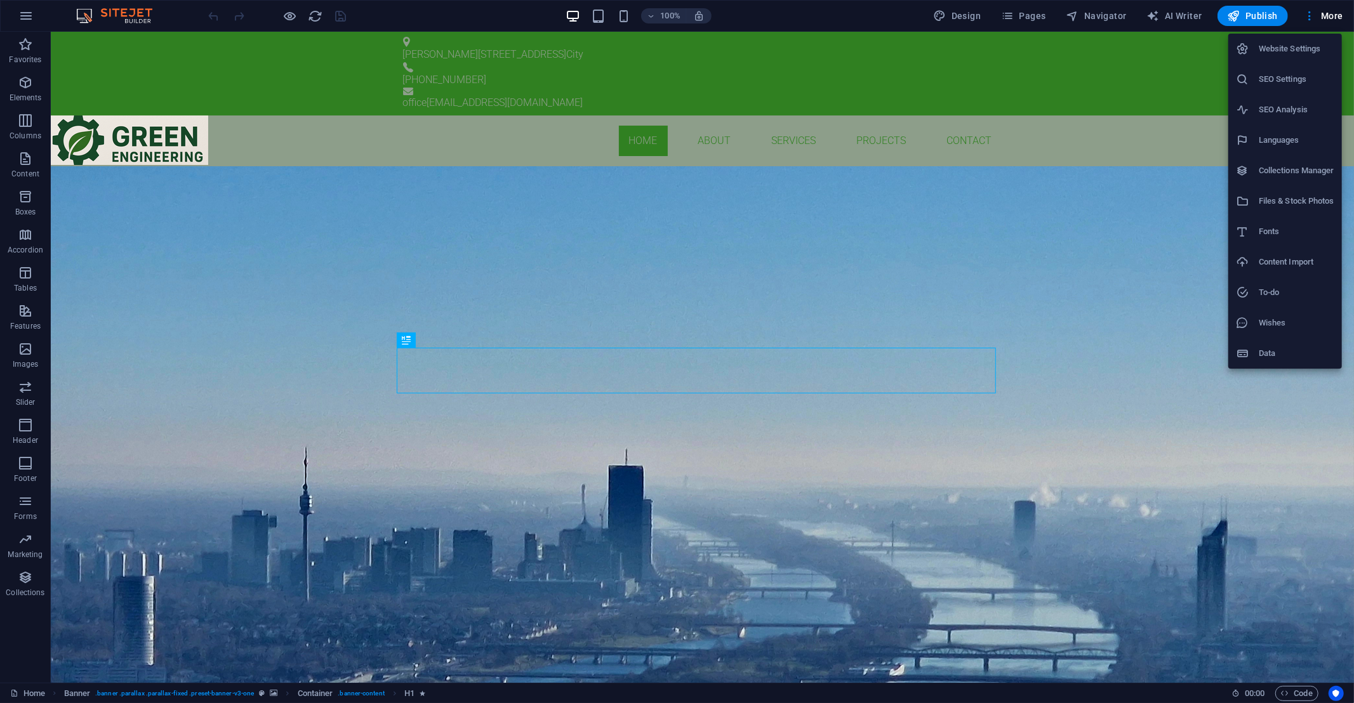
click at [1300, 44] on h6 "Website Settings" at bounding box center [1297, 48] width 76 height 15
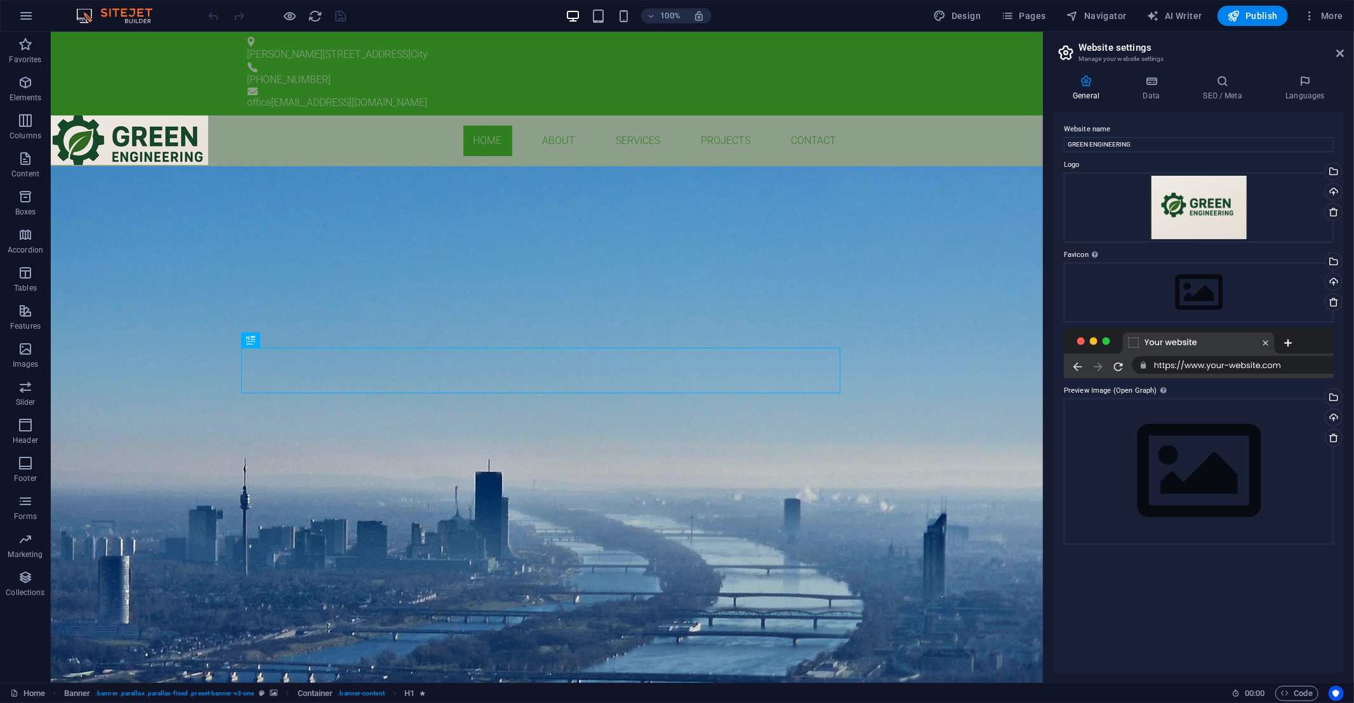
click at [1237, 369] on div at bounding box center [1199, 353] width 270 height 51
click at [1135, 341] on div at bounding box center [1199, 353] width 270 height 51
click at [1125, 366] on div at bounding box center [1199, 353] width 270 height 51
click at [1119, 366] on div at bounding box center [1199, 353] width 270 height 51
click at [1119, 365] on div at bounding box center [1199, 353] width 270 height 51
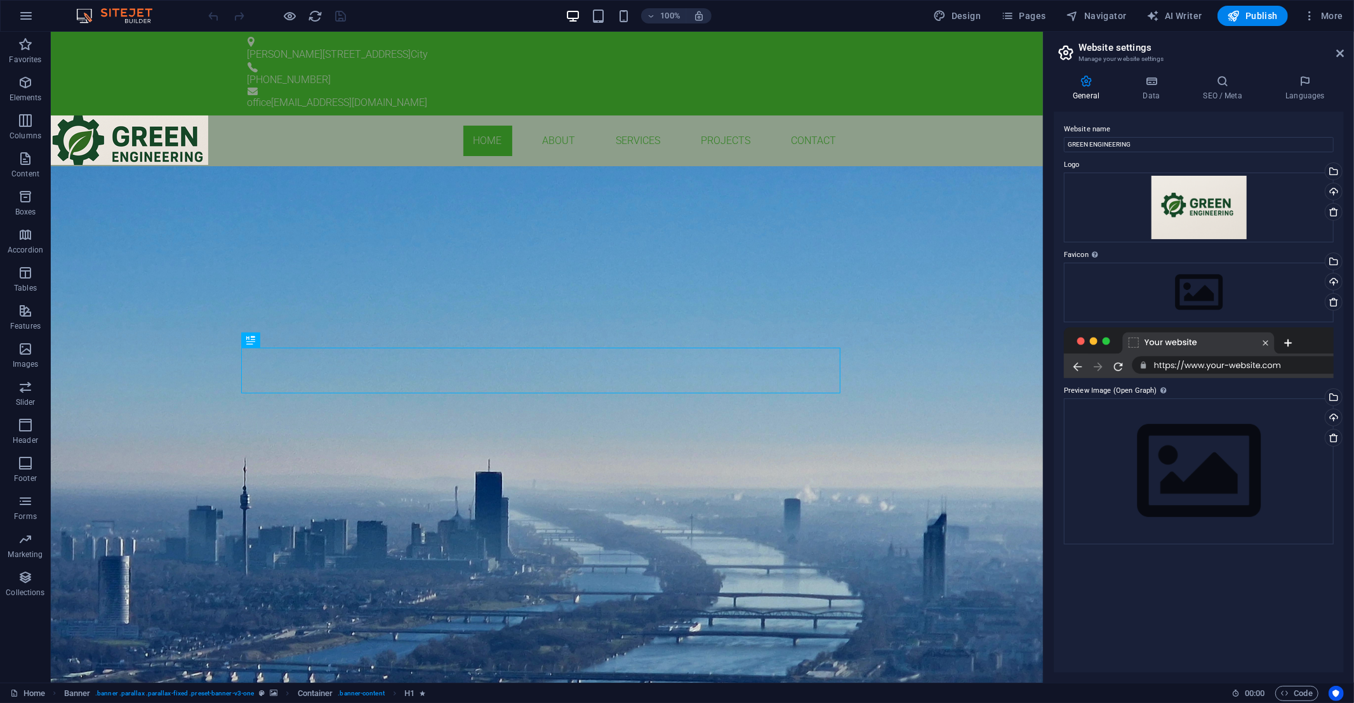
click at [1209, 361] on div at bounding box center [1199, 353] width 270 height 51
click at [1287, 342] on div at bounding box center [1199, 353] width 270 height 51
click at [1223, 277] on div "Drag files here, click to choose files or select files from Files or our free s…" at bounding box center [1199, 293] width 270 height 60
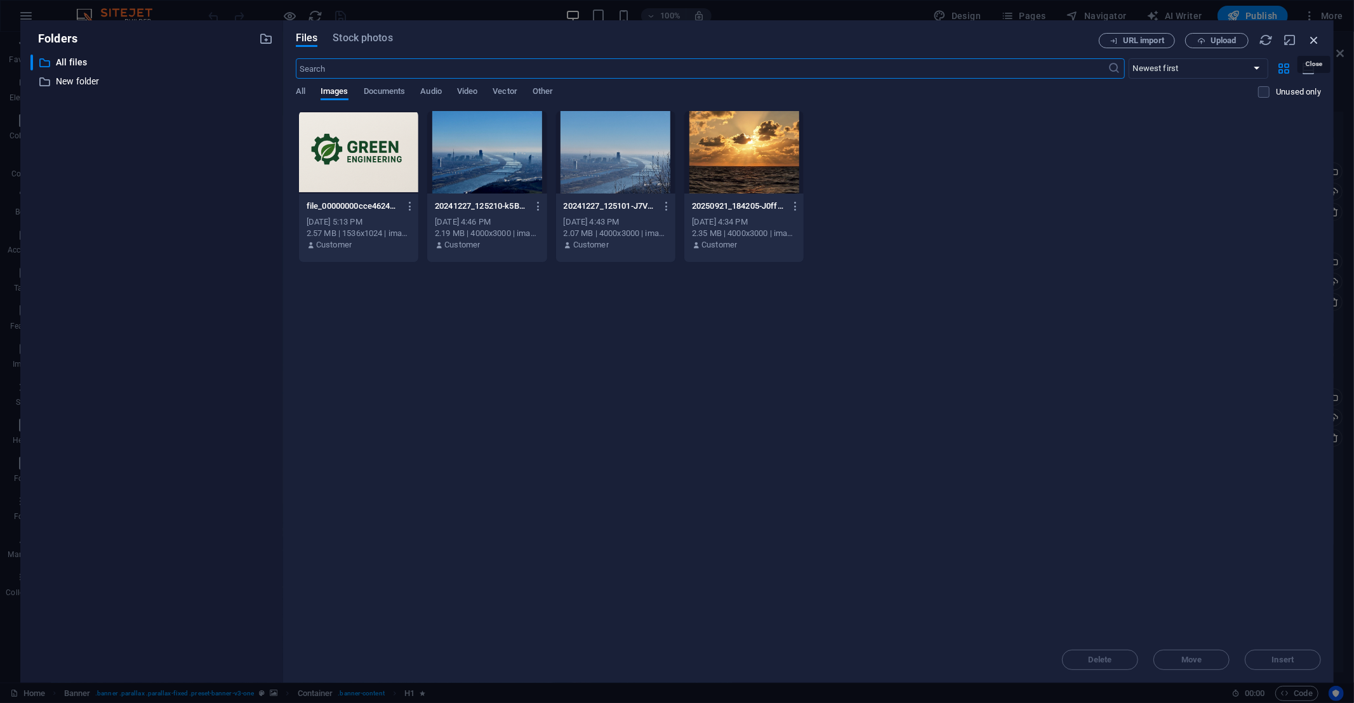
click at [1314, 37] on icon "button" at bounding box center [1314, 40] width 14 height 14
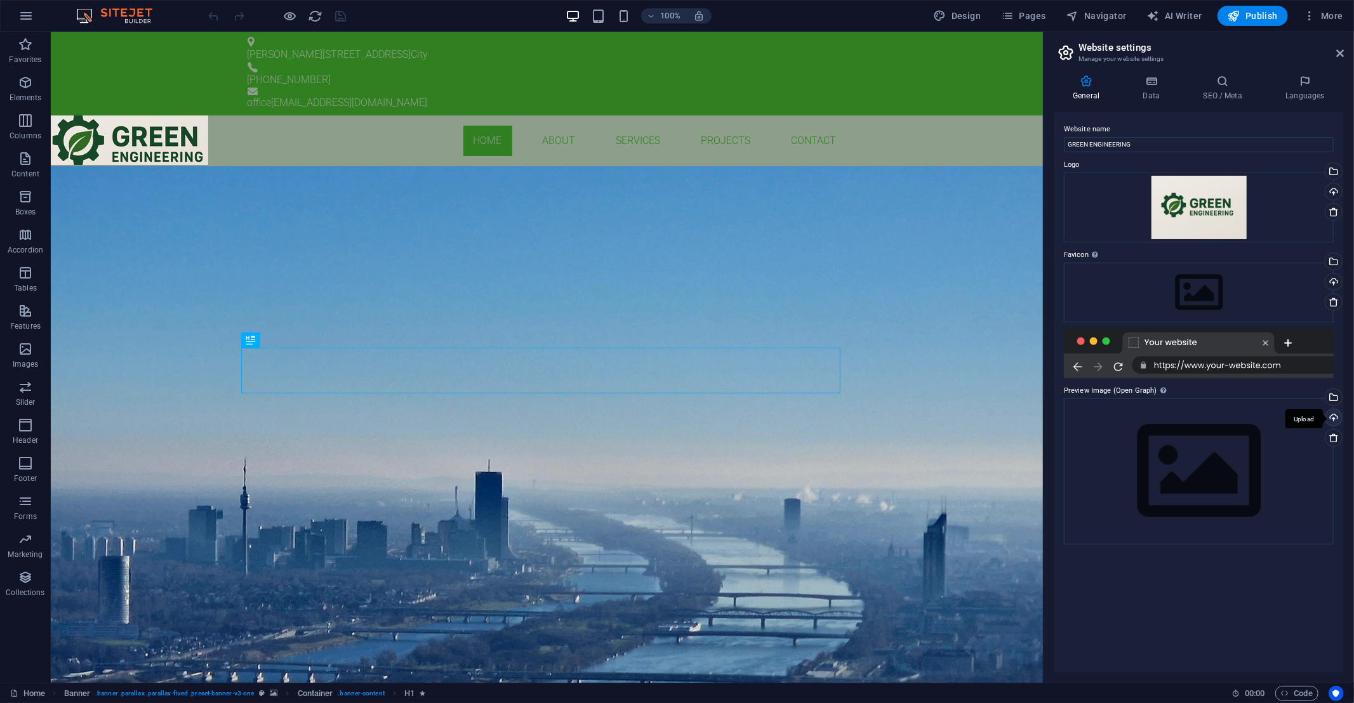
click at [1331, 418] on div "Upload" at bounding box center [1332, 418] width 19 height 19
click at [1117, 366] on div at bounding box center [1199, 353] width 270 height 51
click at [1199, 365] on div at bounding box center [1199, 353] width 270 height 51
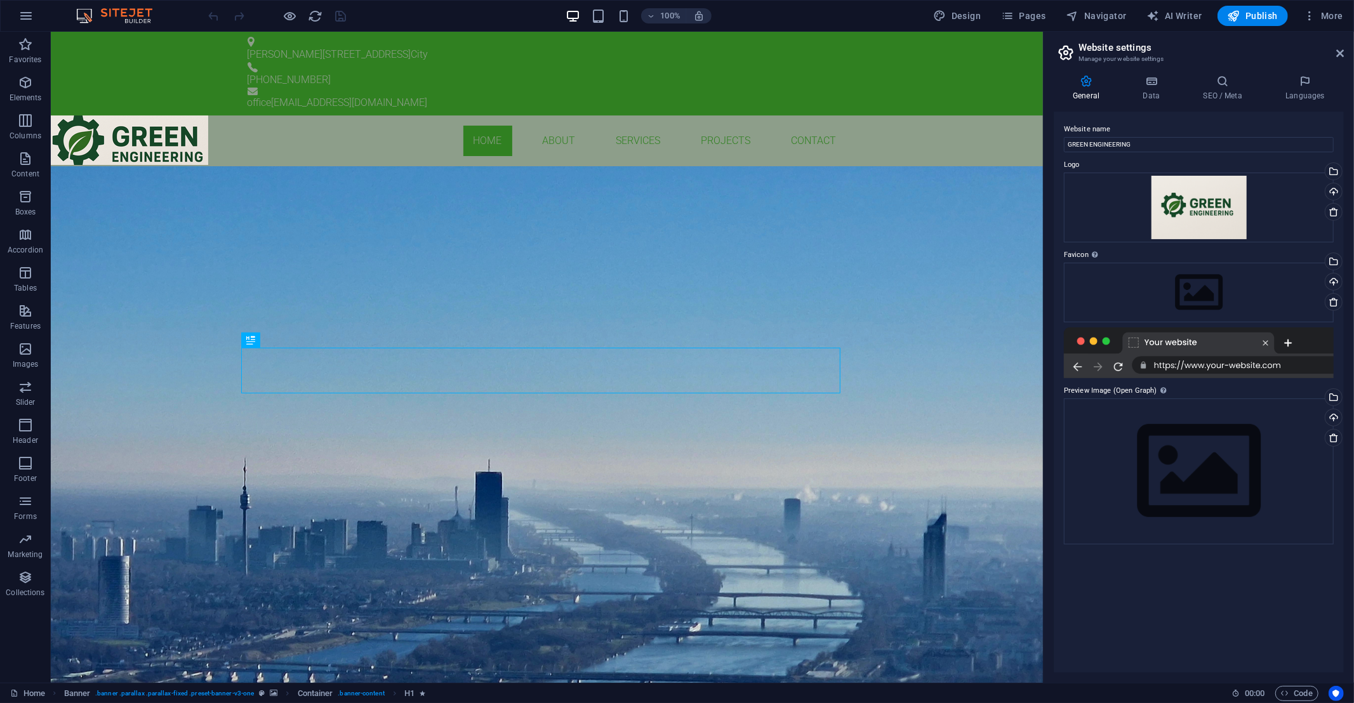
click at [1265, 342] on div at bounding box center [1199, 353] width 270 height 51
click at [1187, 342] on div at bounding box center [1199, 353] width 270 height 51
click at [1150, 338] on div at bounding box center [1199, 353] width 270 height 51
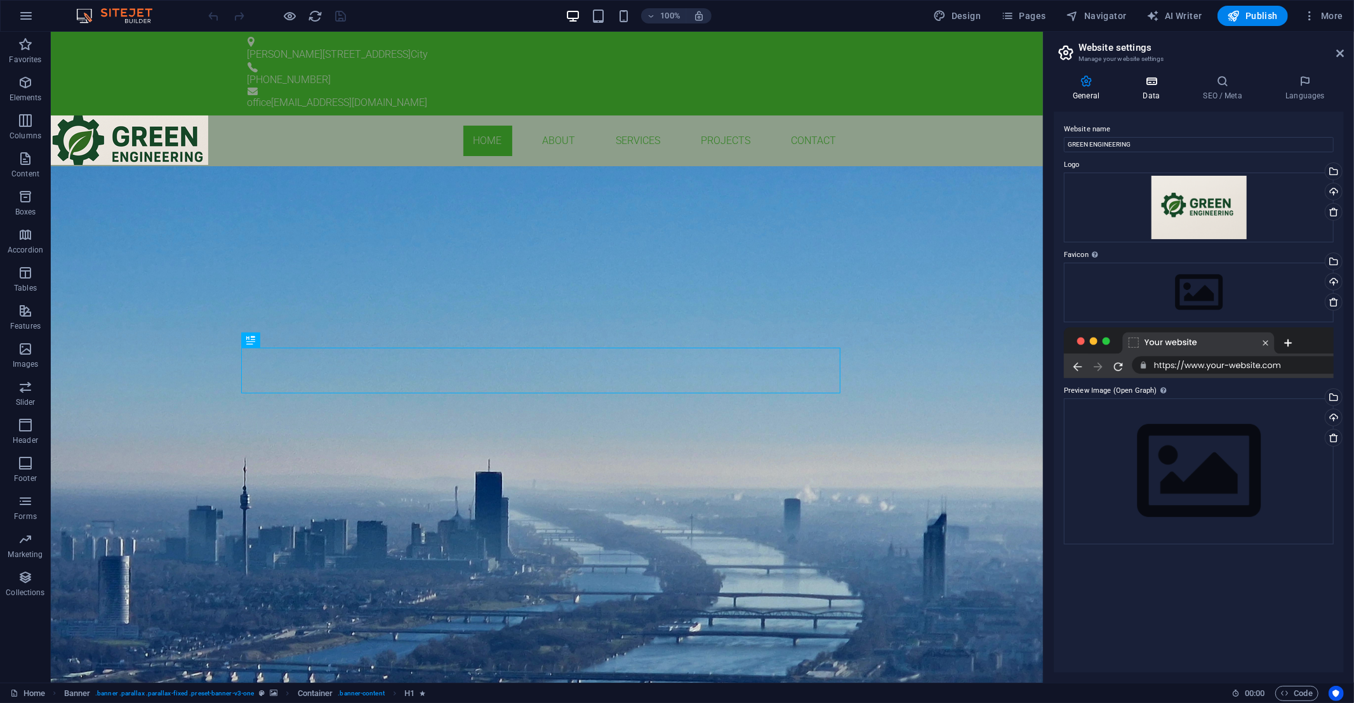
click at [1150, 85] on icon at bounding box center [1151, 81] width 55 height 13
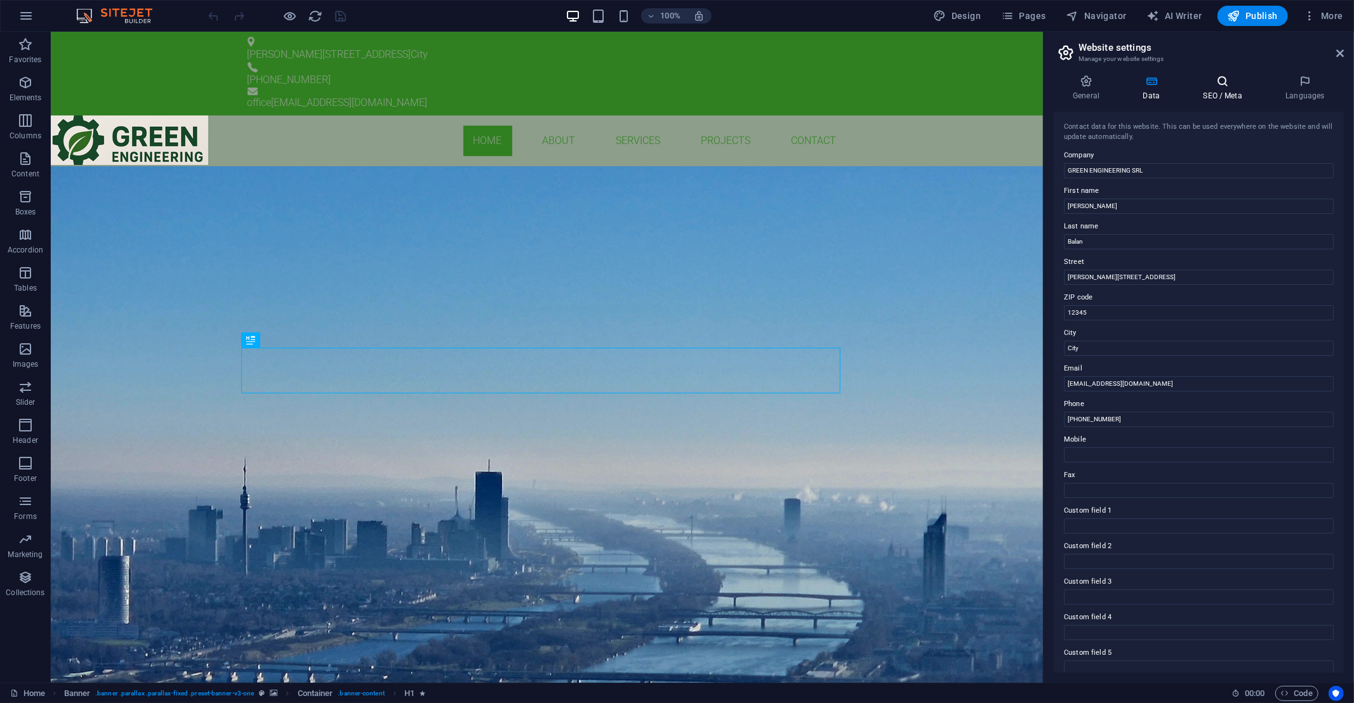
click at [1218, 91] on h4 "SEO / Meta" at bounding box center [1225, 88] width 83 height 27
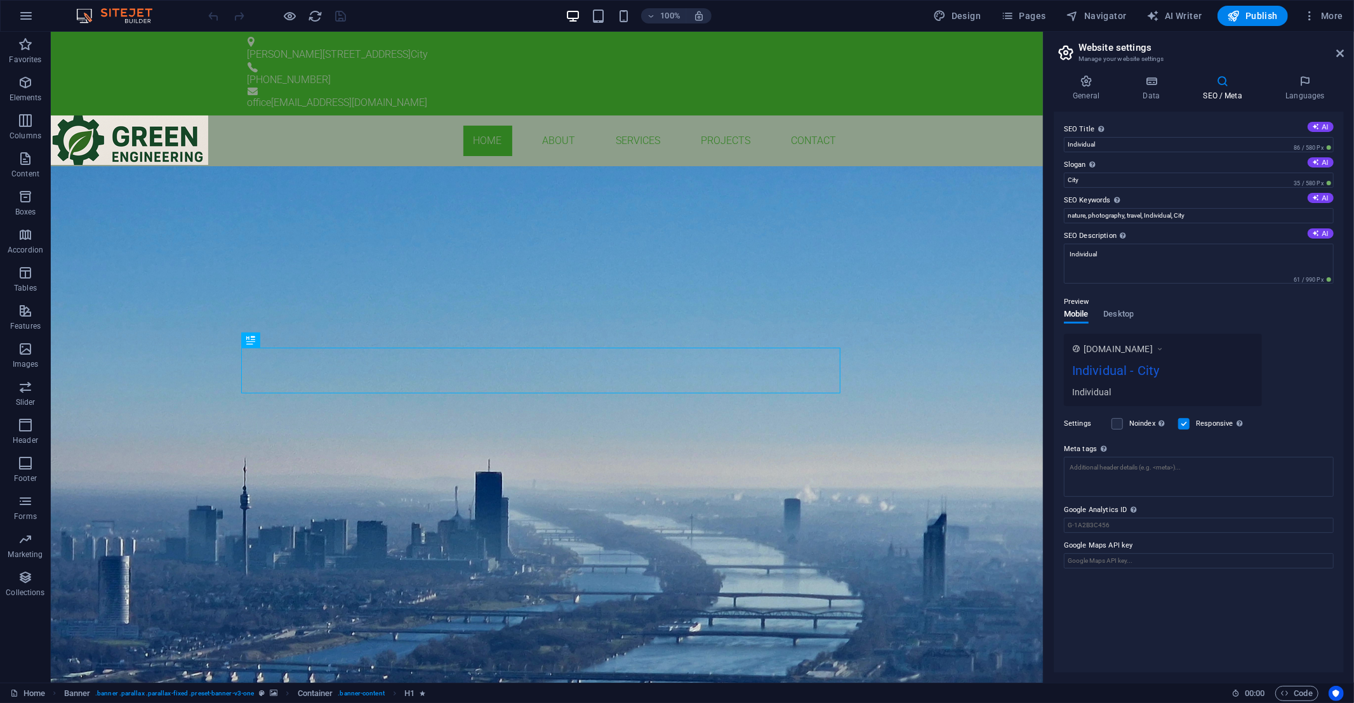
click at [1081, 51] on h2 "Website settings" at bounding box center [1211, 47] width 265 height 11
drag, startPoint x: 1340, startPoint y: 50, endPoint x: 1239, endPoint y: 20, distance: 104.7
click at [1340, 50] on icon at bounding box center [1340, 53] width 8 height 10
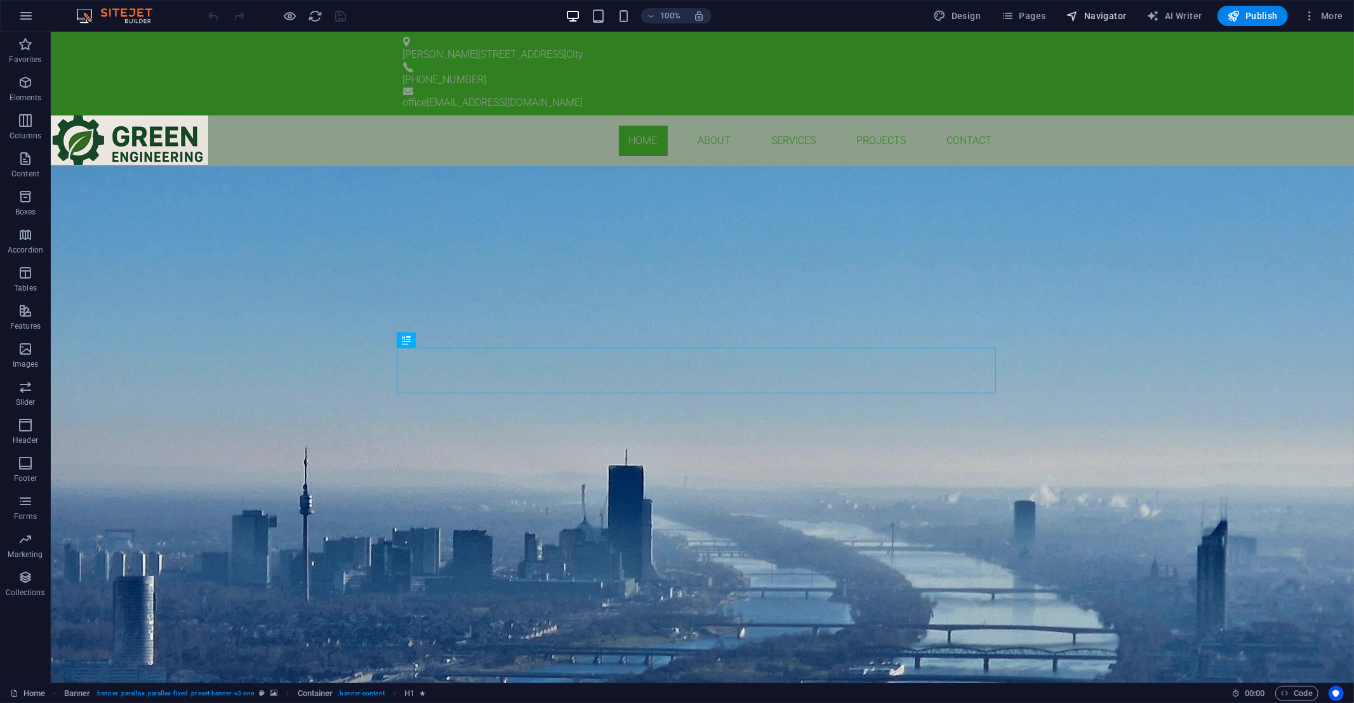
click at [1114, 13] on span "Navigator" at bounding box center [1097, 16] width 60 height 13
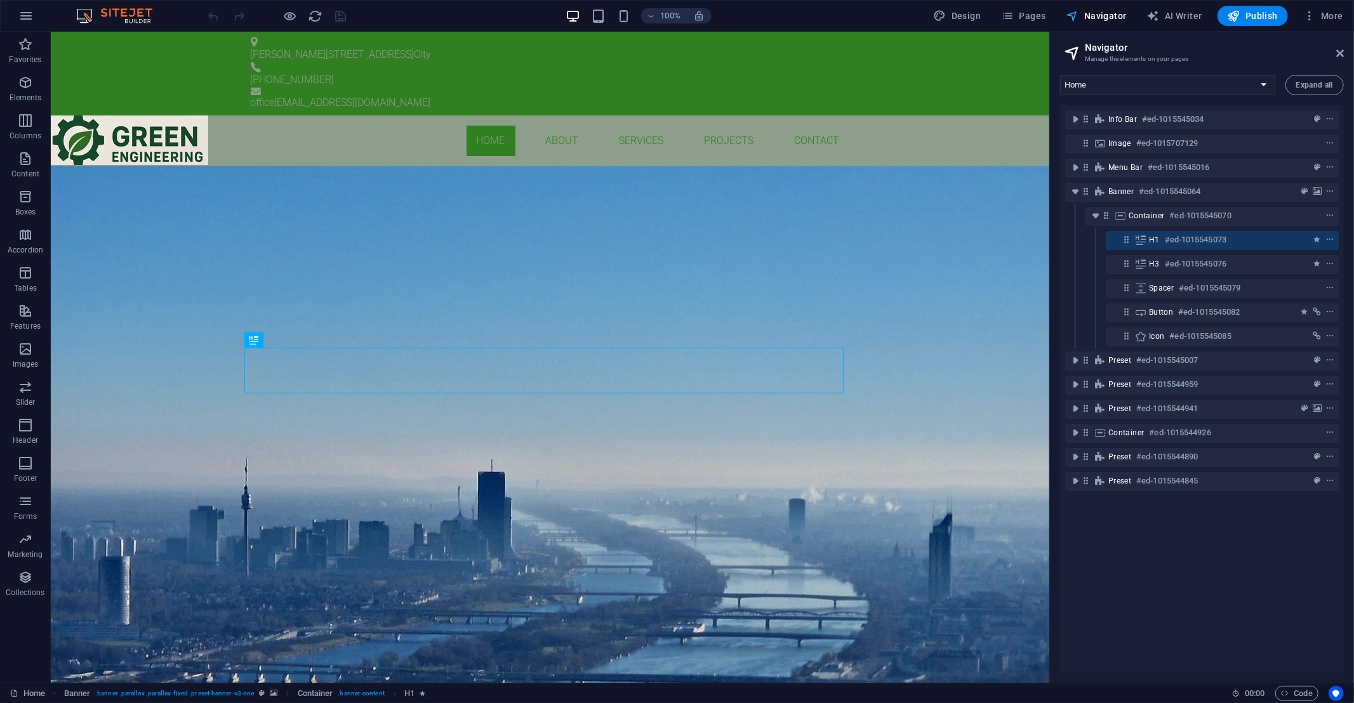
click at [1114, 13] on span "Navigator" at bounding box center [1097, 16] width 60 height 13
click at [1188, 12] on span "AI Writer" at bounding box center [1174, 16] width 55 height 13
select select "English"
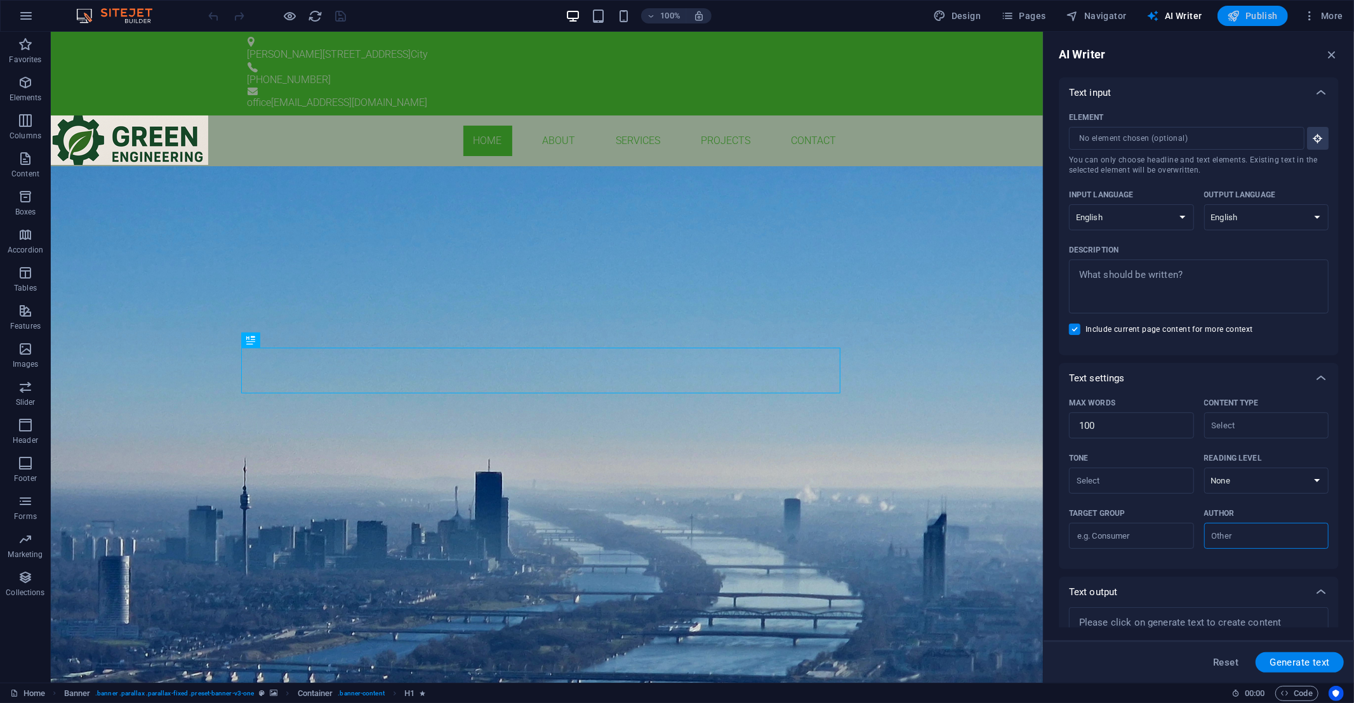
click at [1235, 12] on icon "button" at bounding box center [1234, 16] width 13 height 13
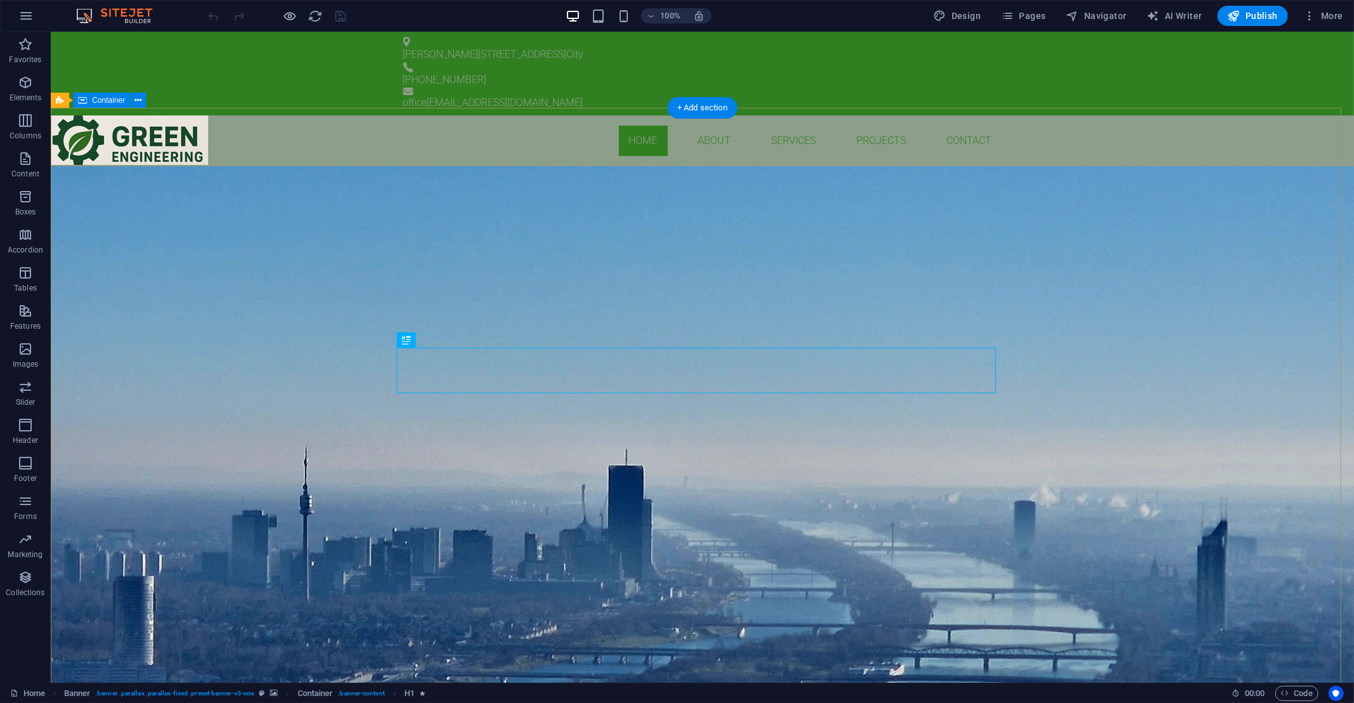
click at [944, 166] on div "GREEN ENGINEERING BUILDING SERVICES ENGINEEERING Learn more" at bounding box center [701, 270] width 1303 height 208
click at [1335, 13] on span "More" at bounding box center [1323, 16] width 40 height 13
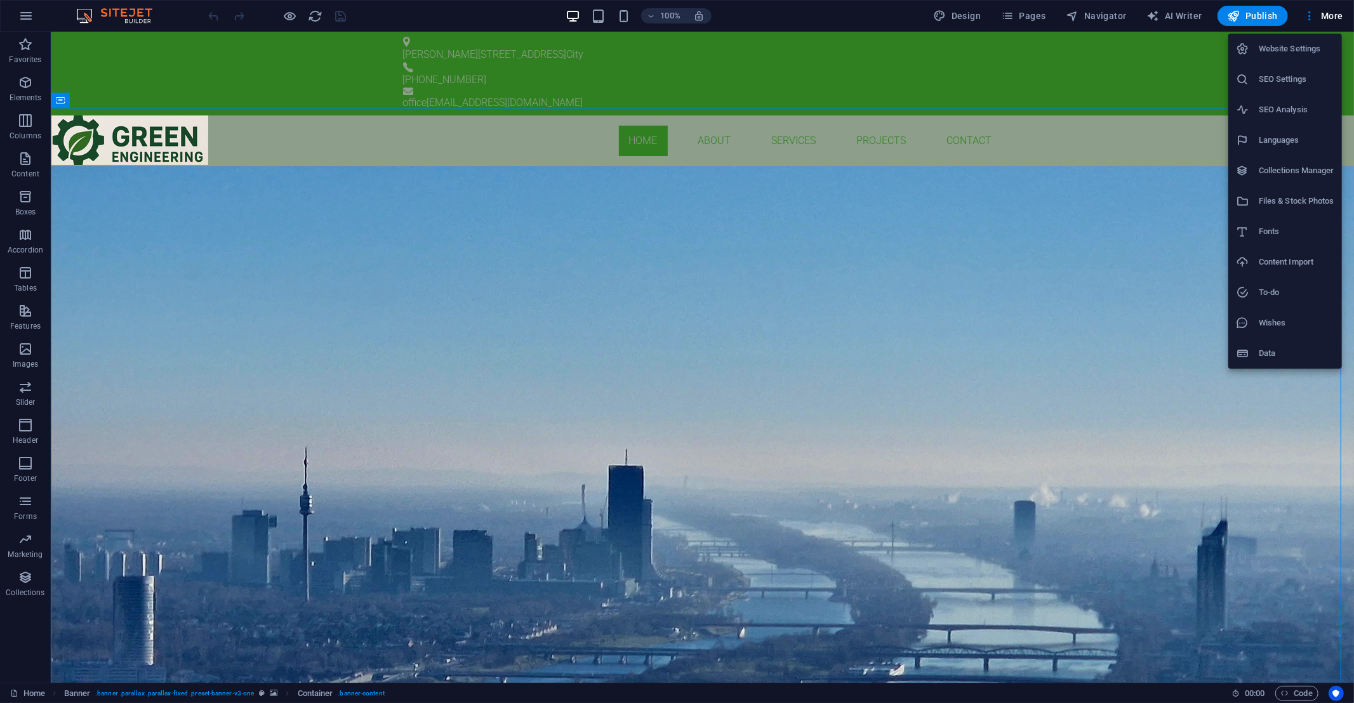
click at [573, 11] on div at bounding box center [677, 351] width 1354 height 703
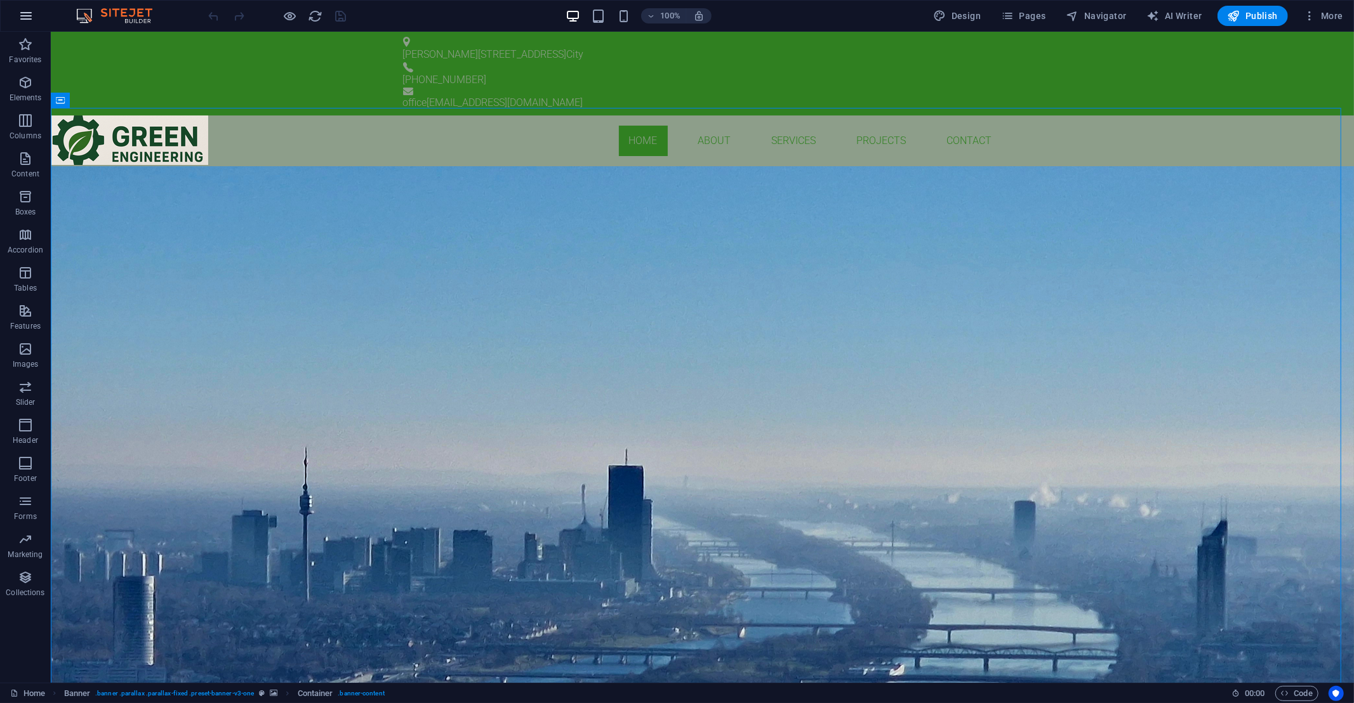
click at [23, 18] on icon "button" at bounding box center [25, 15] width 15 height 15
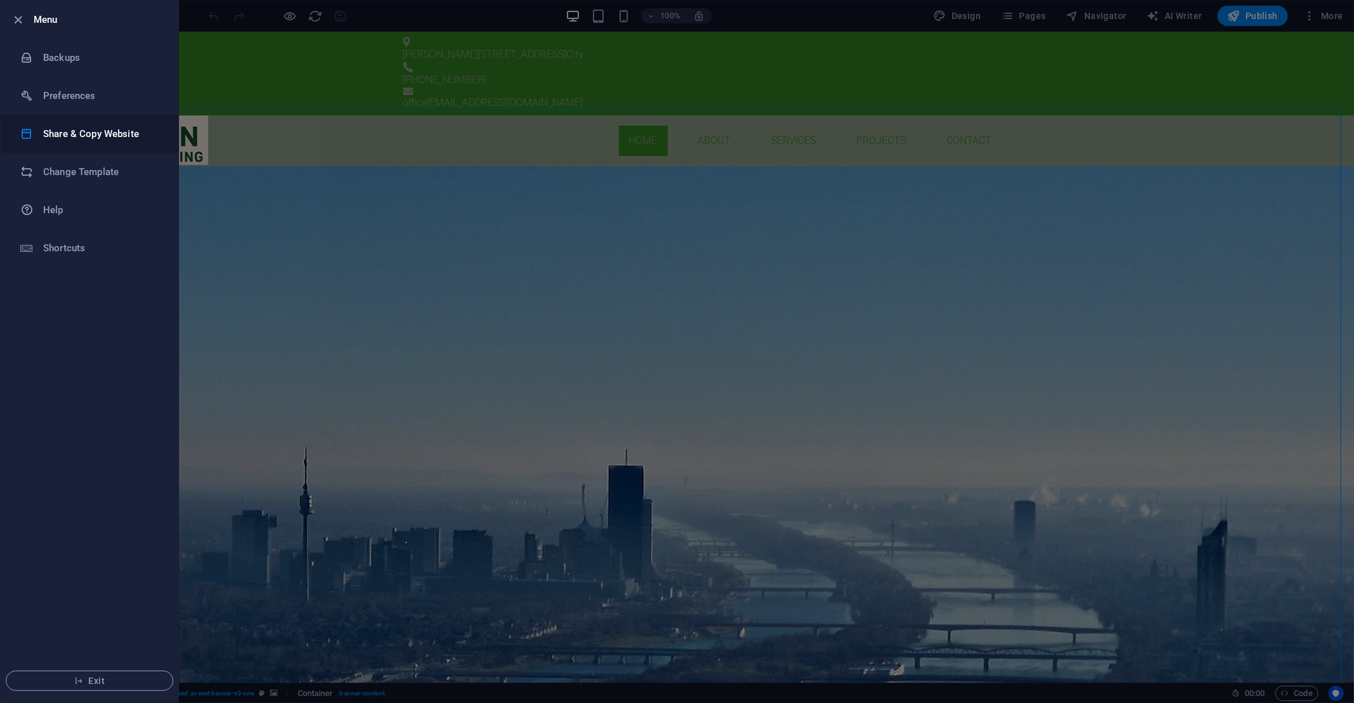
click at [86, 132] on h6 "Share & Copy Website" at bounding box center [101, 133] width 117 height 15
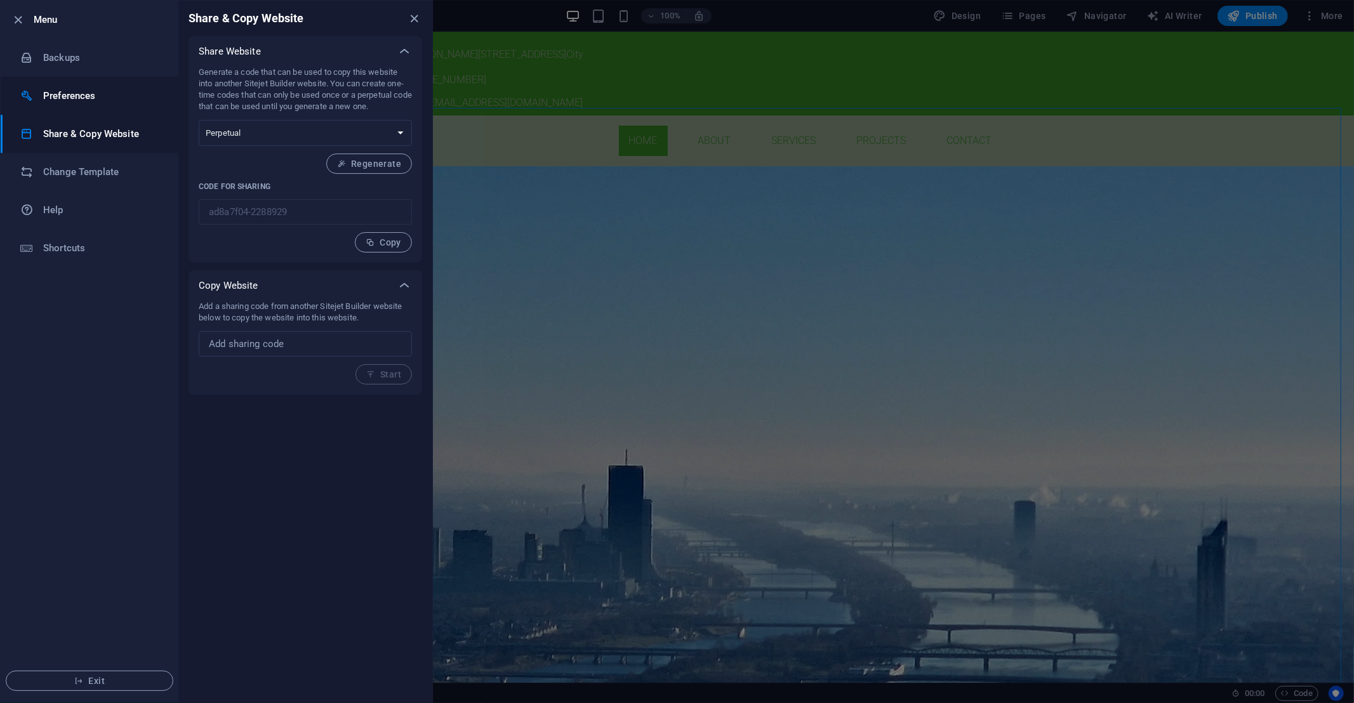
click at [79, 93] on h6 "Preferences" at bounding box center [101, 95] width 117 height 15
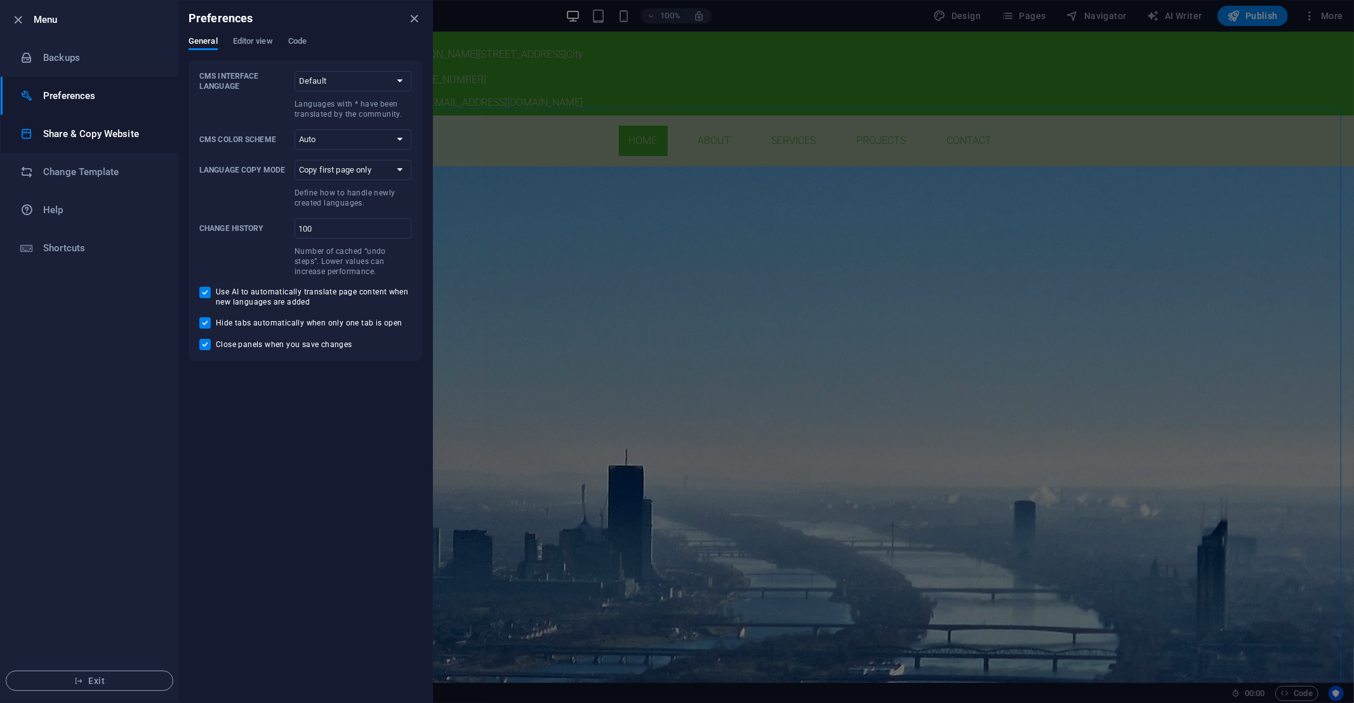
click at [71, 131] on h6 "Share & Copy Website" at bounding box center [101, 133] width 117 height 15
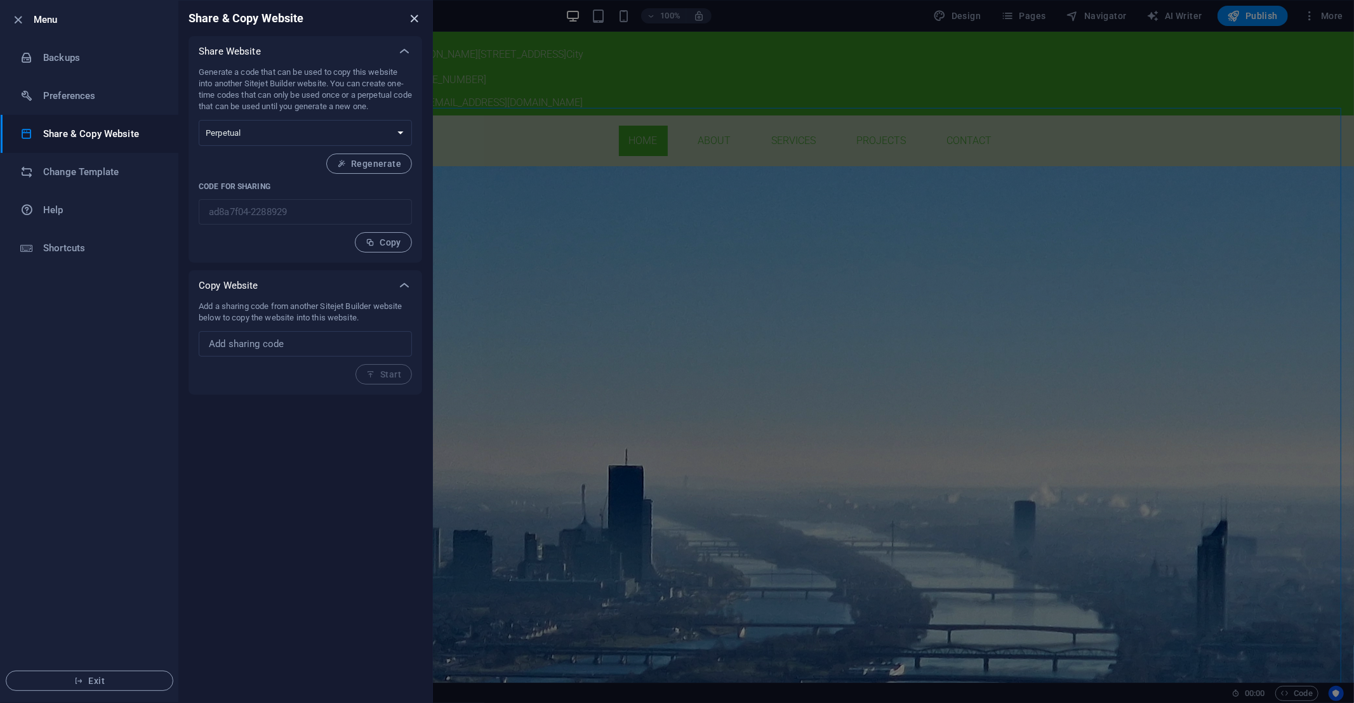
click at [413, 17] on icon "close" at bounding box center [415, 18] width 15 height 15
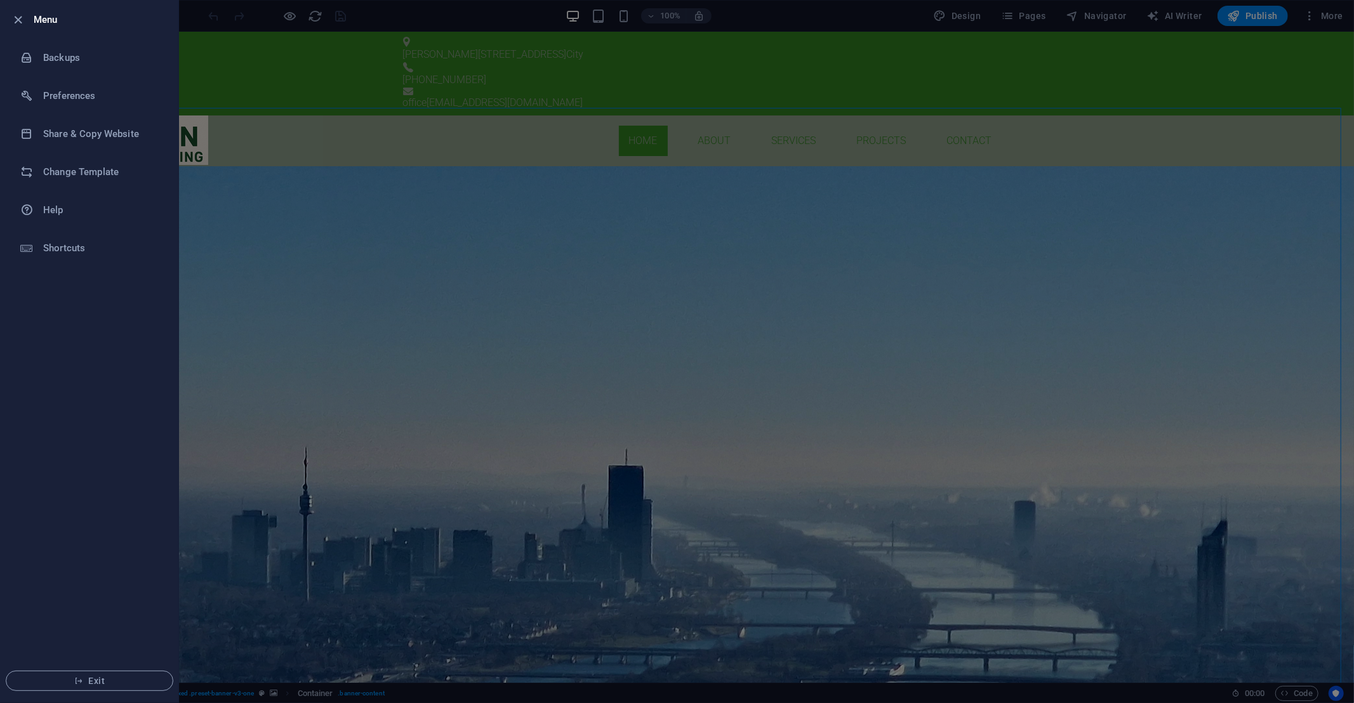
click at [311, 17] on div at bounding box center [677, 351] width 1354 height 703
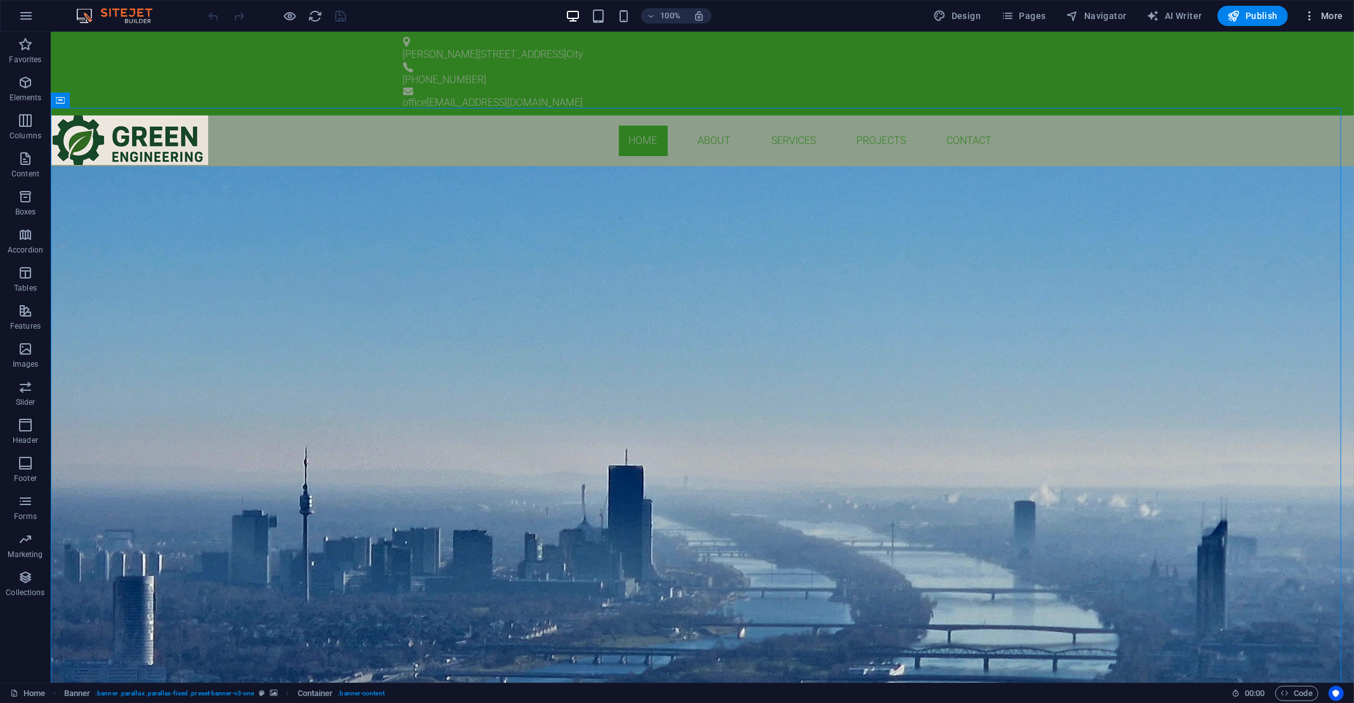
click at [1315, 19] on icon "button" at bounding box center [1309, 16] width 13 height 13
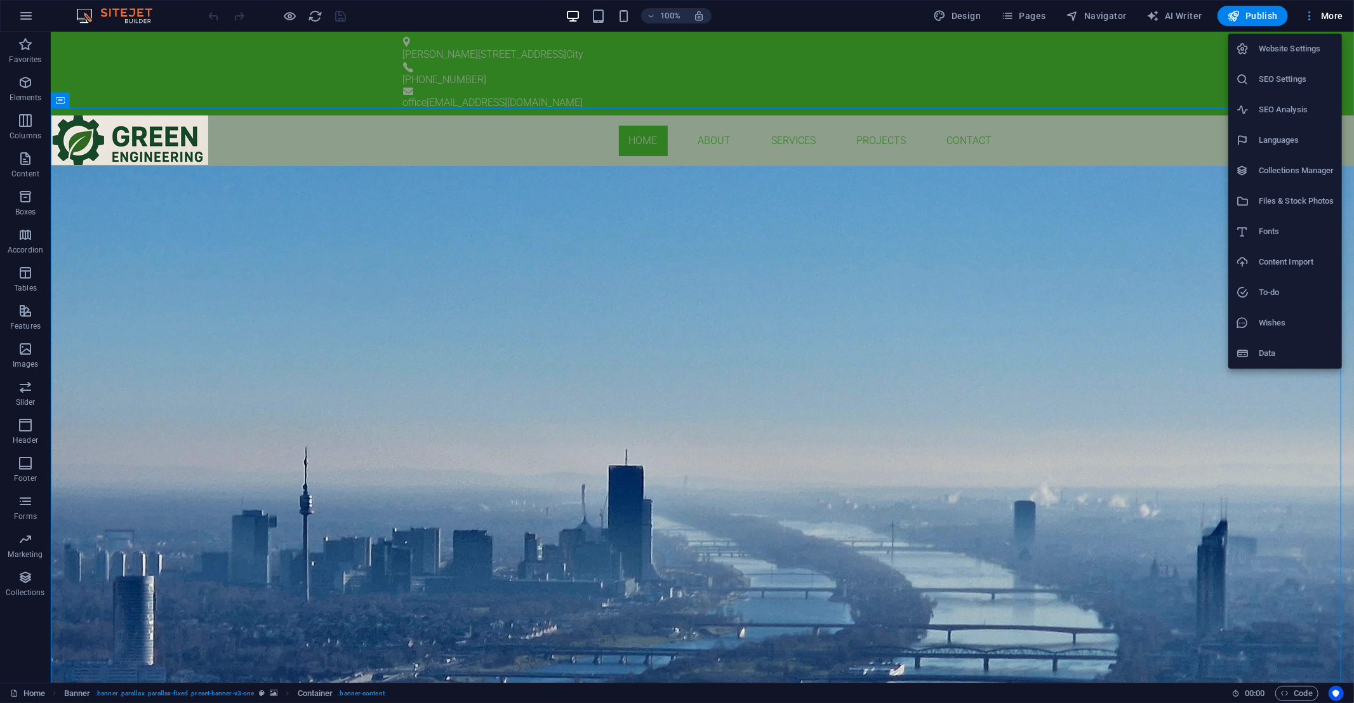
click at [1315, 19] on div at bounding box center [677, 351] width 1354 height 703
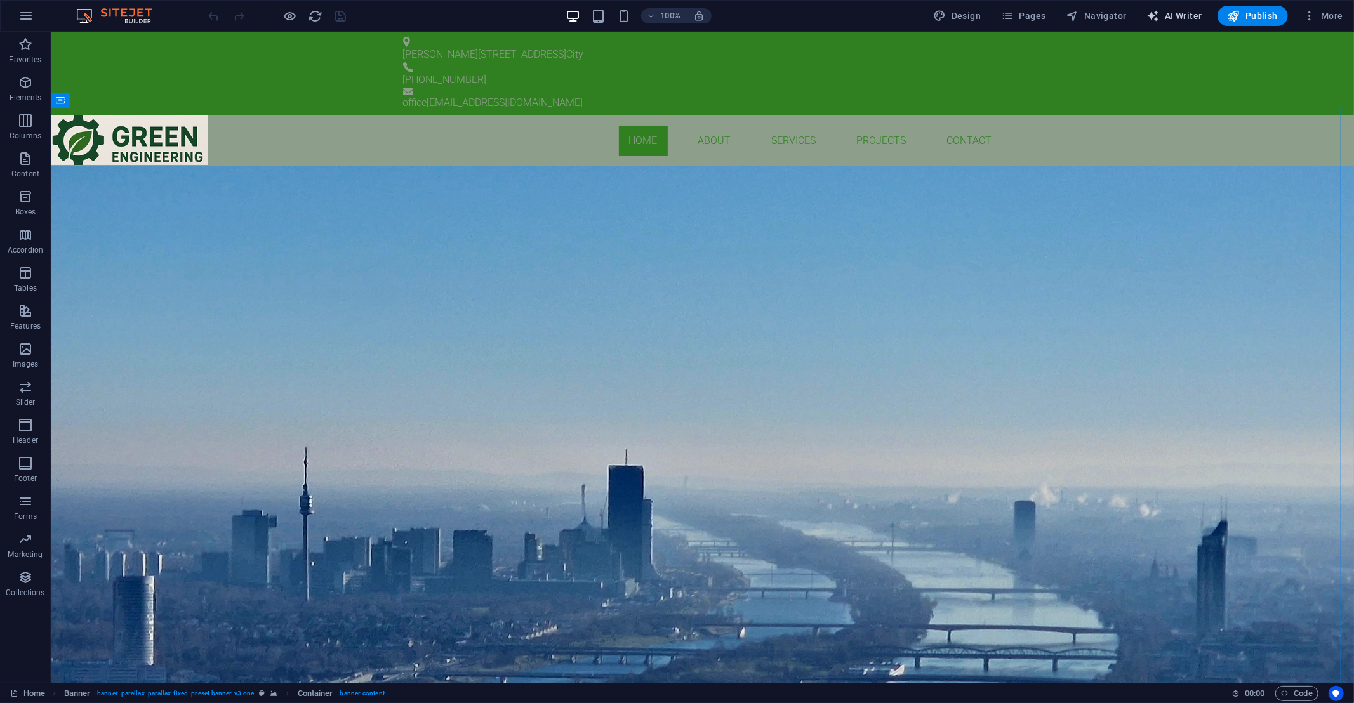
click at [1176, 22] on span "AI Writer" at bounding box center [1174, 16] width 55 height 13
select select "English"
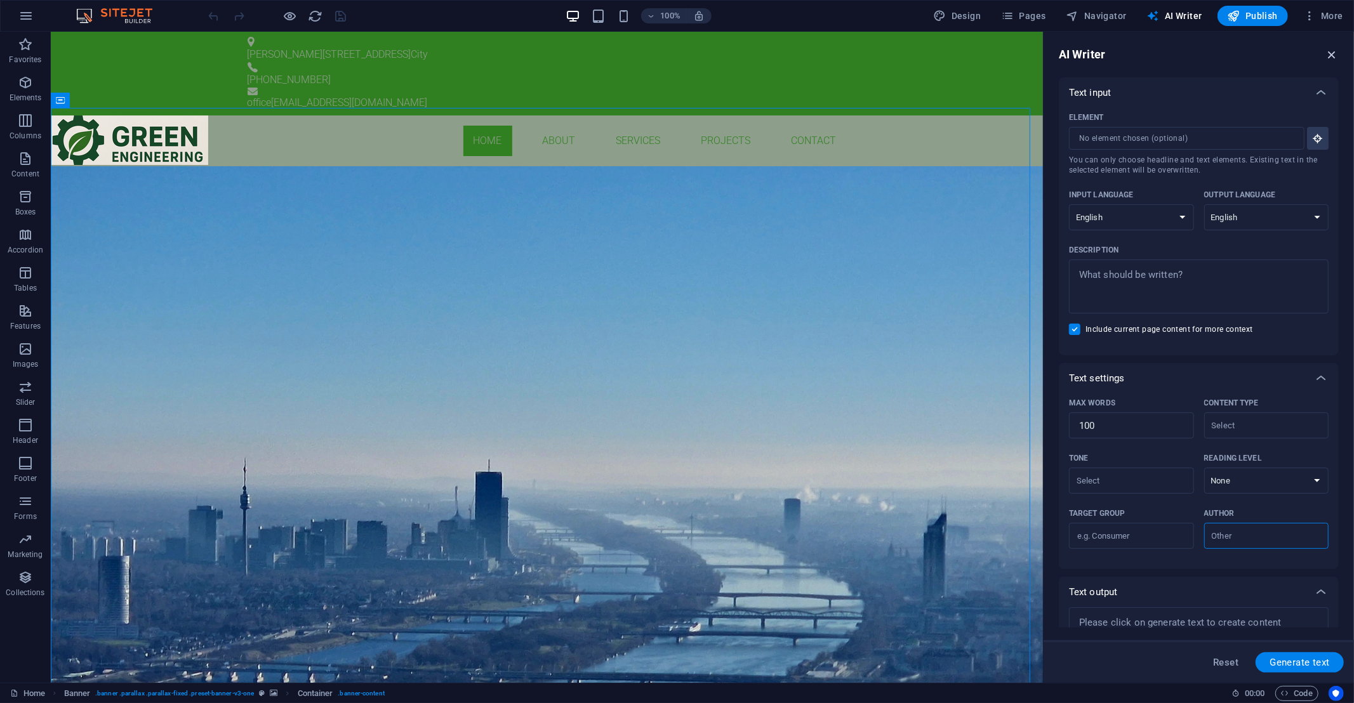
click at [1329, 57] on icon "button" at bounding box center [1332, 55] width 14 height 14
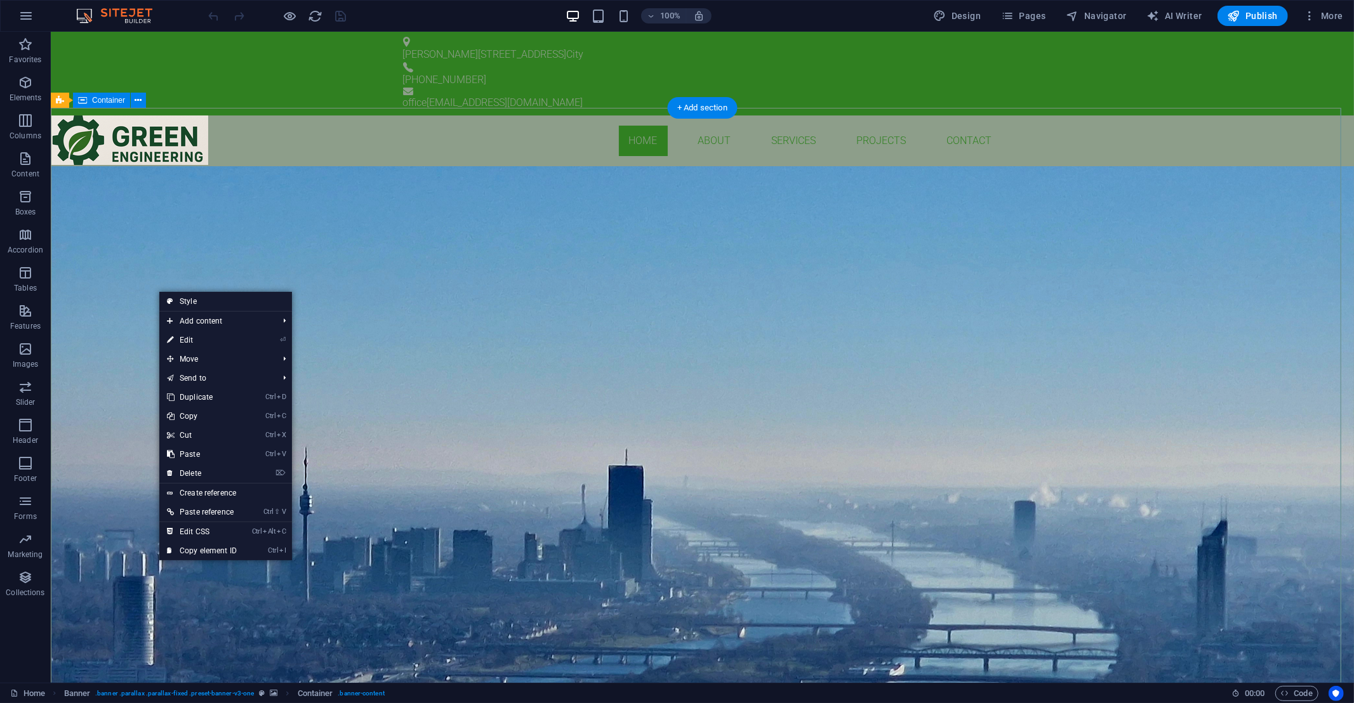
click at [481, 234] on div "GREEN ENGINEERING BUILDING SERVICES ENGINEEERING Learn more" at bounding box center [701, 270] width 1303 height 208
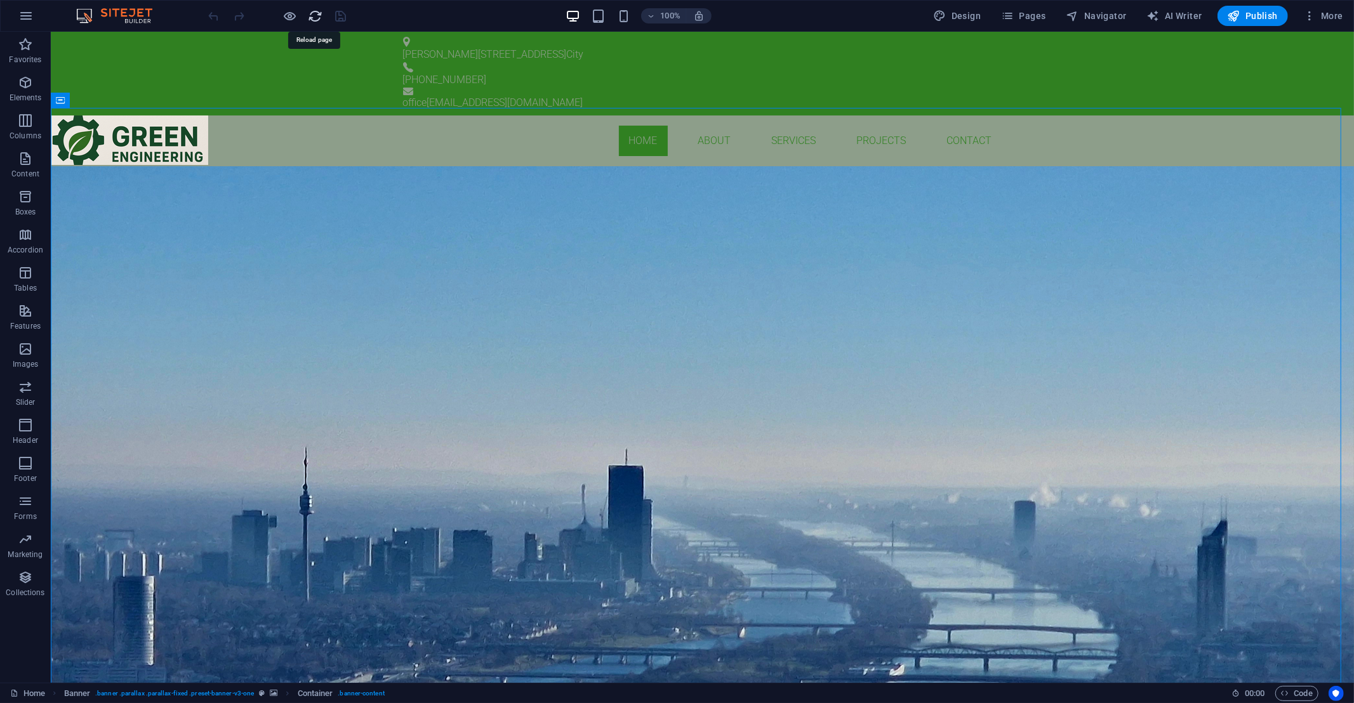
click at [317, 18] on icon "reload" at bounding box center [316, 16] width 15 height 15
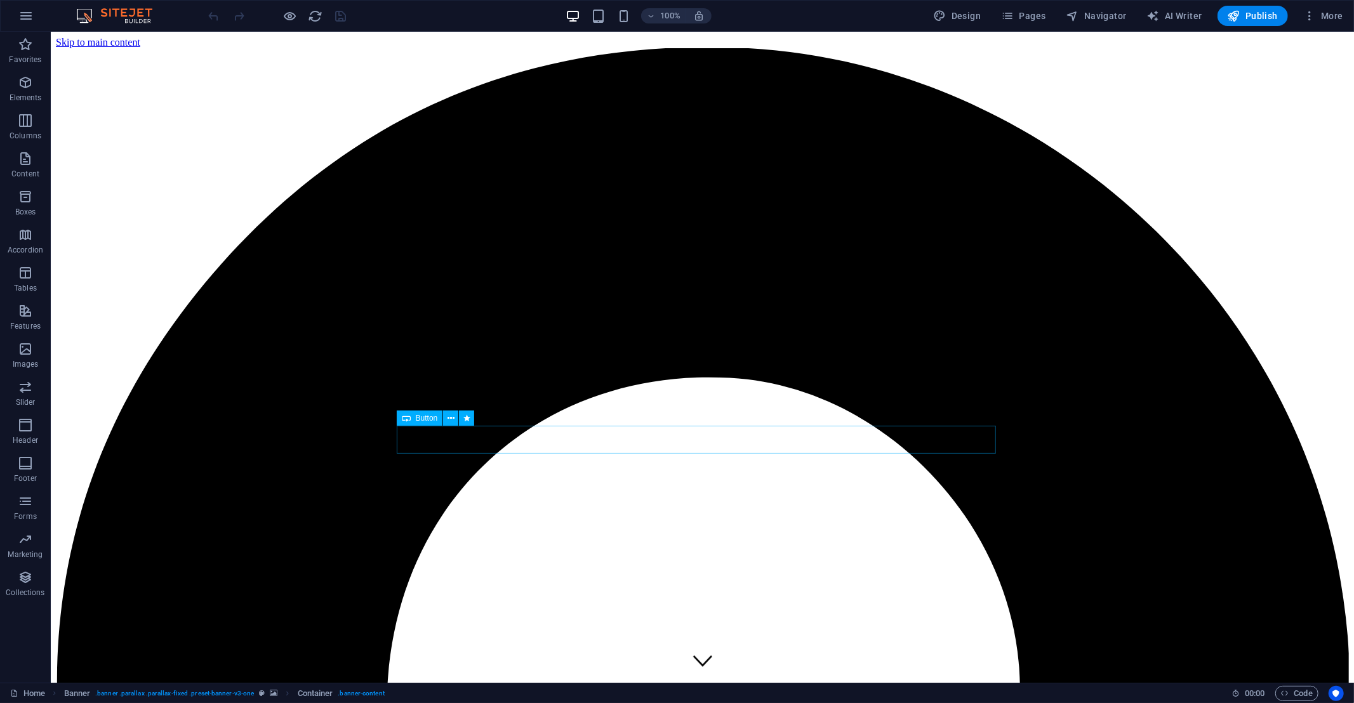
click at [108, 16] on img at bounding box center [120, 15] width 95 height 15
click at [29, 18] on icon "button" at bounding box center [25, 15] width 15 height 15
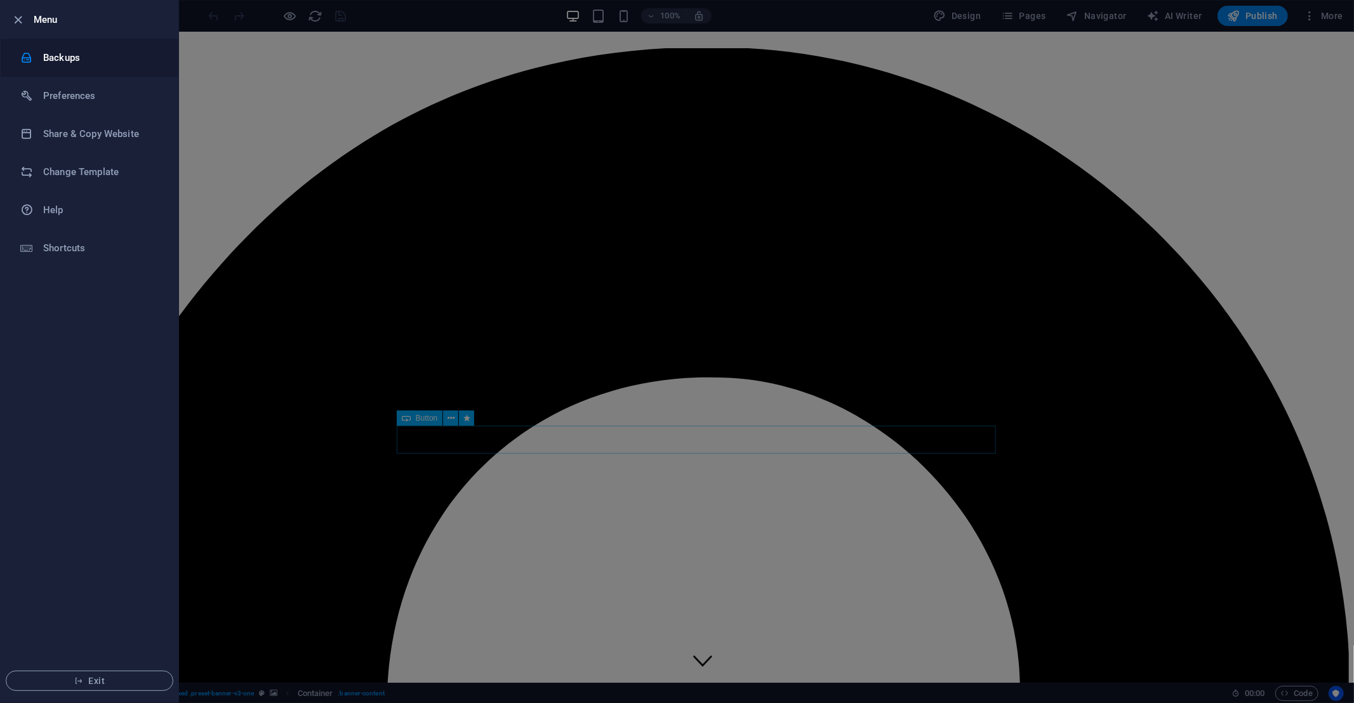
click at [43, 51] on h6 "Backups" at bounding box center [101, 57] width 117 height 15
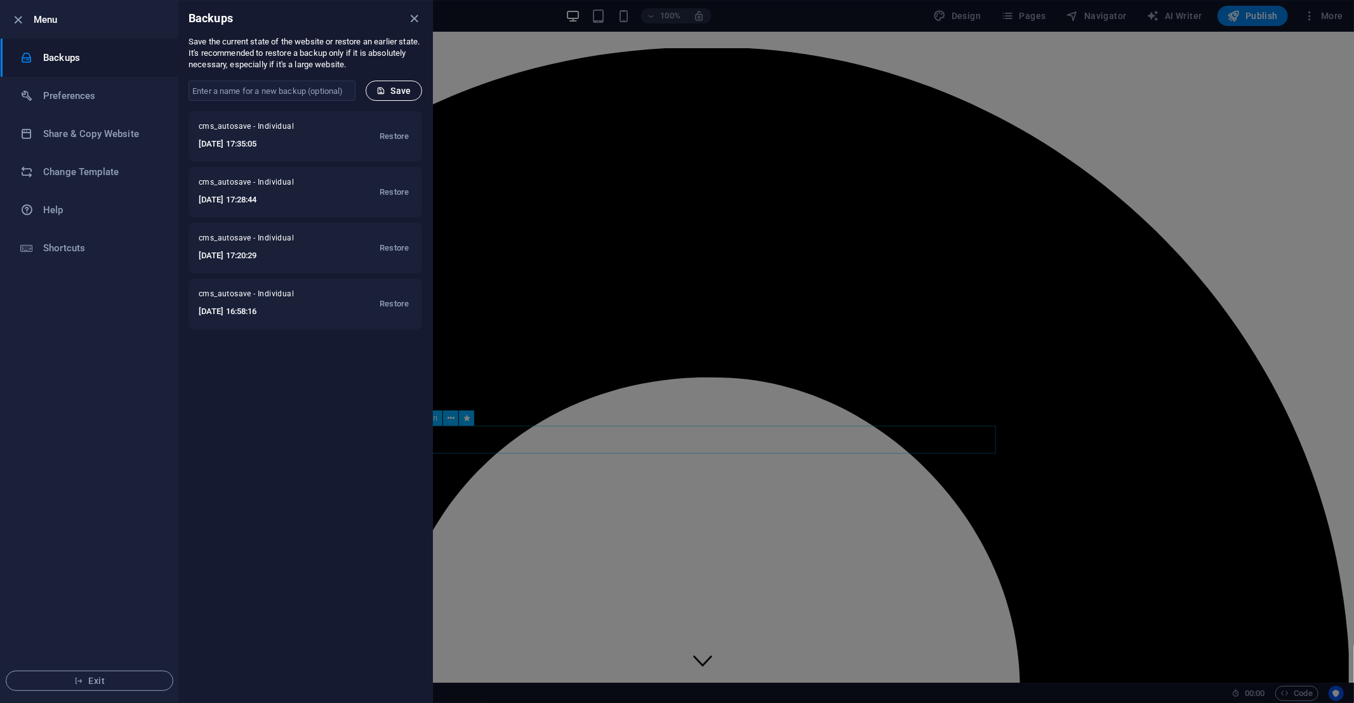
click at [396, 88] on span "Save" at bounding box center [393, 91] width 35 height 10
click at [415, 18] on icon "close" at bounding box center [415, 18] width 15 height 15
